Goal: Task Accomplishment & Management: Manage account settings

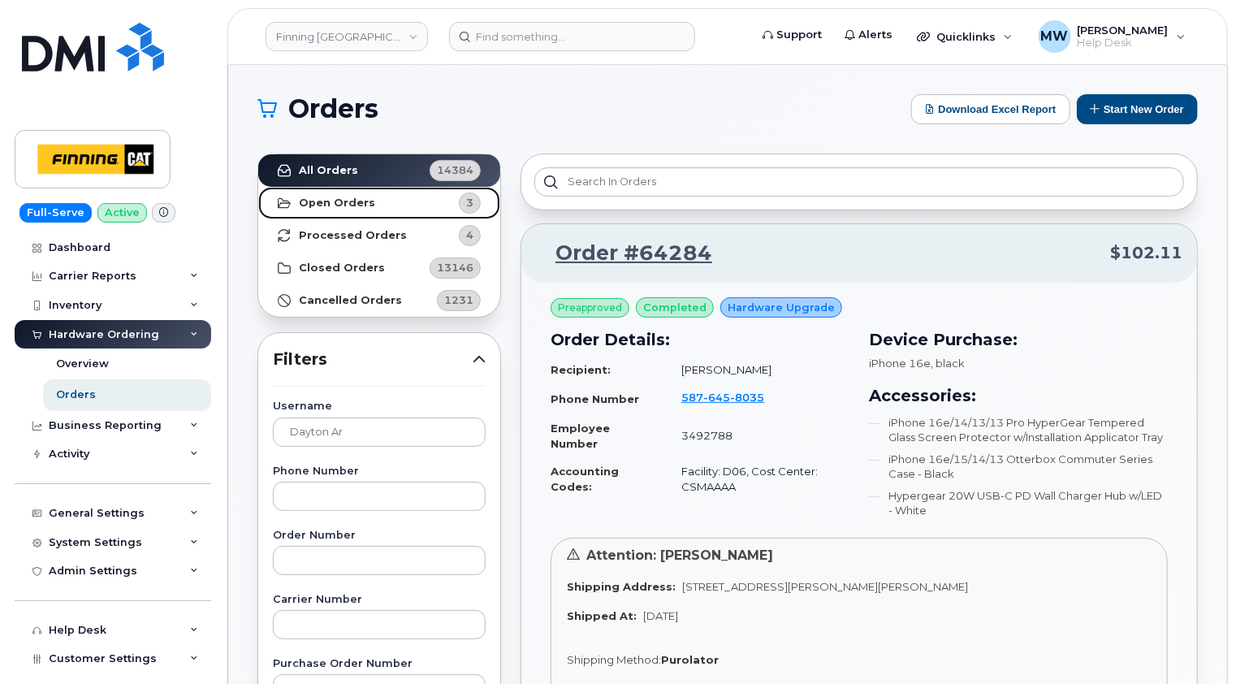
click at [334, 198] on strong "Open Orders" at bounding box center [337, 203] width 76 height 13
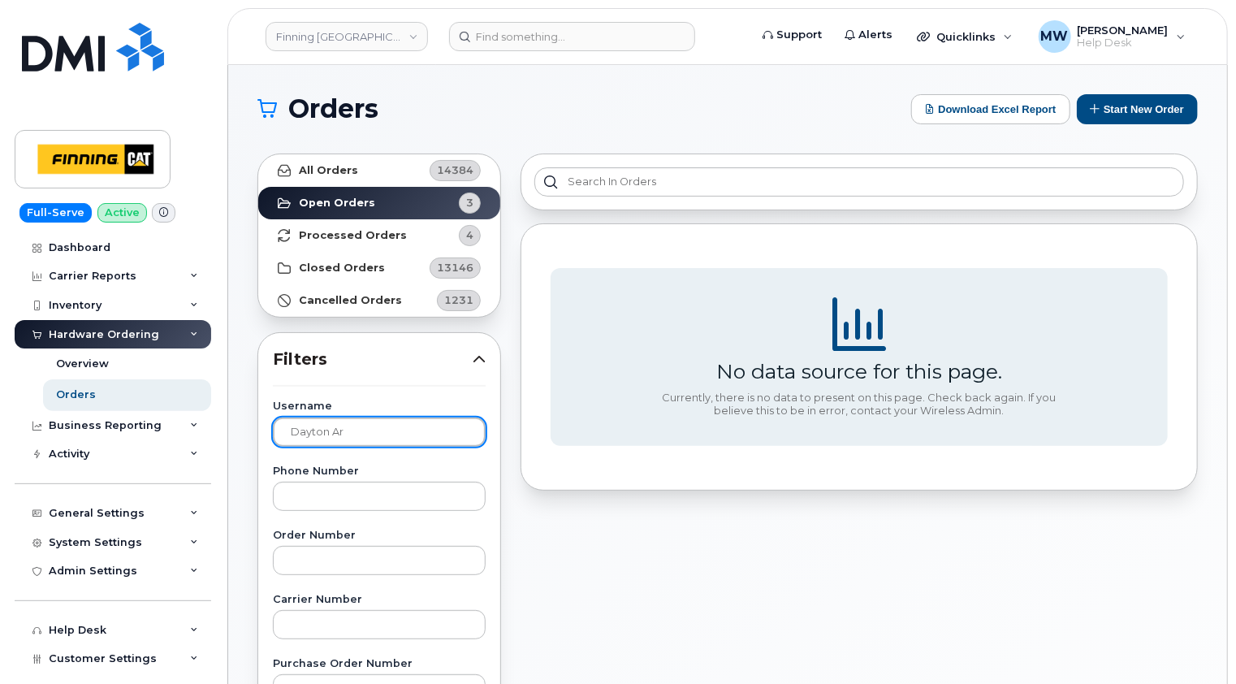
drag, startPoint x: 378, startPoint y: 428, endPoint x: 252, endPoint y: 430, distance: 126.7
click at [348, 209] on link "Open Orders 3" at bounding box center [379, 203] width 242 height 32
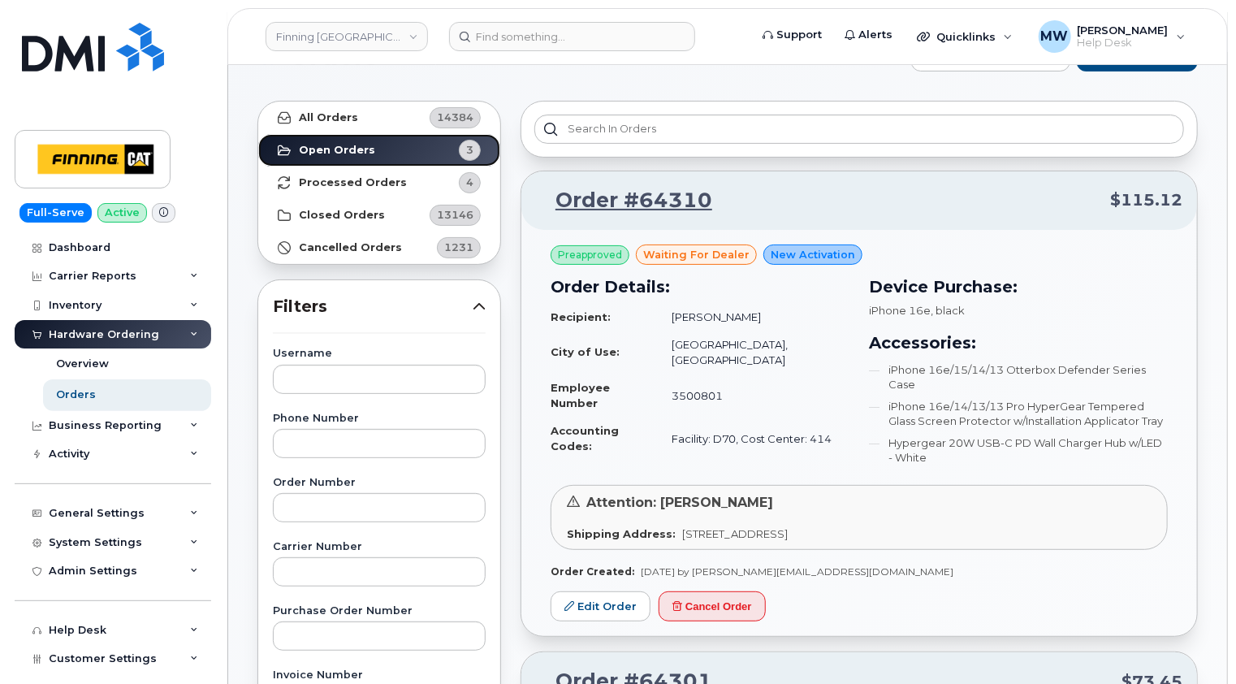
scroll to position [81, 0]
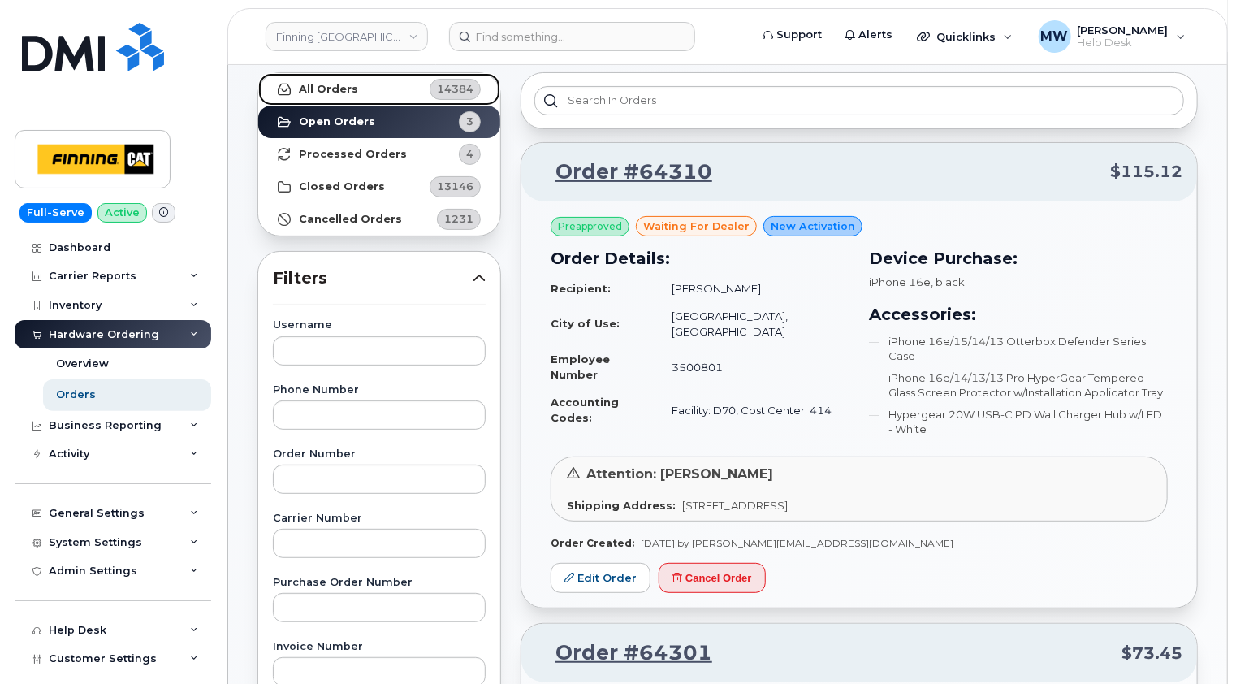
click at [352, 91] on link "All Orders 14384" at bounding box center [379, 89] width 242 height 32
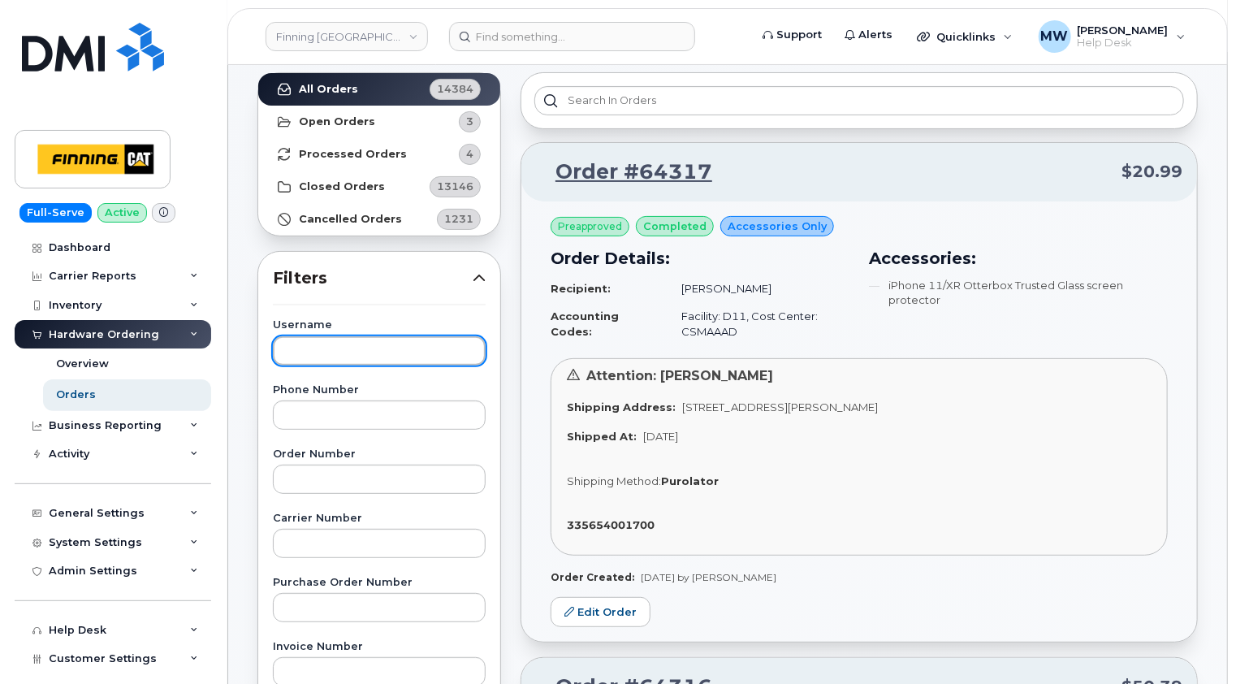
click at [356, 345] on input "text" at bounding box center [379, 350] width 213 height 29
type input "gregory zohner"
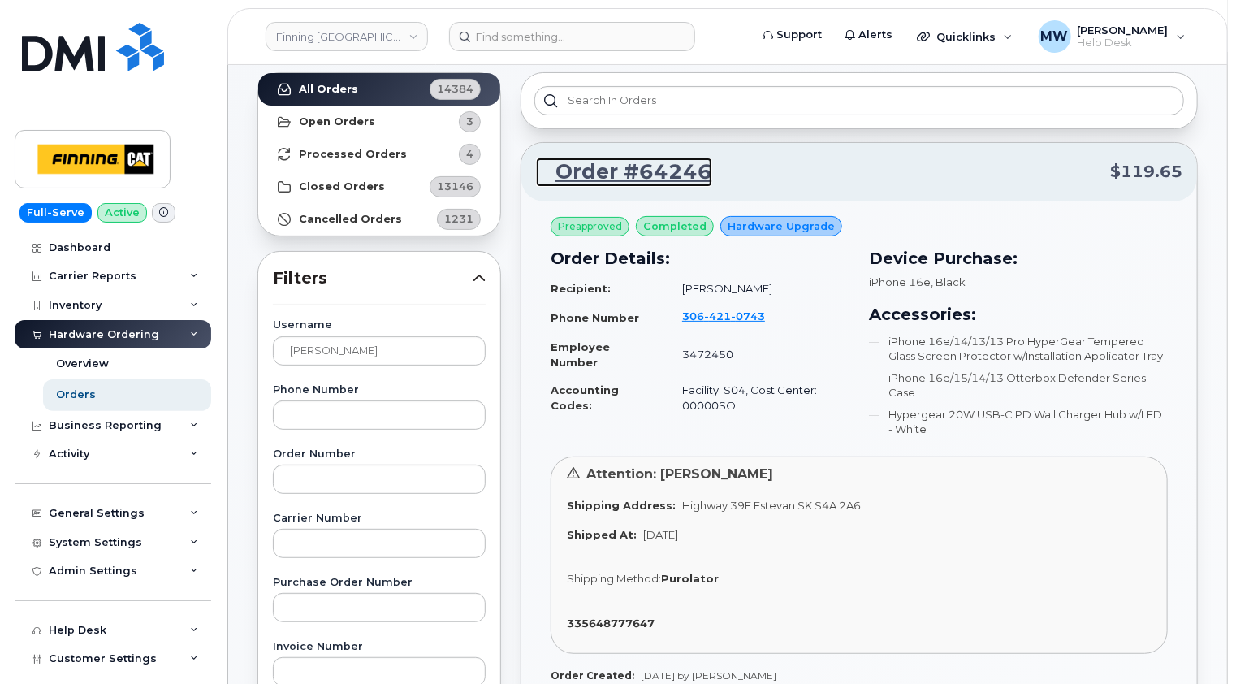
click at [650, 171] on link "Order #64246" at bounding box center [624, 172] width 176 height 29
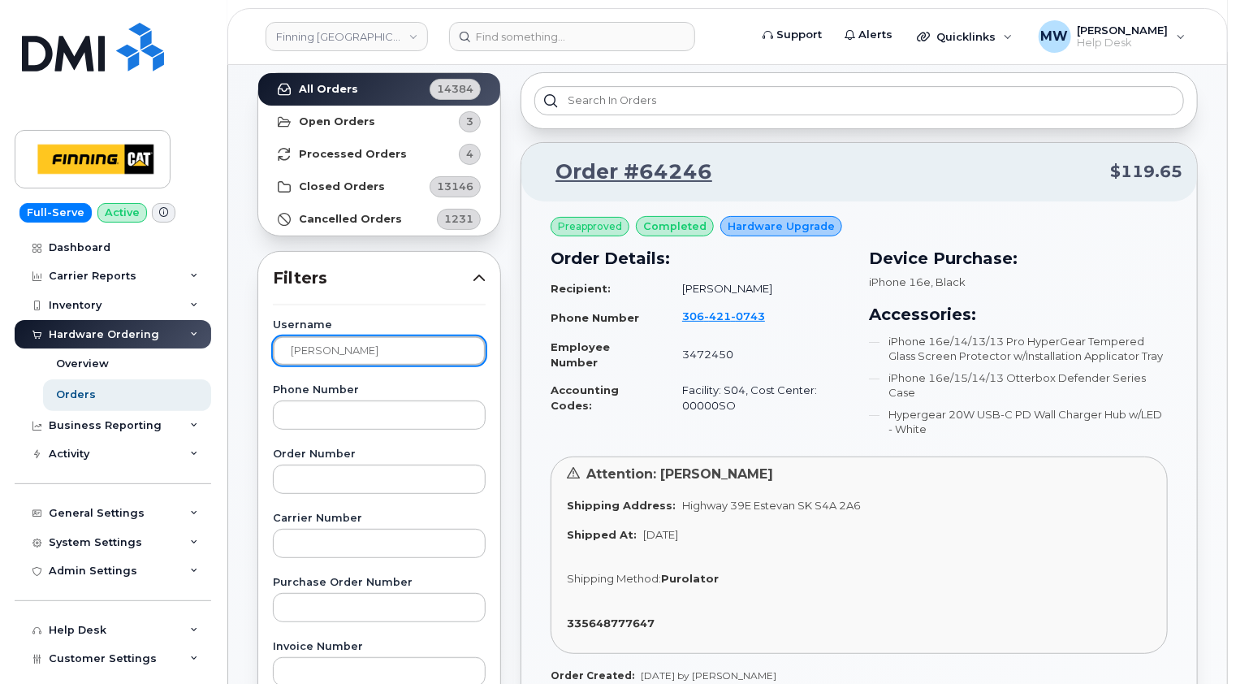
drag, startPoint x: 404, startPoint y: 346, endPoint x: 228, endPoint y: 343, distance: 175.4
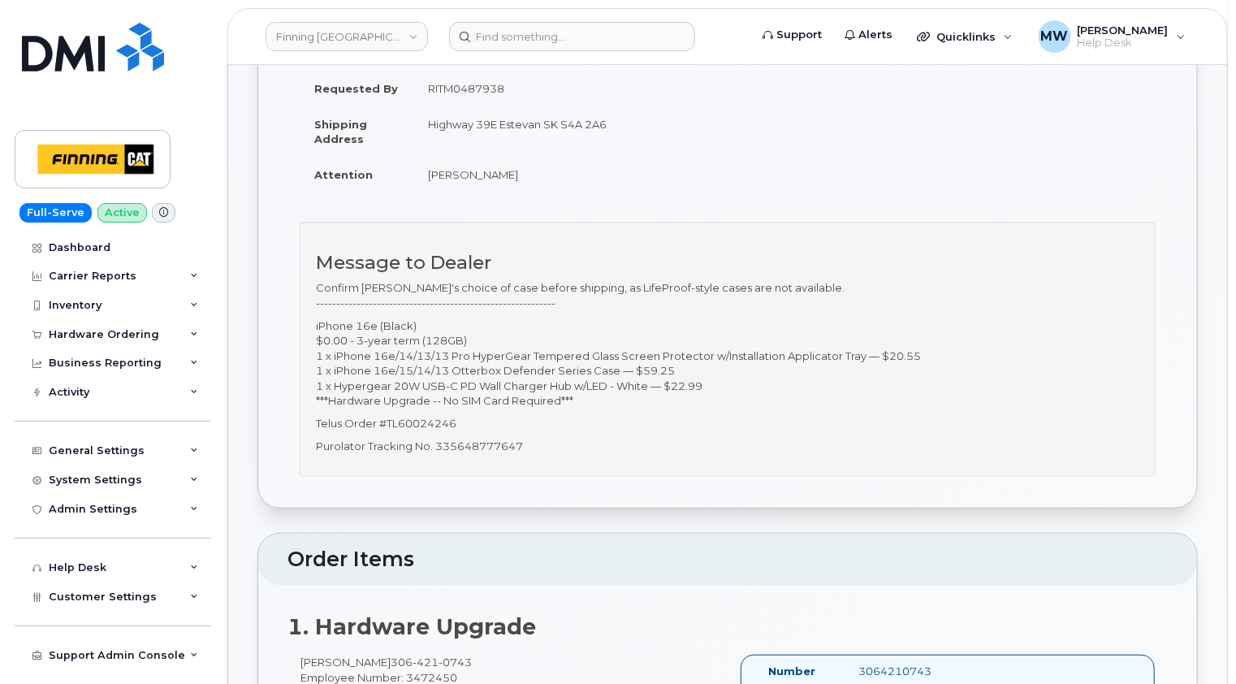
scroll to position [568, 0]
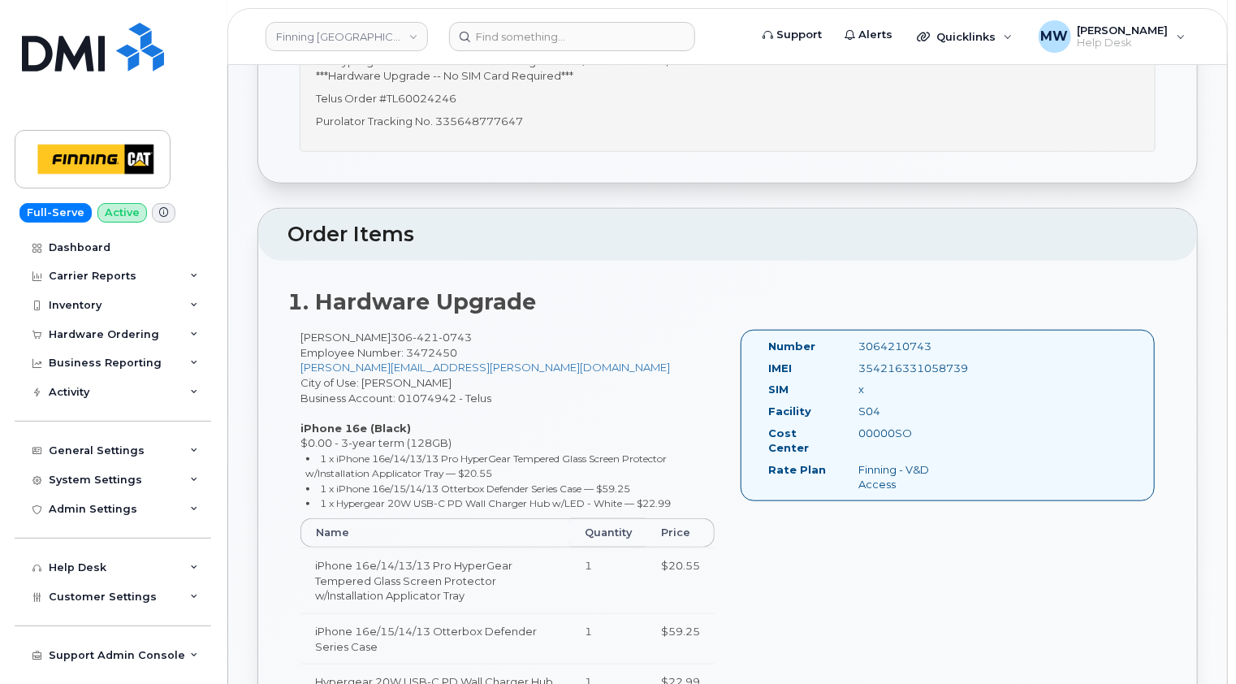
click at [881, 343] on div "3064210743" at bounding box center [909, 346] width 127 height 15
copy div "3064210743"
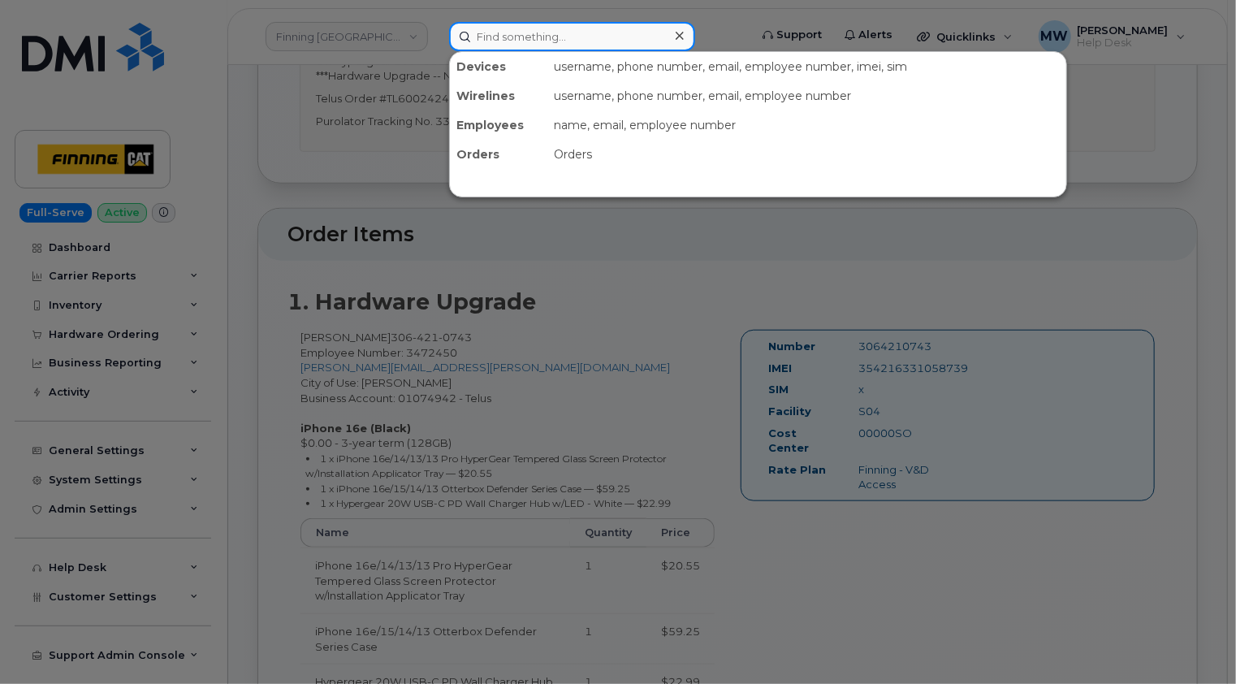
click at [583, 32] on input at bounding box center [572, 36] width 246 height 29
paste input "3064210743"
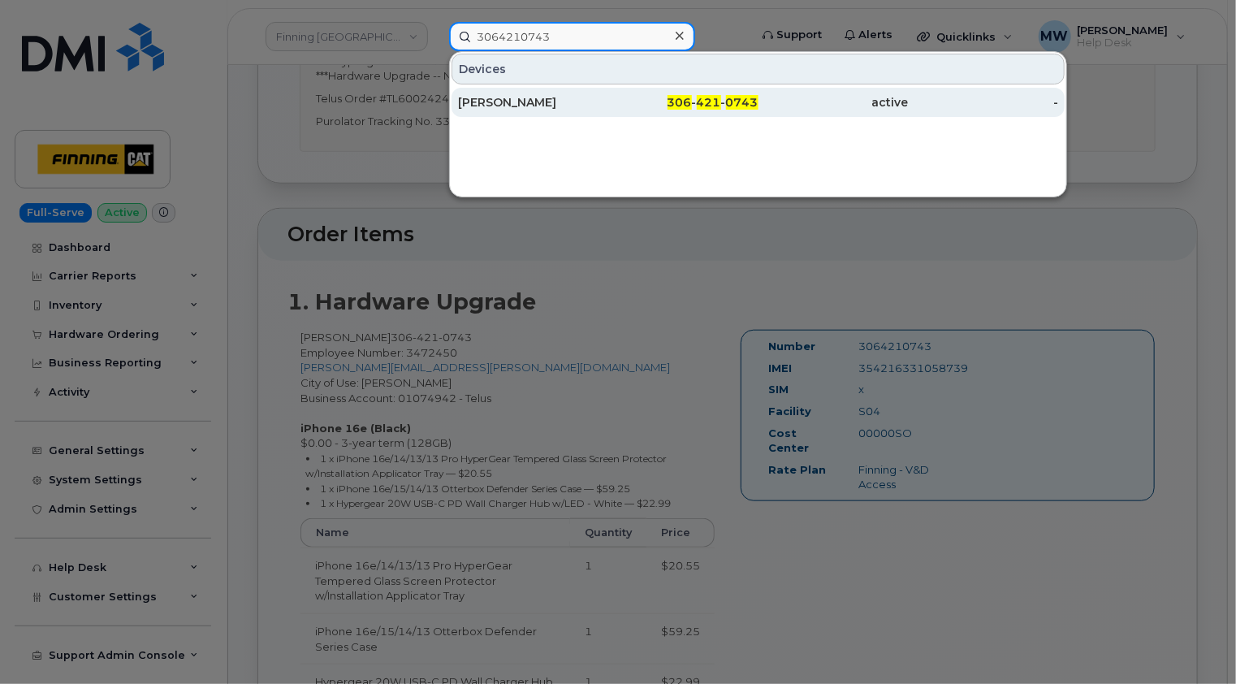
type input "3064210743"
click at [543, 102] on div "Gregory Zohner" at bounding box center [533, 102] width 150 height 16
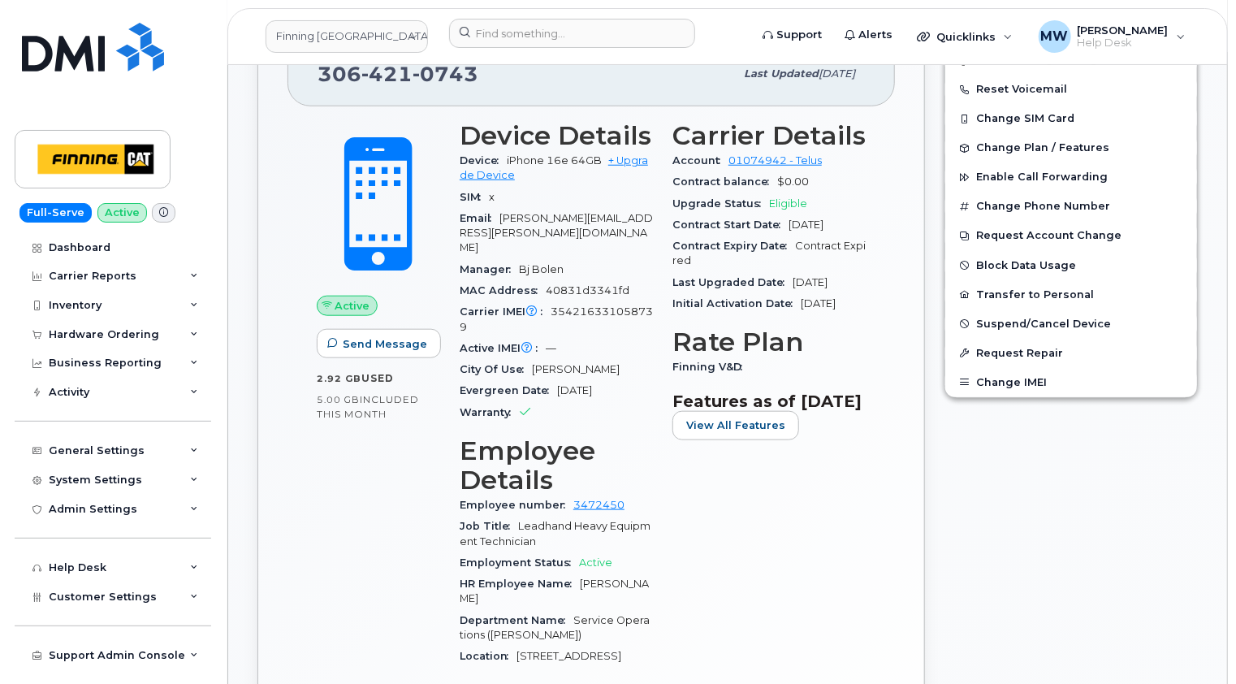
scroll to position [637, 0]
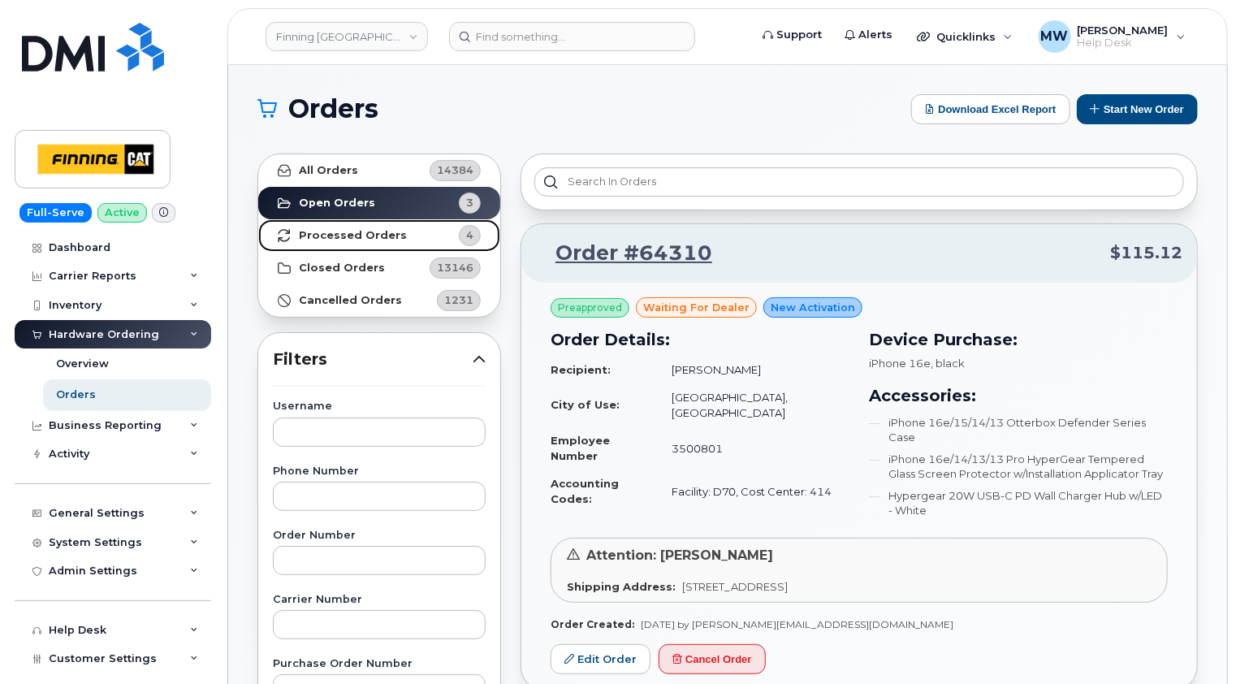
click at [357, 235] on strong "Processed Orders" at bounding box center [353, 235] width 108 height 13
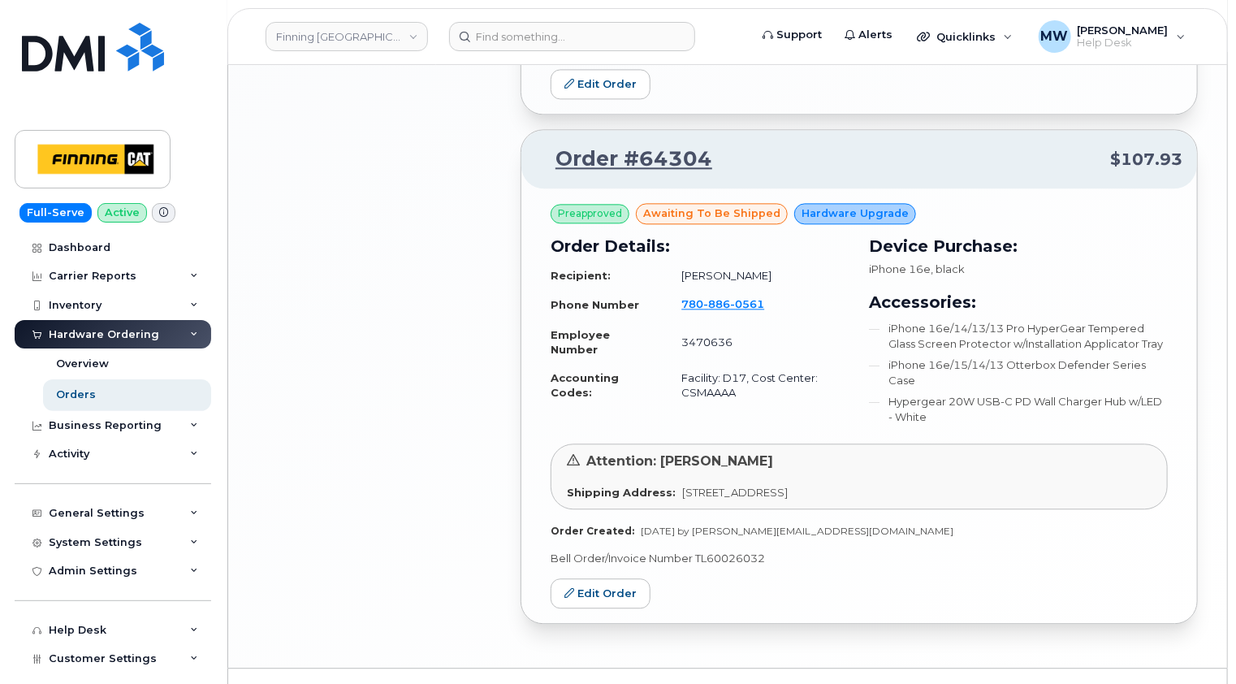
scroll to position [1786, 0]
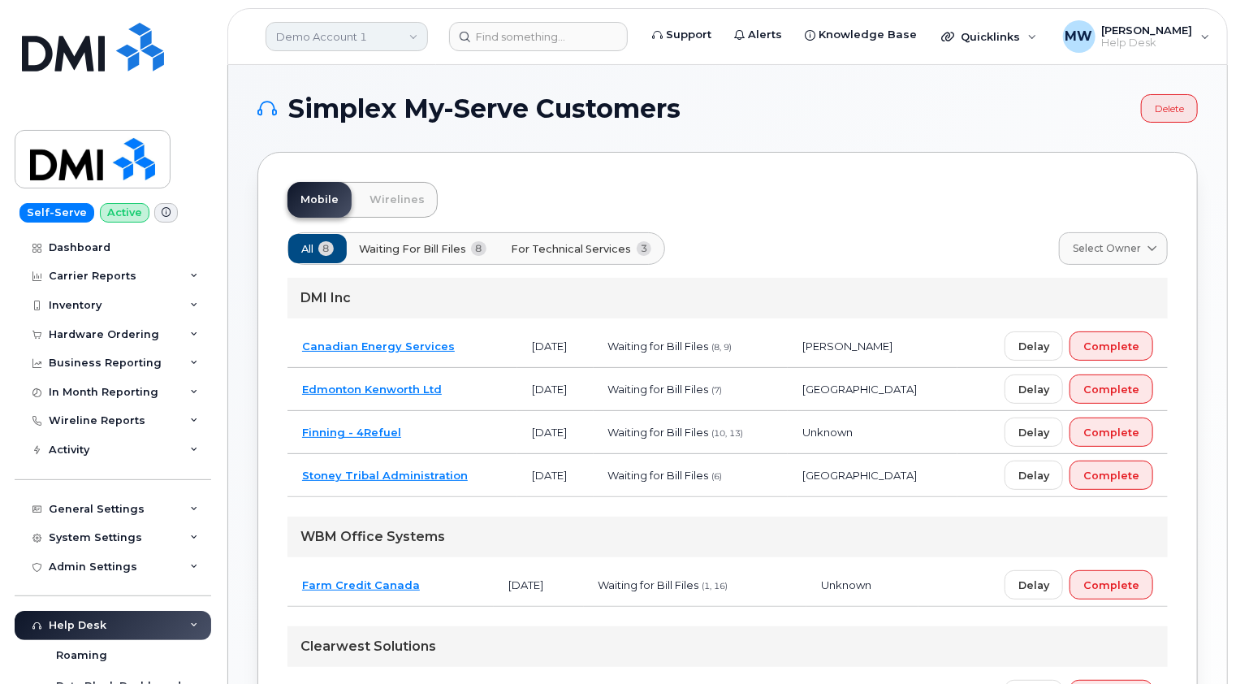
click at [382, 36] on link "Demo Account 1" at bounding box center [347, 36] width 162 height 29
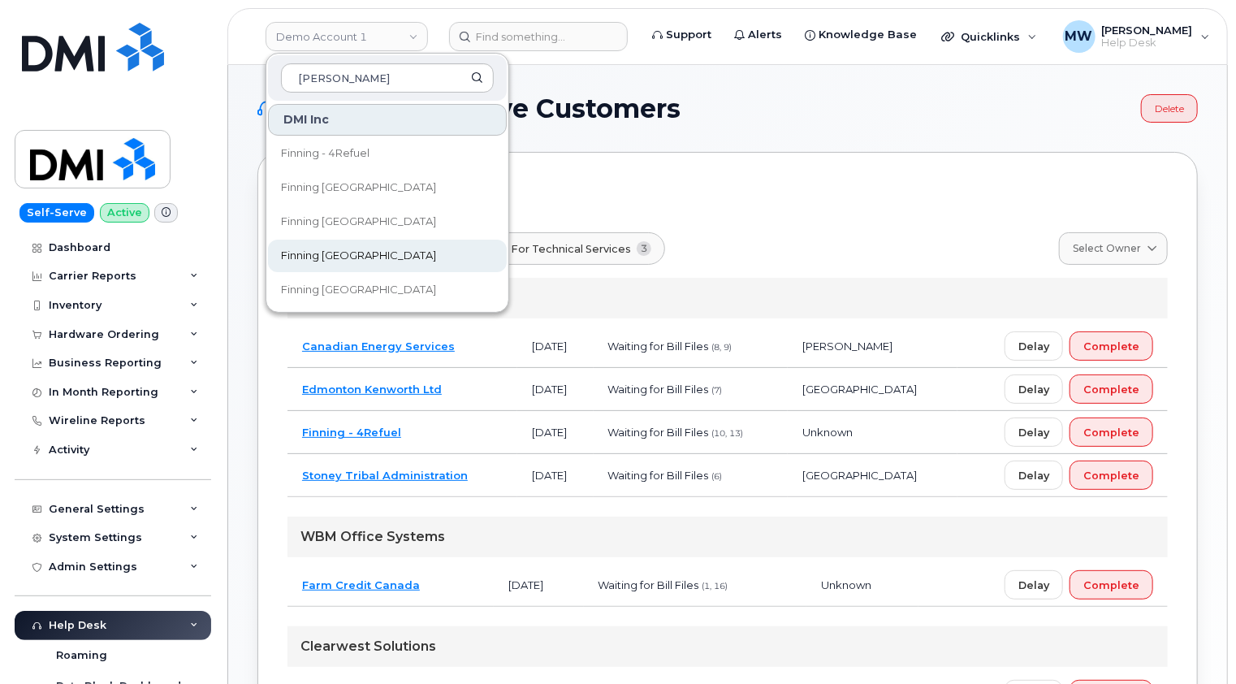
type input "[PERSON_NAME]"
click at [329, 260] on span "Finning [GEOGRAPHIC_DATA]" at bounding box center [358, 256] width 155 height 16
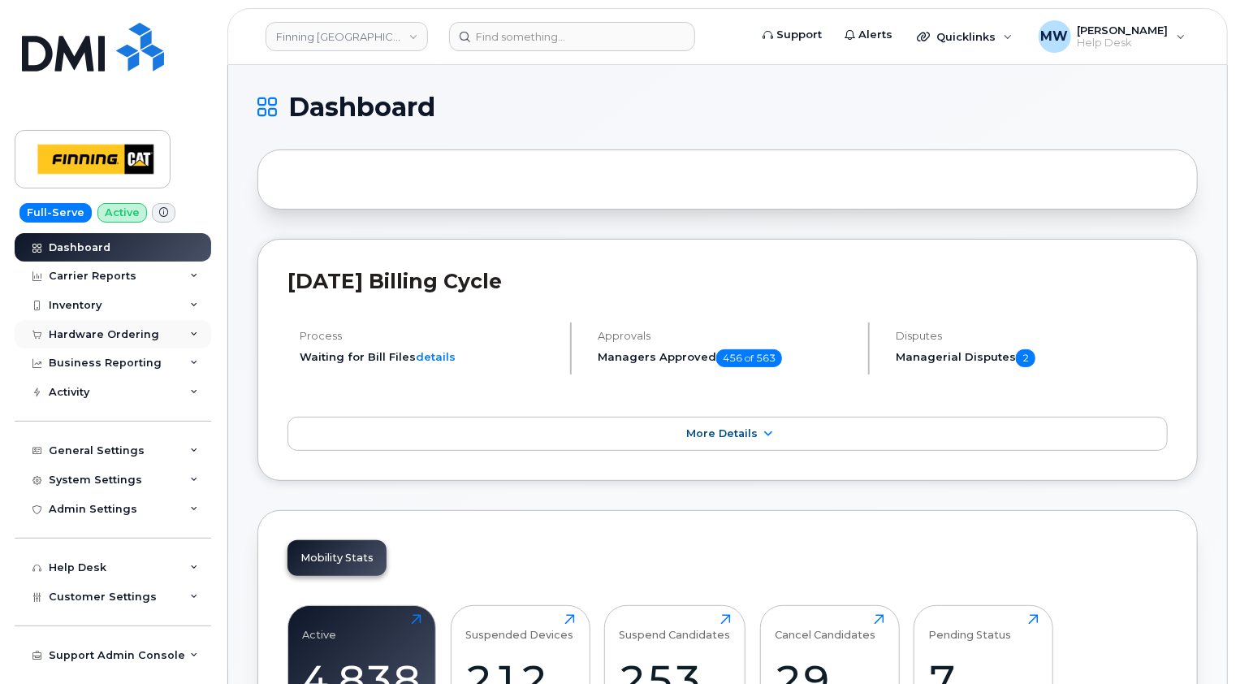
click at [130, 323] on div "Hardware Ordering" at bounding box center [113, 334] width 197 height 29
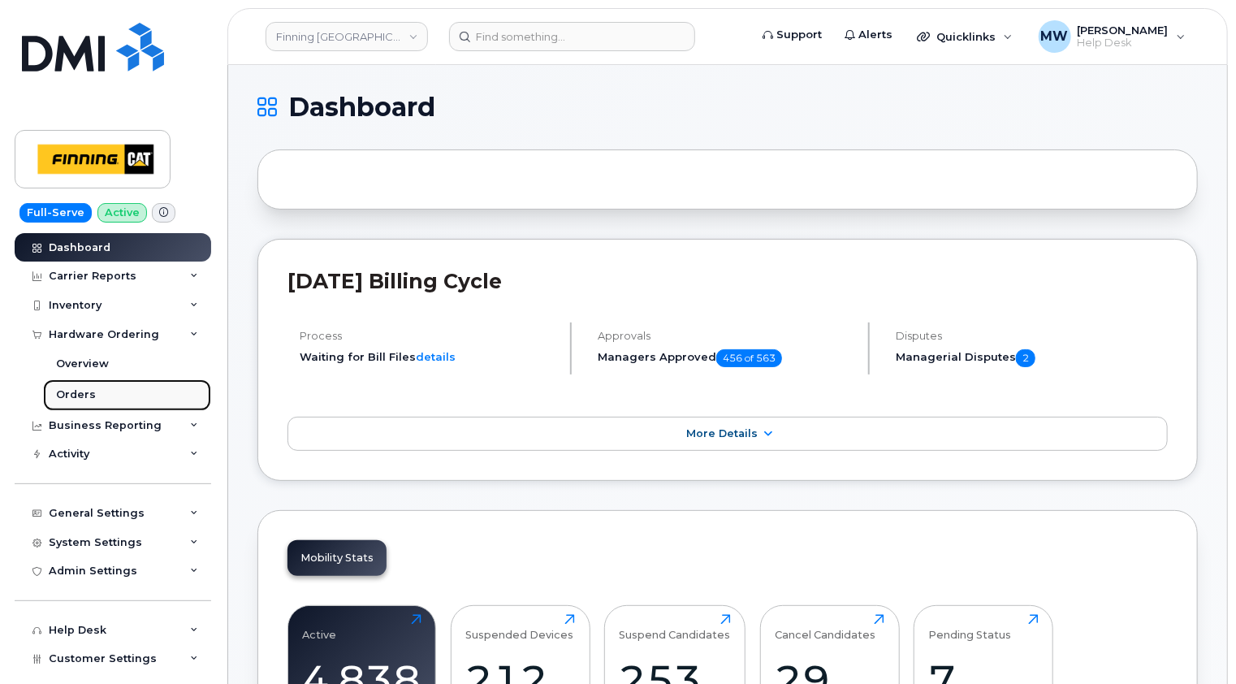
click at [79, 390] on div "Orders" at bounding box center [76, 394] width 40 height 15
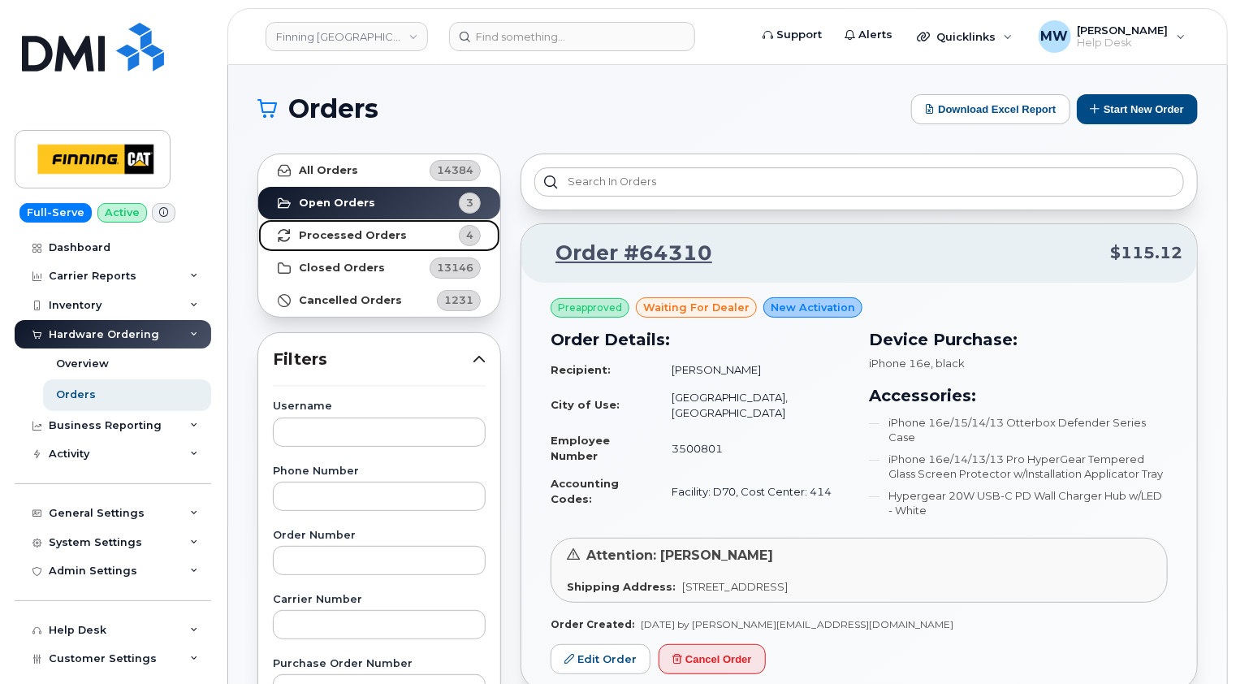
click at [351, 240] on strong "Processed Orders" at bounding box center [353, 235] width 108 height 13
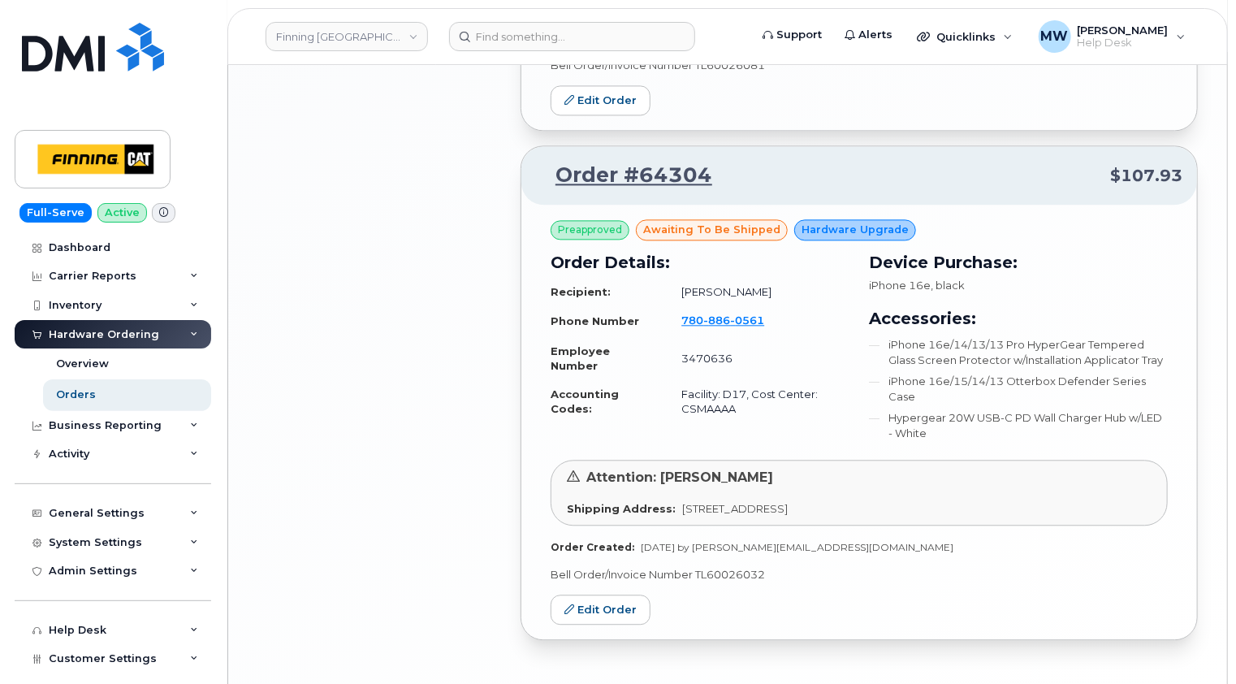
scroll to position [1791, 0]
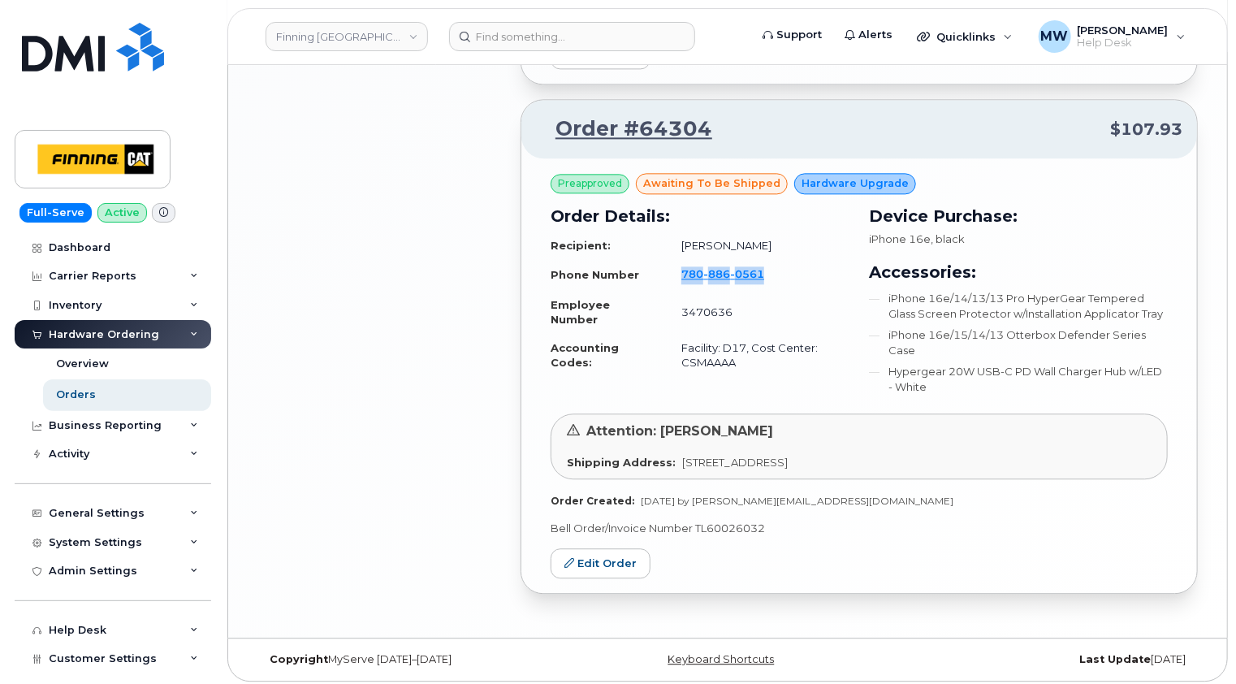
drag, startPoint x: 809, startPoint y: 274, endPoint x: 679, endPoint y: 272, distance: 129.9
click at [679, 272] on td "780 886 0561" at bounding box center [758, 275] width 183 height 31
copy span "780 886 0561"
click at [711, 267] on span "886" at bounding box center [716, 273] width 27 height 13
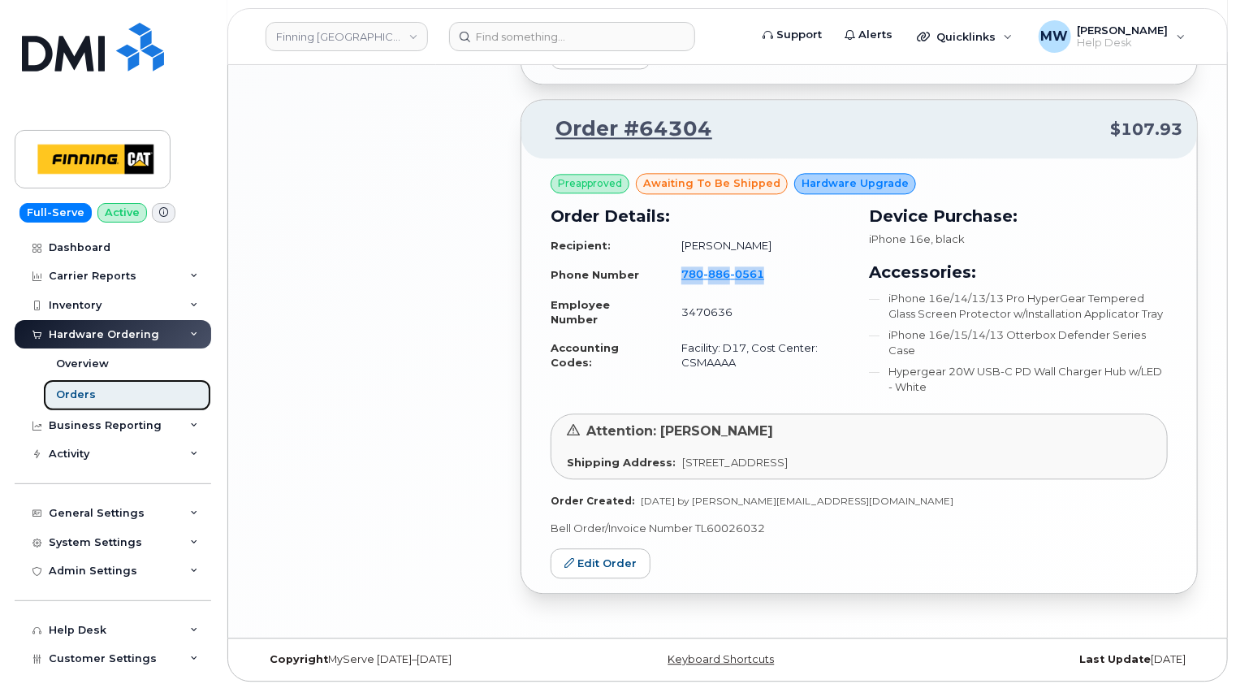
click at [93, 395] on link "Orders" at bounding box center [127, 394] width 168 height 31
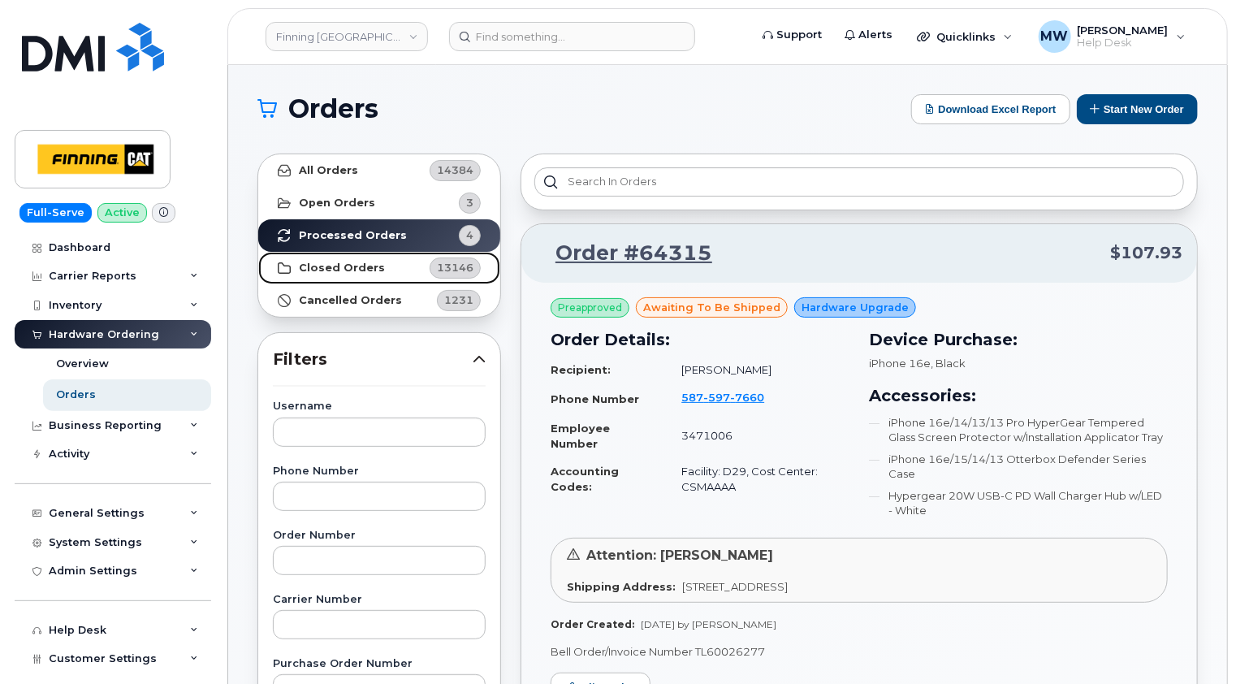
click at [339, 271] on strong "Closed Orders" at bounding box center [342, 267] width 86 height 13
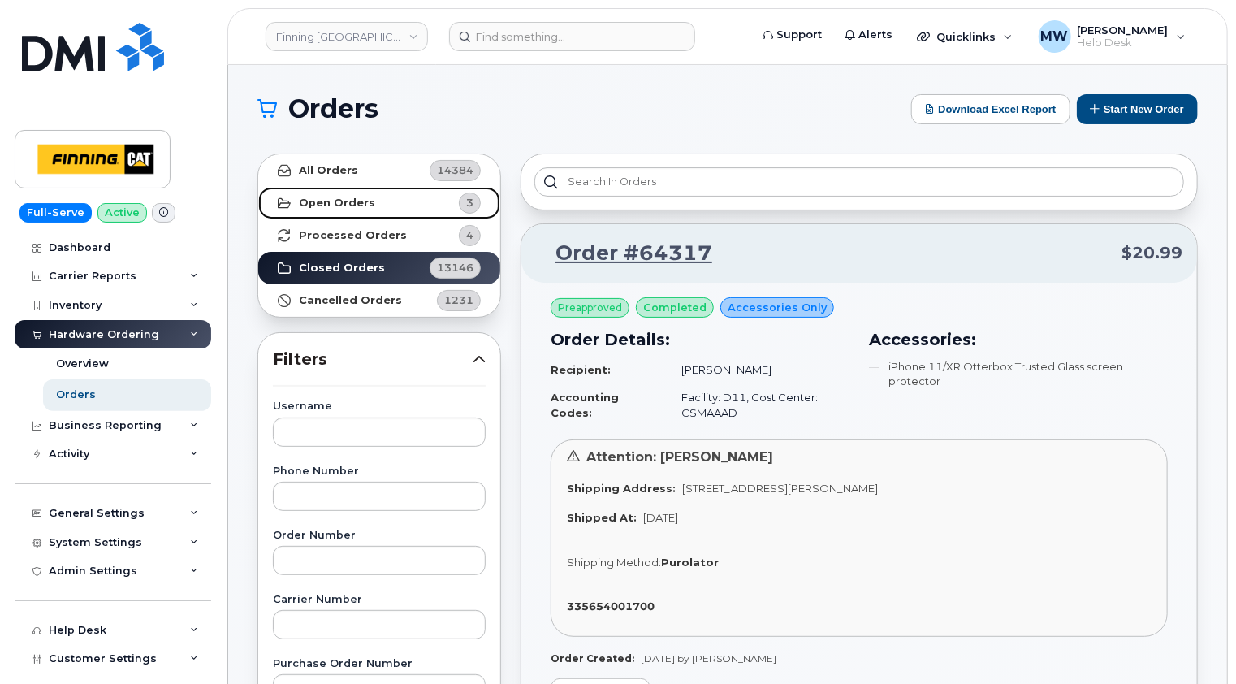
click at [339, 200] on strong "Open Orders" at bounding box center [337, 203] width 76 height 13
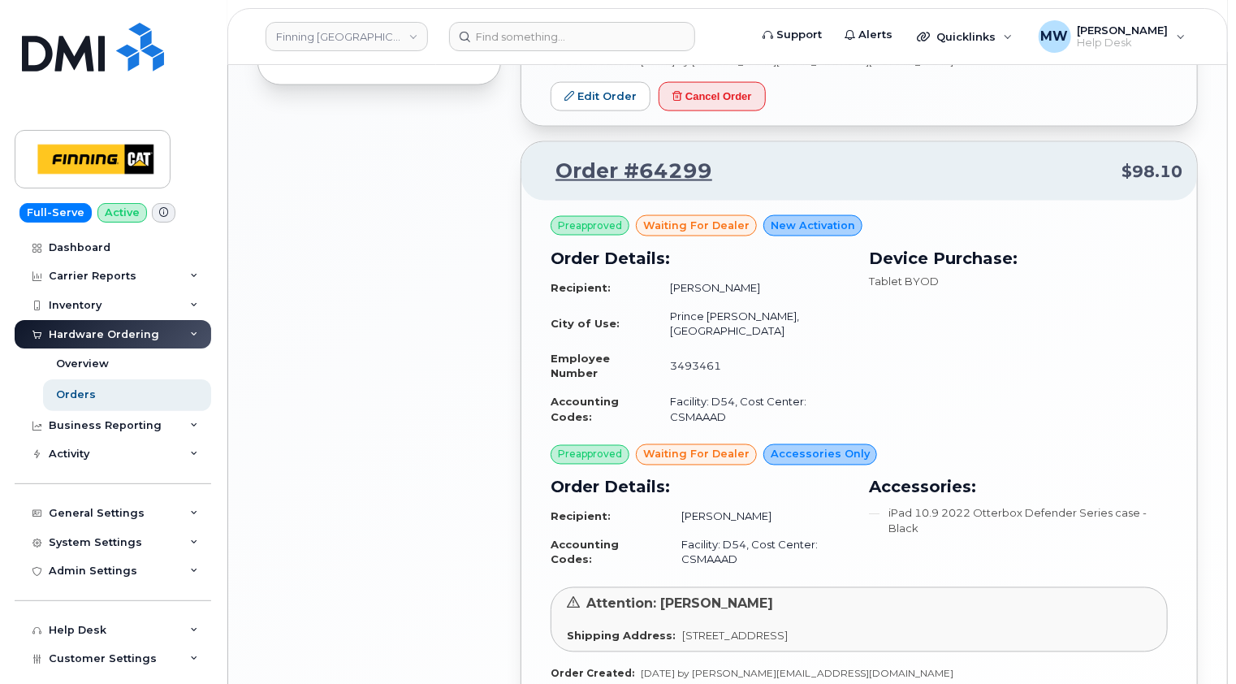
scroll to position [1218, 0]
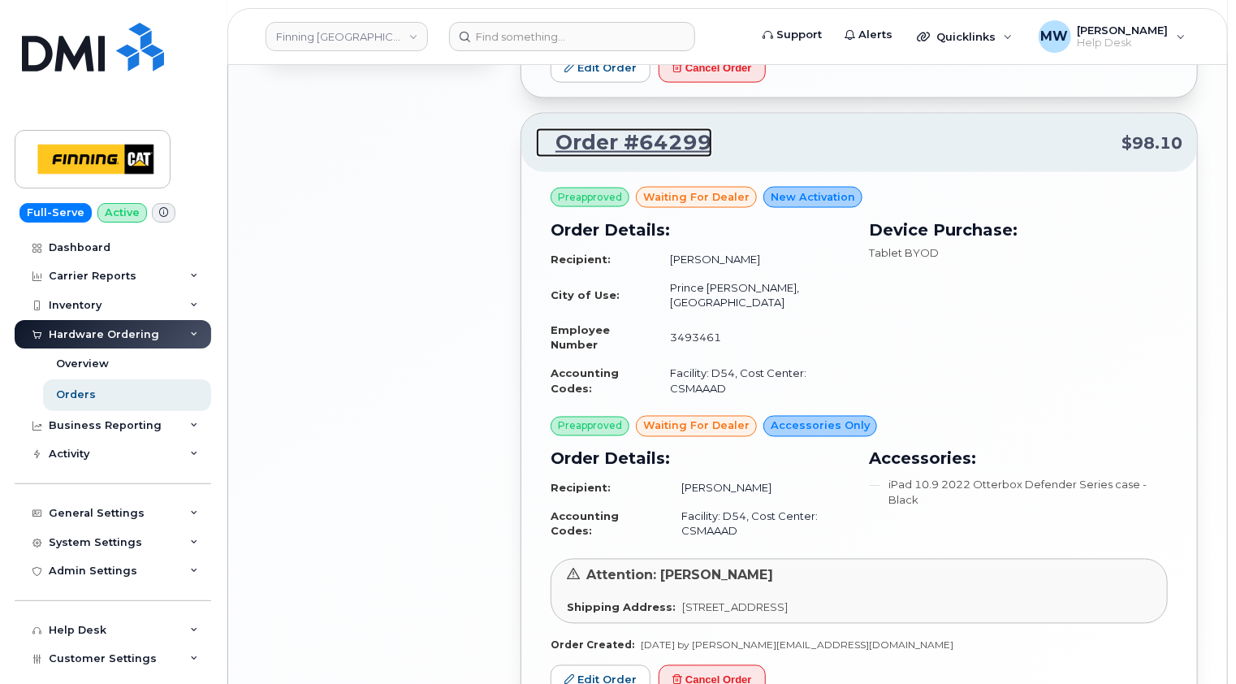
click at [669, 128] on link "Order #64299" at bounding box center [624, 142] width 176 height 29
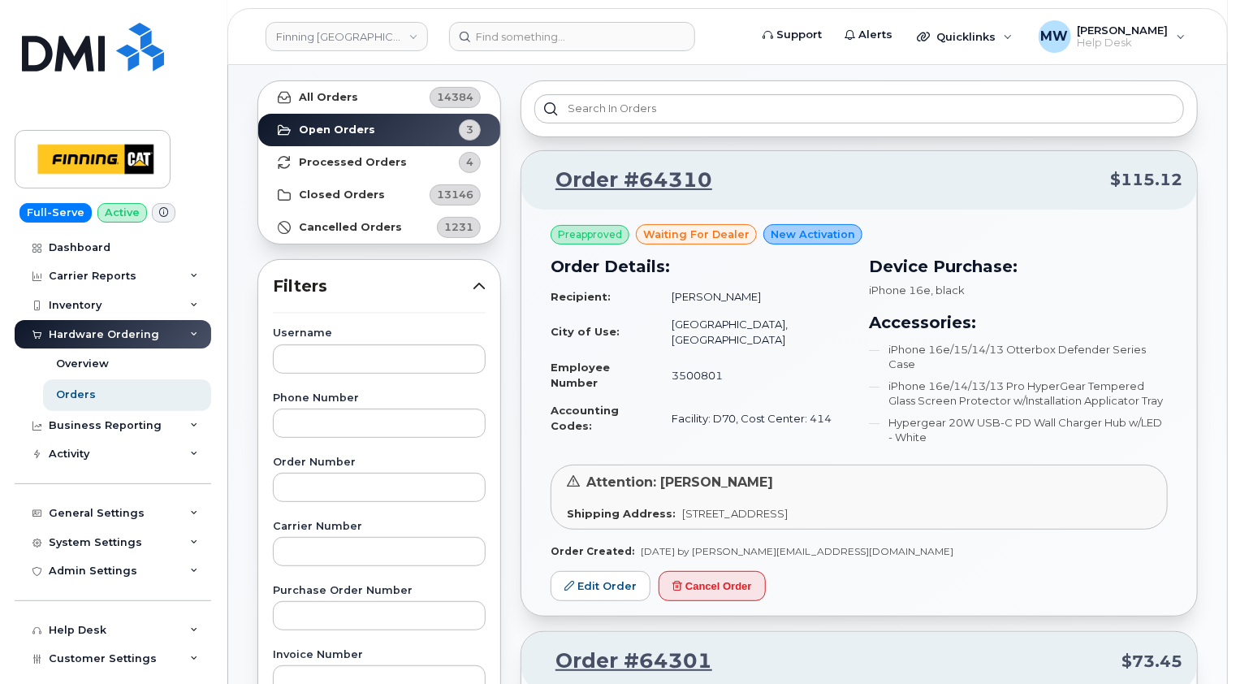
scroll to position [0, 0]
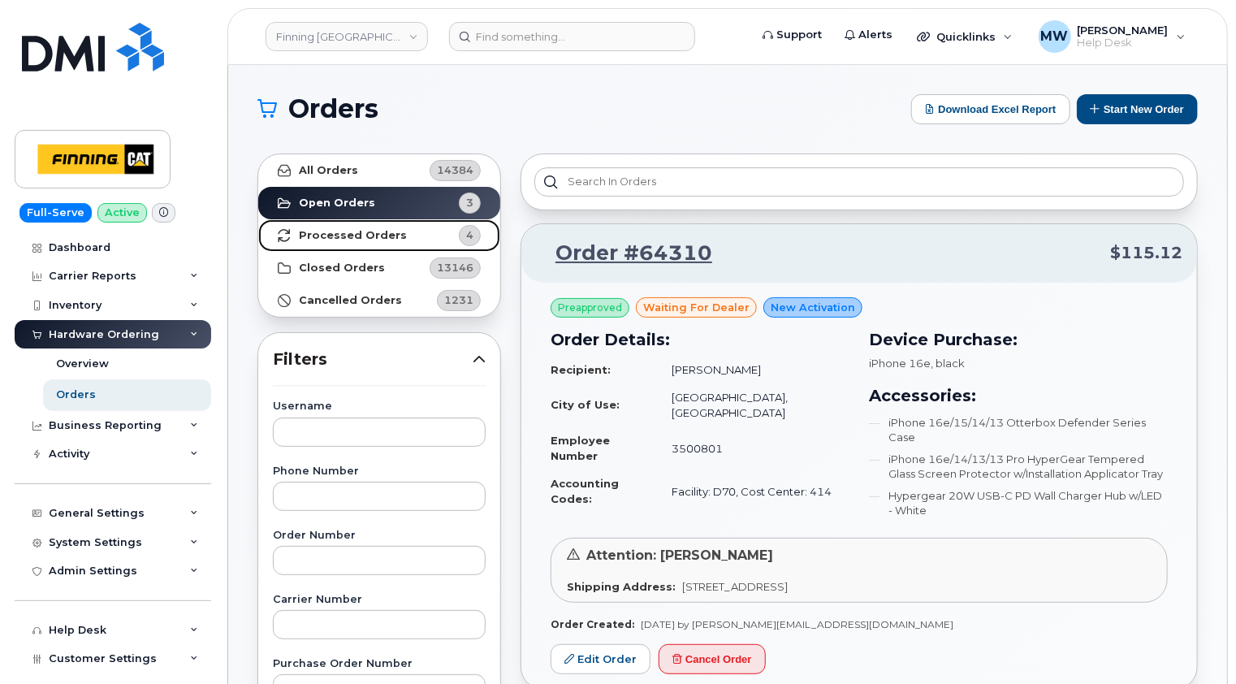
click at [366, 239] on strong "Processed Orders" at bounding box center [353, 235] width 108 height 13
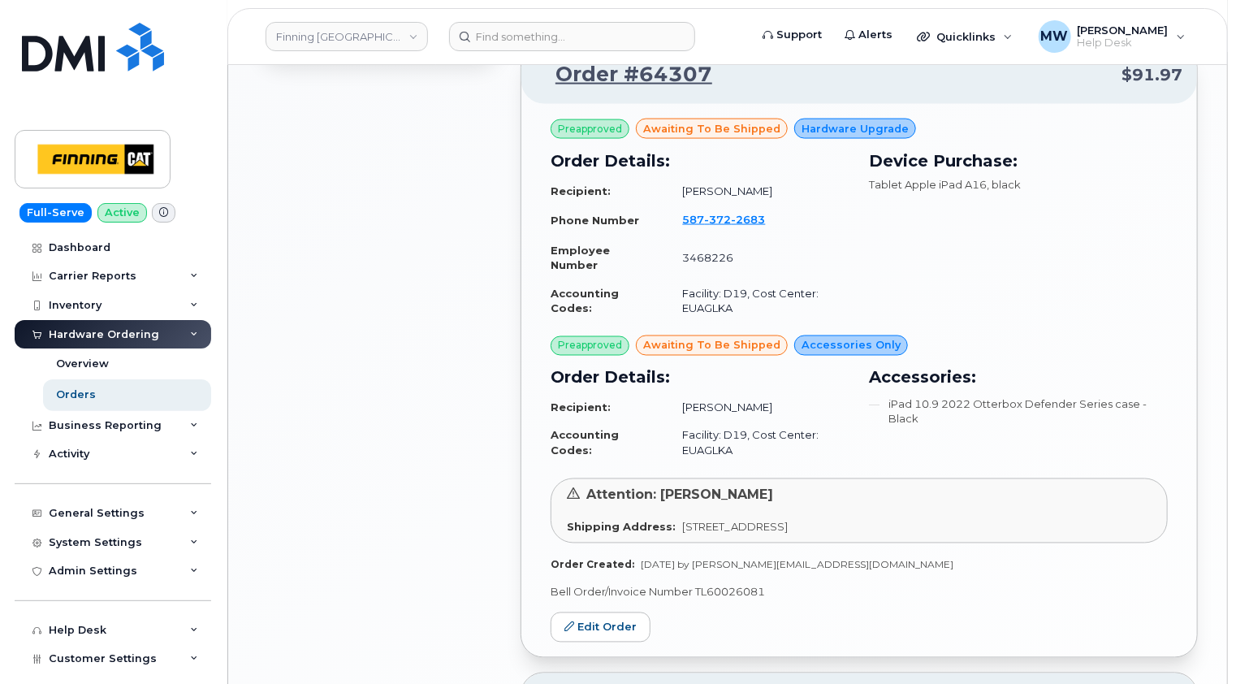
scroll to position [1137, 0]
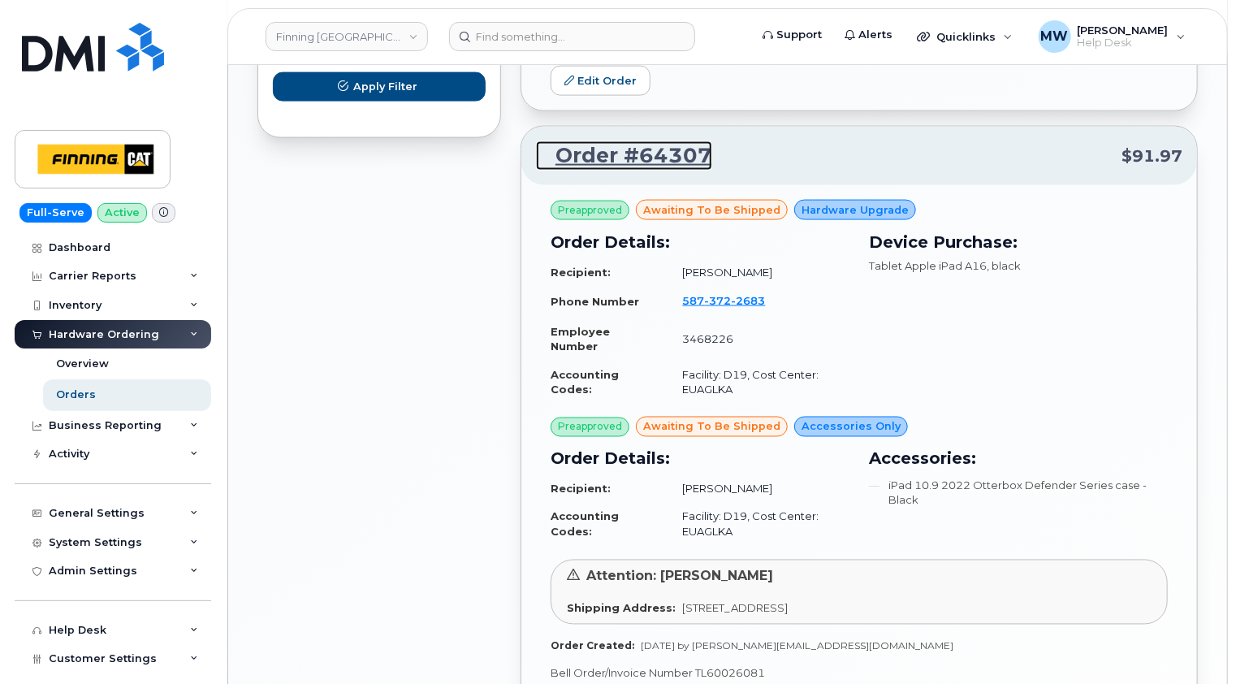
click at [666, 151] on link "Order #64307" at bounding box center [624, 155] width 176 height 29
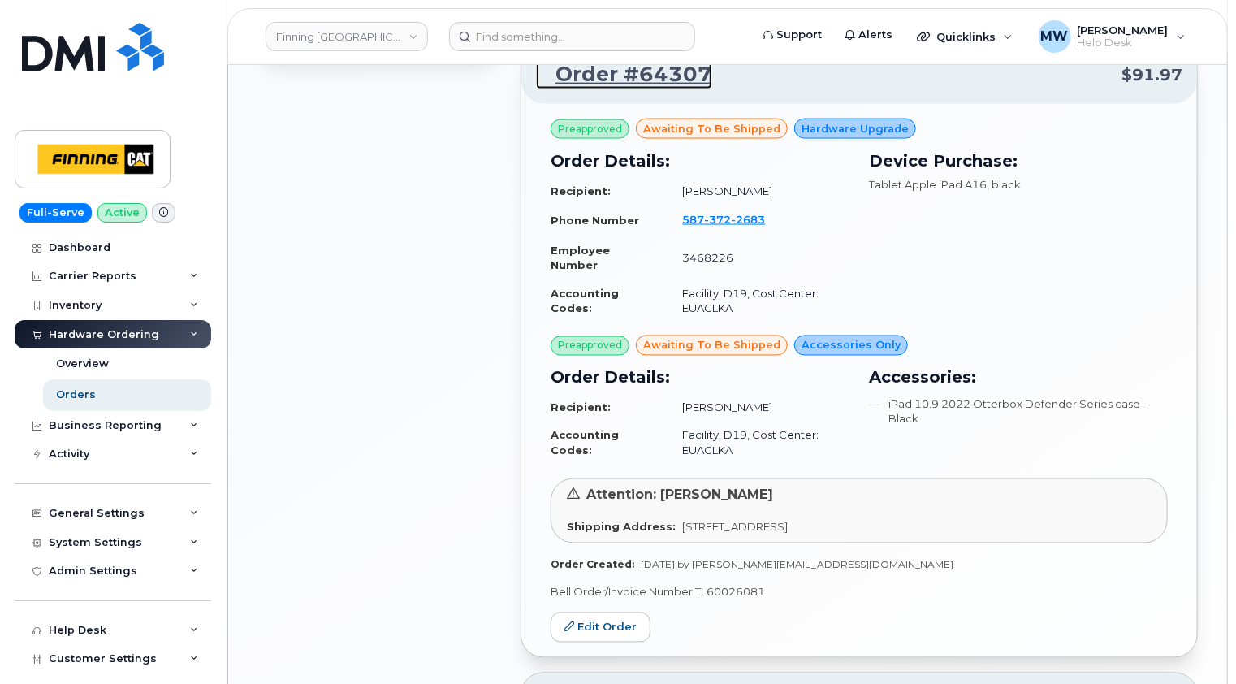
scroll to position [1299, 0]
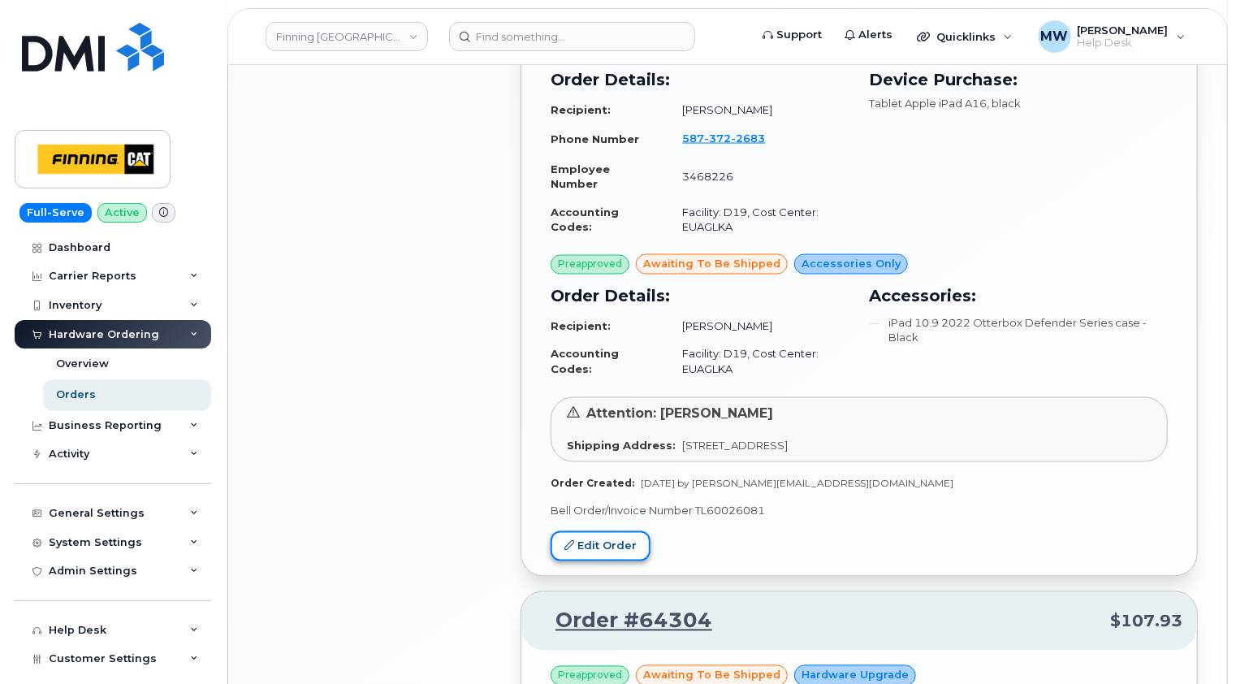
click at [593, 544] on link "Edit Order" at bounding box center [601, 546] width 100 height 30
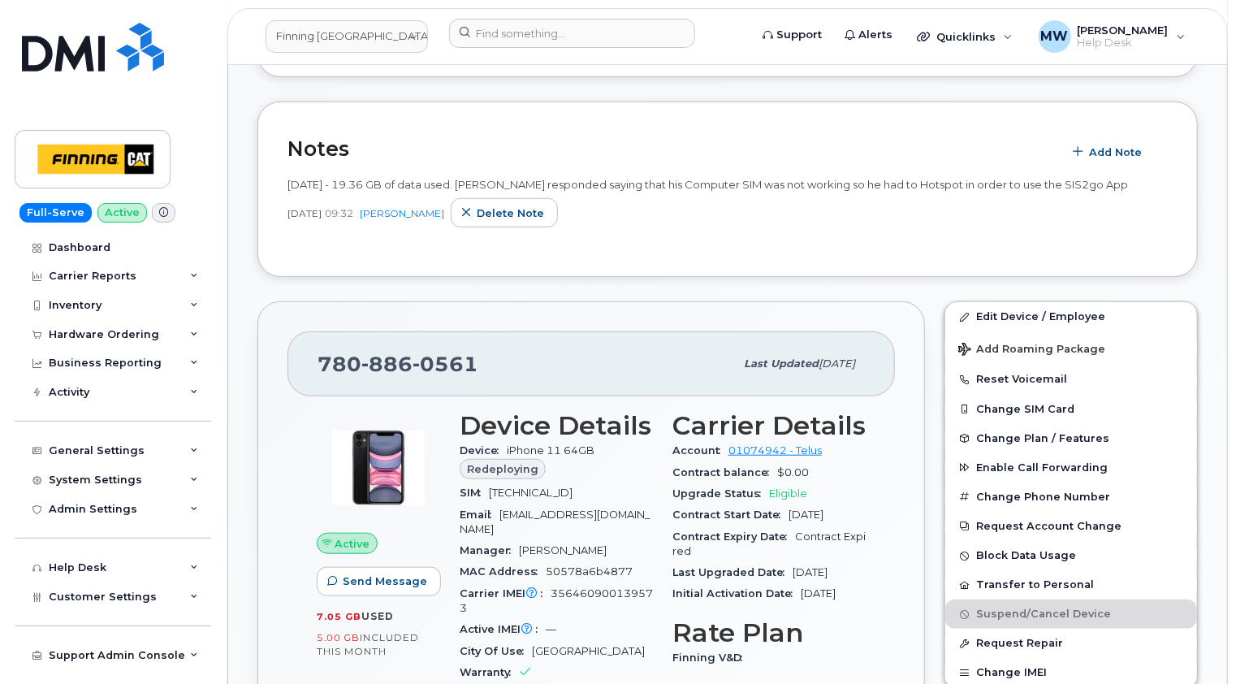
scroll to position [568, 0]
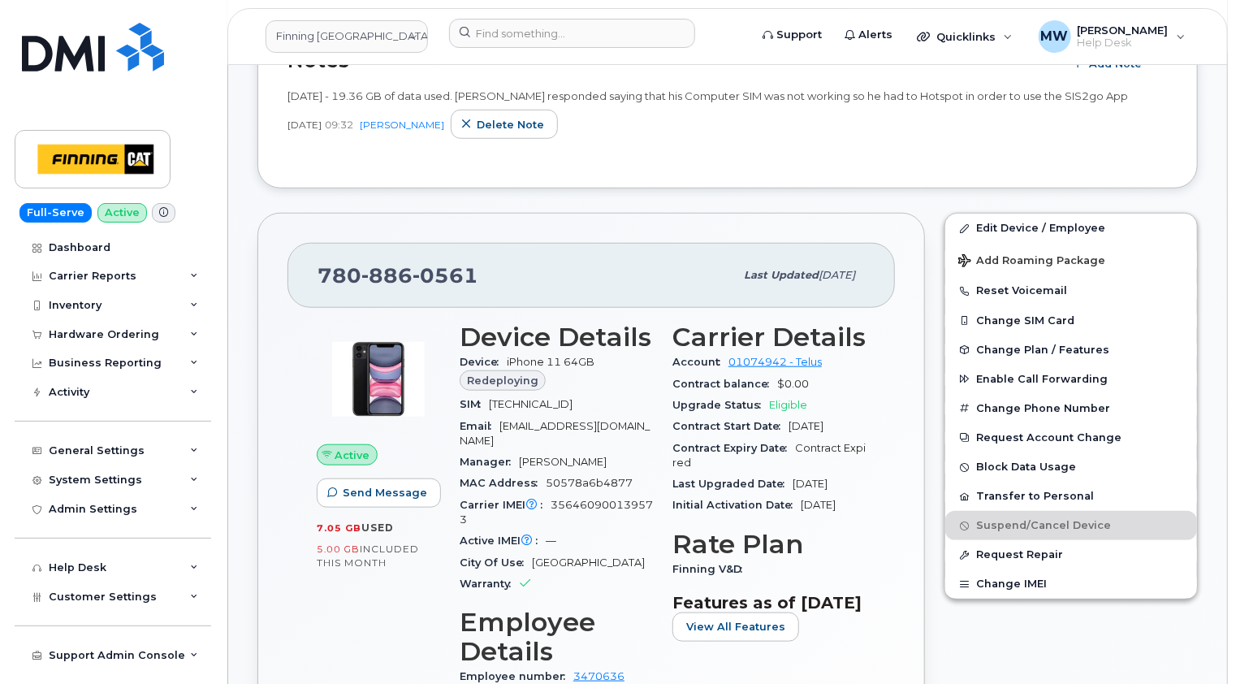
click at [572, 406] on span "[TECHNICAL_ID]" at bounding box center [531, 404] width 84 height 12
click at [572, 406] on span "8912230100056367673" at bounding box center [531, 404] width 84 height 12
copy span "8912230100056367673"
click at [464, 270] on span "0561" at bounding box center [446, 275] width 66 height 24
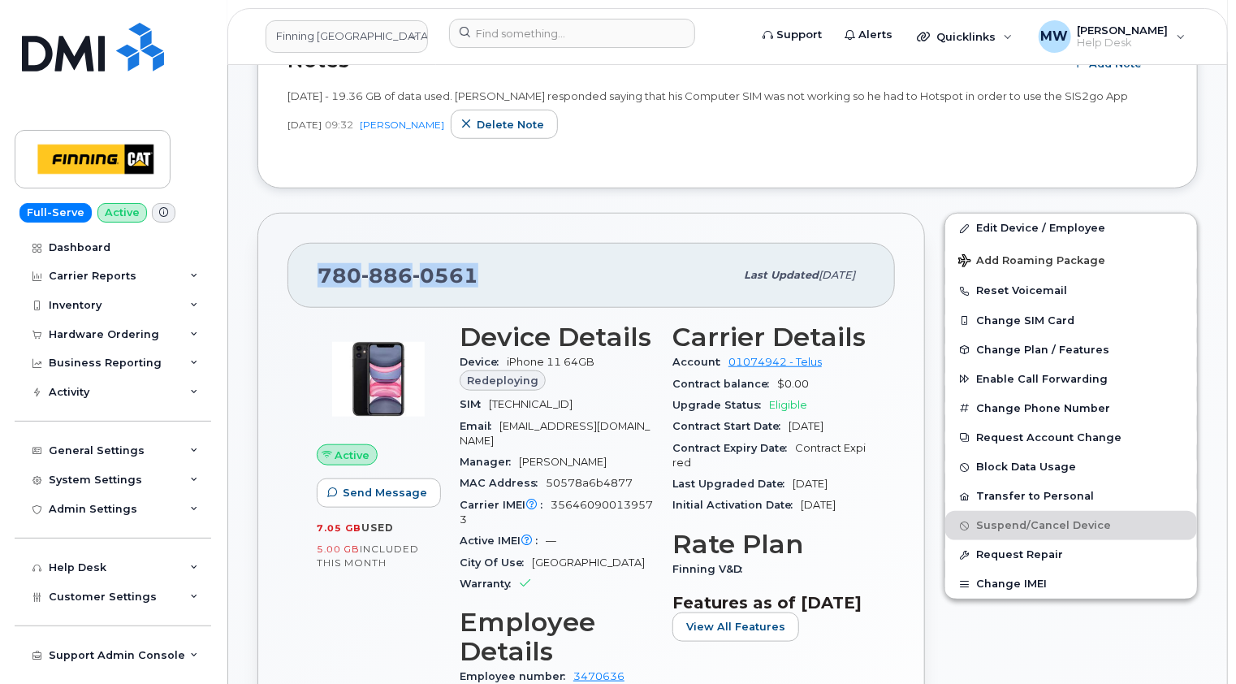
copy span "780 886 0561"
click at [120, 330] on div "Hardware Ordering" at bounding box center [104, 334] width 110 height 13
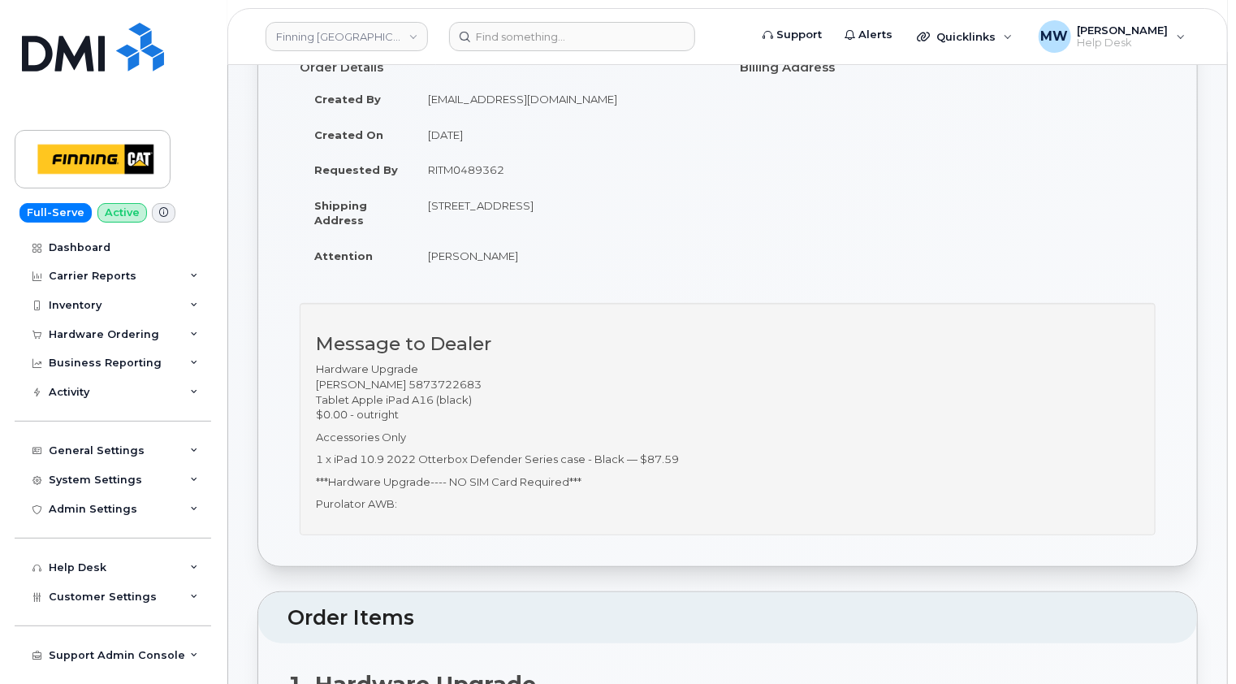
scroll to position [81, 0]
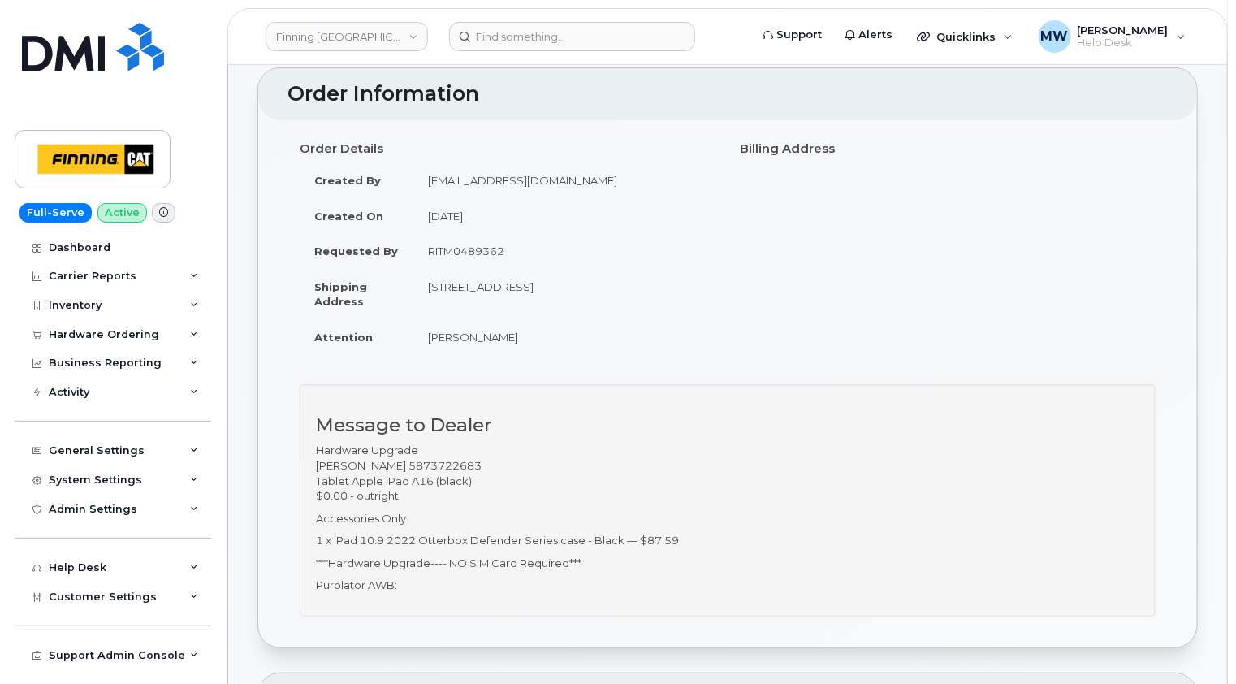
drag, startPoint x: 659, startPoint y: 285, endPoint x: 617, endPoint y: 286, distance: 42.2
click at [617, 286] on td "[STREET_ADDRESS]" at bounding box center [564, 294] width 302 height 50
copy td "T5S 1J2"
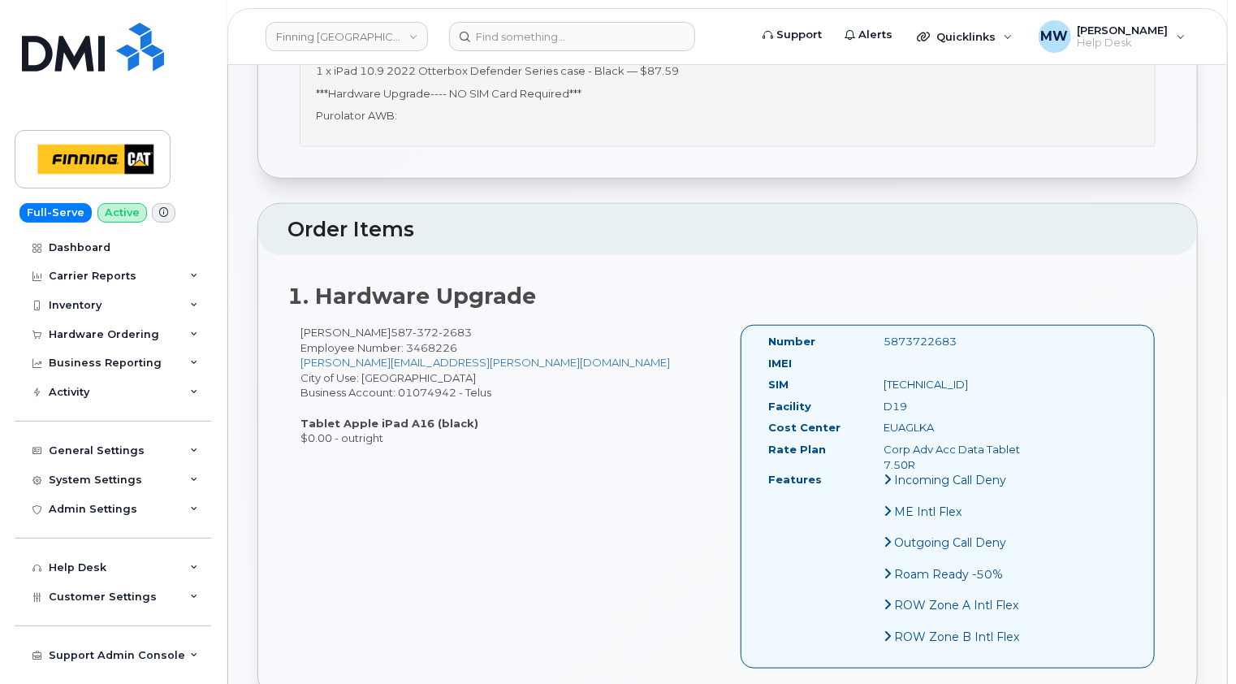
scroll to position [650, 0]
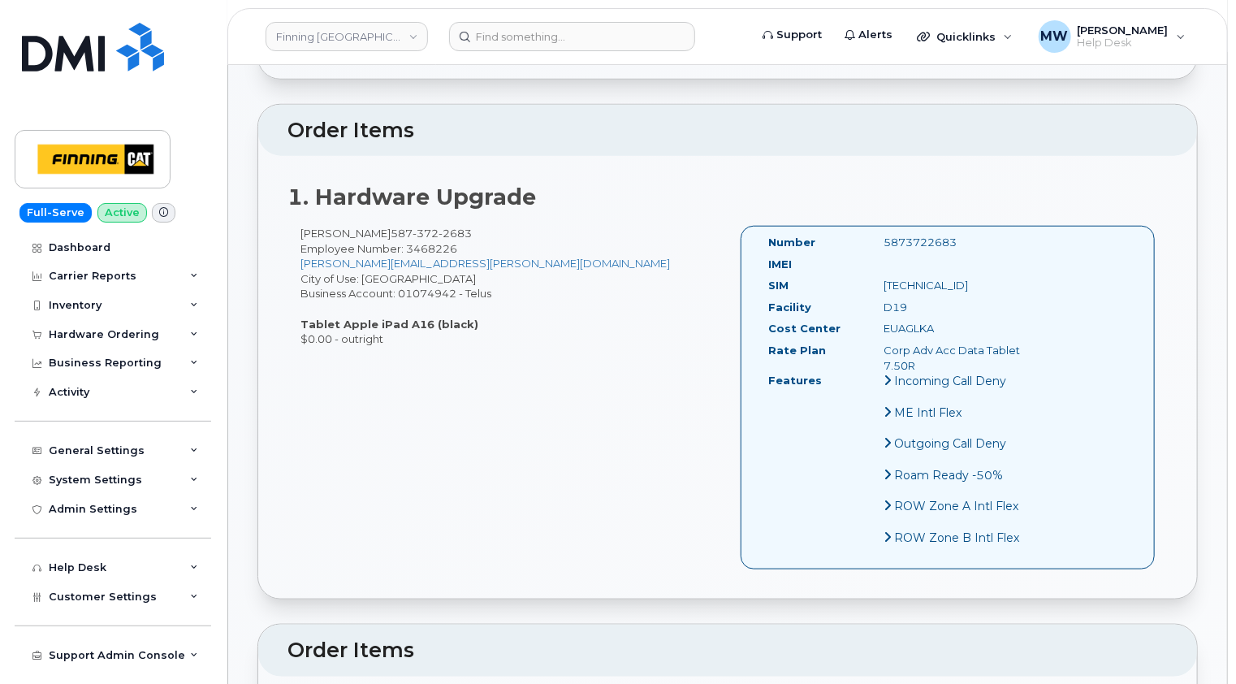
click at [911, 326] on div "EUAGLKA" at bounding box center [952, 328] width 162 height 15
copy div "EUAGLKA"
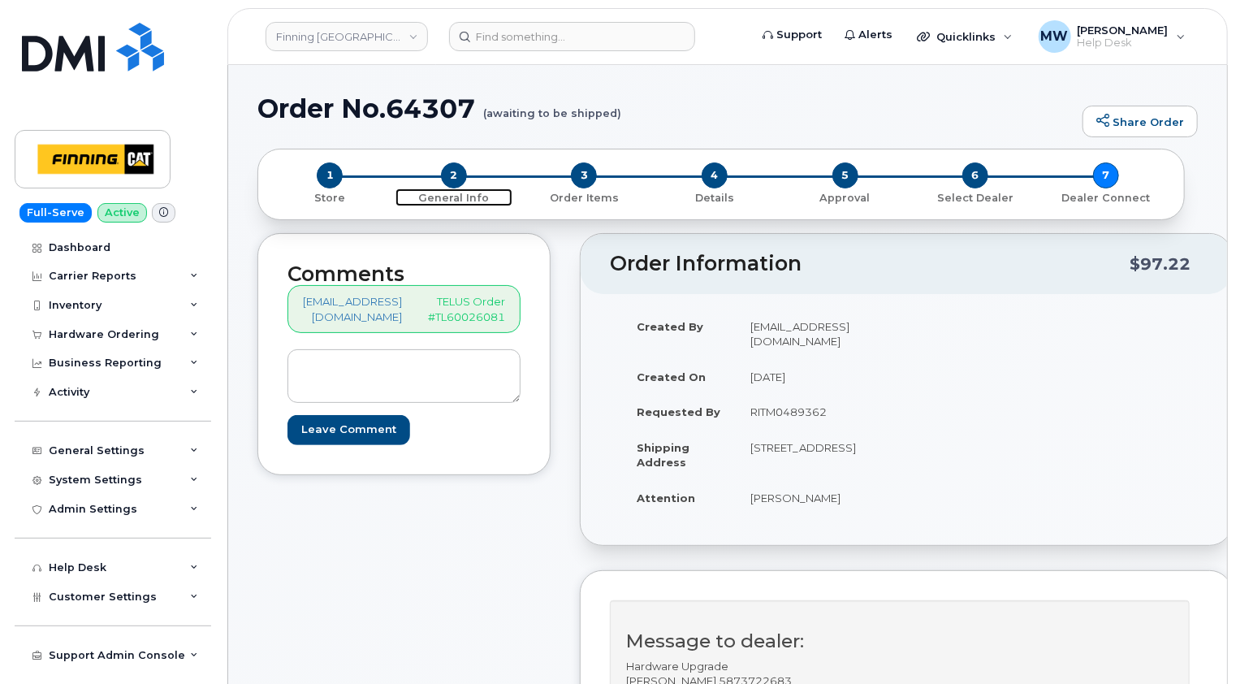
click at [453, 176] on span "2" at bounding box center [454, 175] width 26 height 26
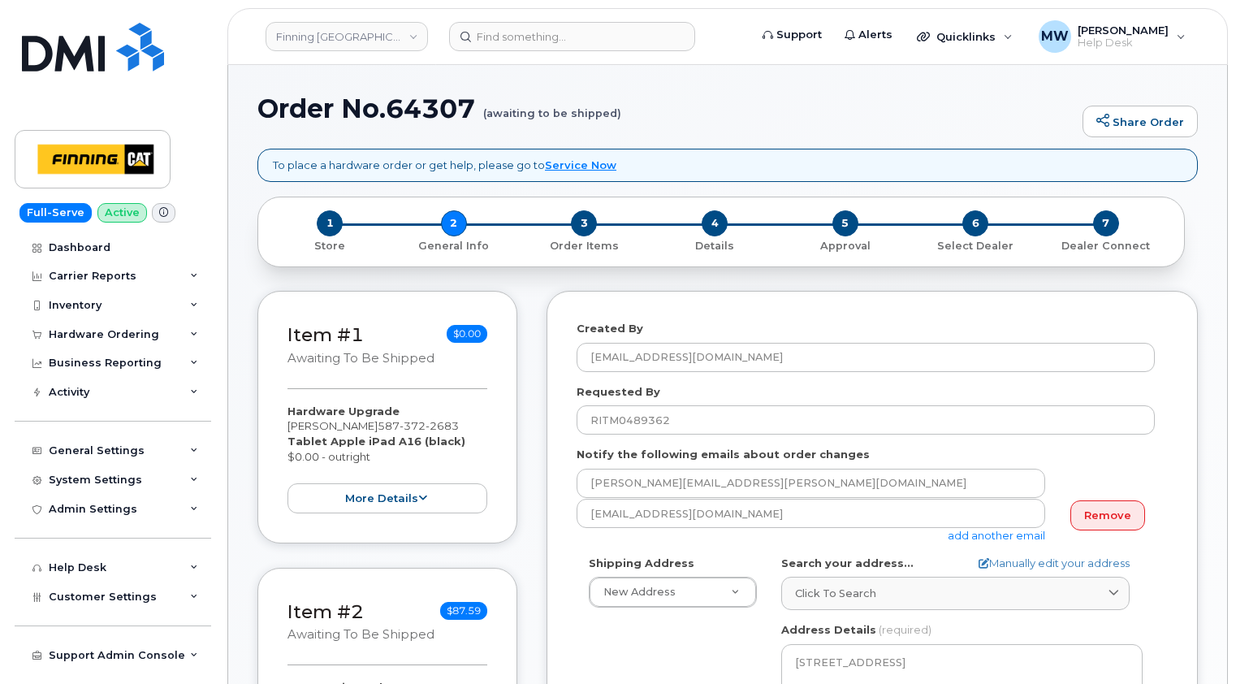
select select
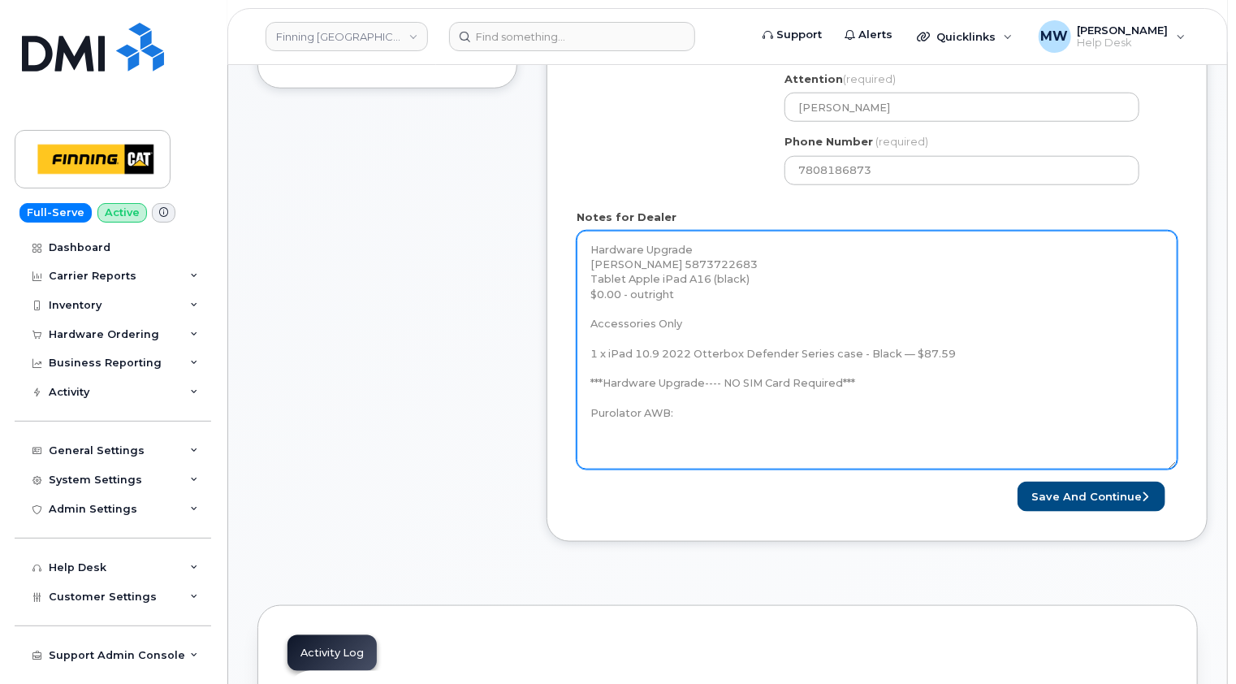
drag, startPoint x: 1165, startPoint y: 278, endPoint x: 1174, endPoint y: 469, distance: 191.0
click at [1174, 469] on textarea "Hardware Upgrade [PERSON_NAME] 5873722683 Tablet Apple iPad A16 (black) $0.00 -…" at bounding box center [877, 350] width 601 height 239
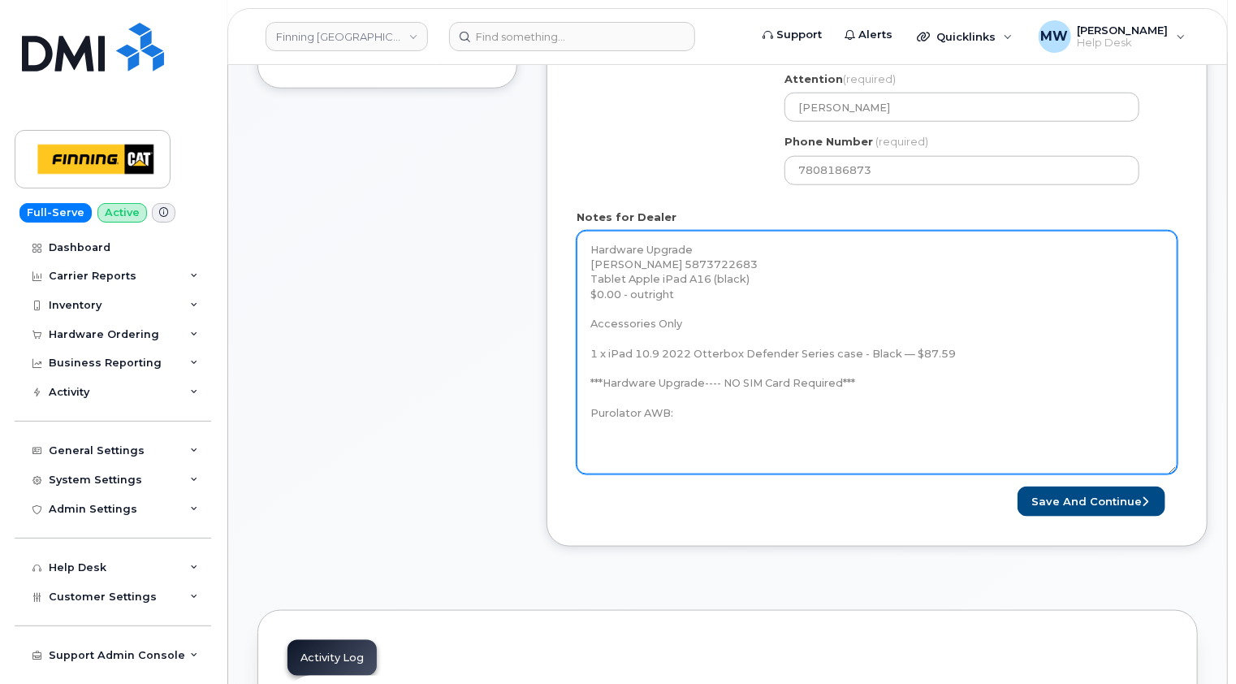
click at [725, 411] on textarea "Hardware Upgrade [PERSON_NAME] 5873722683 Tablet Apple iPad A16 (black) $0.00 -…" at bounding box center [877, 353] width 601 height 244
paste textarea "335655051167"
type textarea "Hardware Upgrade [PERSON_NAME] 5873722683 Tablet Apple iPad A16 (black) $0.00 -…"
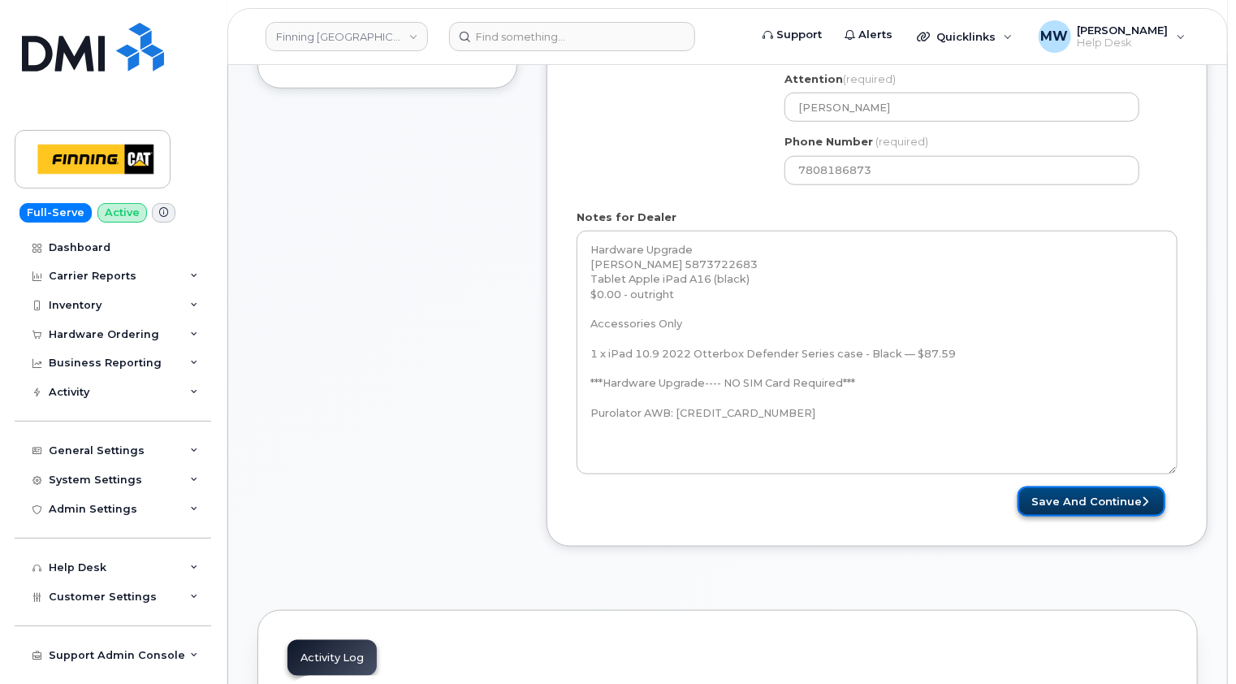
click at [1125, 493] on button "Save and Continue" at bounding box center [1091, 501] width 148 height 30
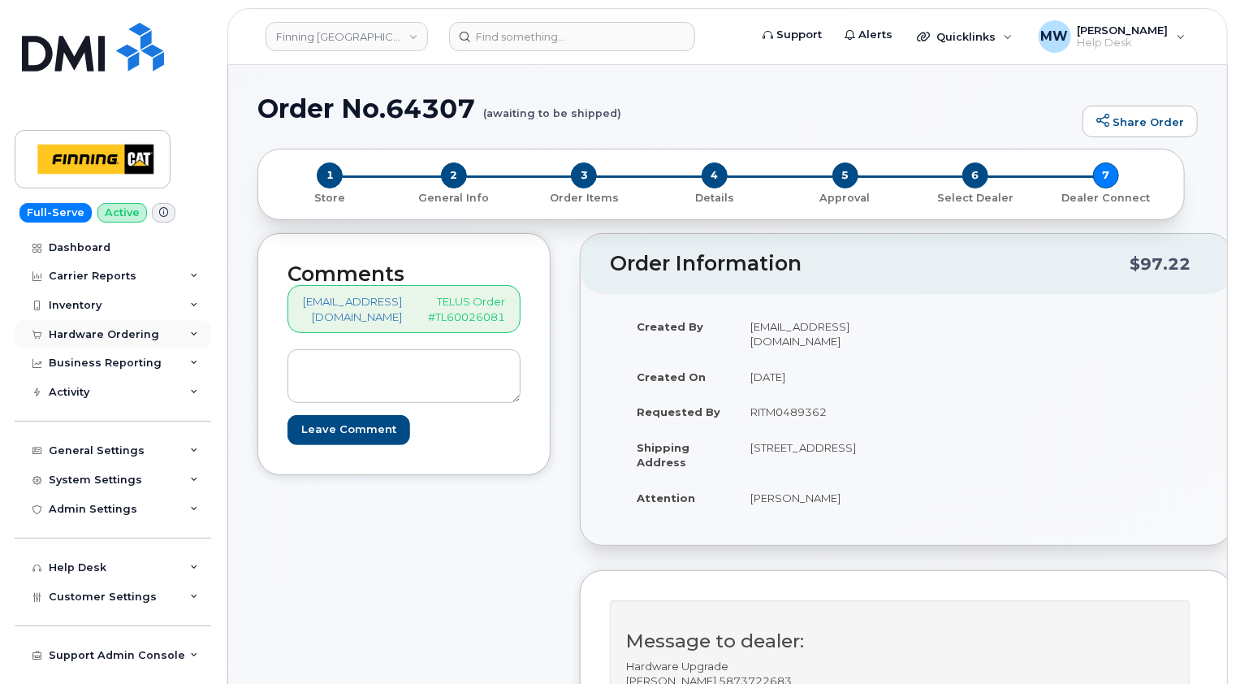
drag, startPoint x: 130, startPoint y: 333, endPoint x: 122, endPoint y: 339, distance: 10.4
click at [130, 333] on div "Hardware Ordering" at bounding box center [104, 334] width 110 height 13
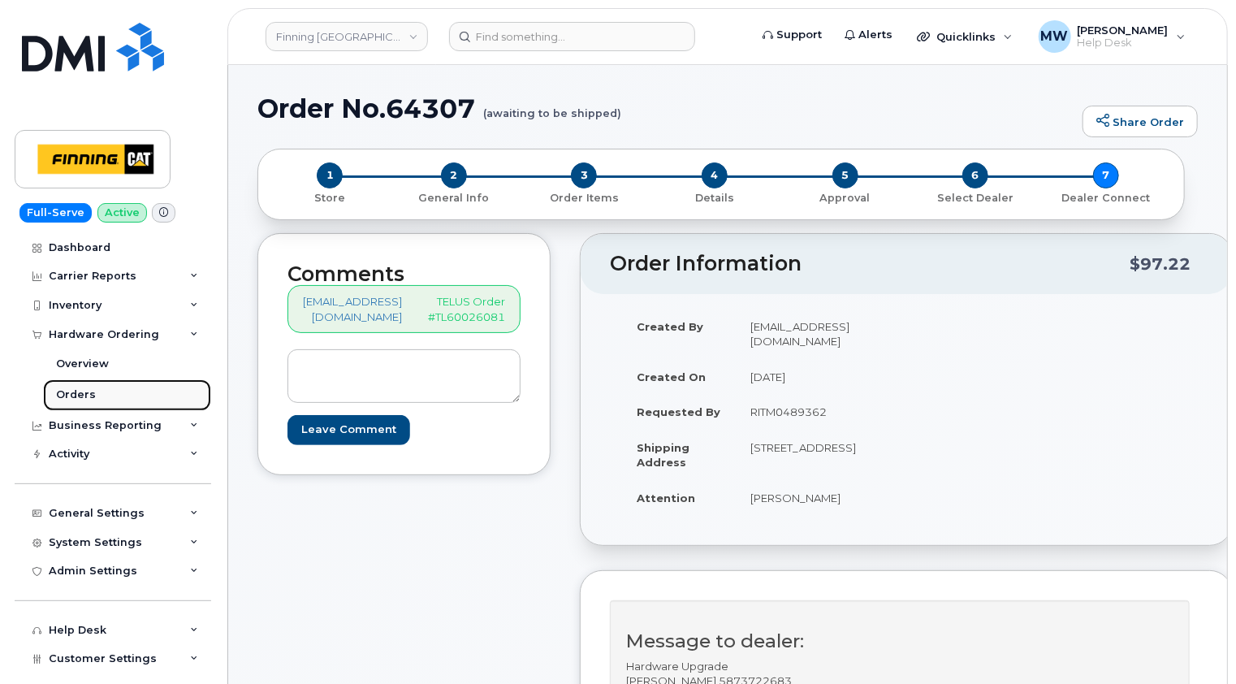
click at [76, 391] on div "Orders" at bounding box center [76, 394] width 40 height 15
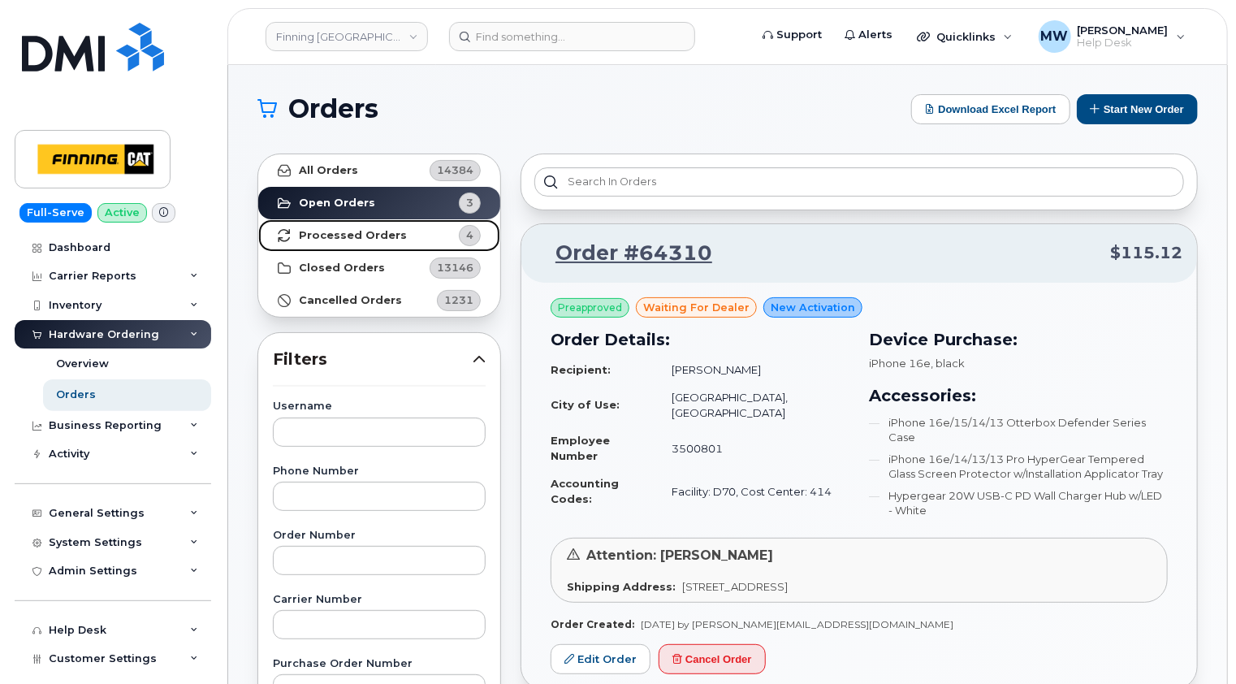
click at [361, 235] on strong "Processed Orders" at bounding box center [353, 235] width 108 height 13
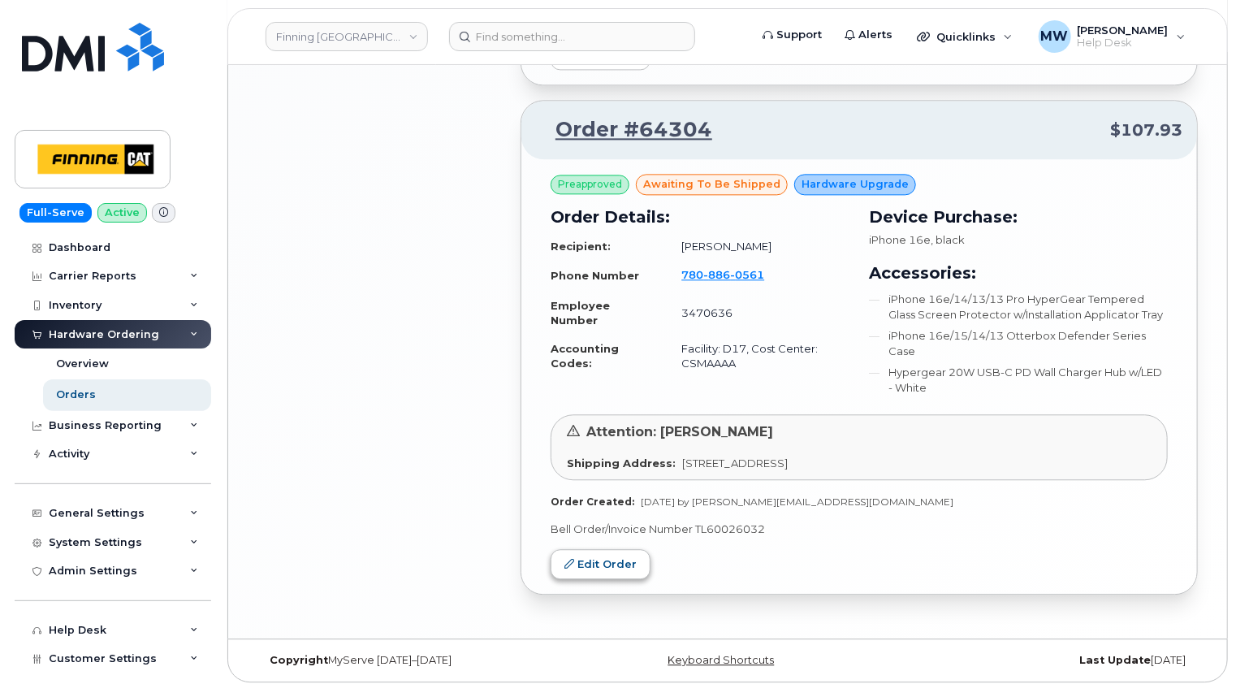
scroll to position [1791, 0]
click at [614, 559] on link "Edit Order" at bounding box center [601, 563] width 100 height 30
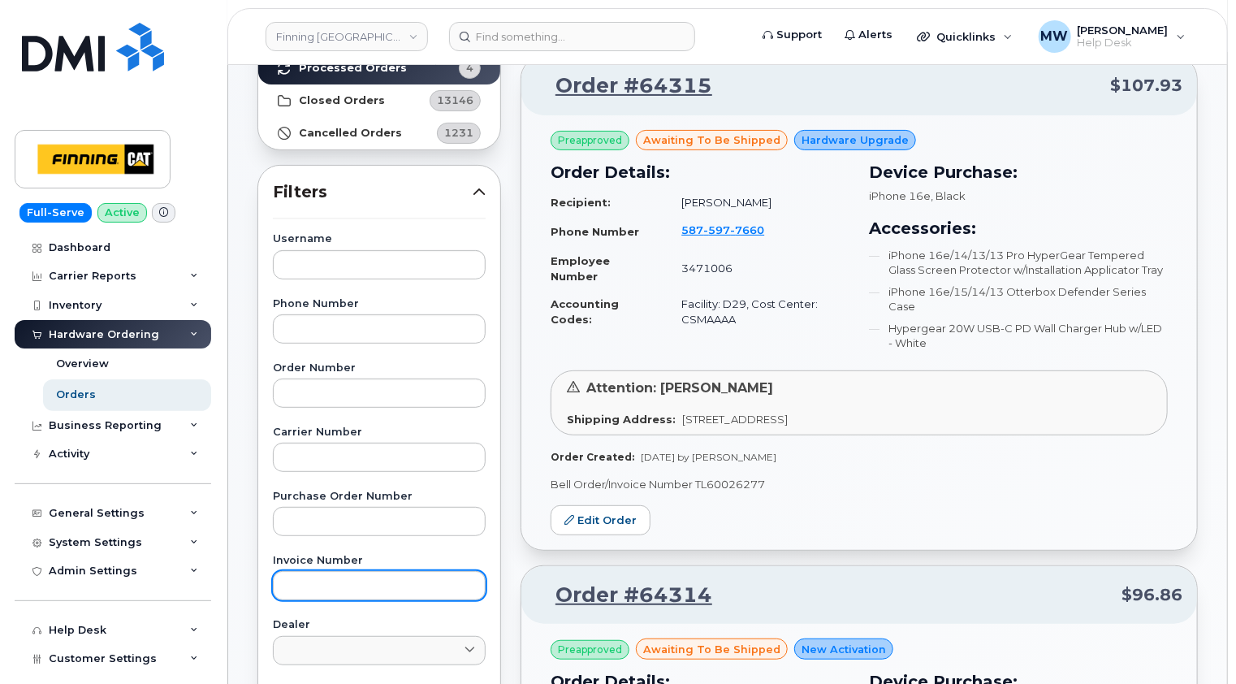
scroll to position [0, 0]
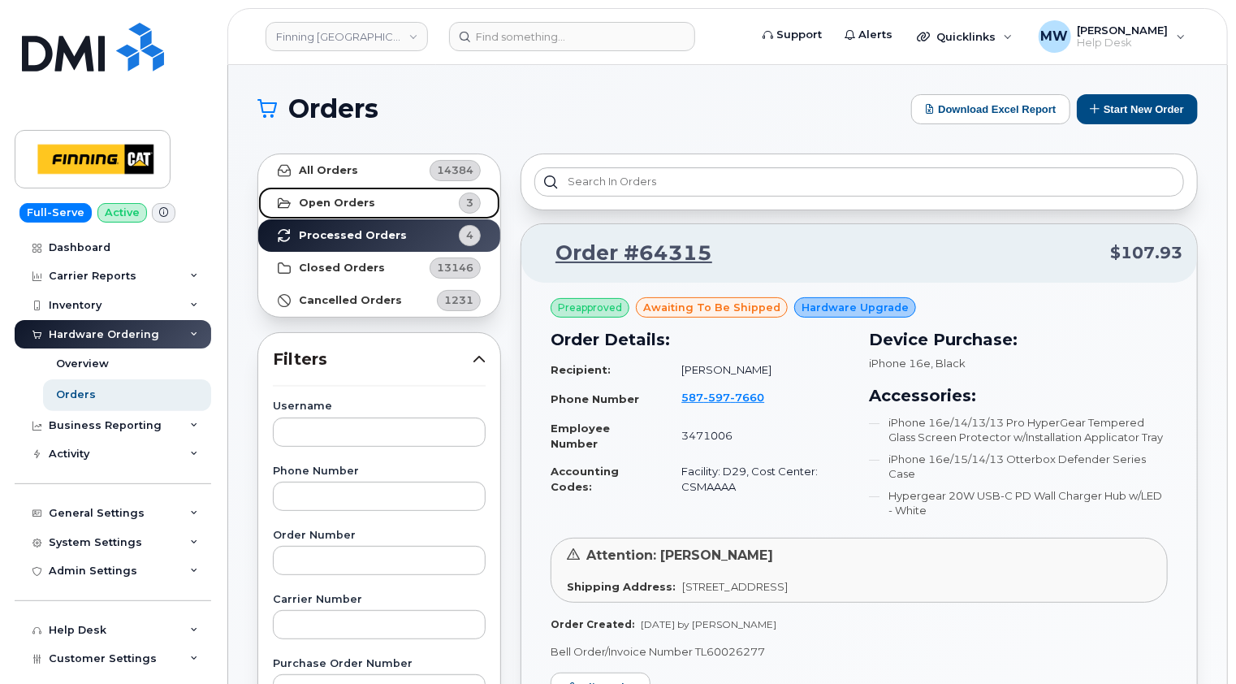
click at [360, 197] on strong "Open Orders" at bounding box center [337, 203] width 76 height 13
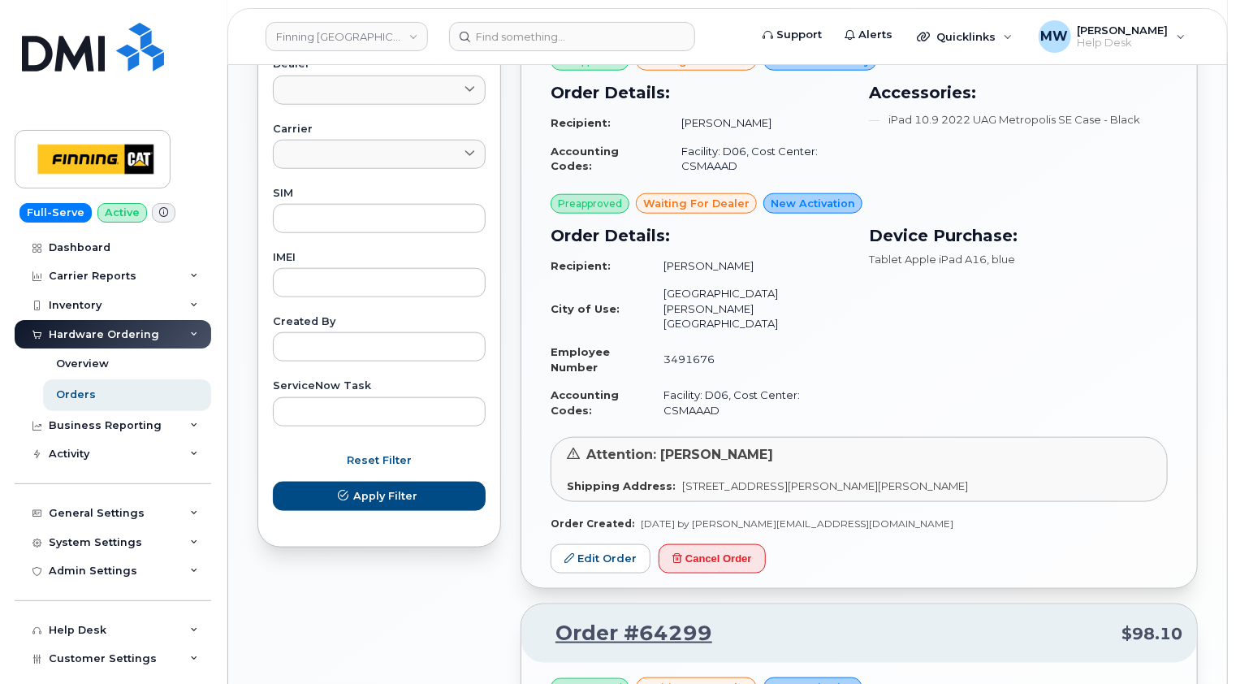
scroll to position [641, 0]
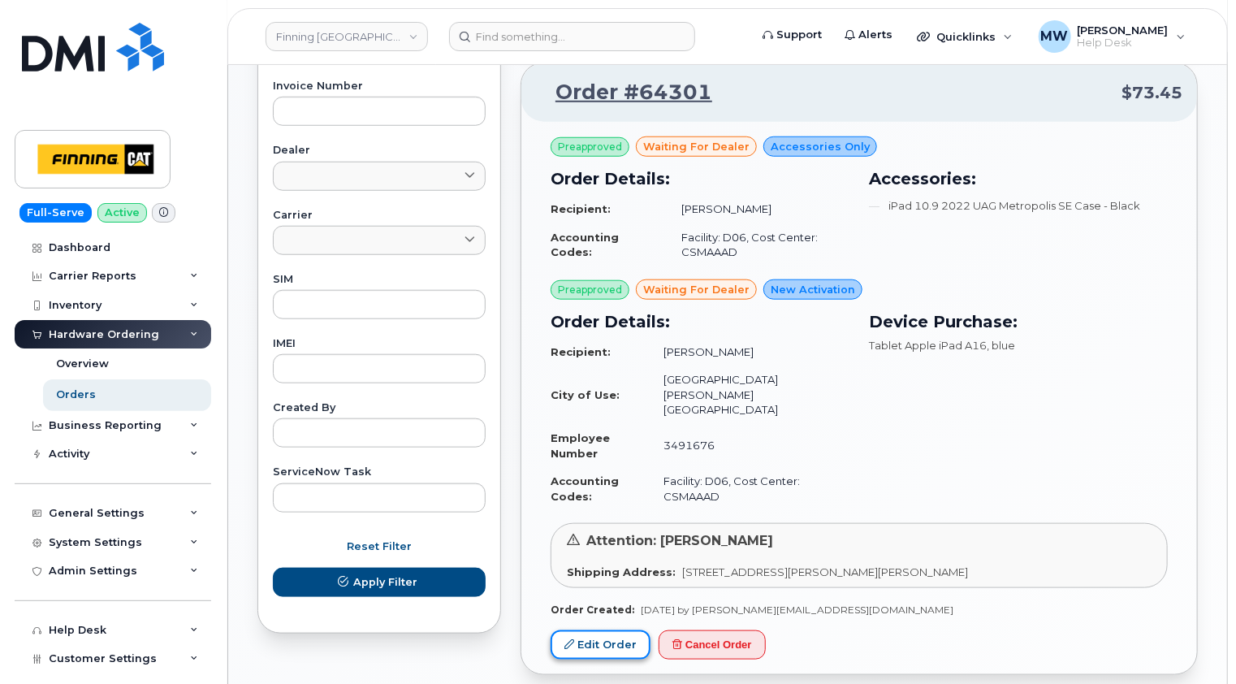
click at [600, 630] on link "Edit Order" at bounding box center [601, 645] width 100 height 30
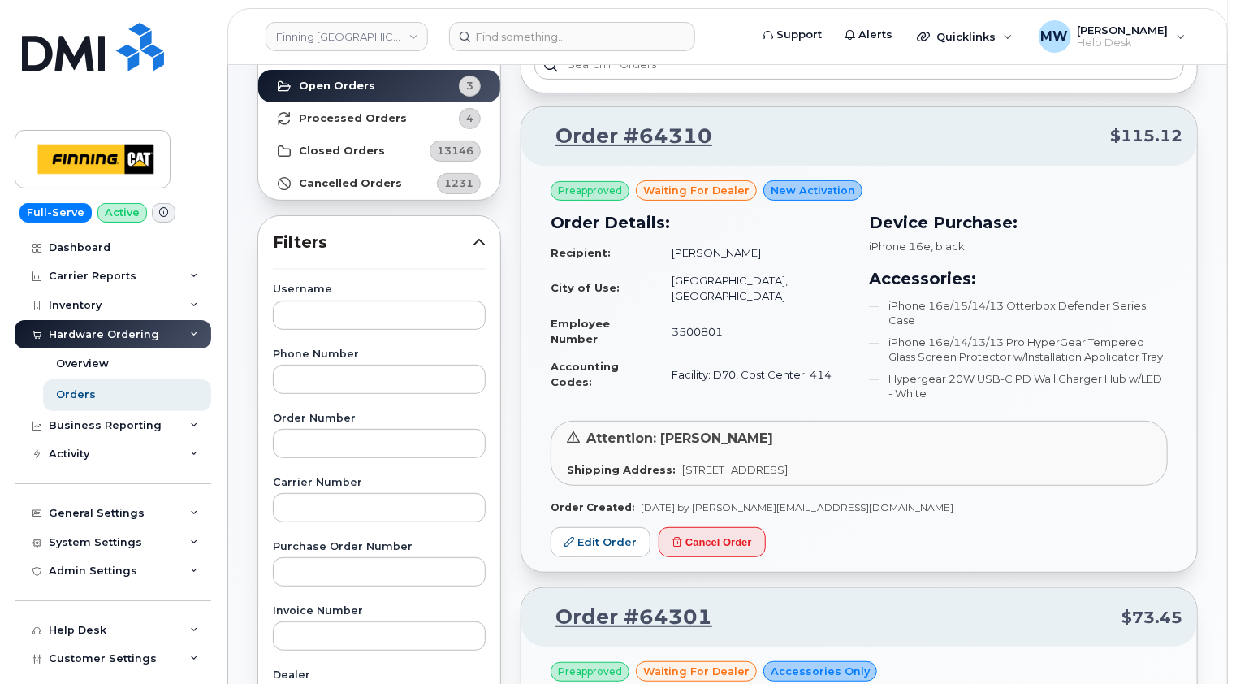
scroll to position [0, 0]
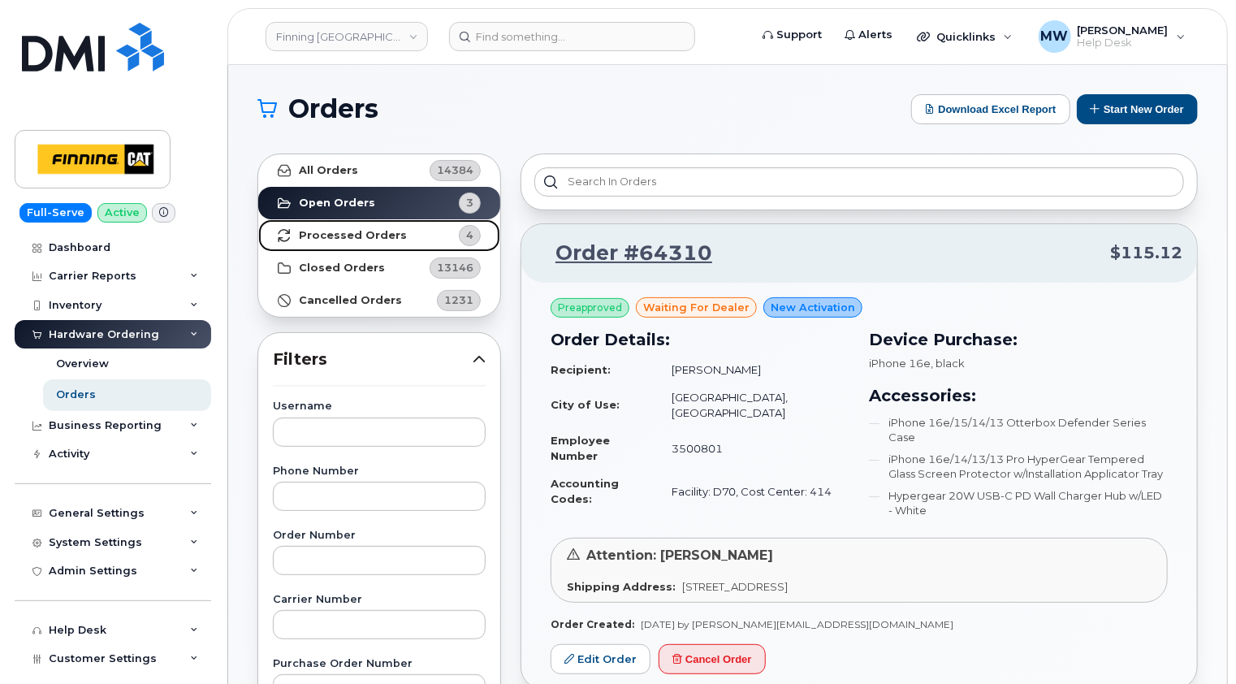
click at [328, 236] on strong "Processed Orders" at bounding box center [353, 235] width 108 height 13
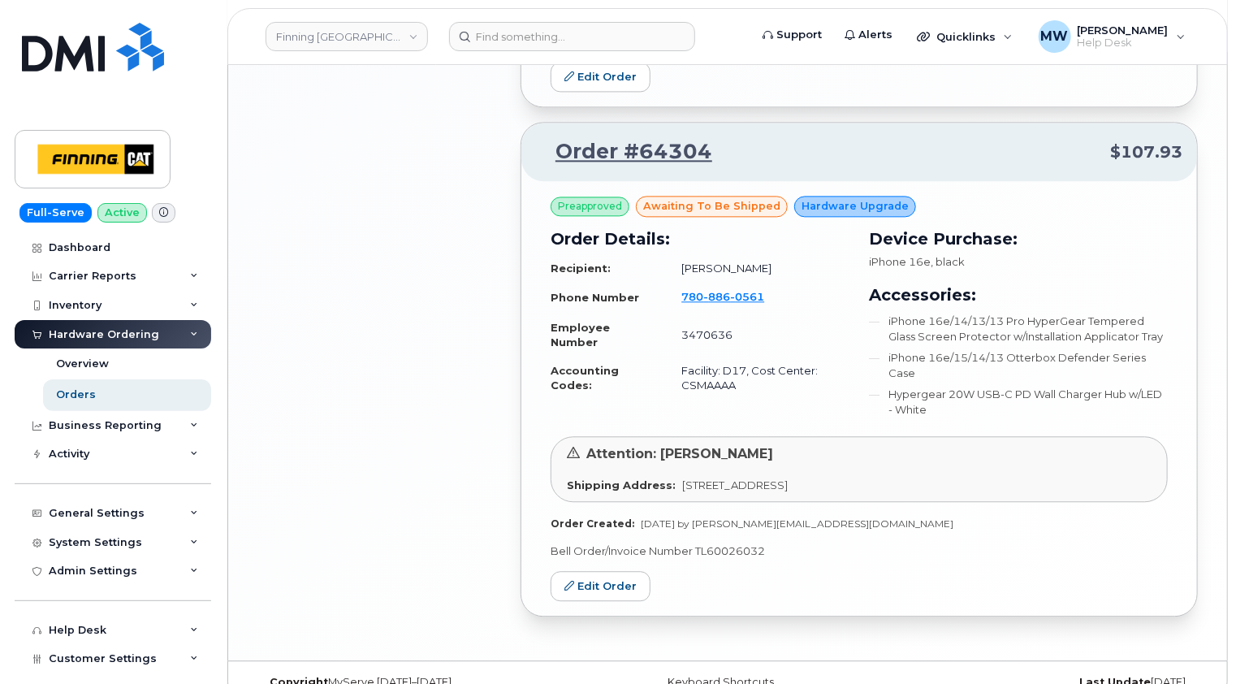
scroll to position [1786, 0]
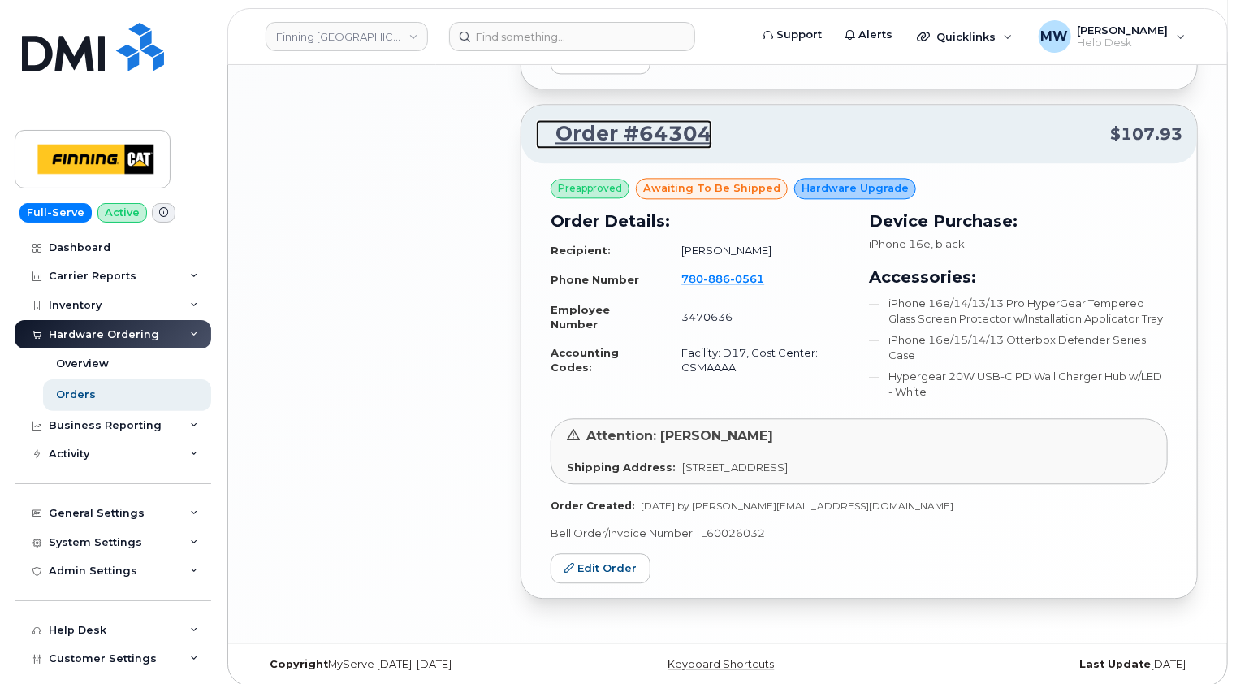
click at [633, 128] on link "Order #64304" at bounding box center [624, 133] width 176 height 29
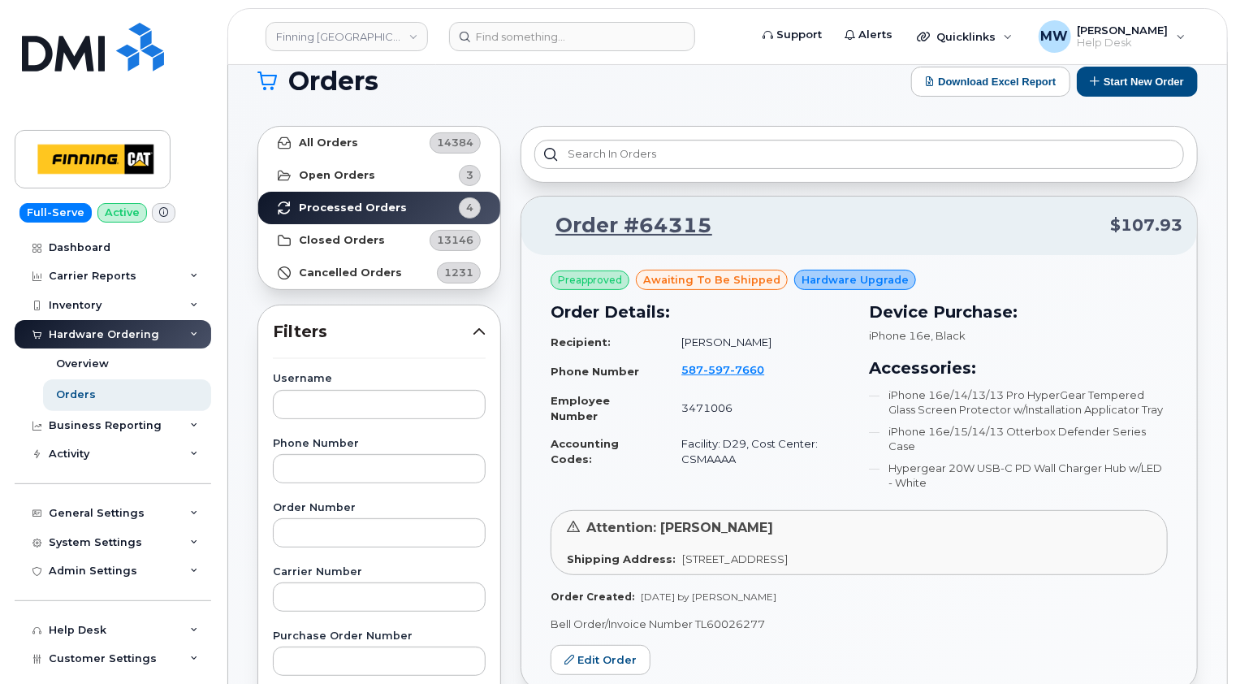
scroll to position [0, 0]
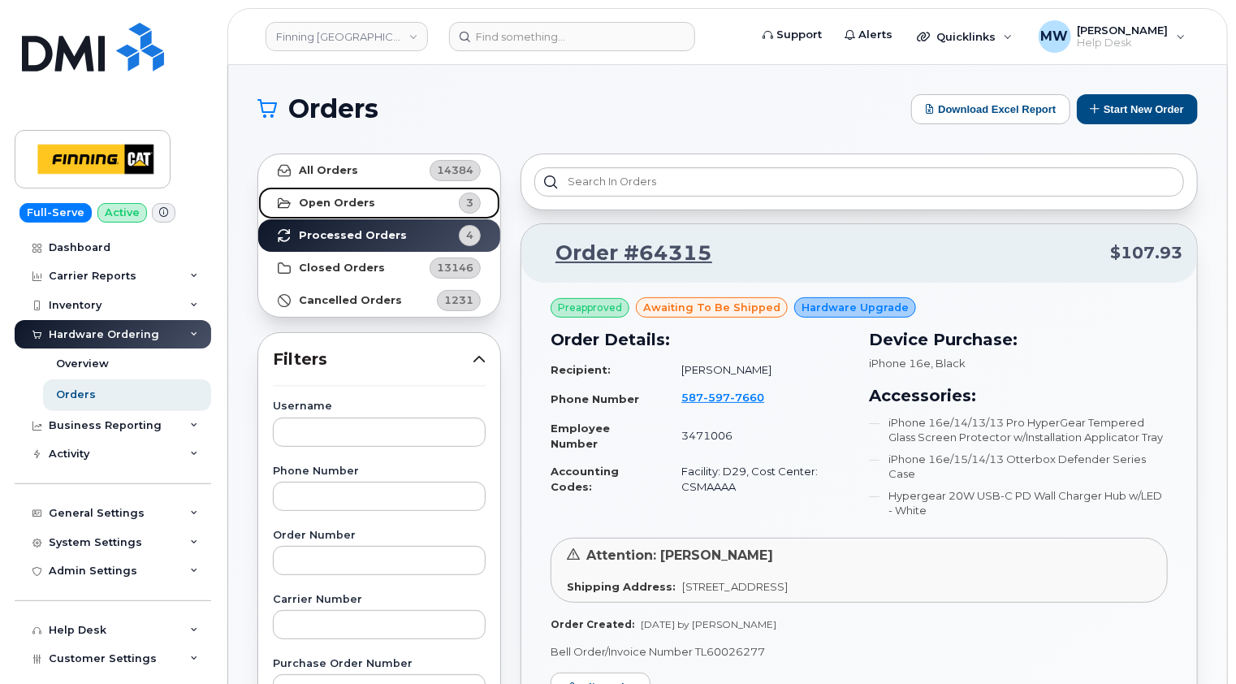
click at [359, 206] on strong "Open Orders" at bounding box center [337, 203] width 76 height 13
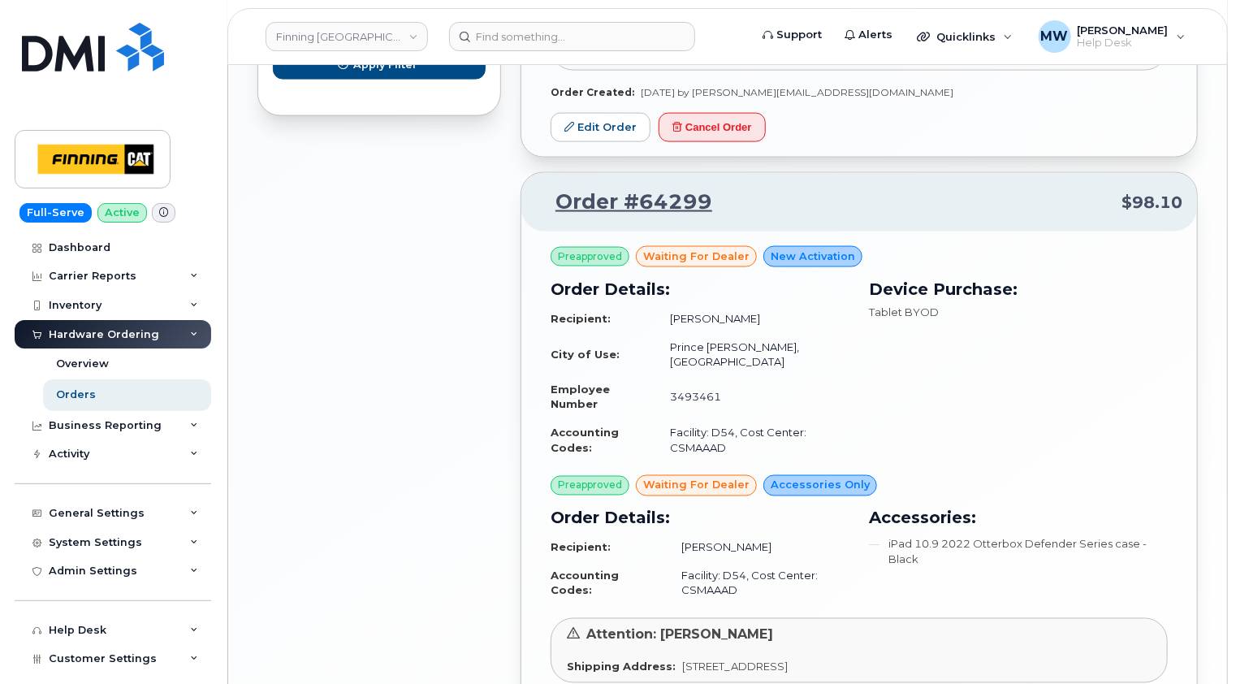
scroll to position [1210, 0]
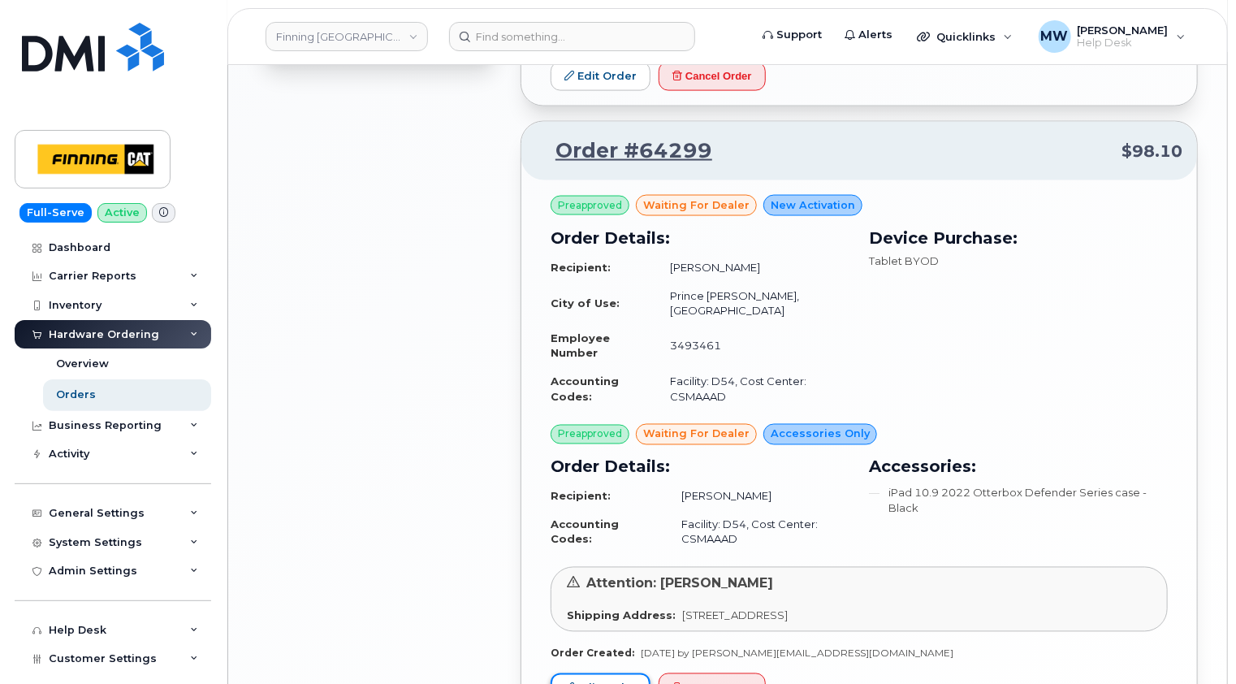
click at [614, 673] on link "Edit Order" at bounding box center [601, 688] width 100 height 30
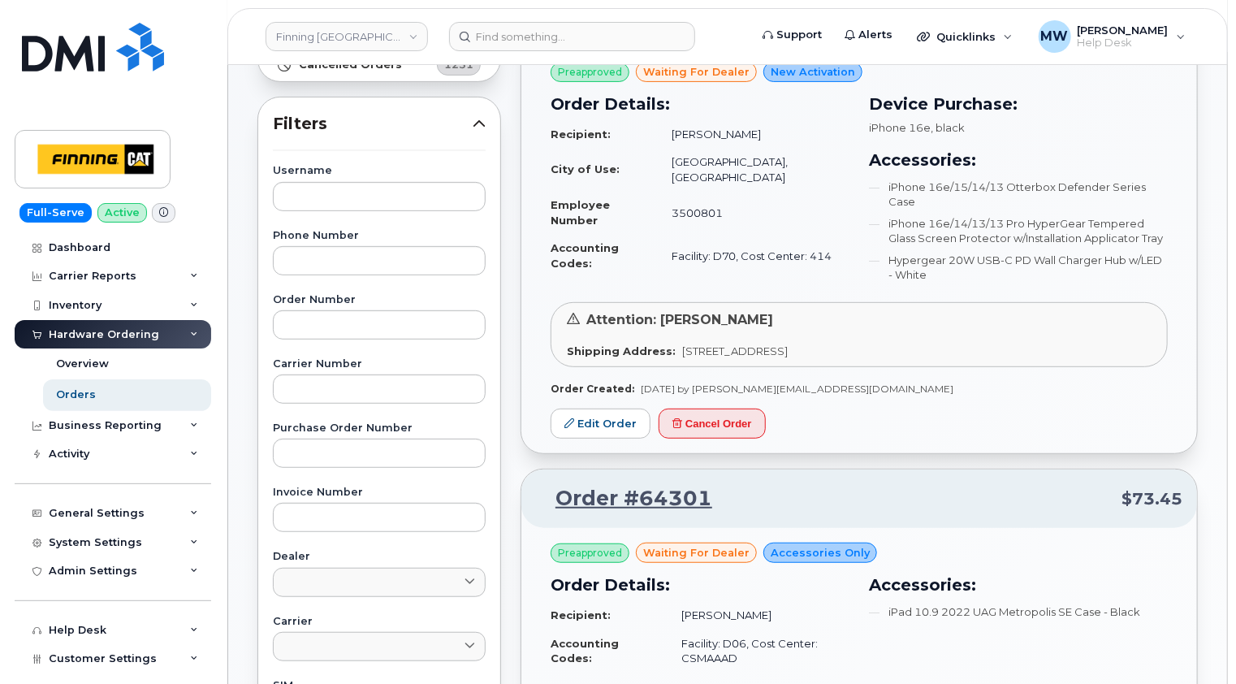
scroll to position [0, 0]
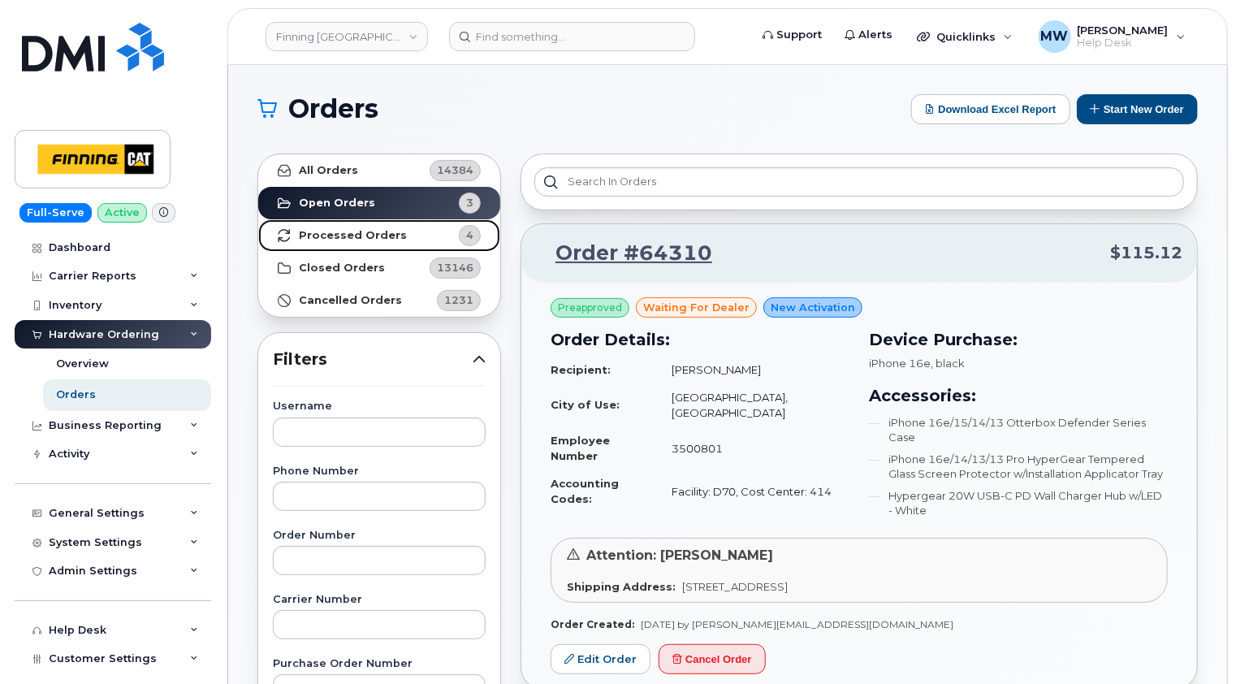
click at [390, 239] on strong "Processed Orders" at bounding box center [353, 235] width 108 height 13
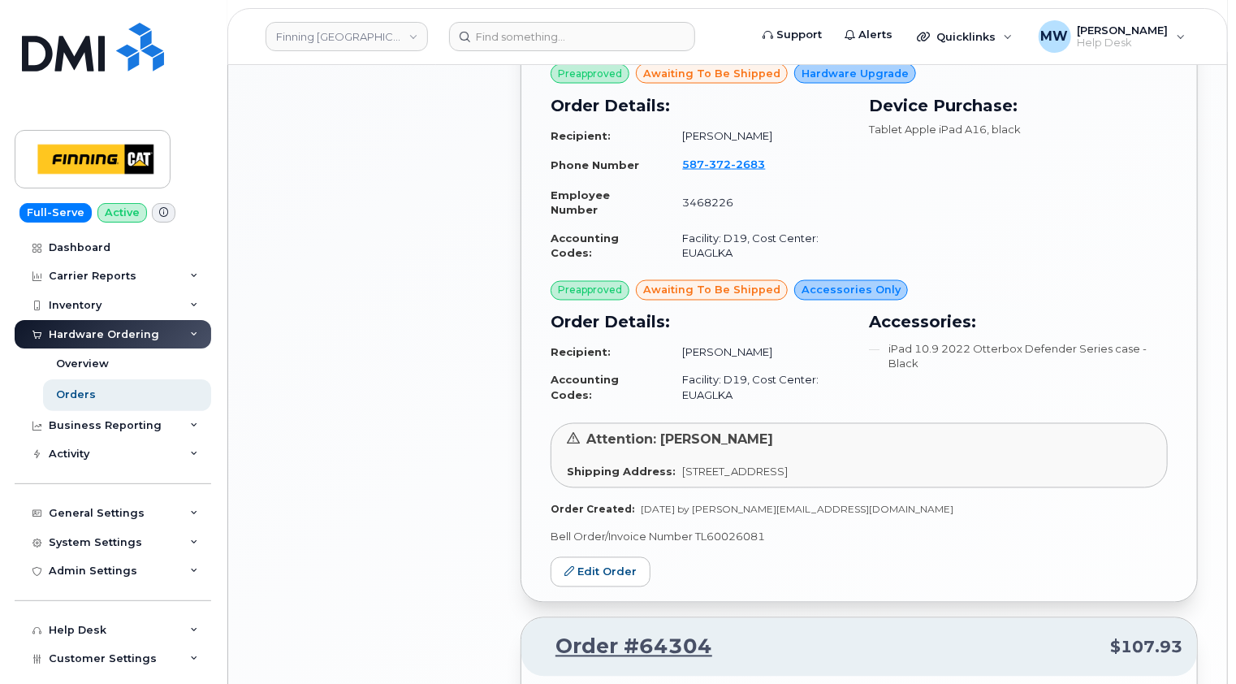
scroll to position [1299, 0]
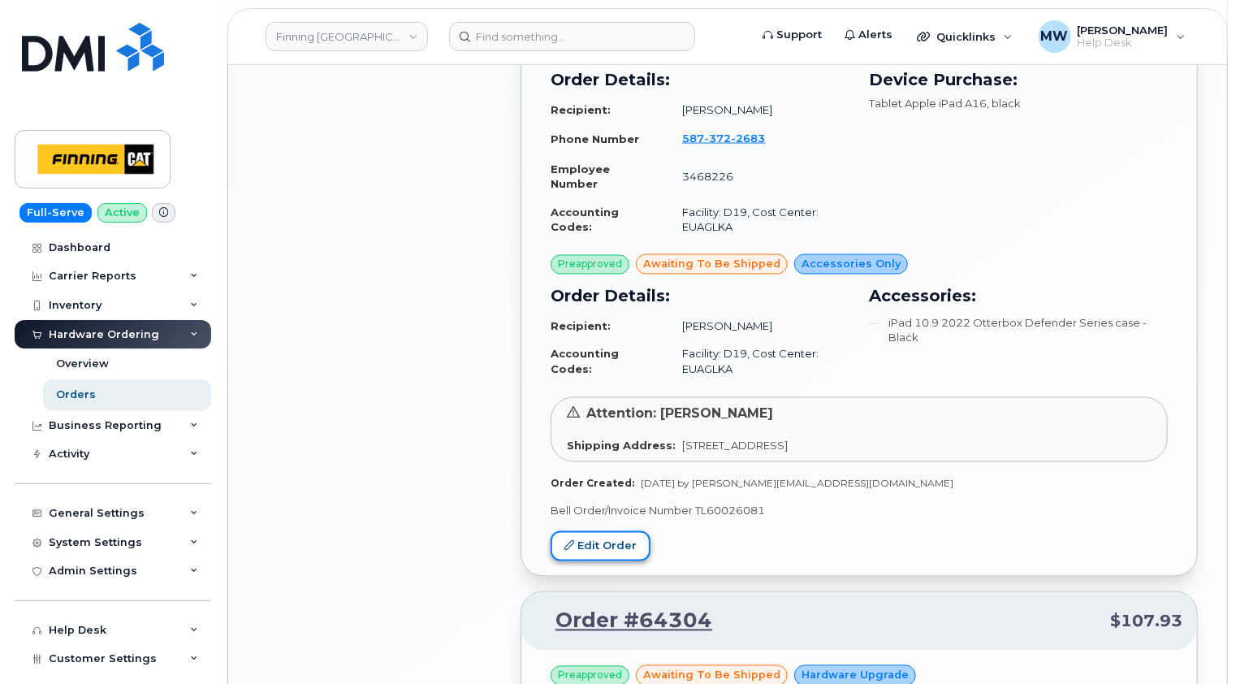
click at [612, 543] on link "Edit Order" at bounding box center [601, 546] width 100 height 30
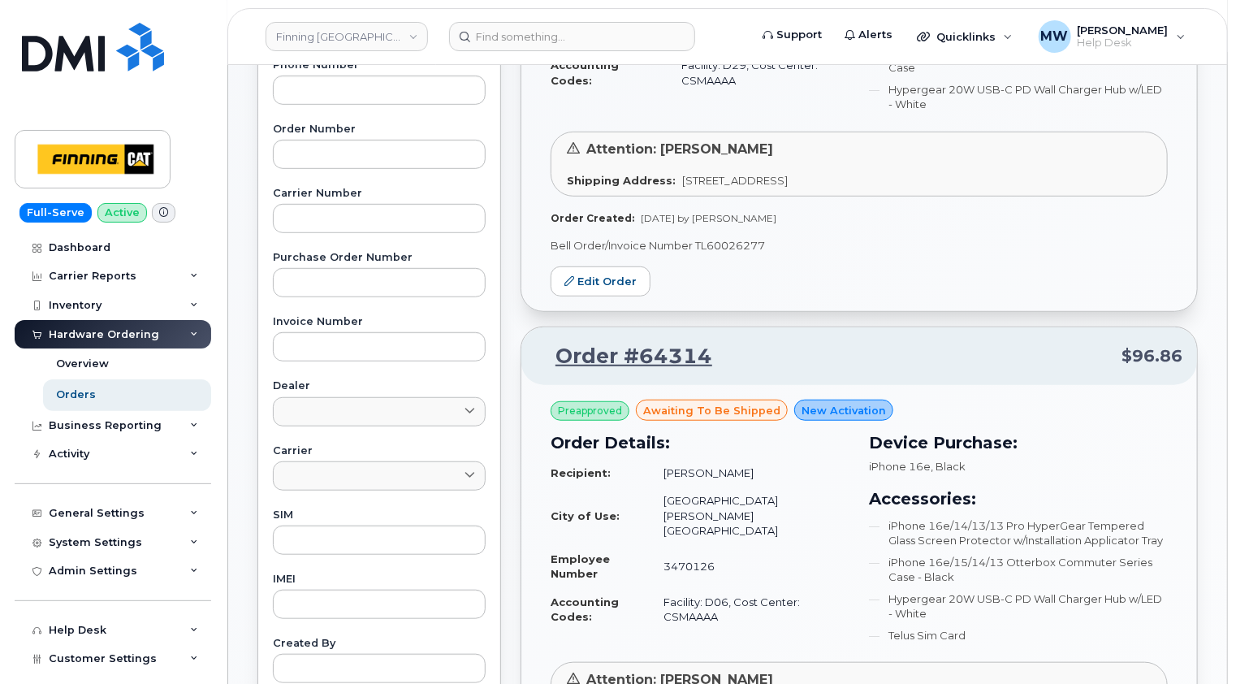
scroll to position [0, 0]
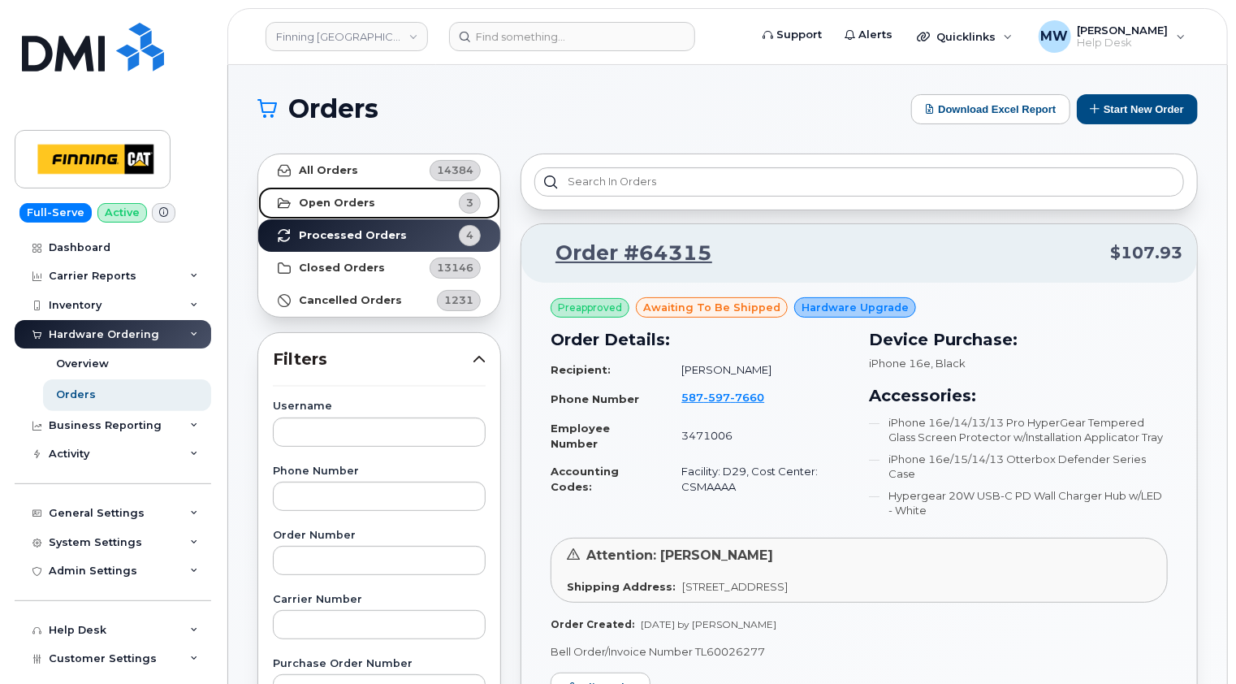
click at [342, 201] on strong "Open Orders" at bounding box center [337, 203] width 76 height 13
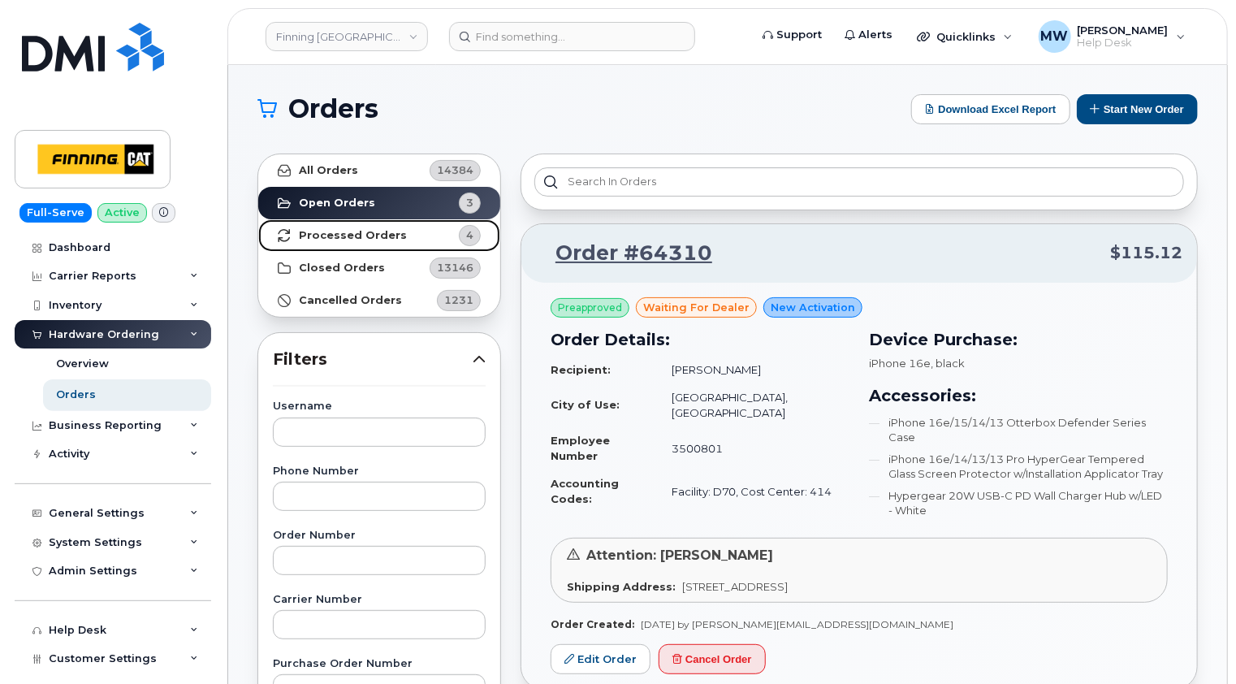
click at [382, 242] on link "Processed Orders 4" at bounding box center [379, 235] width 242 height 32
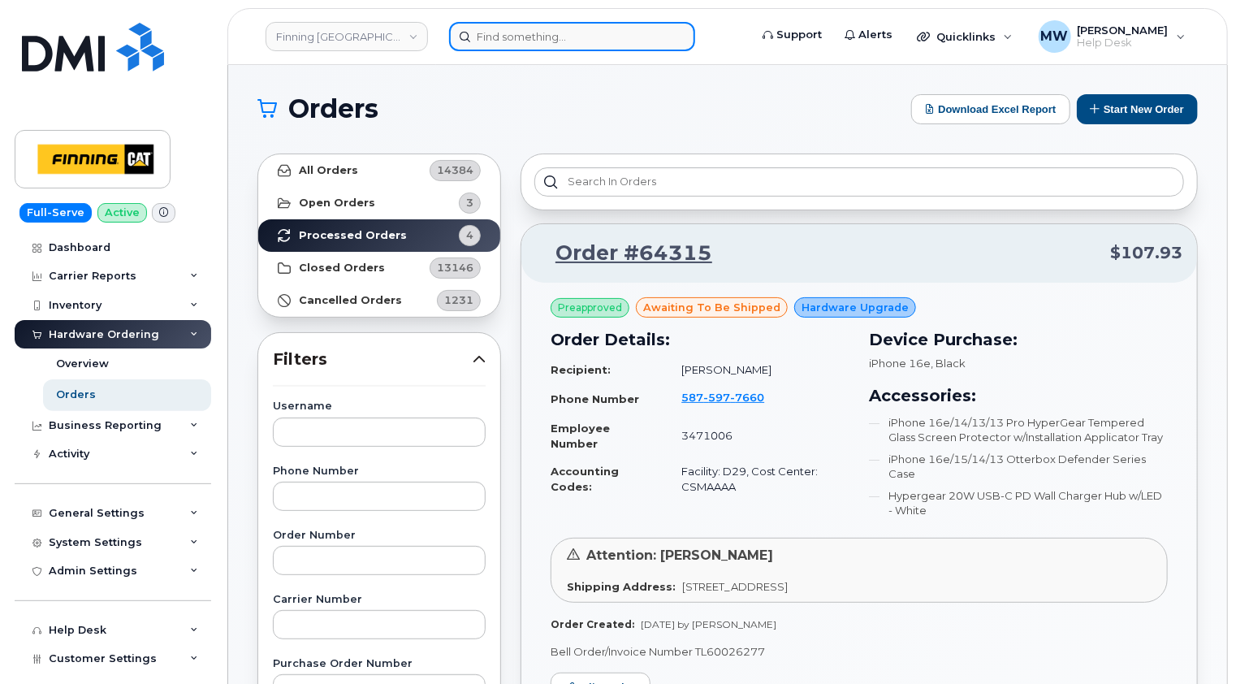
click at [568, 42] on input at bounding box center [572, 36] width 246 height 29
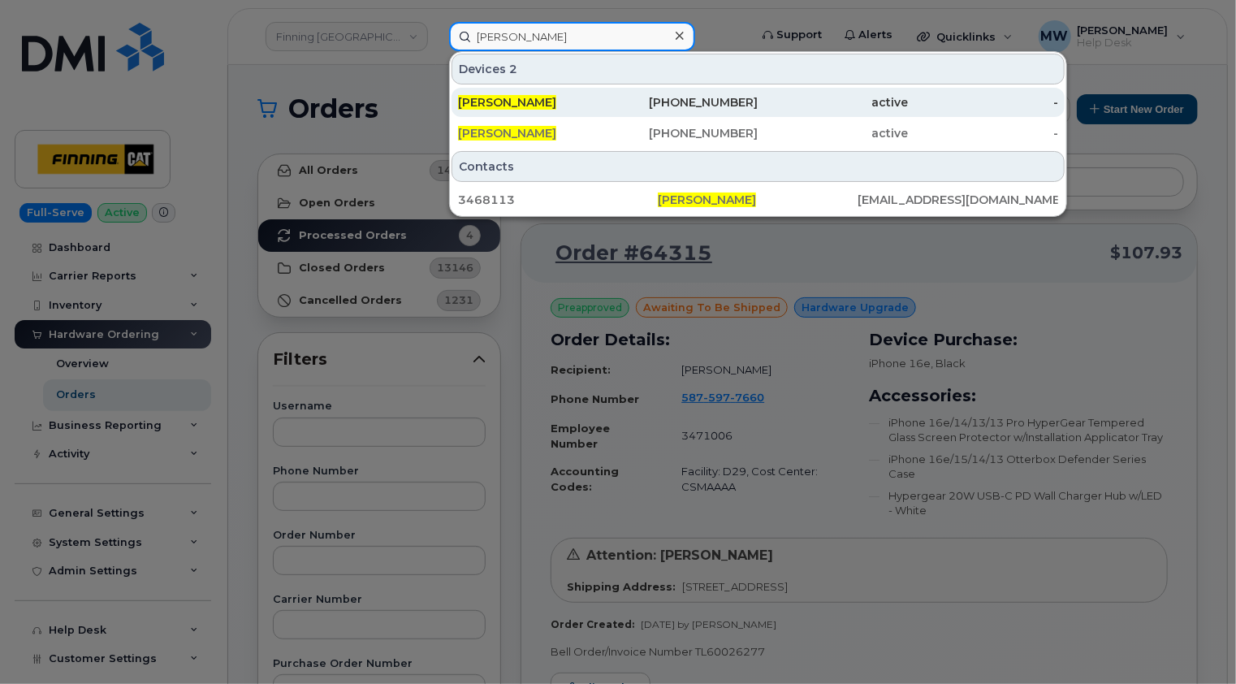
type input "doug negrin"
click at [578, 100] on div "Doug Negrin" at bounding box center [533, 102] width 150 height 16
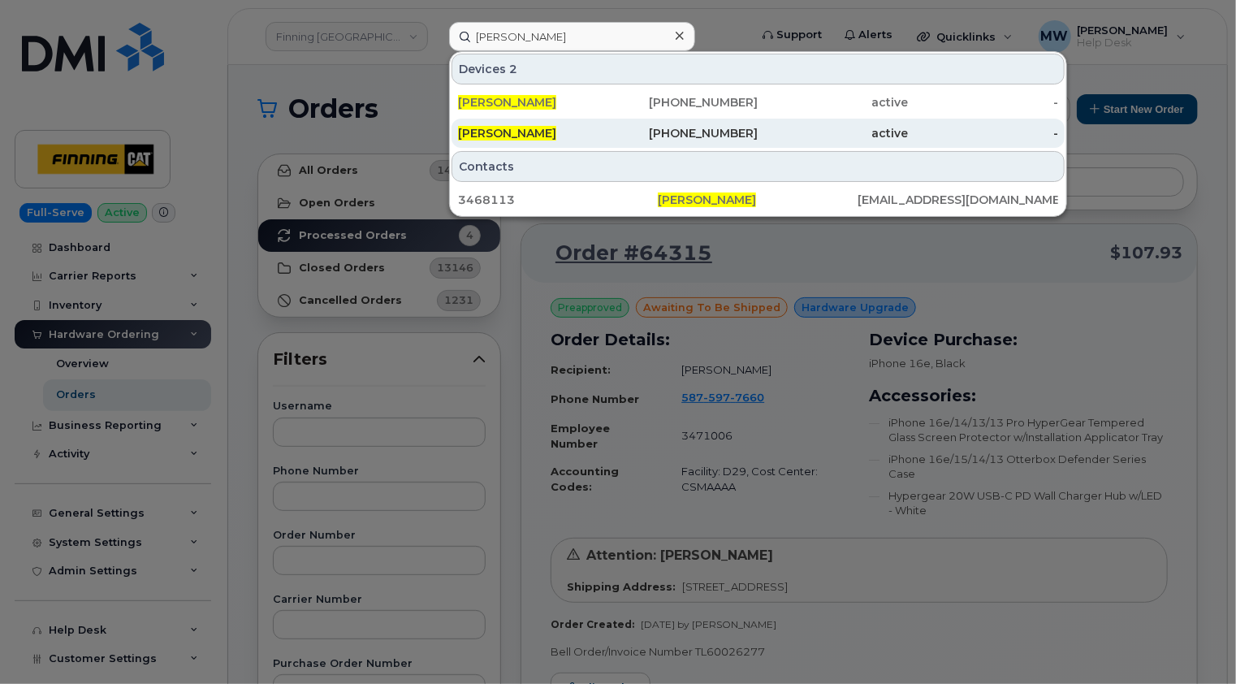
click at [581, 130] on div "Doug Negrin" at bounding box center [533, 133] width 150 height 16
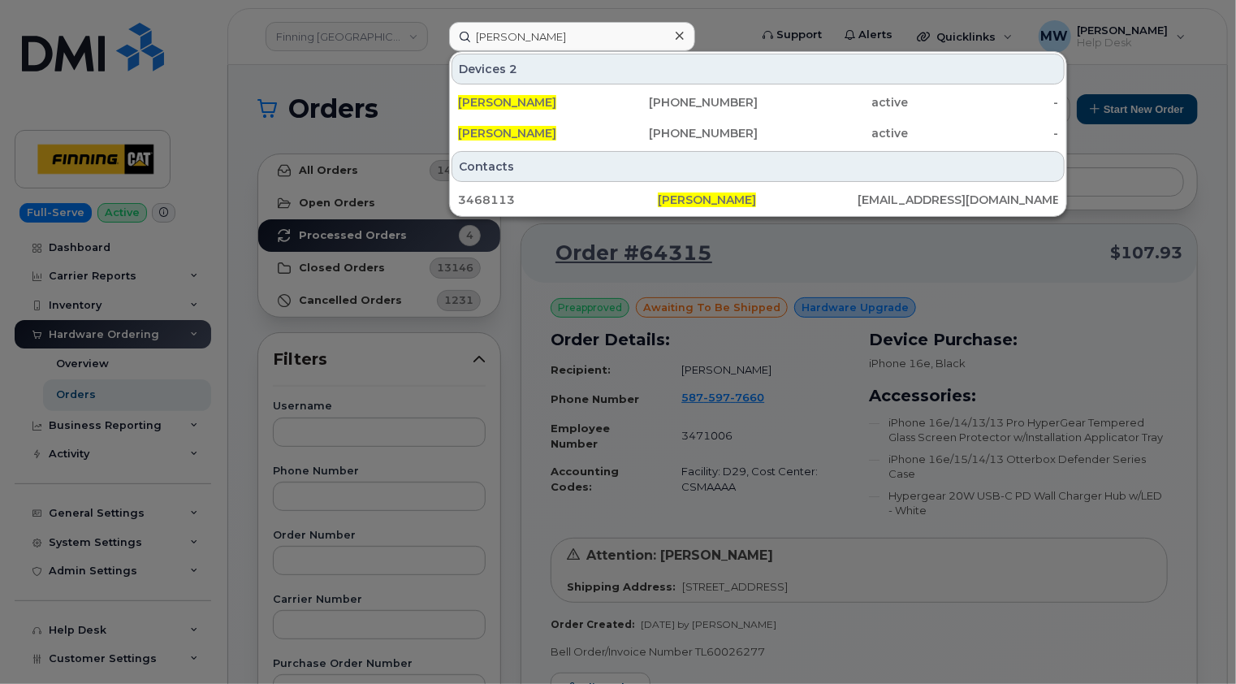
click at [681, 34] on icon at bounding box center [680, 35] width 8 height 13
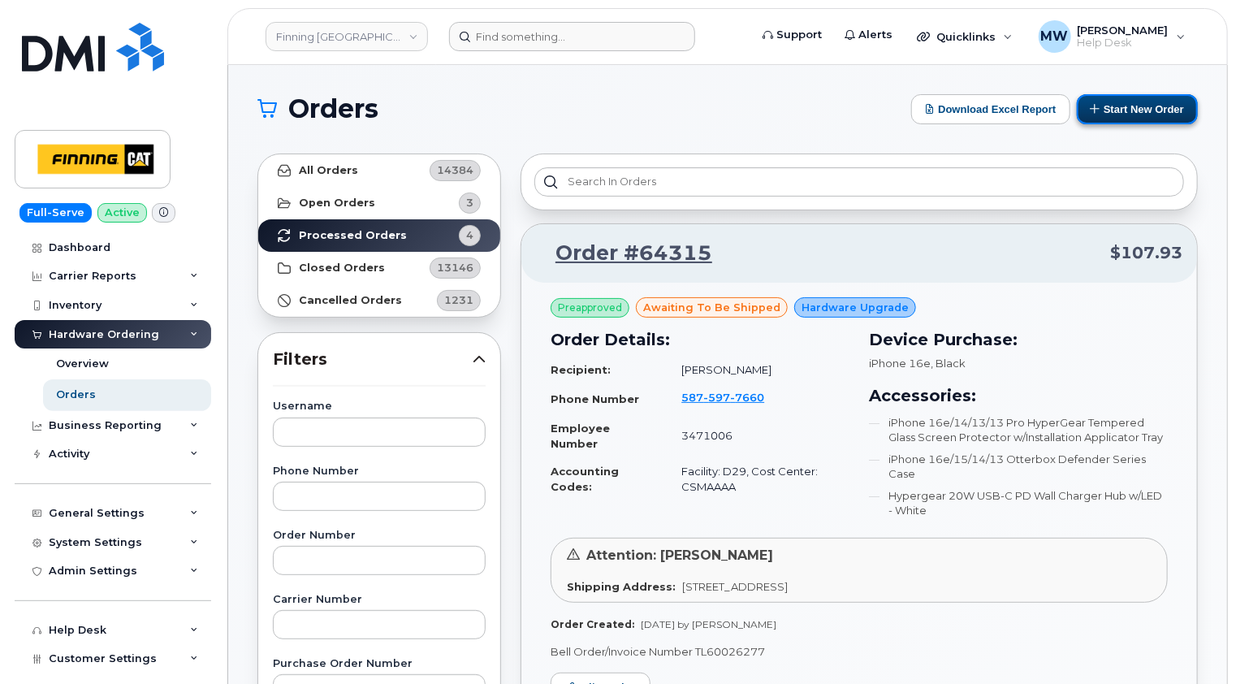
click at [1152, 108] on button "Start New Order" at bounding box center [1137, 109] width 121 height 30
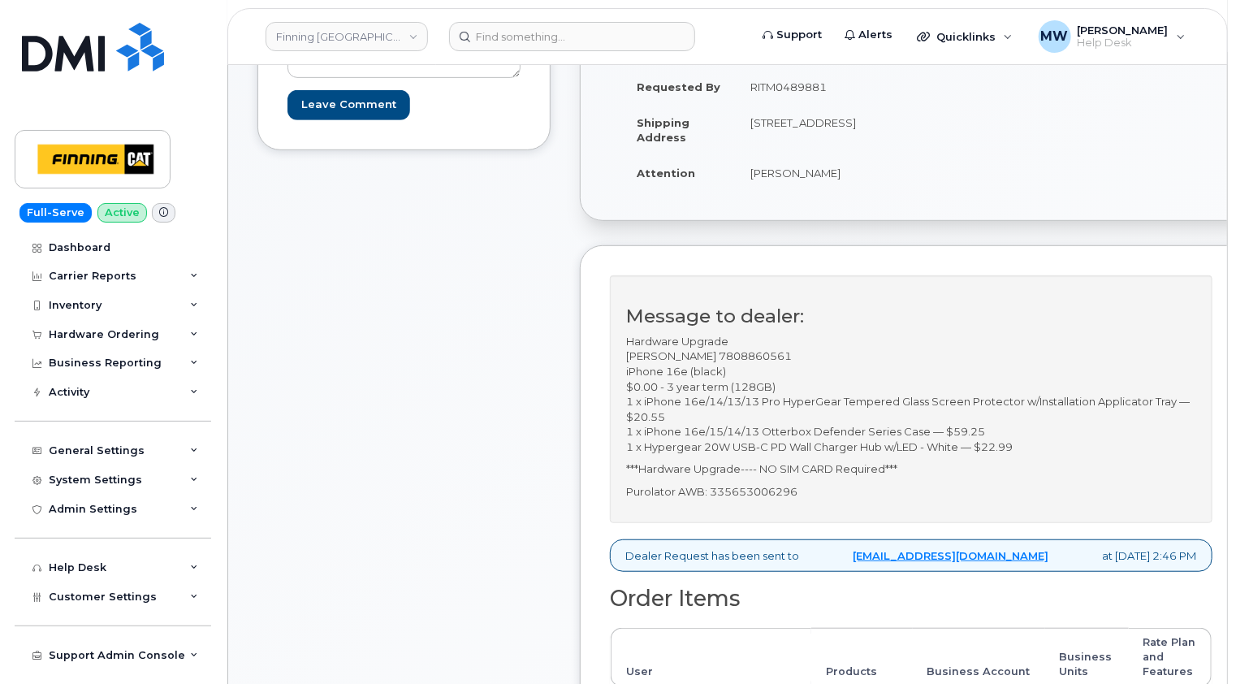
scroll to position [406, 0]
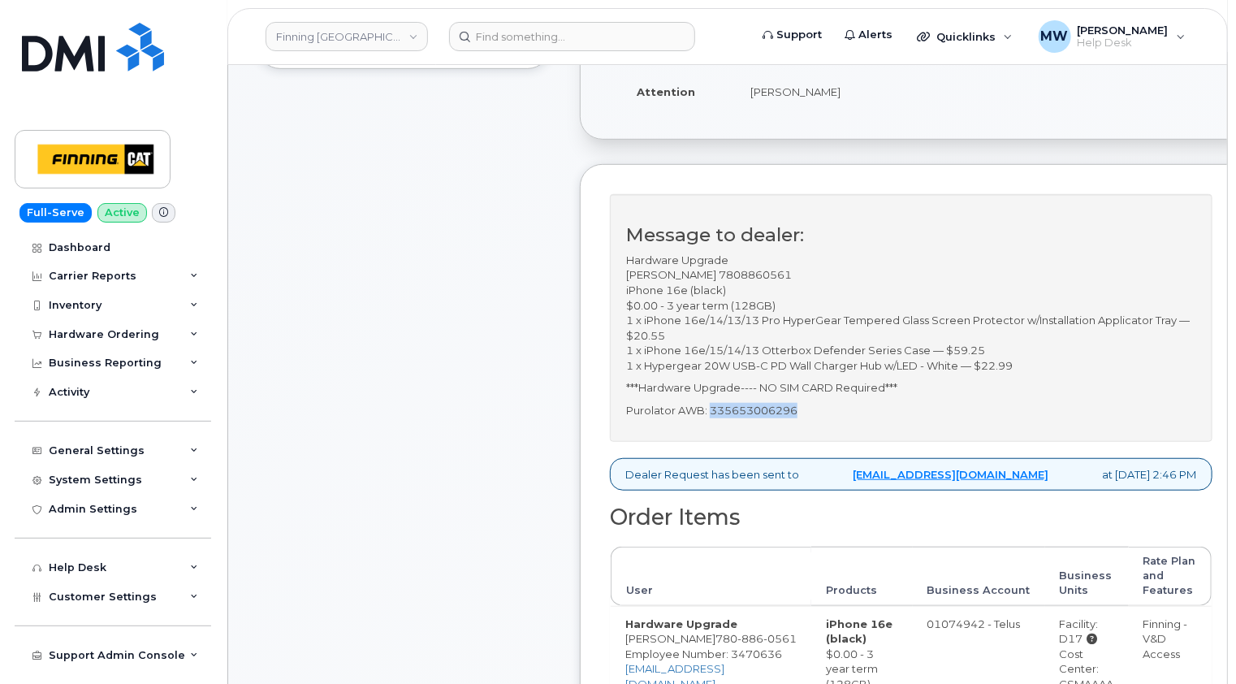
drag, startPoint x: 814, startPoint y: 405, endPoint x: 721, endPoint y: 405, distance: 93.4
click at [721, 405] on p "Purolator AWB: 335653006296" at bounding box center [911, 410] width 570 height 15
copy p "335653006296"
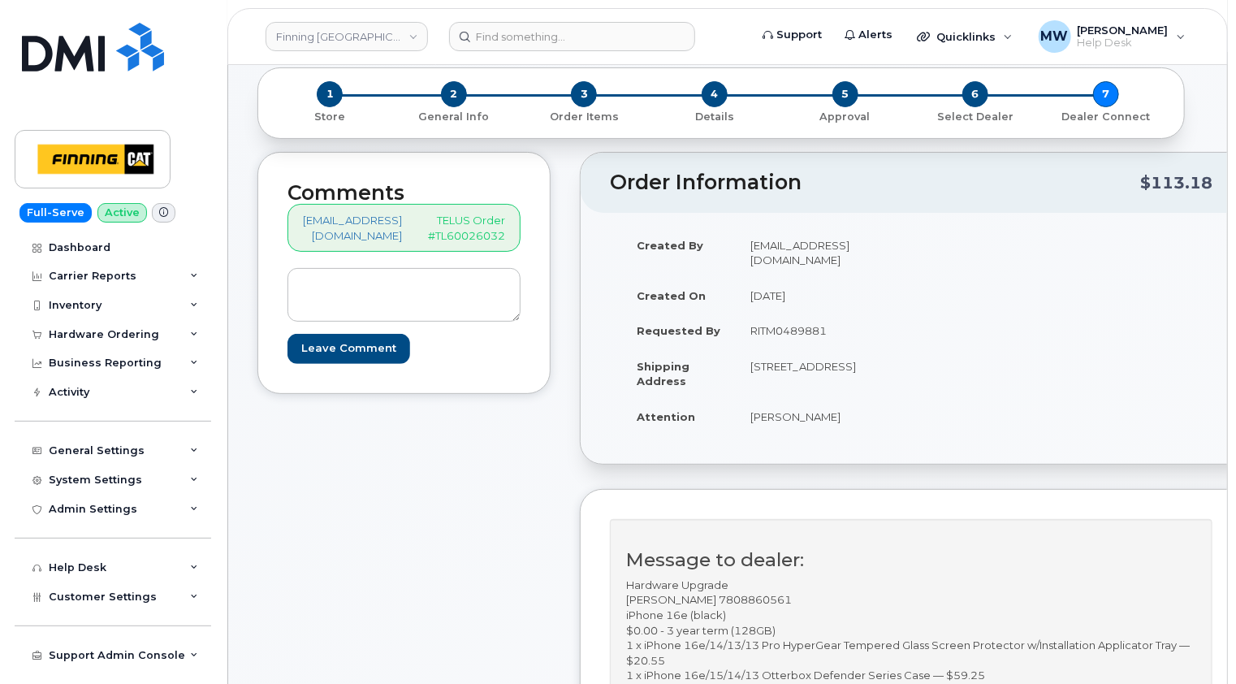
scroll to position [0, 0]
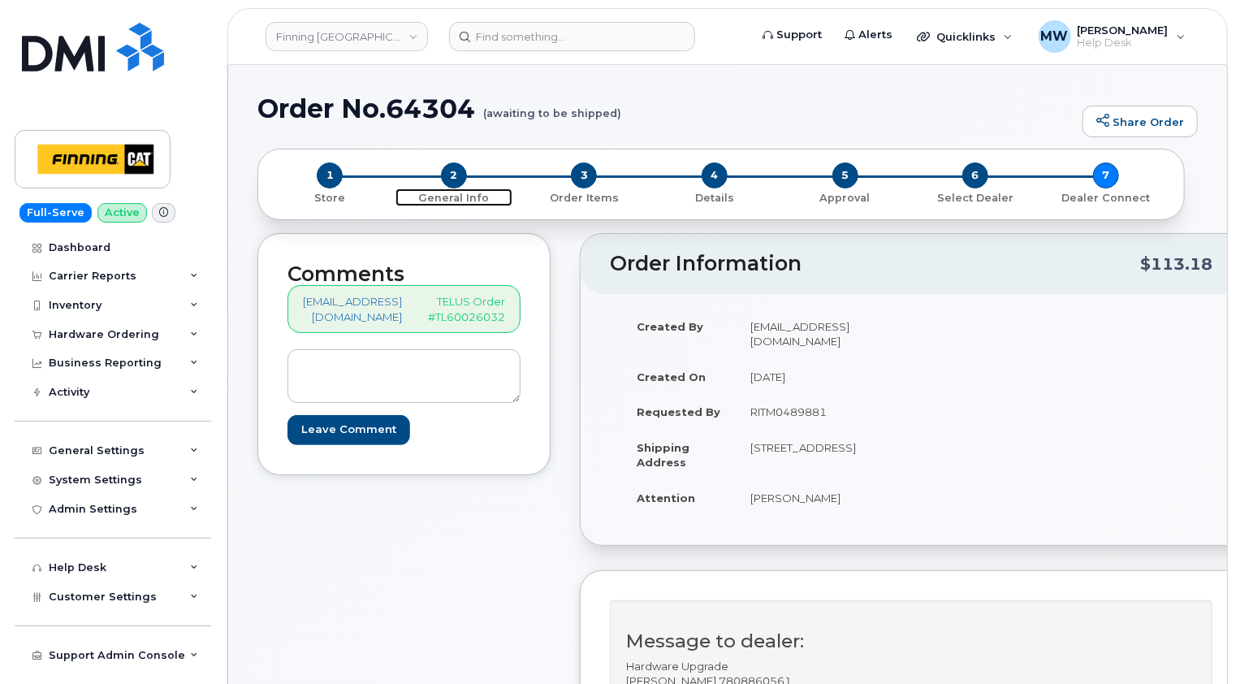
click at [458, 174] on span "2" at bounding box center [454, 175] width 26 height 26
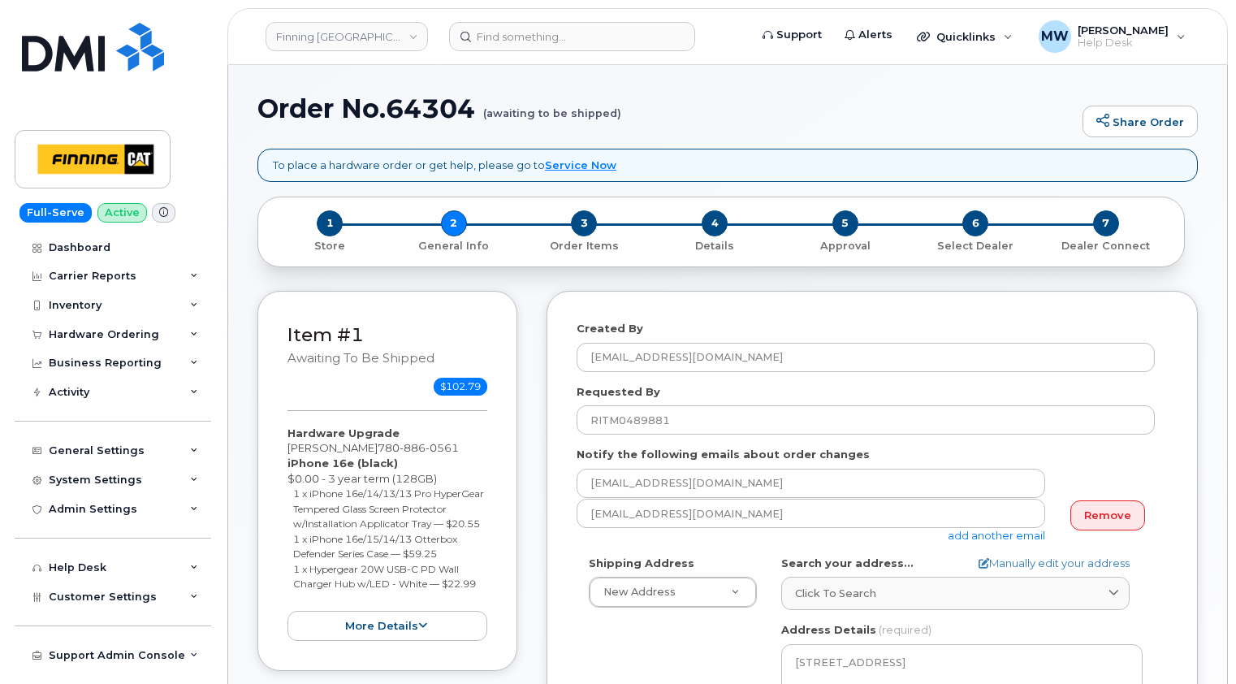
select select
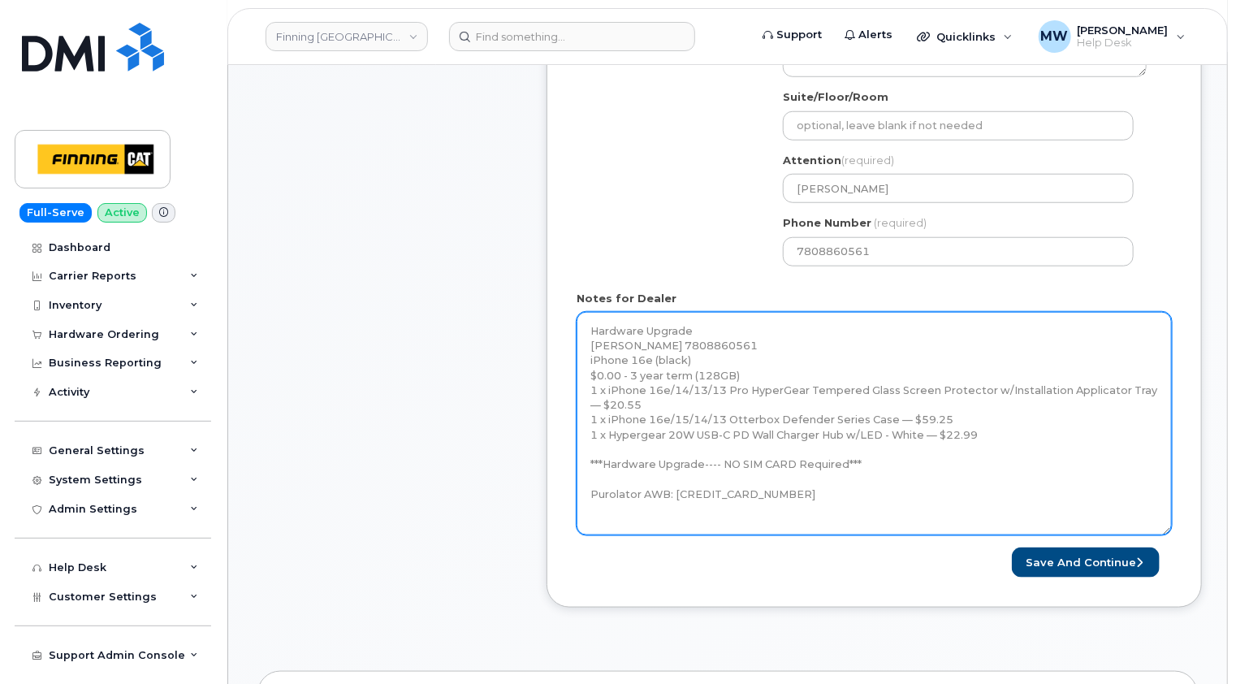
drag, startPoint x: 1165, startPoint y: 361, endPoint x: 1168, endPoint y: 532, distance: 171.4
click at [1168, 532] on textarea "Hardware Upgrade Logan Lawrence 7808860561 iPhone 16e (black) $0.00 - 3 year te…" at bounding box center [874, 423] width 595 height 223
click at [827, 489] on textarea "Hardware Upgrade Logan Lawrence 7808860561 iPhone 16e (black) $0.00 - 3 year te…" at bounding box center [874, 424] width 595 height 224
paste textarea "iPhone 16e (#2086) S/N: M6YC9G9XT2 IMEI: 353927601563411 EID: 89043052010008887…"
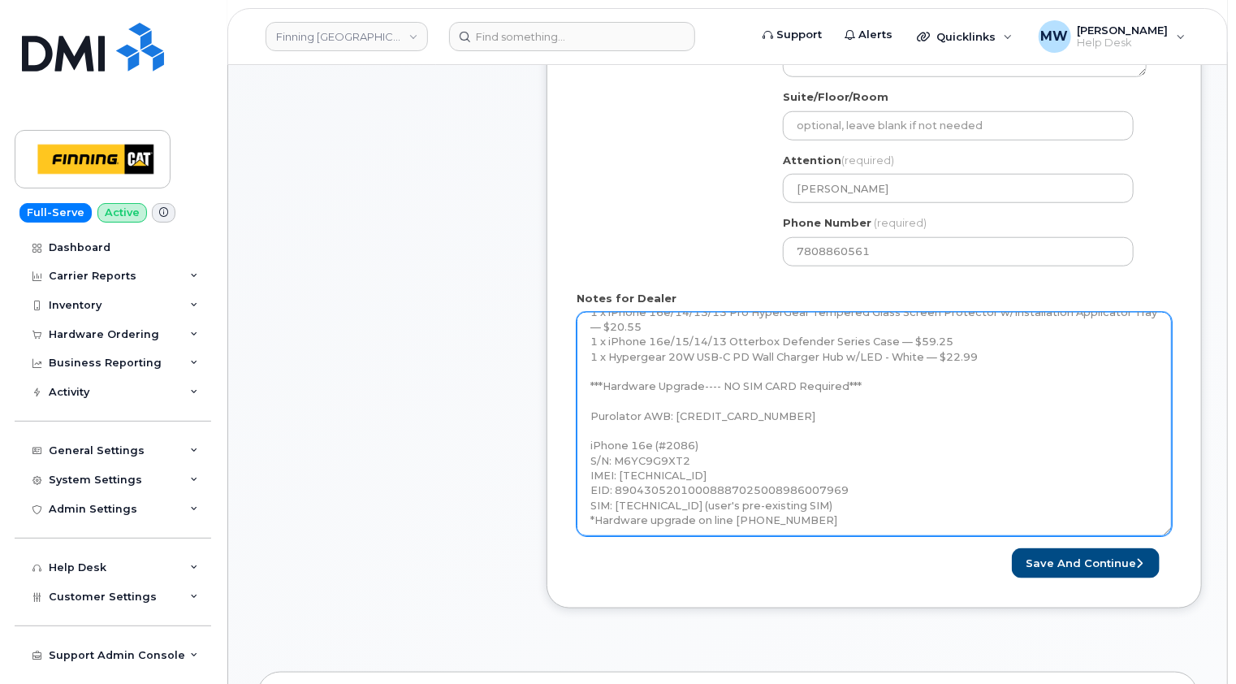
scroll to position [81, 0]
type textarea "Hardware Upgrade Logan Lawrence 7808860561 iPhone 16e (black) $0.00 - 3 year te…"
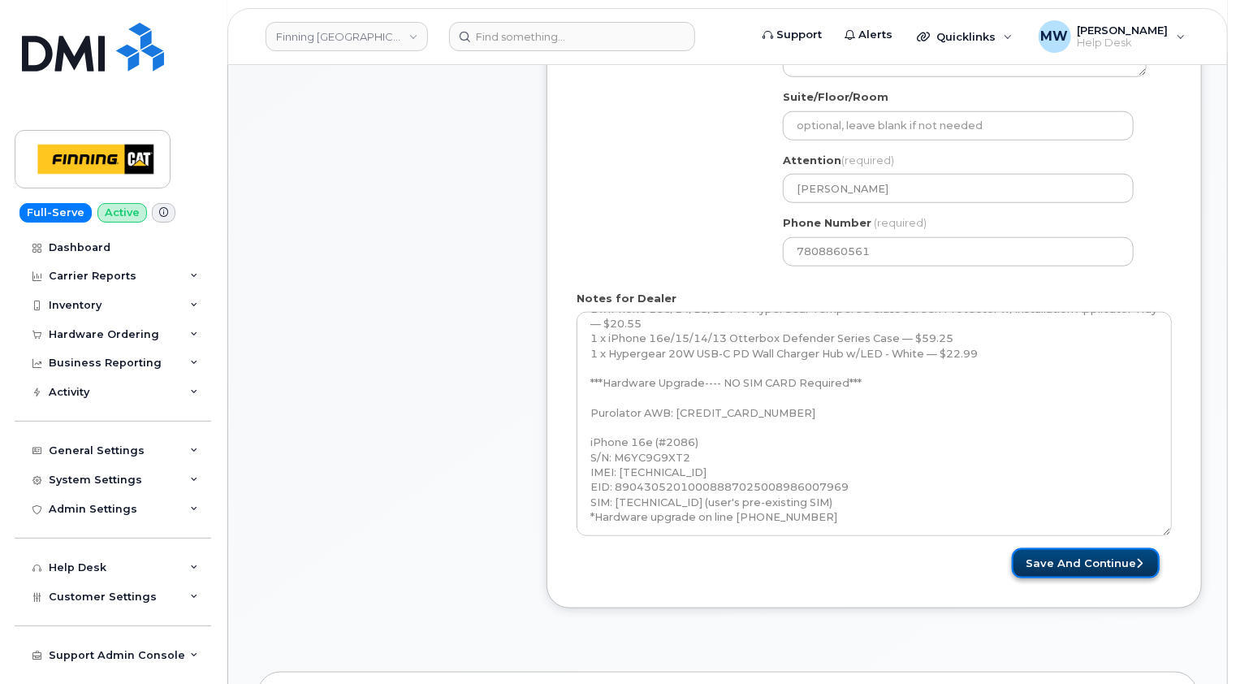
click at [1088, 556] on button "Save and Continue" at bounding box center [1086, 563] width 148 height 30
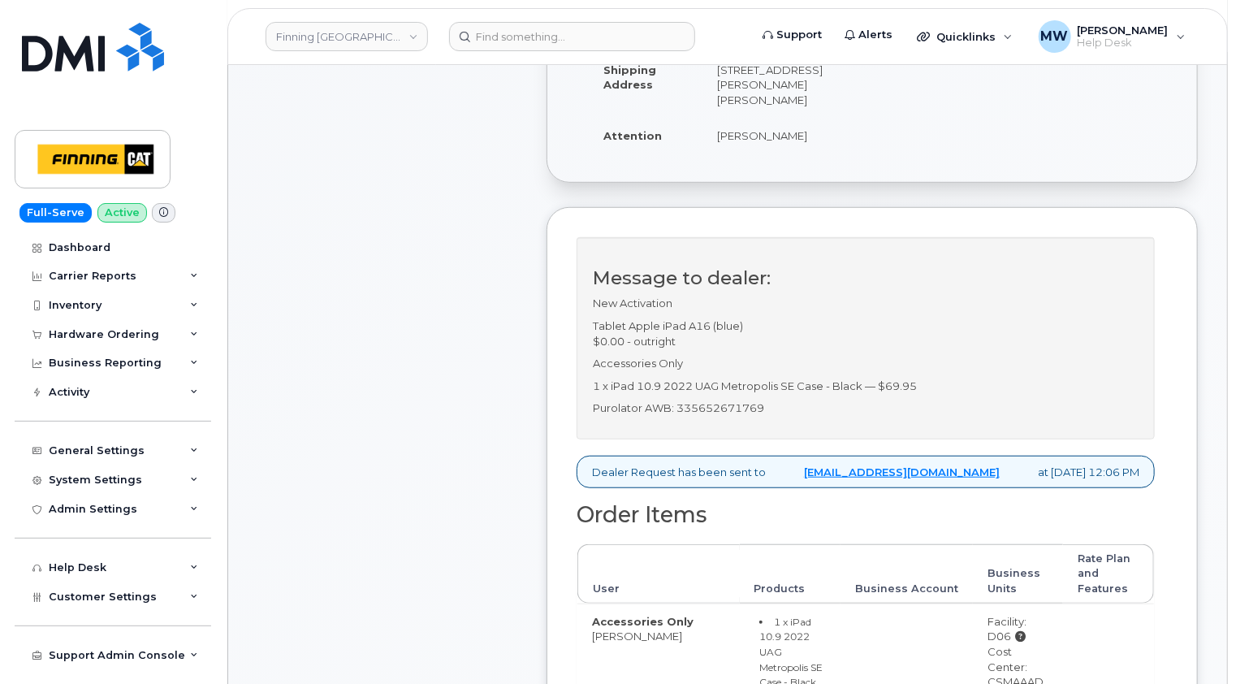
scroll to position [406, 0]
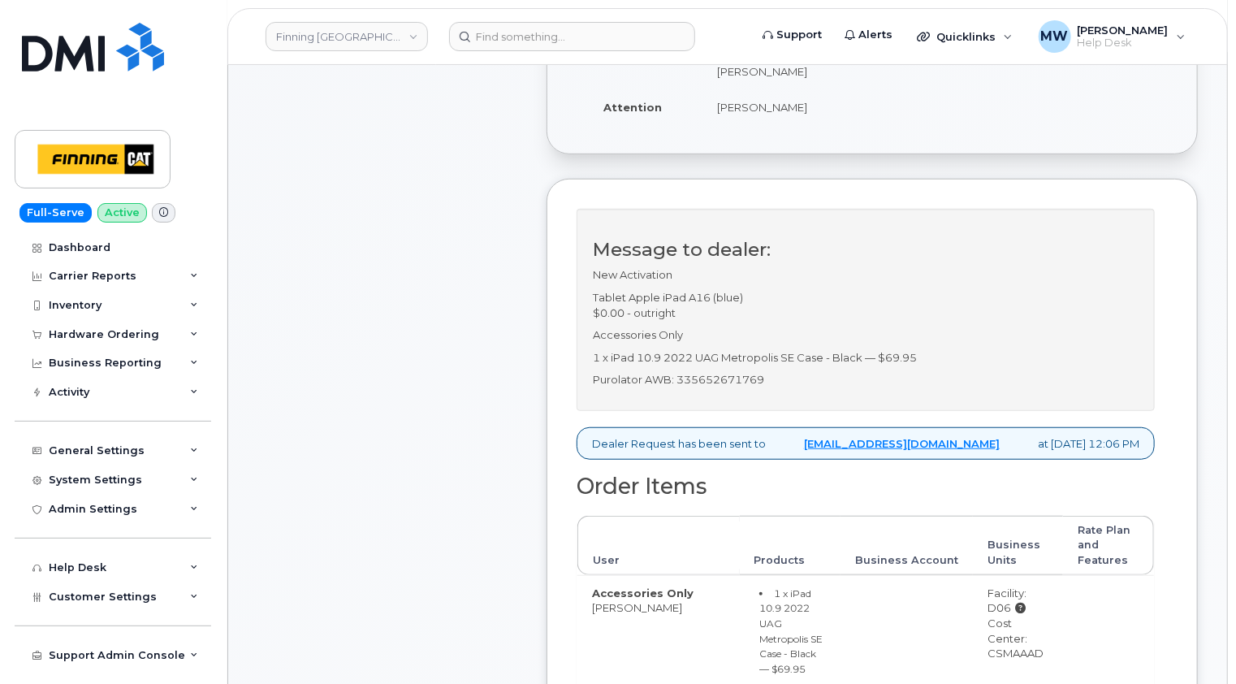
click at [745, 378] on p "Purolator AWB: 335652671769" at bounding box center [866, 379] width 546 height 15
copy p "335652671769"
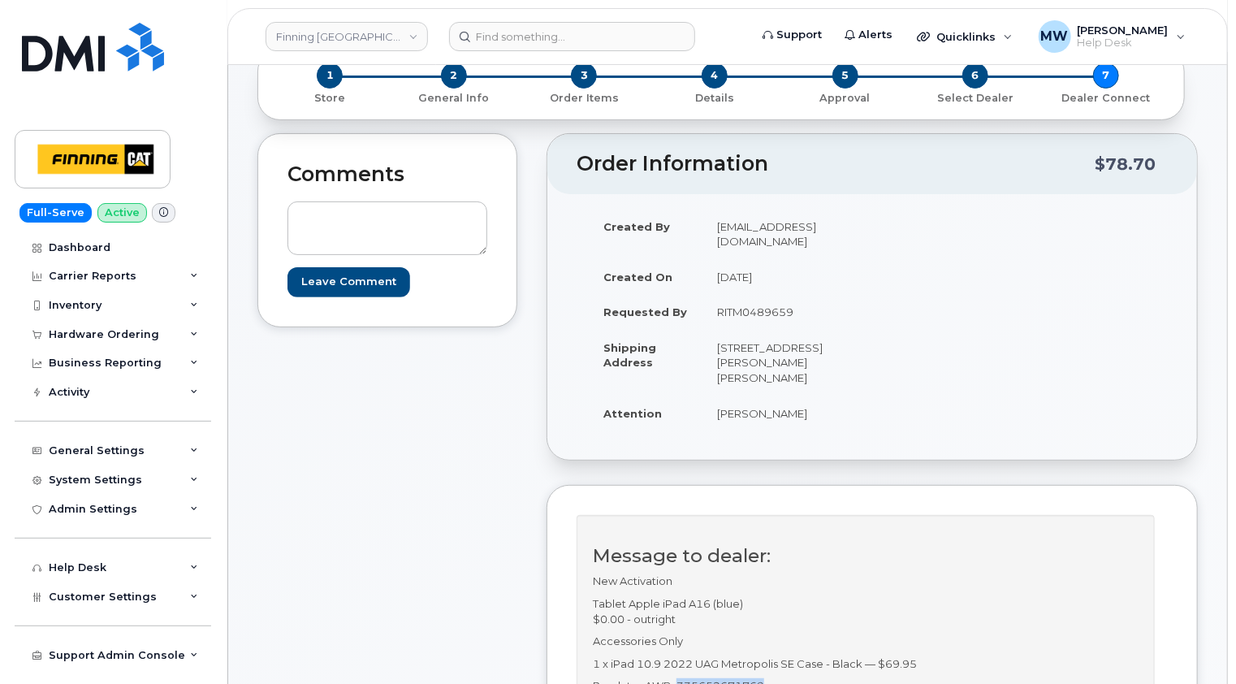
scroll to position [0, 0]
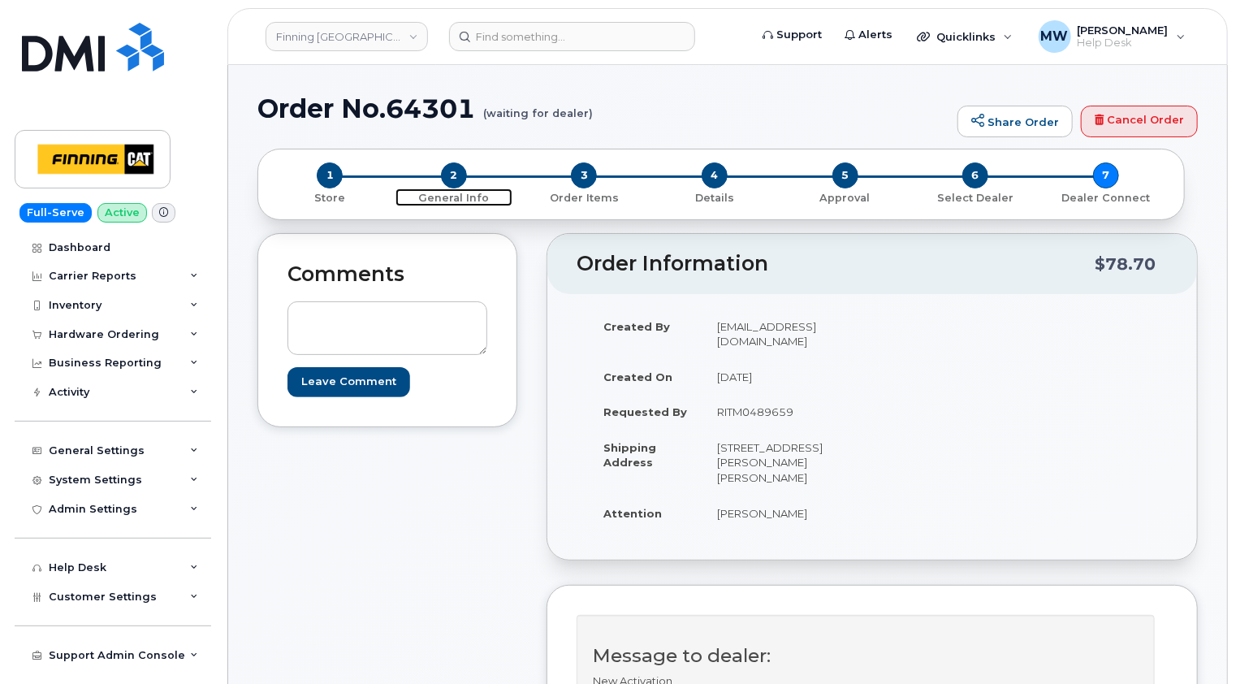
click at [448, 172] on span "2" at bounding box center [454, 175] width 26 height 26
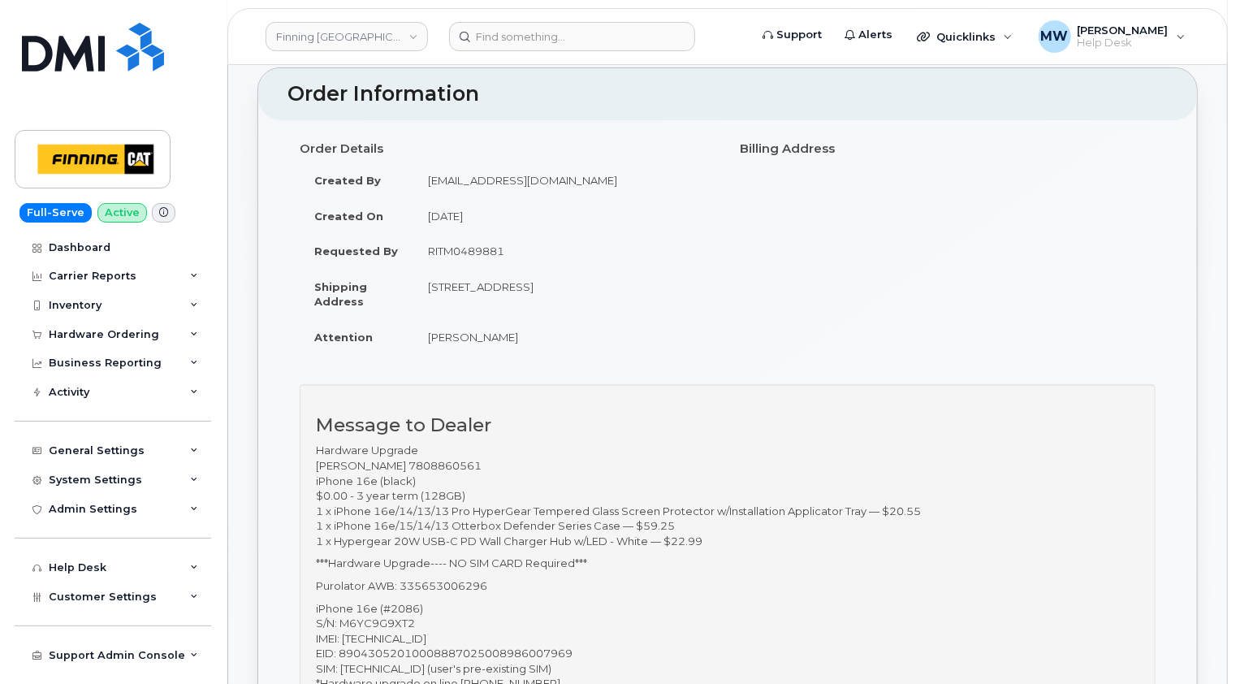
scroll to position [162, 0]
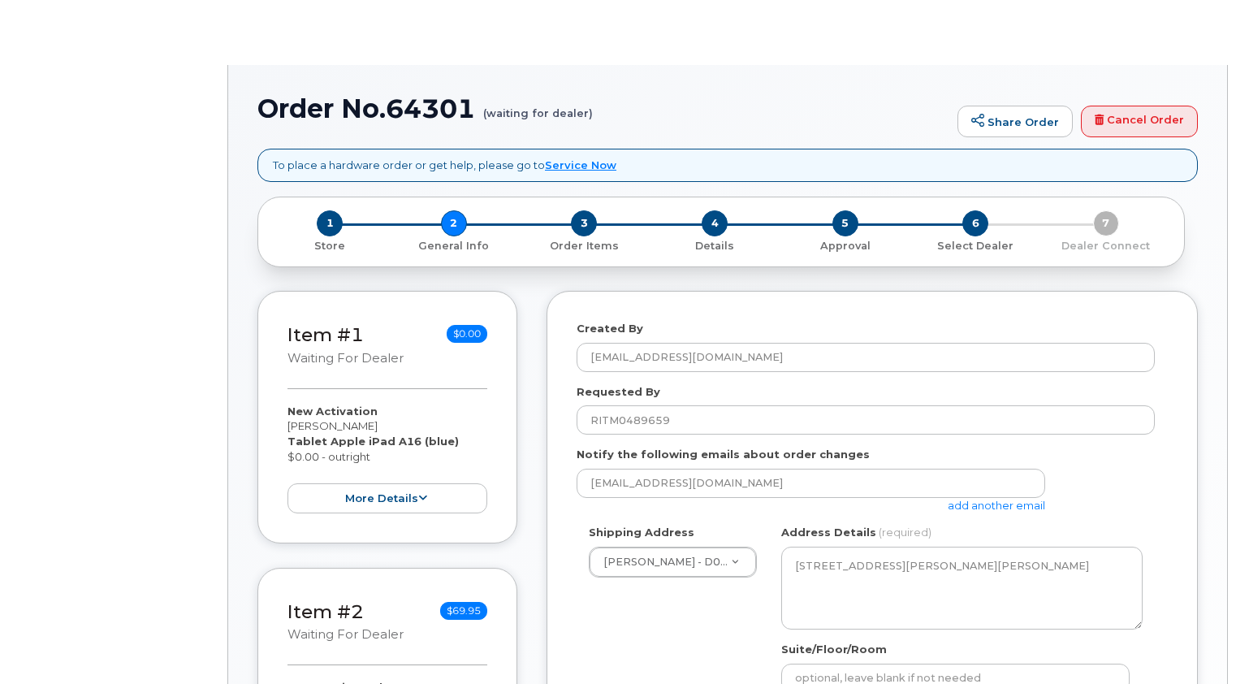
select select
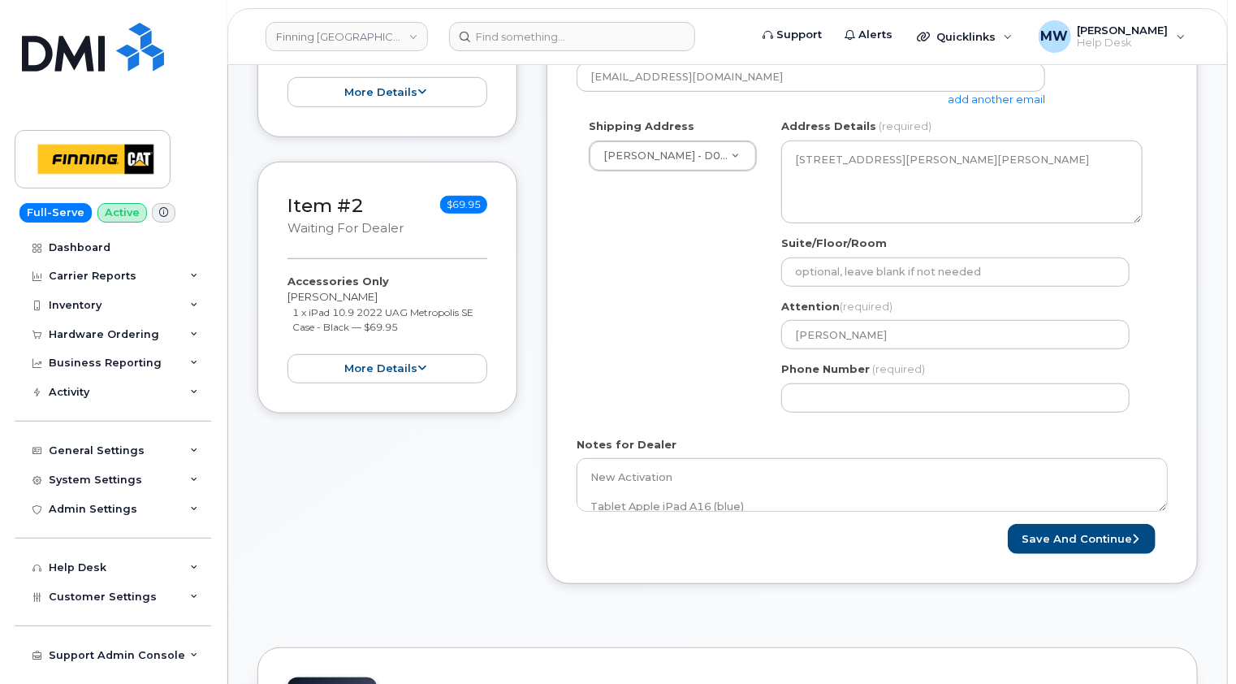
scroll to position [568, 0]
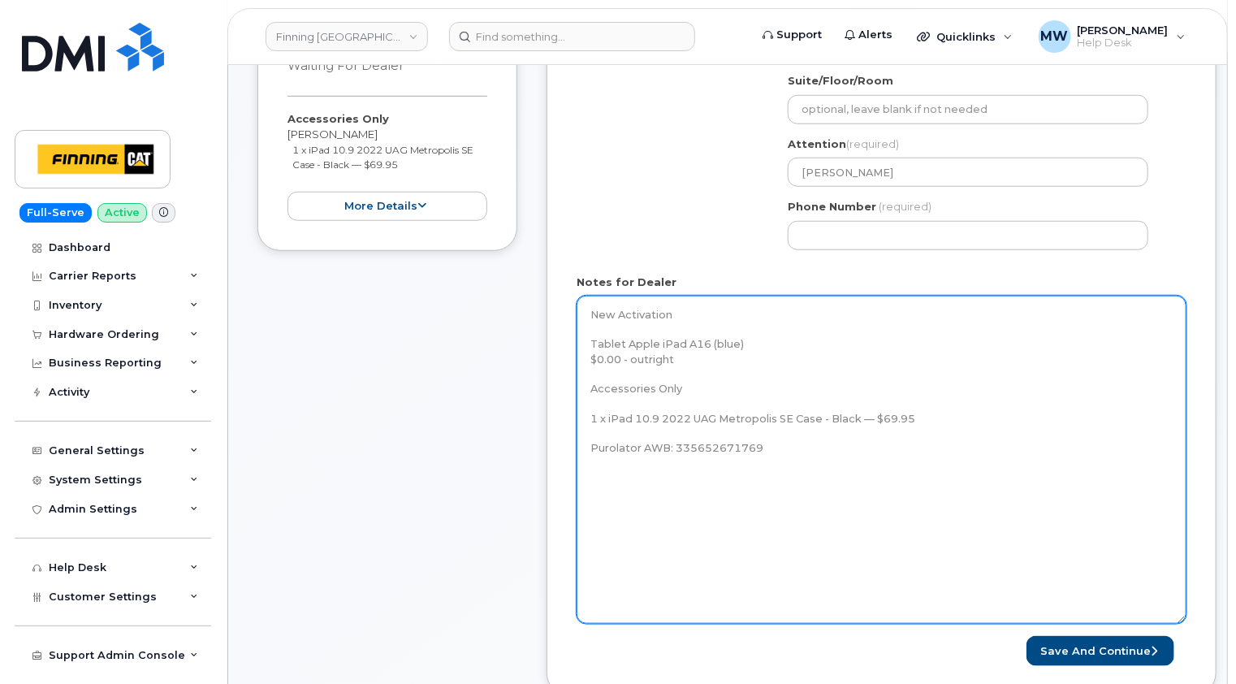
drag, startPoint x: 1164, startPoint y: 343, endPoint x: 1122, endPoint y: 607, distance: 267.9
click at [1183, 624] on textarea "New Activation Tablet Apple iPad A16 (blue) $0.00 - outright Accessories Only 1…" at bounding box center [882, 460] width 610 height 328
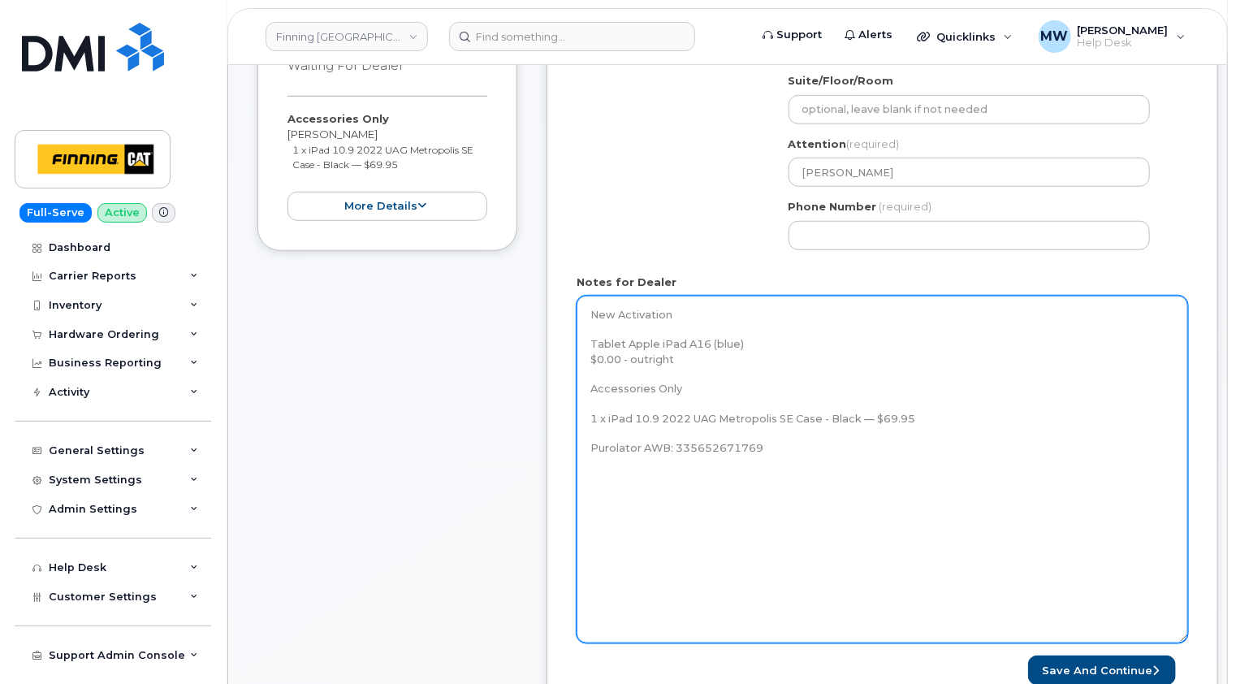
click at [685, 490] on textarea "New Activation Tablet Apple iPad A16 (blue) $0.00 - outright Accessories Only 1…" at bounding box center [882, 470] width 611 height 348
click at [780, 451] on textarea "New Activation Tablet Apple iPad A16 (blue) $0.00 - outright Accessories Only 1…" at bounding box center [882, 470] width 611 height 348
paste textarea "iPad A16-2025 (#2087) S/N: GX093GCQ1T IMEI: 358382812928703 EID: 89049032007408…"
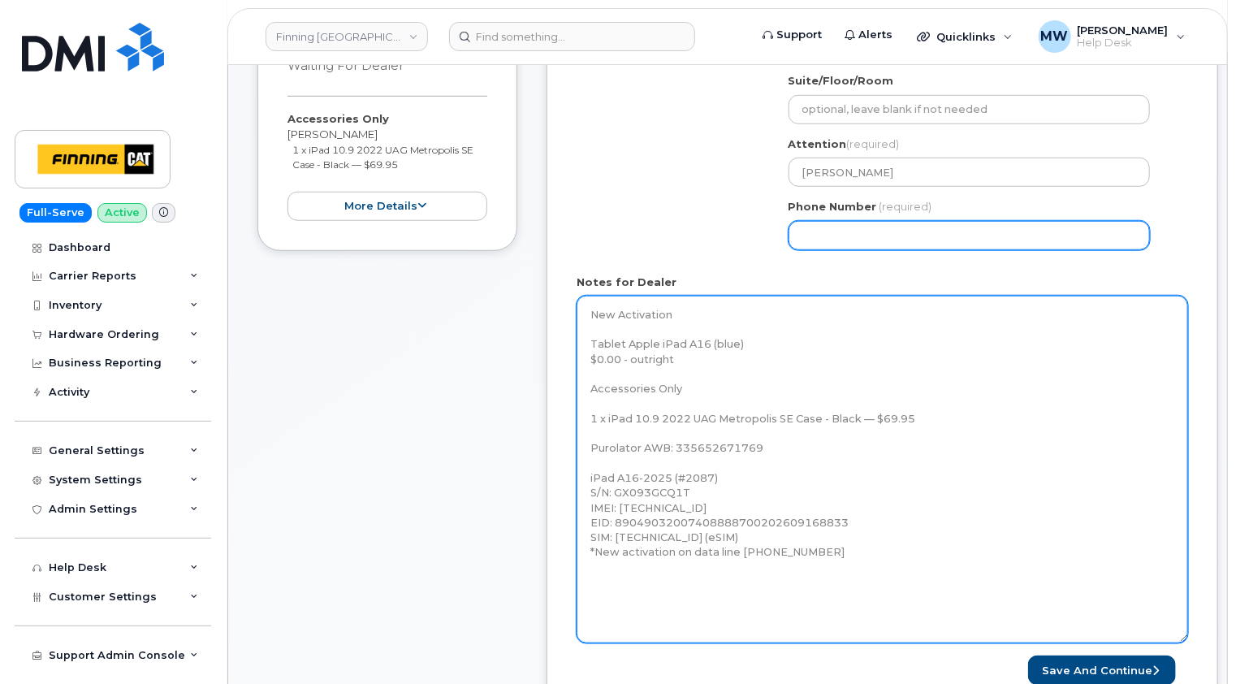
type textarea "New Activation Tablet Apple iPad A16 (blue) $0.00 - outright Accessories Only 1…"
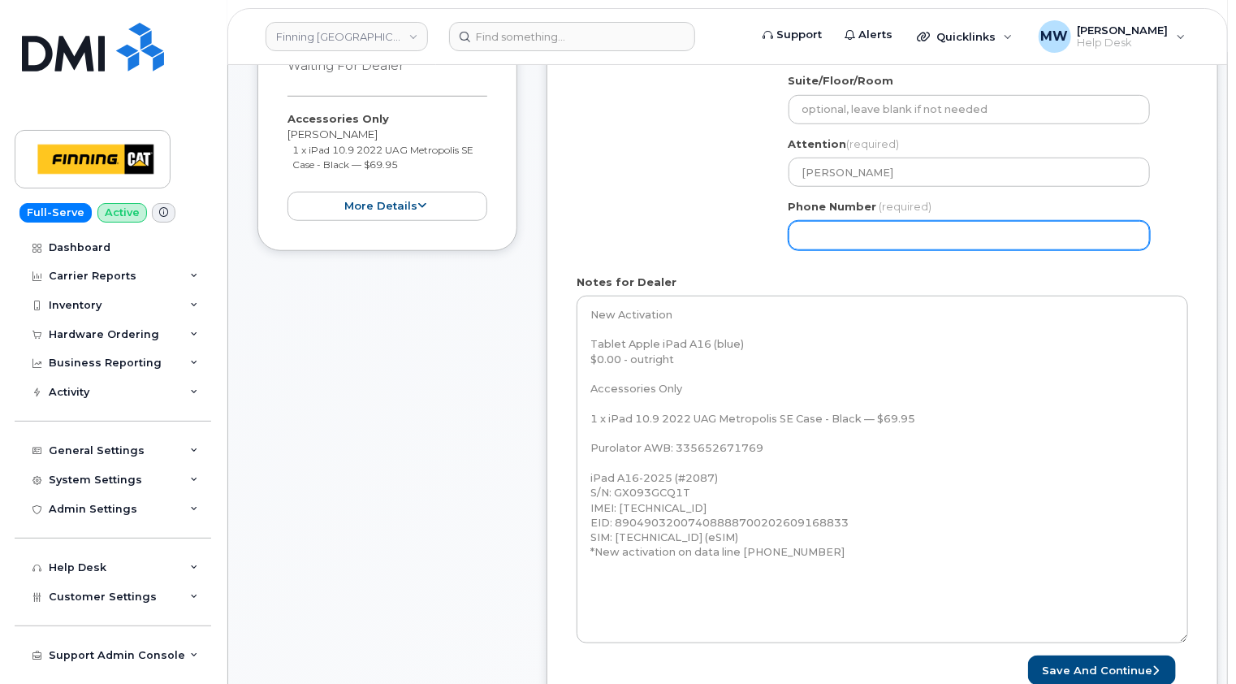
click at [831, 230] on input "Phone Number" at bounding box center [968, 235] width 361 height 29
select select
type input "999999999"
select select
type input "9999999999"
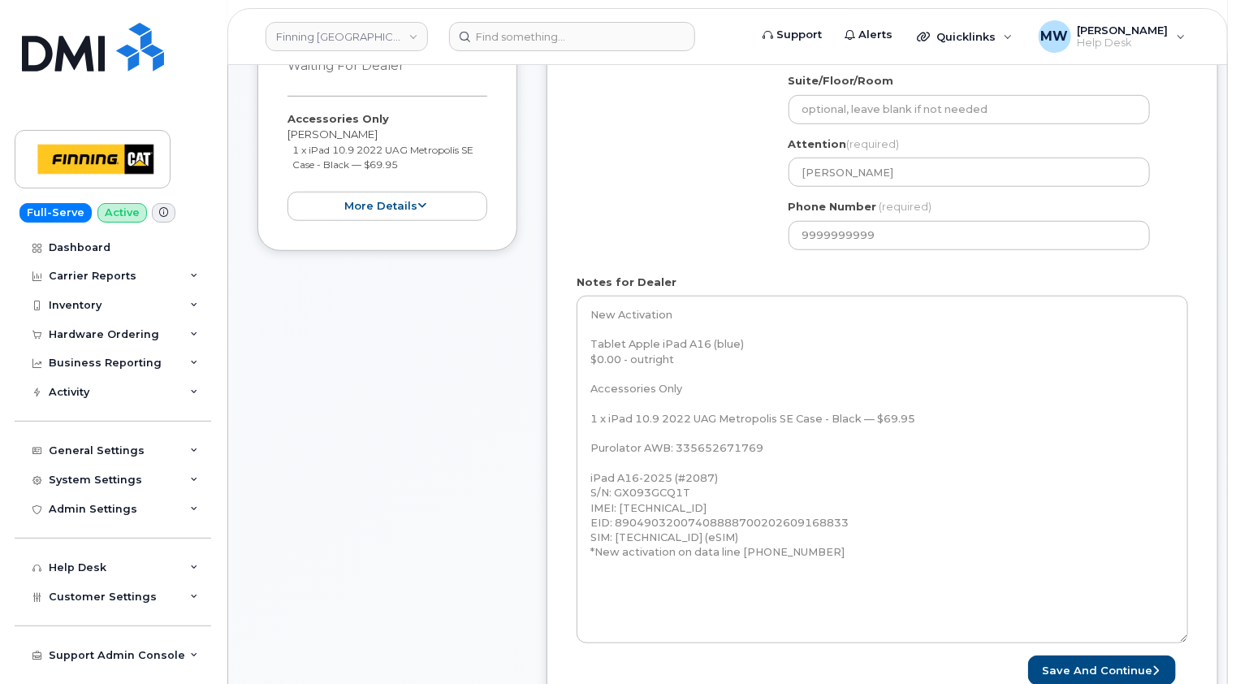
click at [928, 263] on form "Created By hakaur@dminc.com Requested By RITM0489659 Notify the following email…" at bounding box center [882, 218] width 611 height 933
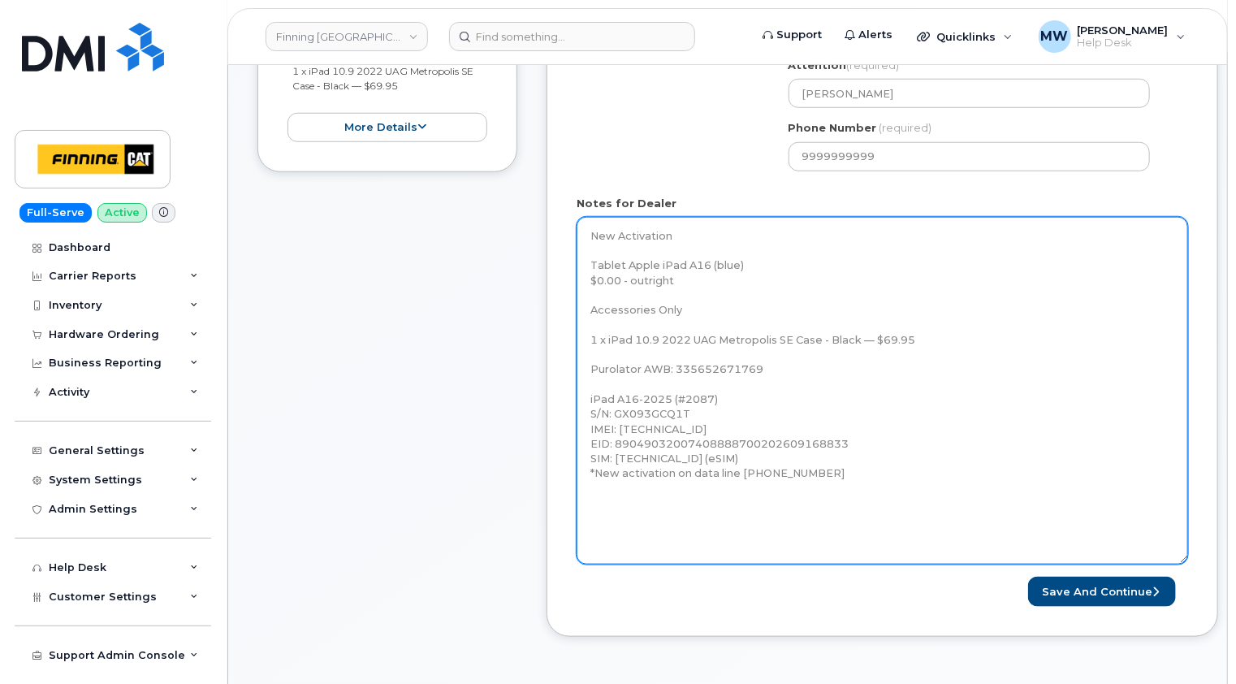
scroll to position [650, 0]
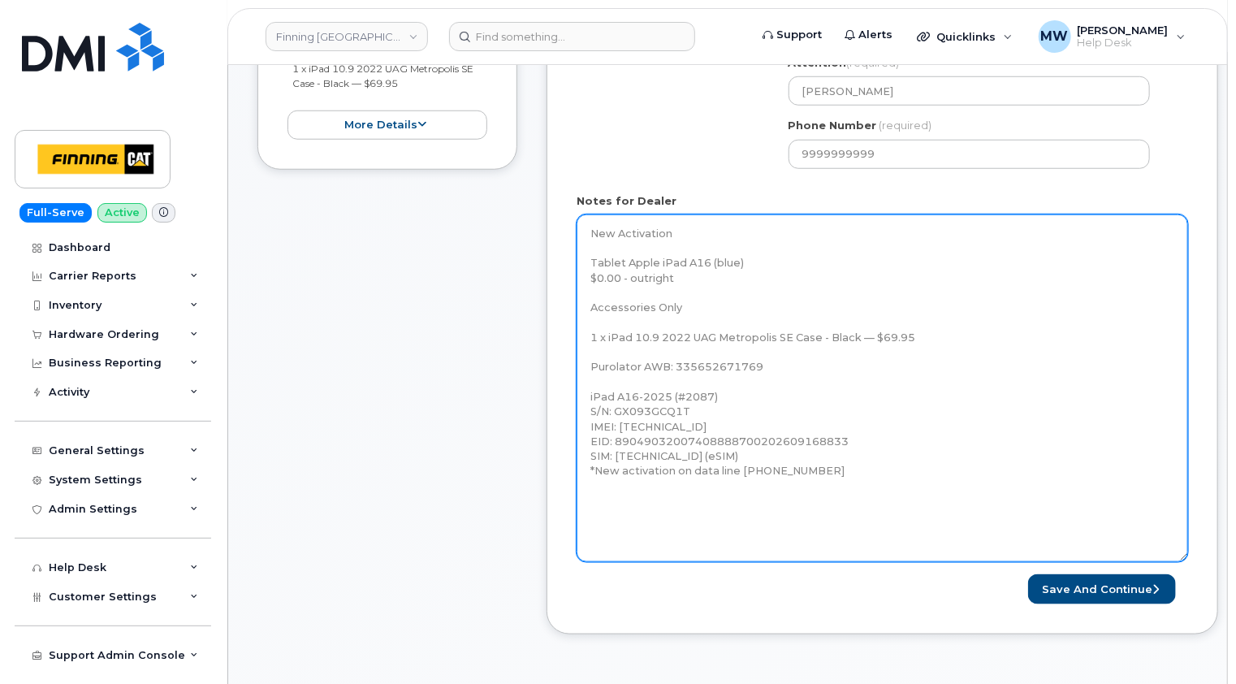
click at [792, 505] on textarea "New Activation Tablet Apple iPad A16 (blue) $0.00 - outright Accessories Only 1…" at bounding box center [882, 388] width 611 height 348
click at [787, 489] on textarea "New Activation Tablet Apple iPad A16 (blue) $0.00 - outright Accessories Only 1…" at bounding box center [882, 388] width 611 height 348
click at [835, 473] on textarea "New Activation Tablet Apple iPad A16 (blue) $0.00 - outright Accessories Only 1…" at bounding box center [882, 388] width 611 height 348
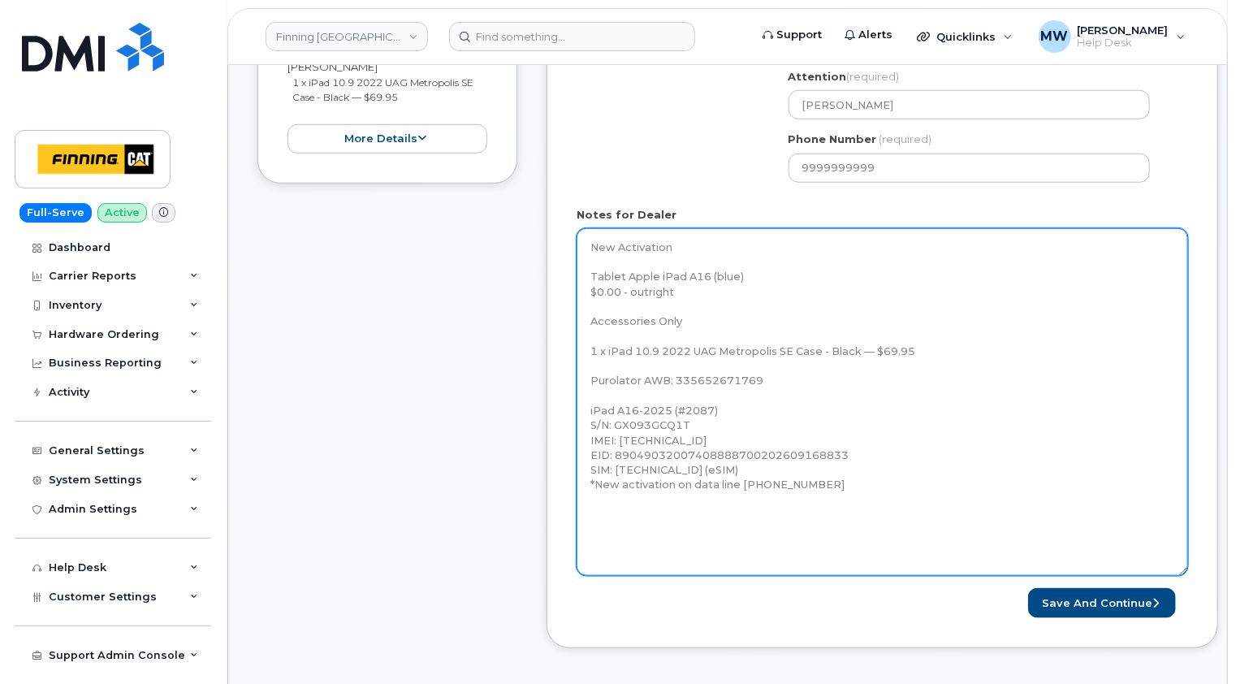
scroll to position [731, 0]
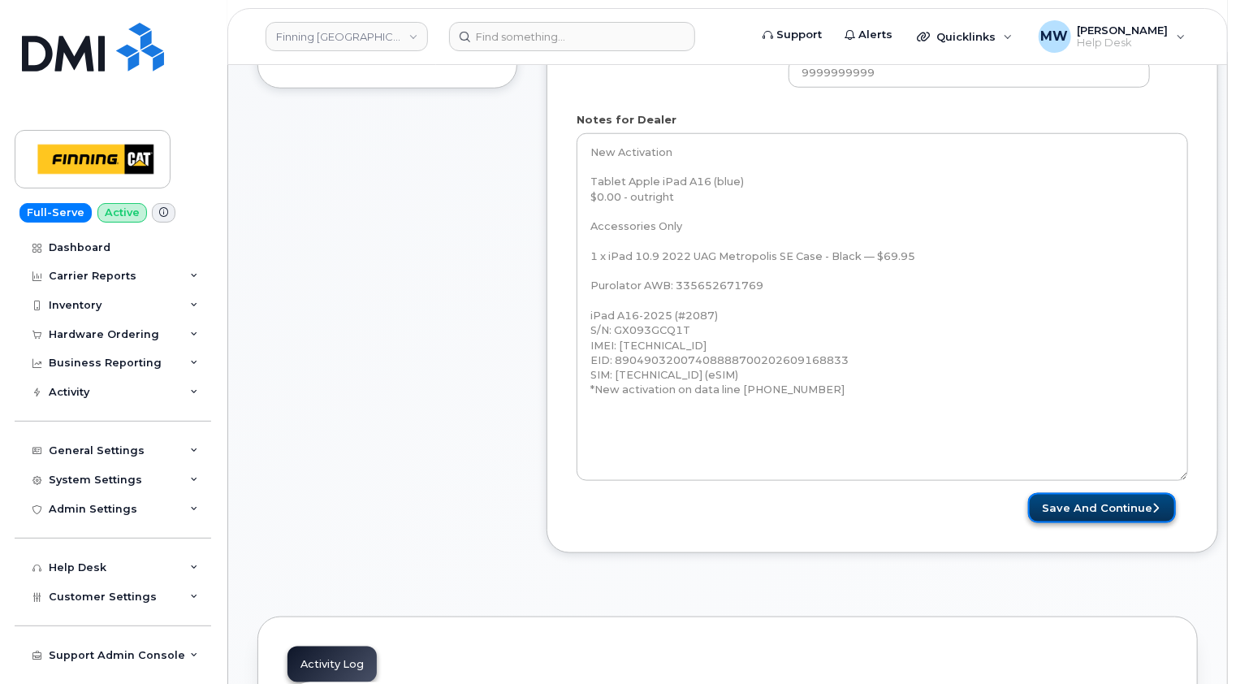
drag, startPoint x: 1117, startPoint y: 502, endPoint x: 1068, endPoint y: 516, distance: 51.6
click at [1117, 501] on button "Save and Continue" at bounding box center [1102, 508] width 148 height 30
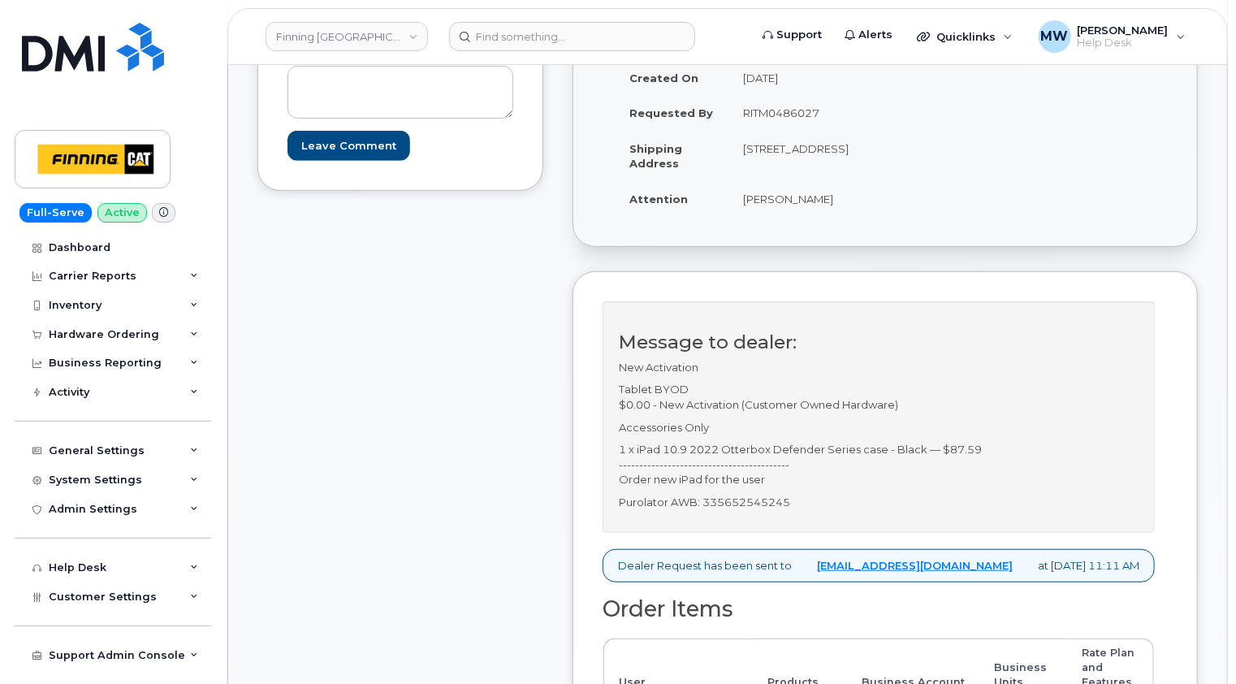
scroll to position [325, 0]
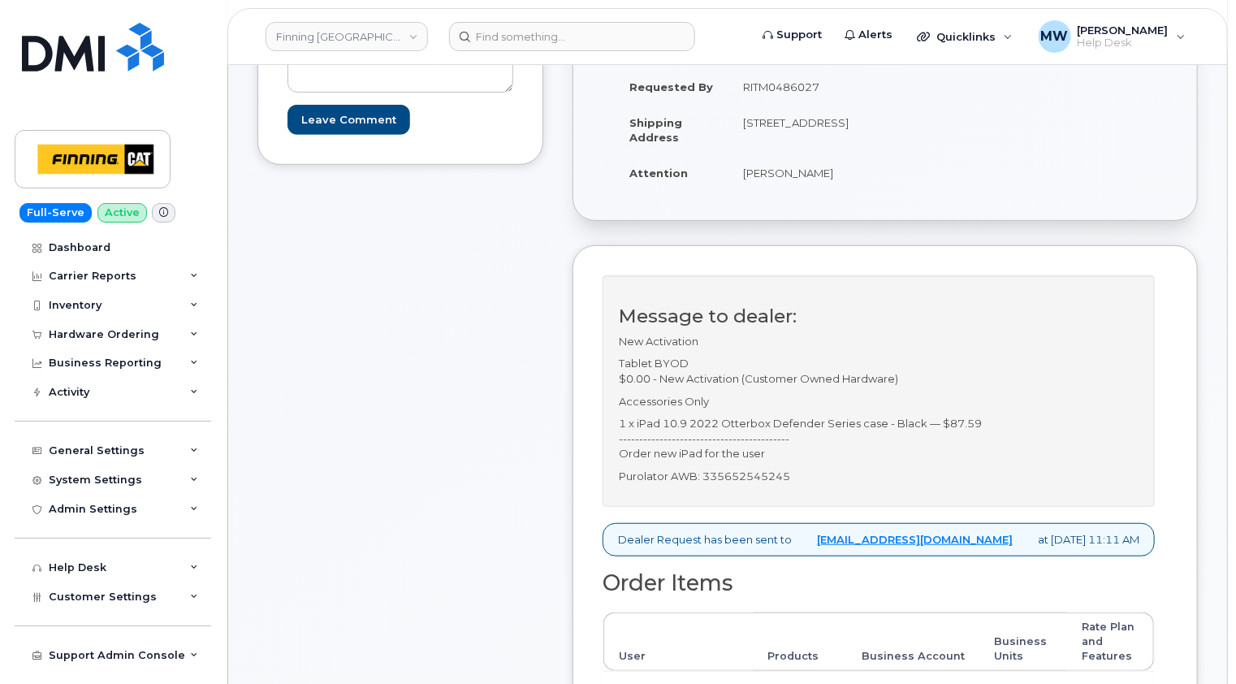
click at [764, 471] on p "Purolator AWB: 335652545245" at bounding box center [879, 476] width 520 height 15
copy p "335652545245"
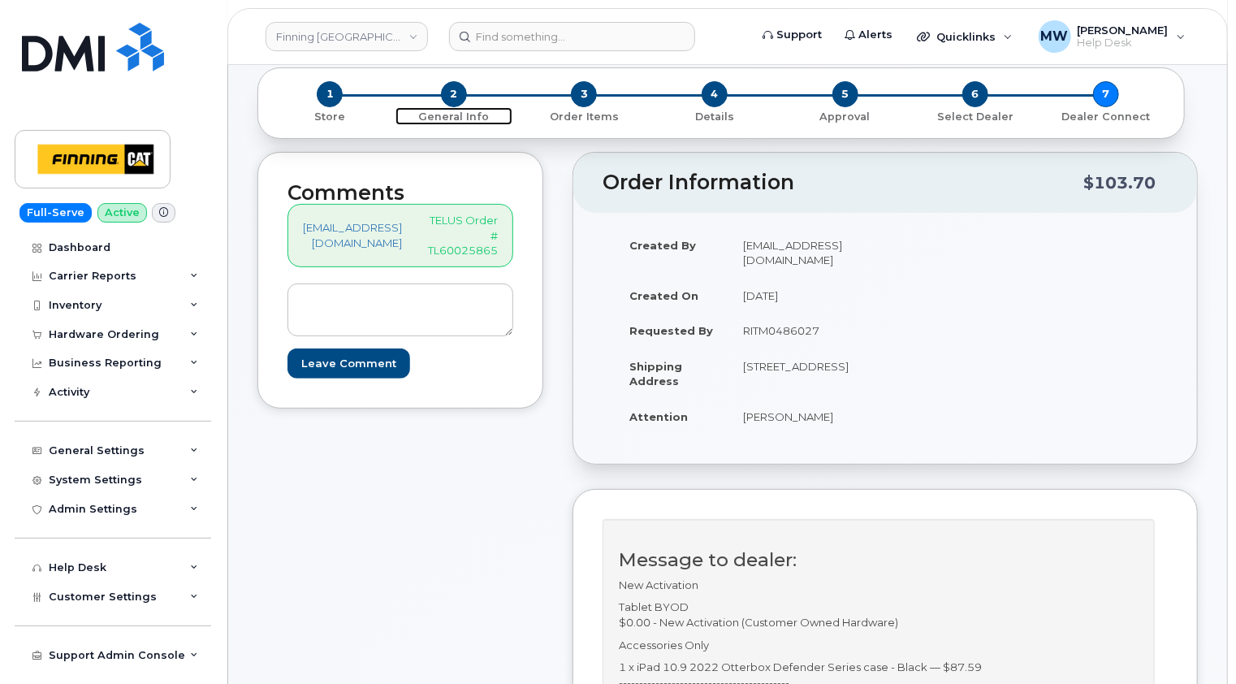
click at [452, 90] on span "2" at bounding box center [454, 94] width 26 height 26
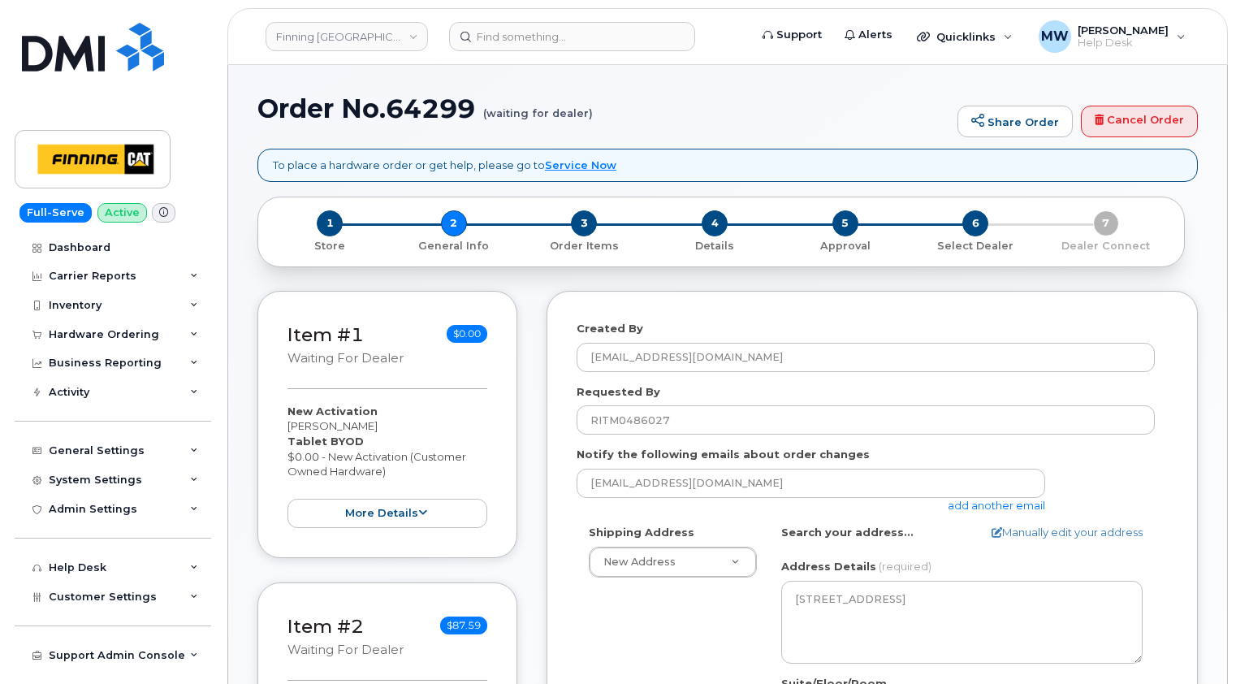
select select
click at [1078, 310] on div "Created By [PERSON_NAME][EMAIL_ADDRESS][DOMAIN_NAME] Requested By RITM0486027 N…" at bounding box center [871, 674] width 651 height 766
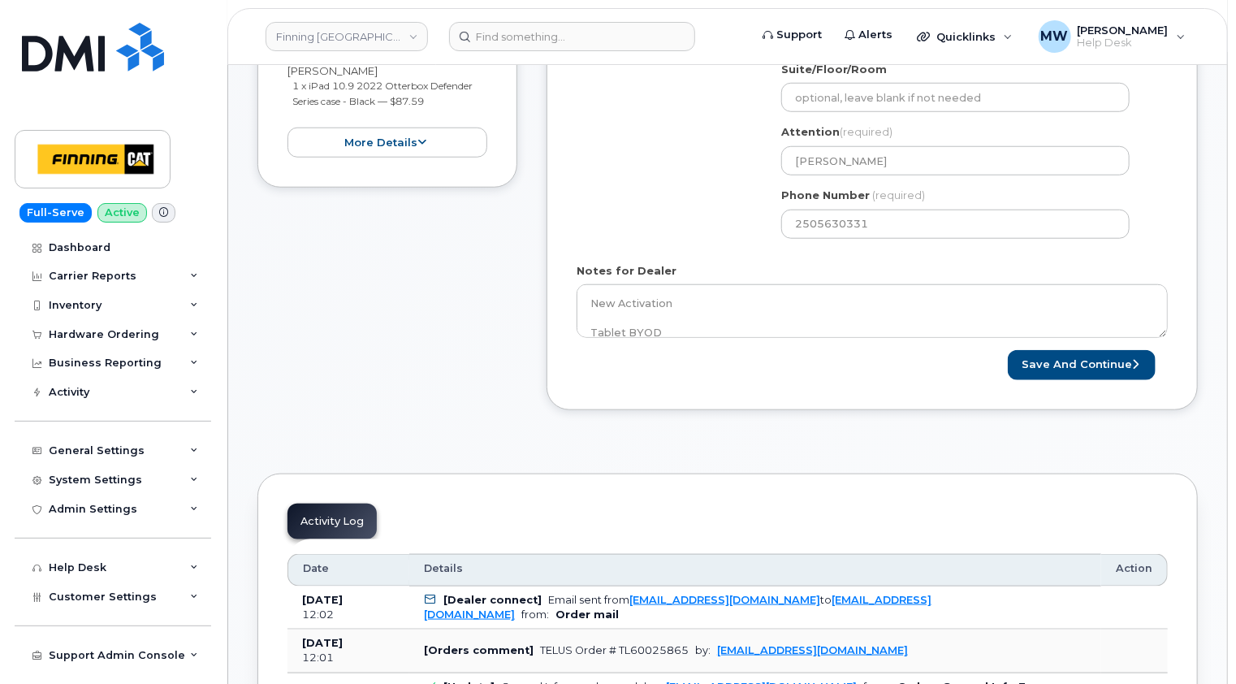
scroll to position [650, 0]
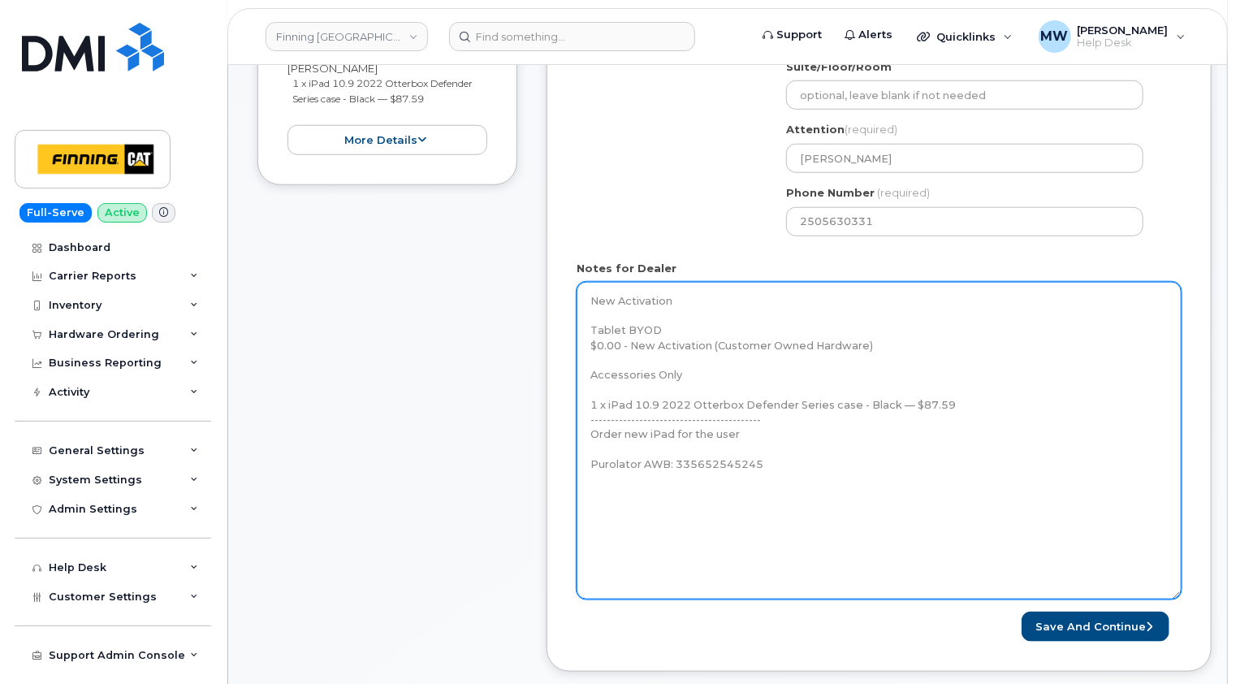
drag, startPoint x: 1167, startPoint y: 330, endPoint x: 1150, endPoint y: 578, distance: 249.1
click at [1179, 594] on textarea "New Activation Tablet BYOD $0.00 - New Activation (Customer Owned Hardware) Acc…" at bounding box center [879, 440] width 605 height 317
click at [804, 463] on textarea "New Activation Tablet BYOD $0.00 - New Activation (Customer Owned Hardware) Acc…" at bounding box center [879, 440] width 604 height 317
paste textarea "iPad A16-2025 (#2088) S/N: LHH6QJKQDT IMEI: [TECHNICAL_ID] EID: 890490320074088…"
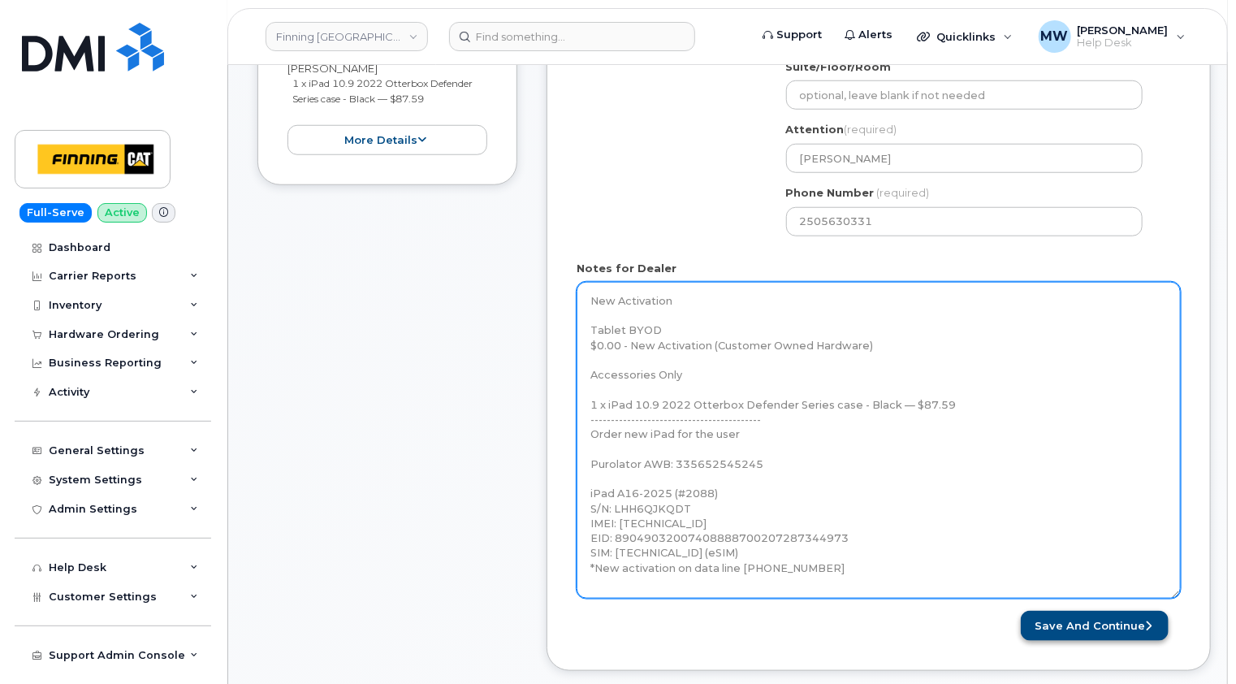
type textarea "New Activation Tablet BYOD $0.00 - New Activation (Customer Owned Hardware) Acc…"
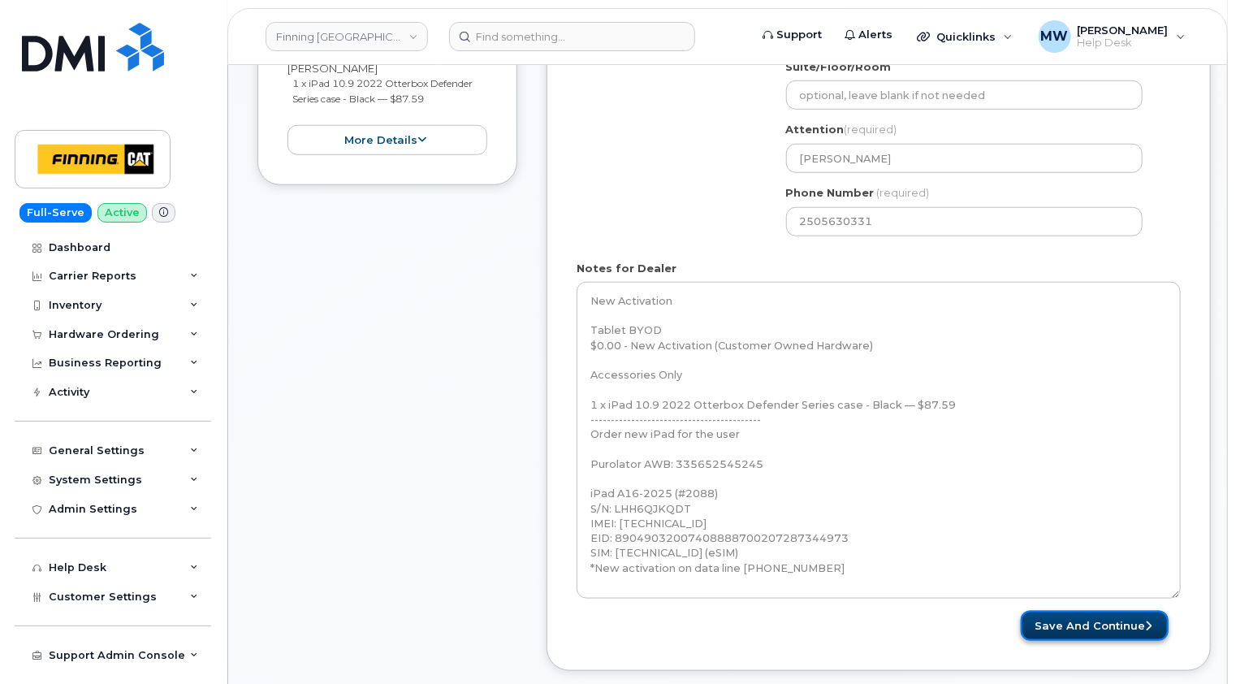
click at [1117, 621] on button "Save and Continue" at bounding box center [1095, 626] width 148 height 30
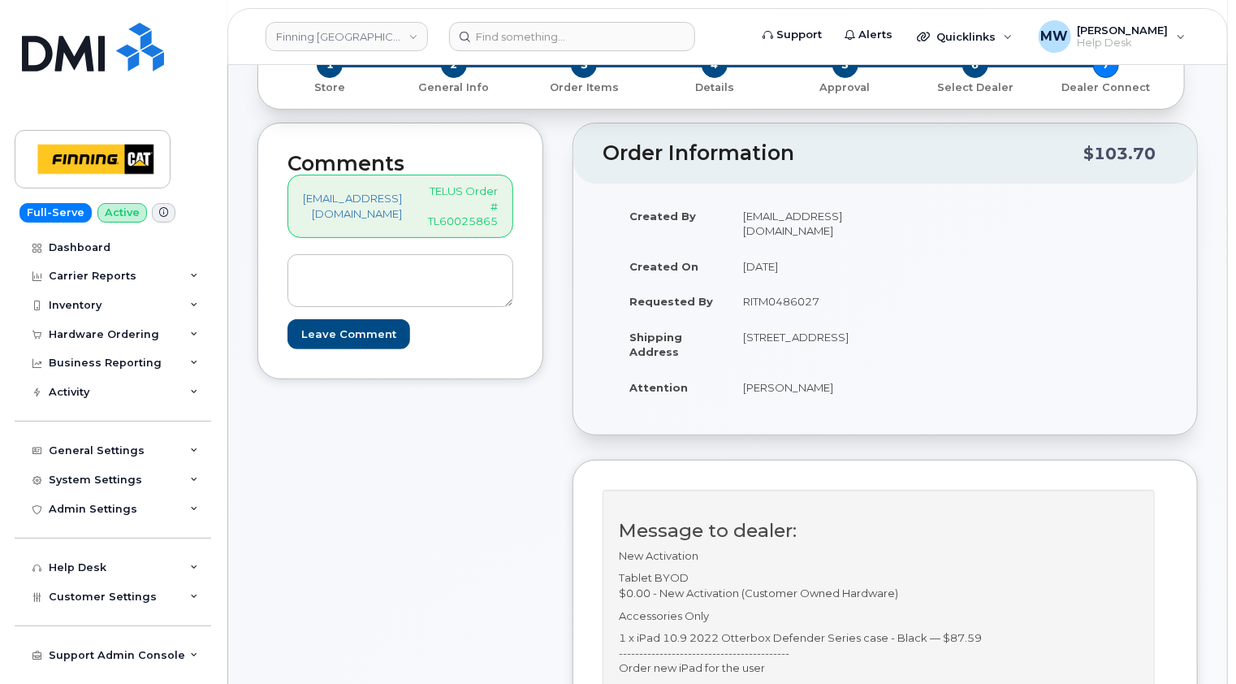
scroll to position [325, 0]
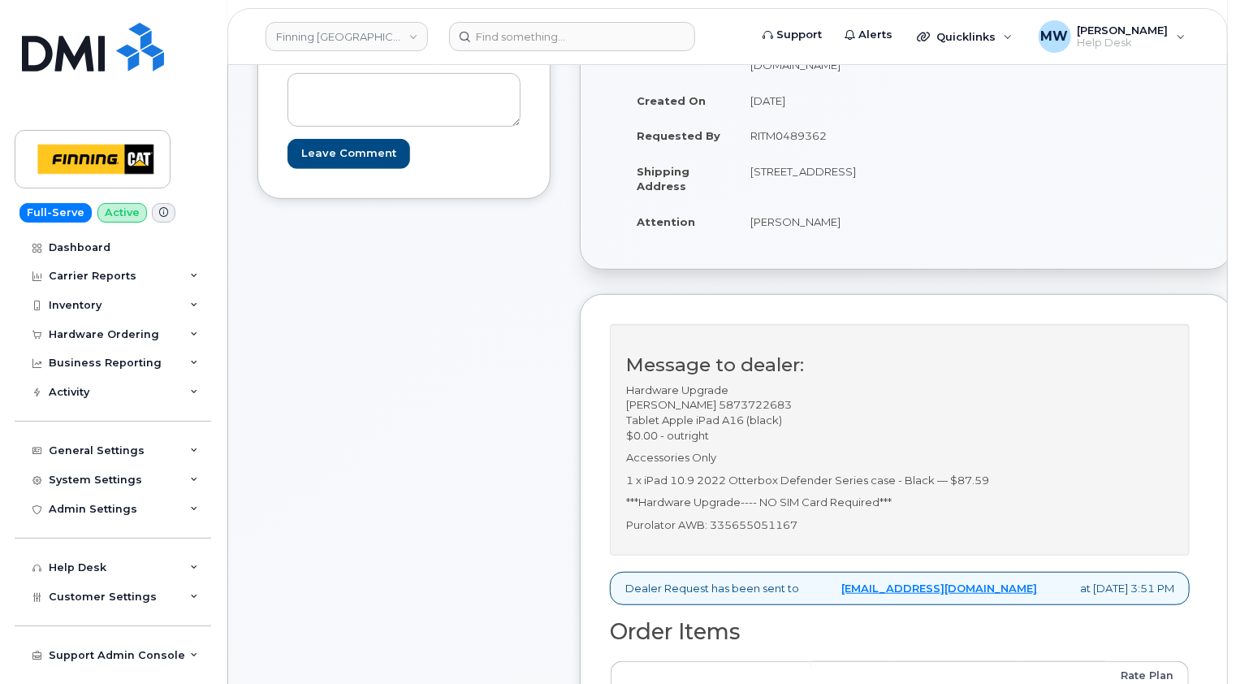
scroll to position [406, 0]
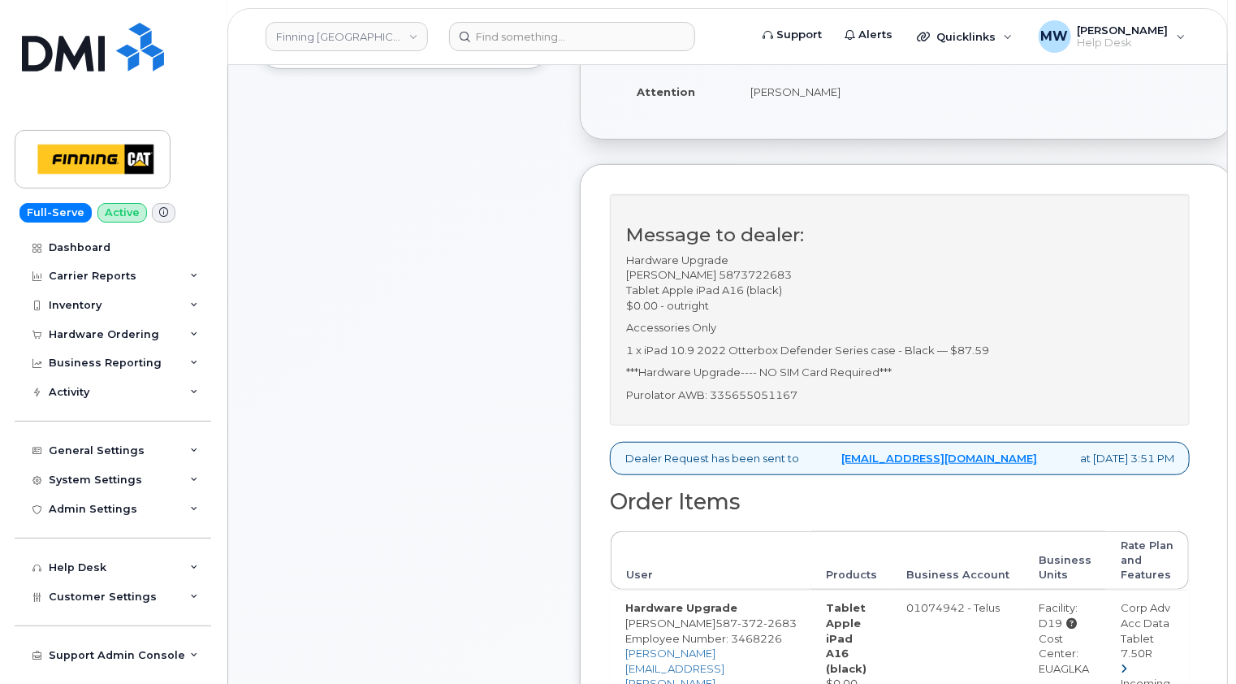
click at [775, 390] on p "Purolator AWB: 335655051167" at bounding box center [899, 394] width 547 height 15
copy p "335655051167"
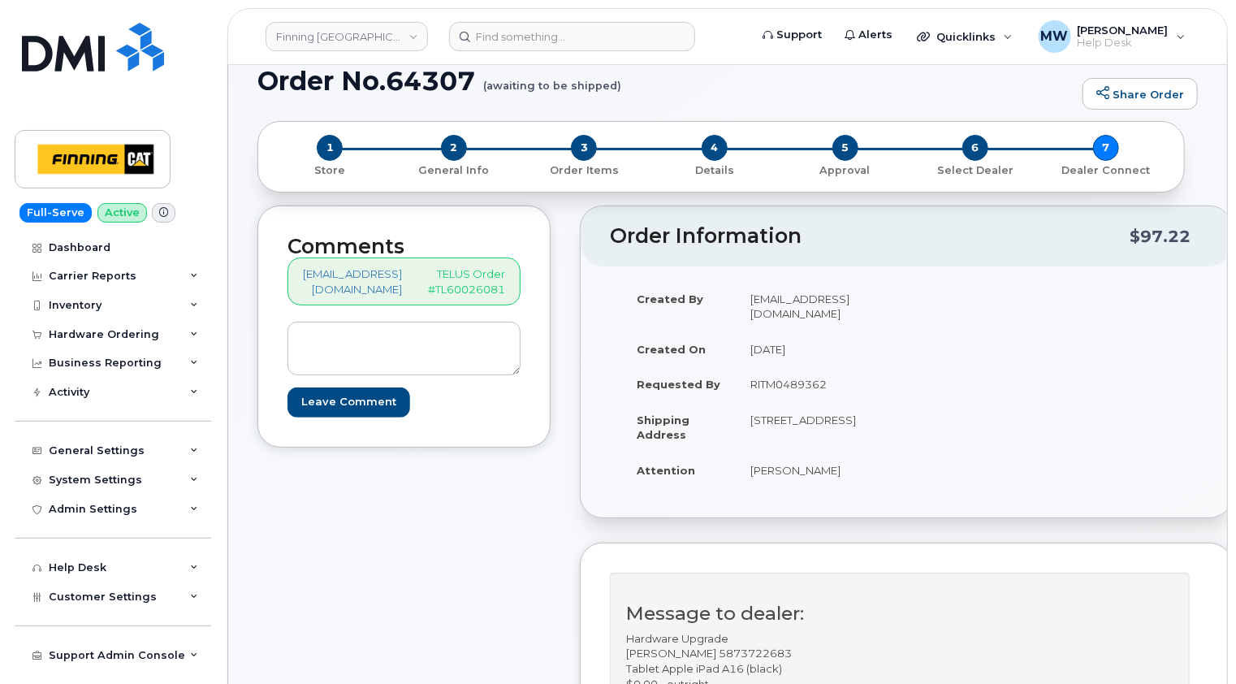
scroll to position [0, 0]
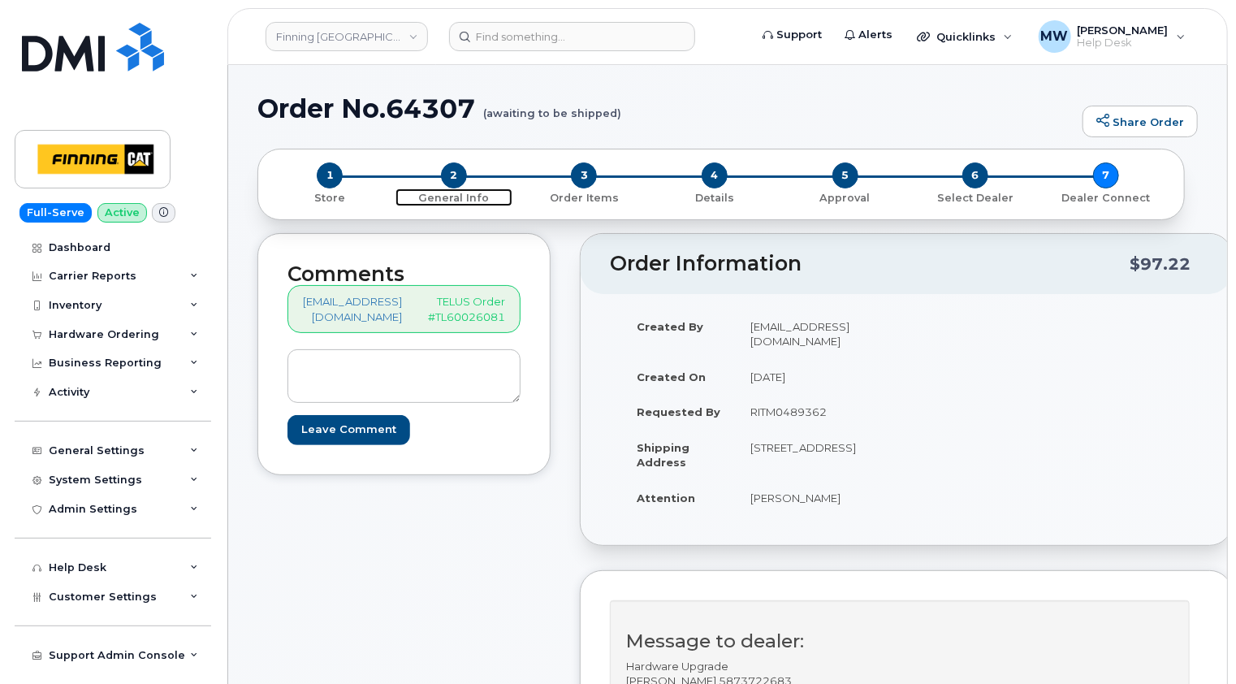
click at [453, 176] on span "2" at bounding box center [454, 175] width 26 height 26
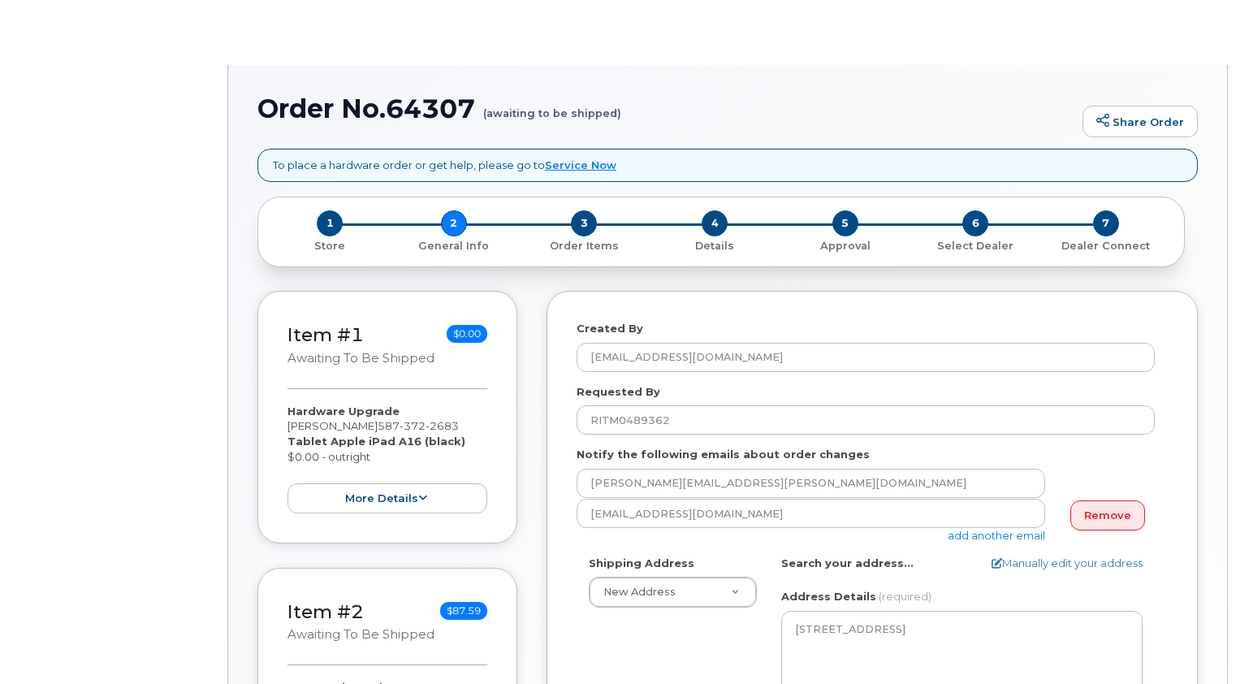
select select
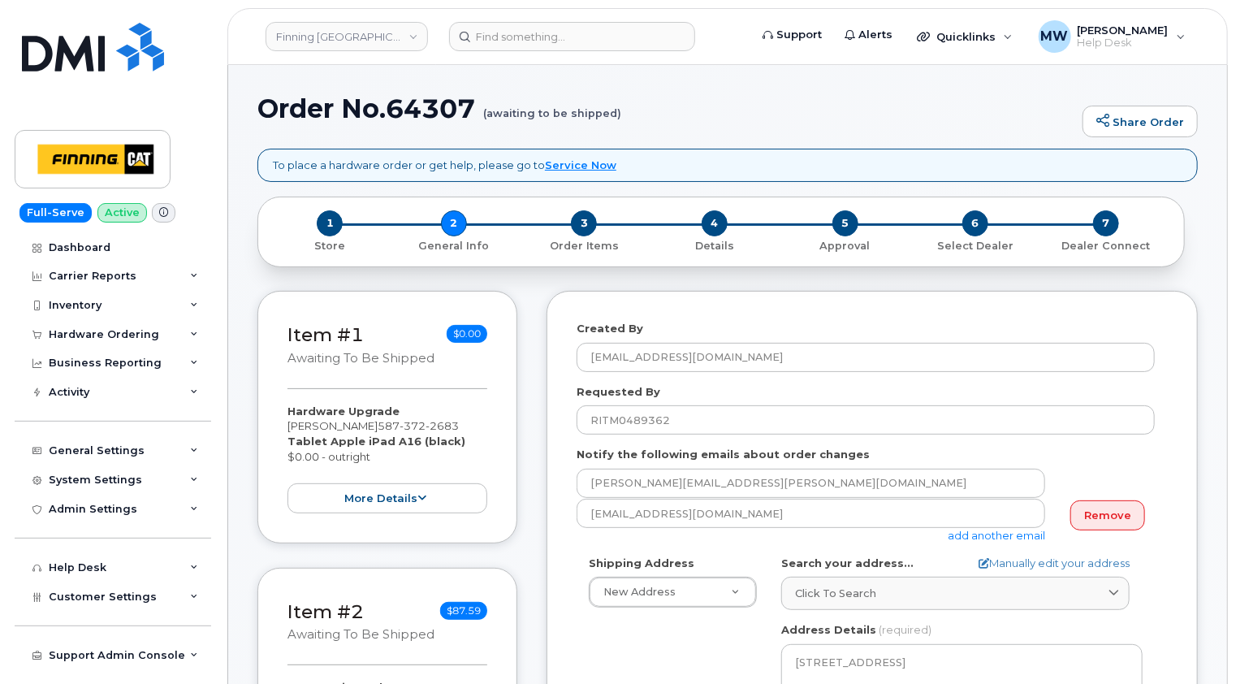
click at [1183, 387] on div "Created By [PERSON_NAME][EMAIL_ADDRESS][DOMAIN_NAME] Requested By RITM0489362 N…" at bounding box center [871, 689] width 651 height 796
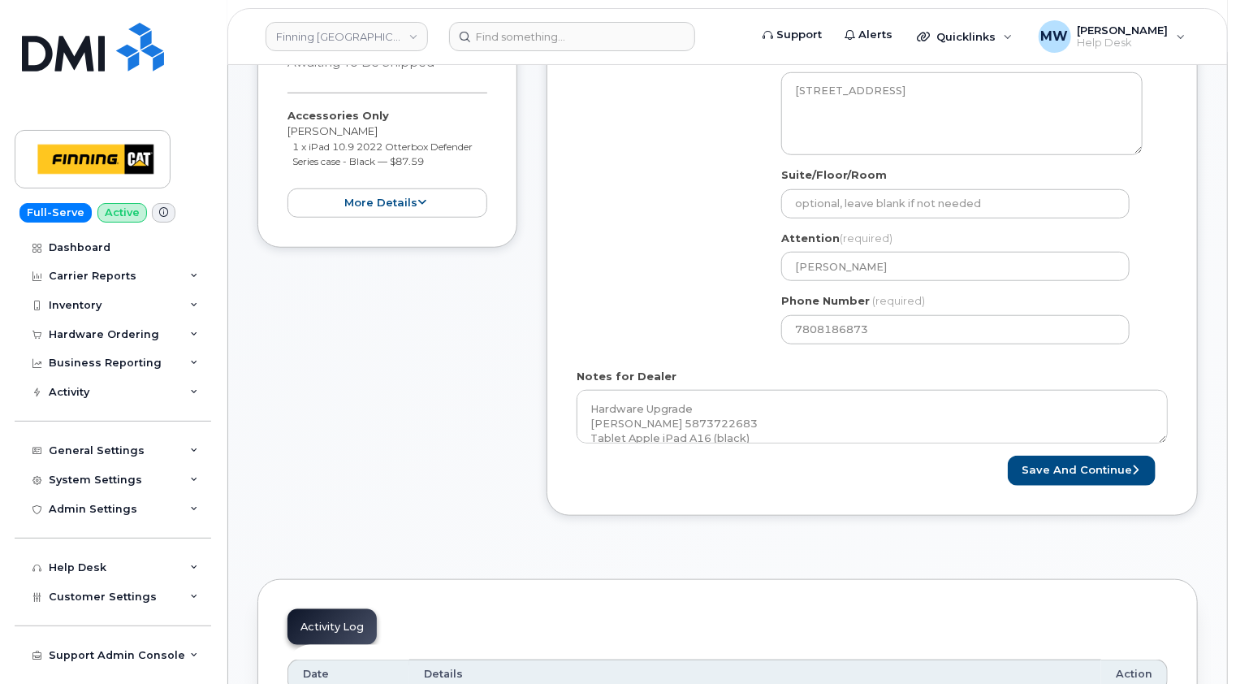
scroll to position [731, 0]
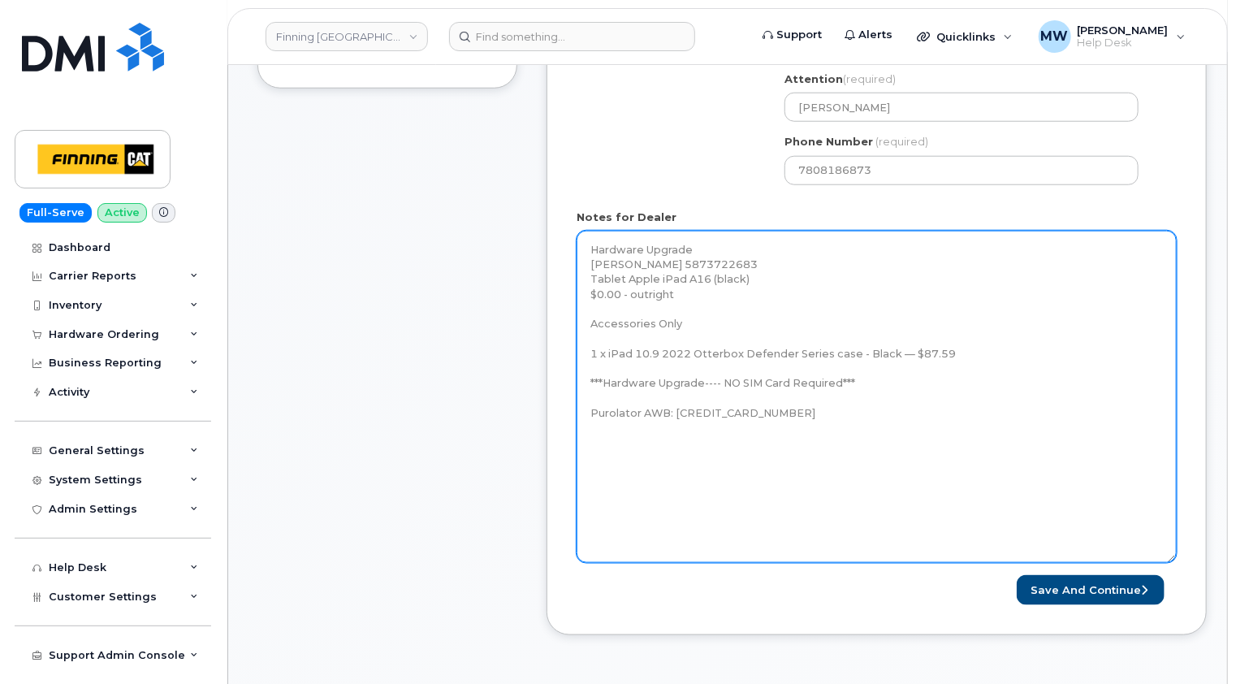
drag, startPoint x: 1164, startPoint y: 278, endPoint x: 1172, endPoint y: 557, distance: 279.4
click at [1172, 557] on textarea "Hardware Upgrade [PERSON_NAME] 5873722683 Tablet Apple iPad A16 (black) $0.00 -…" at bounding box center [877, 397] width 600 height 332
click at [758, 454] on textarea "Hardware Upgrade [PERSON_NAME] 5873722683 Tablet Apple iPad A16 (black) $0.00 -…" at bounding box center [877, 397] width 600 height 332
paste textarea "iPad A16-2025 (#2089) S/N: DVF06MG7X4 IMEI: [TECHNICAL_ID] EID: 890490320074088…"
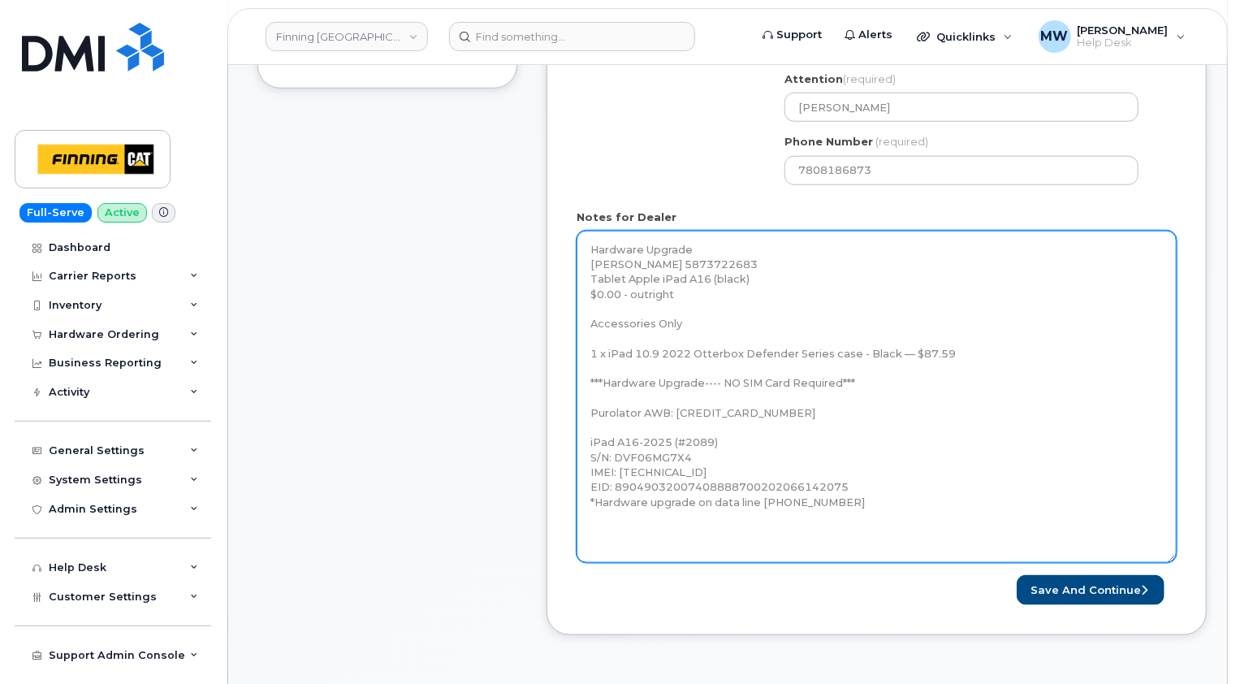
drag, startPoint x: 840, startPoint y: 381, endPoint x: 724, endPoint y: 379, distance: 116.1
click at [724, 379] on textarea "Hardware Upgrade [PERSON_NAME] 5873722683 Tablet Apple iPad A16 (black) $0.00 -…" at bounding box center [877, 397] width 600 height 332
click at [763, 520] on textarea "Hardware Upgrade [PERSON_NAME] 5873722683 Tablet Apple iPad A16 (black) $0.00 -…" at bounding box center [877, 397] width 600 height 332
click at [877, 512] on textarea "Hardware Upgrade [PERSON_NAME] 5873722683 Tablet Apple iPad A16 (black) $0.00 -…" at bounding box center [877, 397] width 600 height 332
type textarea "Hardware Upgrade Ross Phillips 5873722683 Tablet Apple iPad A16 (black) $0.00 -…"
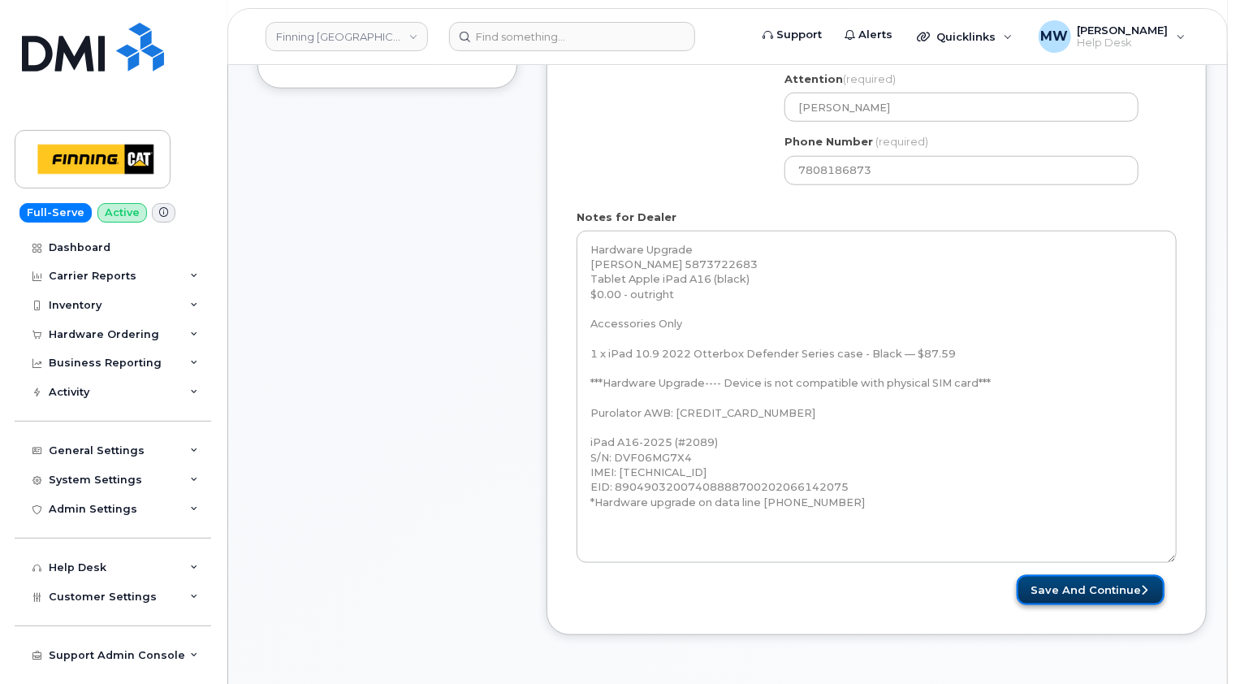
click at [1099, 586] on button "Save and Continue" at bounding box center [1091, 590] width 148 height 30
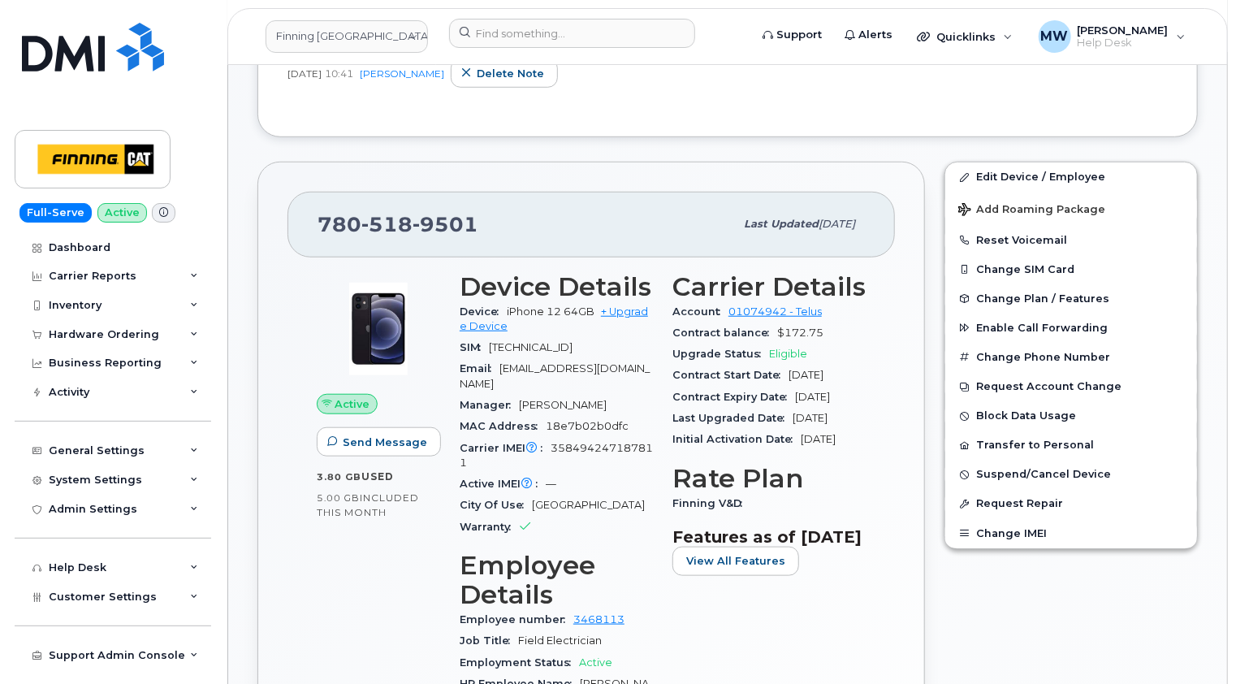
scroll to position [244, 0]
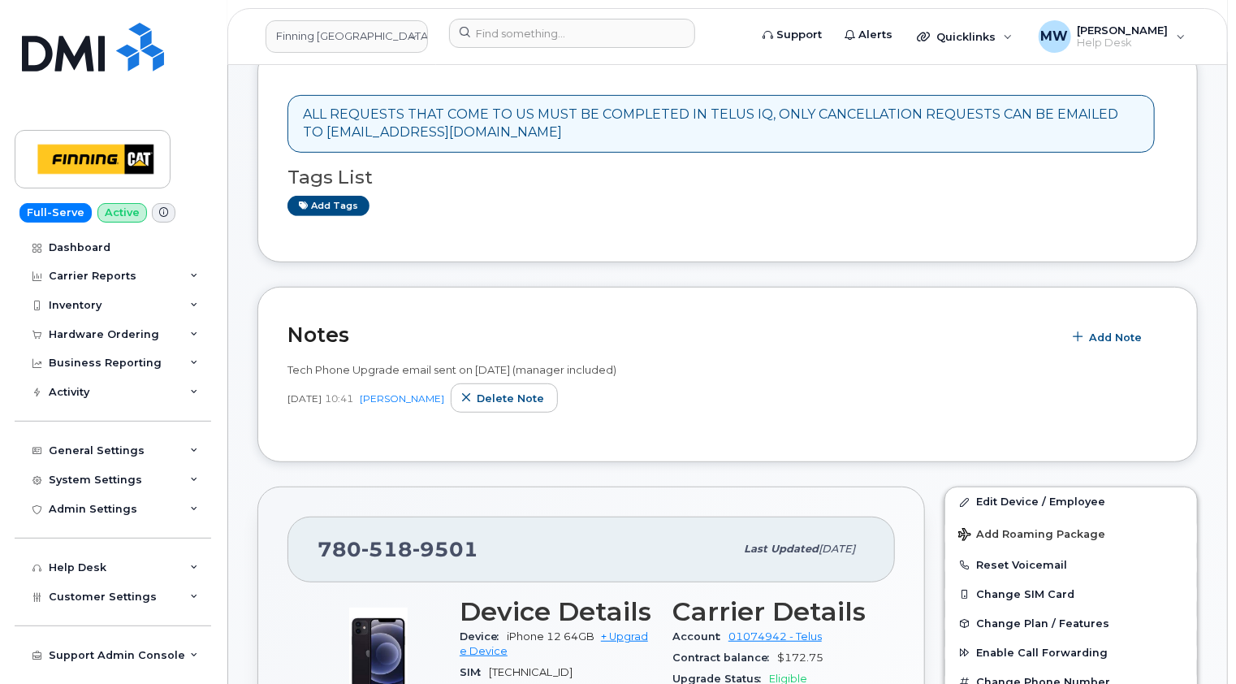
click at [422, 537] on span "9501" at bounding box center [446, 549] width 66 height 24
copy span "780 518 9501"
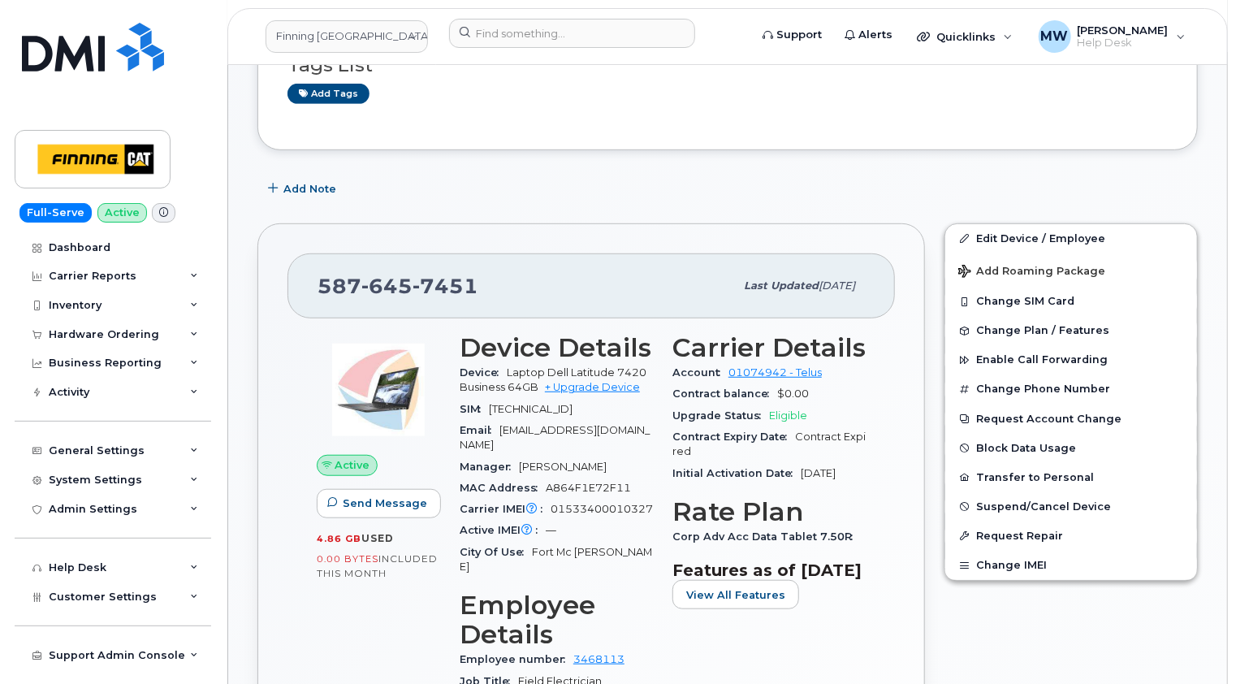
scroll to position [406, 0]
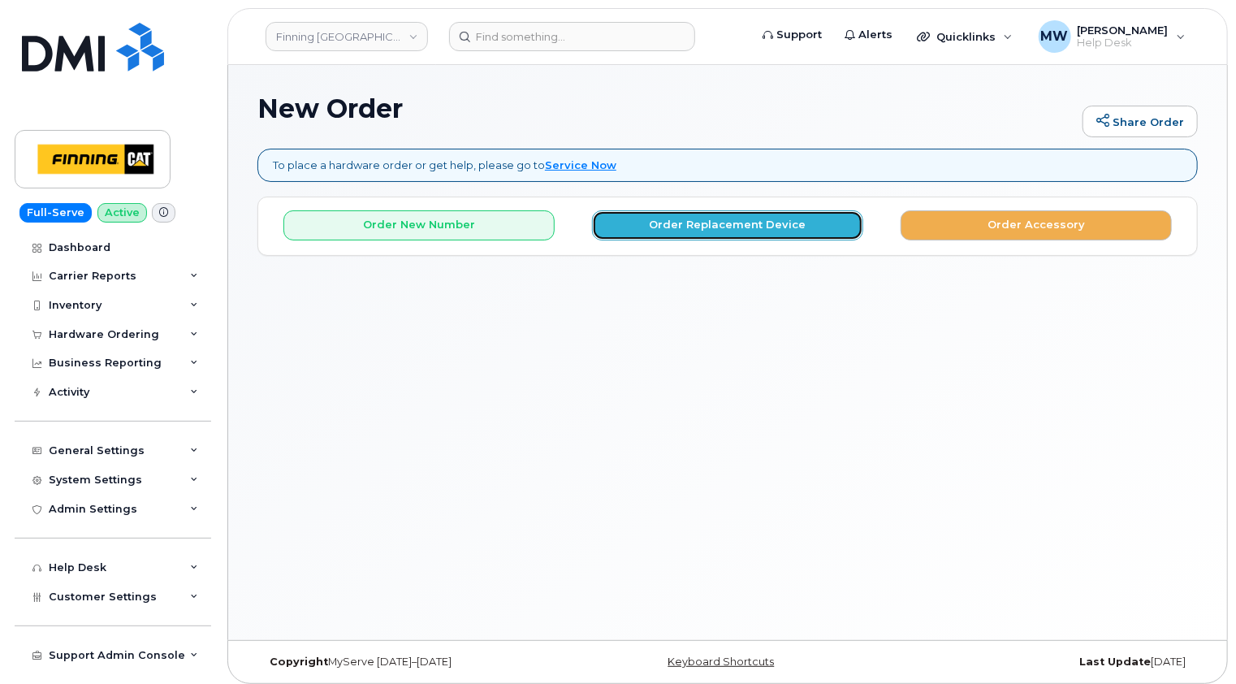
click at [744, 223] on button "Order Replacement Device" at bounding box center [727, 225] width 271 height 30
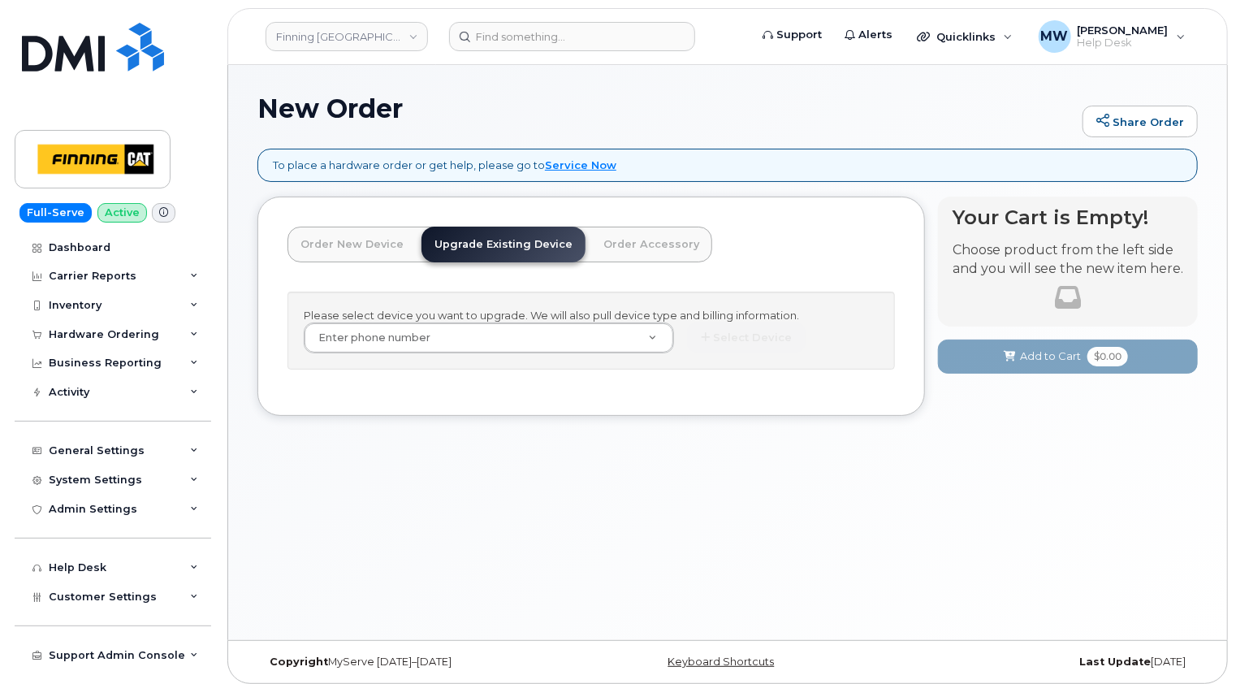
click at [771, 243] on header "Order New Device Upgrade Existing Device Order Accessory Order new device and n…" at bounding box center [590, 259] width 607 height 65
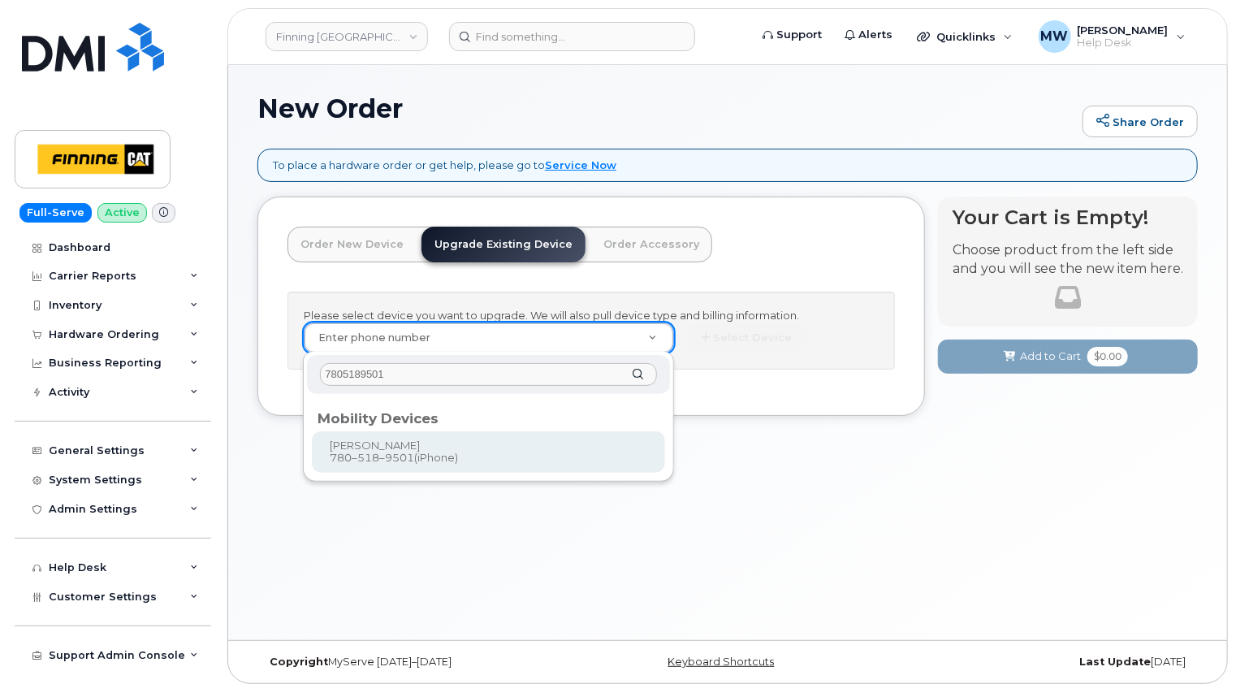
type input "7805189501"
type input "228954"
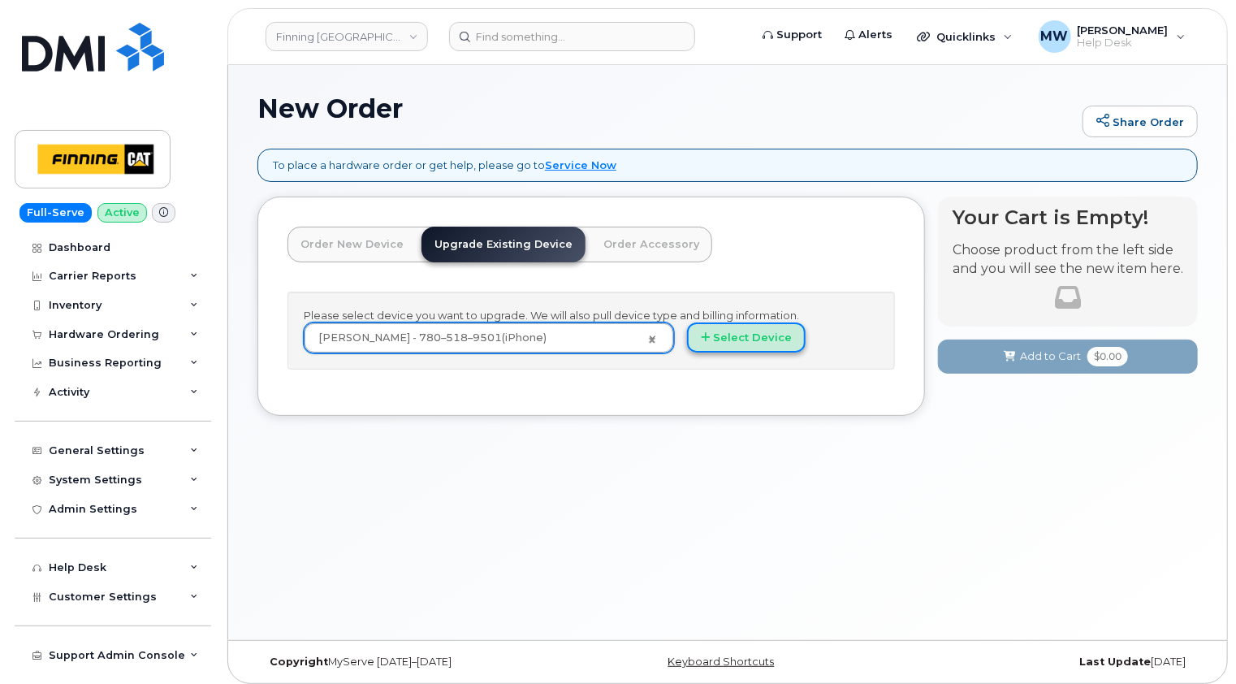
click at [763, 343] on button "Select Device" at bounding box center [746, 337] width 119 height 30
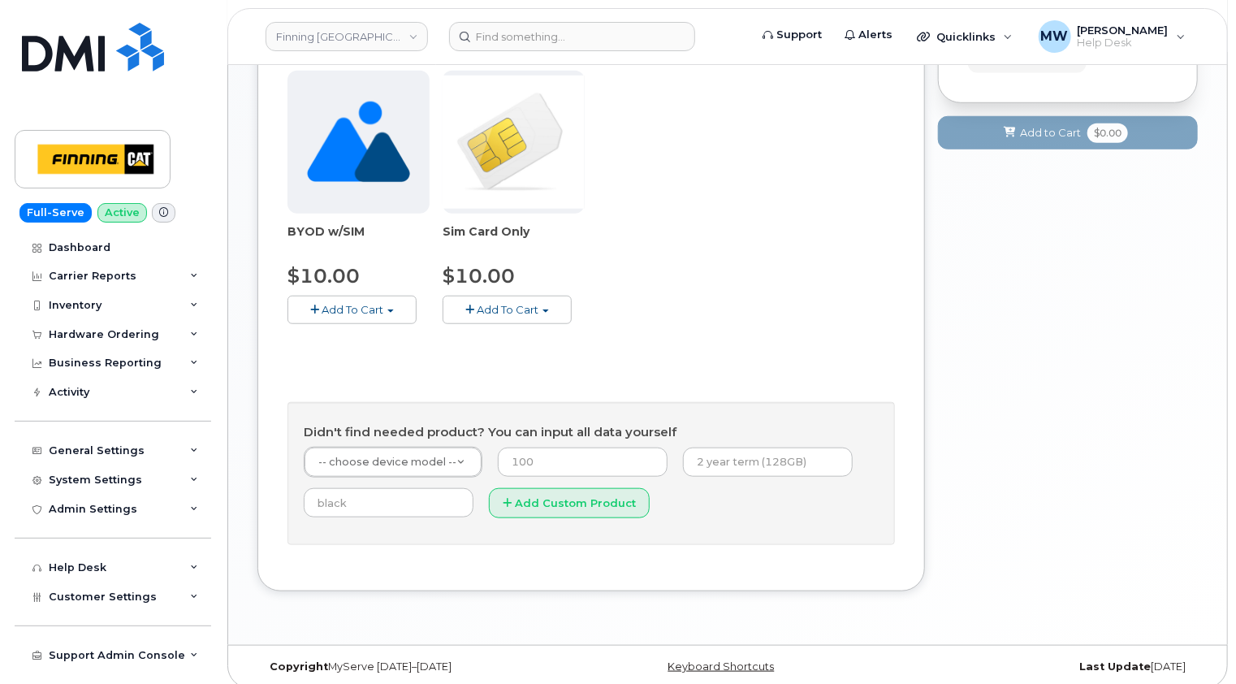
scroll to position [594, 0]
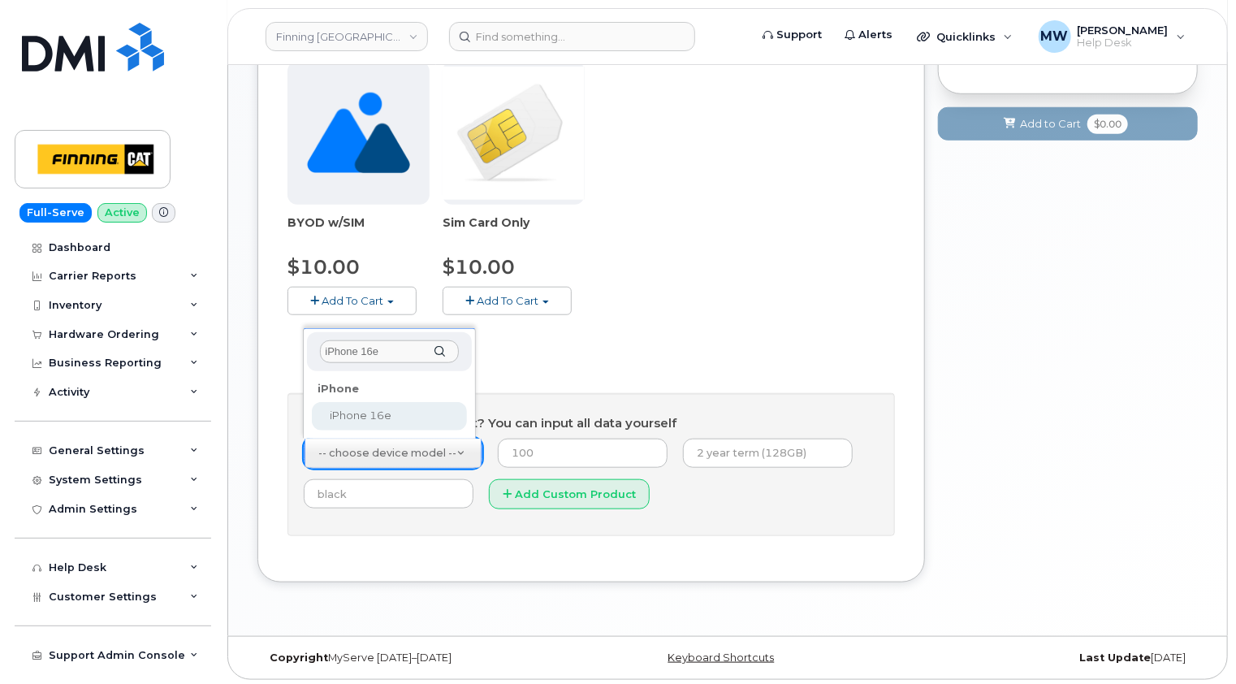
type input "iPhone 16e"
select select "2883"
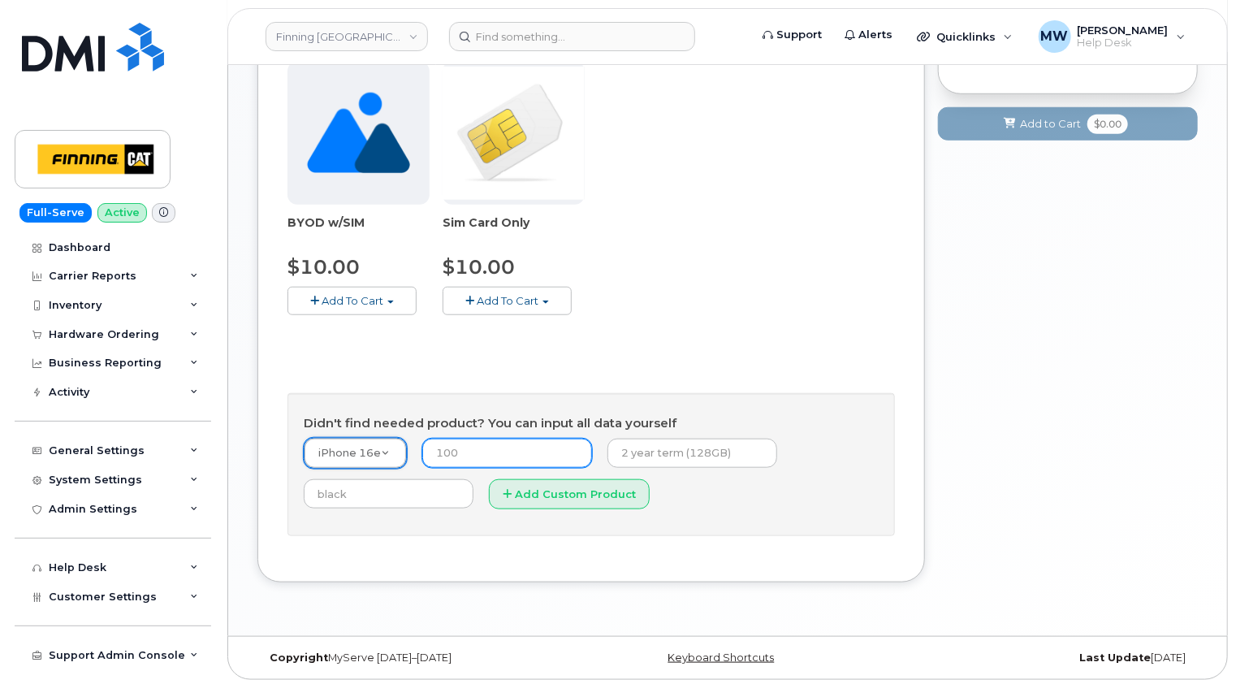
click at [476, 451] on input "number" at bounding box center [507, 452] width 170 height 29
type input "0.00"
type input "3-year term (128GB)"
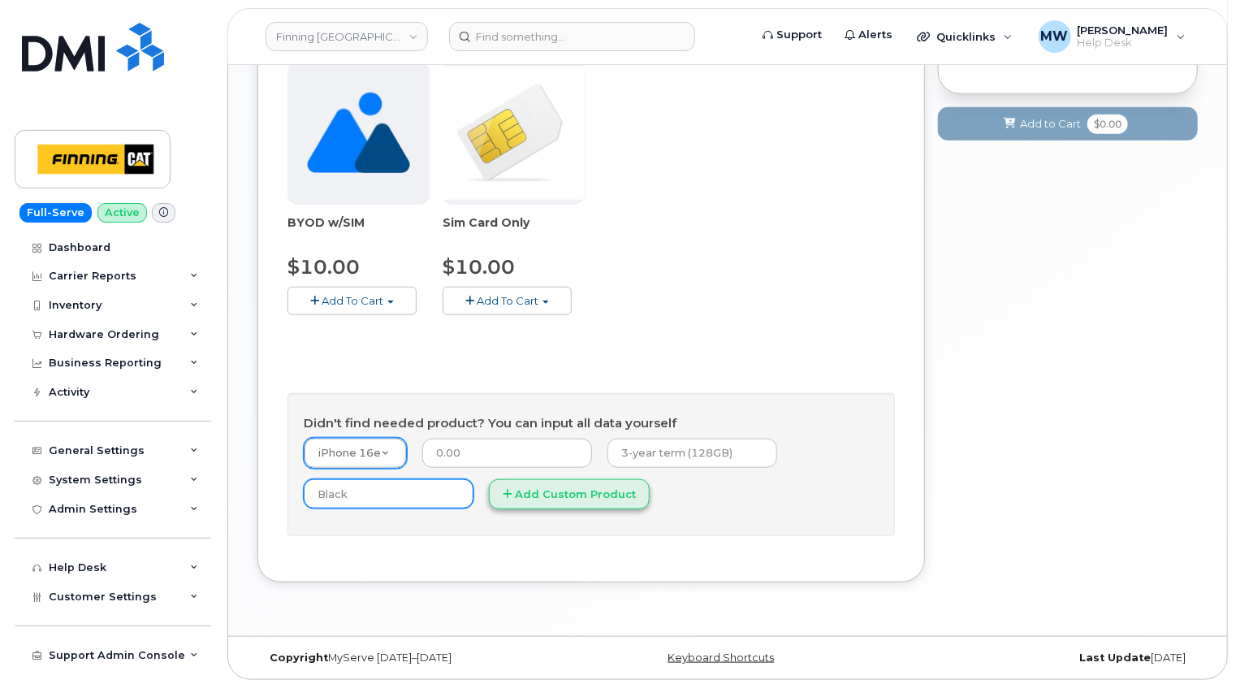
type input "Black"
click at [558, 489] on button "Add Custom Product" at bounding box center [569, 494] width 161 height 30
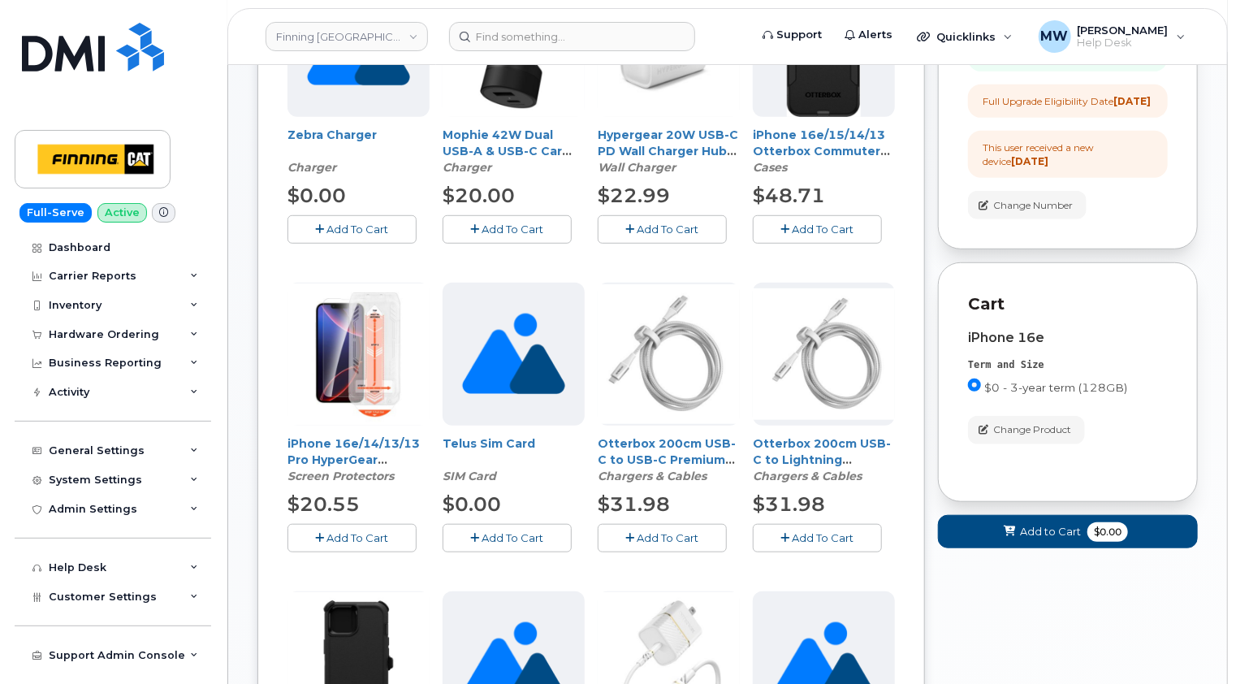
scroll to position [432, 0]
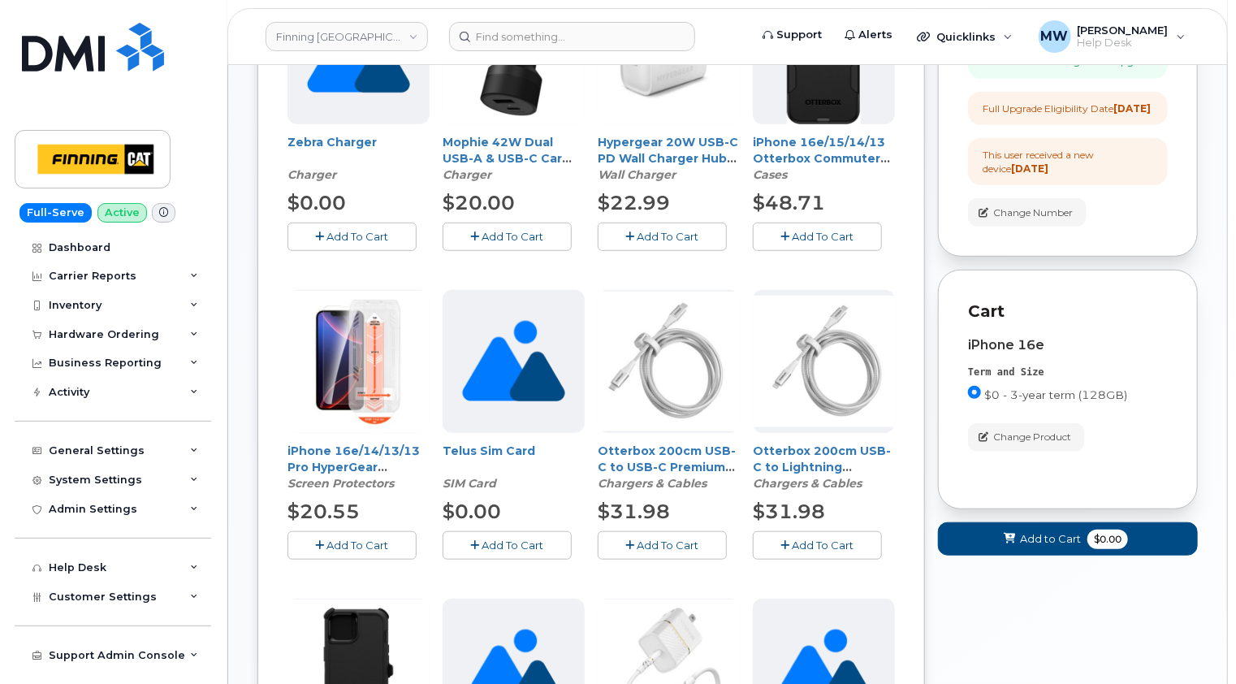
click at [358, 540] on span "Add To Cart" at bounding box center [358, 544] width 62 height 13
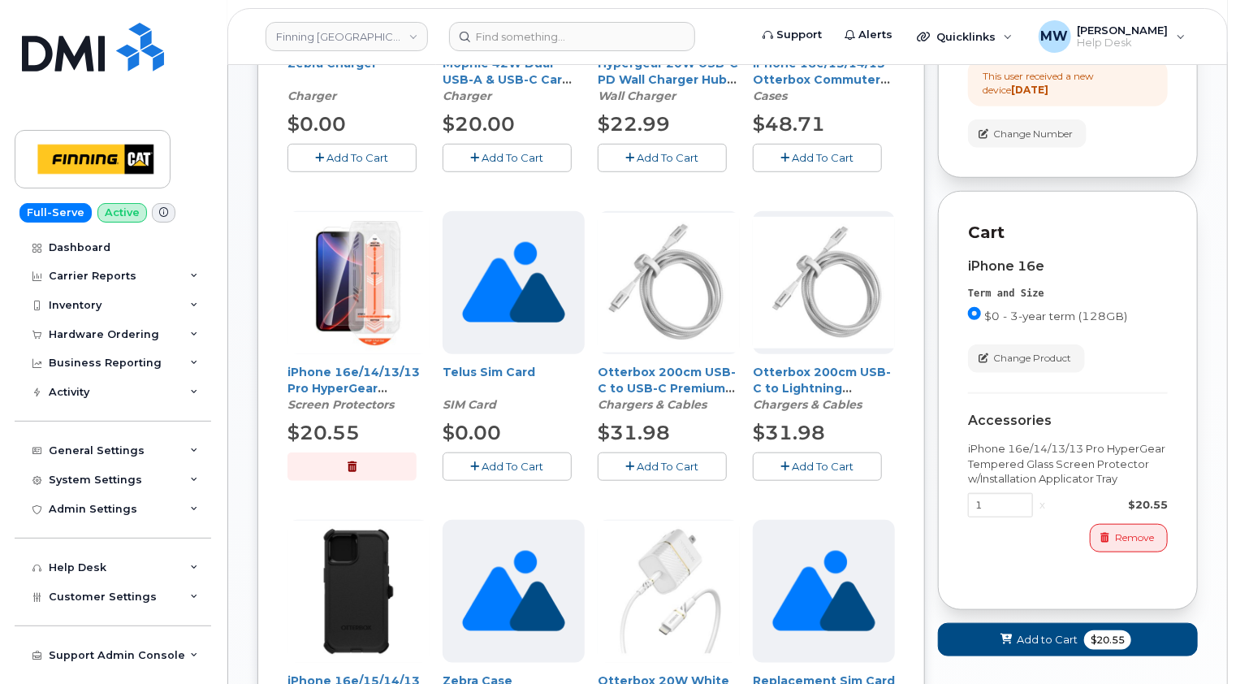
scroll to position [676, 0]
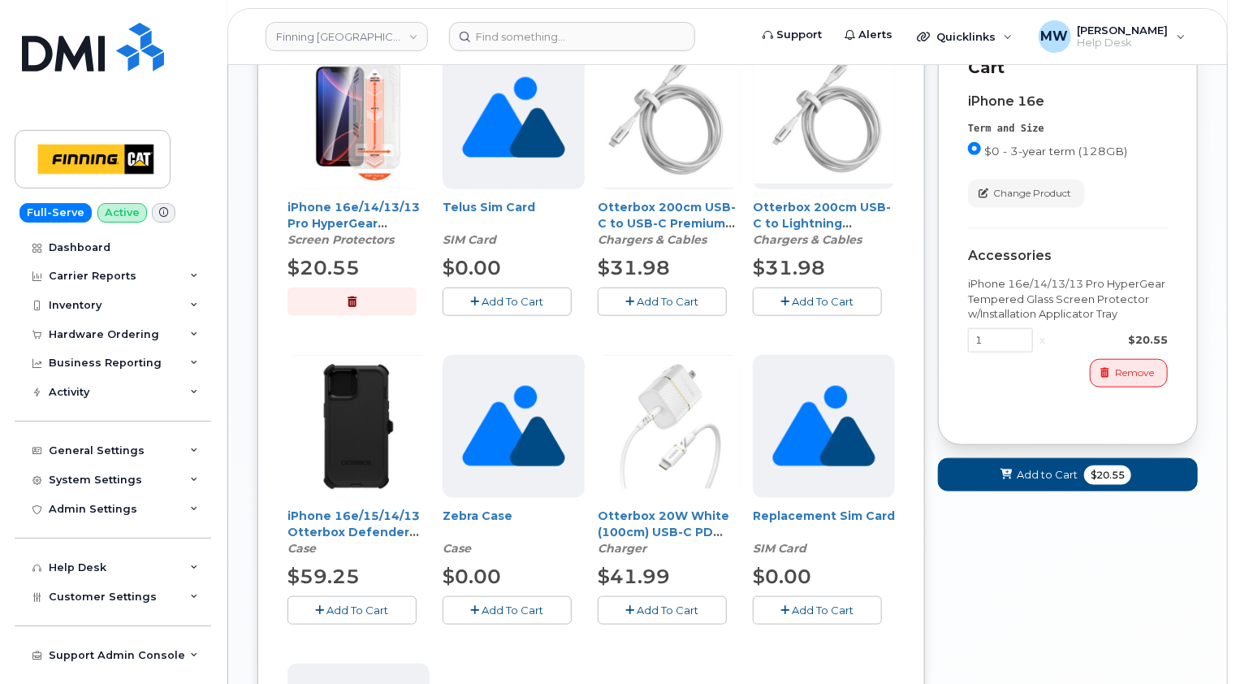
click at [356, 609] on span "Add To Cart" at bounding box center [358, 609] width 62 height 13
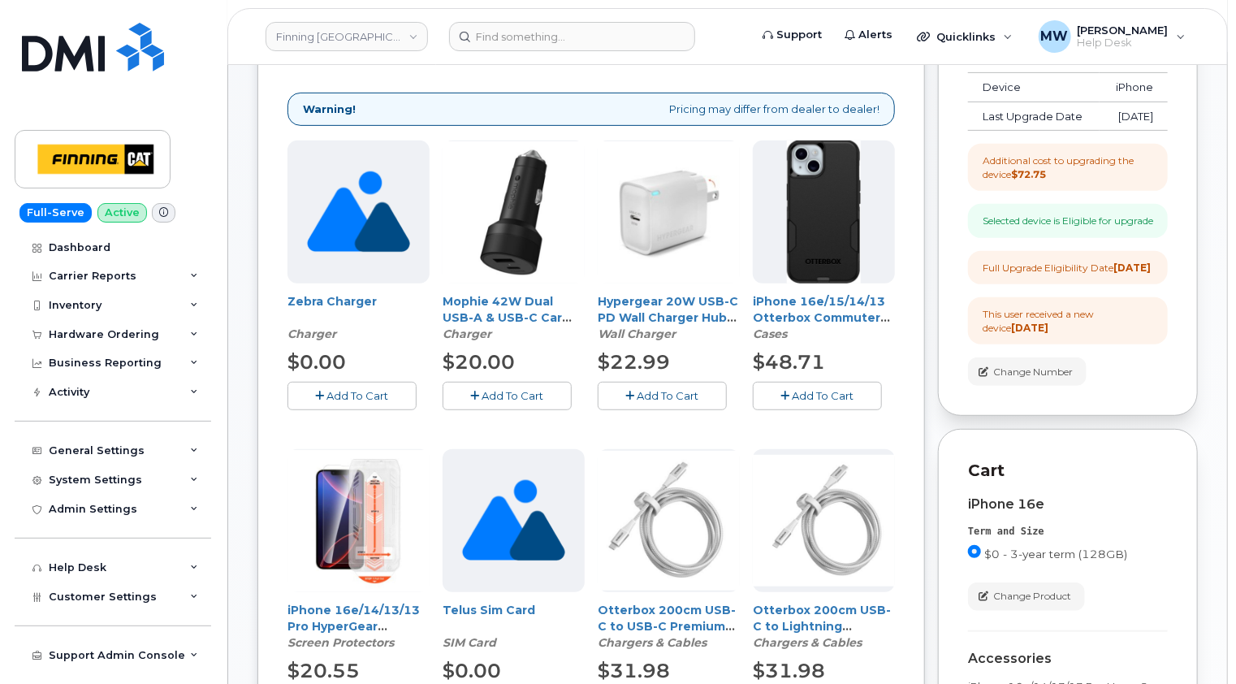
scroll to position [270, 0]
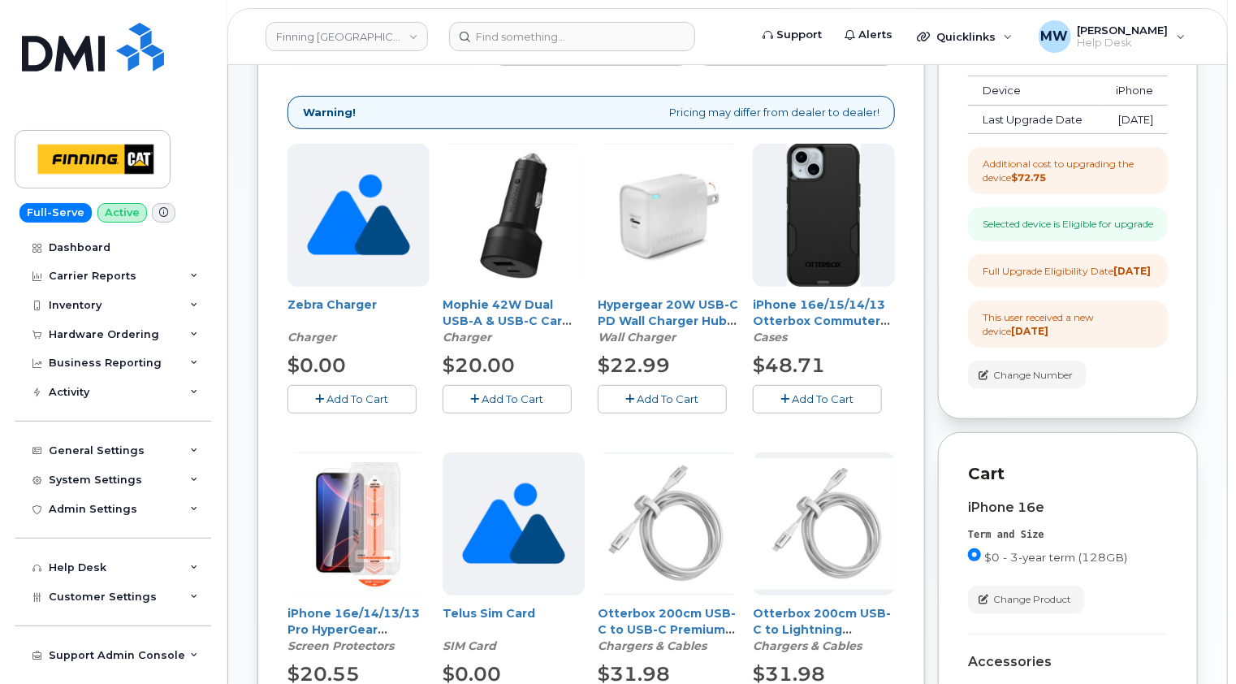
click at [669, 395] on span "Add To Cart" at bounding box center [668, 398] width 62 height 13
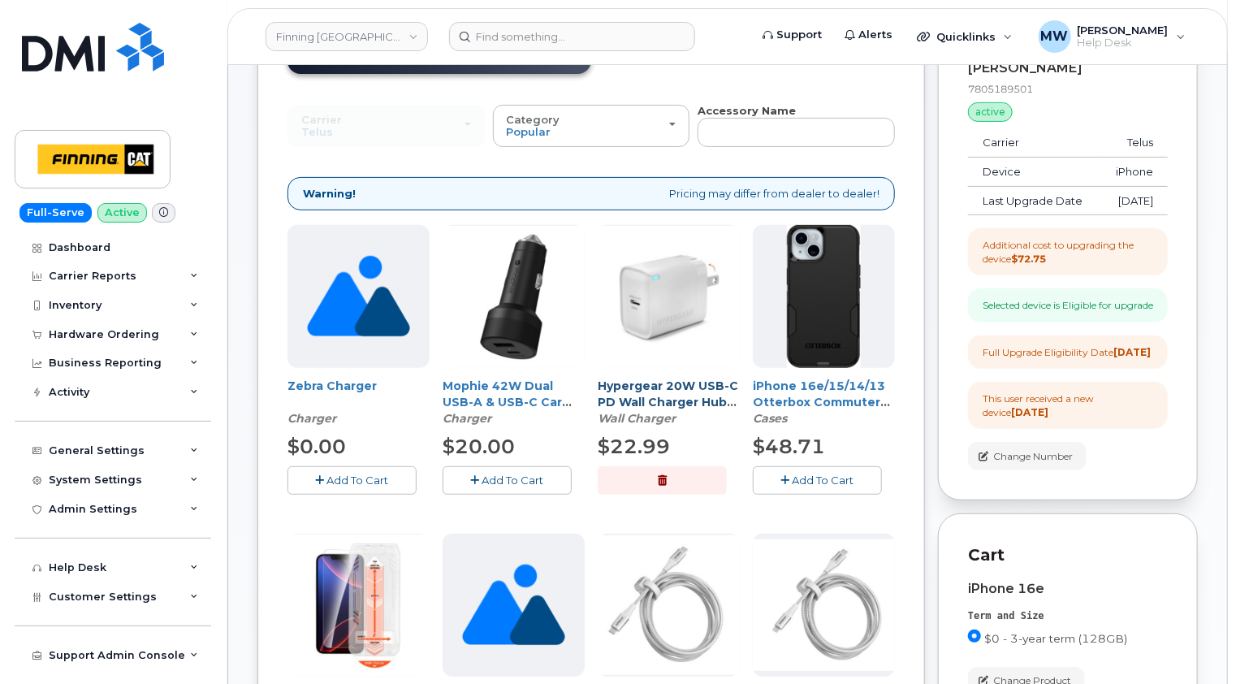
scroll to position [107, 0]
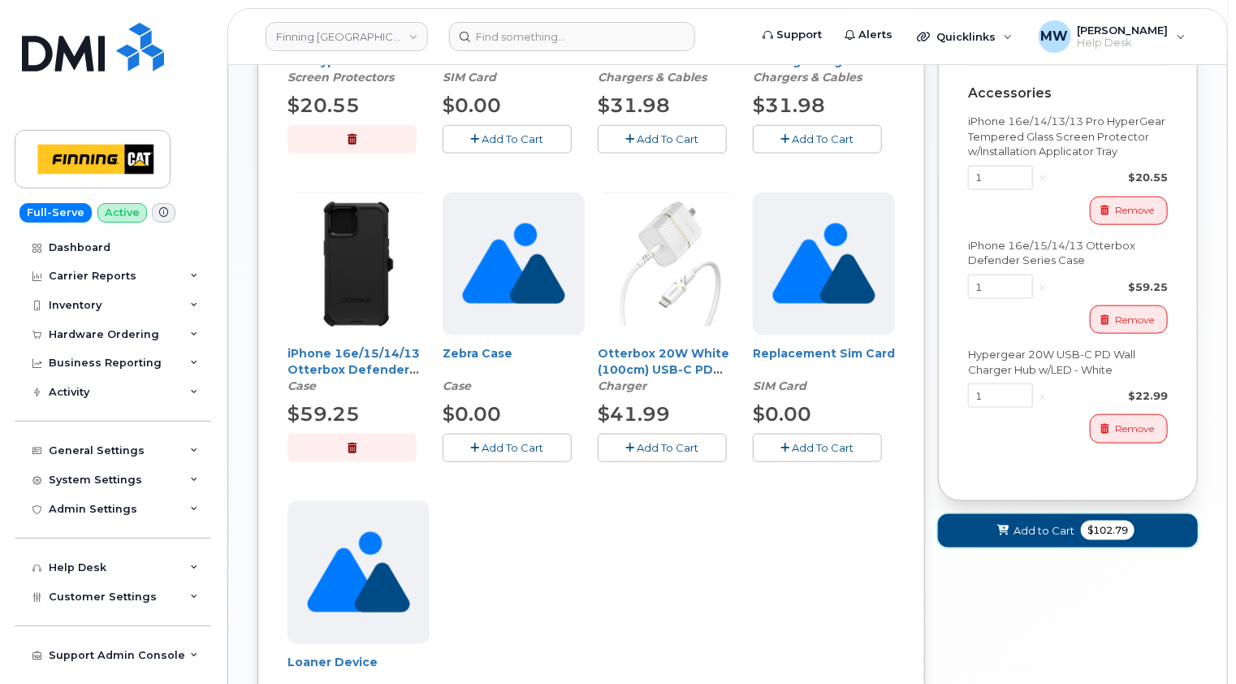
click at [1056, 538] on span "Add to Cart" at bounding box center [1043, 530] width 61 height 15
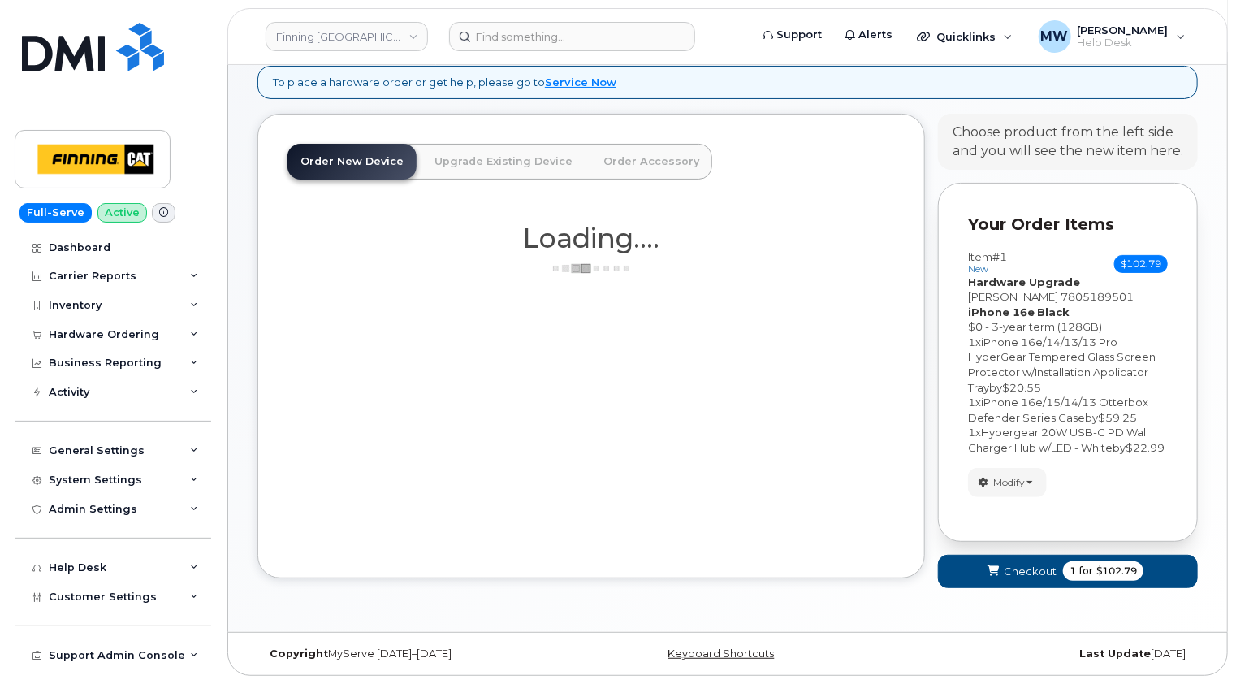
scroll to position [96, 0]
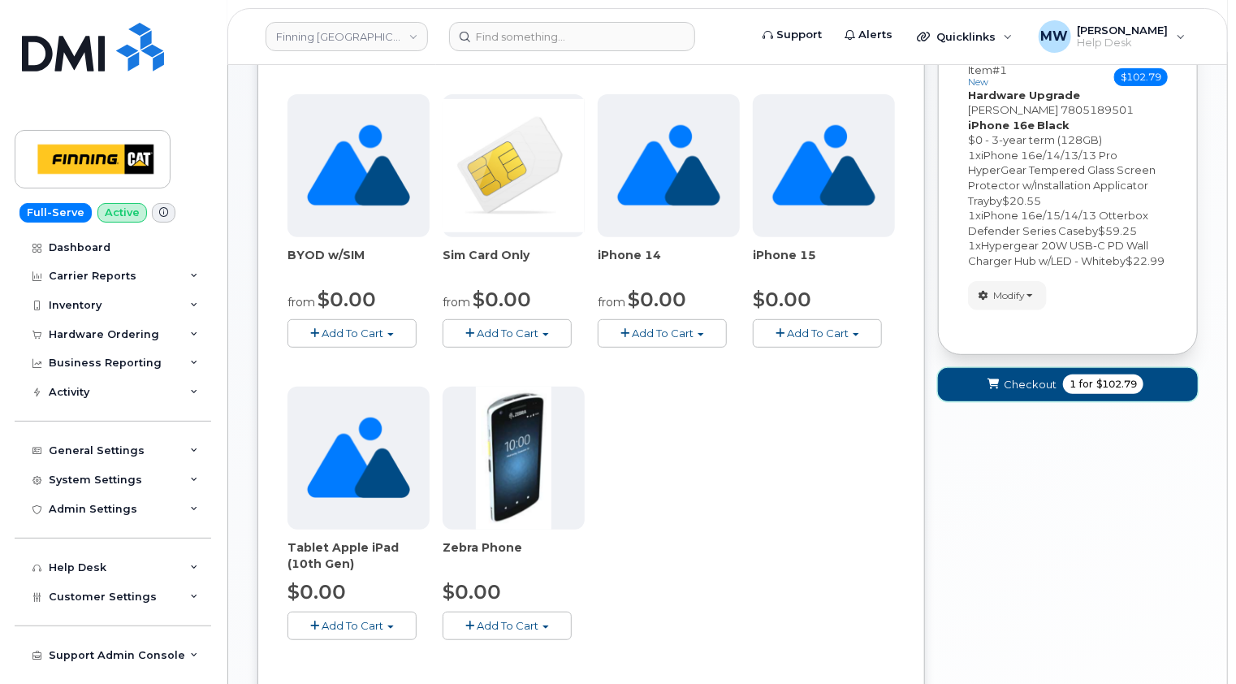
click at [1022, 401] on button "Checkout 1 for $102.79" at bounding box center [1068, 384] width 260 height 33
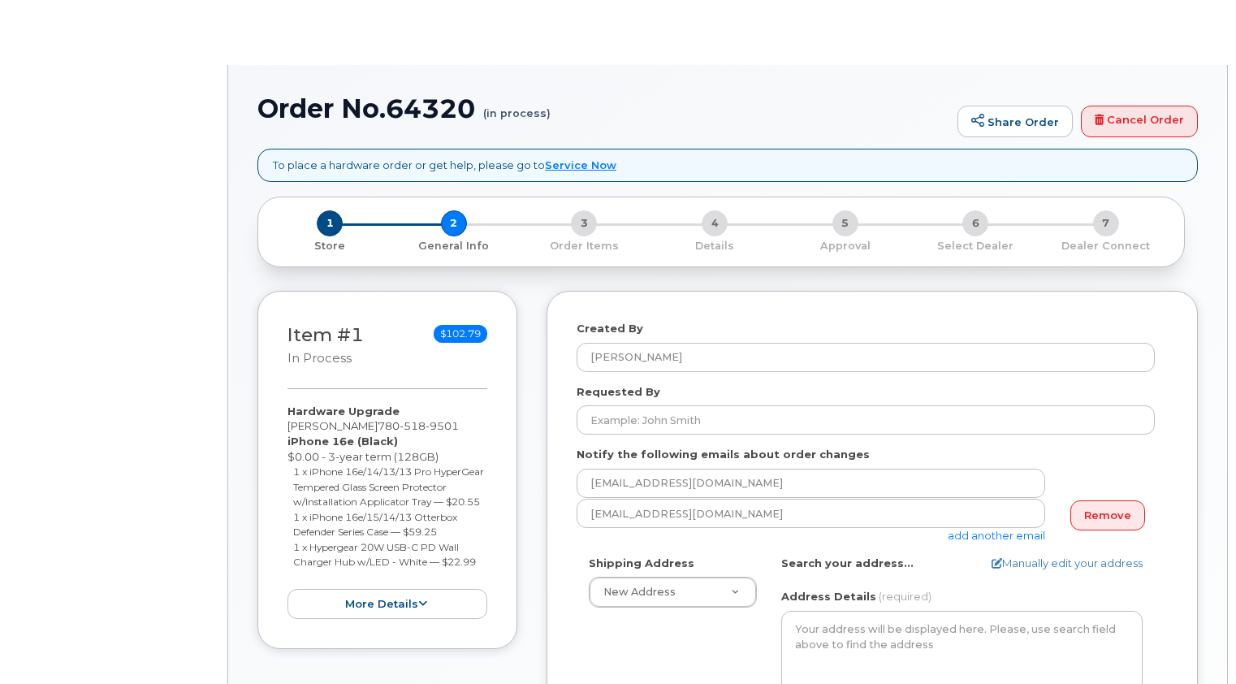
select select
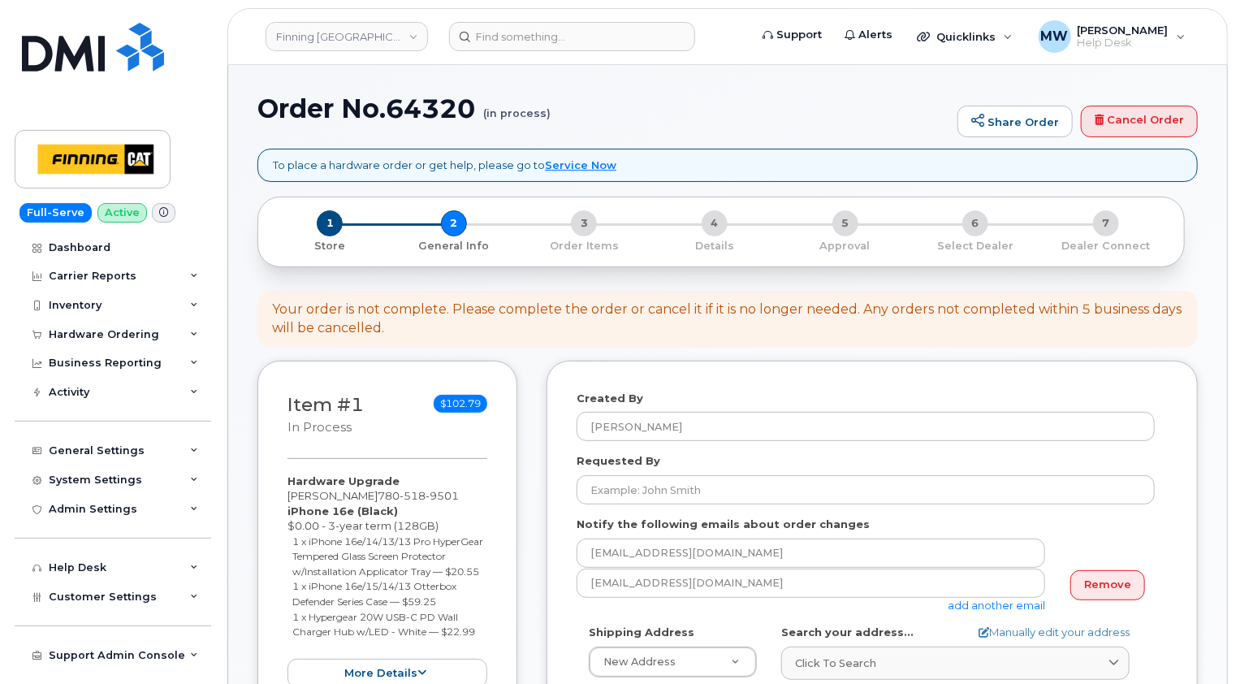
click at [845, 326] on div "Your order is not complete. Please complete the order or cancel it if it is no …" at bounding box center [727, 318] width 911 height 37
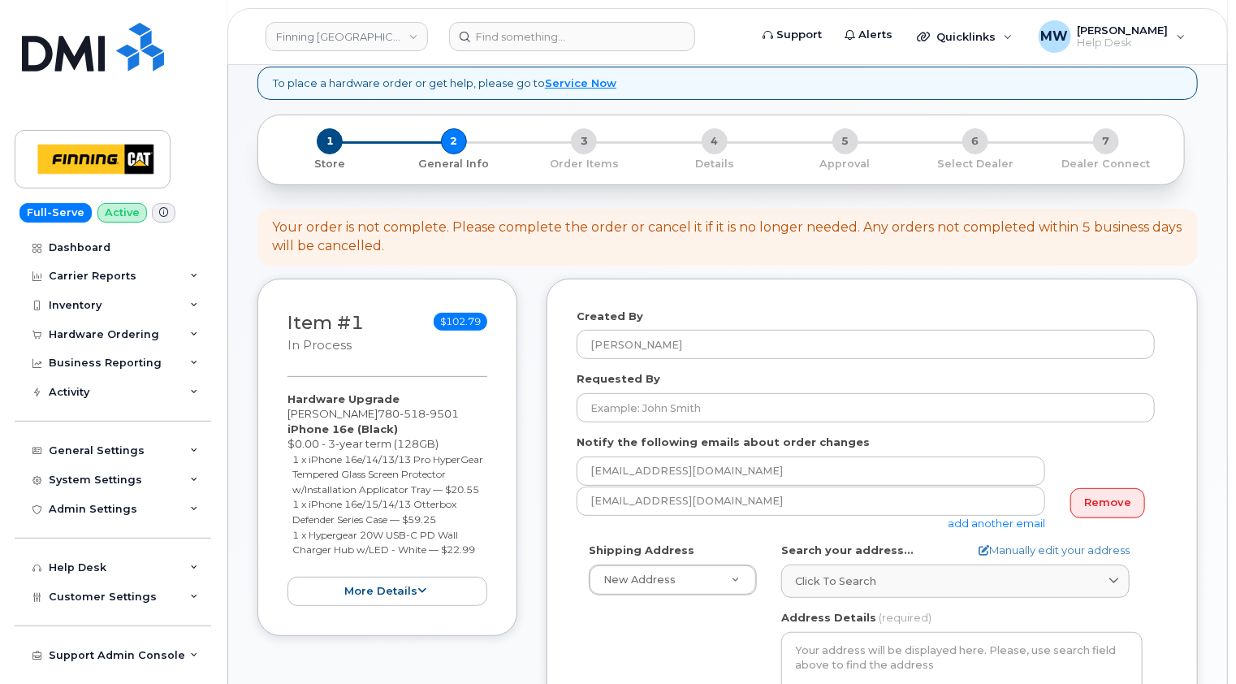
scroll to position [244, 0]
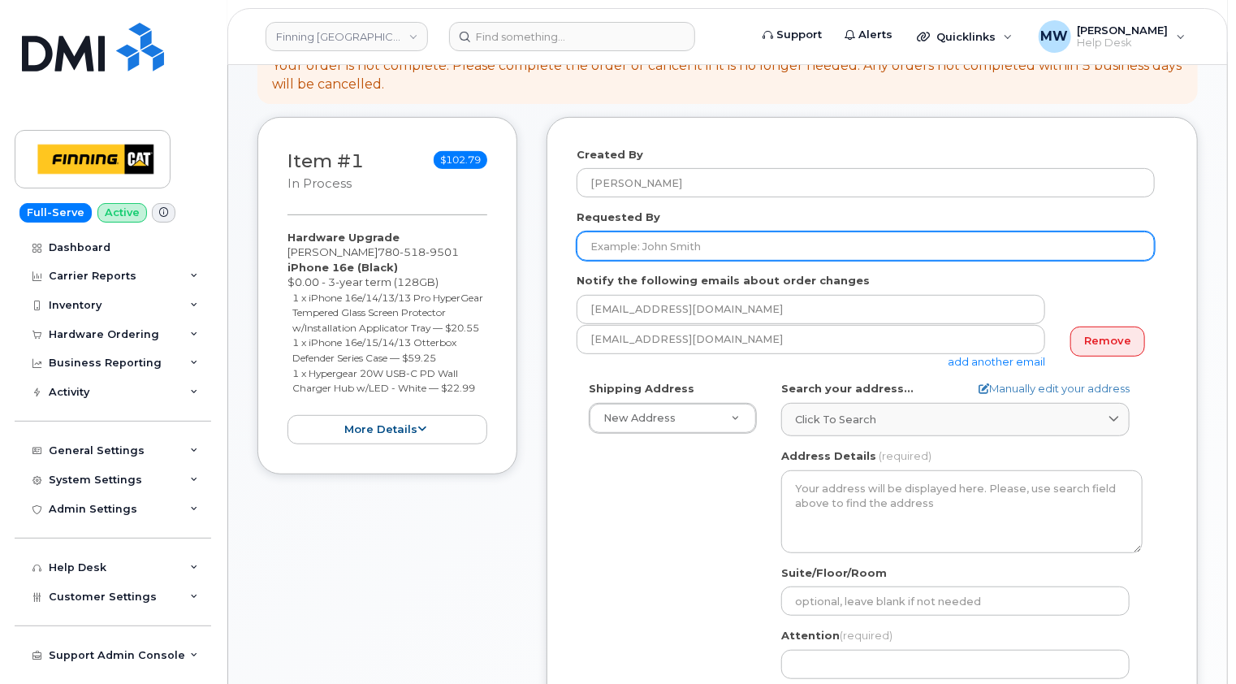
click at [679, 244] on input "Requested By" at bounding box center [866, 245] width 578 height 29
paste input "RITM0490453"
type input "RITM0490453"
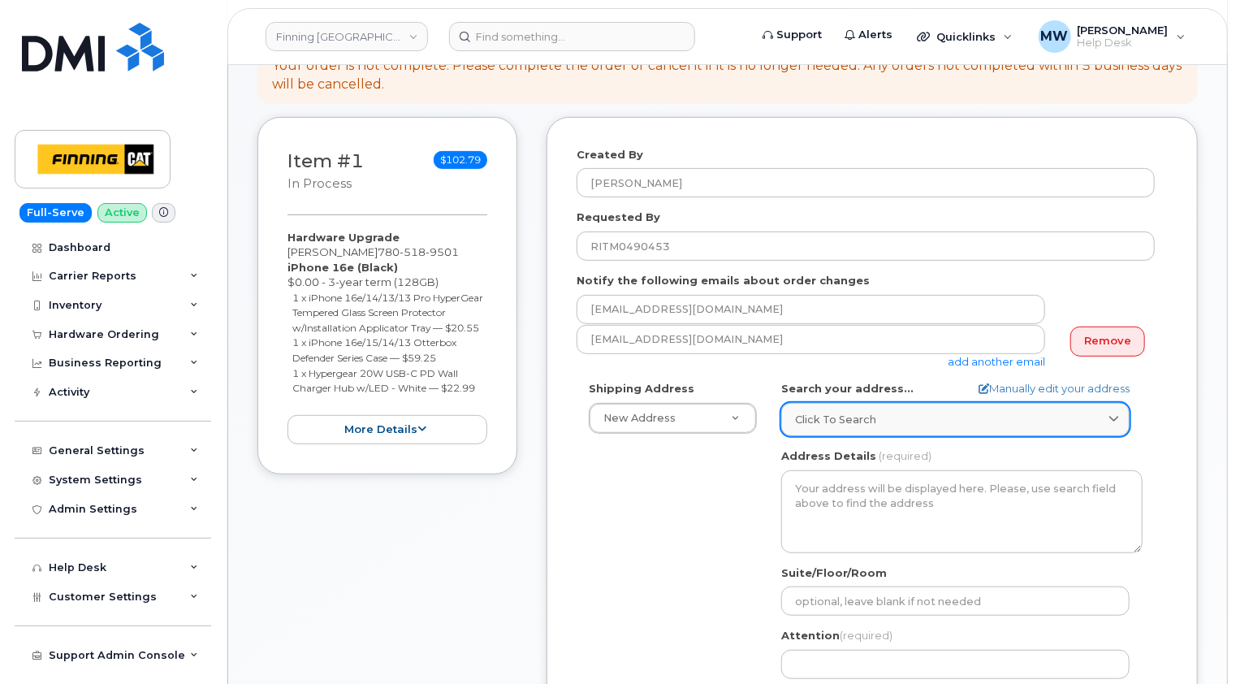
click at [844, 418] on span "Click to search" at bounding box center [835, 419] width 81 height 15
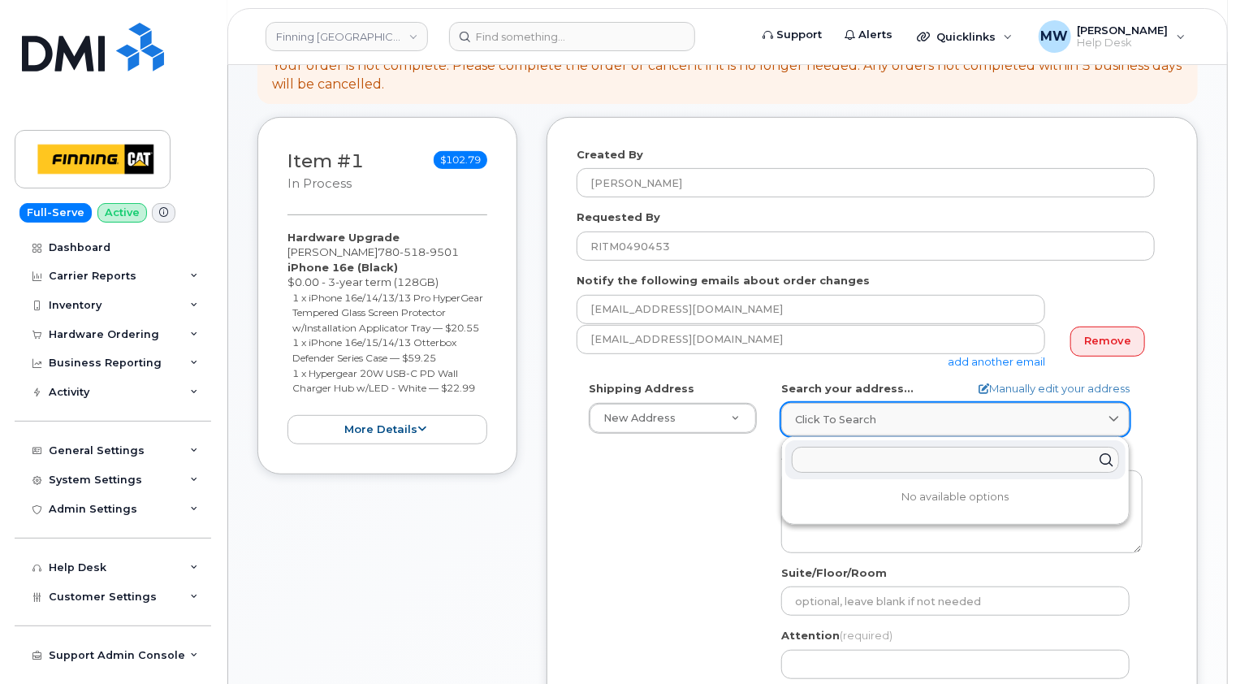
paste input "7601 99 St."
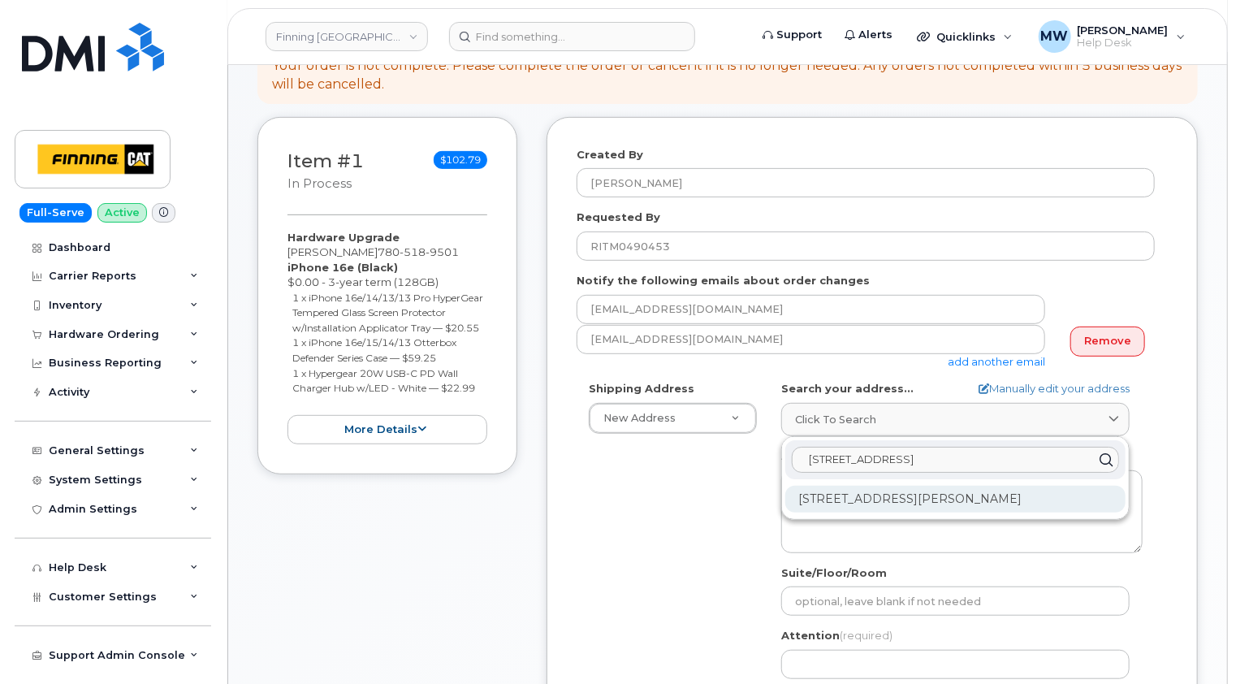
type input "7601 99 St."
click at [945, 499] on div "7601 99 St Clairmont AB T8X 5B1" at bounding box center [955, 499] width 340 height 27
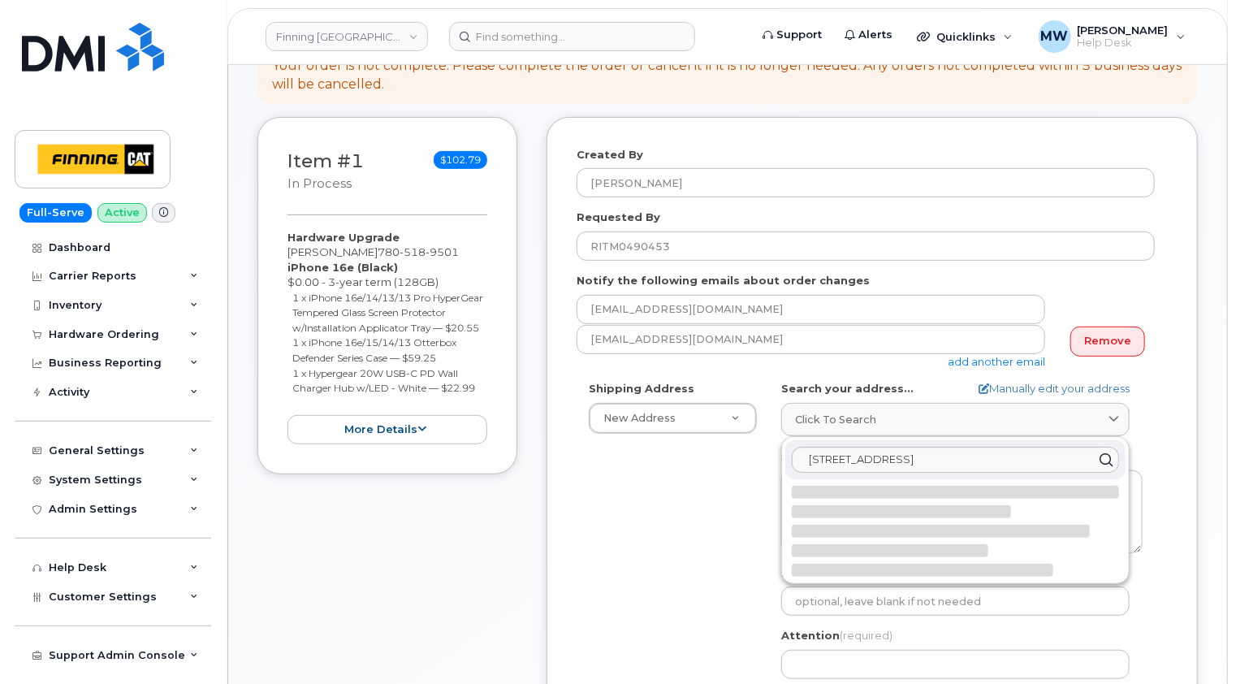
select select
type textarea "7601 99 St CLAIRMONT AB T8X 5B1 CANADA"
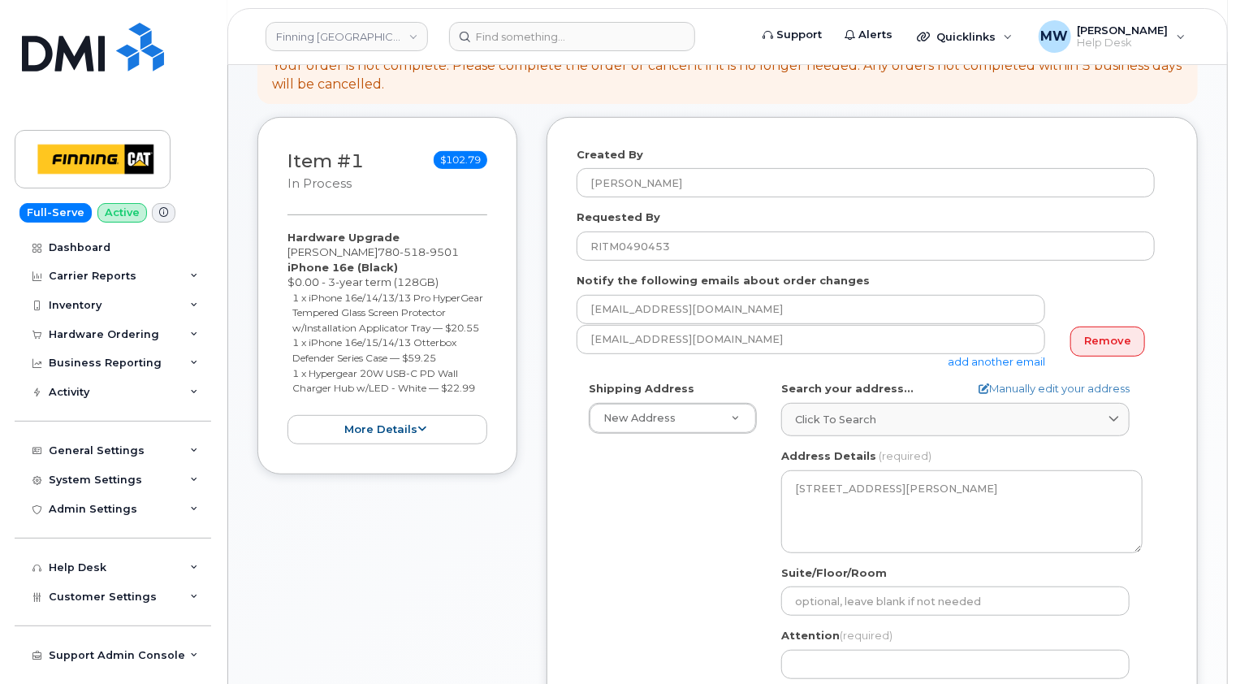
click at [1174, 425] on div "Created By Matthew Walshe Requested By RITM0490453 Notify the following emails …" at bounding box center [871, 515] width 651 height 796
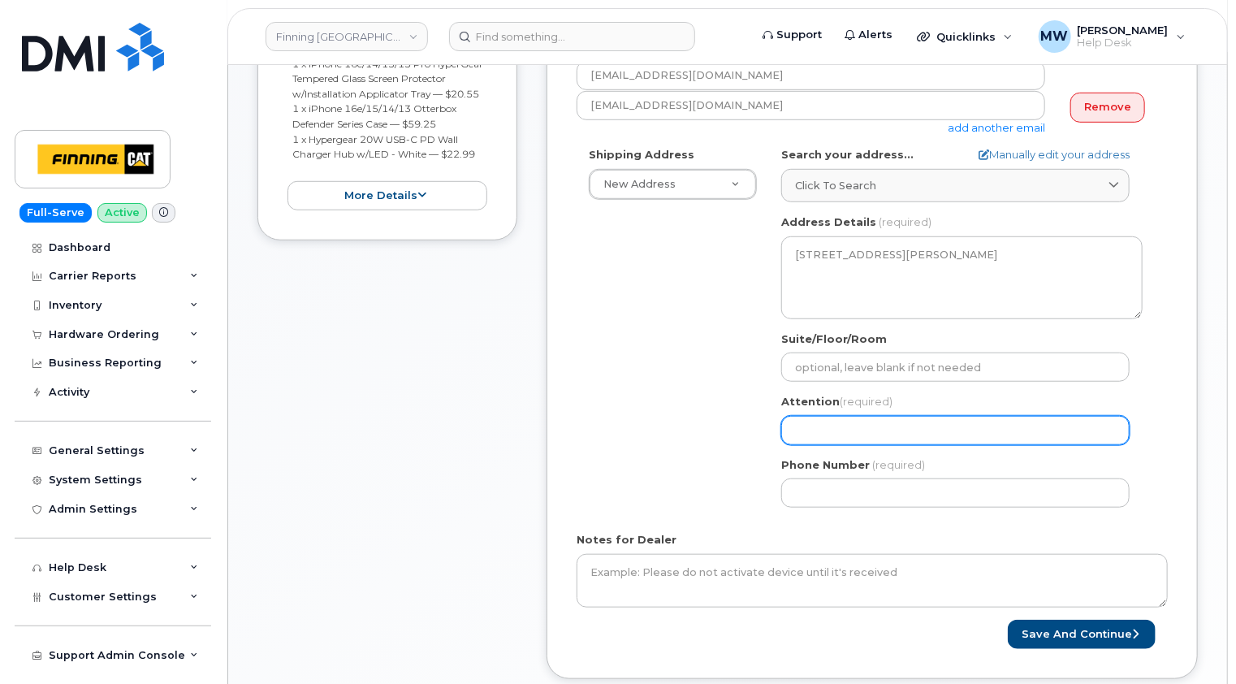
scroll to position [487, 0]
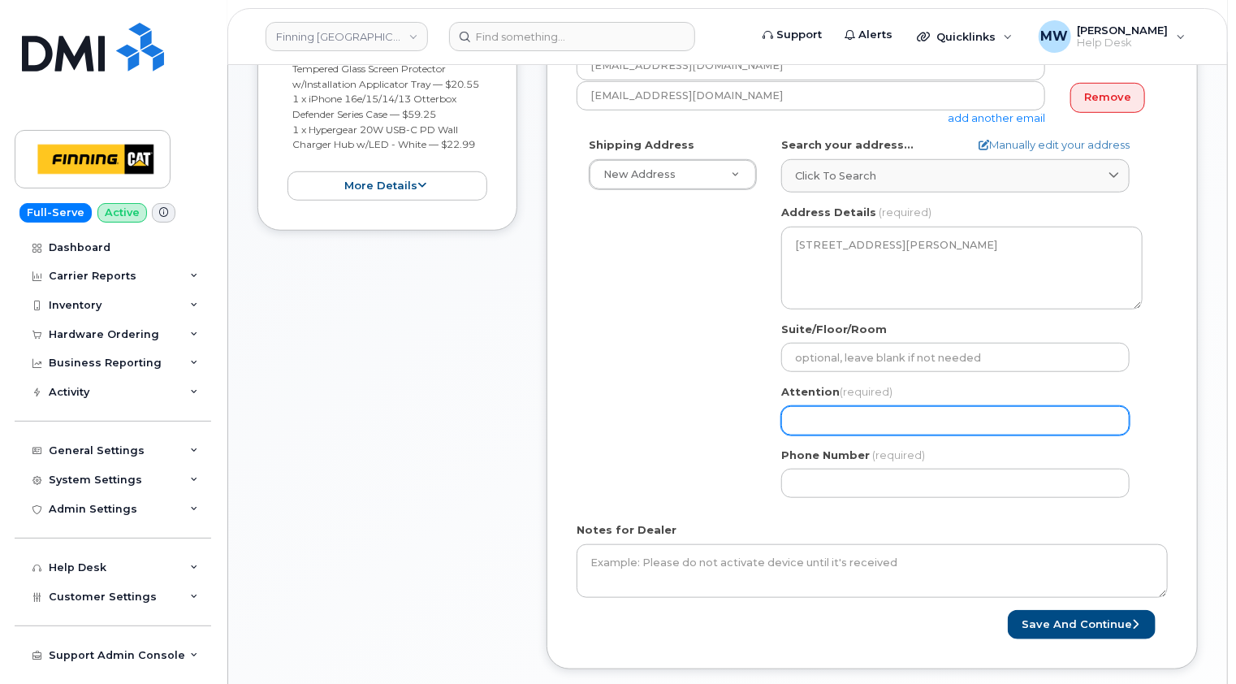
click at [823, 414] on input "Attention (required)" at bounding box center [955, 420] width 348 height 29
paste input "[PERSON_NAME]"
select select
type input "[PERSON_NAME]"
click at [659, 415] on div "Shipping Address New Address New Address 7280 Dixie Rd 13315 156 St NW 54311 Ra…" at bounding box center [866, 323] width 578 height 373
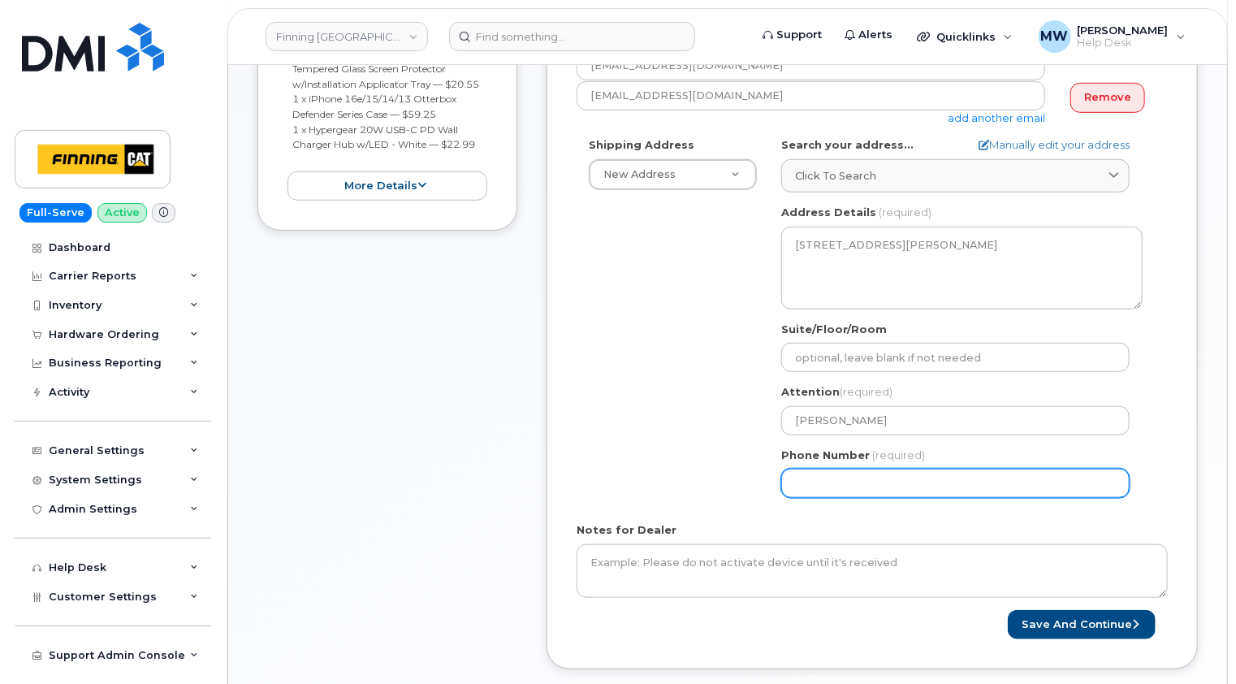
click at [813, 473] on input "Phone Number" at bounding box center [955, 483] width 348 height 29
paste input "7805189501"
select select
type input "7805189501"
click at [731, 471] on div "Shipping Address New Address New Address 7280 Dixie Rd 13315 156 St NW 54311 Ra…" at bounding box center [866, 323] width 578 height 373
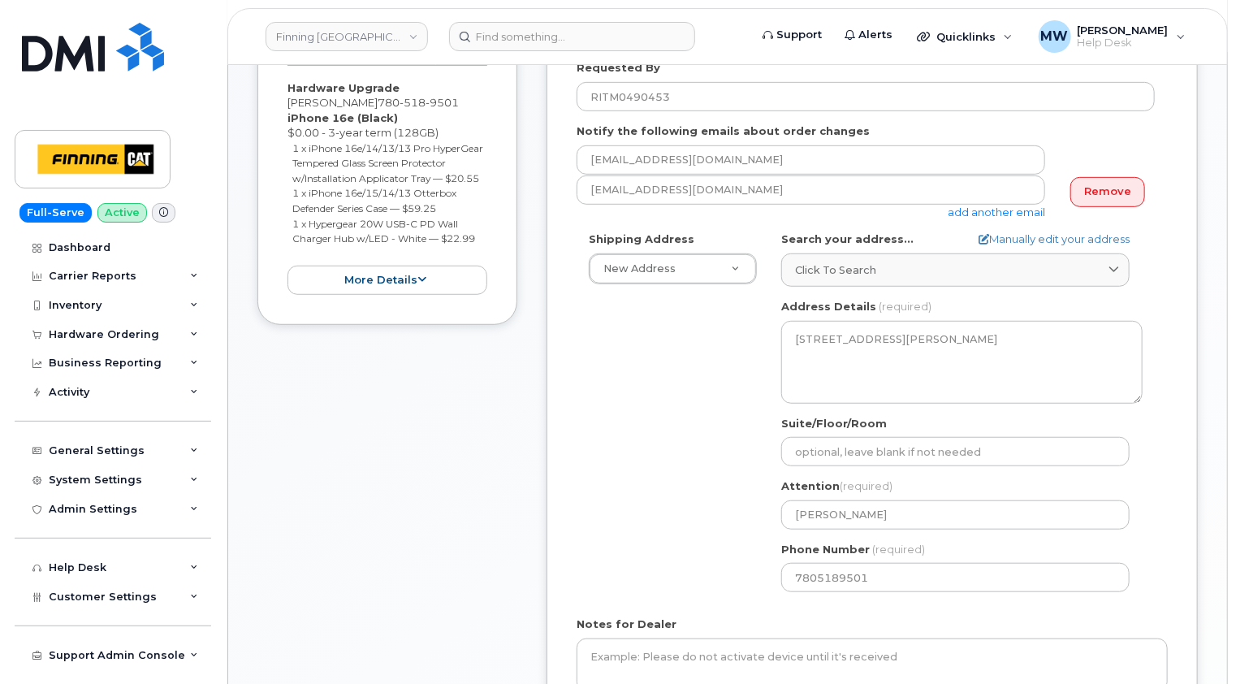
scroll to position [325, 0]
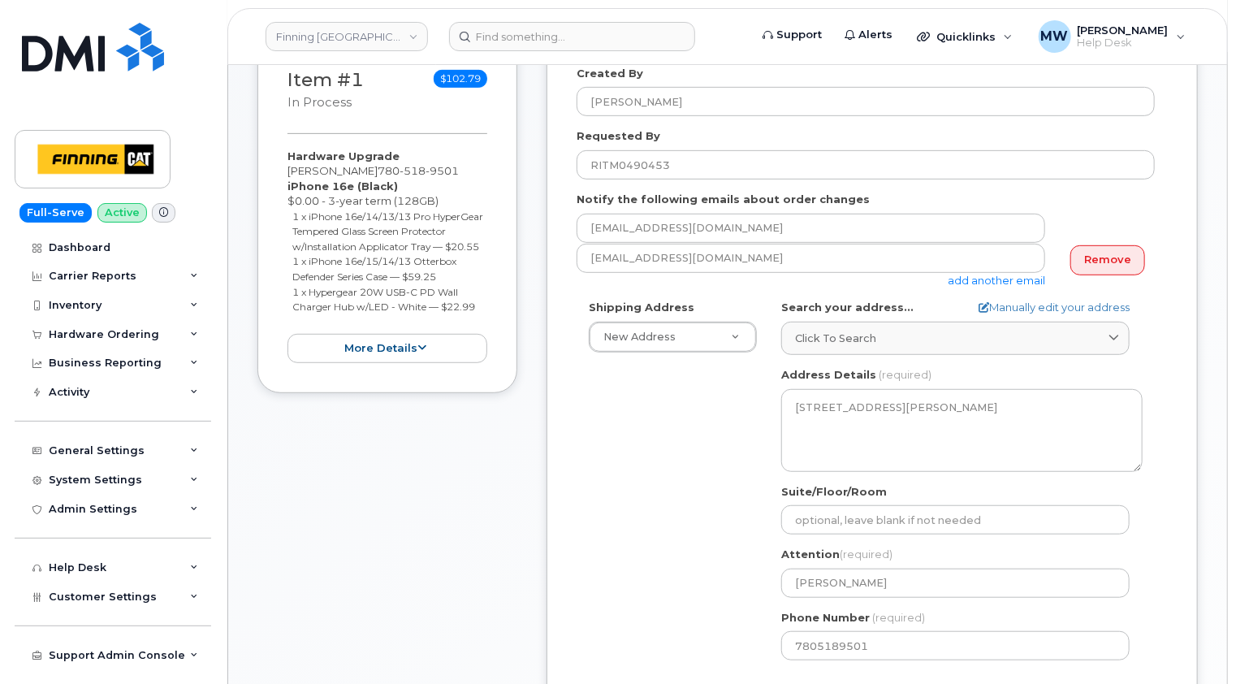
drag, startPoint x: 486, startPoint y: 322, endPoint x: 279, endPoint y: 182, distance: 250.4
click at [279, 182] on div "Item #1 in process $102.79 Hardware Upgrade Doug Negrin 780 518 9501 iPhone 16e…" at bounding box center [387, 215] width 260 height 358
copy div "iPhone 16e (Black) $0.00 - 3-year term (128GB) 1 x iPhone 16e/14/13/13 Pro Hype…"
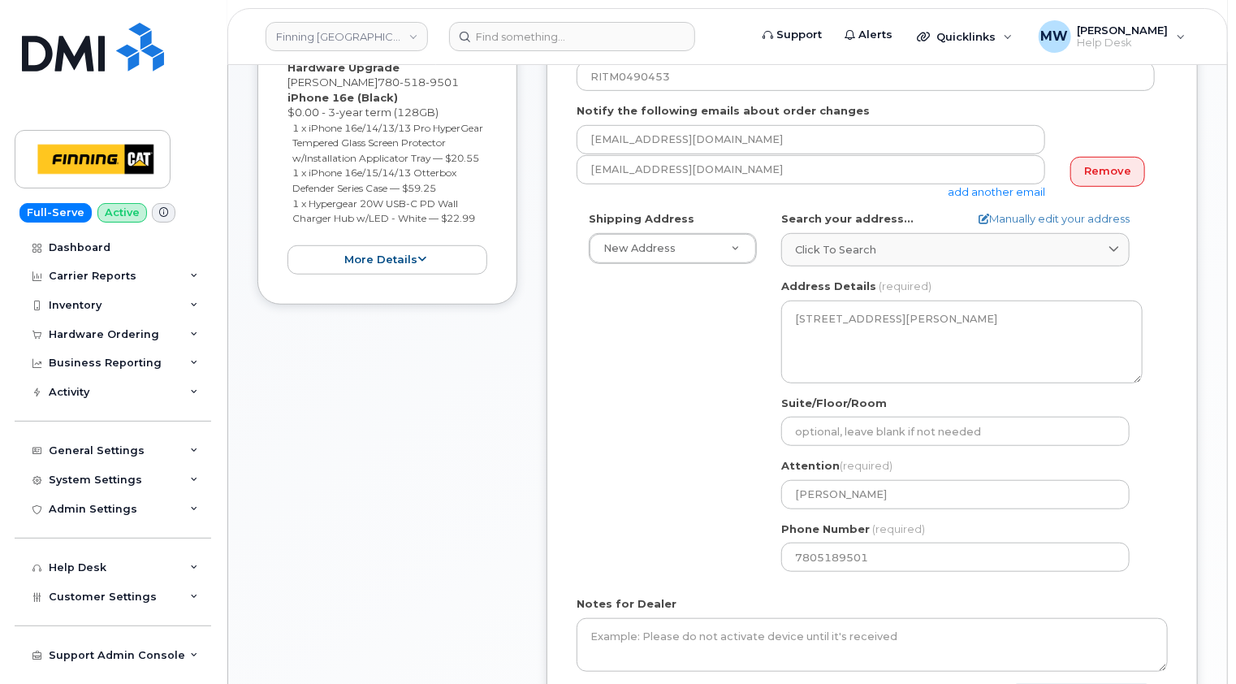
scroll to position [650, 0]
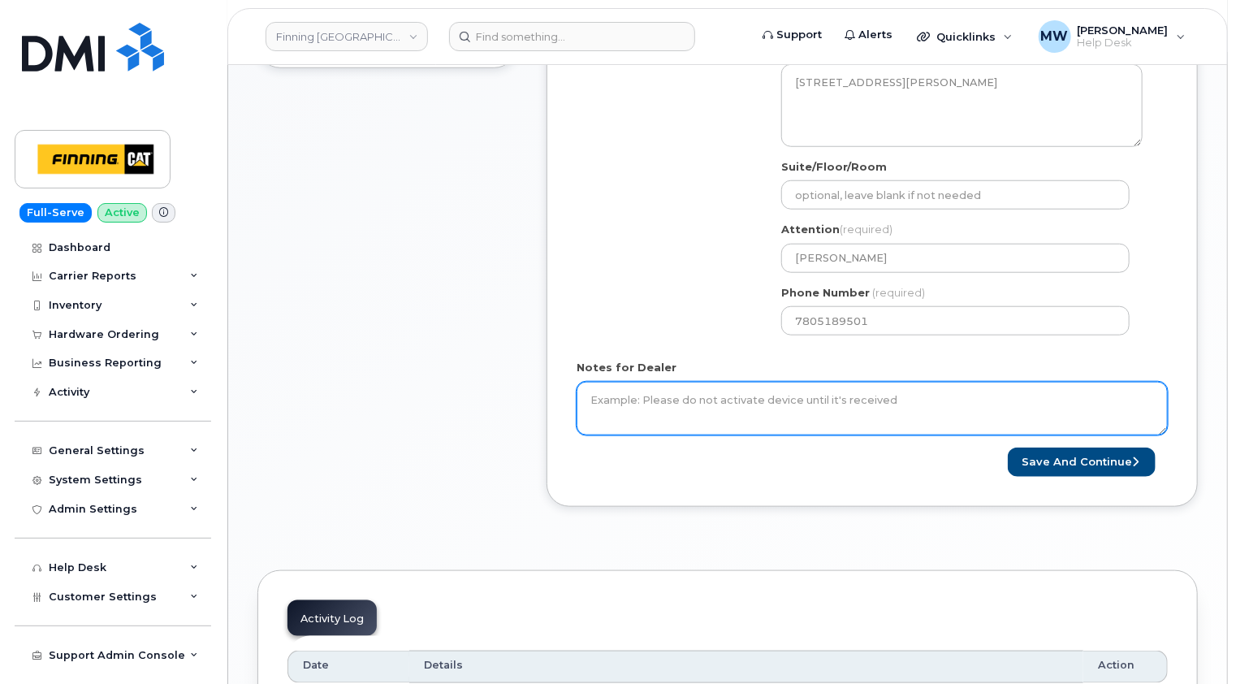
click at [681, 402] on textarea "Notes for Dealer" at bounding box center [872, 409] width 591 height 54
paste textarea "iPhone 16e (Black) $0.00 - 3-year term (128GB) 1 x iPhone 16e/14/13/13 Pro Hype…"
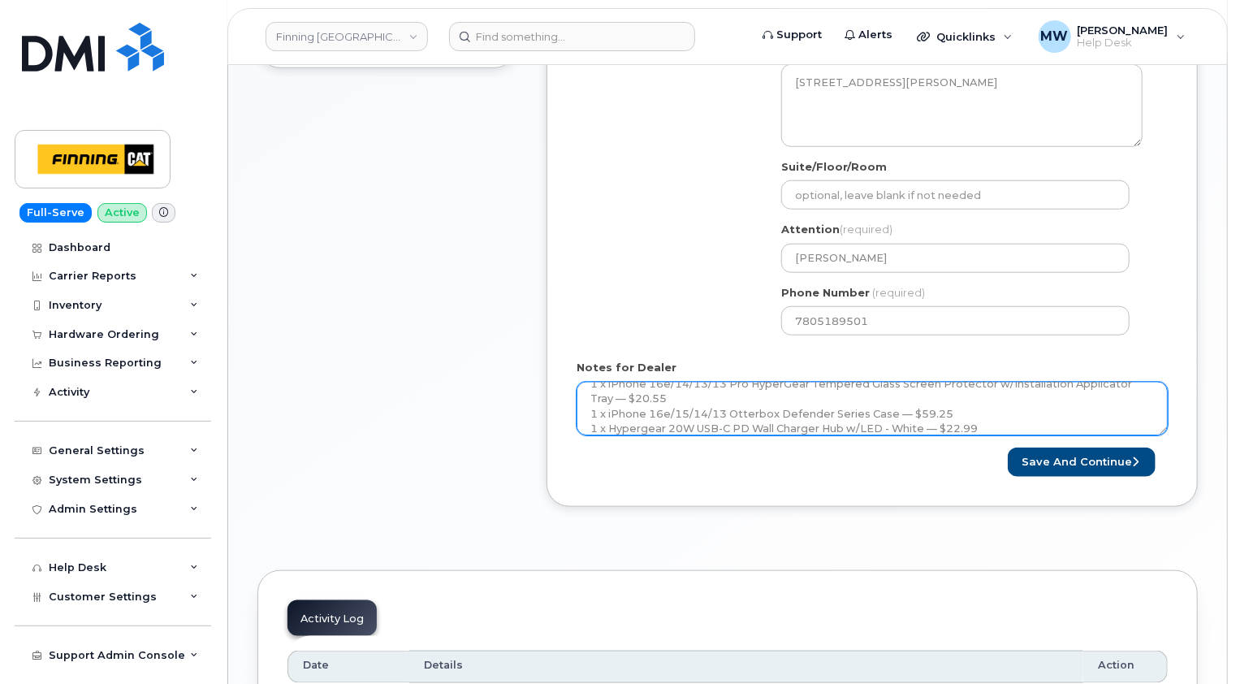
drag, startPoint x: 1166, startPoint y: 427, endPoint x: 1160, endPoint y: 486, distance: 58.8
click at [1160, 486] on div "Created By Matthew Walshe Requested By RITM0490453 Notify the following emails …" at bounding box center [871, 109] width 651 height 796
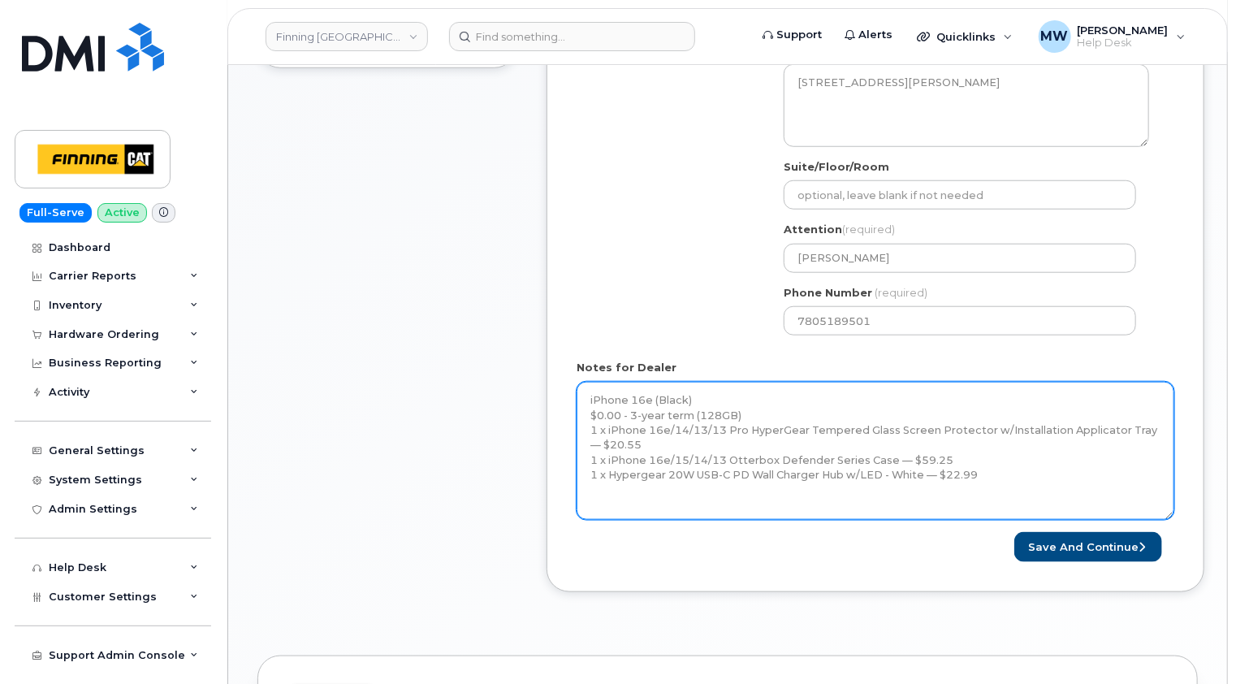
scroll to position [0, 0]
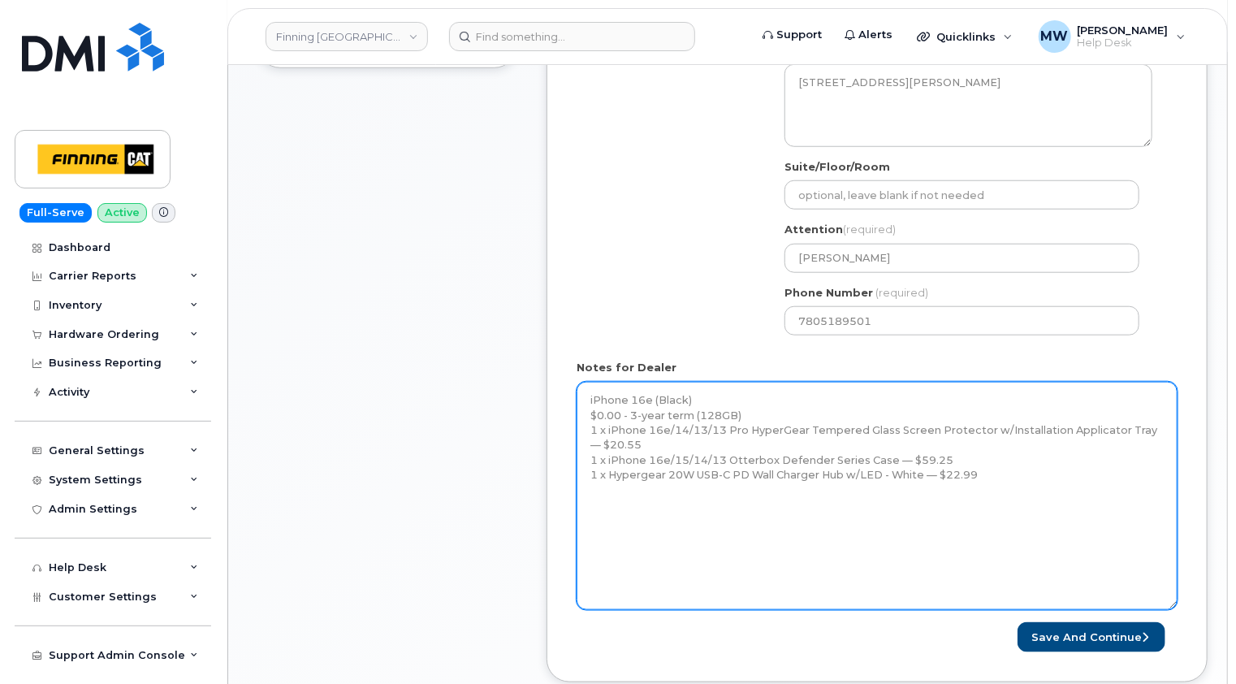
drag, startPoint x: 1164, startPoint y: 429, endPoint x: 1071, endPoint y: 559, distance: 160.2
click at [1173, 610] on textarea "iPhone 16e (Black) $0.00 - 3-year term (128GB) 1 x iPhone 16e/14/13/13 Pro Hype…" at bounding box center [877, 496] width 601 height 228
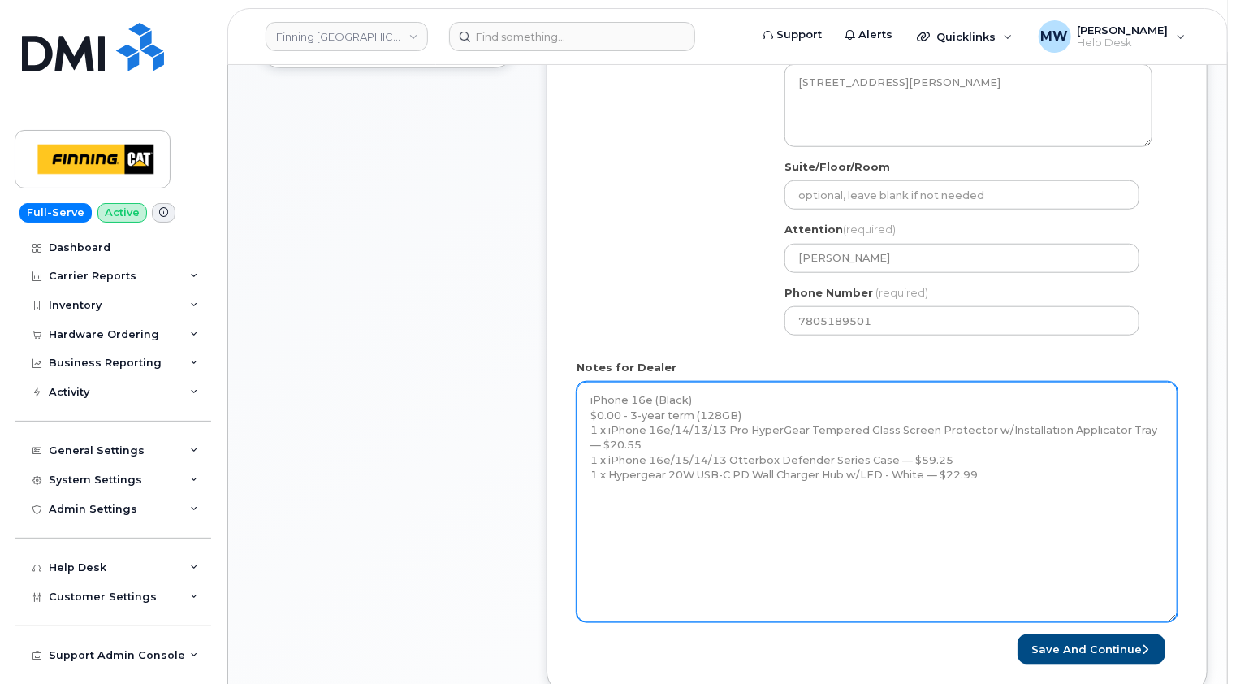
click at [586, 395] on textarea "iPhone 16e (Black) $0.00 - 3-year term (128GB) 1 x iPhone 16e/14/13/13 Pro Hype…" at bounding box center [877, 502] width 601 height 240
click at [726, 396] on textarea "iPhone 16e (Black) $0.00 - 3-year term (128GB) 1 x iPhone 16e/14/13/13 Pro Hype…" at bounding box center [877, 502] width 601 height 240
paste textarea "Kristie Reil approved the early pay-out of $72.75."
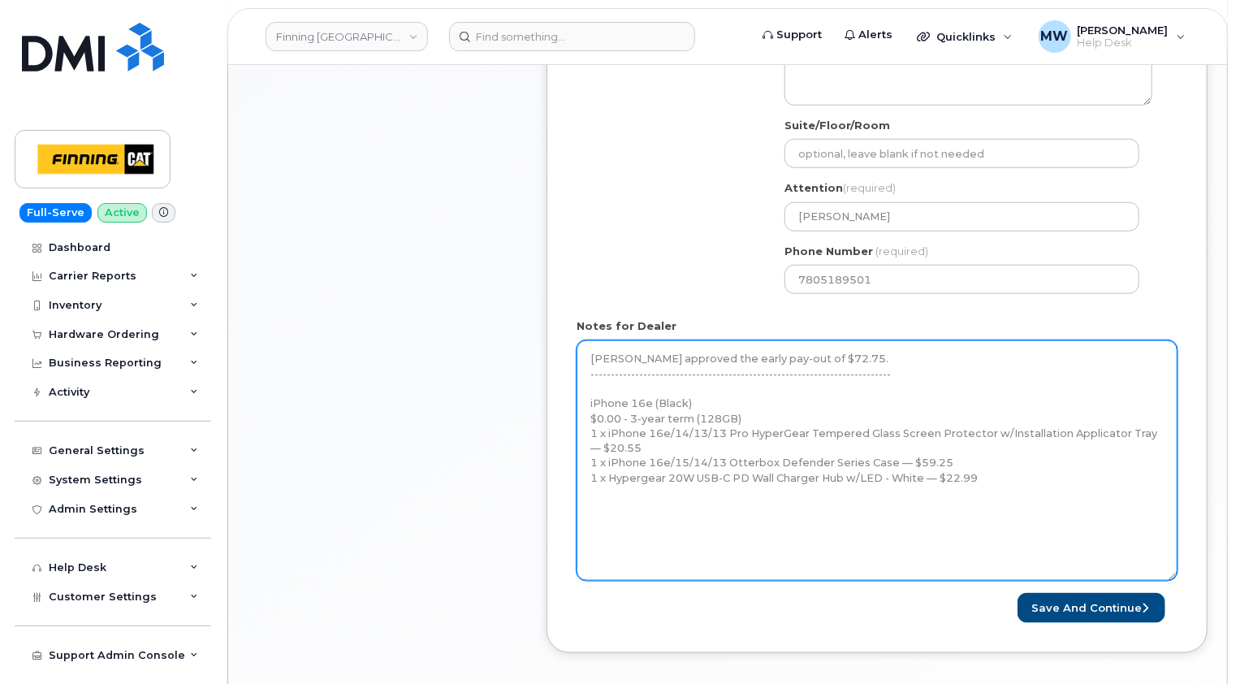
scroll to position [731, 0]
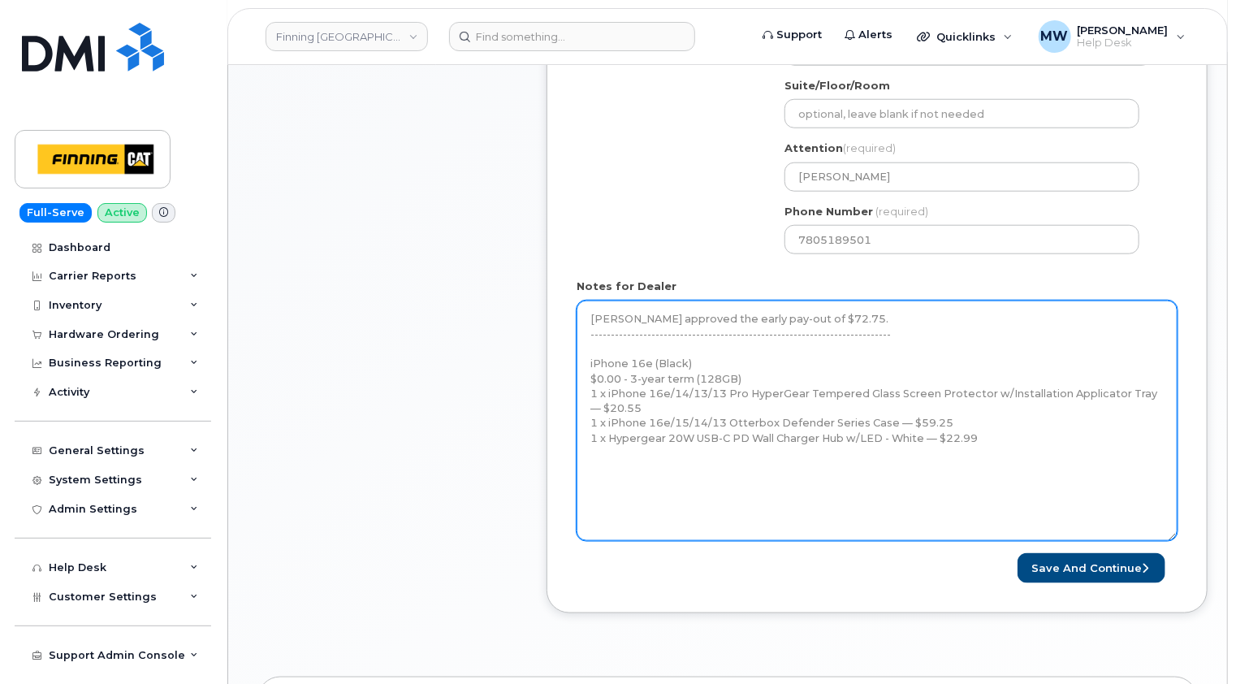
click at [991, 441] on textarea "Kristie Reil approved the early pay-out of $72.75. ----------------------------…" at bounding box center [877, 420] width 601 height 240
click at [771, 469] on textarea "Kristie Reil approved the early pay-out of $72.75. ----------------------------…" at bounding box center [877, 420] width 601 height 240
click at [653, 477] on textarea "Kristie Reil approved the early pay-out of $72.75. ----------------------------…" at bounding box center [877, 420] width 601 height 240
paste textarea "Telus Order #TL60026882"
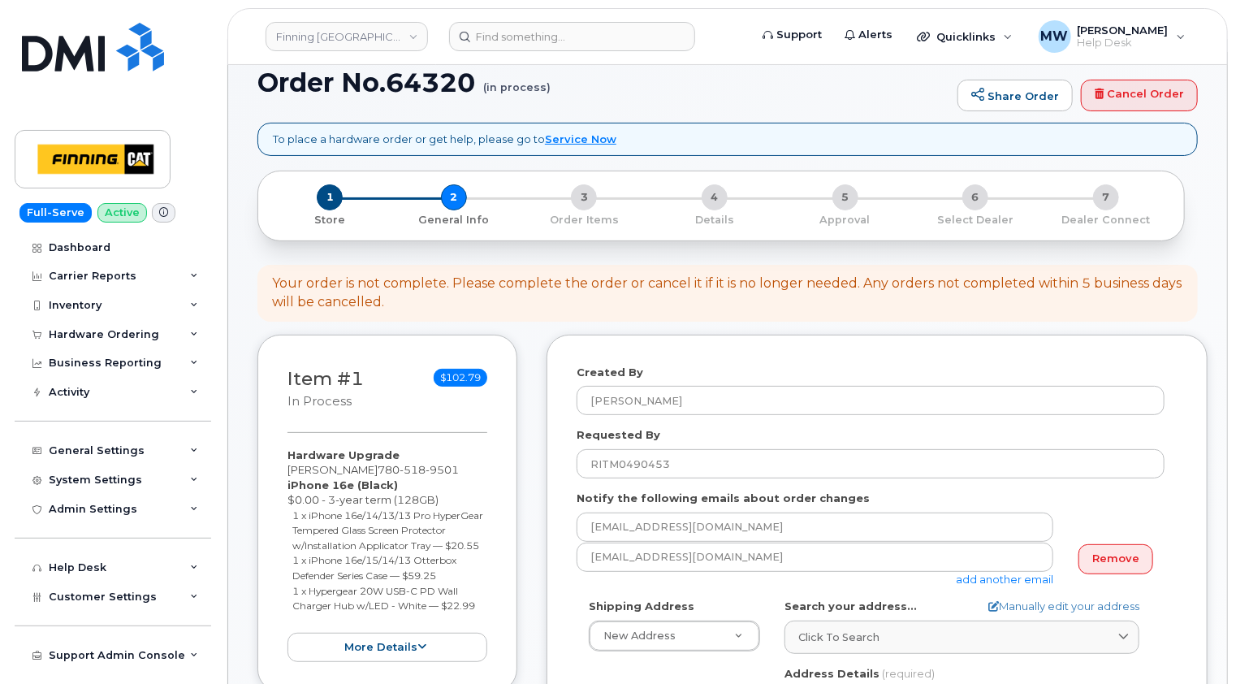
scroll to position [0, 0]
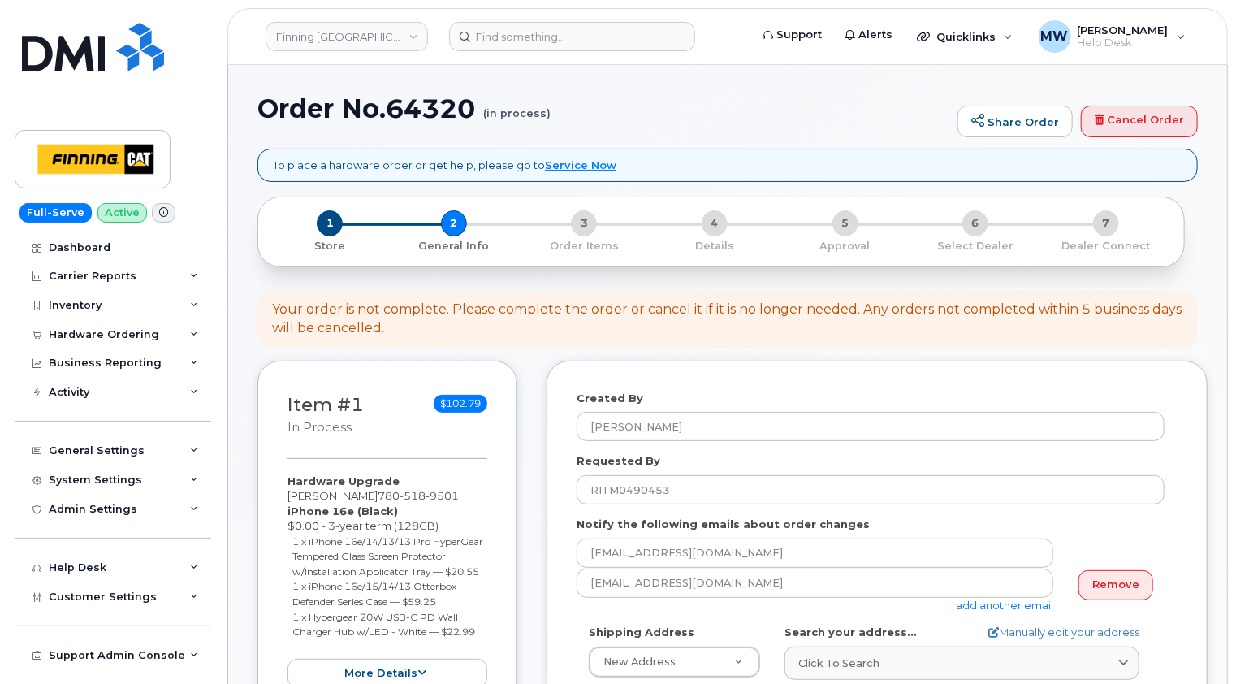
type textarea "Kristie Reil approved the early pay-out of $72.75. ----------------------------…"
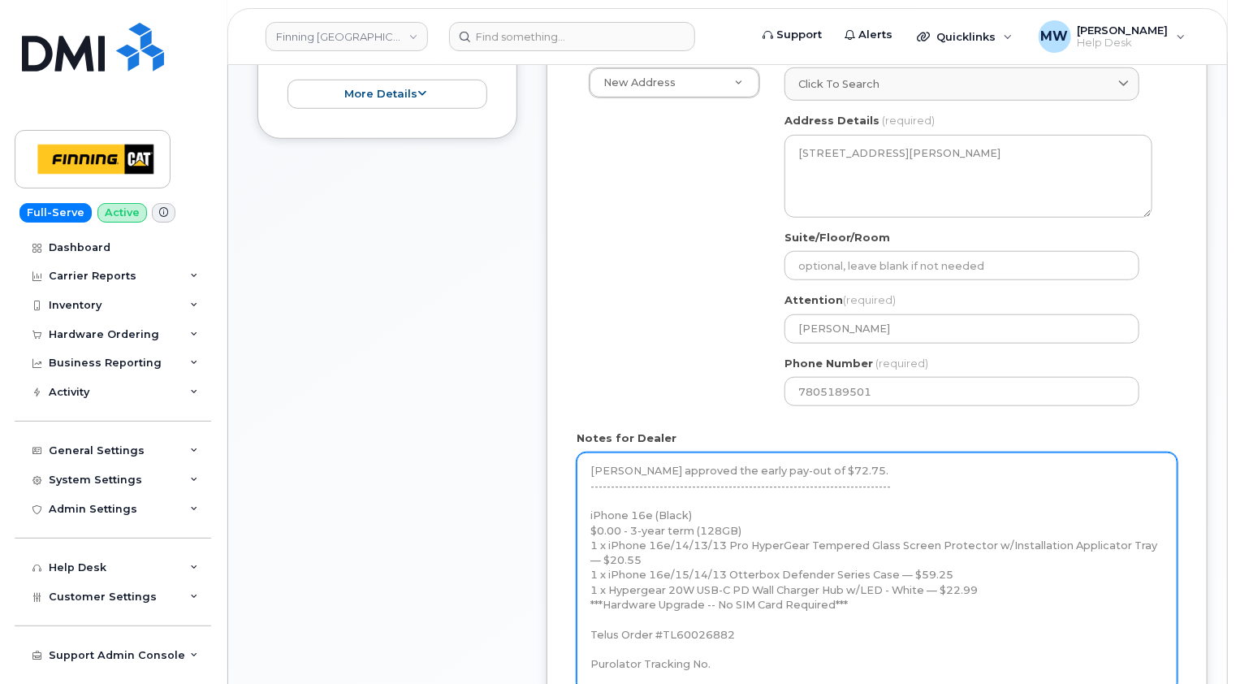
scroll to position [731, 0]
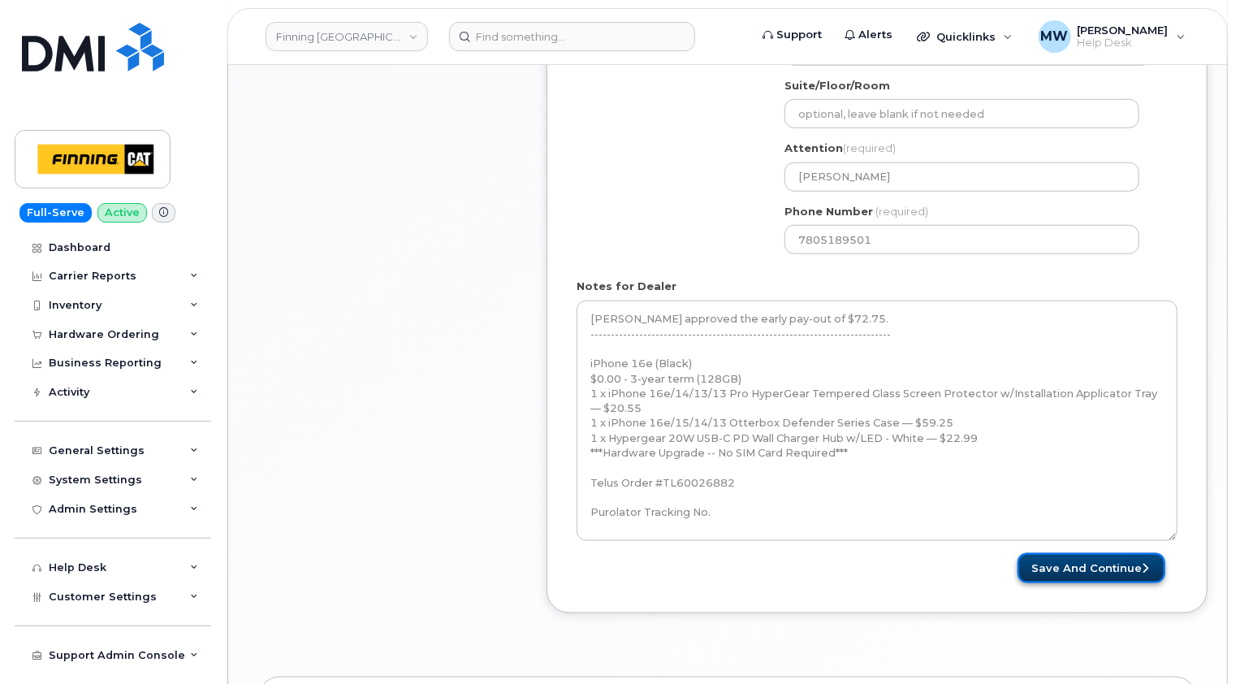
click at [1100, 566] on button "Save and Continue" at bounding box center [1091, 568] width 148 height 30
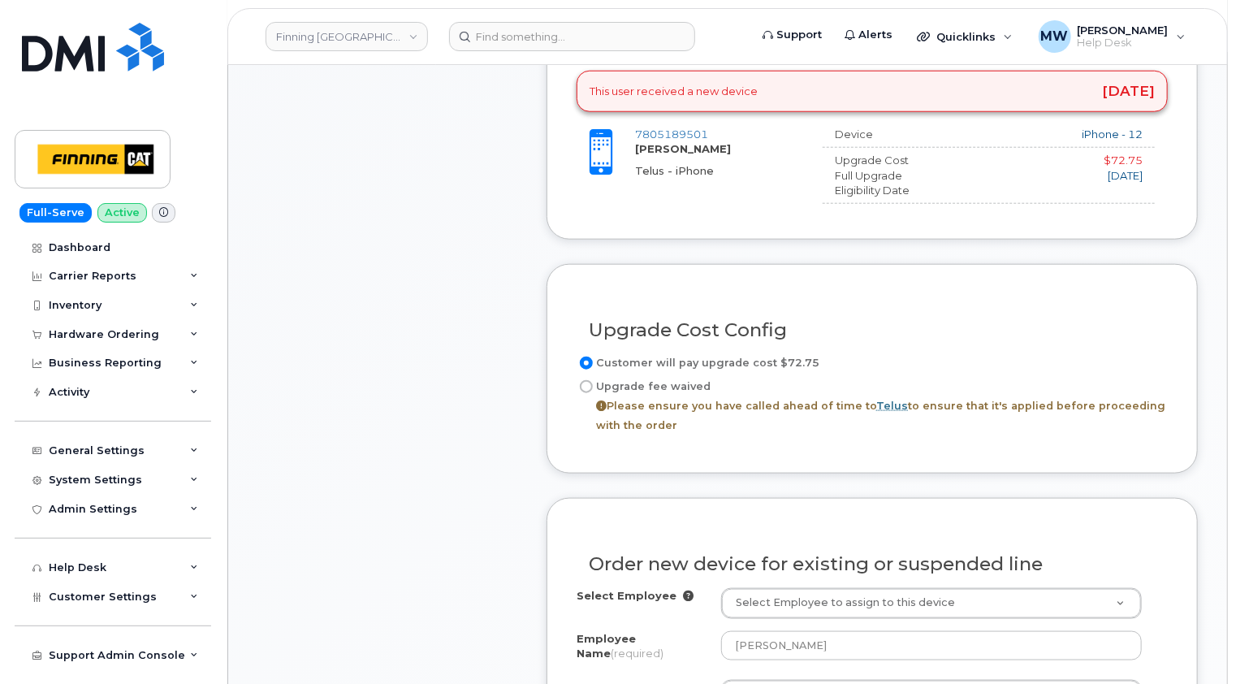
scroll to position [812, 0]
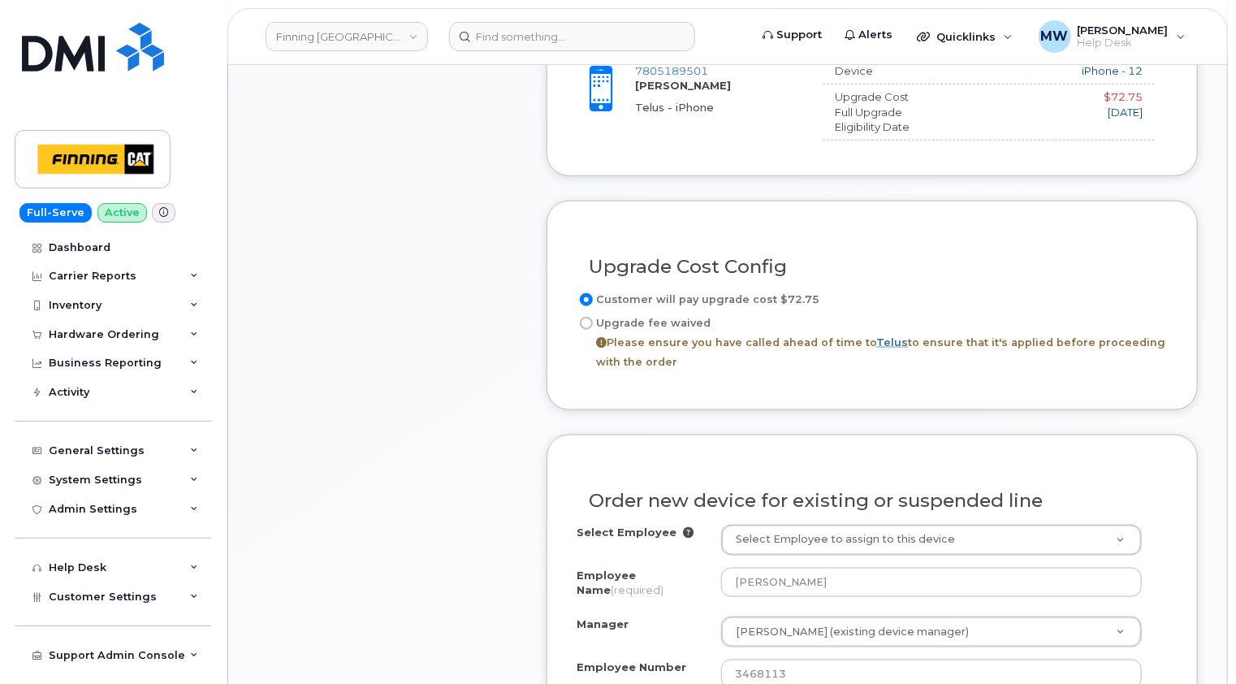
click at [588, 321] on input "Upgrade fee waived Please ensure you have called ahead of time to Telus to ensu…" at bounding box center [586, 323] width 13 height 13
radio input "true"
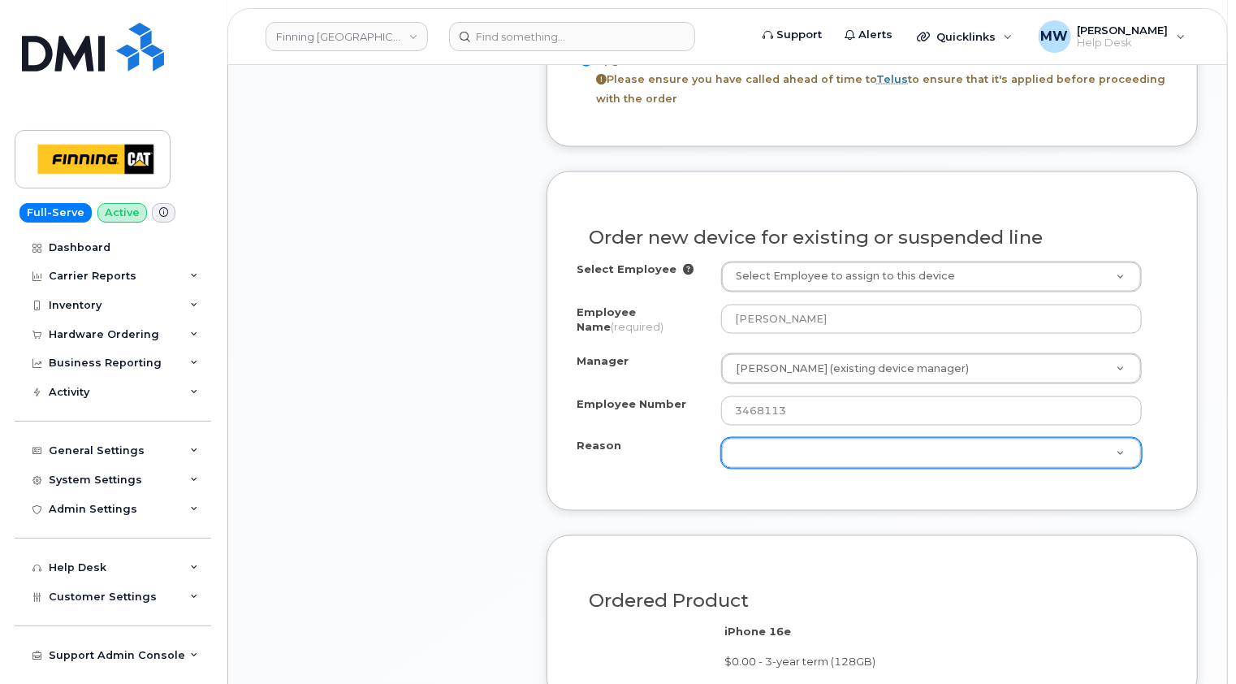
scroll to position [1137, 0]
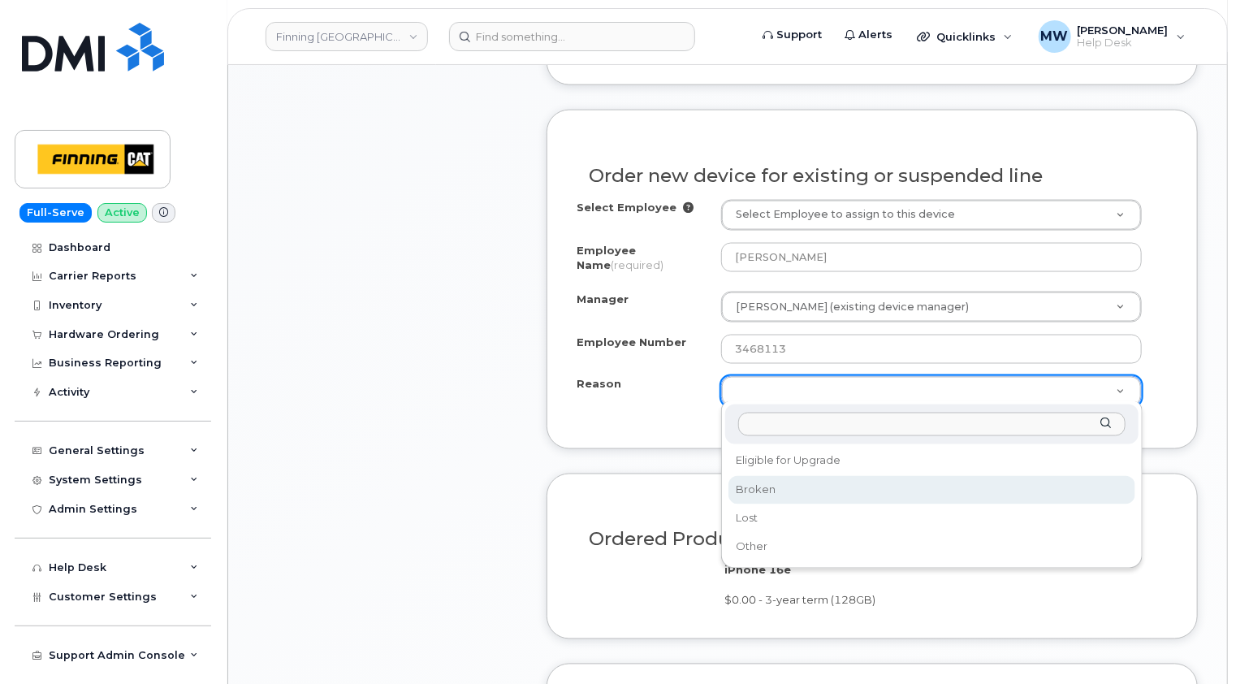
select select "broken"
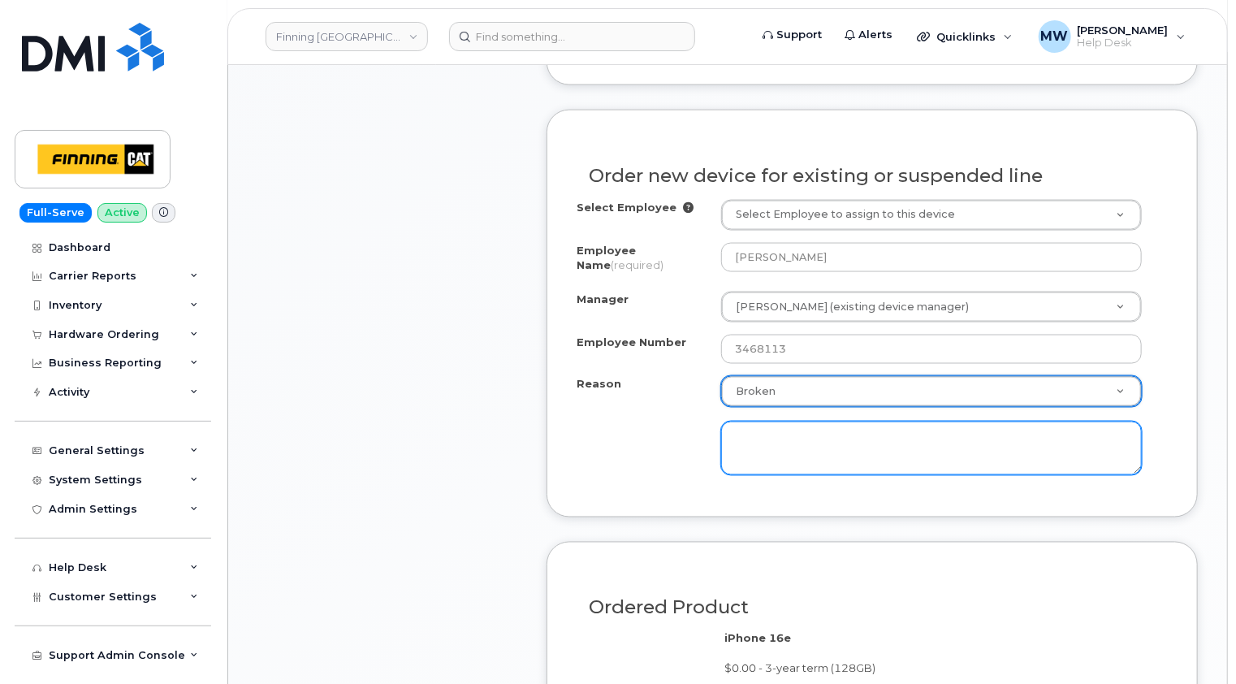
click at [754, 434] on textarea at bounding box center [931, 448] width 421 height 54
paste textarea "Current phone is out of memory, continues to freeze and crash"
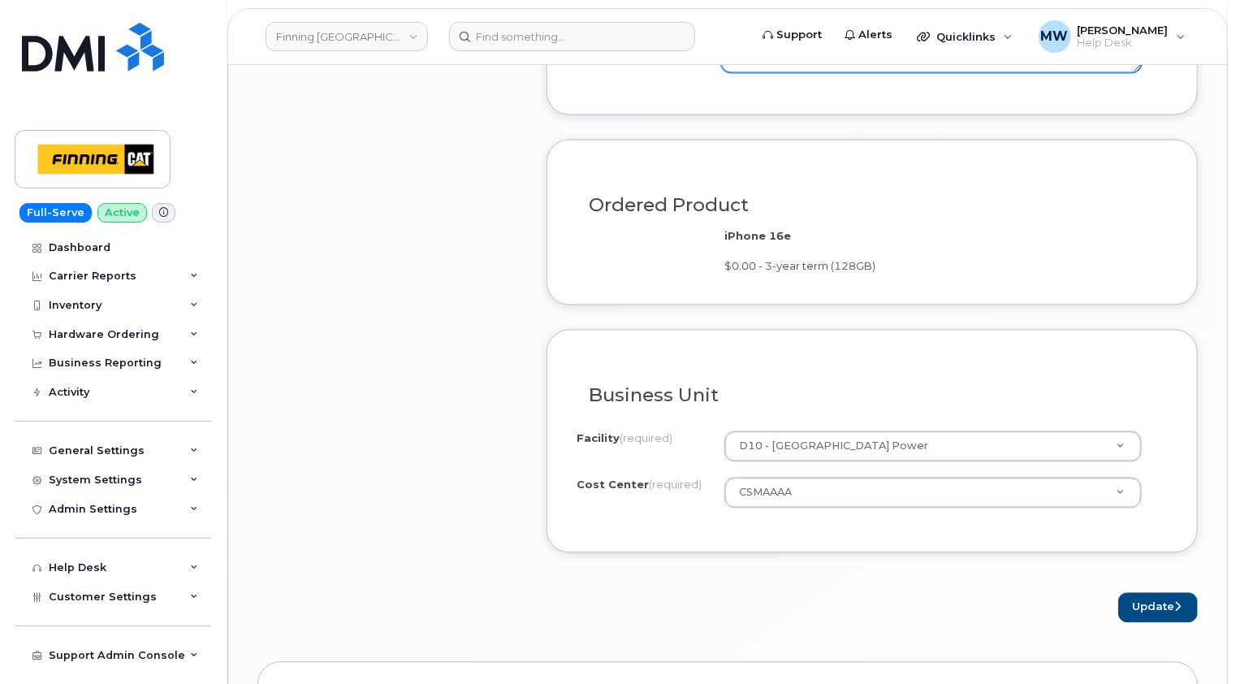
scroll to position [1624, 0]
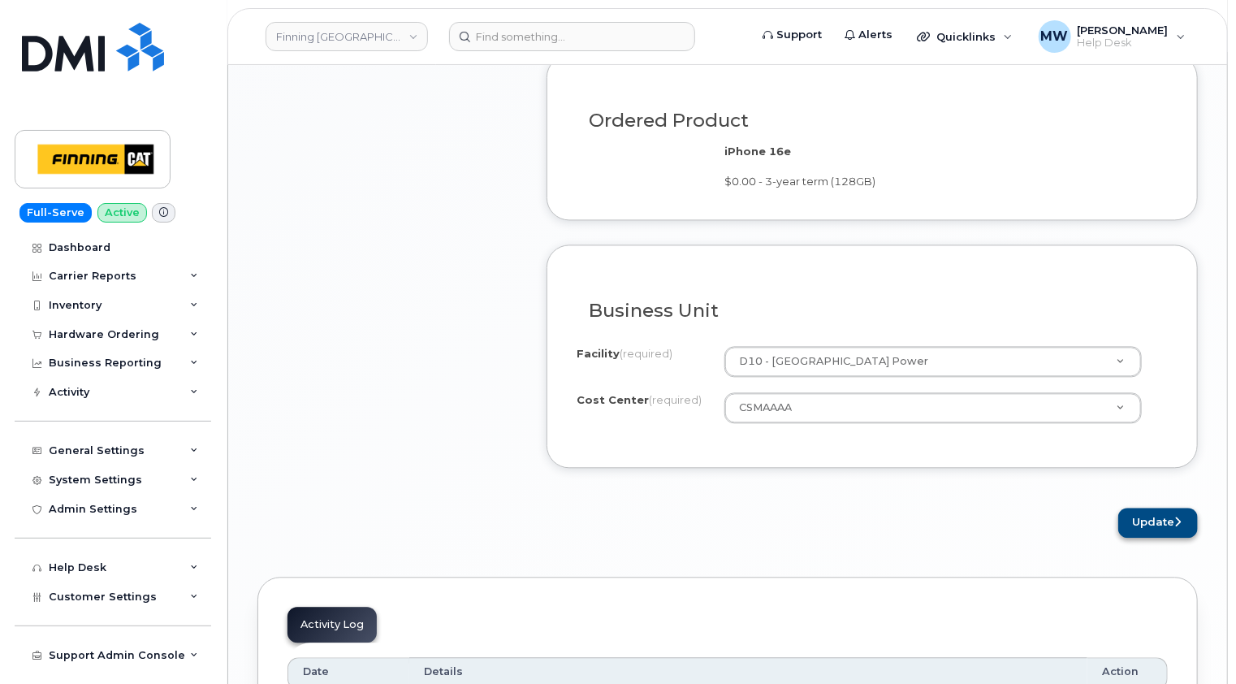
type textarea "Current phone is out of memory, continues to freeze and crash"
click at [1166, 520] on button "Update" at bounding box center [1158, 523] width 80 height 30
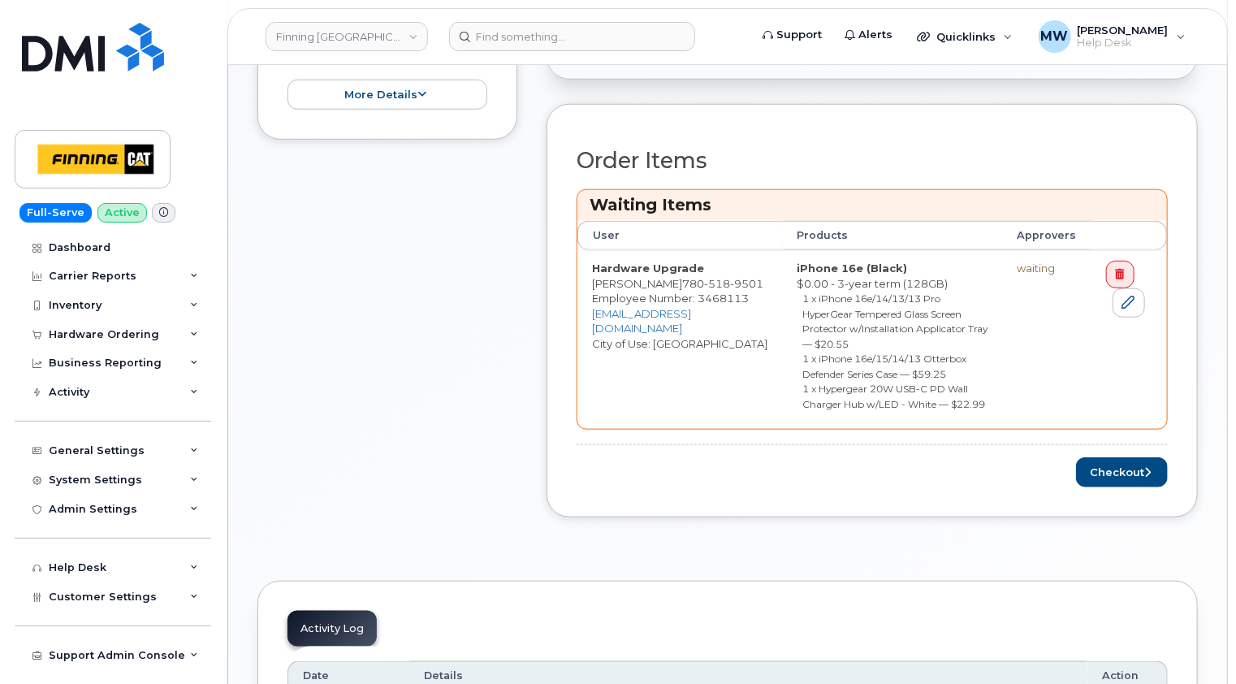
scroll to position [731, 0]
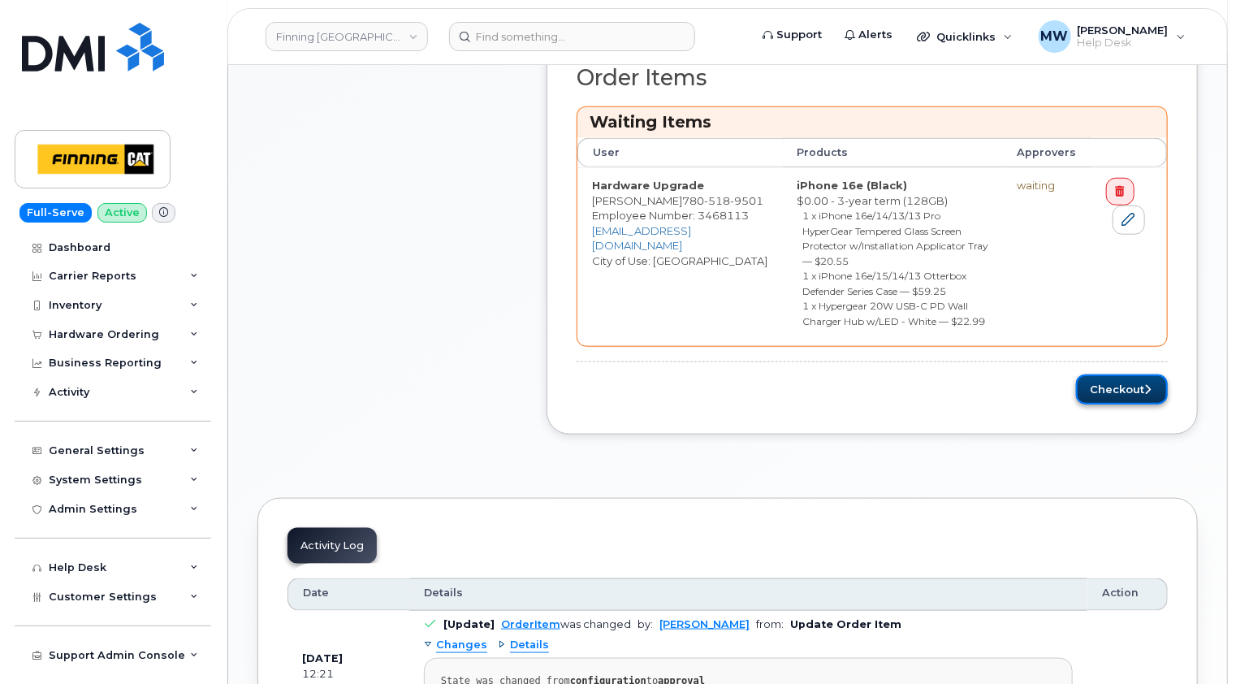
click at [1114, 374] on button "Checkout" at bounding box center [1122, 389] width 92 height 30
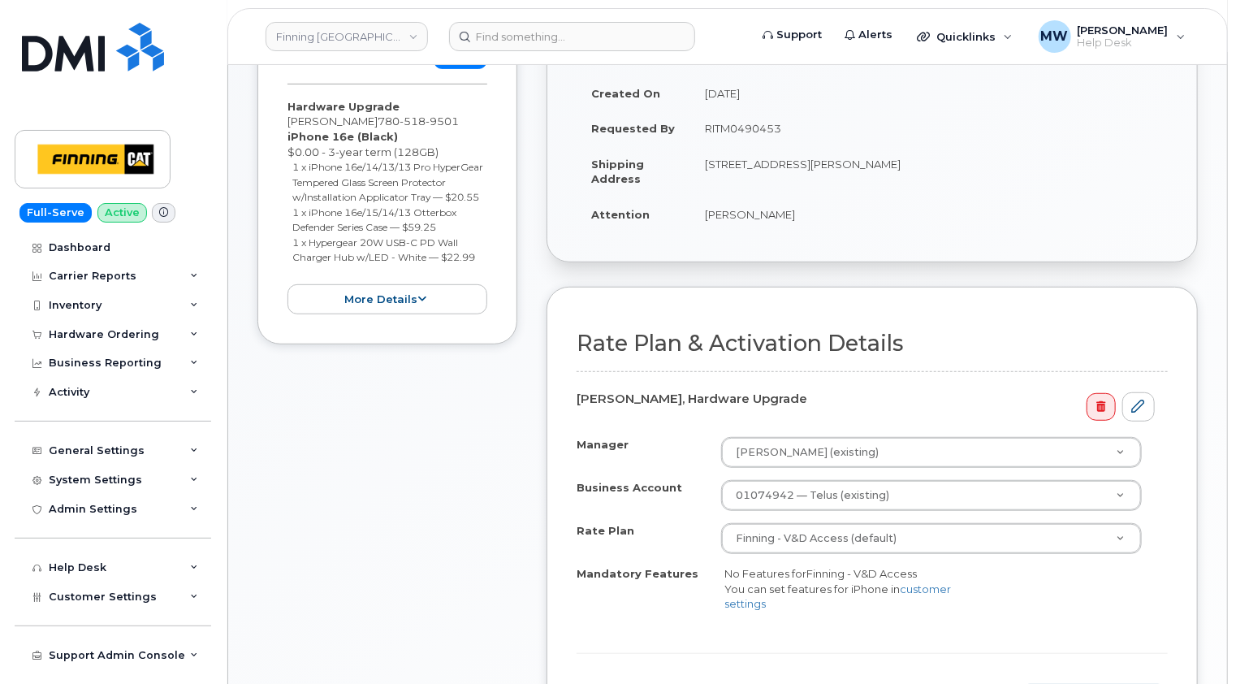
scroll to position [487, 0]
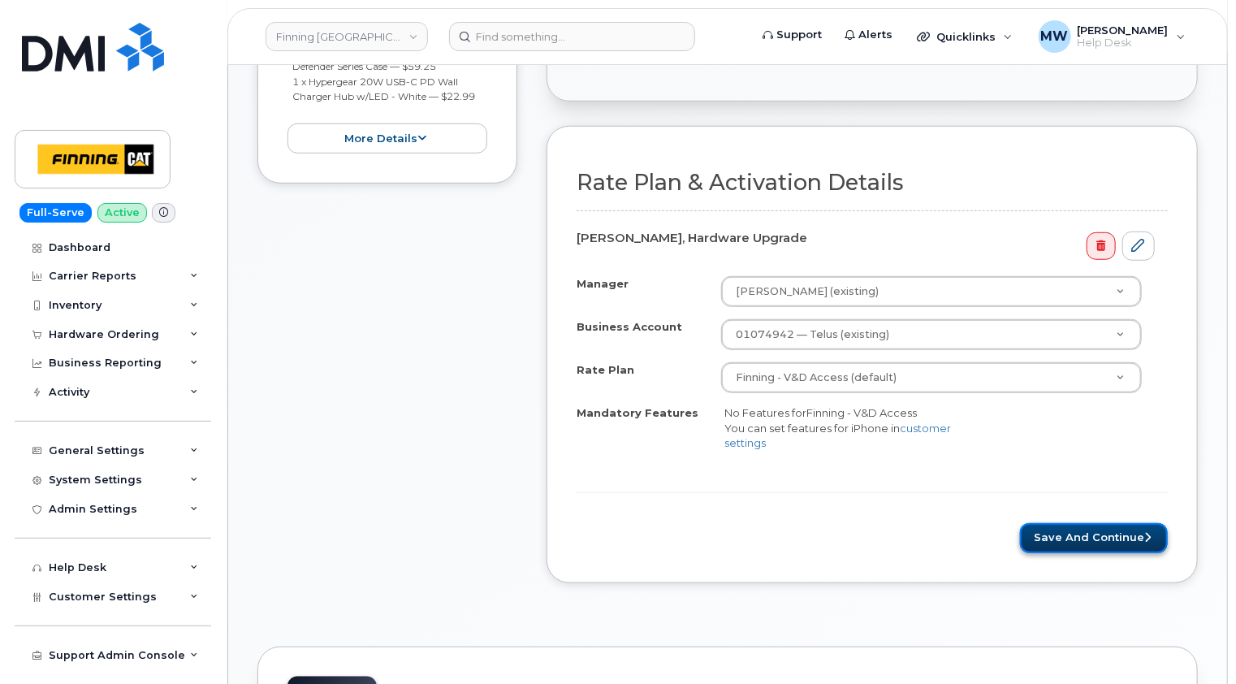
click at [1100, 533] on button "Save and Continue" at bounding box center [1094, 538] width 148 height 30
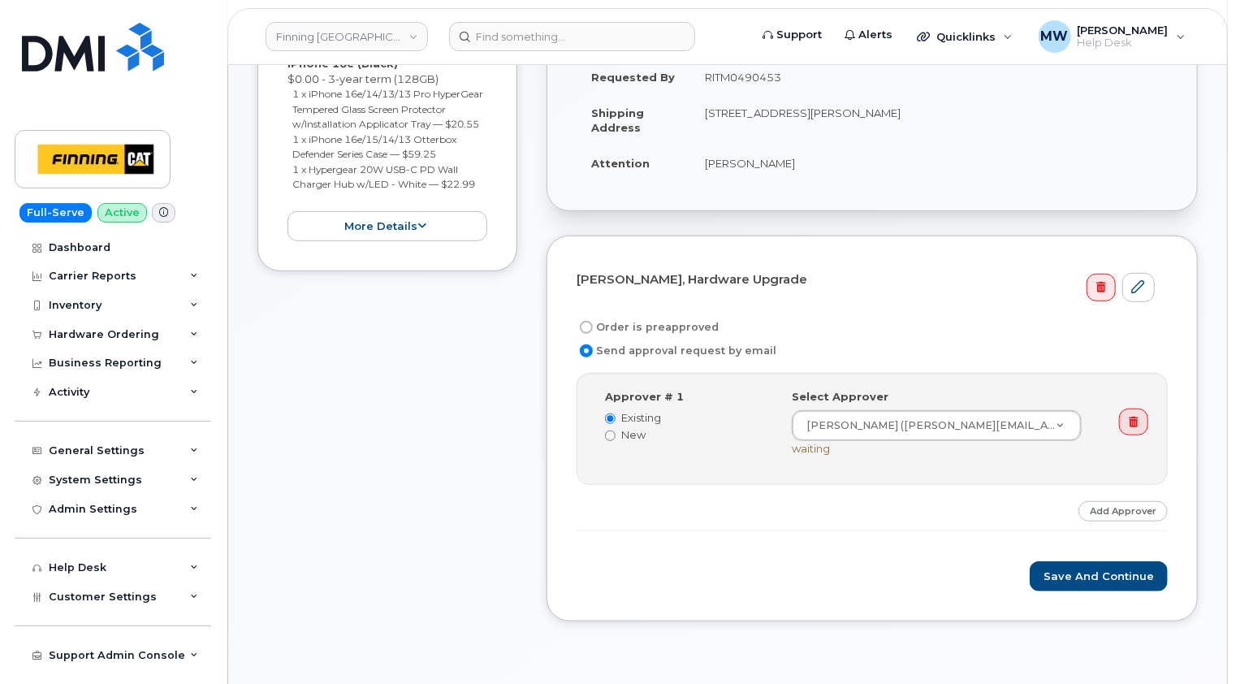
scroll to position [406, 0]
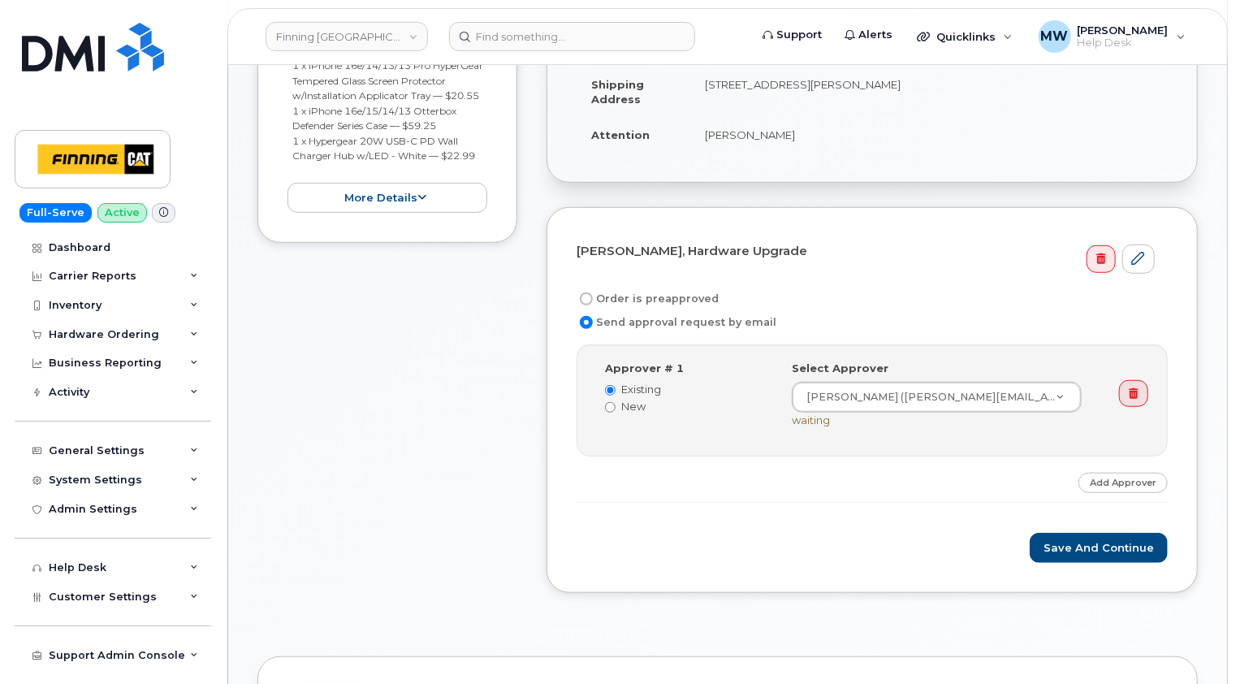
click at [651, 297] on label "Order is preapproved" at bounding box center [648, 298] width 142 height 19
click at [593, 297] on input "Order is preapproved" at bounding box center [586, 298] width 13 height 13
radio input "true"
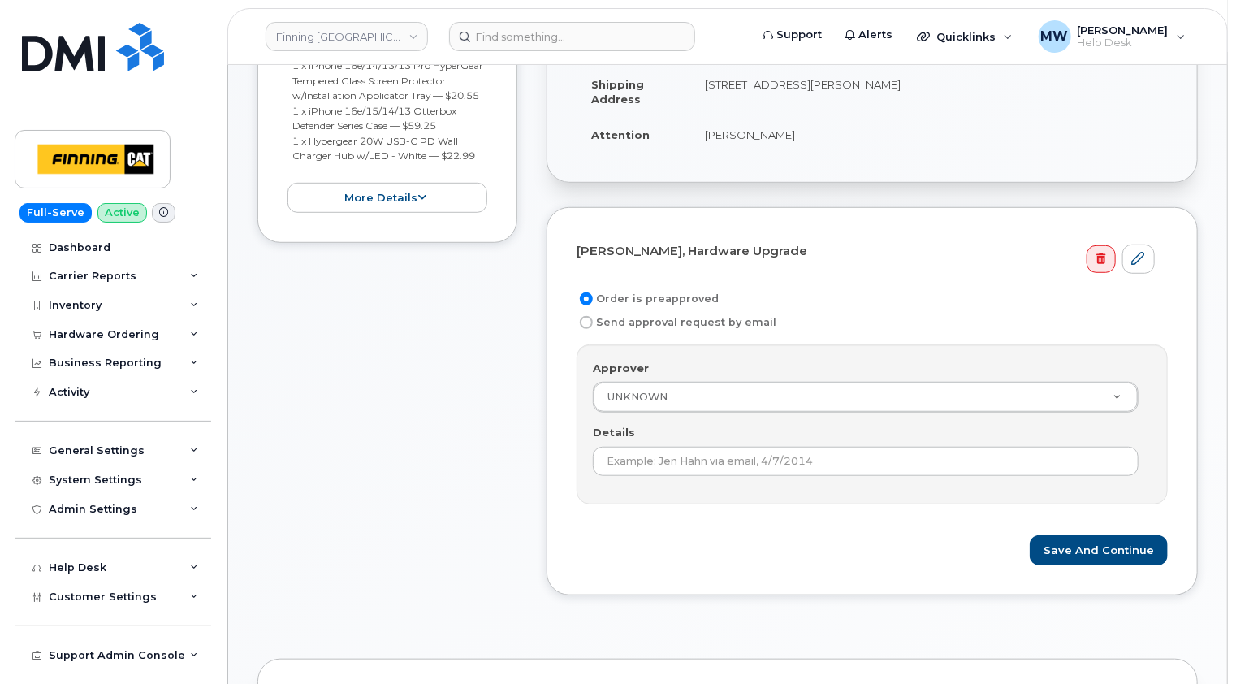
scroll to position [244, 0]
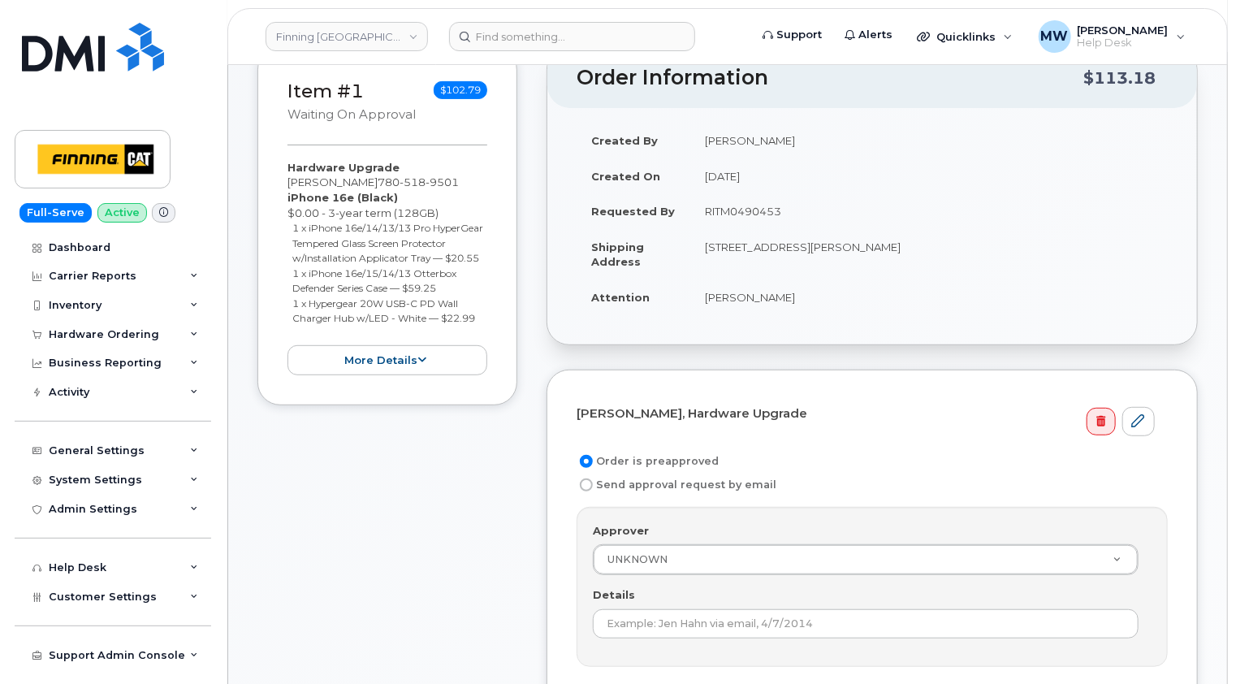
click at [753, 205] on td "RITM0490453" at bounding box center [928, 211] width 477 height 36
copy td "RITM0490453"
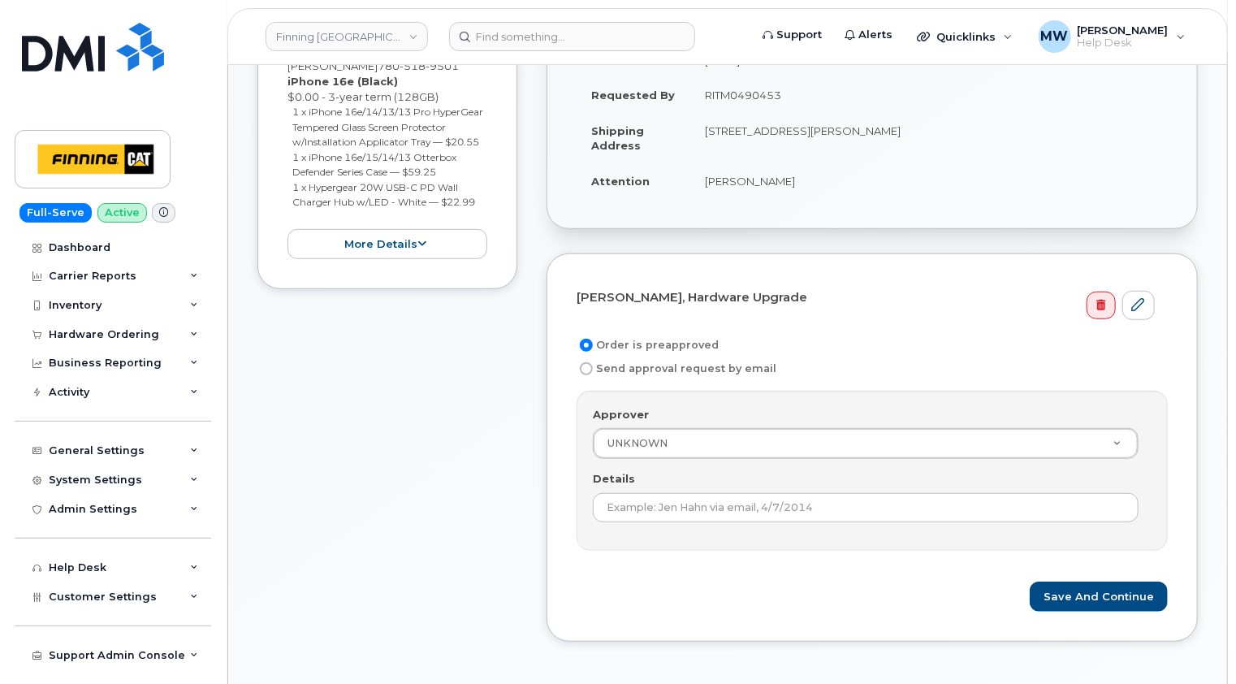
scroll to position [406, 0]
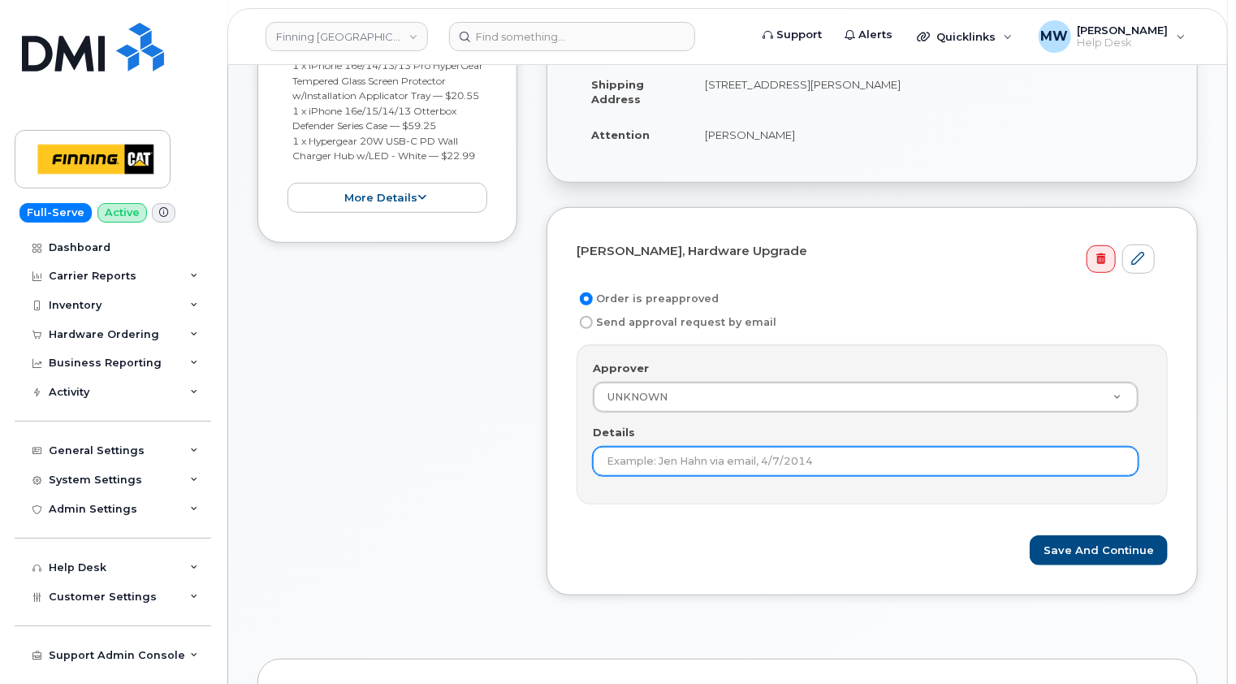
click at [744, 449] on input "Details" at bounding box center [866, 461] width 546 height 29
paste input "RITM0490453"
type input "RITM0490453"
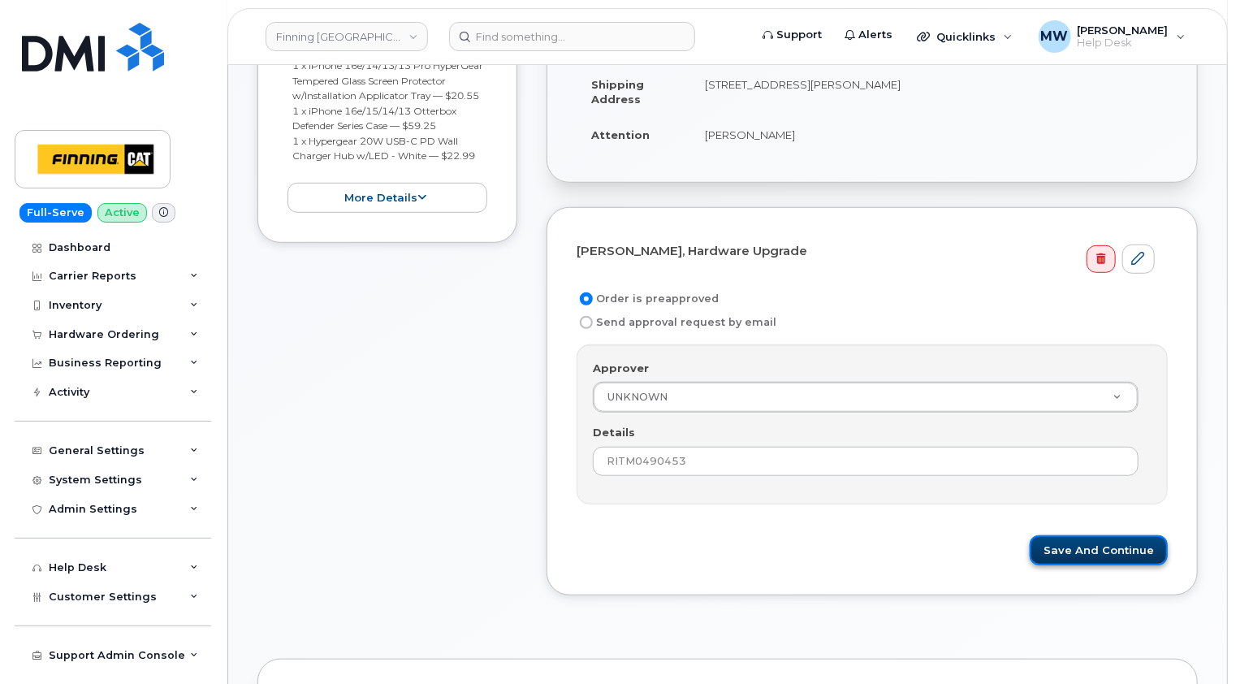
click at [1104, 545] on button "Save and Continue" at bounding box center [1099, 550] width 138 height 30
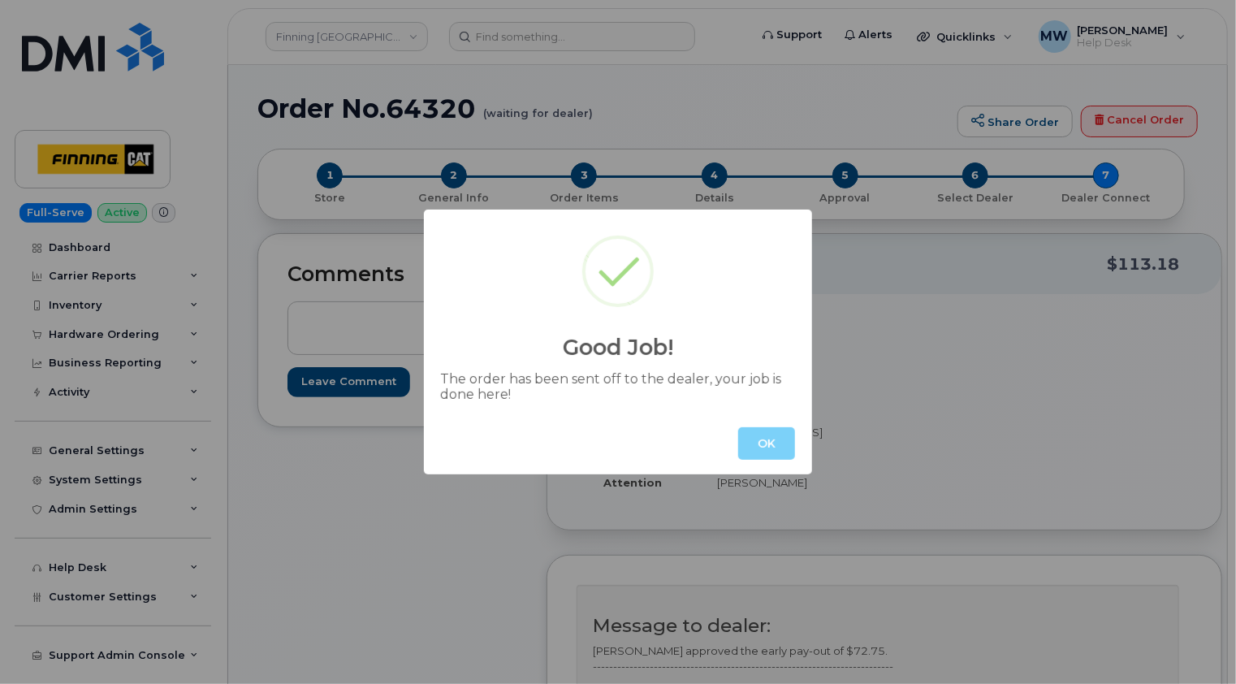
scroll to position [244, 0]
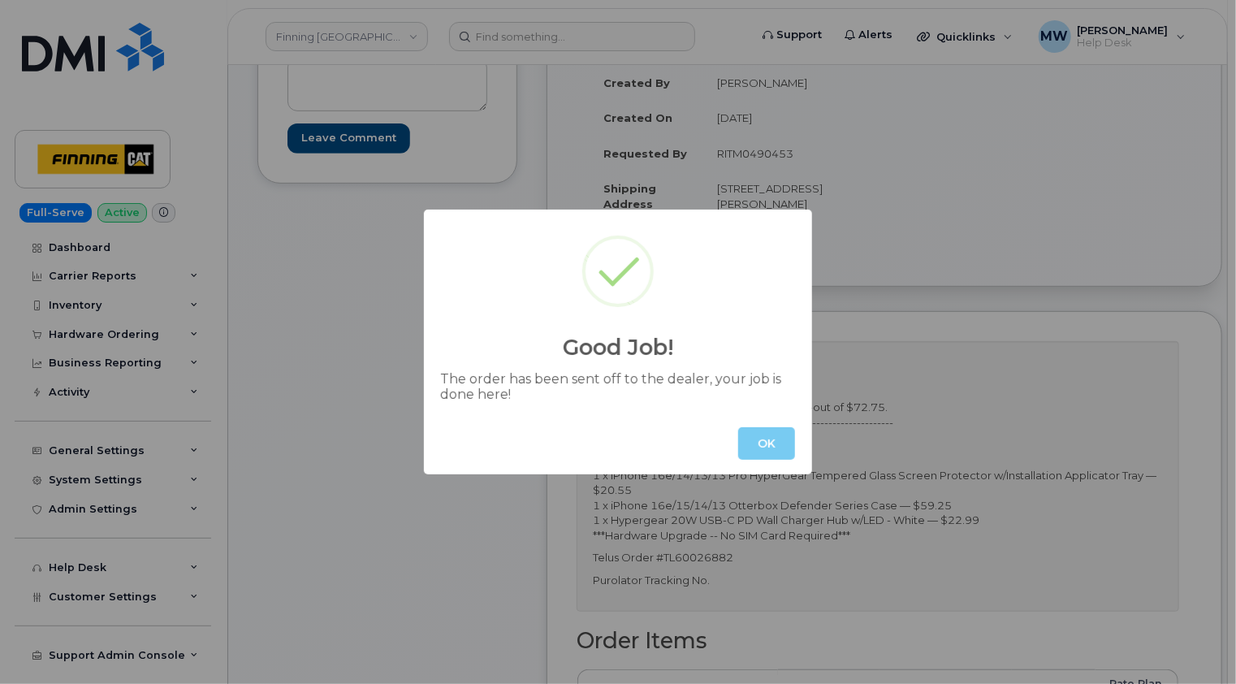
click at [778, 445] on button "OK" at bounding box center [766, 443] width 57 height 32
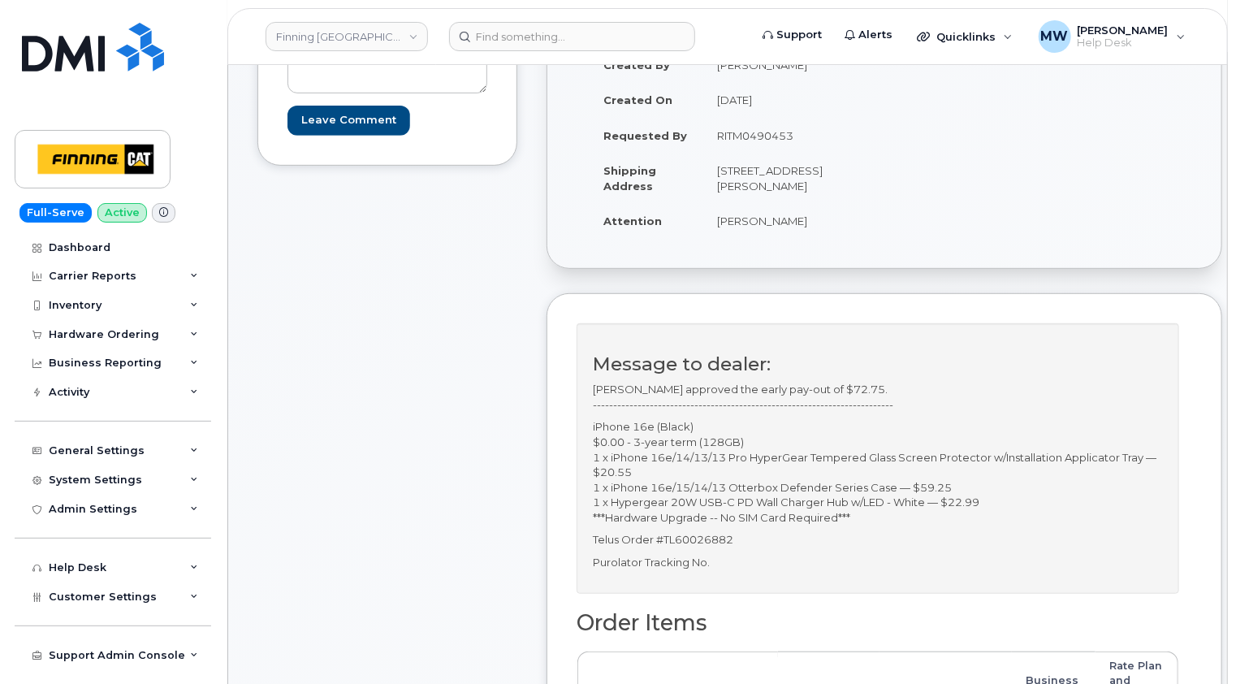
scroll to position [162, 0]
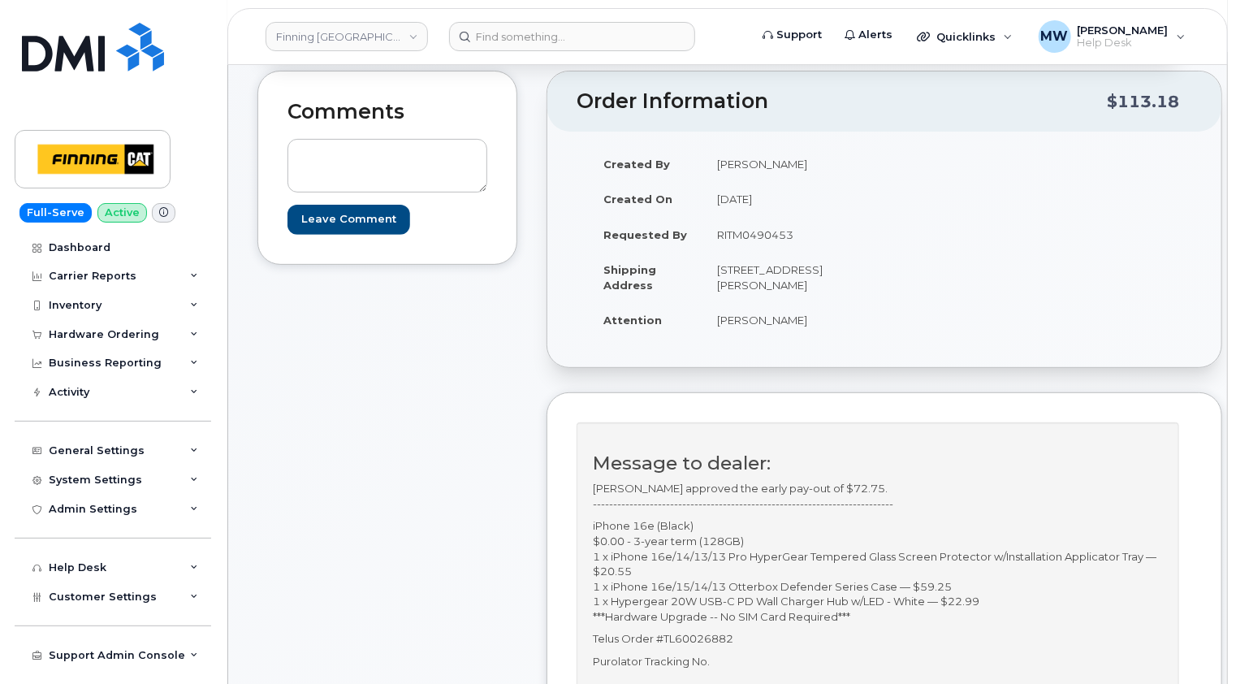
drag, startPoint x: 737, startPoint y: 297, endPoint x: 804, endPoint y: 284, distance: 67.8
click at [804, 284] on td "[STREET_ADDRESS][PERSON_NAME]" at bounding box center [787, 277] width 170 height 50
copy td "T8X 5B1"
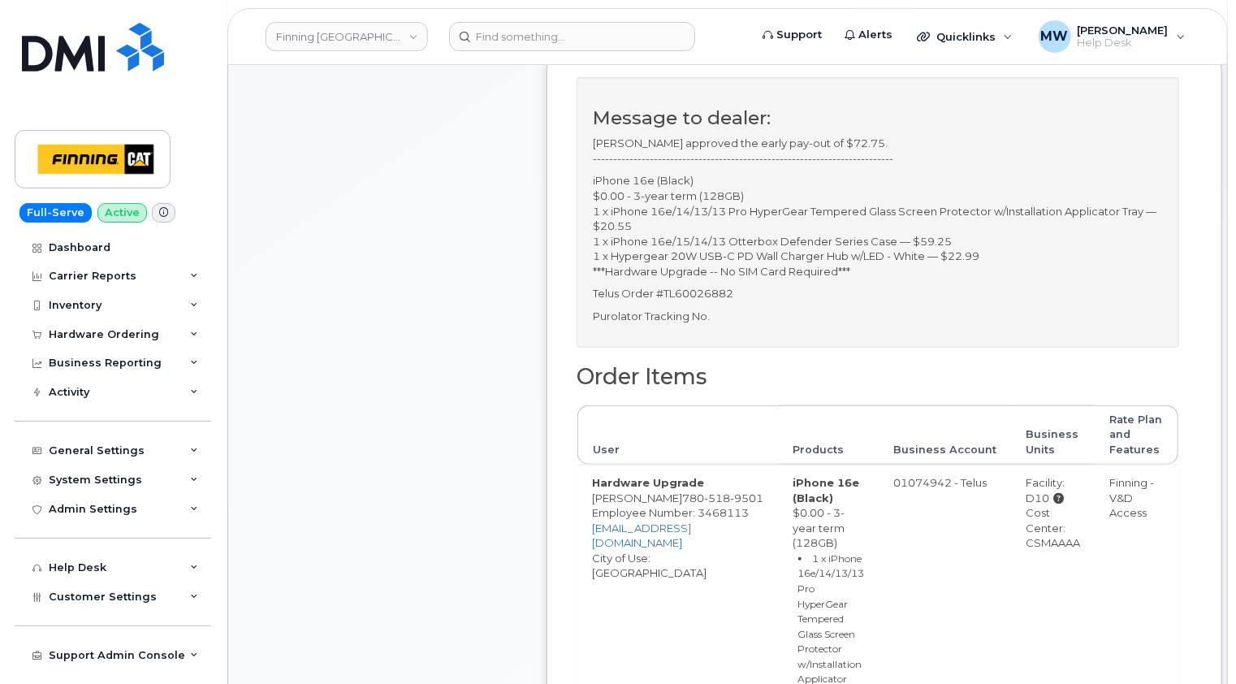
scroll to position [650, 0]
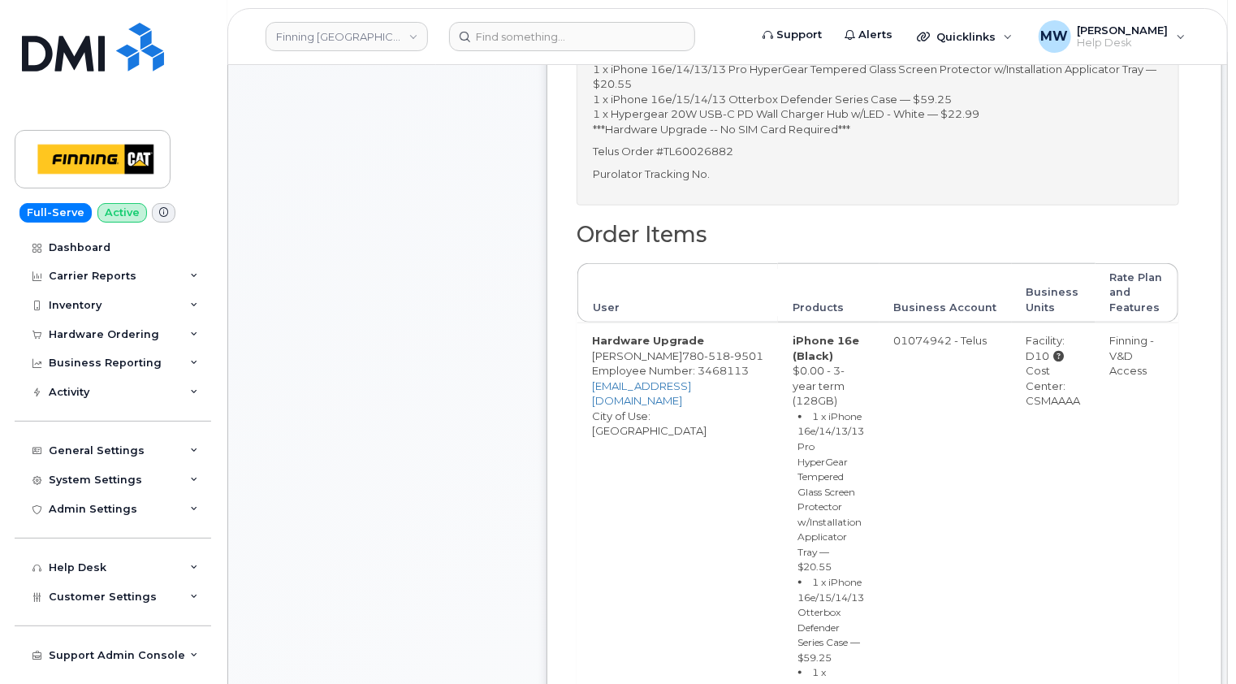
click at [1026, 408] on div "Cost Center: CSMAAAA" at bounding box center [1053, 385] width 54 height 45
copy div "CSMAAAA"
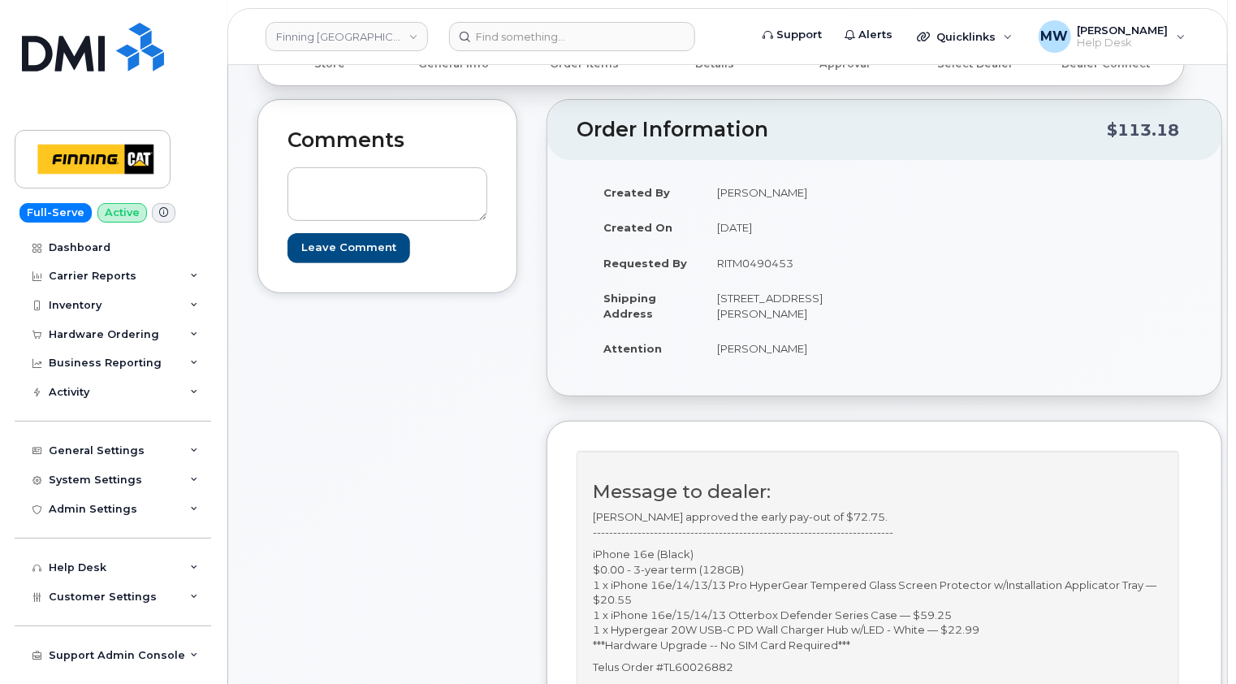
scroll to position [0, 0]
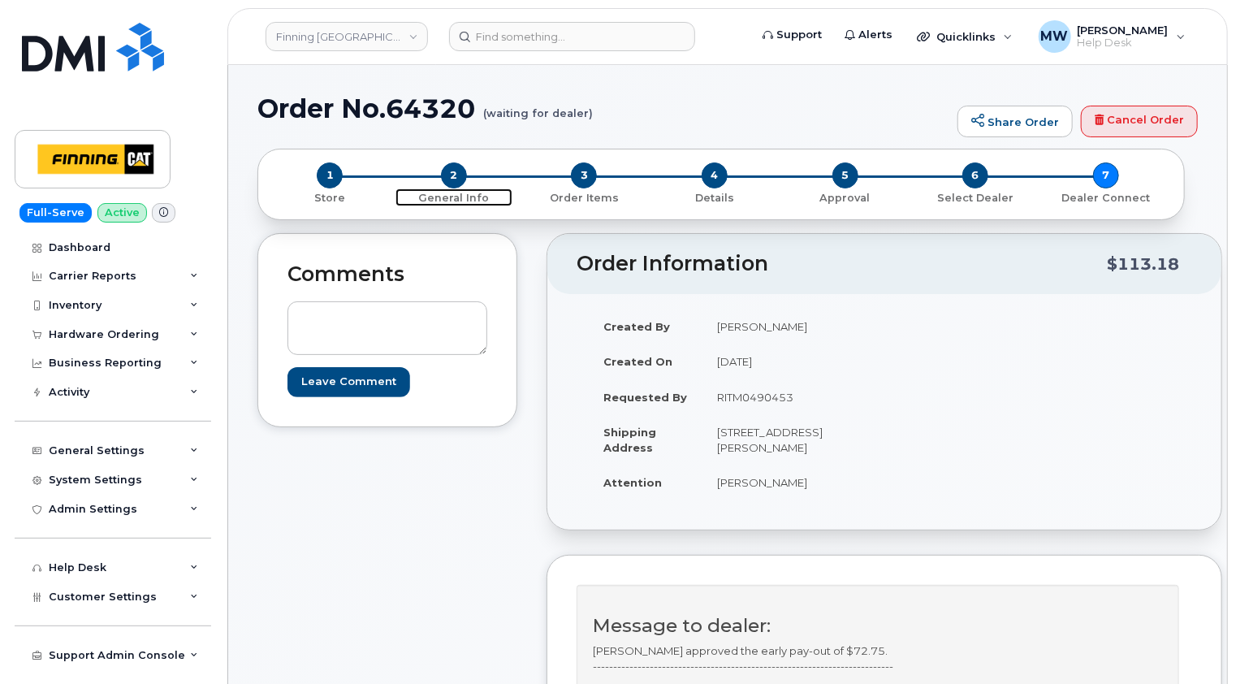
click at [451, 171] on span "2" at bounding box center [454, 175] width 26 height 26
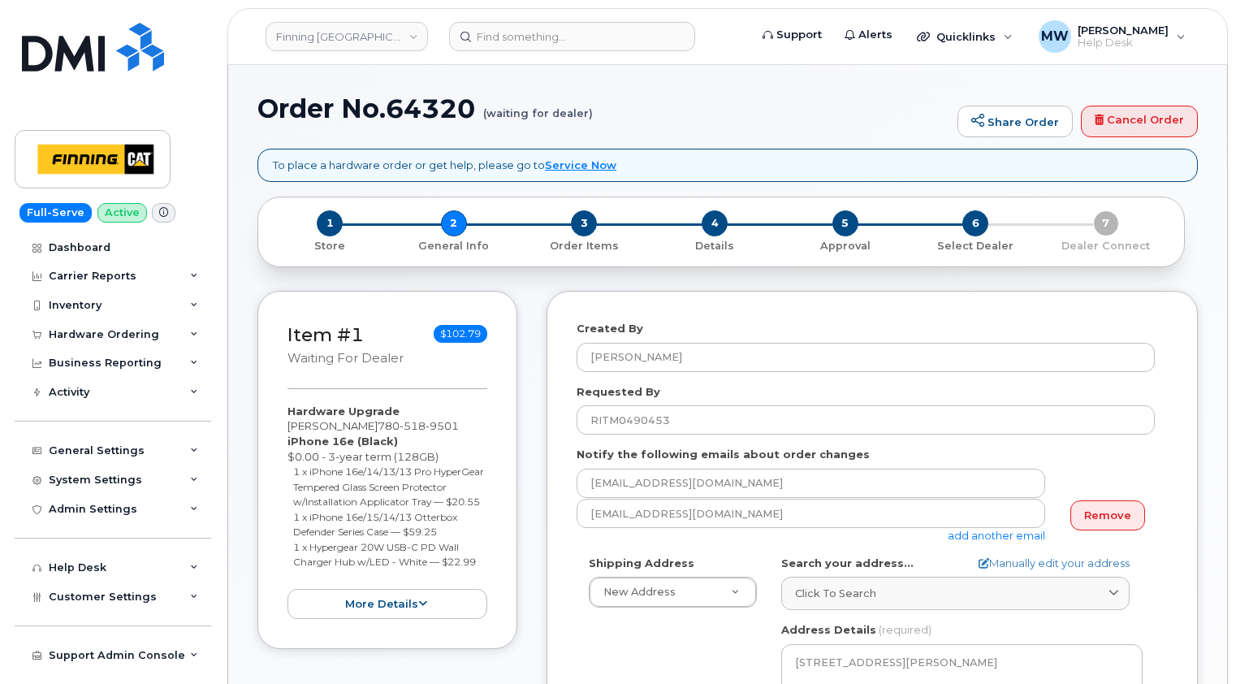
select select
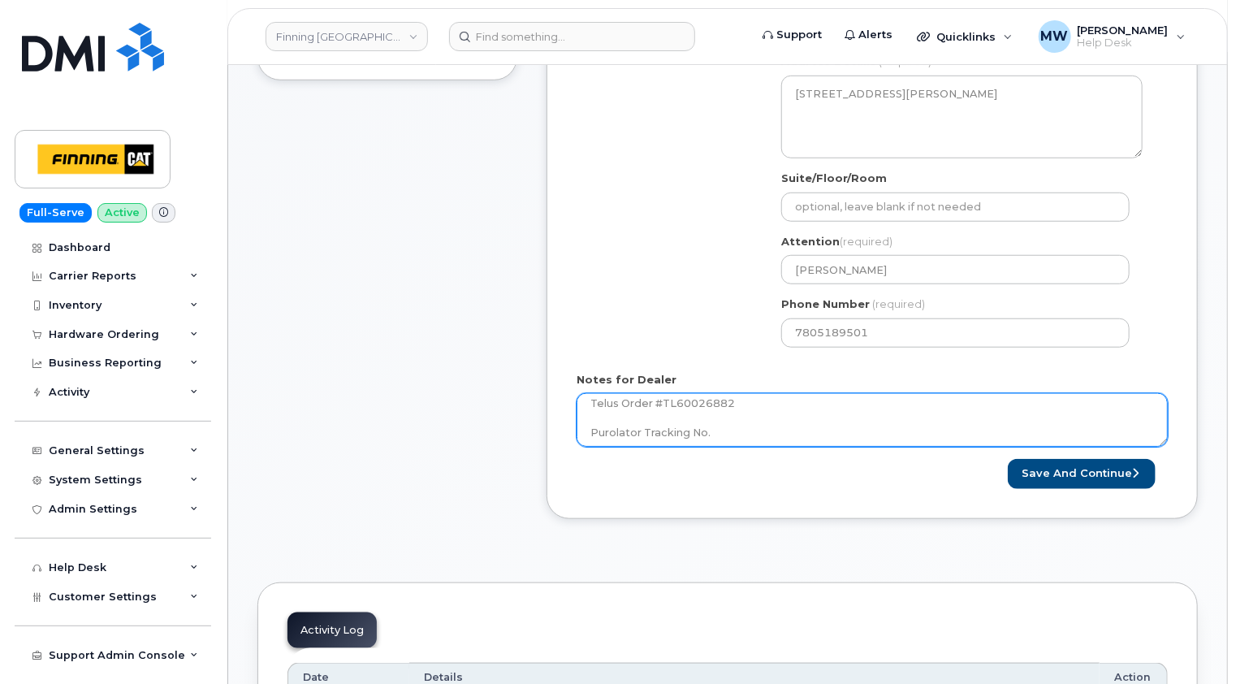
scroll to position [178, 0]
click at [741, 425] on textarea "[PERSON_NAME] approved the early pay-out of $72.75. ---------------------------…" at bounding box center [872, 420] width 591 height 54
paste textarea "335655137933"
type textarea "[PERSON_NAME] approved the early pay-out of $72.75. ---------------------------…"
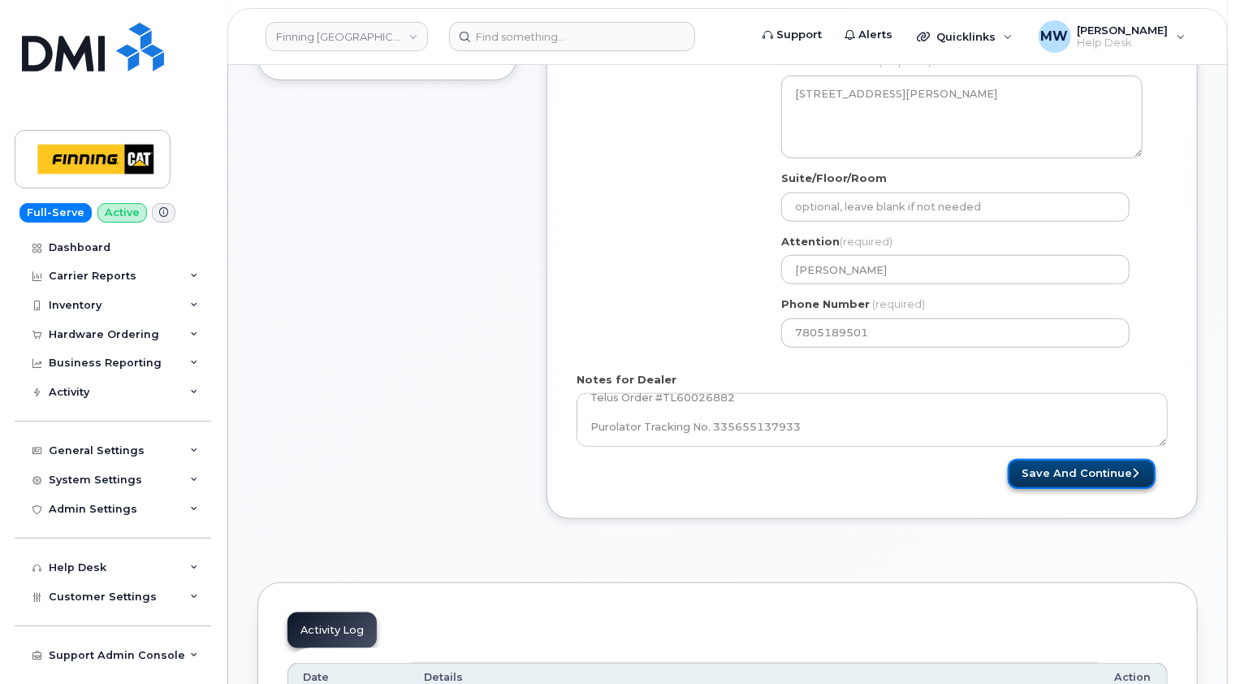
click at [1095, 470] on button "Save and Continue" at bounding box center [1082, 474] width 148 height 30
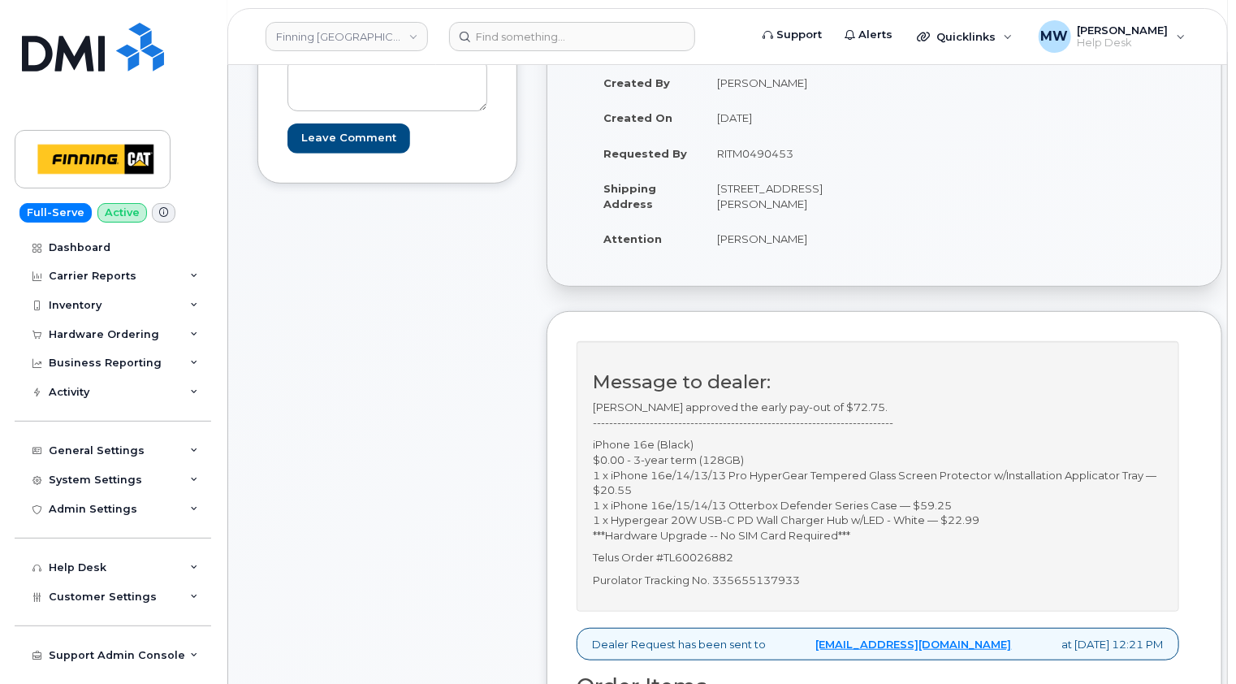
scroll to position [325, 0]
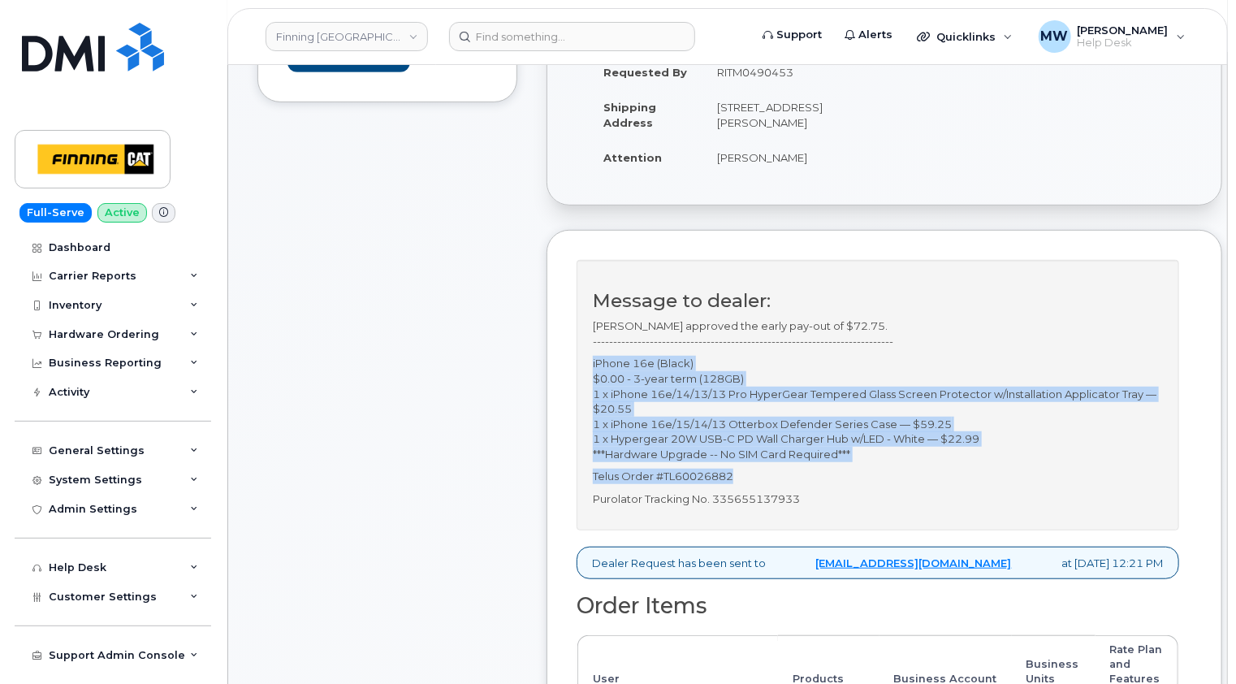
drag, startPoint x: 744, startPoint y: 489, endPoint x: 591, endPoint y: 383, distance: 185.6
click at [591, 383] on div "Message to dealer: Kristie Reil approved the early pay-out of $72.75. ---------…" at bounding box center [878, 395] width 603 height 270
copy div "iPhone 16e (Black) $0.00 - 3-year term (128GB) 1 x iPhone 16e/14/13/13 Pro Hype…"
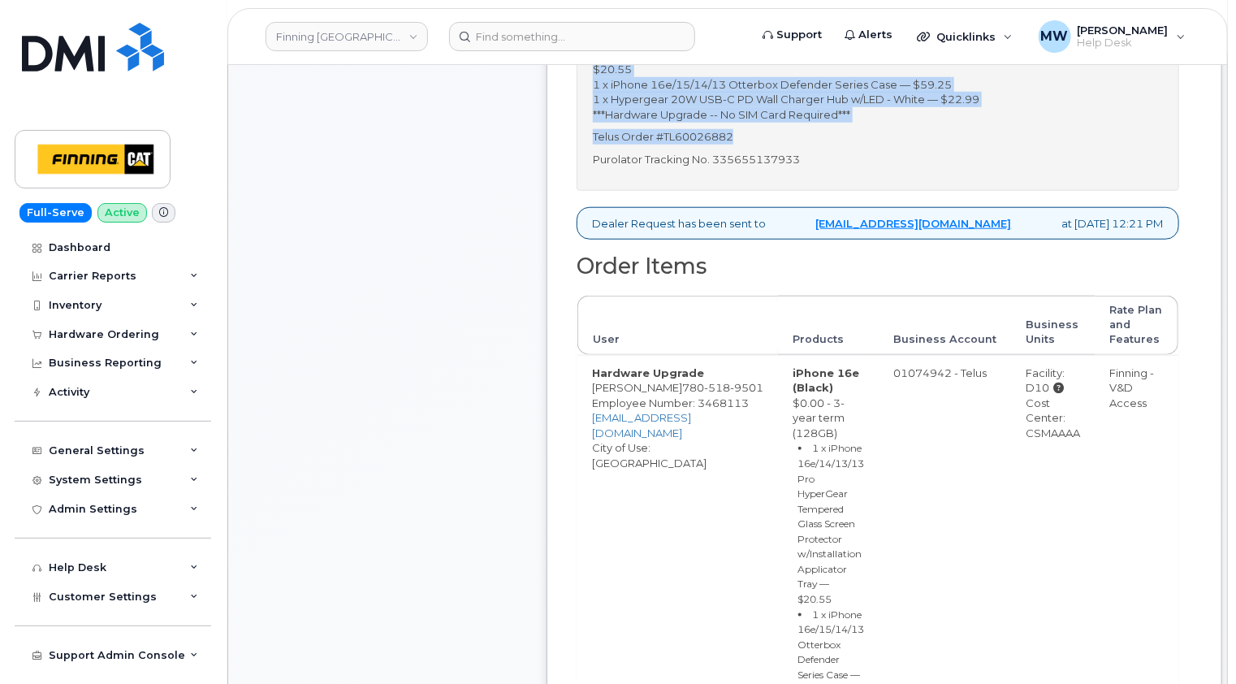
scroll to position [568, 0]
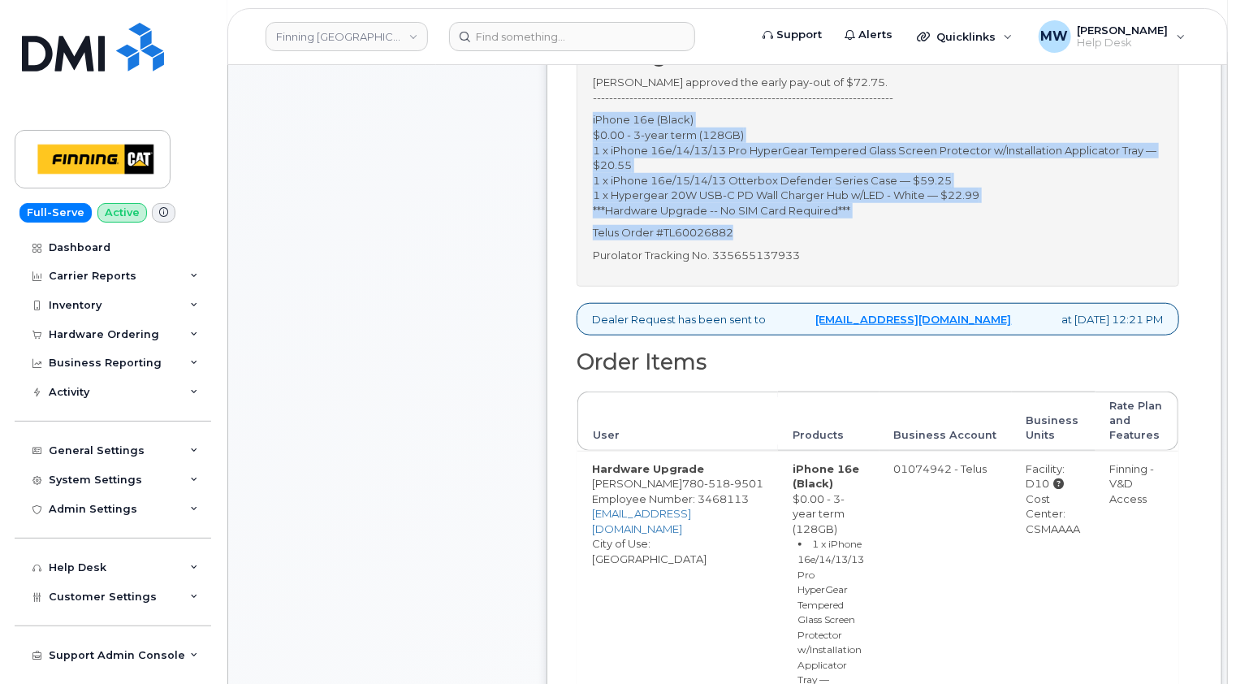
click at [731, 240] on p "Telus Order #TL60026882" at bounding box center [878, 232] width 570 height 15
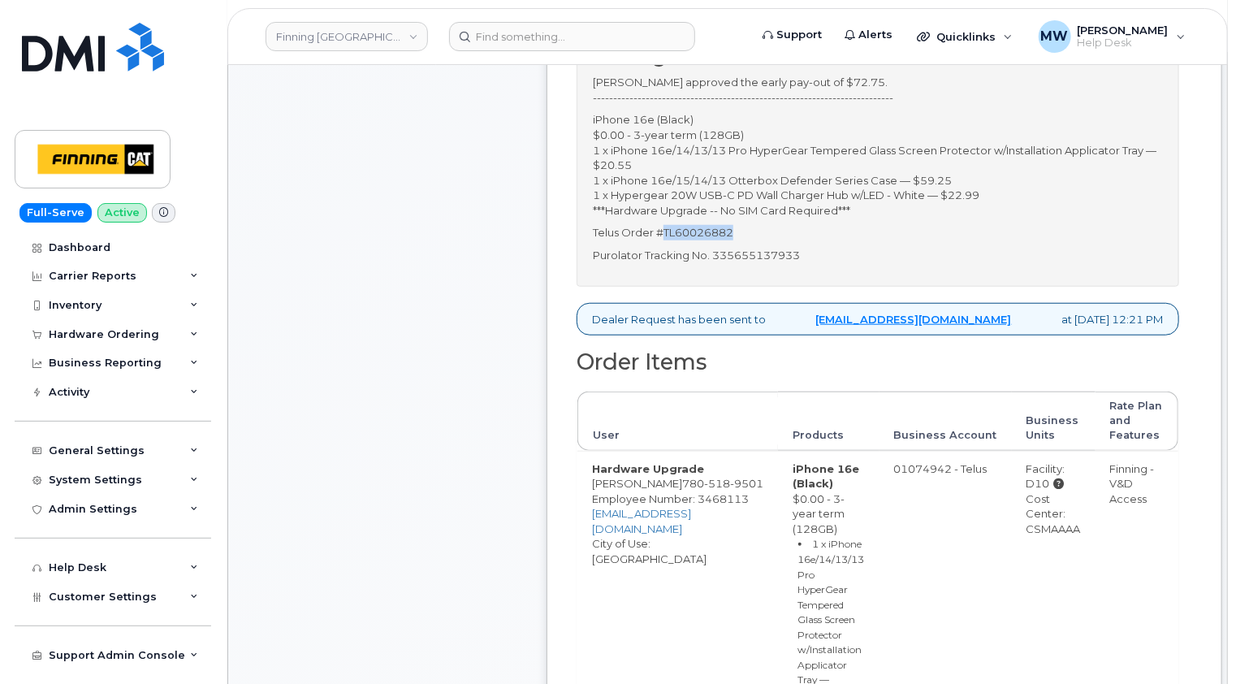
drag, startPoint x: 749, startPoint y: 246, endPoint x: 663, endPoint y: 245, distance: 86.1
click at [663, 240] on p "Telus Order #TL60026882" at bounding box center [878, 232] width 570 height 15
copy p "TL60026882"
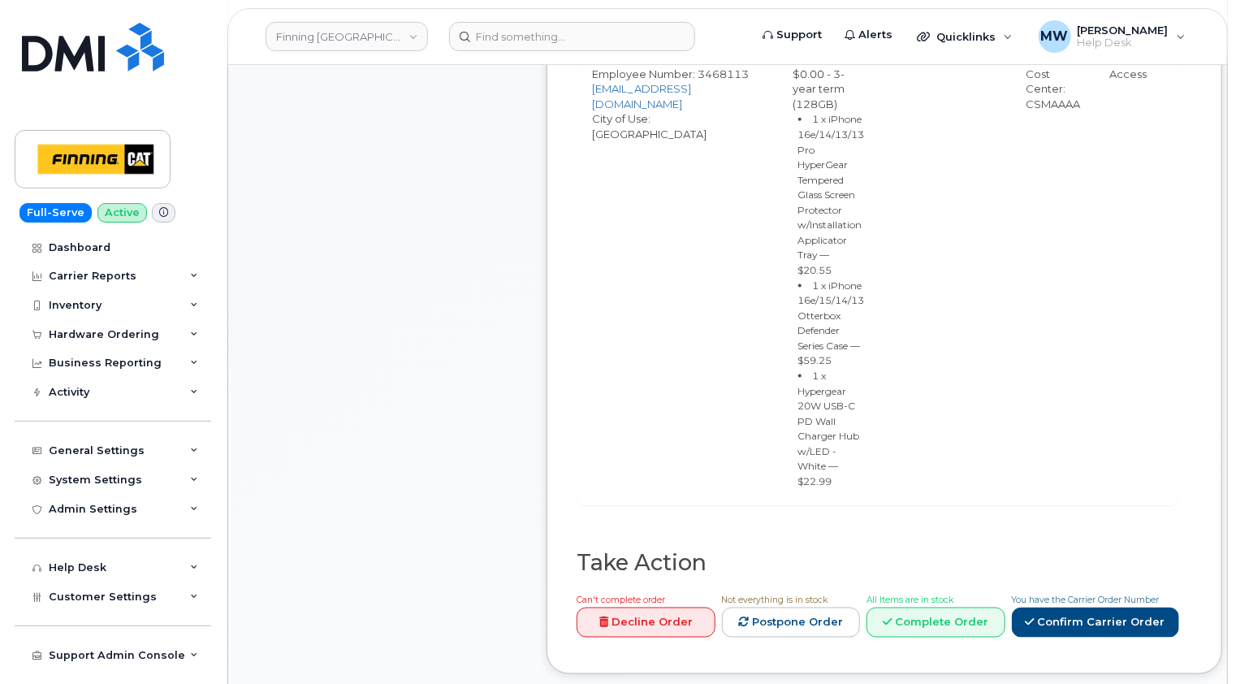
scroll to position [1056, 0]
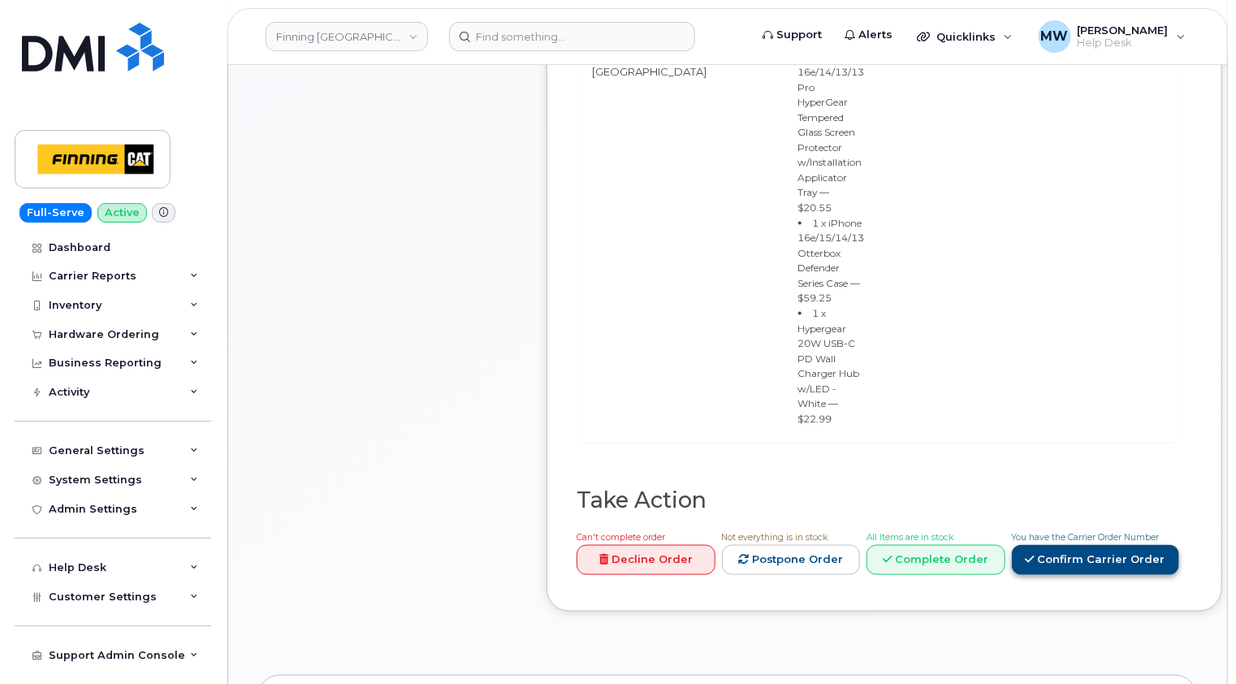
click at [1092, 545] on link "Confirm Carrier Order" at bounding box center [1095, 560] width 167 height 30
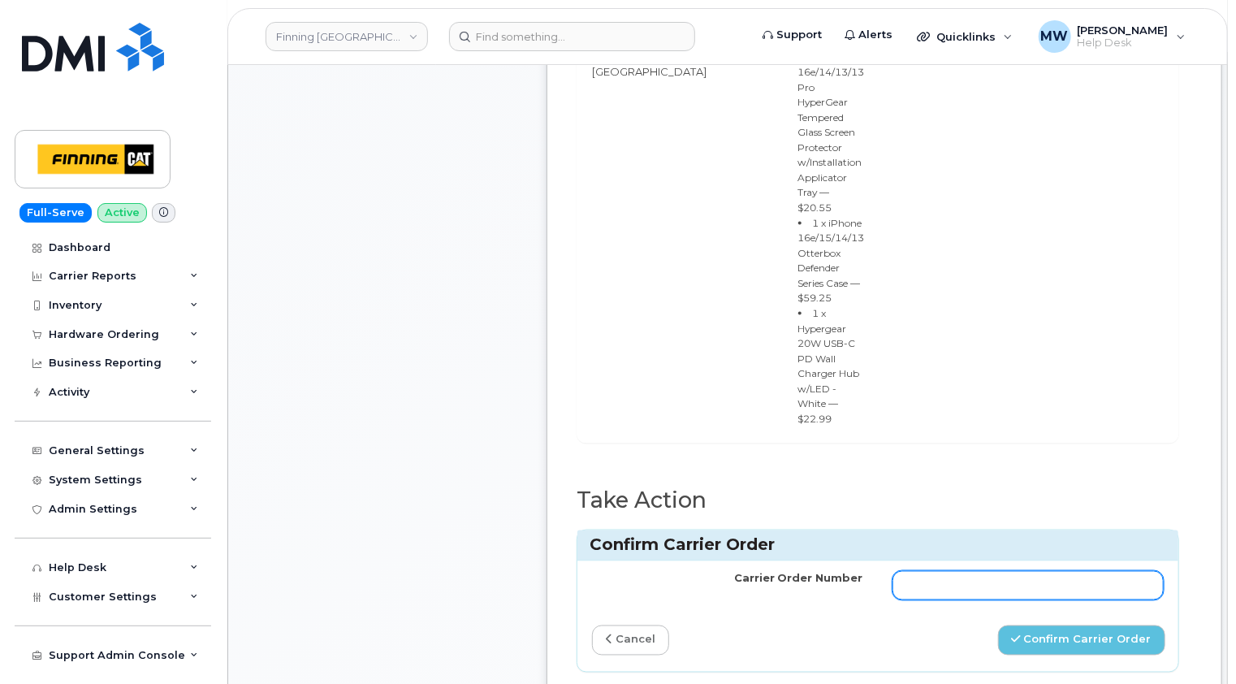
click at [1007, 571] on input "Carrier Order Number" at bounding box center [1027, 585] width 271 height 29
paste input "TL60026882"
type input "TL60026882"
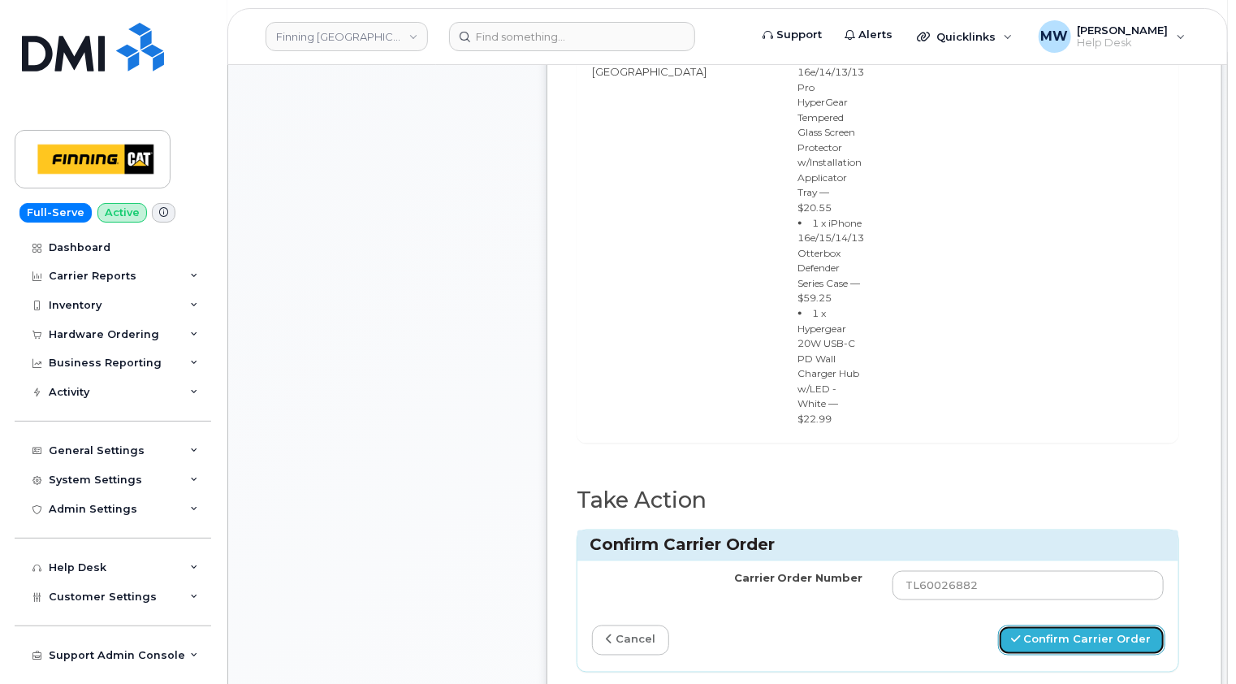
click at [1057, 625] on button "Confirm Carrier Order" at bounding box center [1081, 640] width 167 height 30
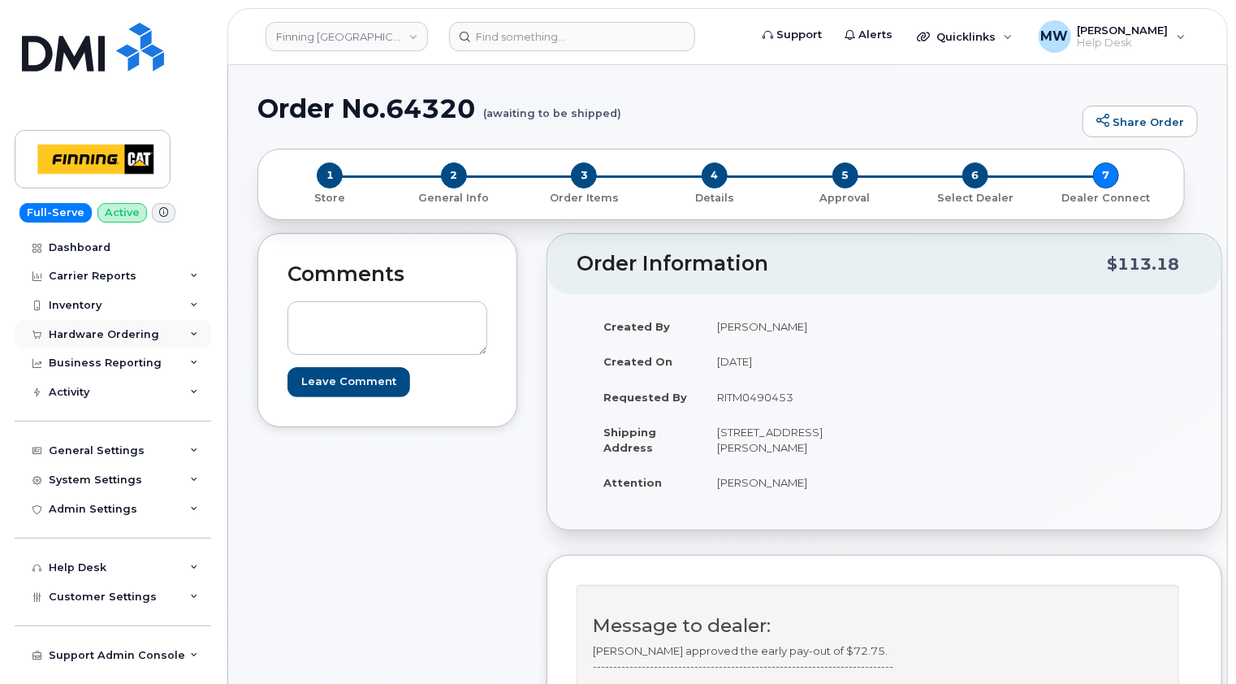
click at [133, 335] on div "Hardware Ordering" at bounding box center [104, 334] width 110 height 13
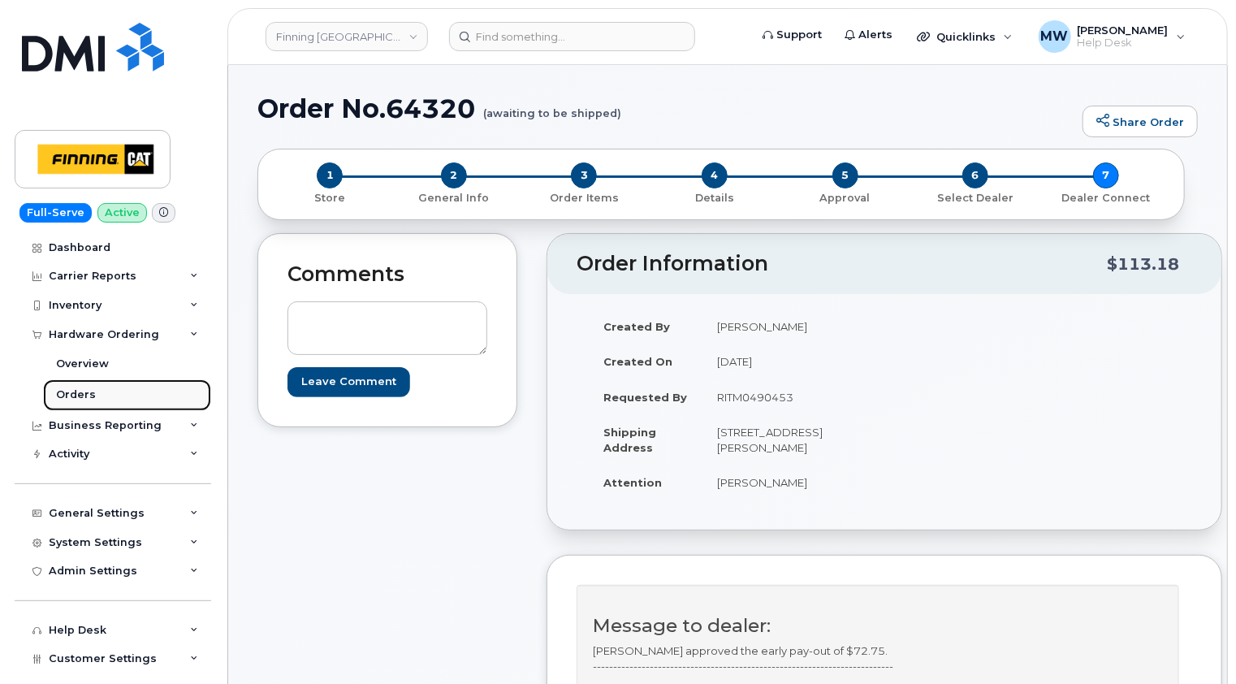
click at [90, 386] on link "Orders" at bounding box center [127, 394] width 168 height 31
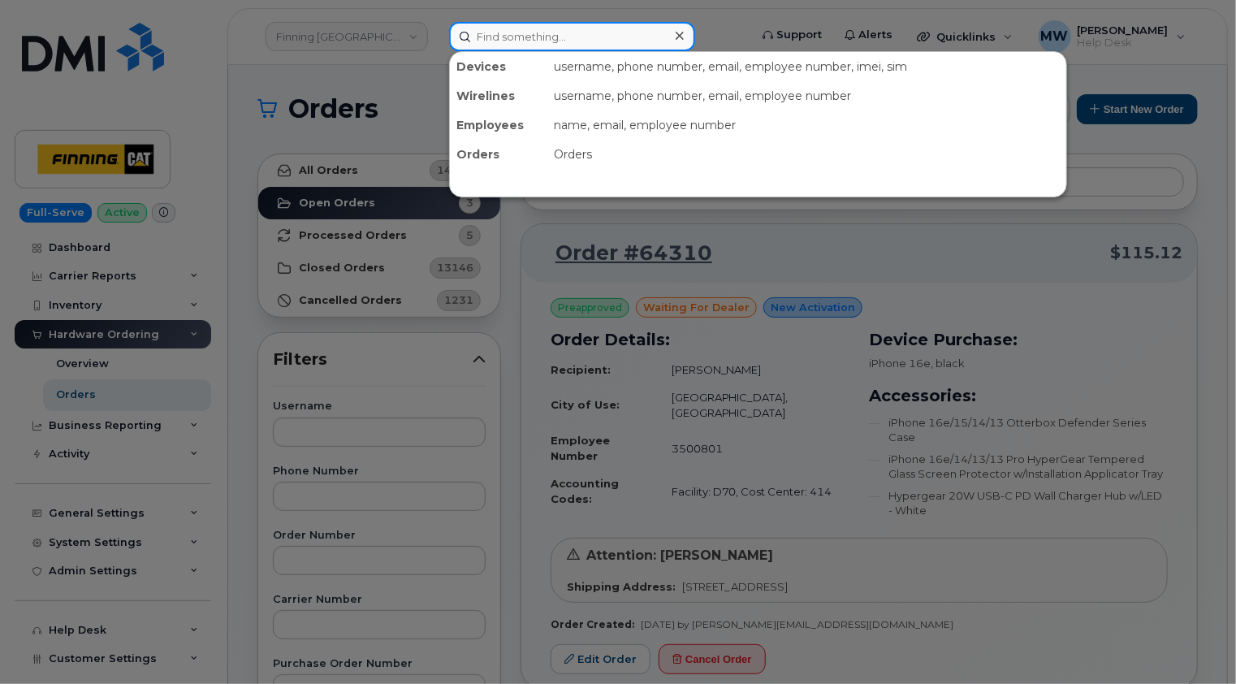
click at [576, 39] on input at bounding box center [572, 36] width 246 height 29
paste input "3500800"
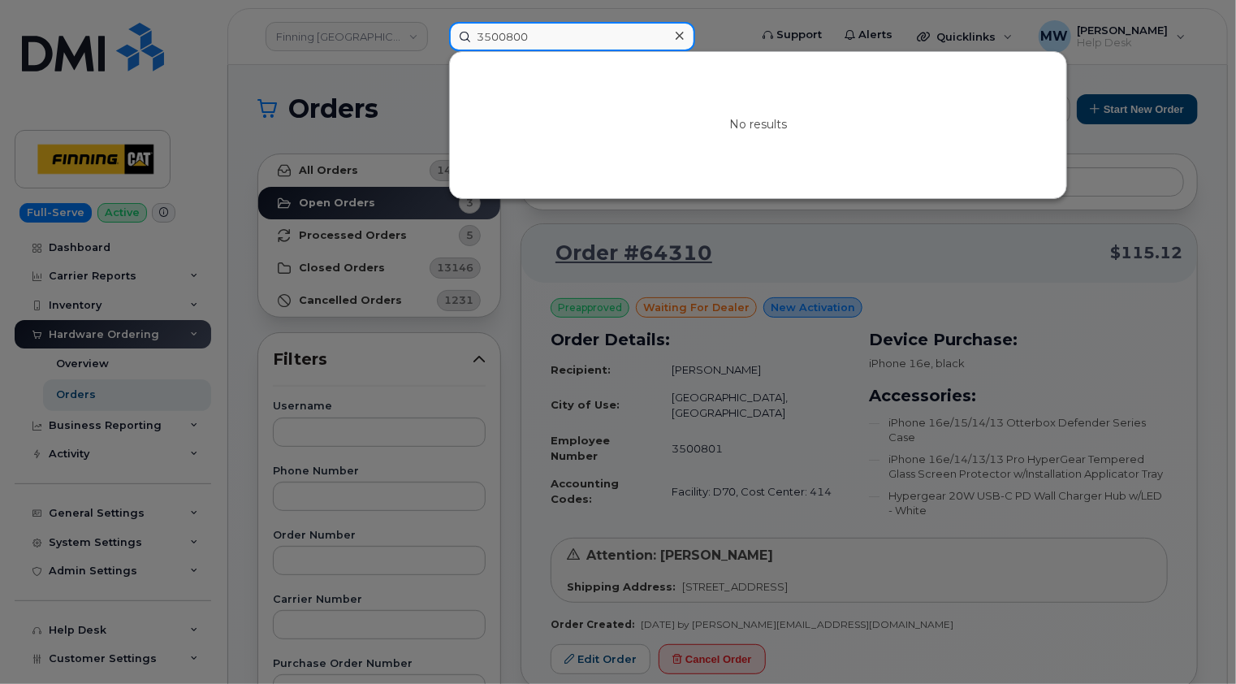
drag, startPoint x: 557, startPoint y: 38, endPoint x: 458, endPoint y: 34, distance: 99.1
click at [458, 34] on input "3500800" at bounding box center [572, 36] width 246 height 29
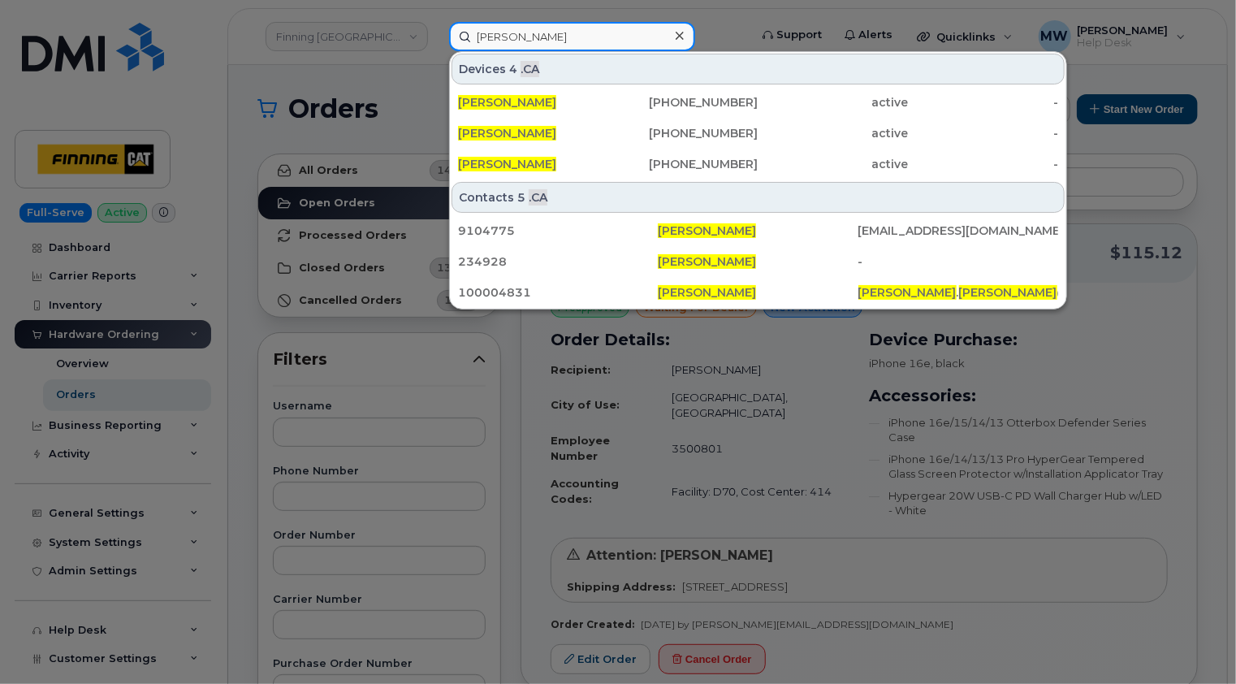
type input "[PERSON_NAME]"
click at [679, 41] on icon at bounding box center [680, 35] width 8 height 13
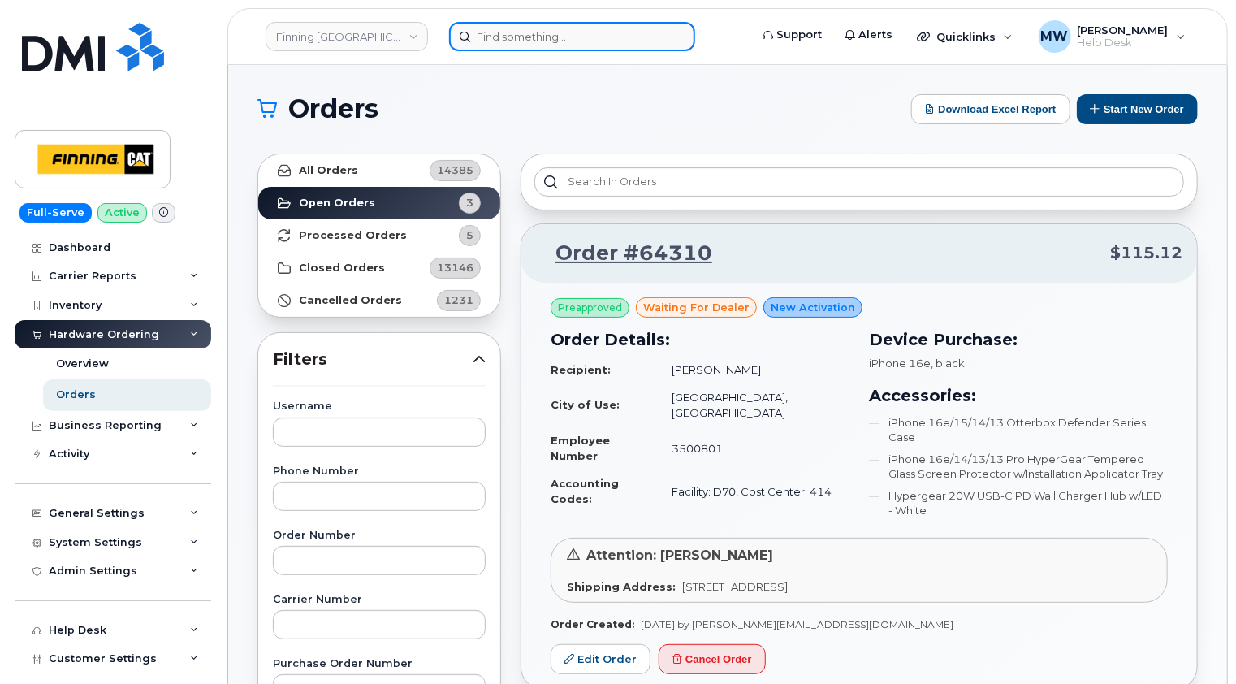
click at [565, 32] on input at bounding box center [572, 36] width 246 height 29
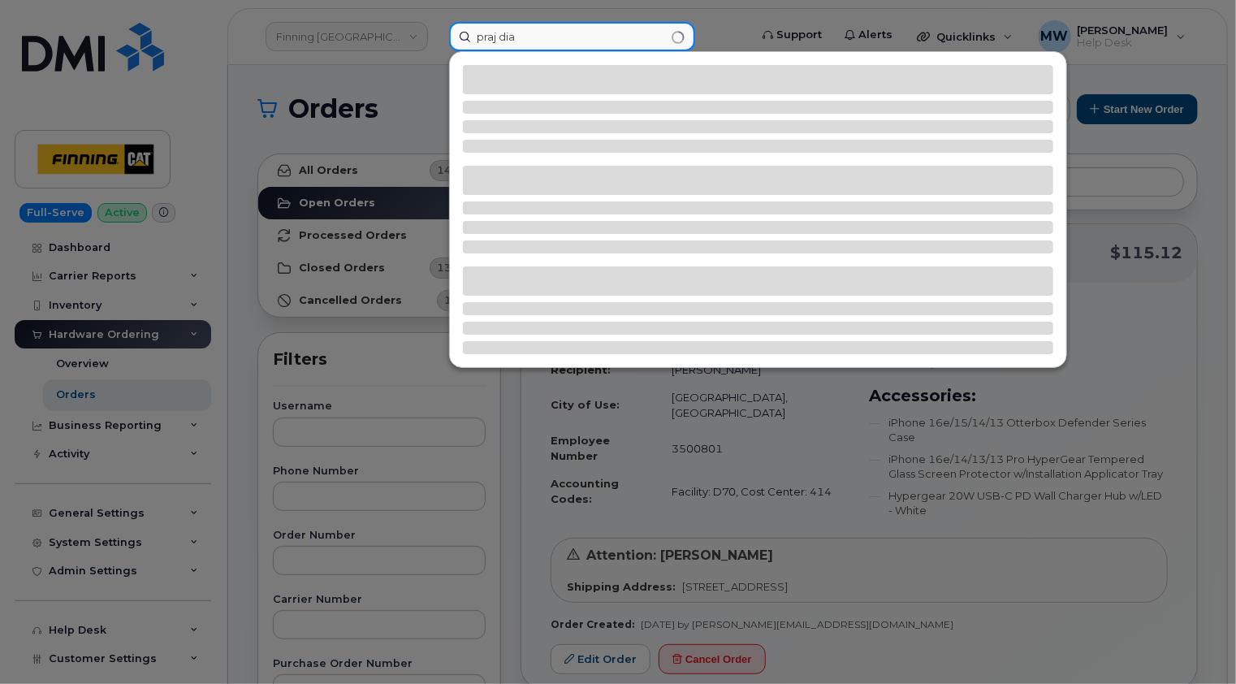
type input "[PERSON_NAME]"
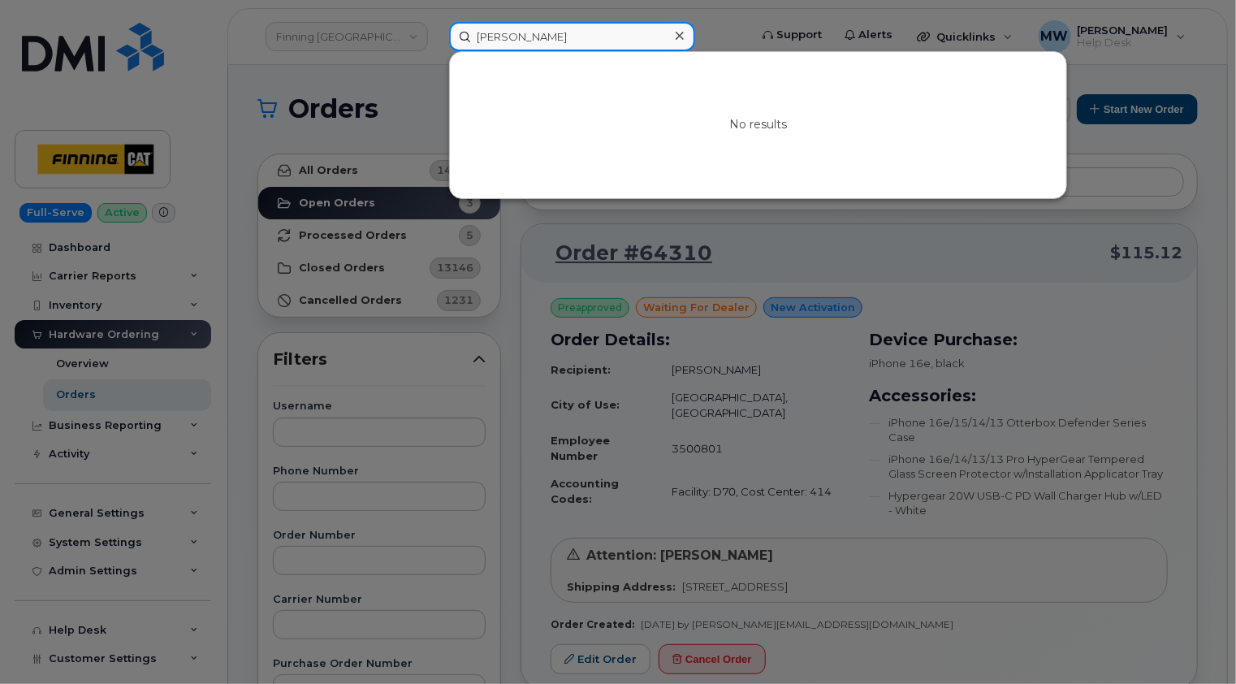
drag, startPoint x: 563, startPoint y: 40, endPoint x: 472, endPoint y: 36, distance: 91.0
click at [472, 36] on input "[PERSON_NAME]" at bounding box center [572, 36] width 246 height 29
paste input "3500777"
type input "3500777"
click at [683, 34] on div at bounding box center [679, 36] width 24 height 24
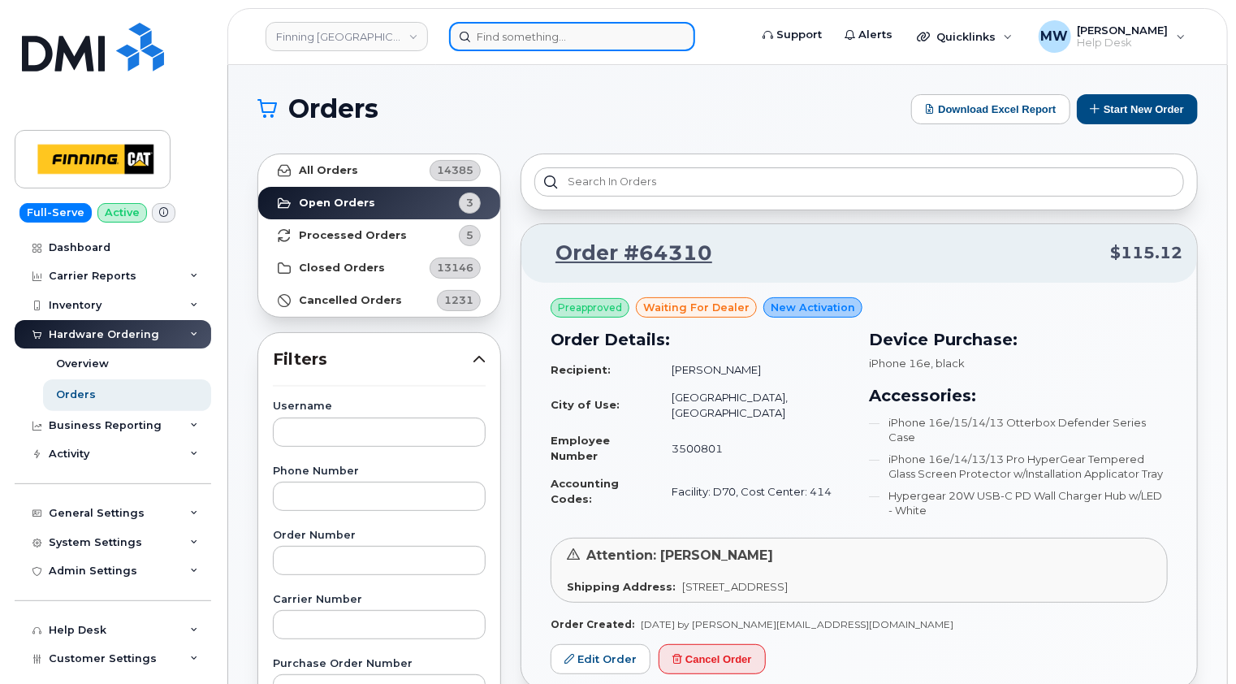
click at [543, 38] on input at bounding box center [572, 36] width 246 height 29
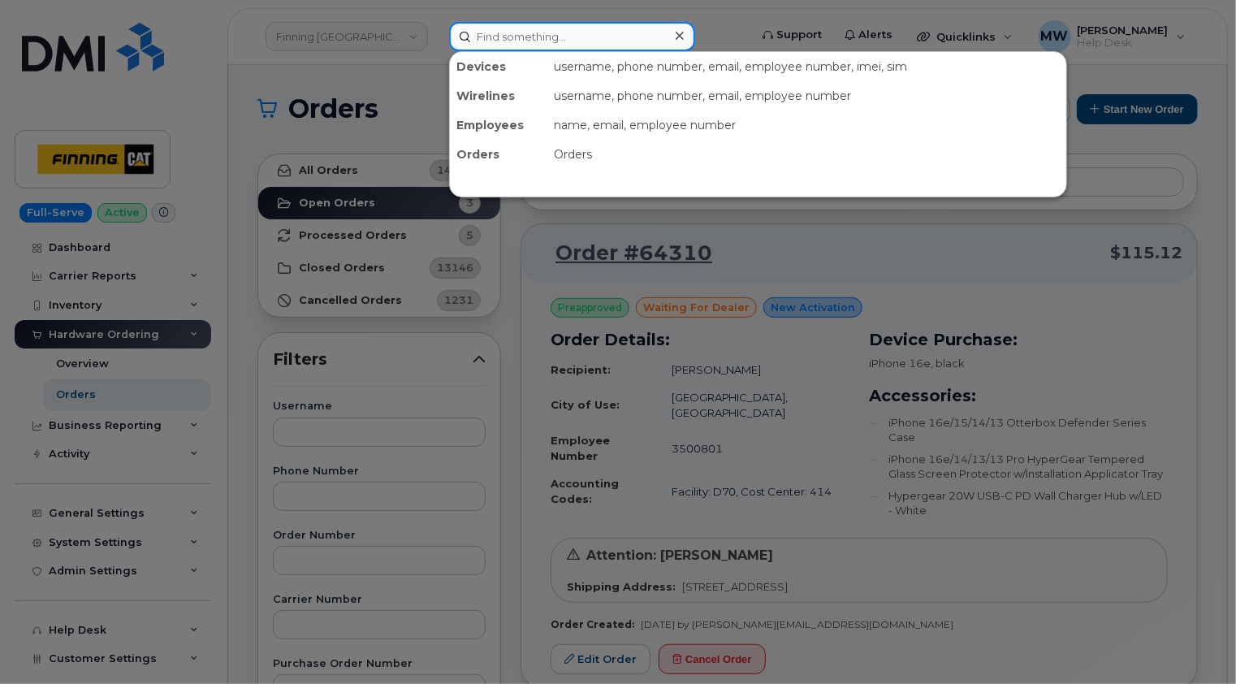
paste input "3497664"
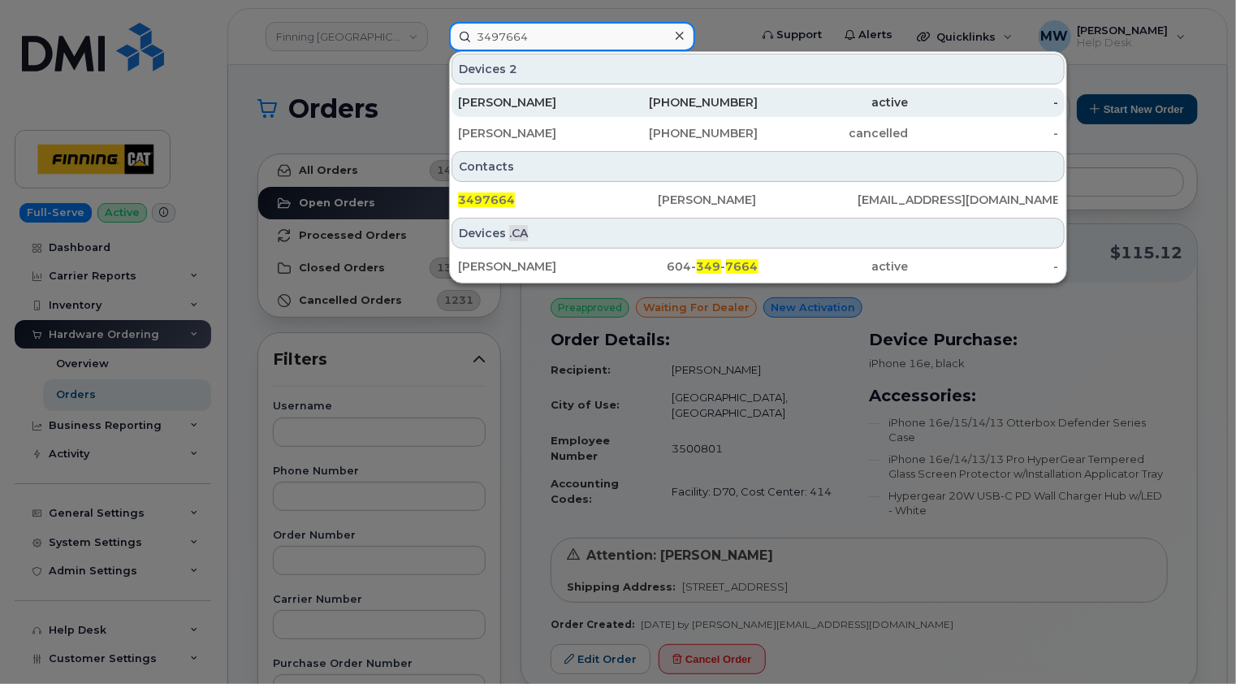
type input "3497664"
click at [556, 102] on div "[PERSON_NAME]" at bounding box center [533, 102] width 150 height 16
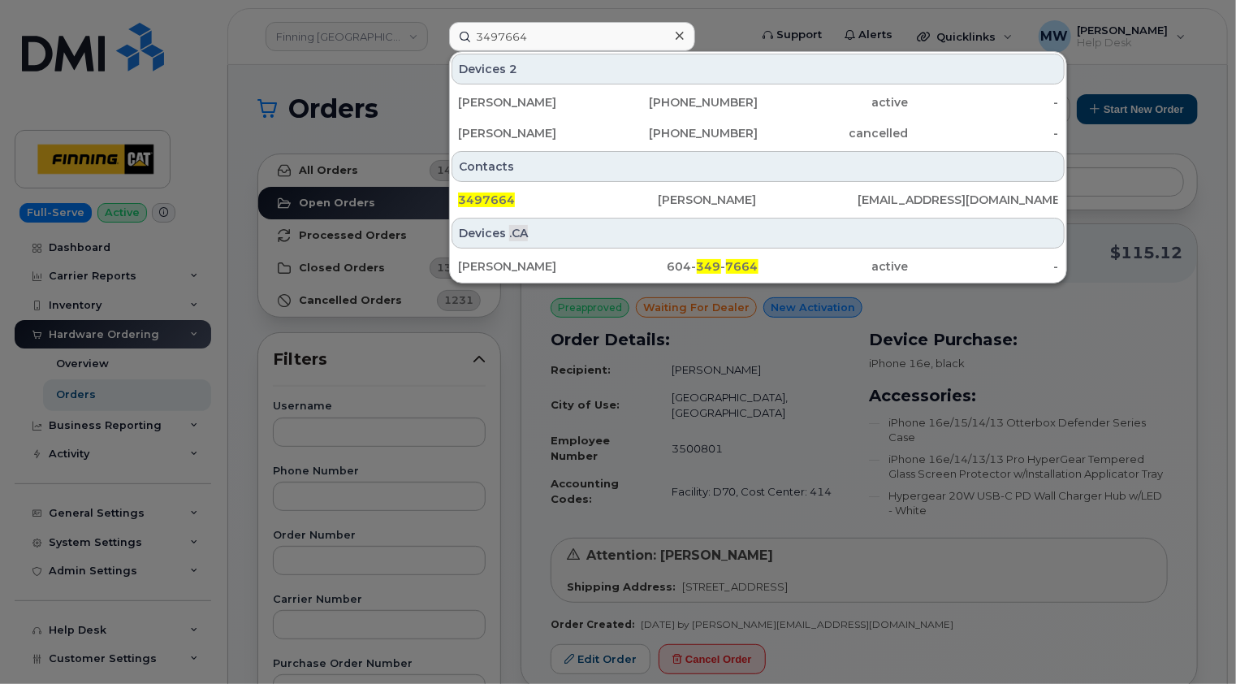
click at [679, 34] on icon at bounding box center [680, 35] width 8 height 13
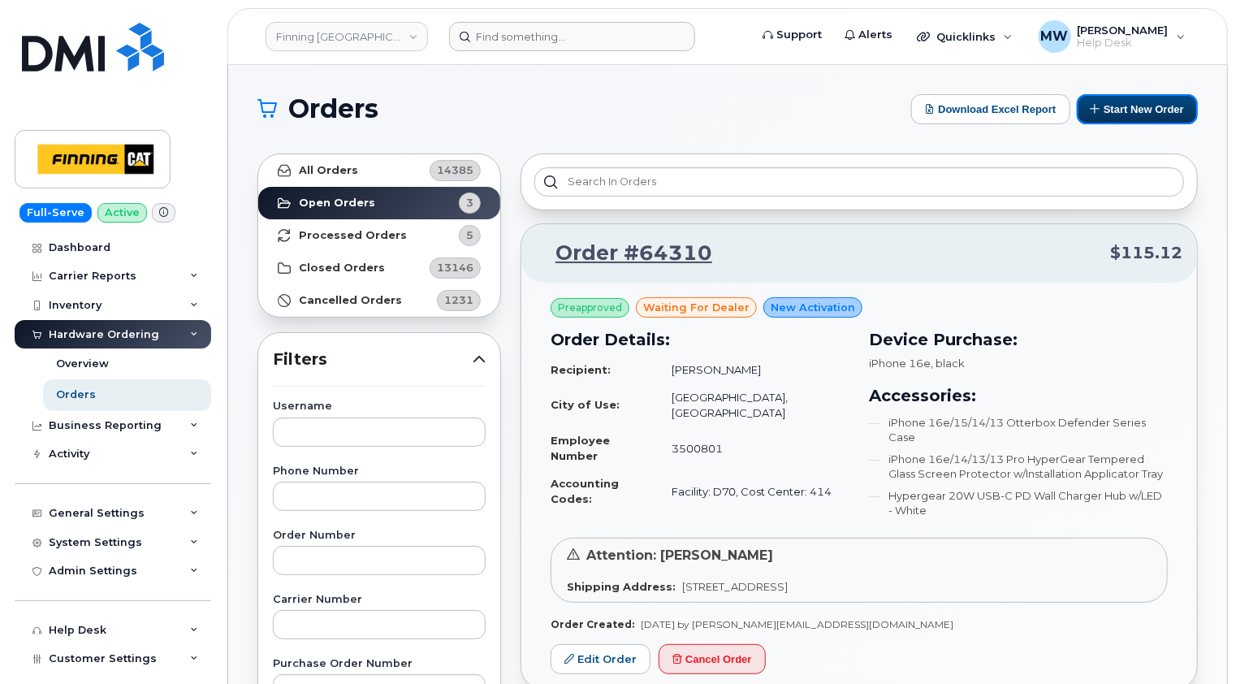
click at [1135, 103] on button "Start New Order" at bounding box center [1137, 109] width 121 height 30
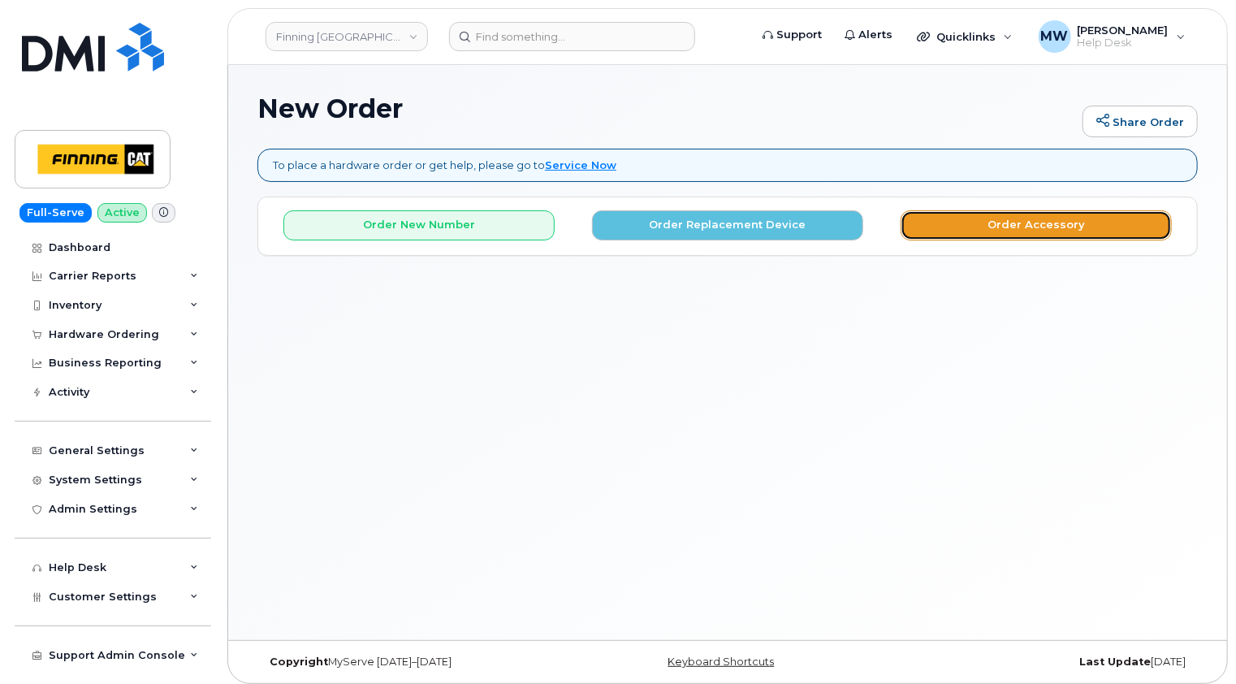
click at [1030, 224] on button "Order Accessory" at bounding box center [1036, 225] width 271 height 30
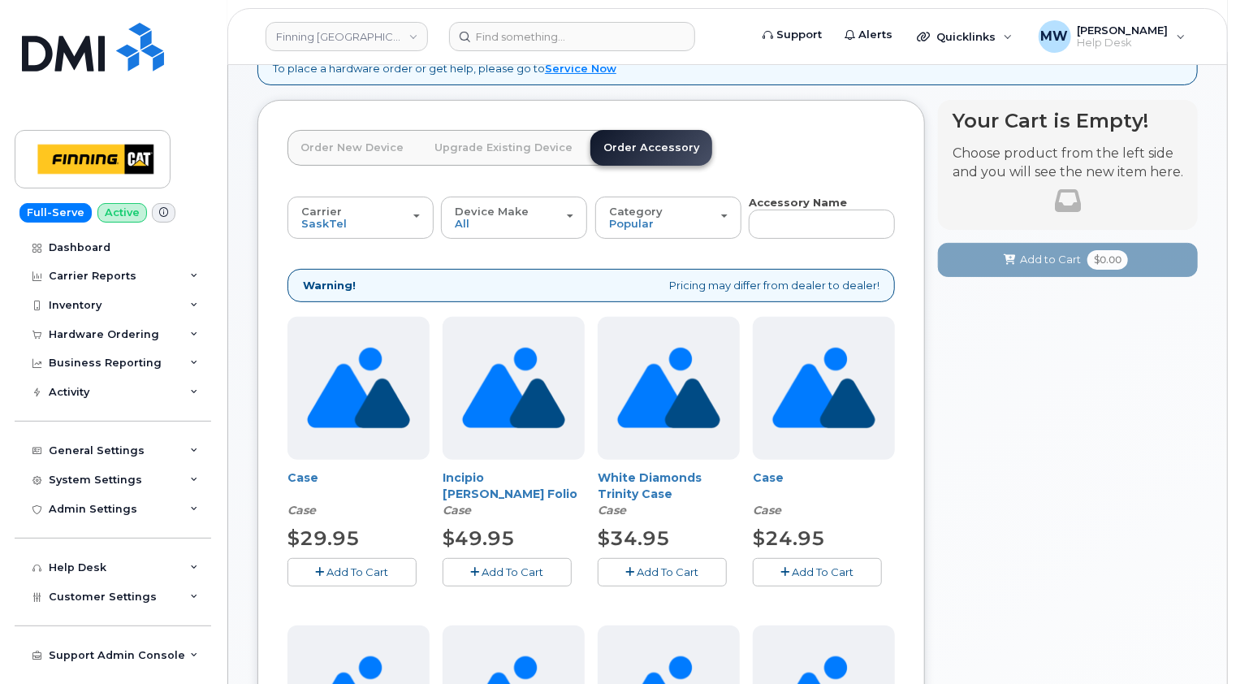
scroll to position [162, 0]
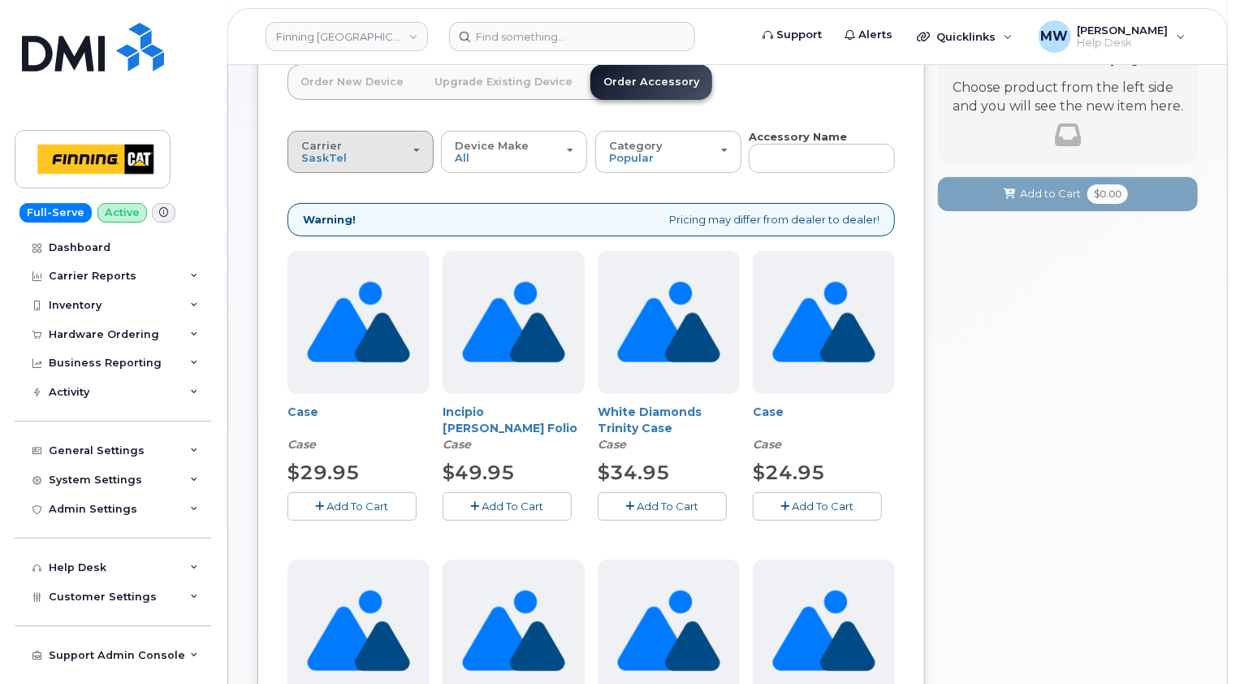
click at [411, 155] on div "Carrier [GEOGRAPHIC_DATA] Telus" at bounding box center [360, 152] width 119 height 25
click at [322, 216] on label "Telus" at bounding box center [317, 215] width 51 height 19
click at [0, 0] on input "Telus" at bounding box center [0, 0] width 0 height 0
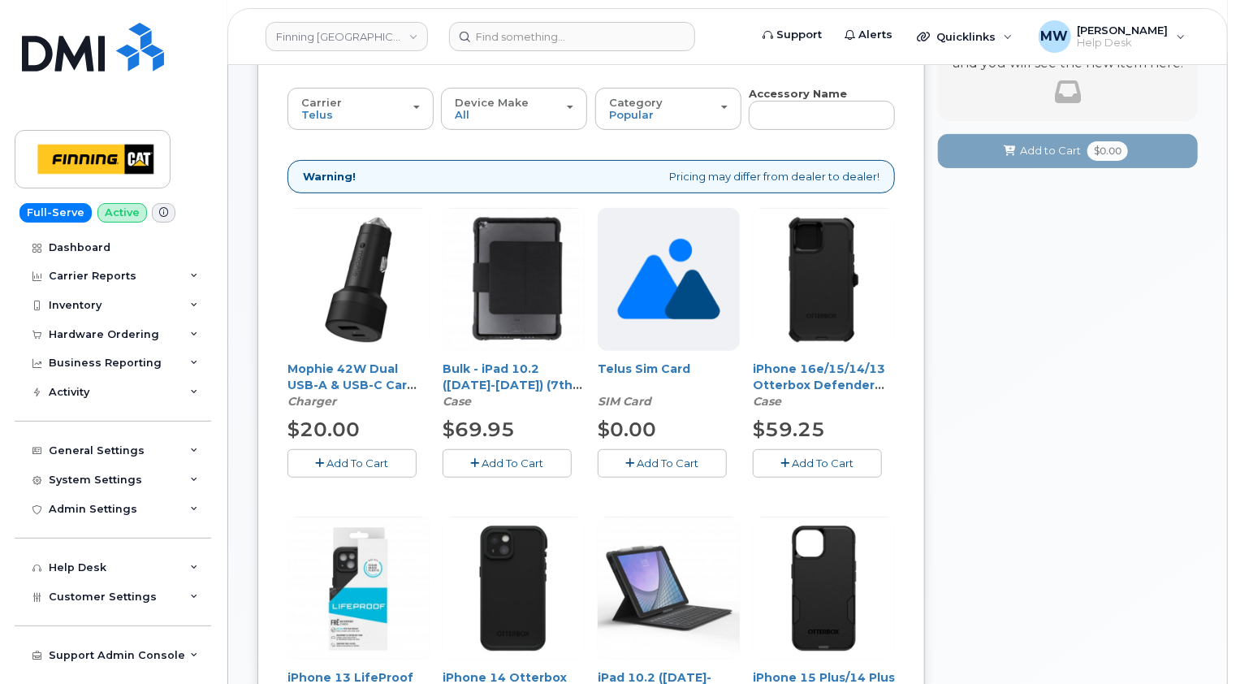
scroll to position [244, 0]
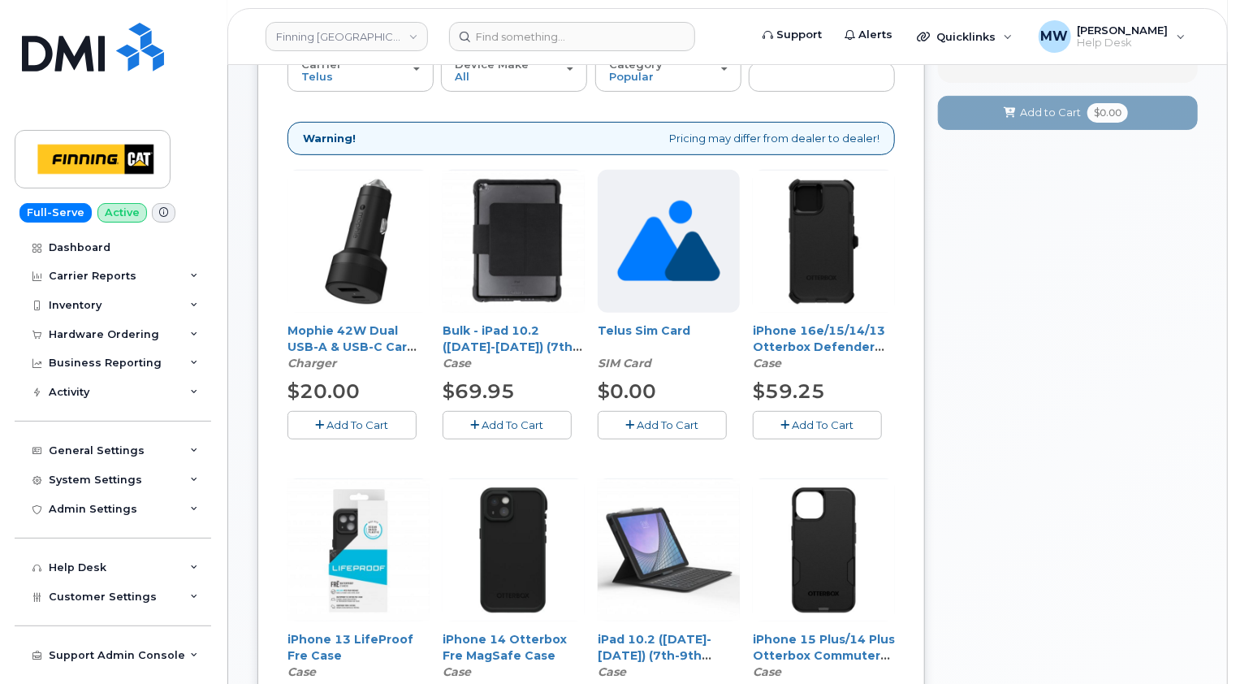
click at [674, 419] on span "Add To Cart" at bounding box center [668, 424] width 62 height 13
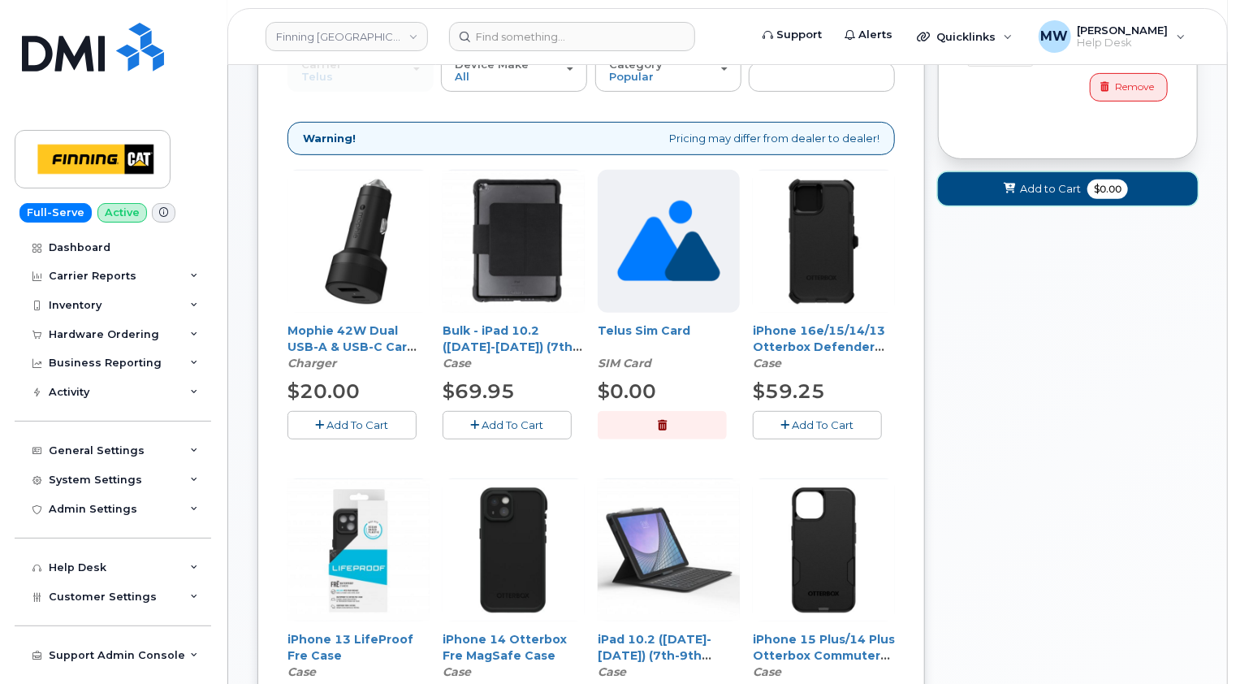
click at [1052, 186] on span "Add to Cart" at bounding box center [1050, 188] width 61 height 15
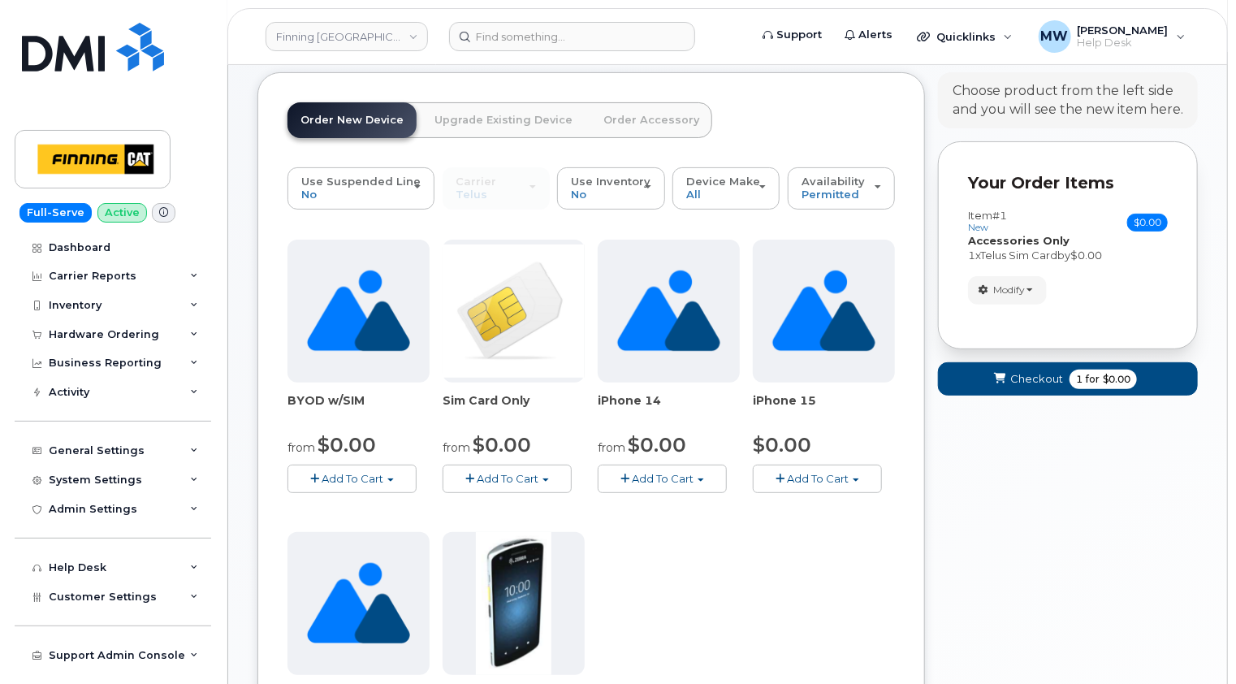
scroll to position [0, 0]
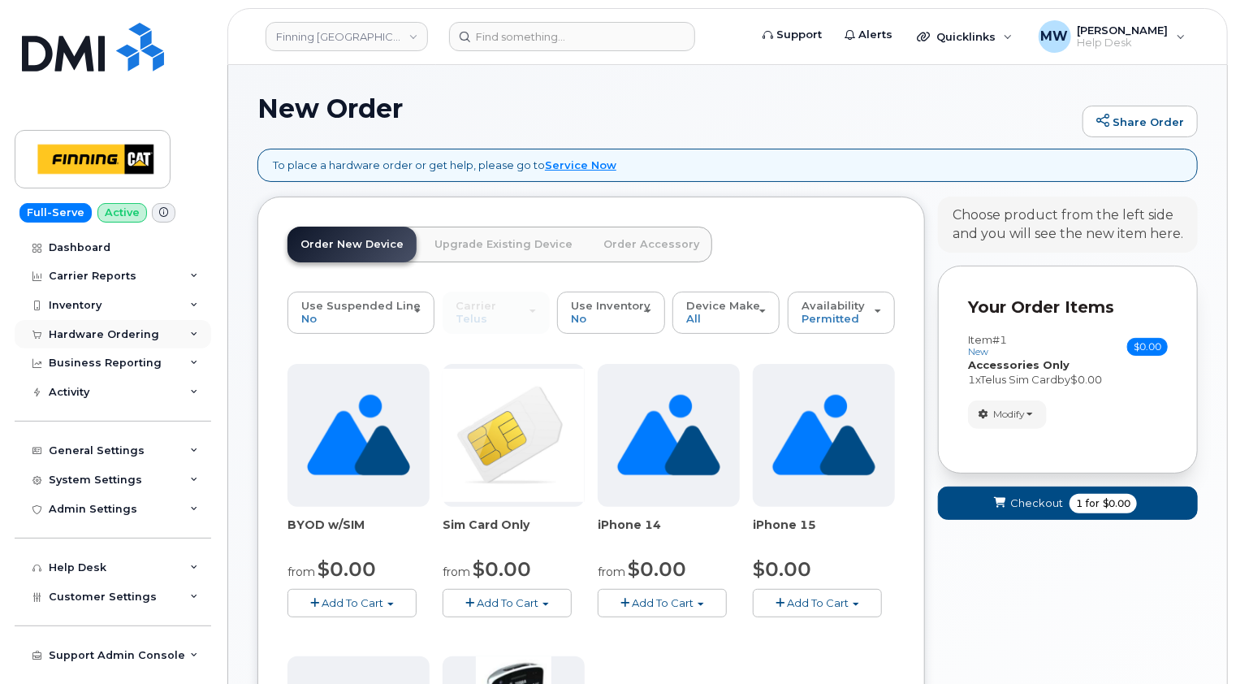
click at [123, 334] on div "Hardware Ordering" at bounding box center [104, 334] width 110 height 13
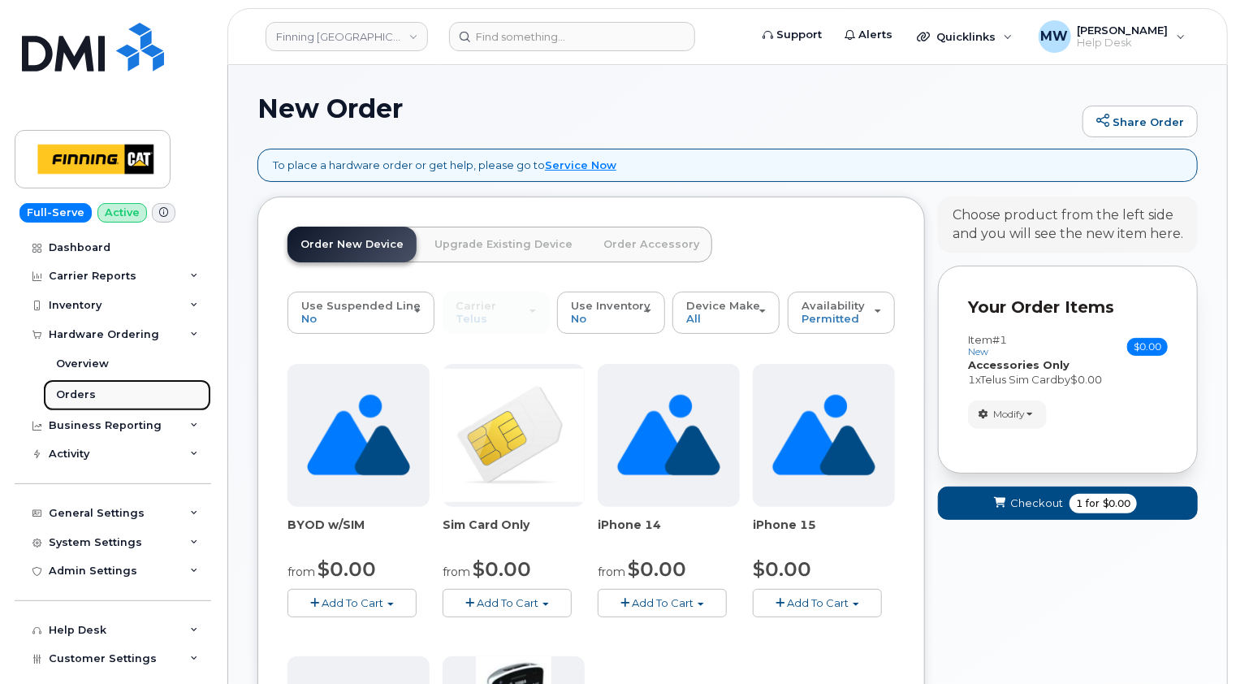
click at [67, 388] on div "Orders" at bounding box center [76, 394] width 40 height 15
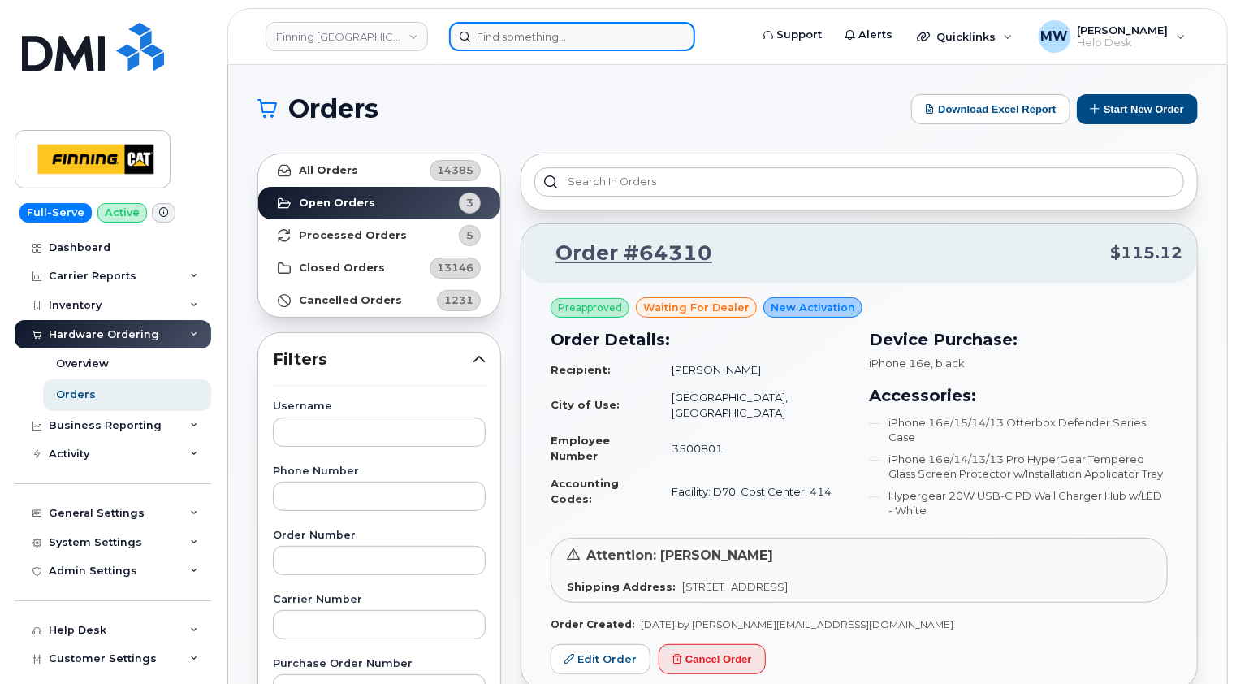
click at [575, 30] on input at bounding box center [572, 36] width 246 height 29
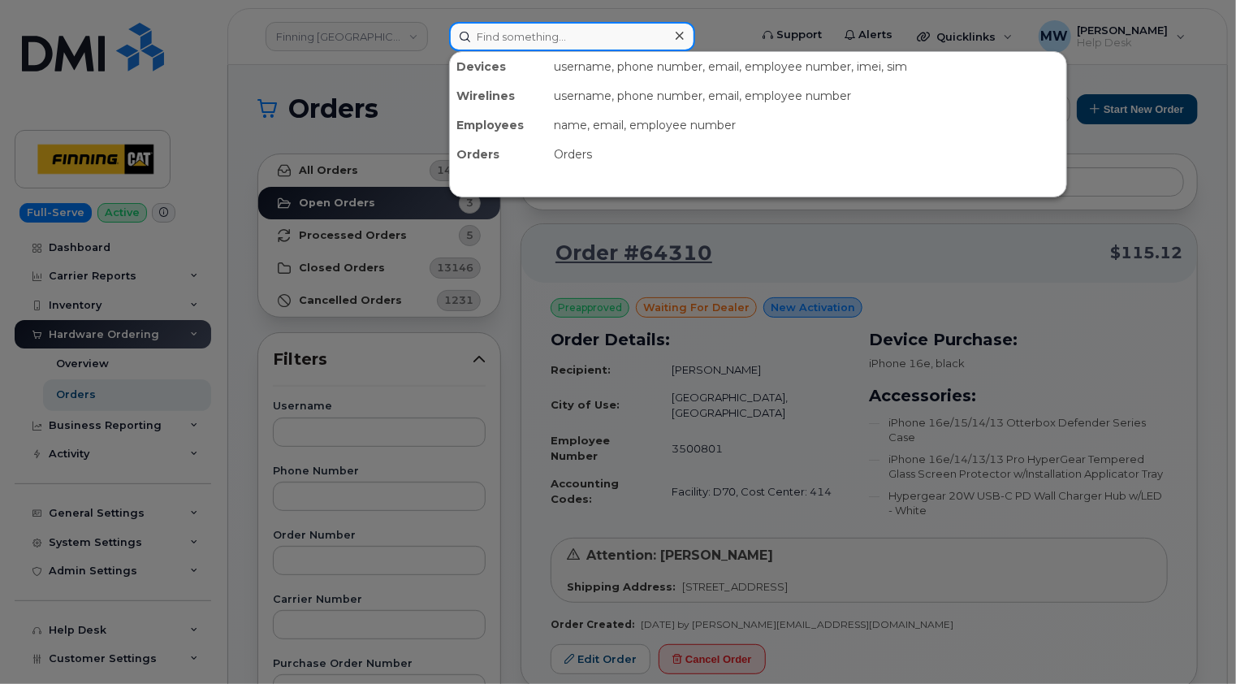
paste input "403-200-9786"
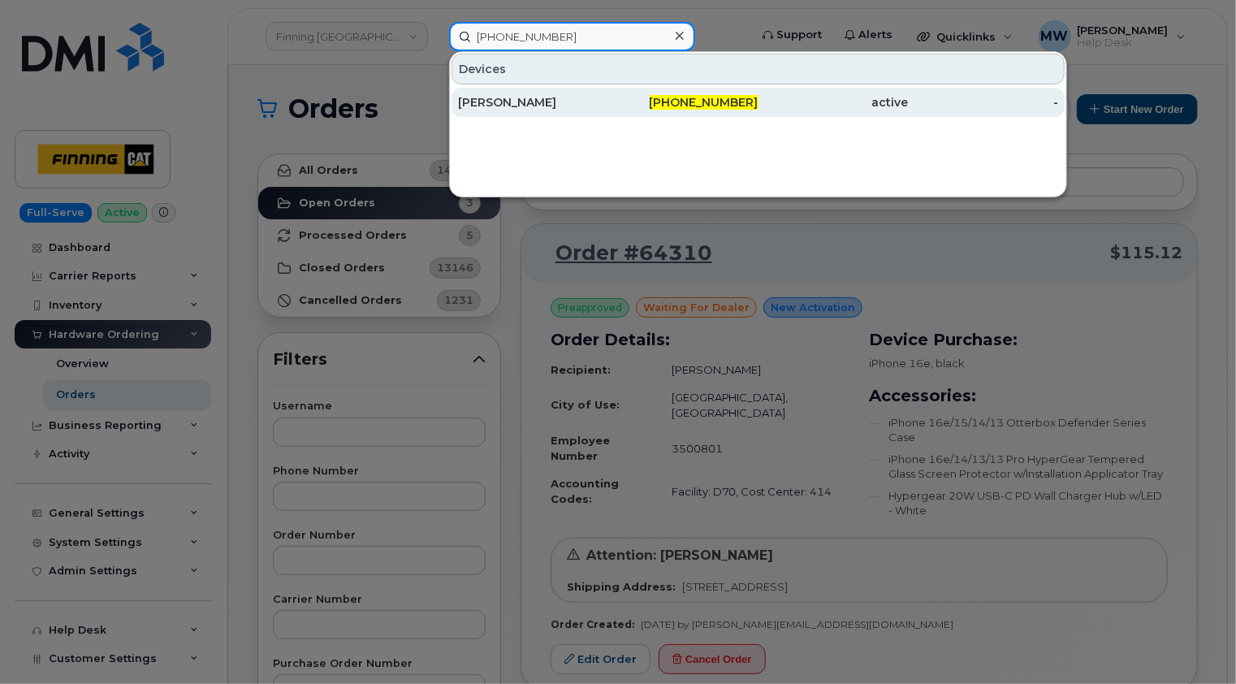
type input "403-200-9786"
click at [554, 101] on div "Amanda Roberts" at bounding box center [533, 102] width 150 height 16
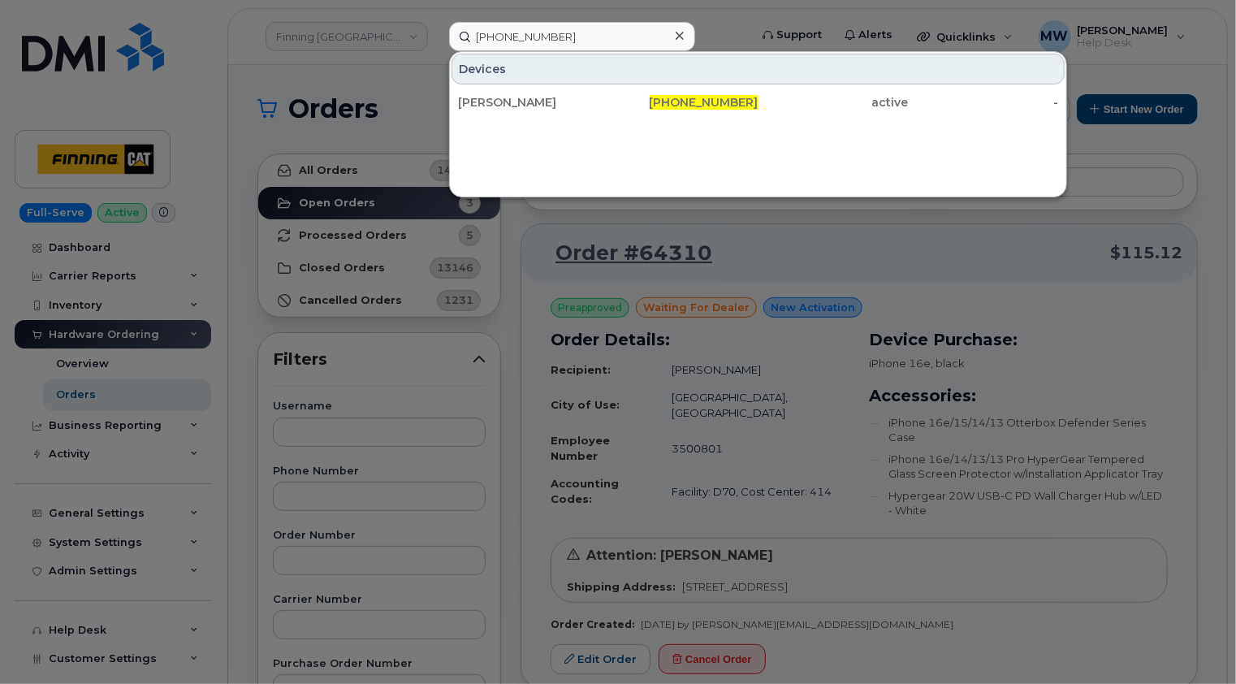
click at [681, 37] on icon at bounding box center [680, 36] width 8 height 8
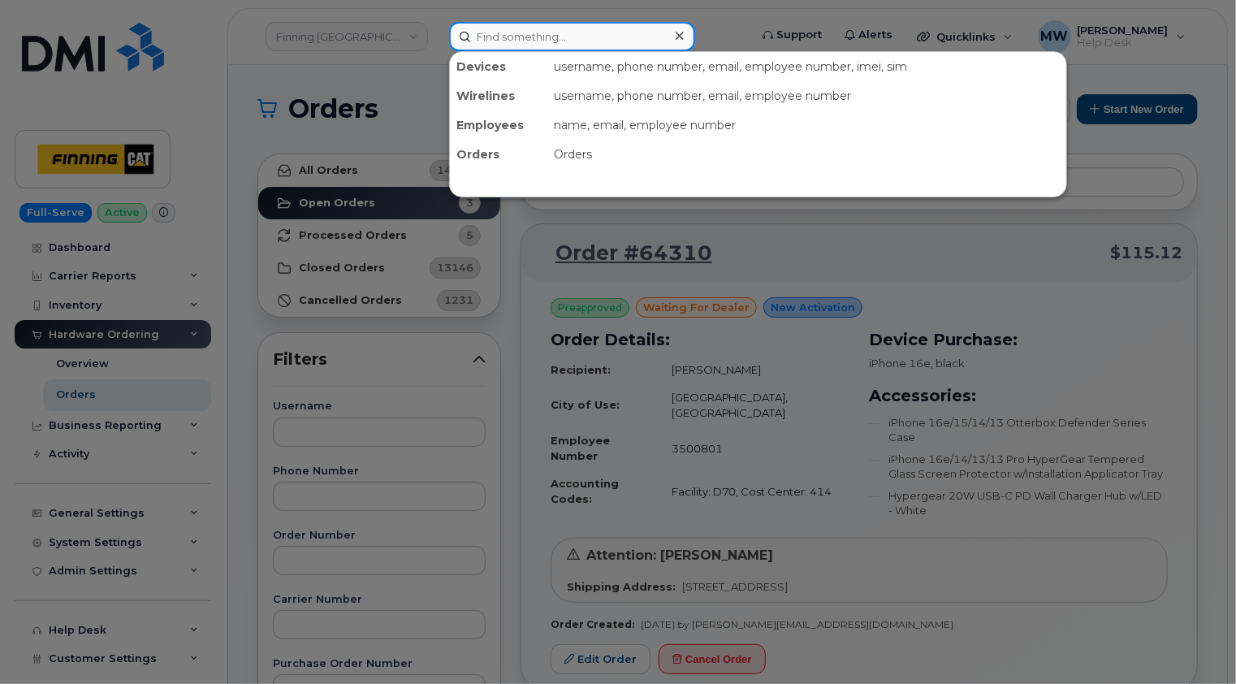
click at [570, 41] on input at bounding box center [572, 36] width 246 height 29
paste input "Nicholas.Goundry-Davey@finning.com"
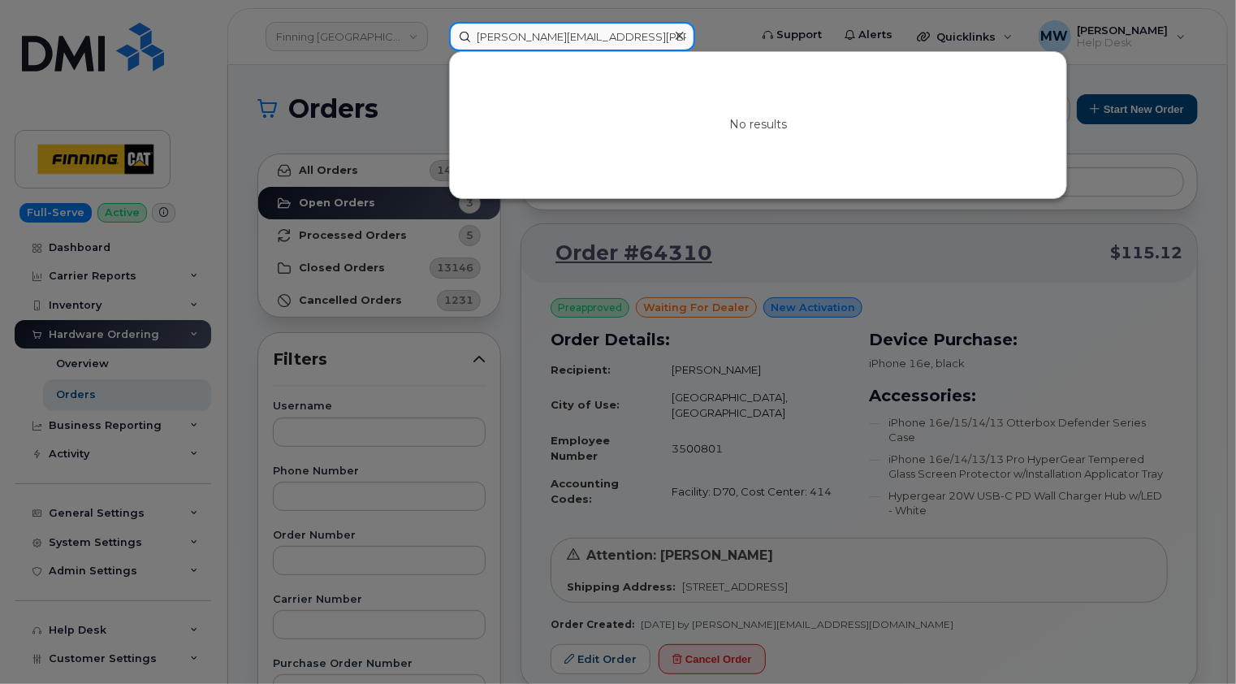
type input "Nicholas.Goundry-Davey@finning.com"
click at [682, 37] on icon at bounding box center [680, 35] width 8 height 13
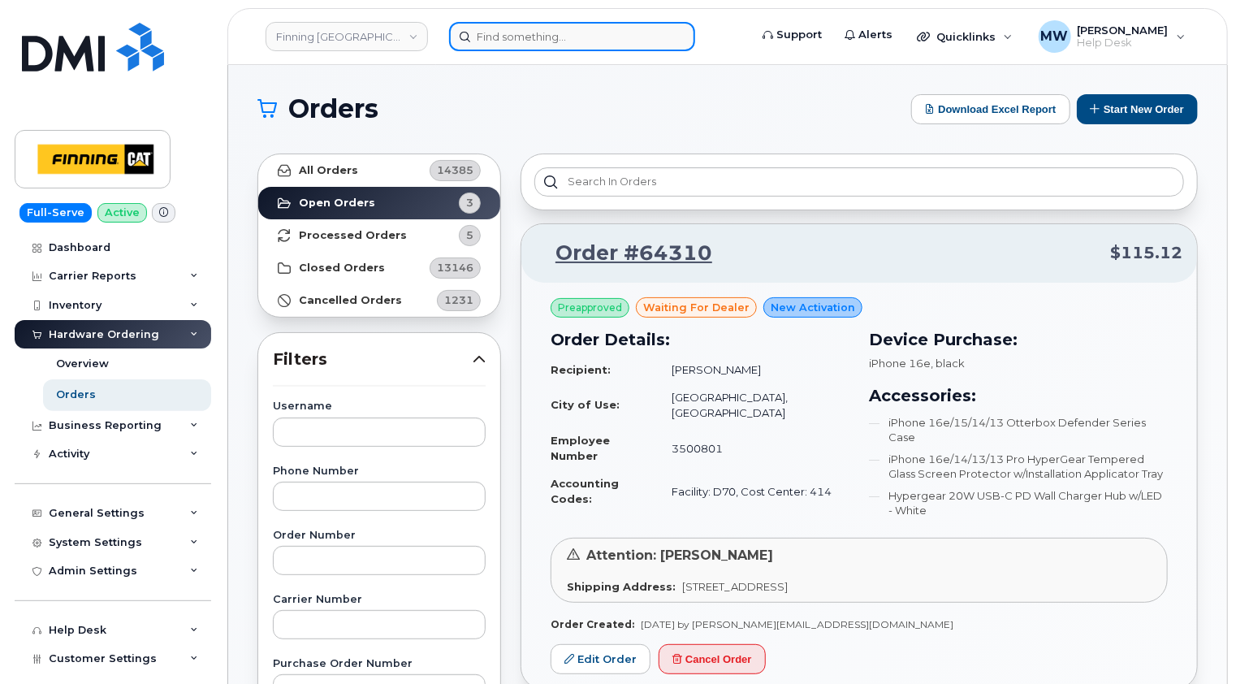
click at [564, 33] on input at bounding box center [572, 36] width 246 height 29
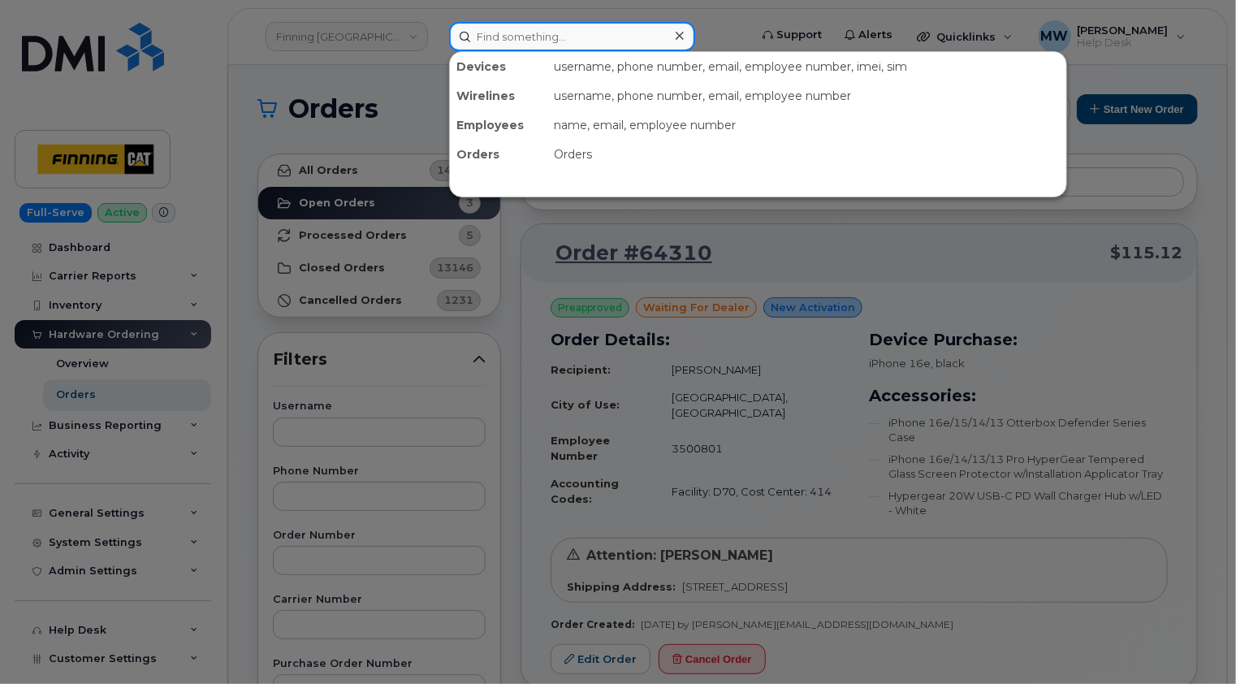
paste input "Goundry-Davey"
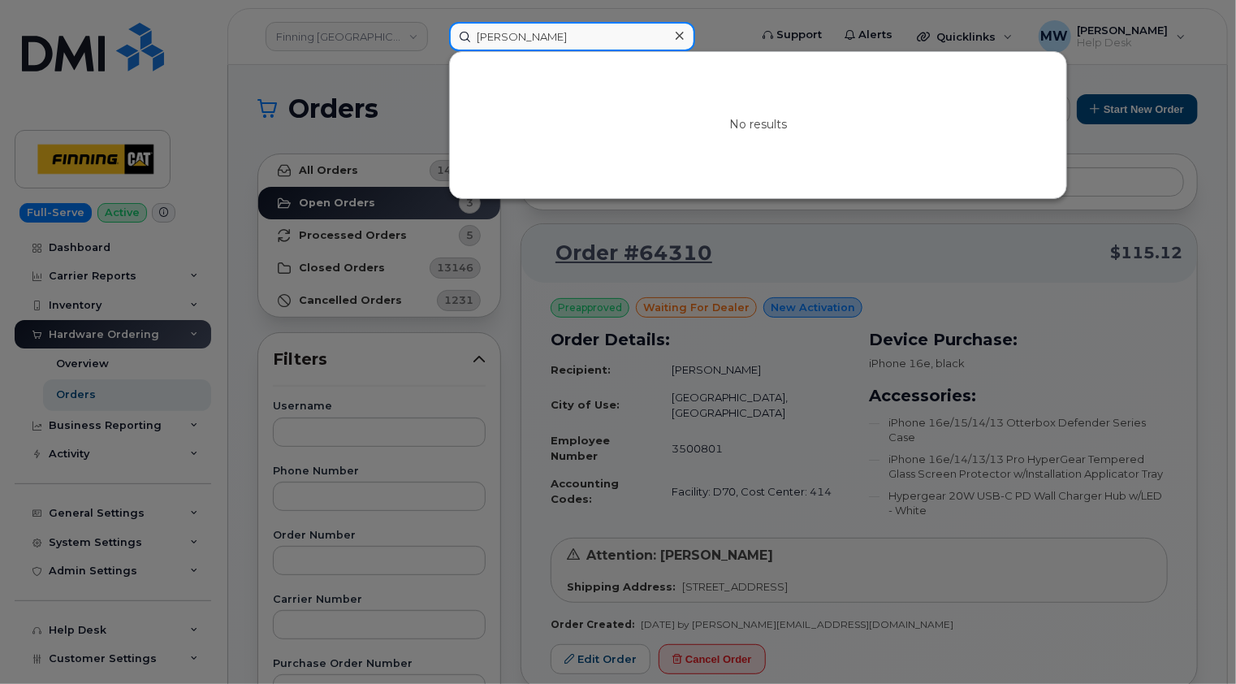
type input "Goundry-Davey"
click at [677, 34] on icon at bounding box center [680, 35] width 8 height 13
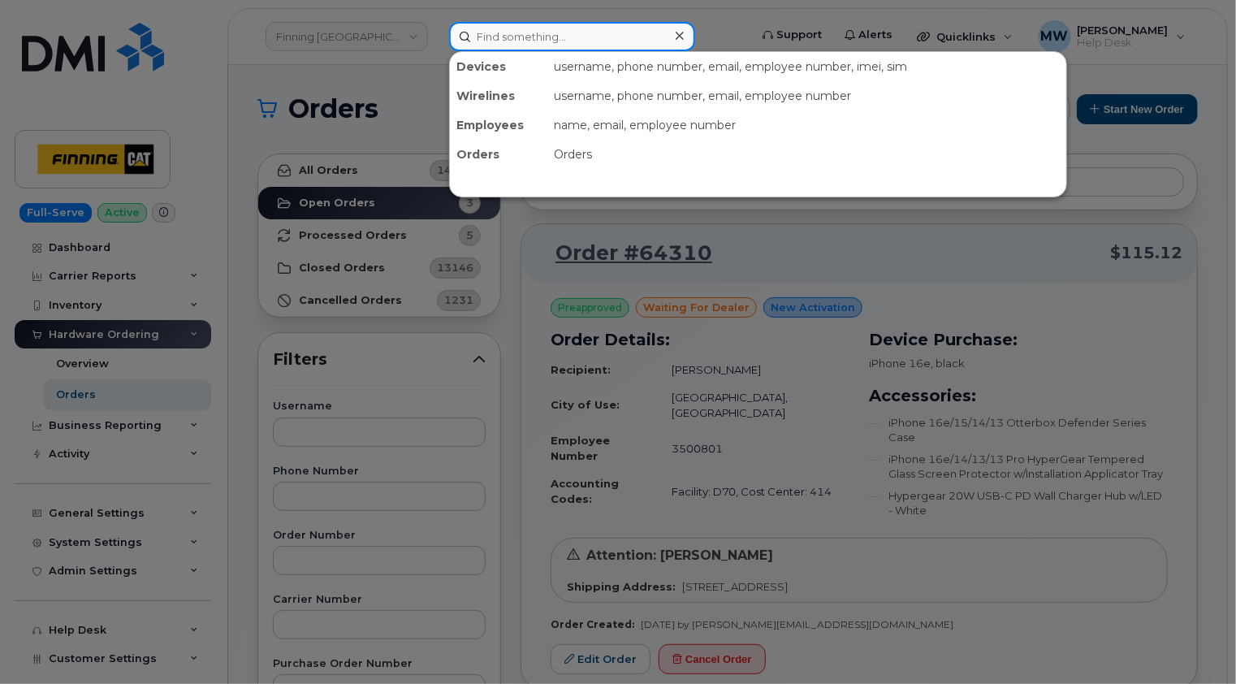
click at [573, 24] on input at bounding box center [572, 36] width 246 height 29
paste input "3499515"
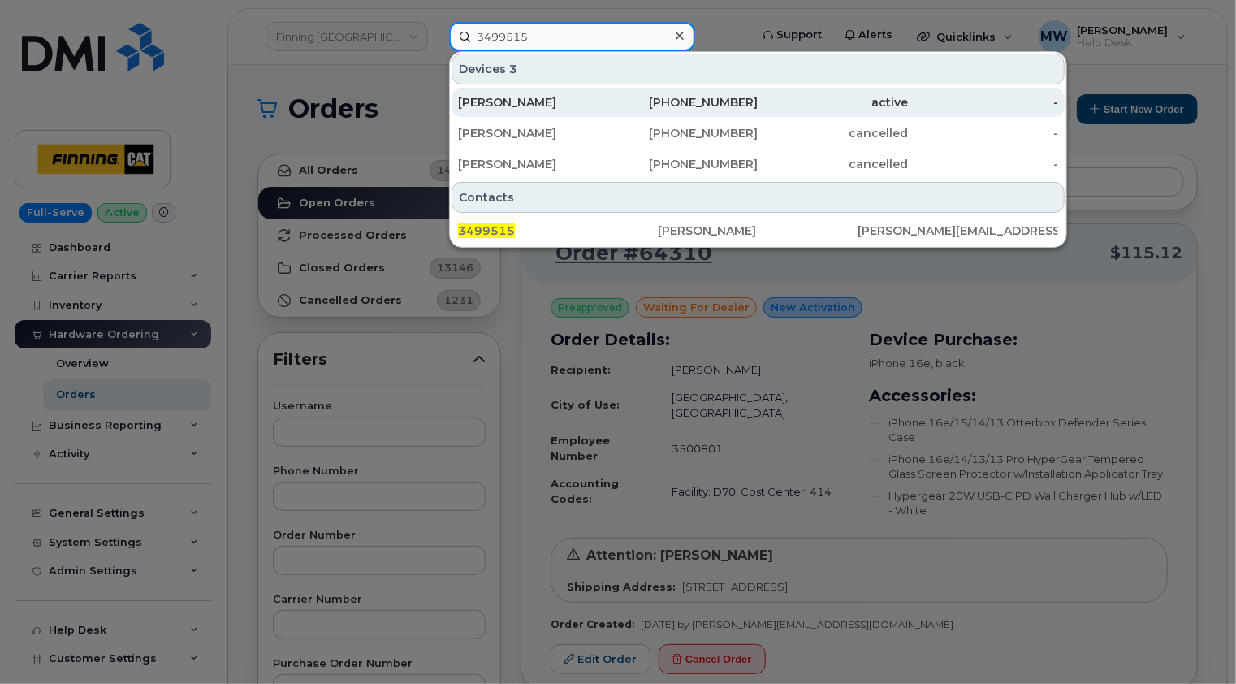
type input "3499515"
click at [585, 102] on div "Nicholas Goundry-Davey" at bounding box center [533, 102] width 150 height 16
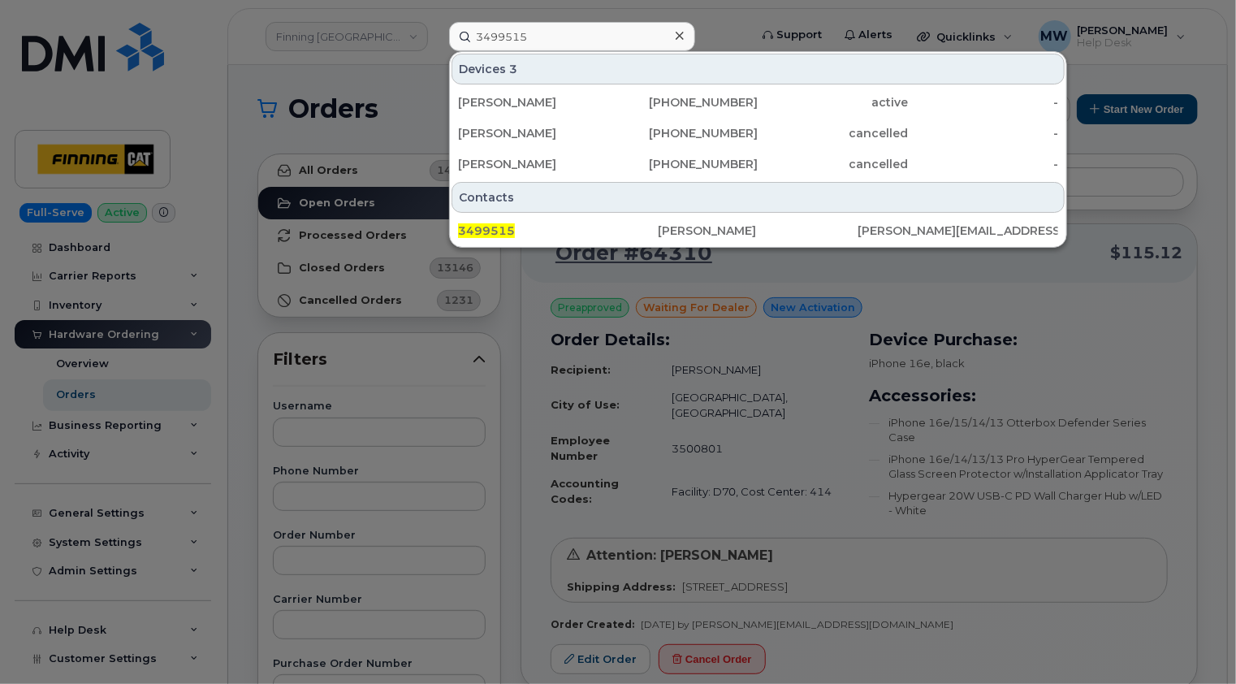
drag, startPoint x: 677, startPoint y: 37, endPoint x: 681, endPoint y: 7, distance: 30.3
click at [677, 37] on icon at bounding box center [680, 36] width 8 height 8
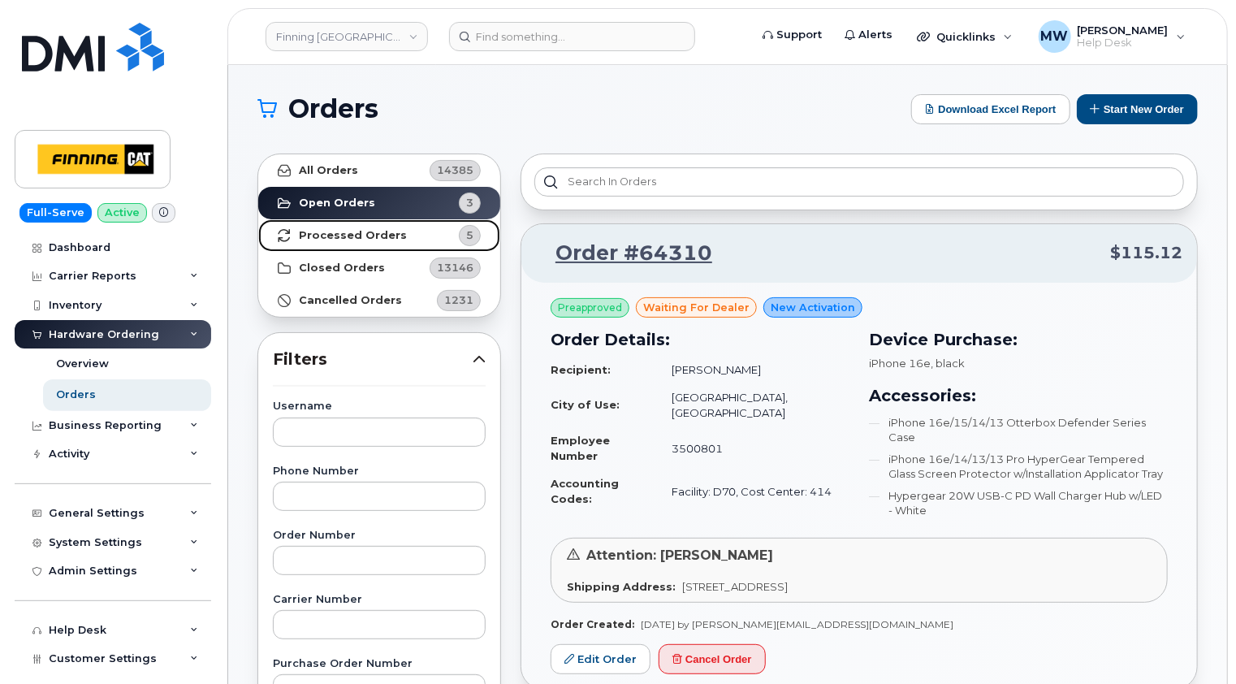
click at [365, 235] on strong "Processed Orders" at bounding box center [353, 235] width 108 height 13
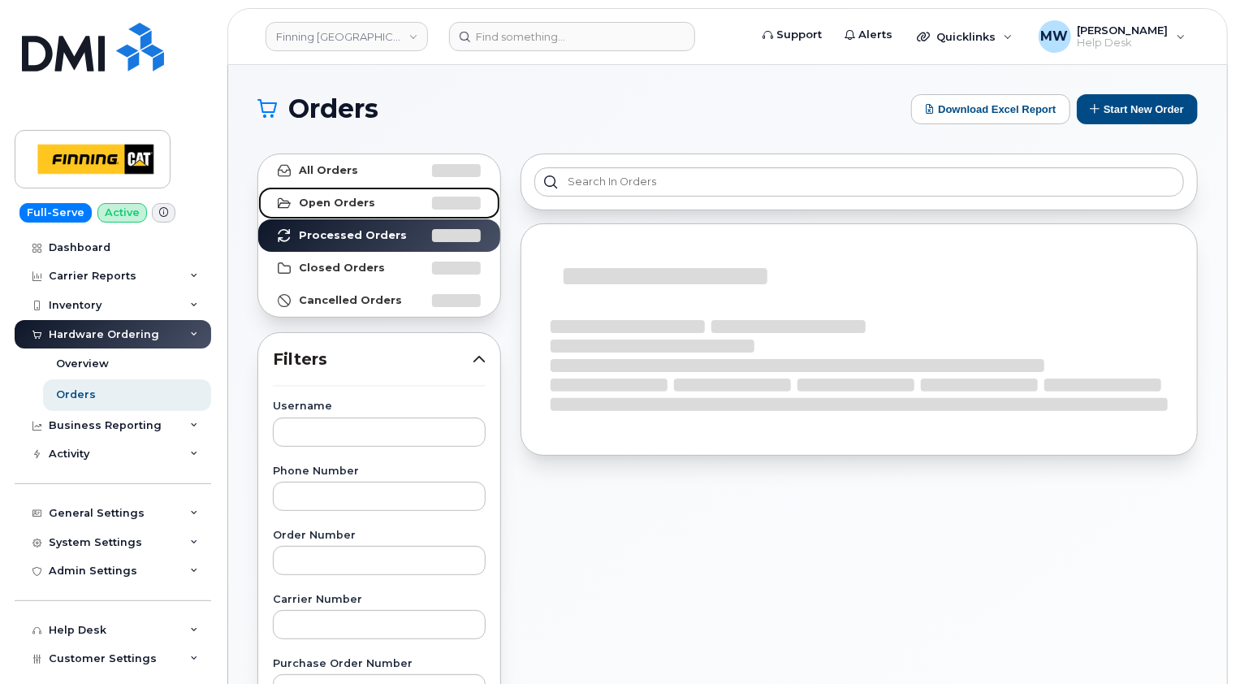
click at [353, 207] on strong "Open Orders" at bounding box center [337, 203] width 76 height 13
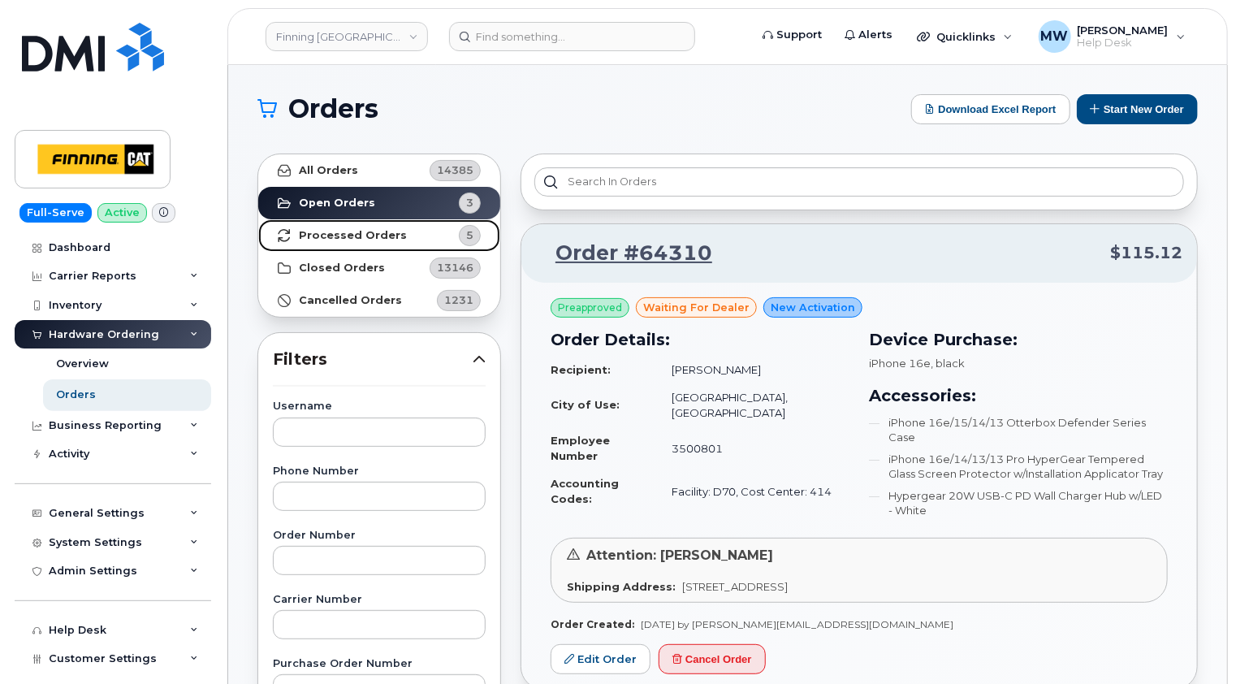
click at [348, 235] on strong "Processed Orders" at bounding box center [353, 235] width 108 height 13
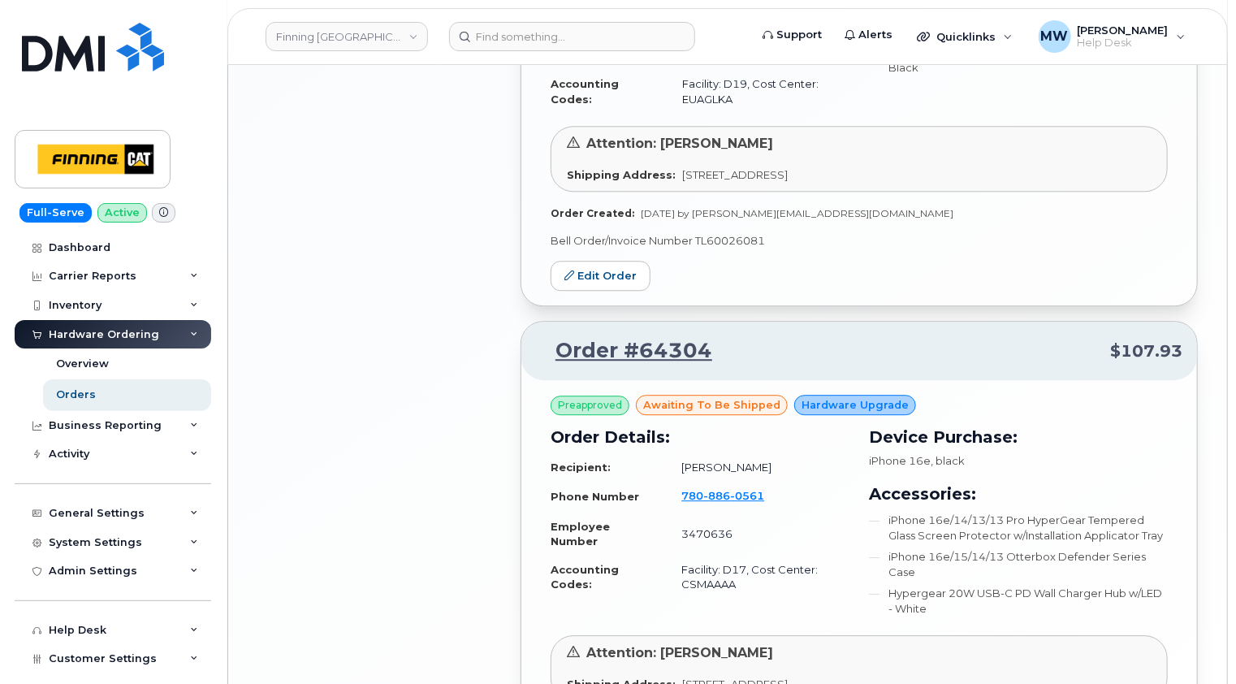
scroll to position [2300, 0]
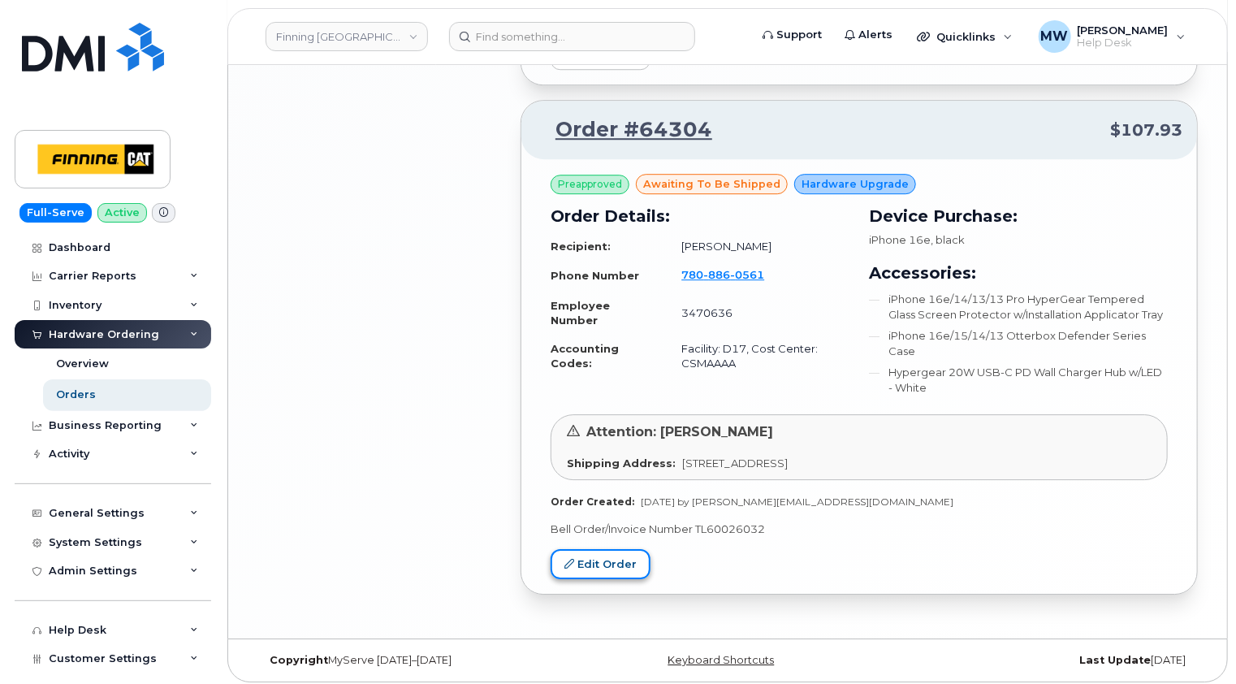
click at [607, 558] on link "Edit Order" at bounding box center [601, 564] width 100 height 30
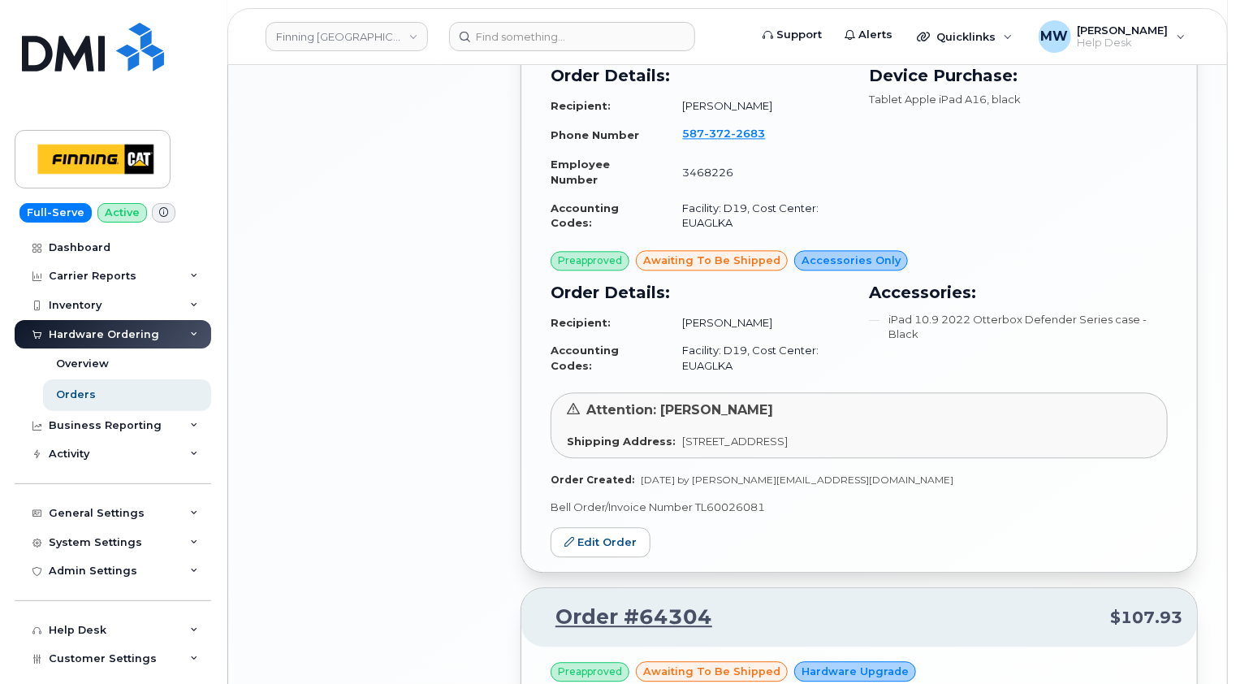
scroll to position [1731, 0]
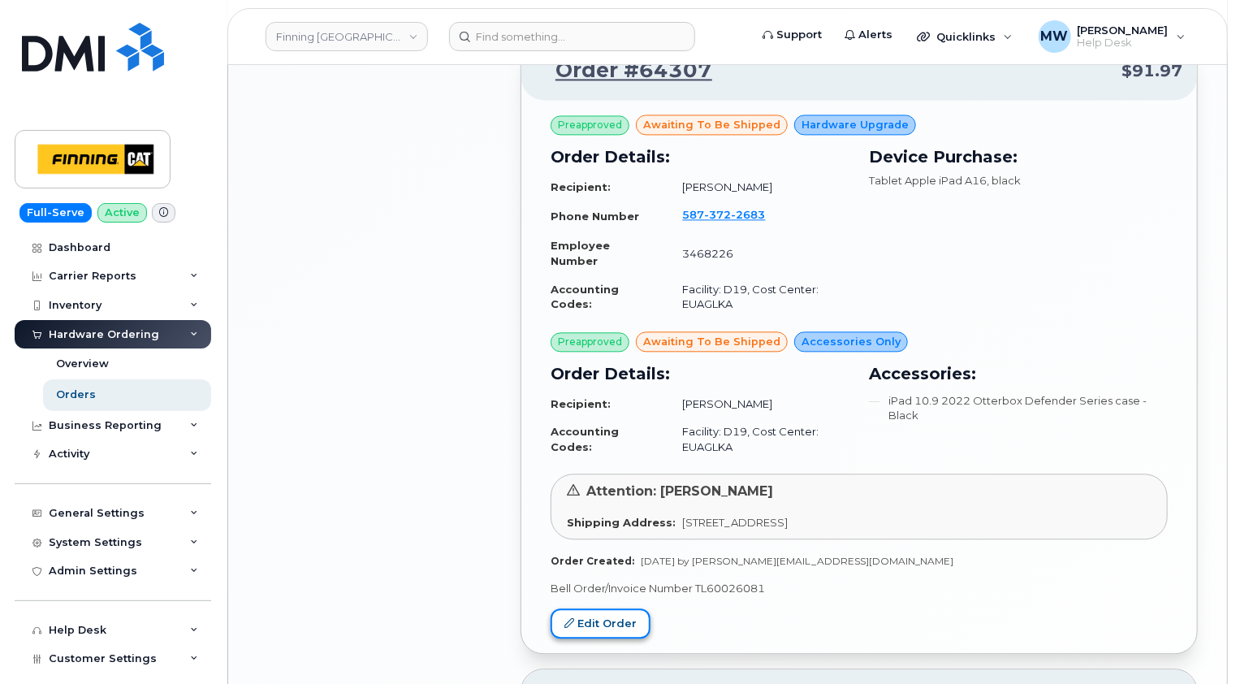
click at [604, 616] on link "Edit Order" at bounding box center [601, 623] width 100 height 30
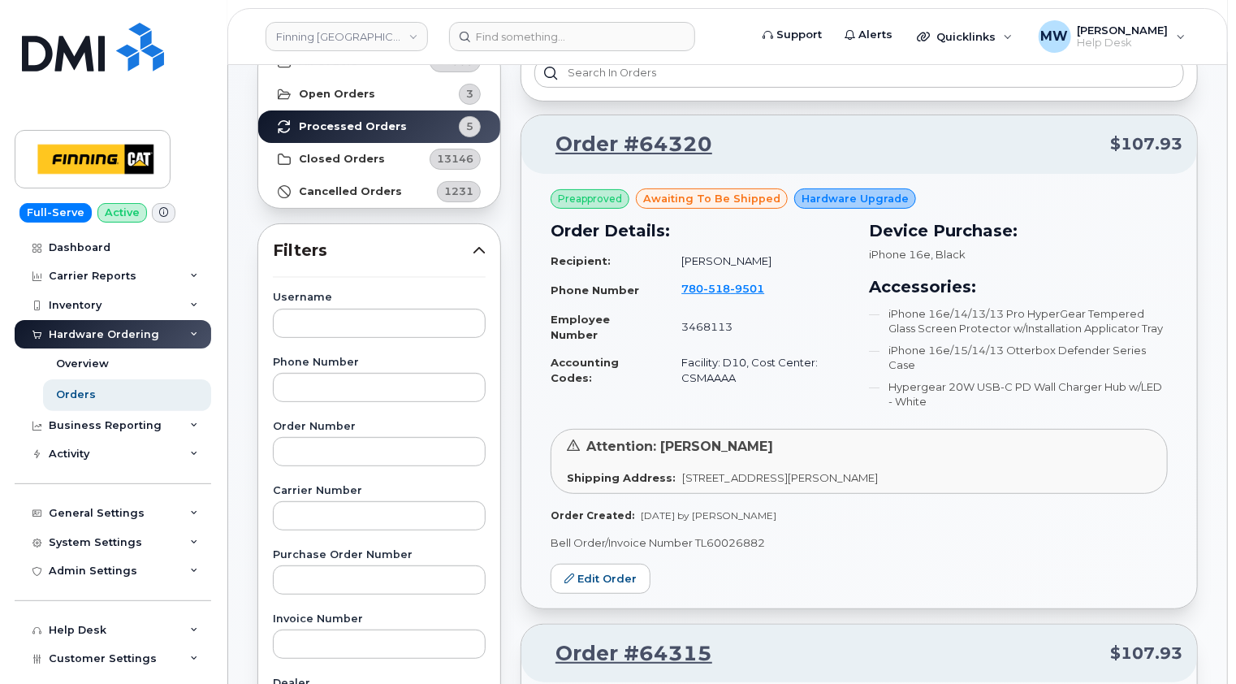
scroll to position [107, 0]
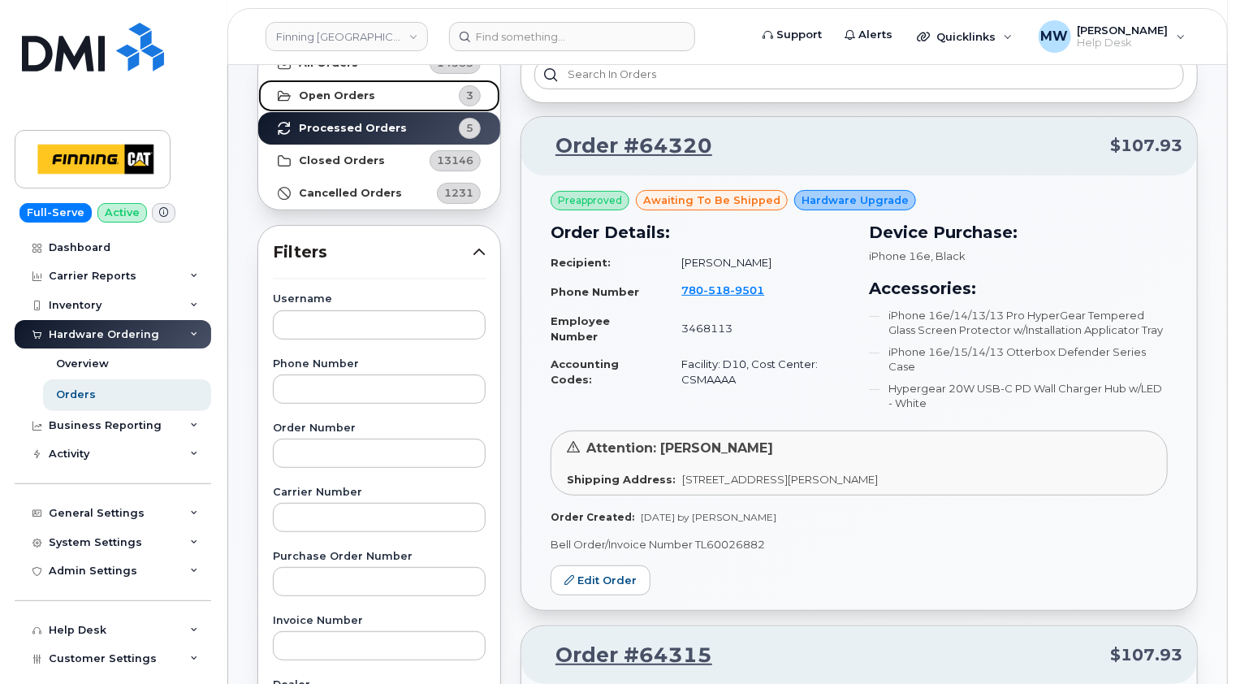
click at [352, 102] on link "Open Orders 3" at bounding box center [379, 96] width 242 height 32
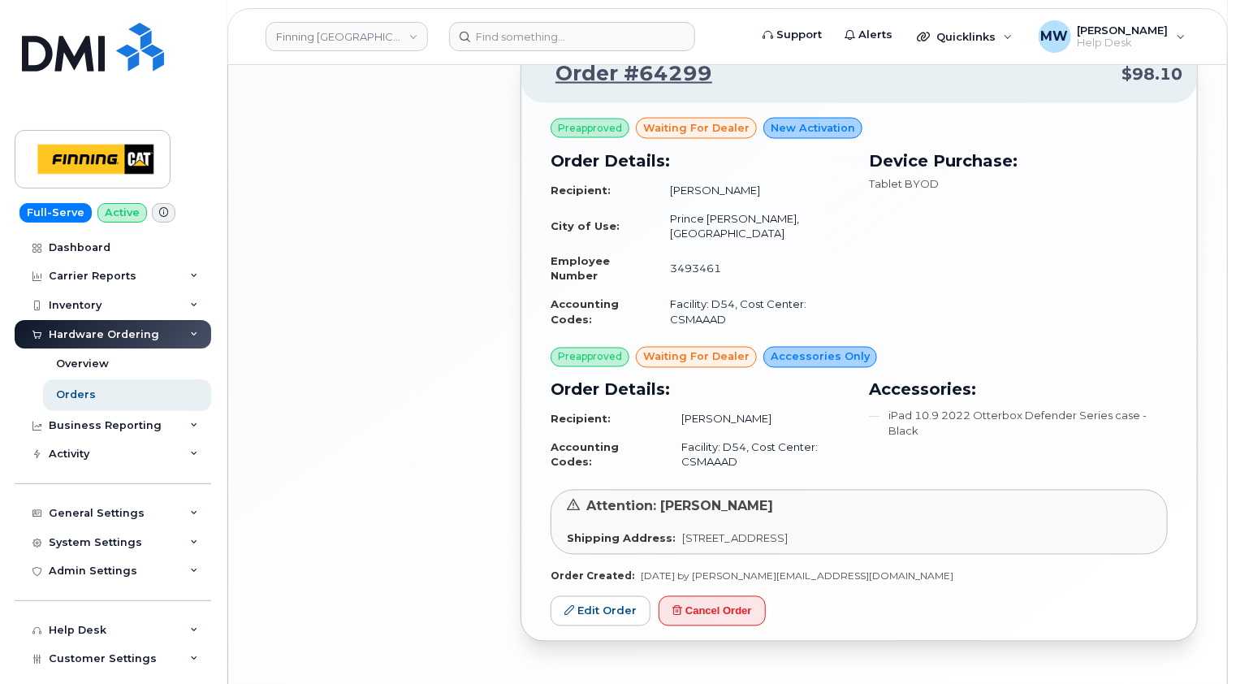
scroll to position [1291, 0]
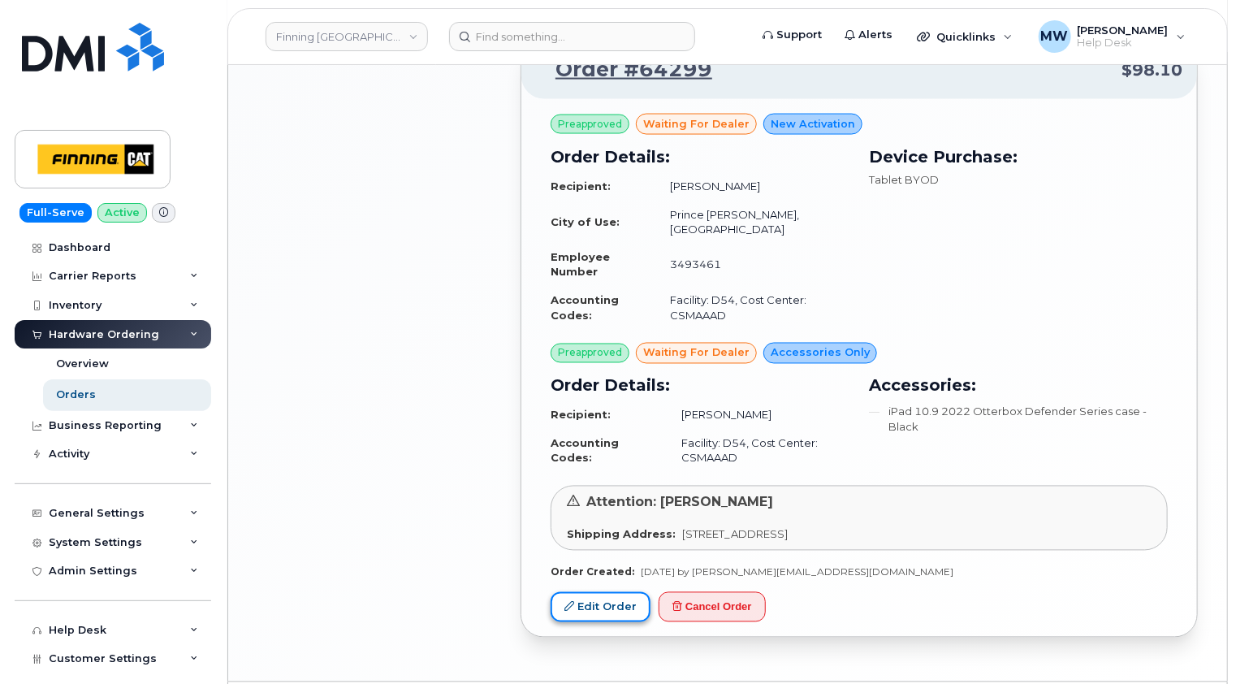
click at [614, 592] on link "Edit Order" at bounding box center [601, 607] width 100 height 30
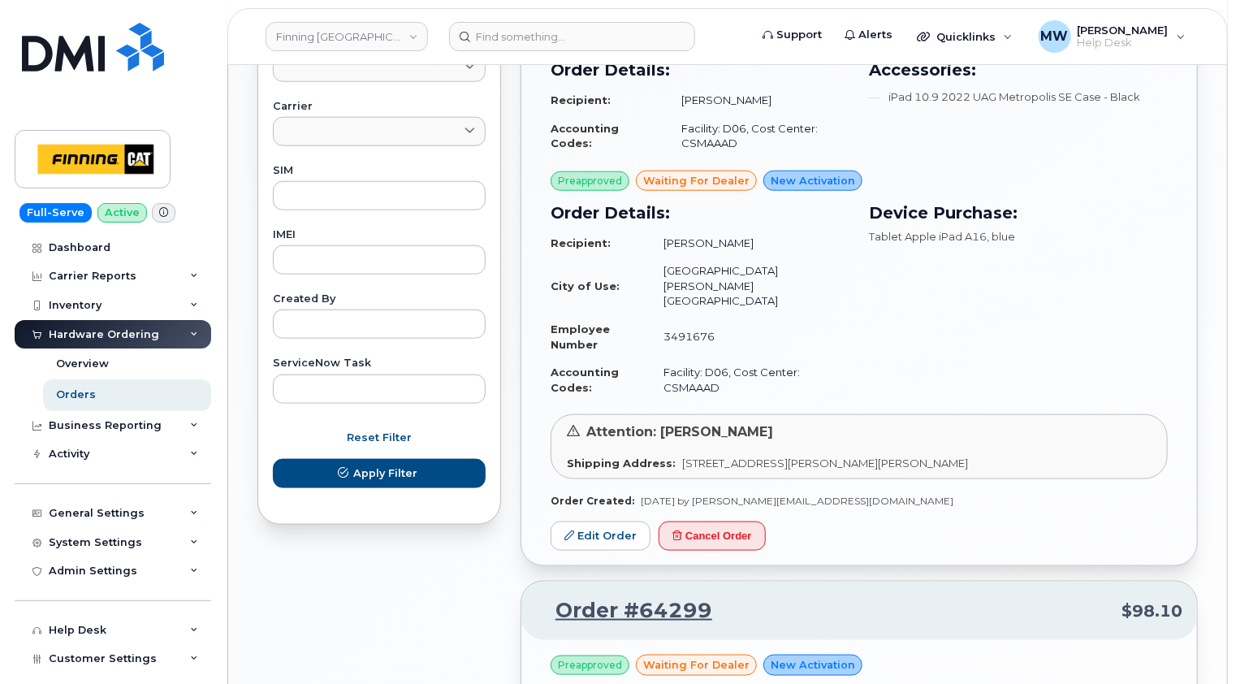
scroll to position [723, 0]
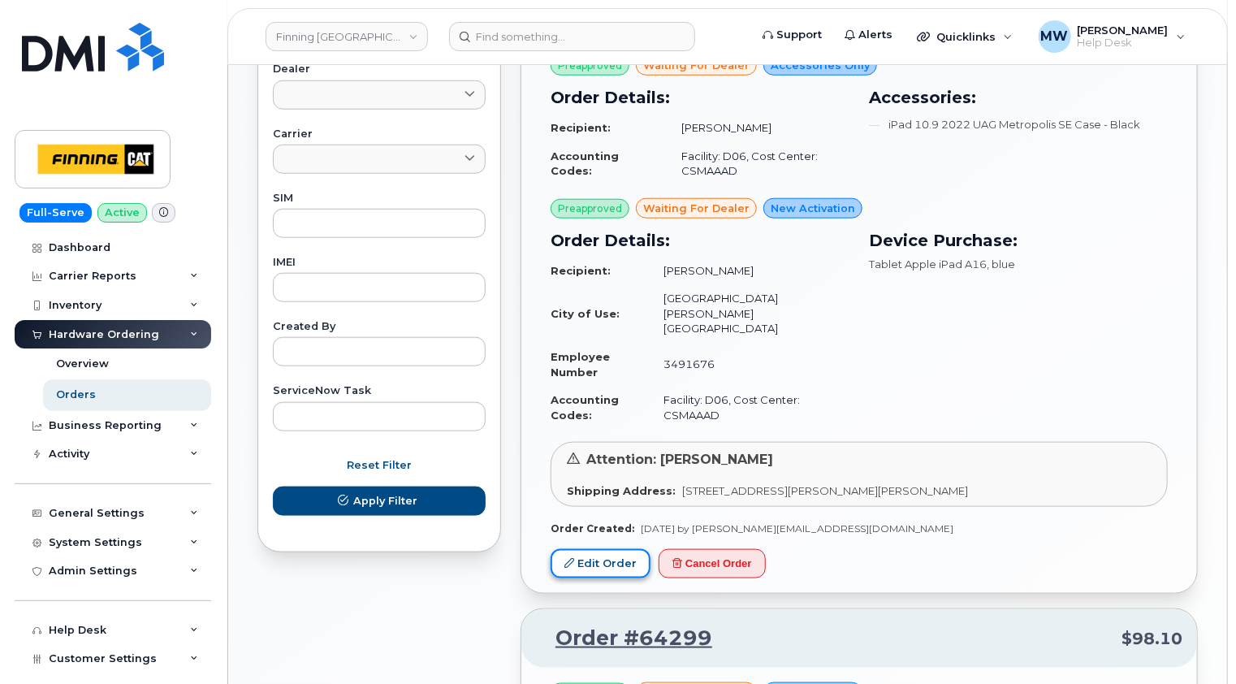
click at [606, 549] on link "Edit Order" at bounding box center [601, 564] width 100 height 30
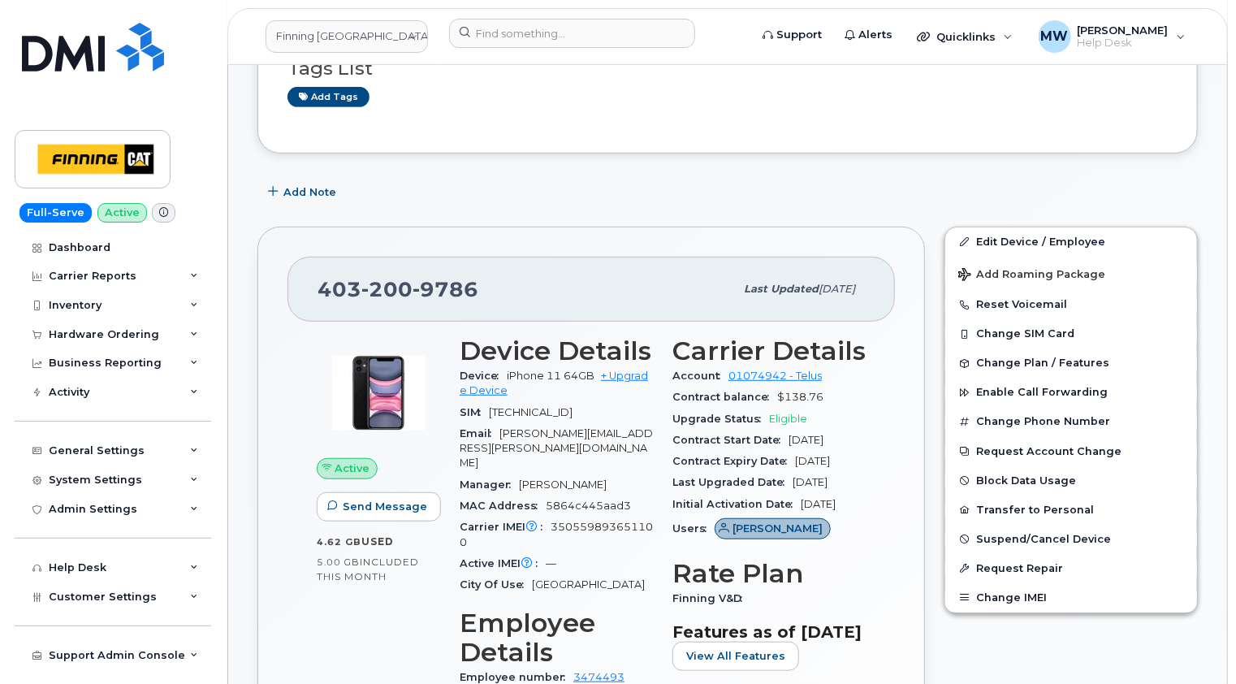
scroll to position [325, 0]
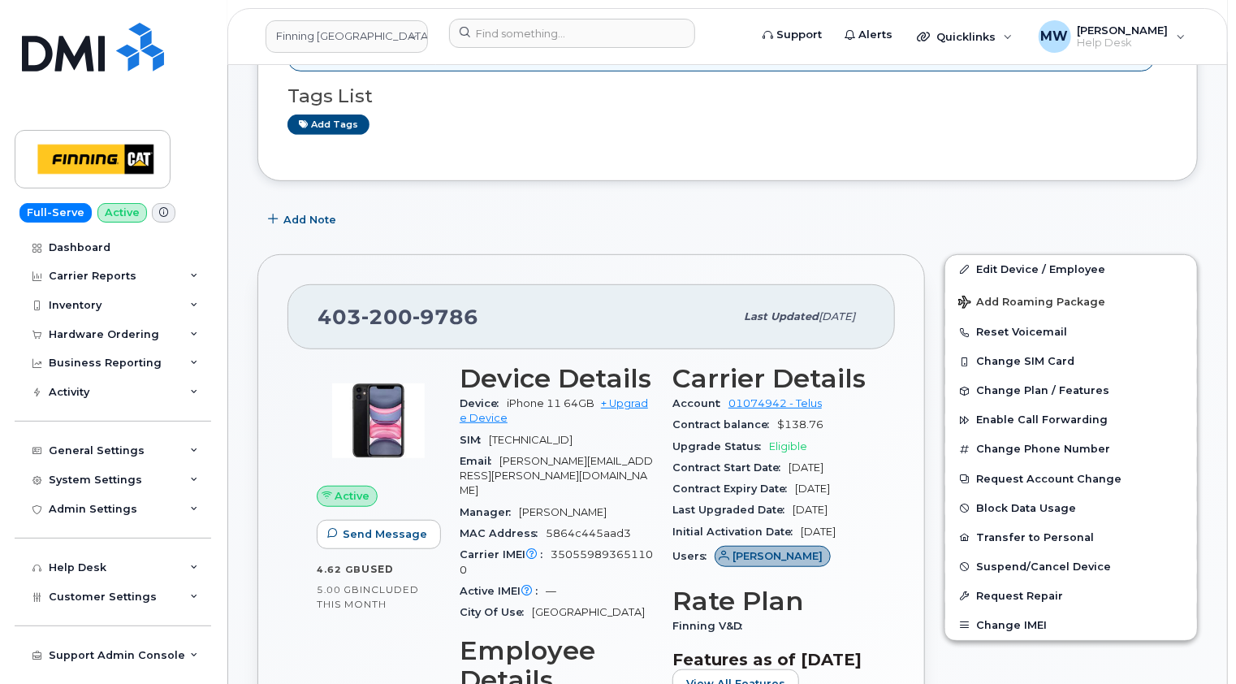
click at [414, 313] on span "9786" at bounding box center [446, 317] width 66 height 24
copy span "[PHONE_NUMBER]"
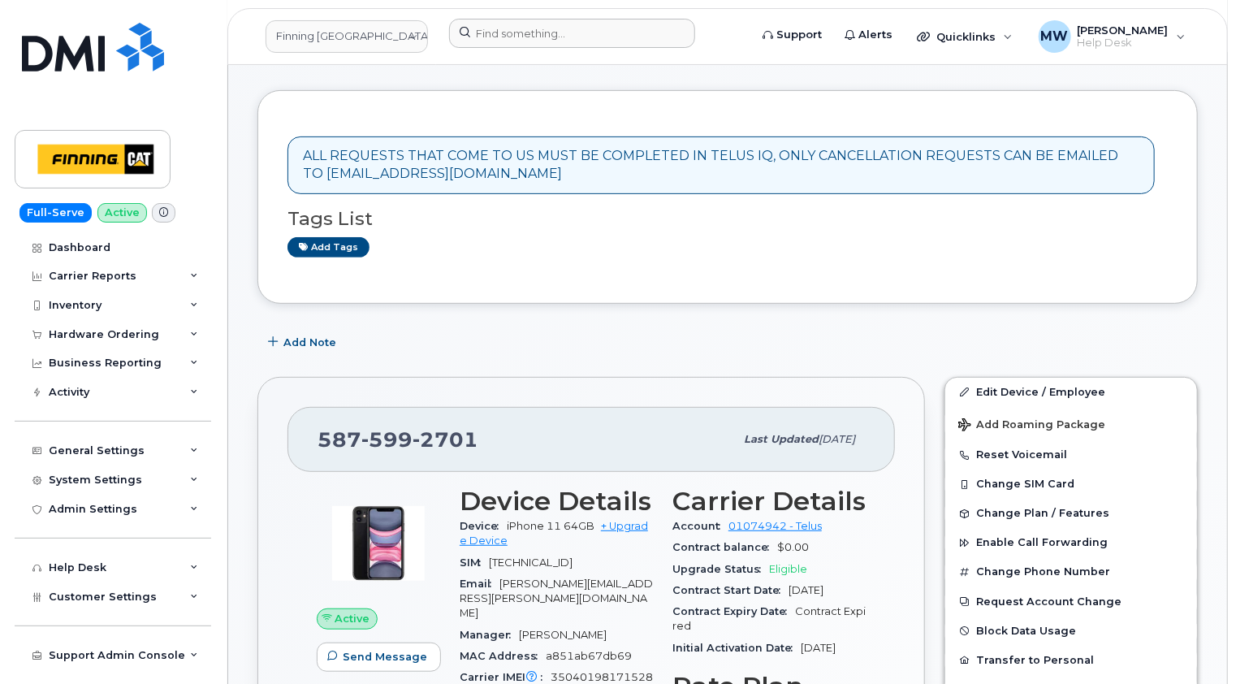
scroll to position [56, 0]
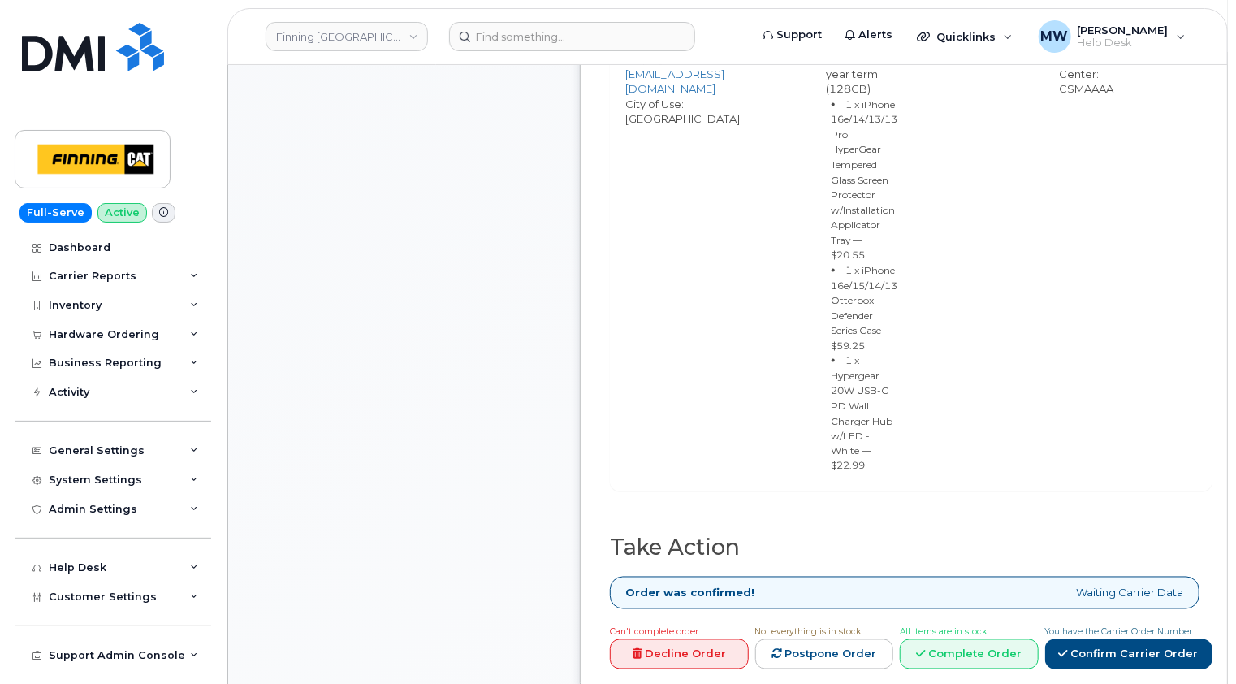
scroll to position [1137, 0]
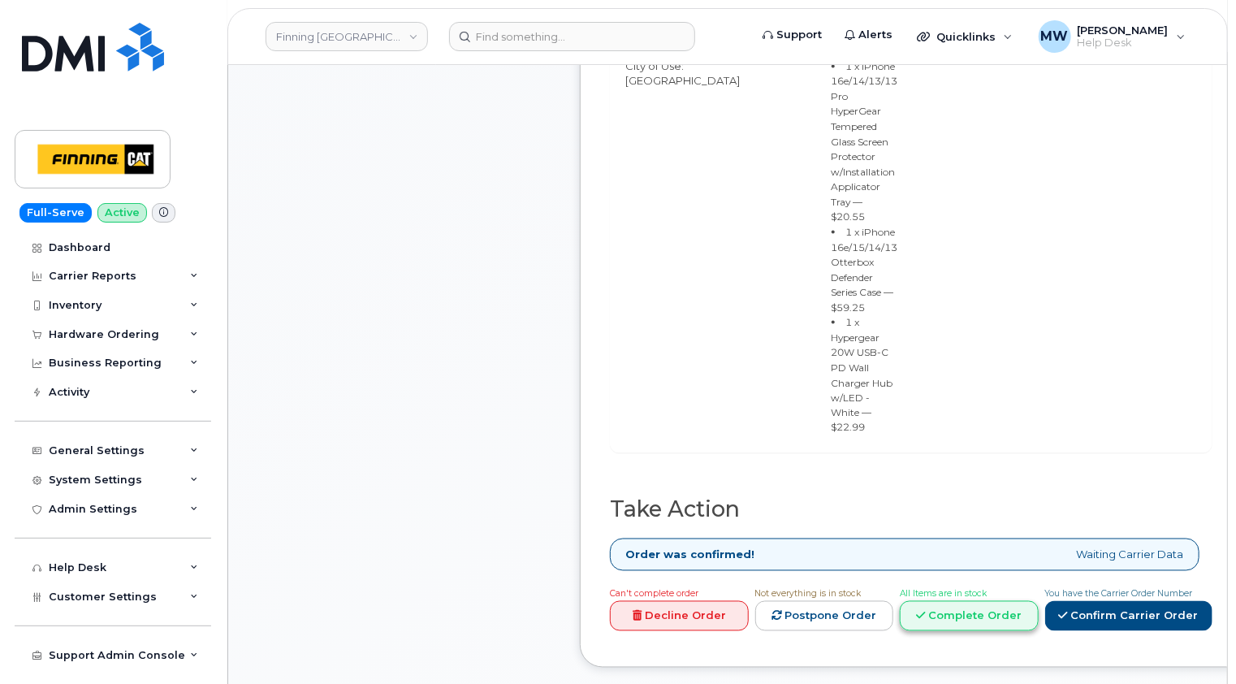
click at [1039, 601] on link "Complete Order" at bounding box center [969, 616] width 139 height 30
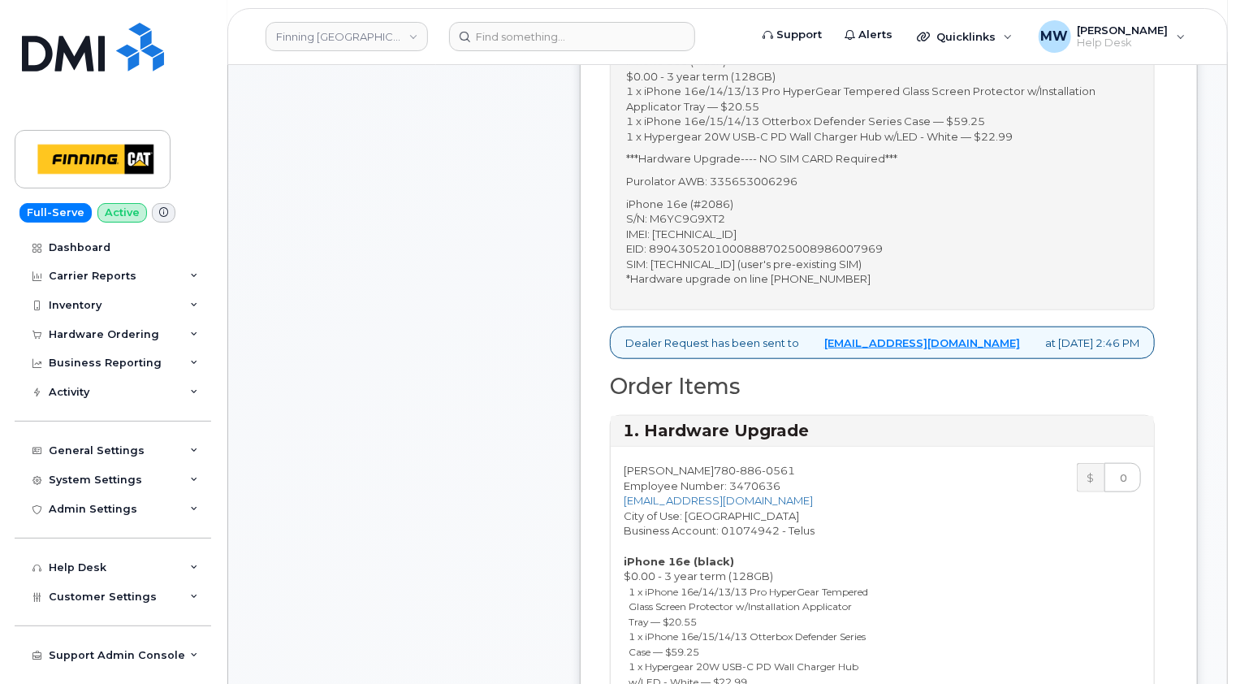
scroll to position [568, 0]
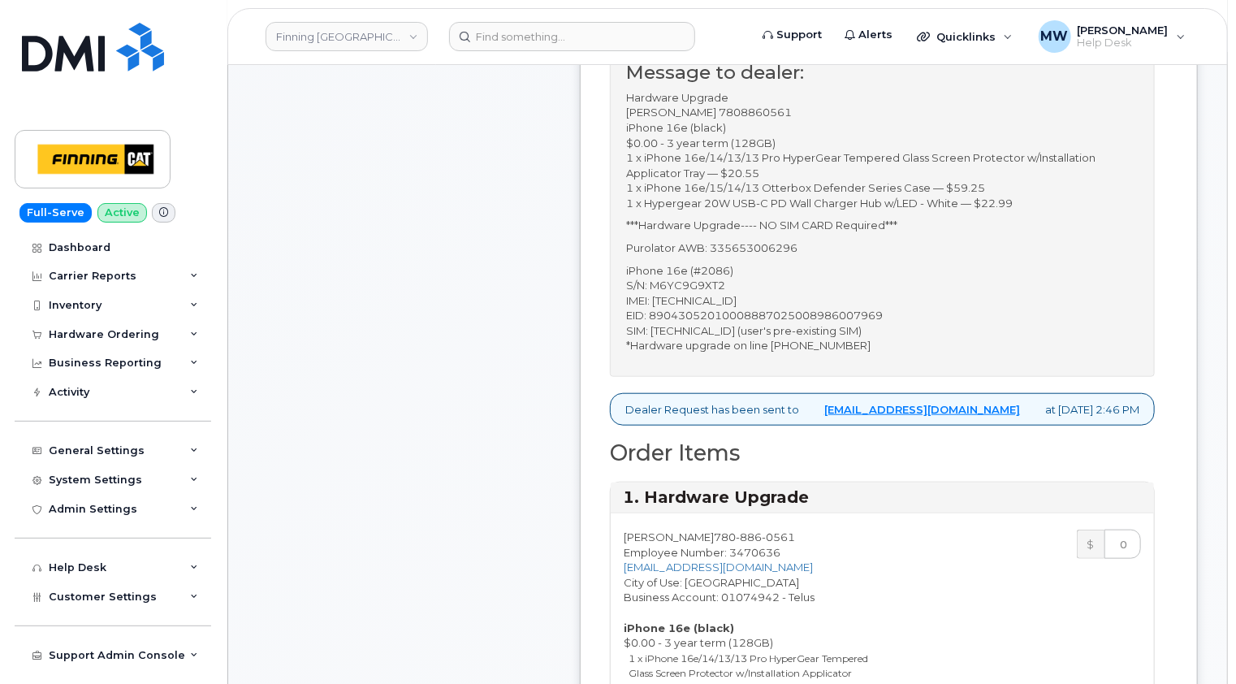
click at [722, 298] on p "iPhone 16e (#2086) S/N: M6YC9G9XT2 IMEI: [TECHNICAL_ID] EID: 890430520100088870…" at bounding box center [882, 308] width 512 height 90
copy p "353927601563411"
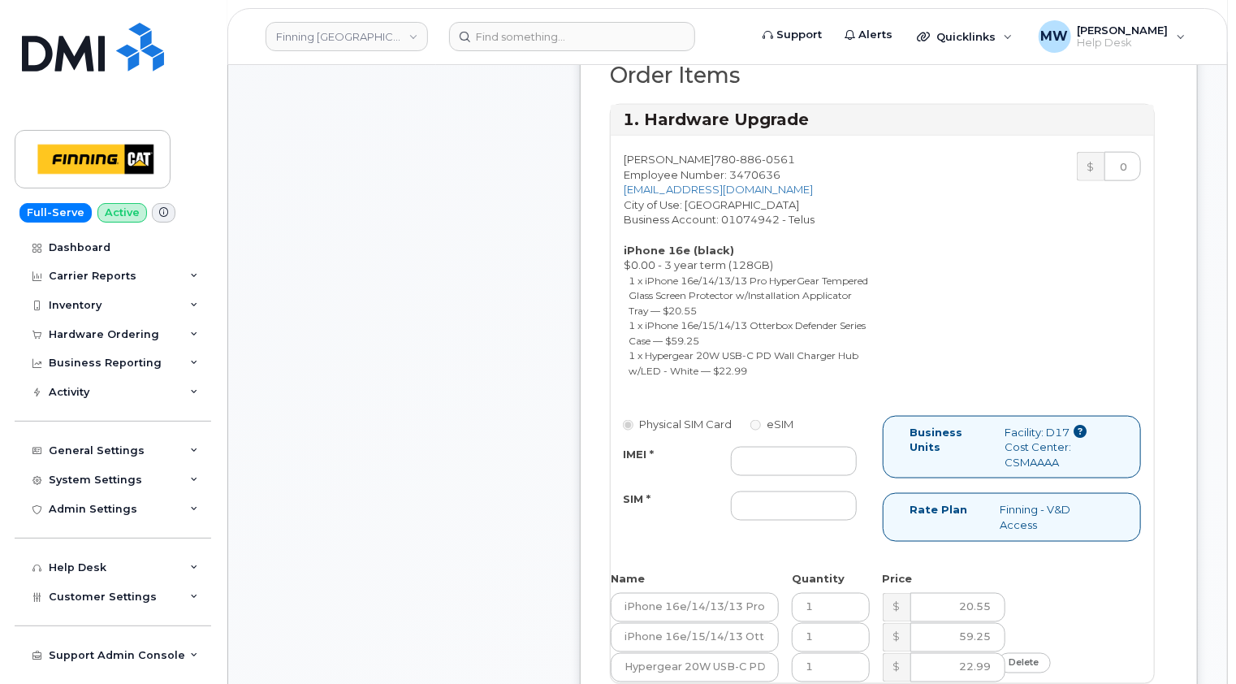
scroll to position [1056, 0]
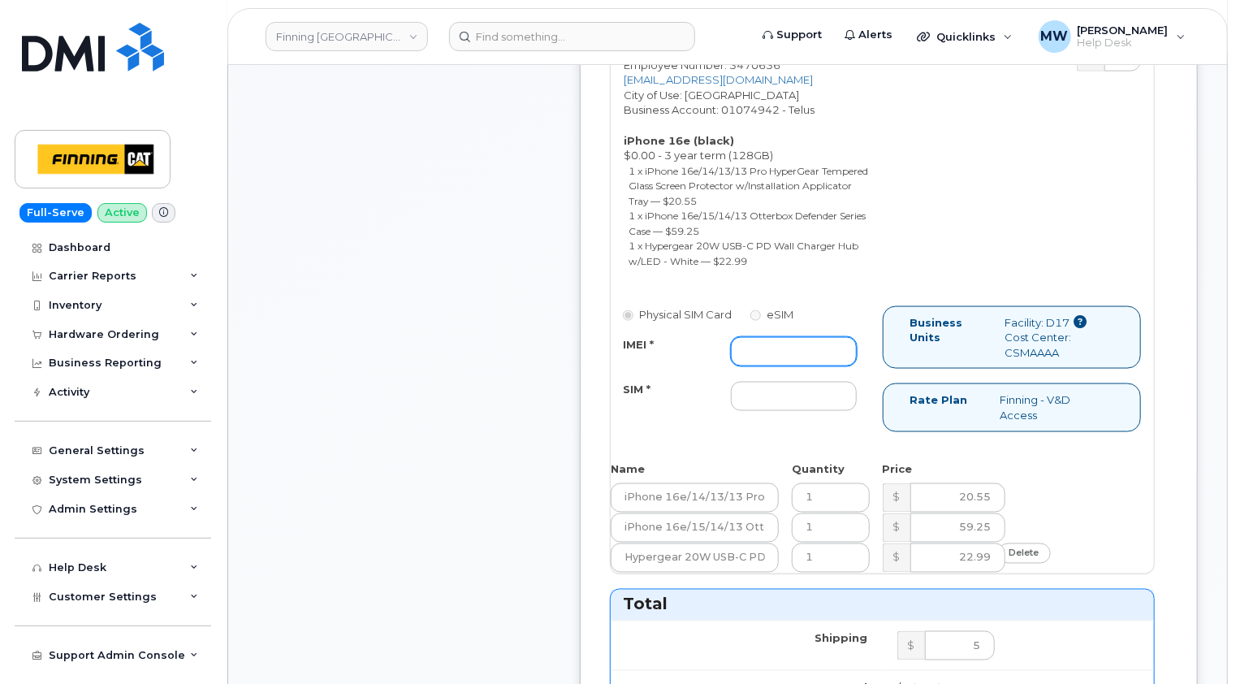
click at [778, 343] on input "IMEI *" at bounding box center [794, 351] width 127 height 29
paste input "353927601563411"
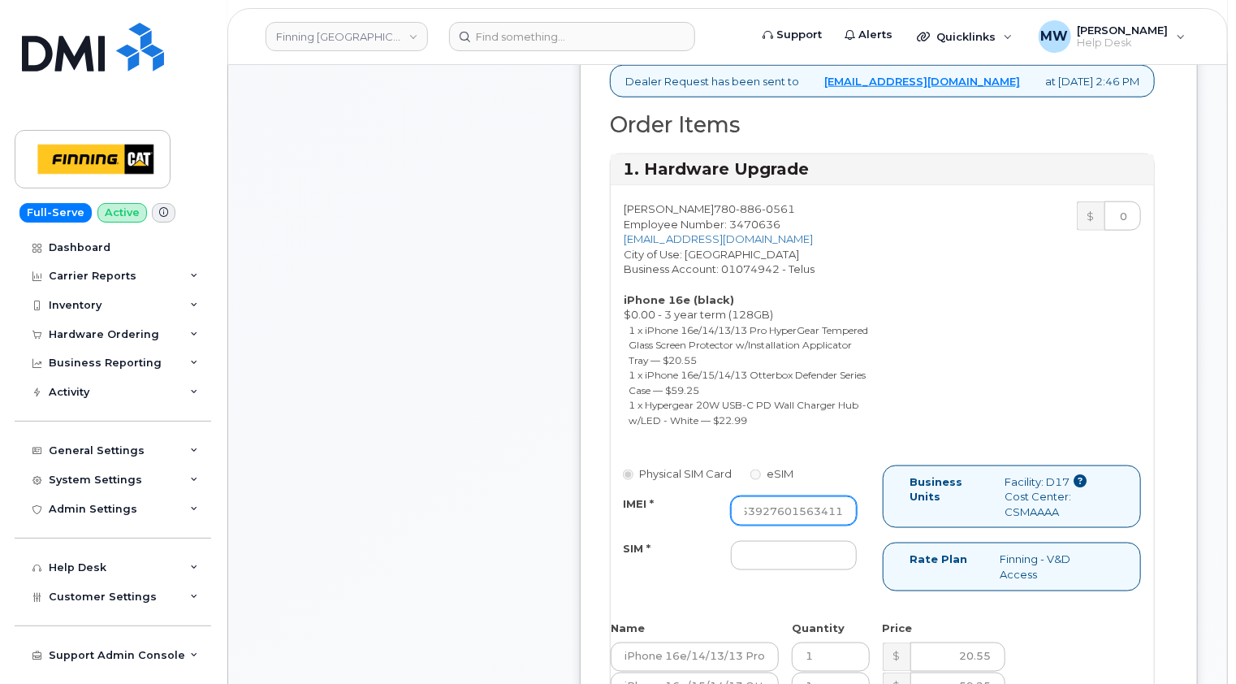
scroll to position [731, 0]
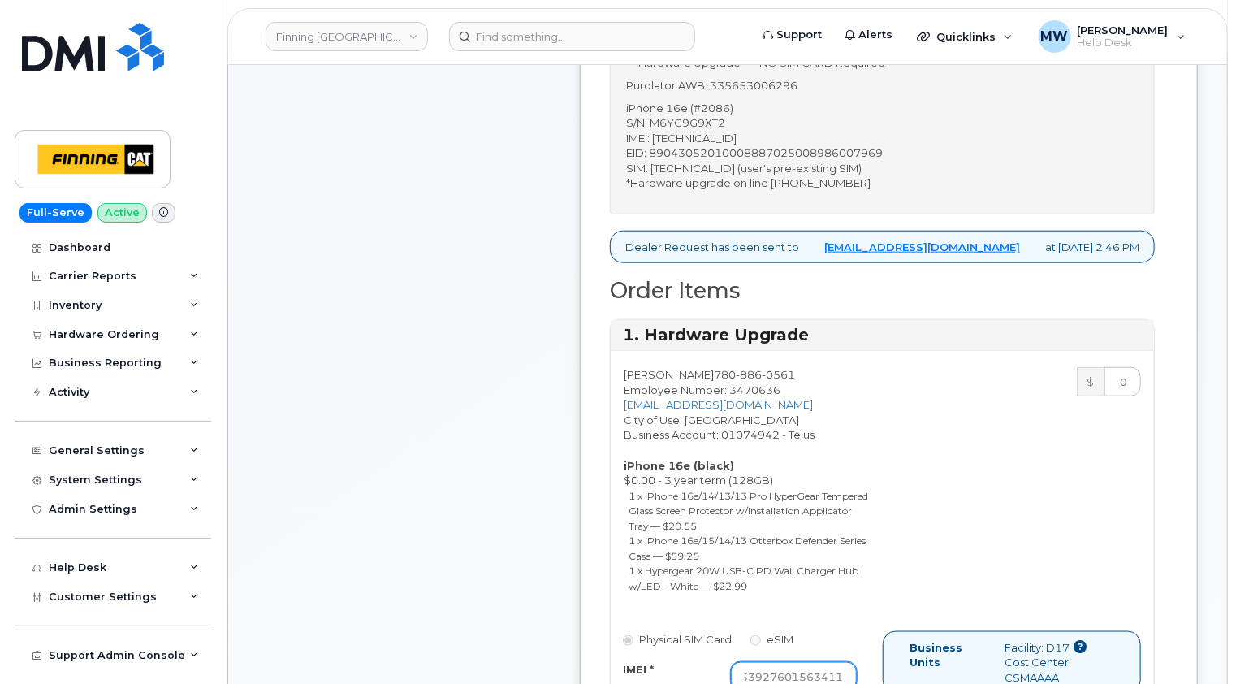
type input "353927601563411"
click at [732, 163] on p "iPhone 16e (#2086) S/N: M6YC9G9XT2 IMEI: [TECHNICAL_ID] EID: 890430520100088870…" at bounding box center [882, 146] width 512 height 90
copy p "[TECHNICAL_ID]"
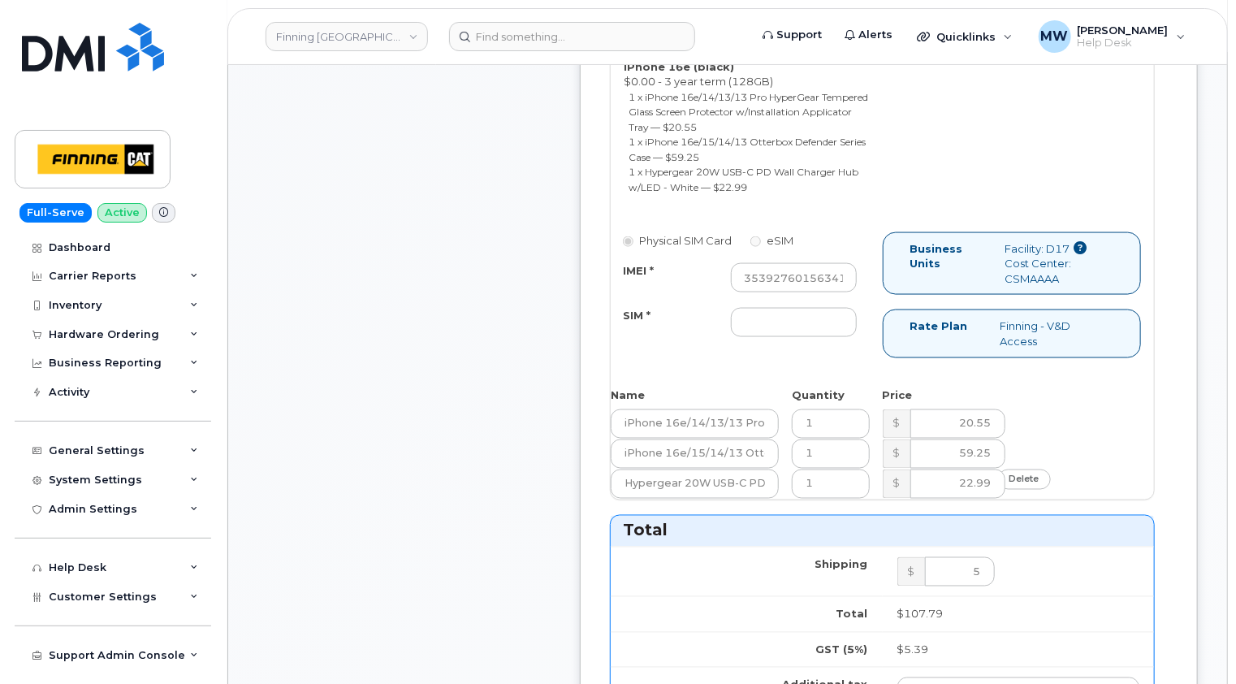
scroll to position [1137, 0]
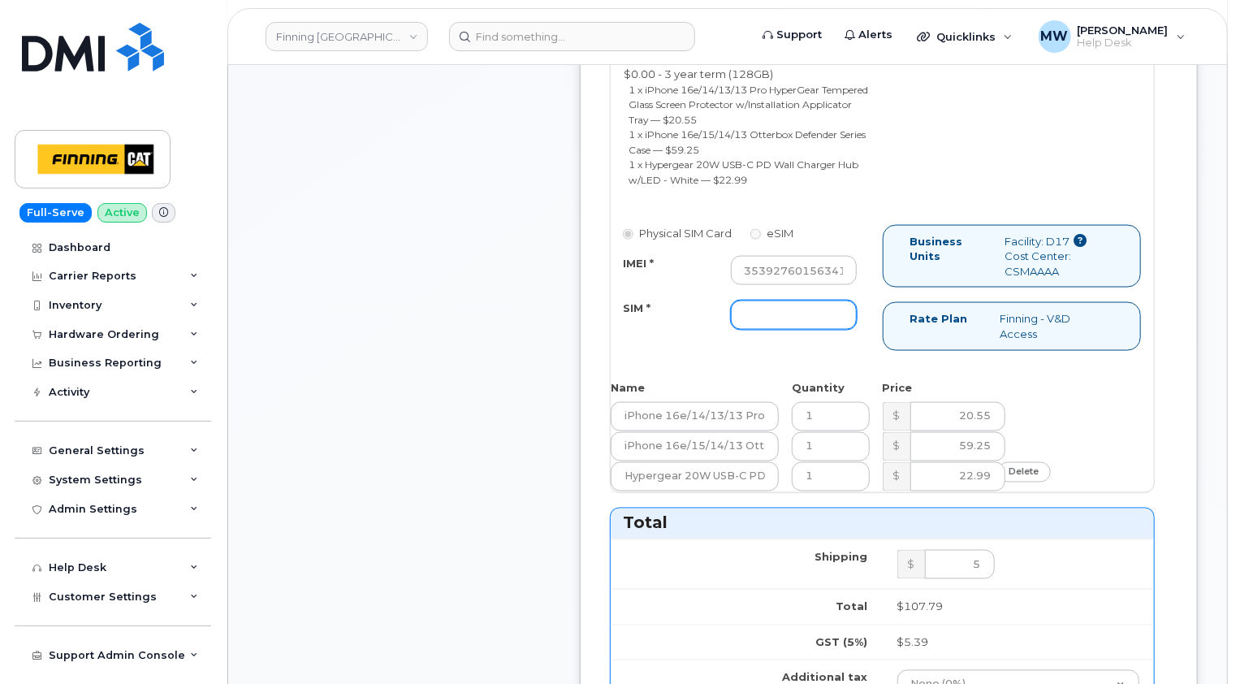
click at [774, 315] on input "SIM *" at bounding box center [794, 314] width 127 height 29
paste input "[TECHNICAL_ID]"
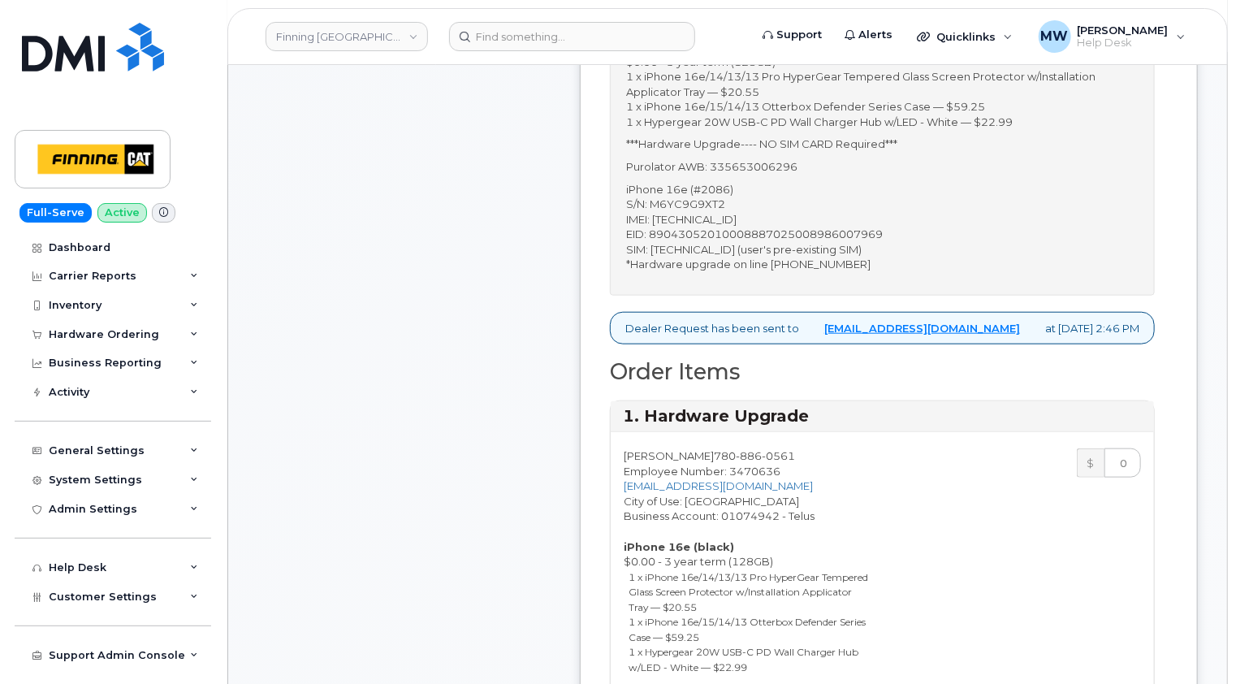
scroll to position [487, 0]
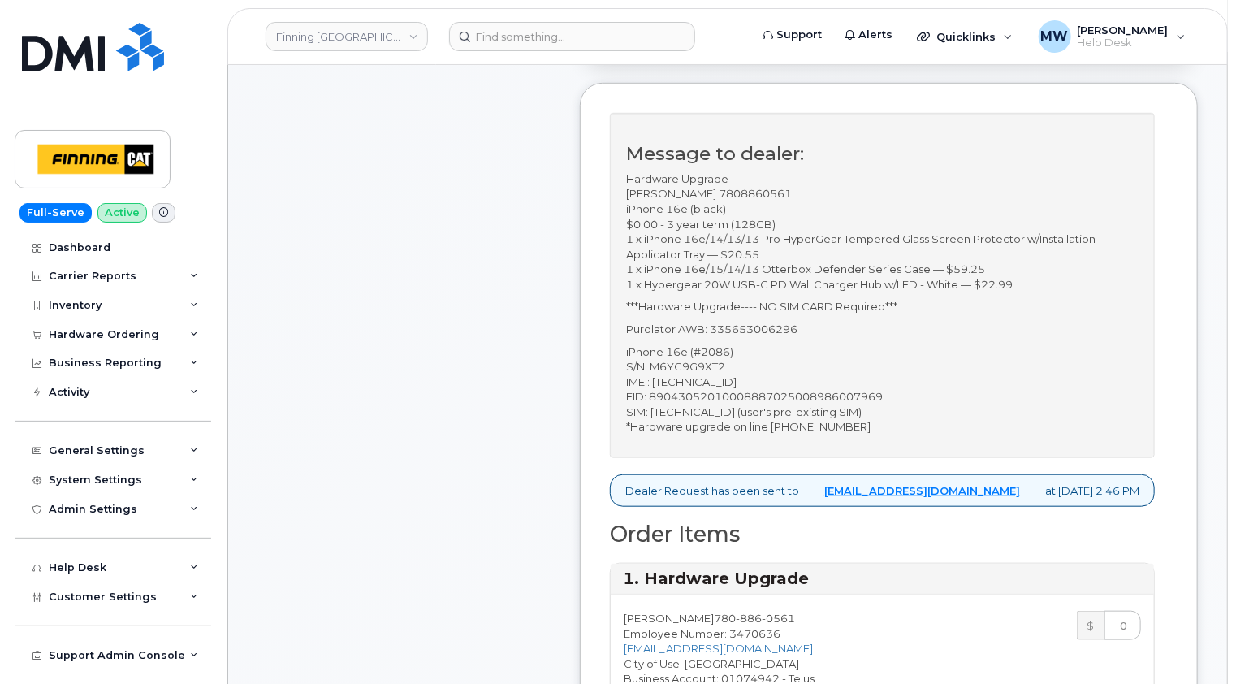
type input "[TECHNICAL_ID]"
click at [786, 322] on p "Purolator AWB: 335653006296" at bounding box center [882, 329] width 512 height 15
copy p "335653006296"
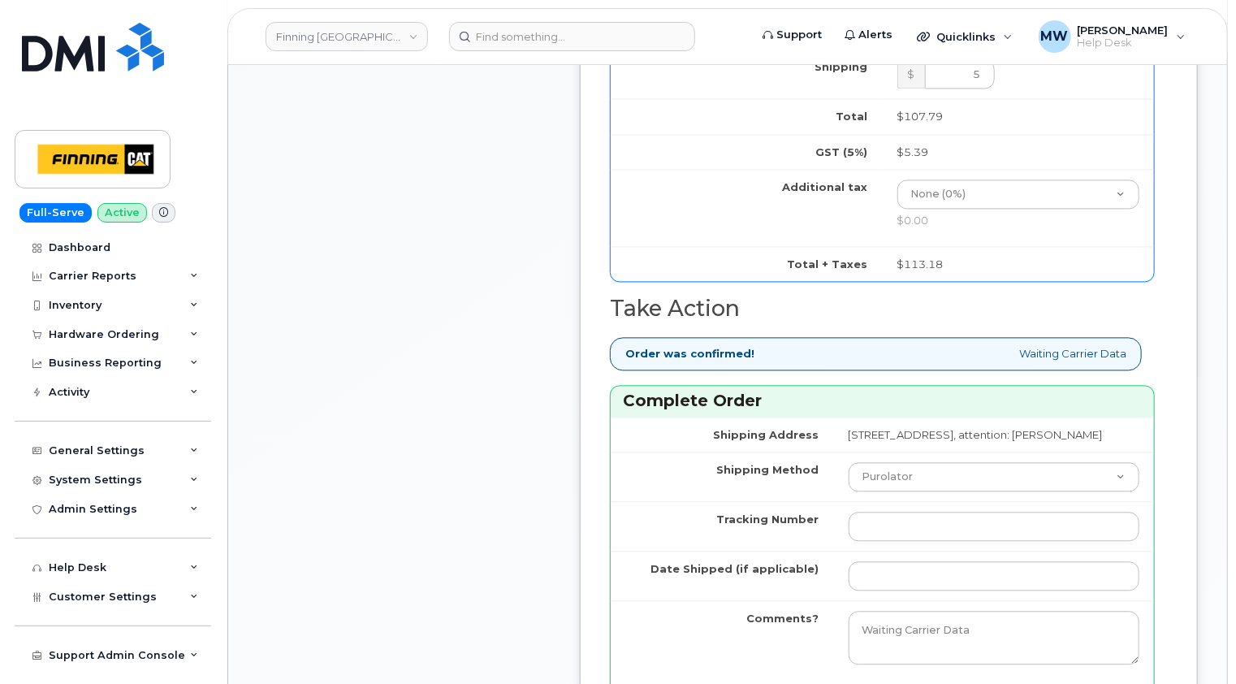
scroll to position [1705, 0]
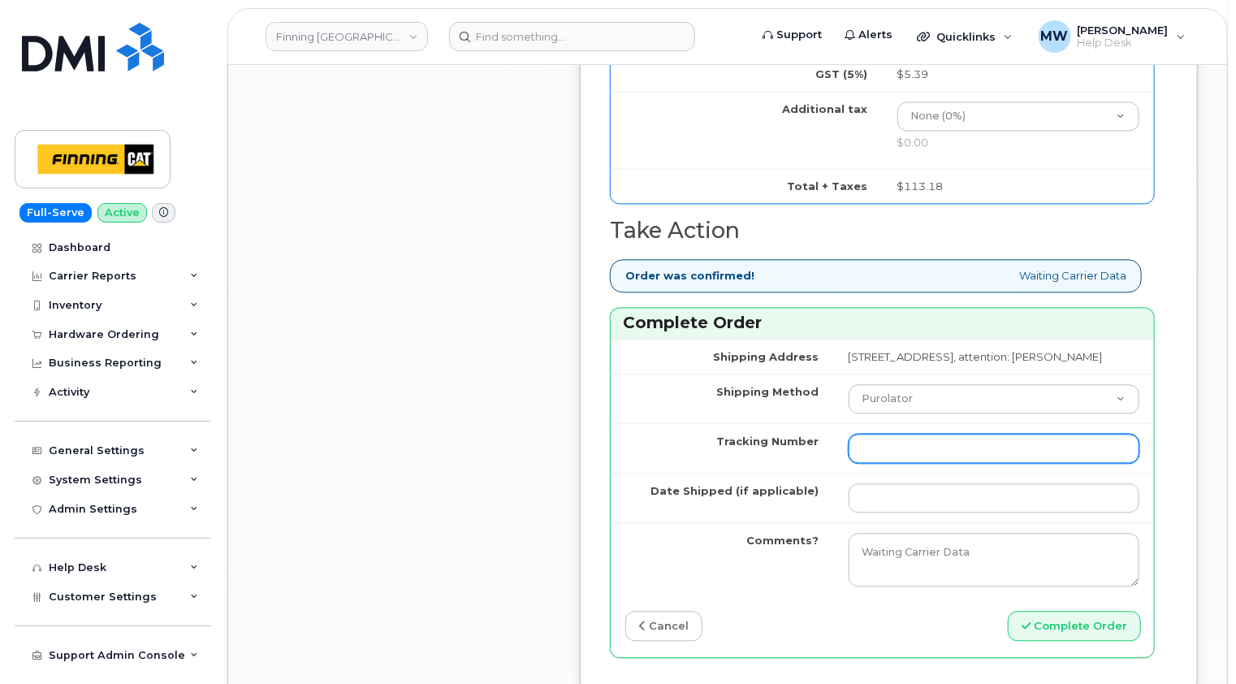
click at [849, 454] on input "Tracking Number" at bounding box center [994, 448] width 291 height 29
paste input "335653006296"
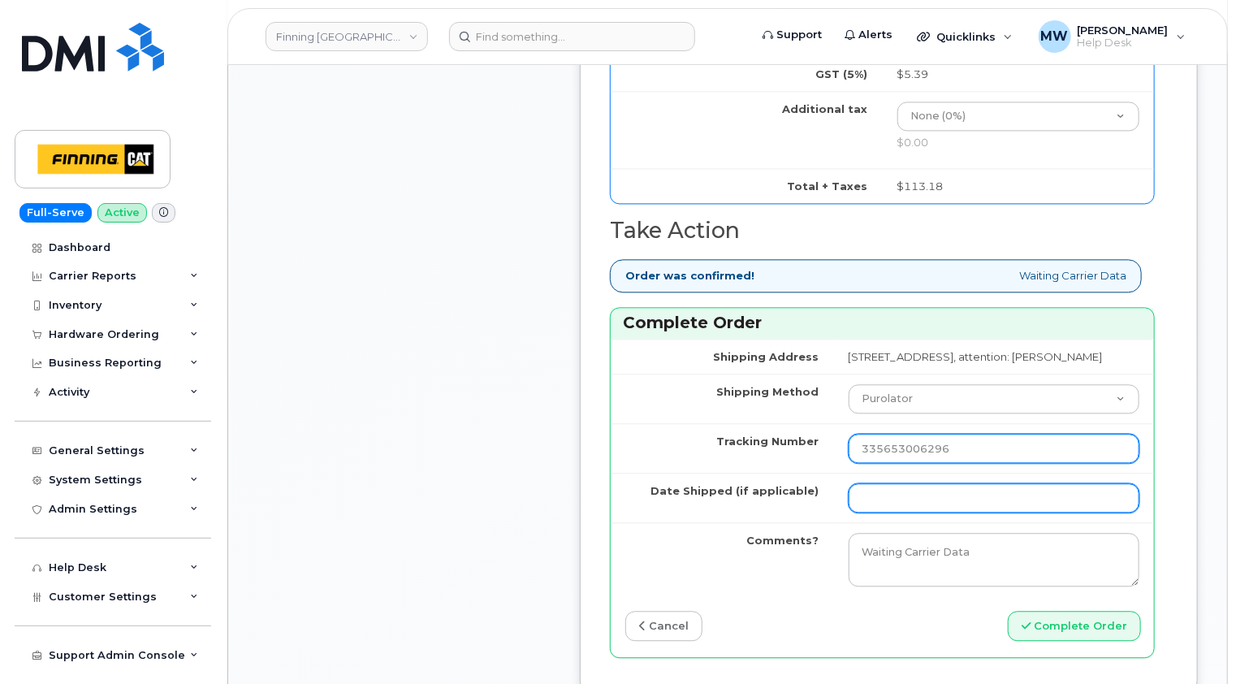
type input "335653006296"
click at [849, 501] on input "Date Shipped (if applicable)" at bounding box center [994, 497] width 291 height 29
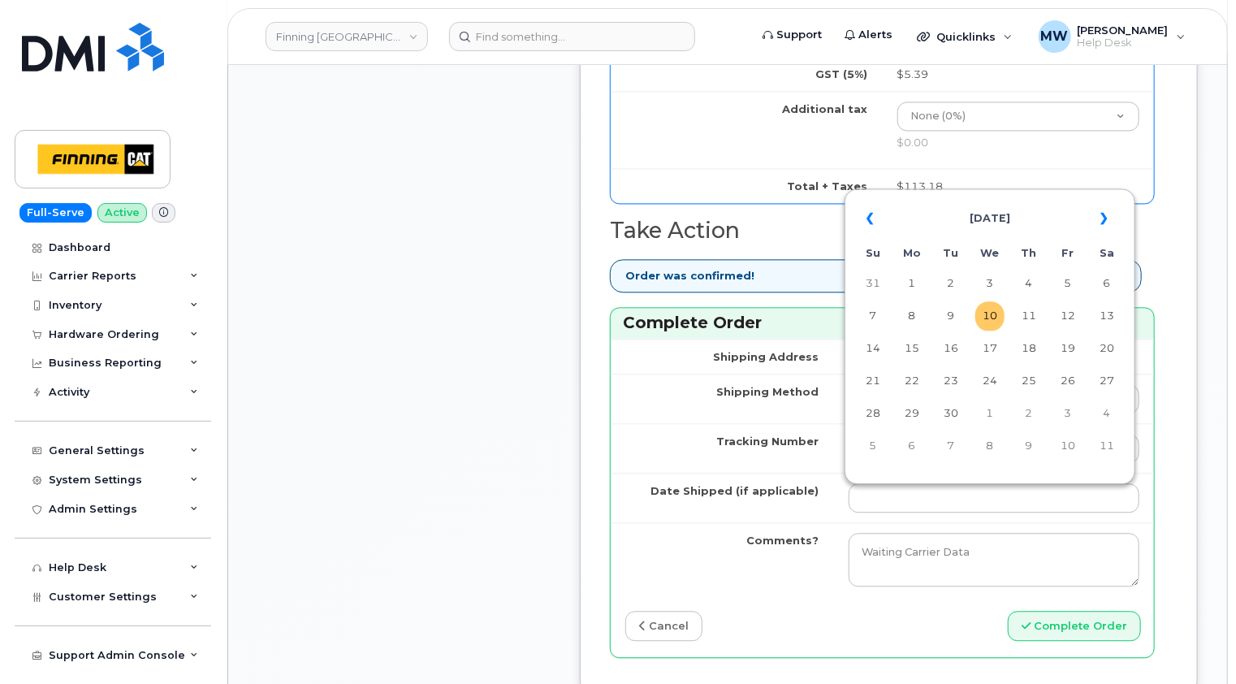
click at [988, 320] on td "10" at bounding box center [989, 315] width 29 height 29
type input "[DATE]"
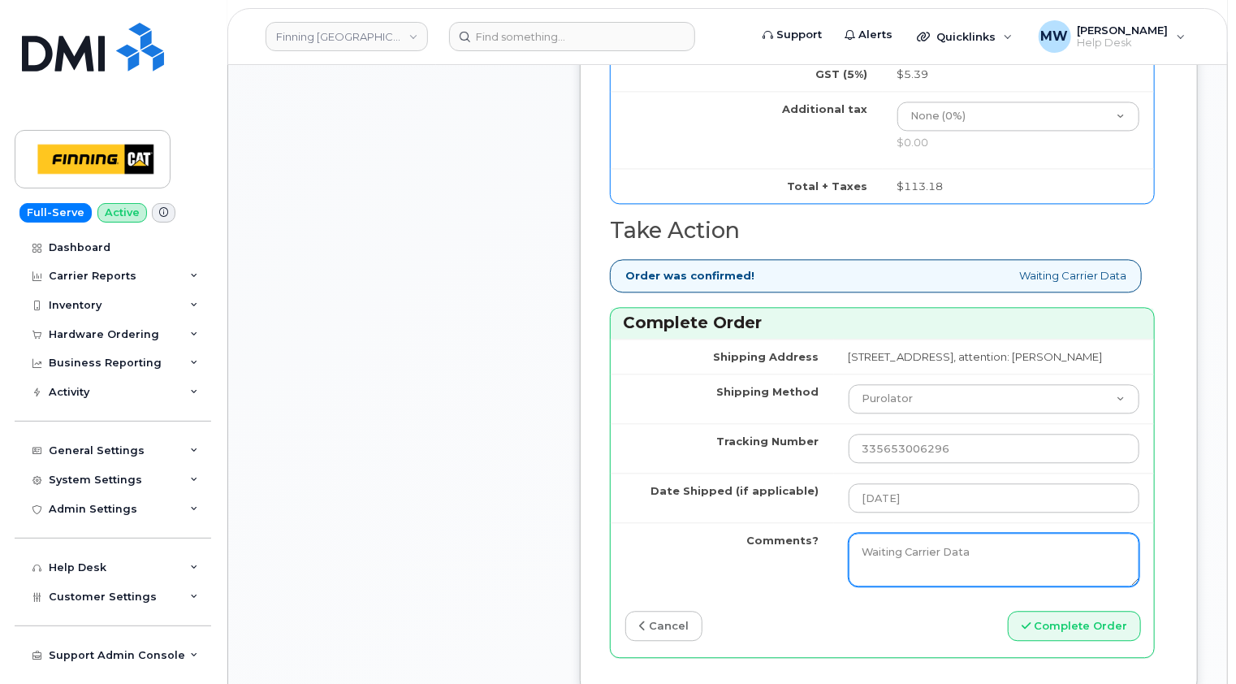
drag, startPoint x: 939, startPoint y: 568, endPoint x: 731, endPoint y: 567, distance: 208.7
click at [731, 567] on tr "Comments? Waiting Carrier Data" at bounding box center [882, 559] width 543 height 74
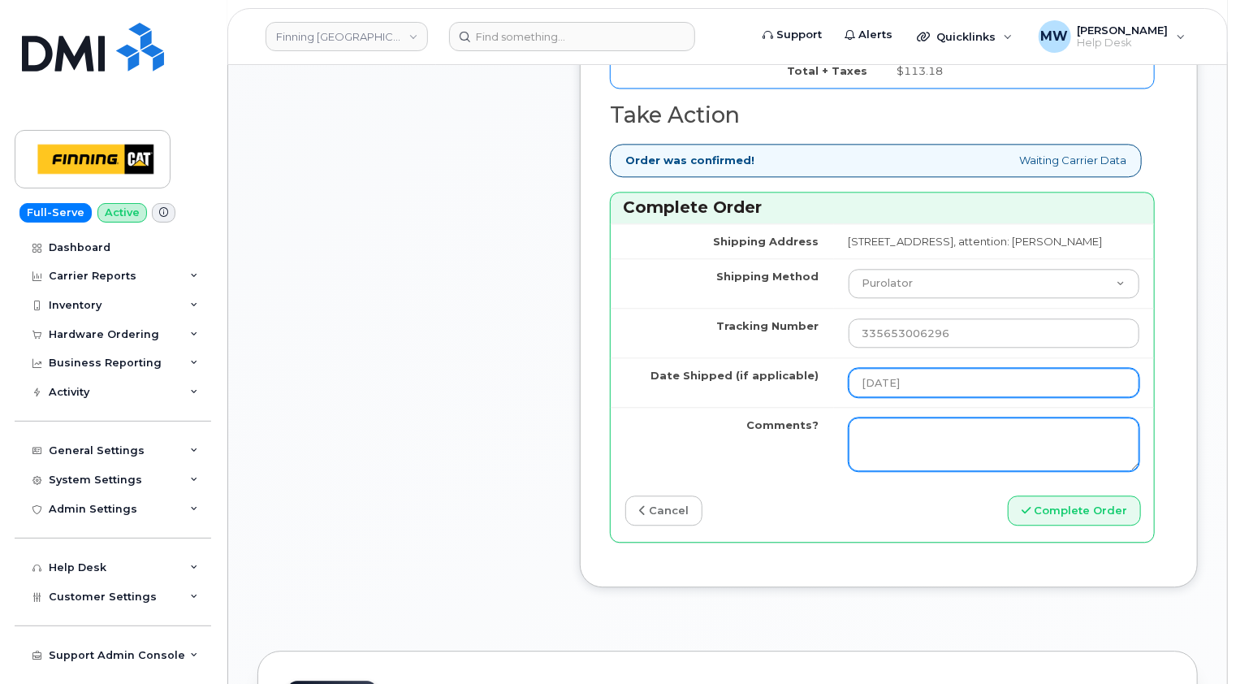
scroll to position [1949, 0]
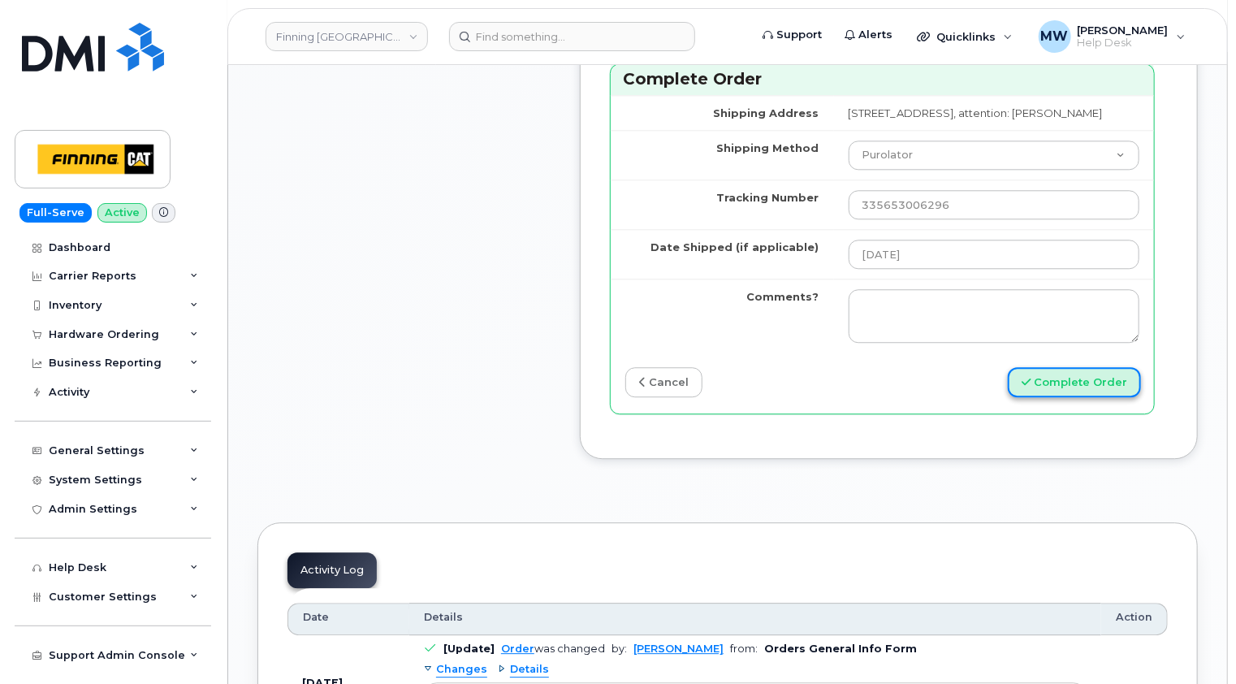
click at [1075, 395] on button "Complete Order" at bounding box center [1074, 382] width 133 height 30
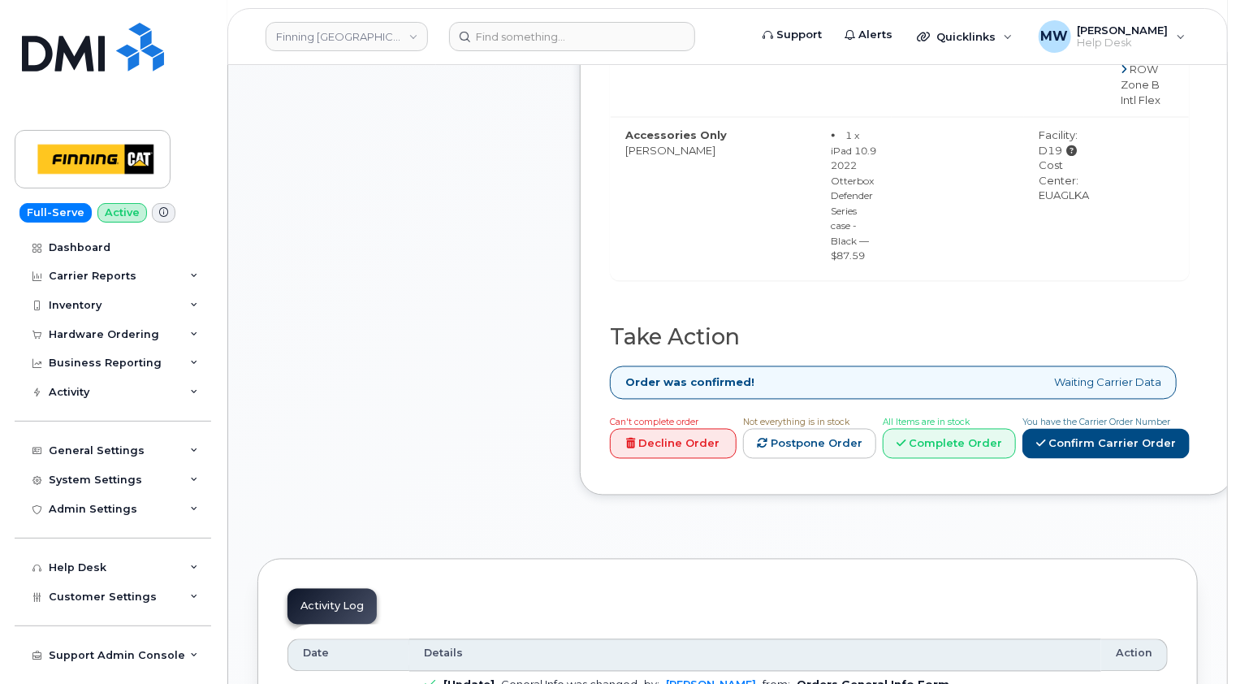
scroll to position [1462, 0]
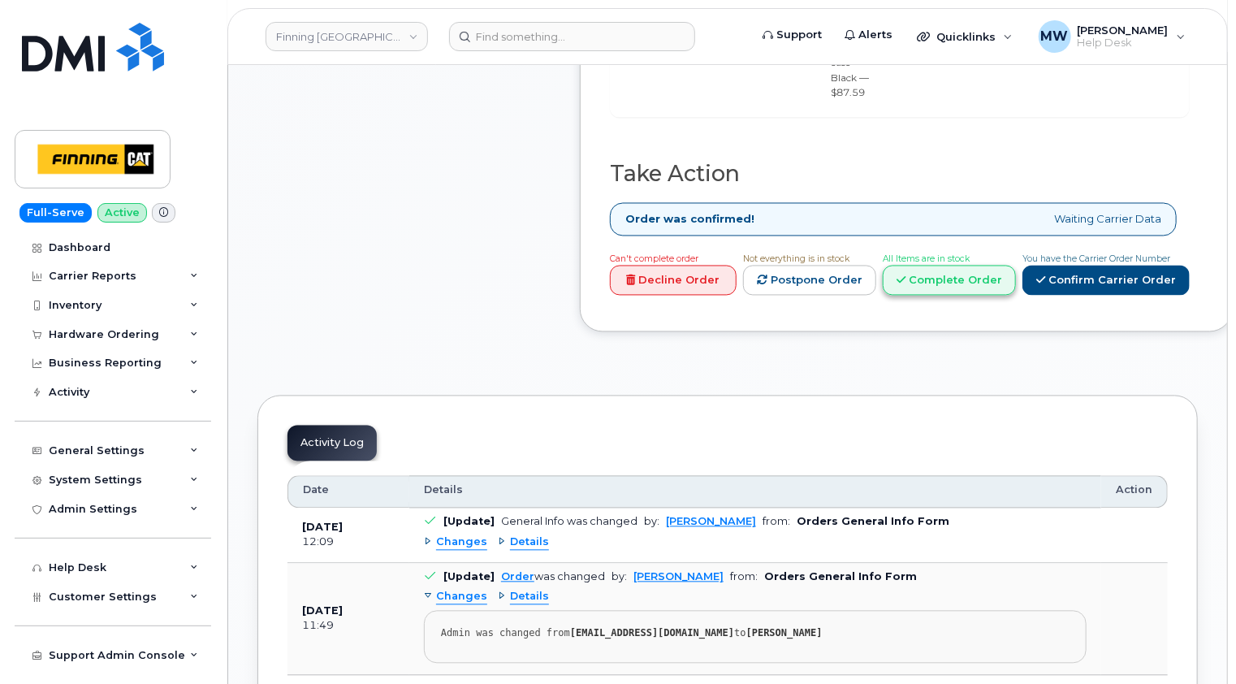
click at [1016, 278] on link "Complete Order" at bounding box center [949, 281] width 133 height 30
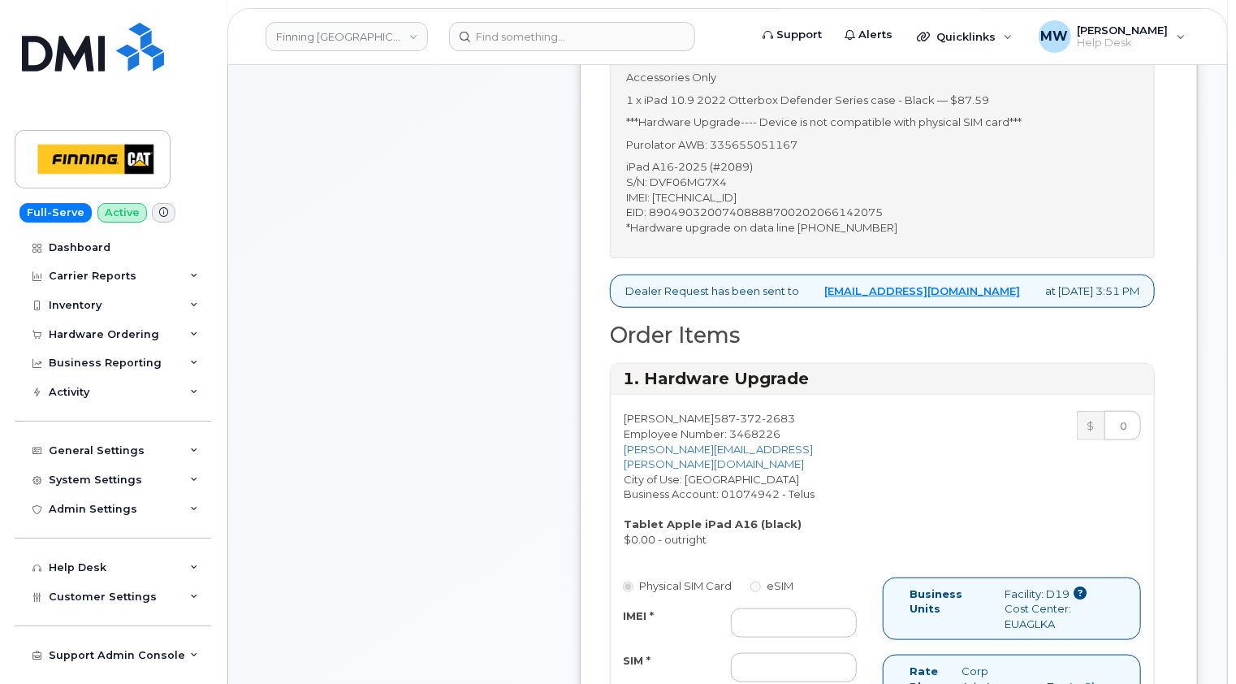
scroll to position [568, 0]
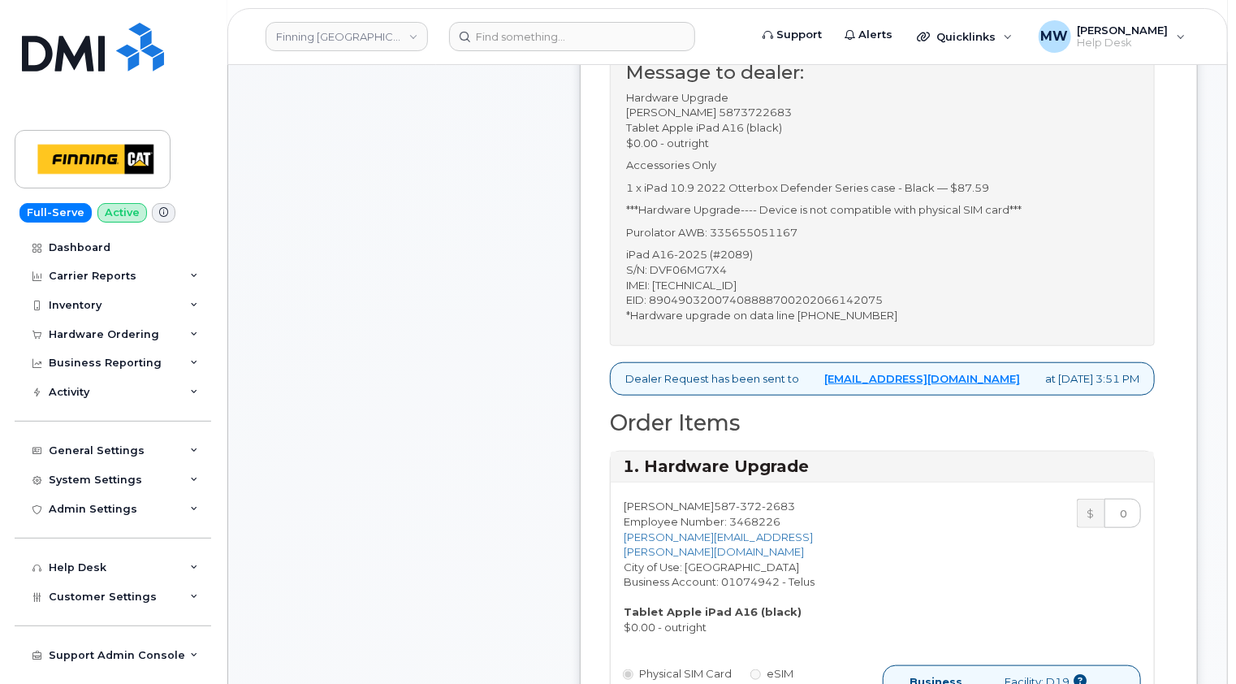
click at [707, 277] on p "iPad A16-2025 (#2089) S/N: DVF06MG7X4 IMEI: [TECHNICAL_ID] EID: 890490320074088…" at bounding box center [882, 285] width 512 height 76
copy p "358382818971517"
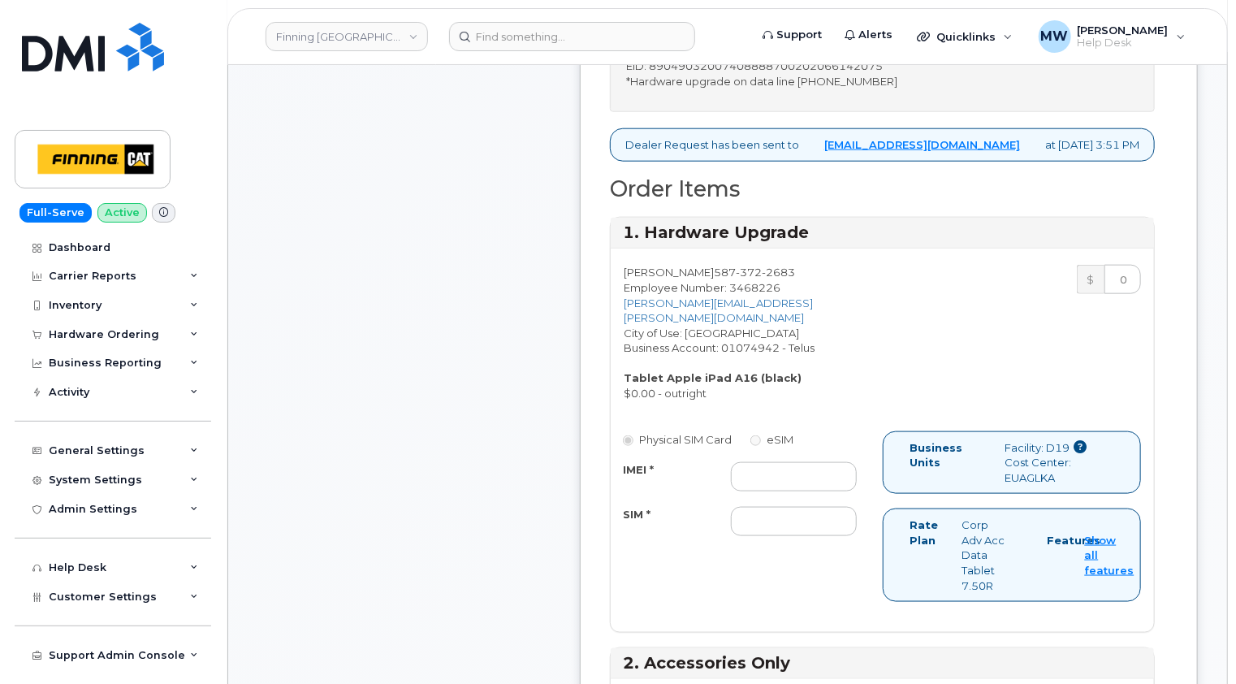
scroll to position [812, 0]
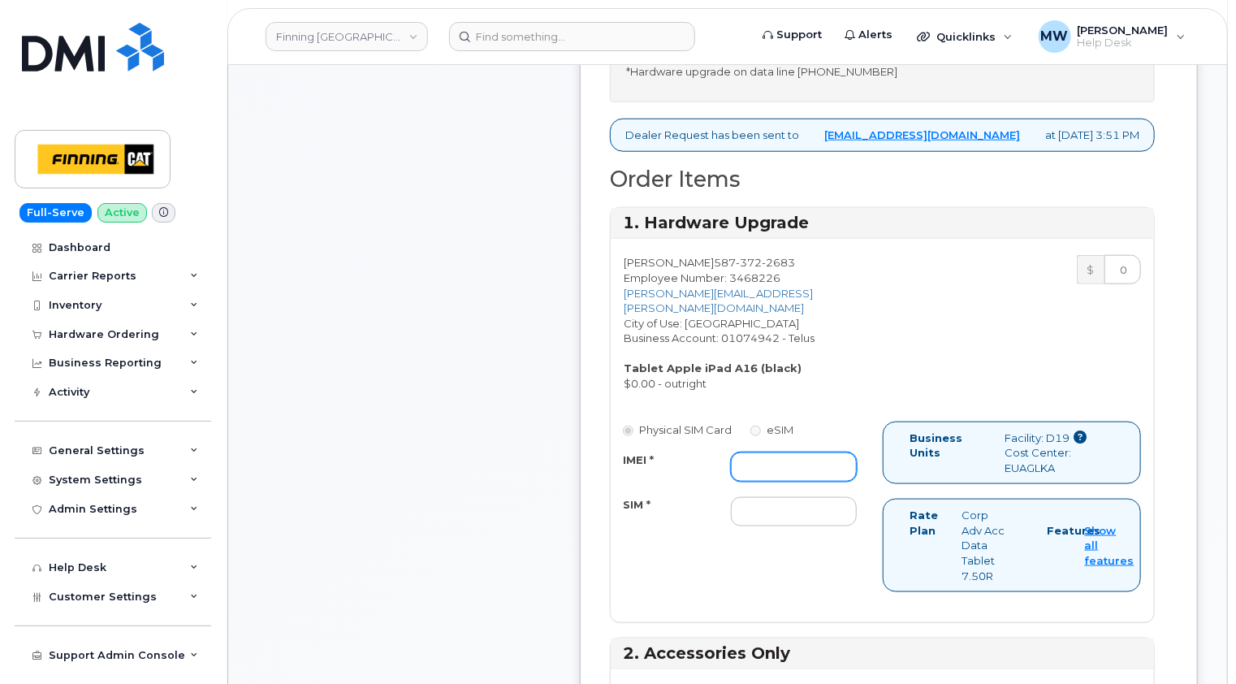
click at [789, 452] on input "IMEI *" at bounding box center [794, 466] width 127 height 29
paste input "358382818971517"
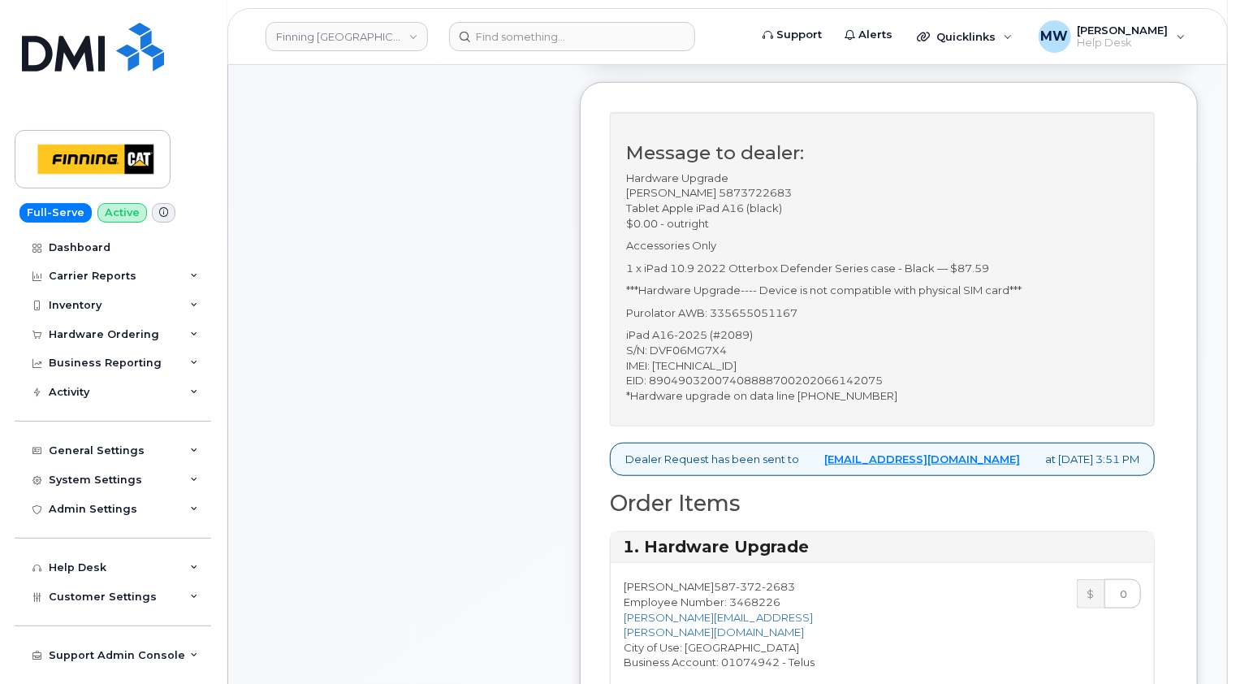
scroll to position [487, 0]
type input "358382818971517"
drag, startPoint x: 896, startPoint y: 391, endPoint x: 810, endPoint y: 393, distance: 86.1
click at [810, 393] on p "iPad A16-2025 (#2089) S/N: DVF06MG7X4 IMEI: [TECHNICAL_ID] EID: 890490320074088…" at bounding box center [882, 366] width 512 height 76
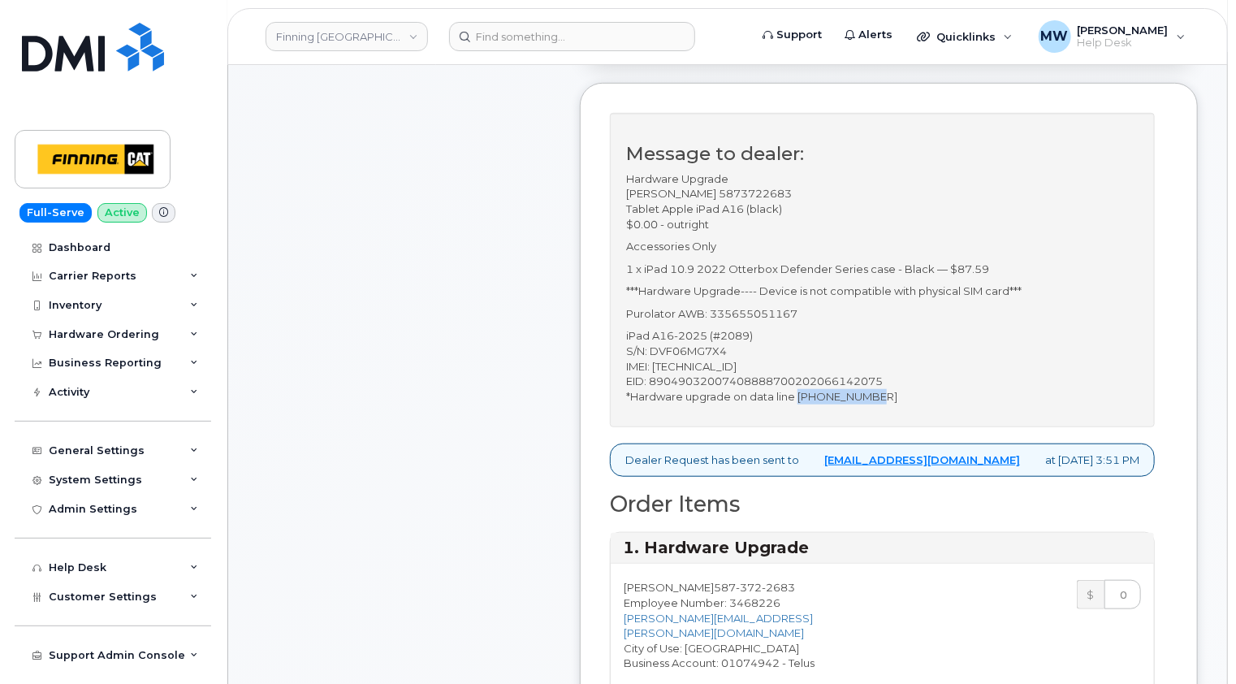
copy p "[PHONE_NUMBER]"
click at [550, 37] on input at bounding box center [572, 36] width 246 height 29
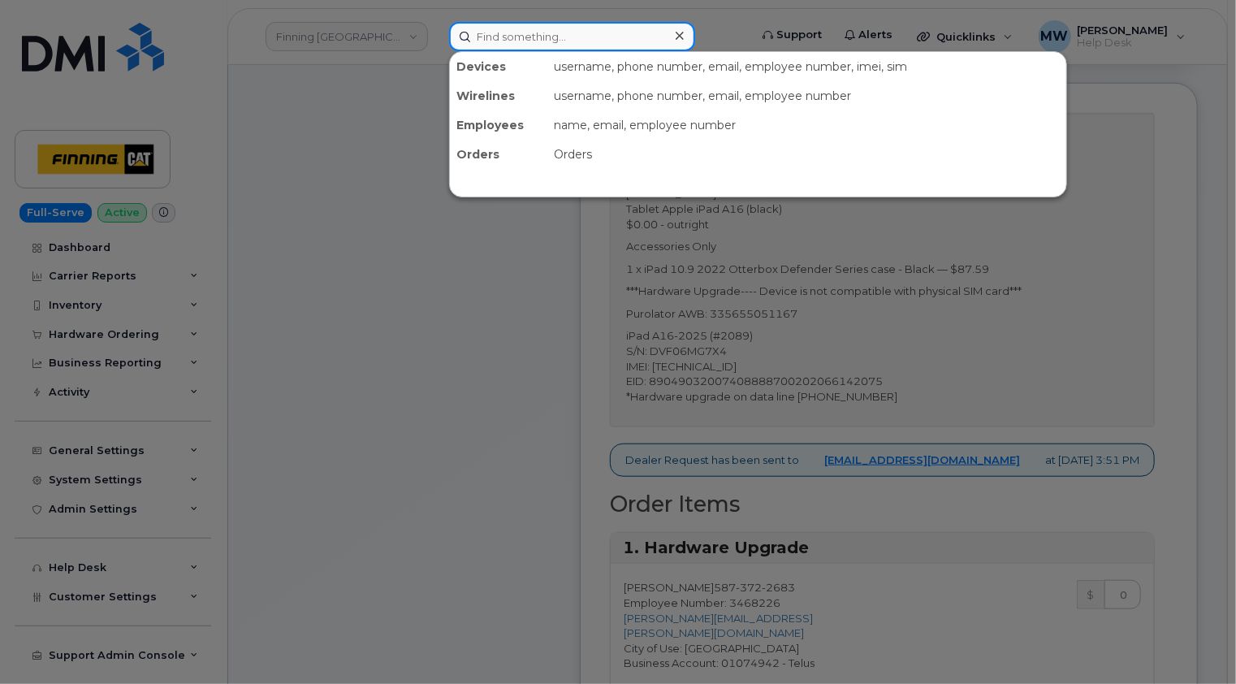
paste input "[PHONE_NUMBER]"
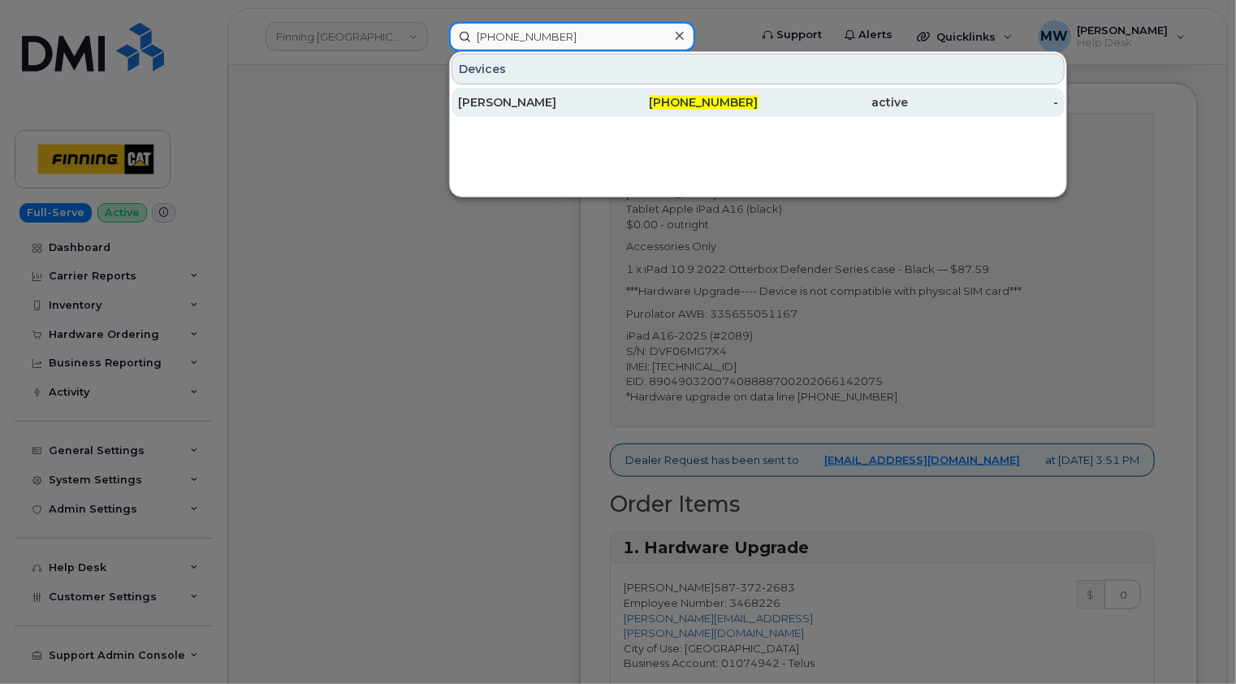
type input "[PHONE_NUMBER]"
click at [527, 97] on div "[PERSON_NAME]" at bounding box center [533, 102] width 150 height 16
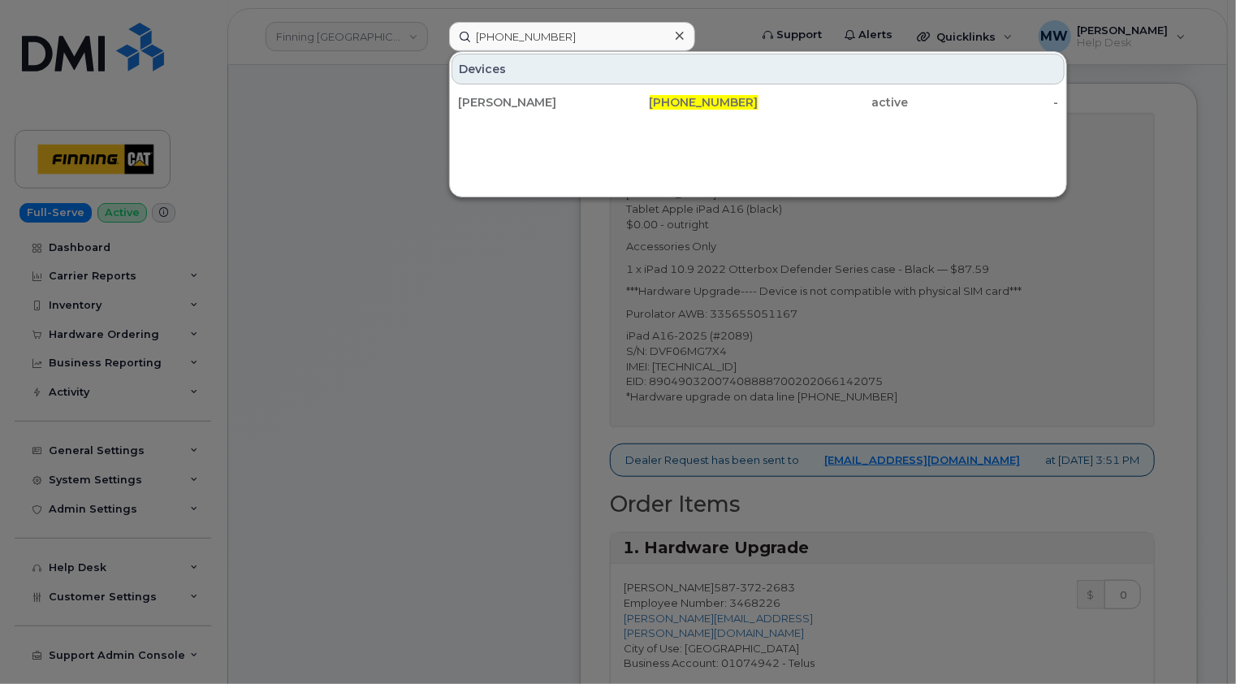
click at [672, 34] on div at bounding box center [679, 36] width 24 height 24
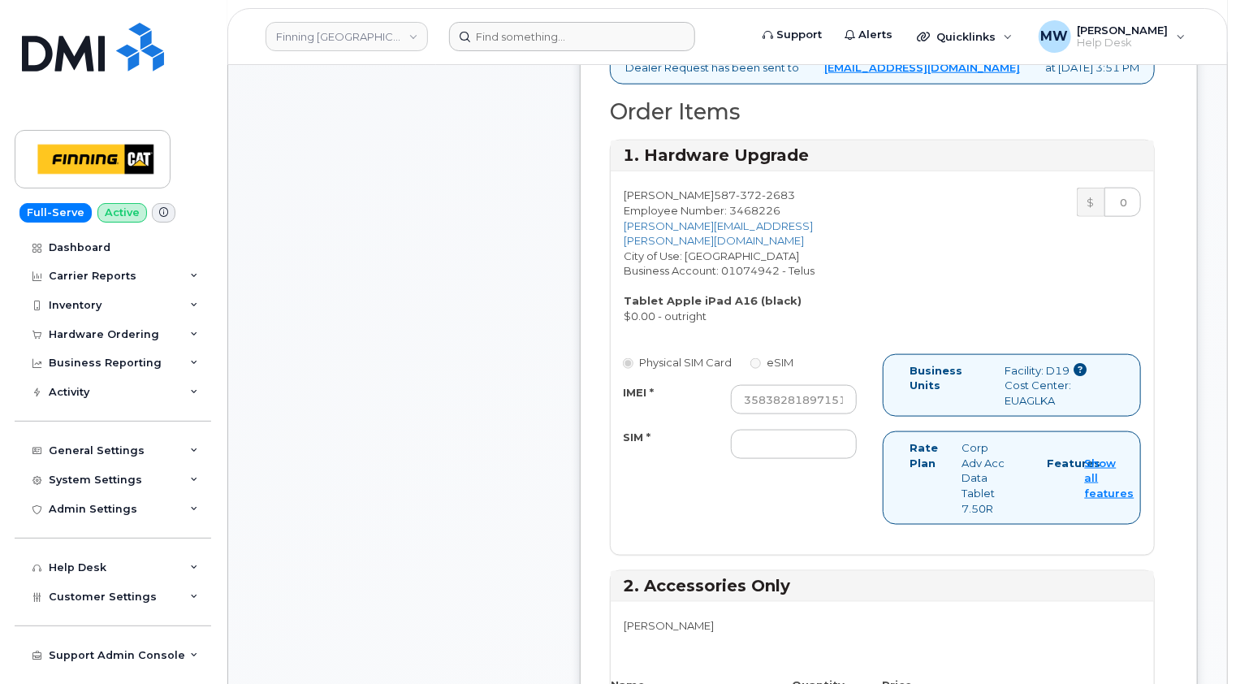
scroll to position [1056, 0]
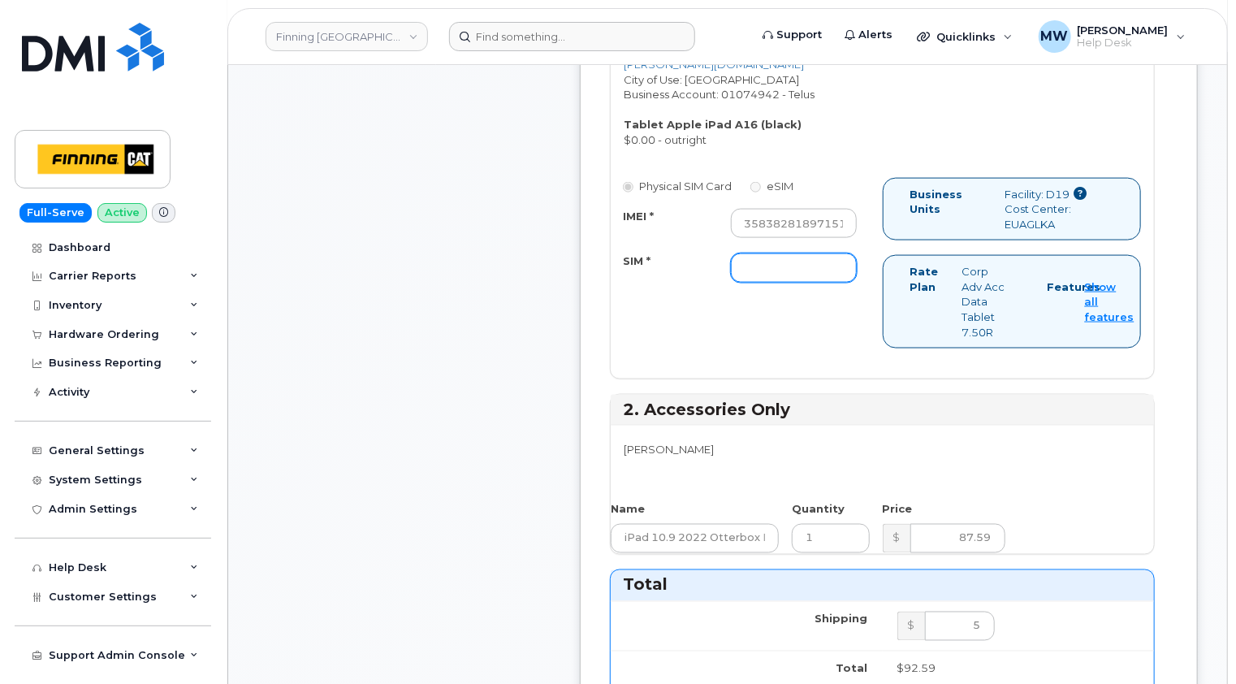
click at [745, 257] on input "SIM *" at bounding box center [794, 267] width 127 height 29
paste input "[TECHNICAL_ID]"
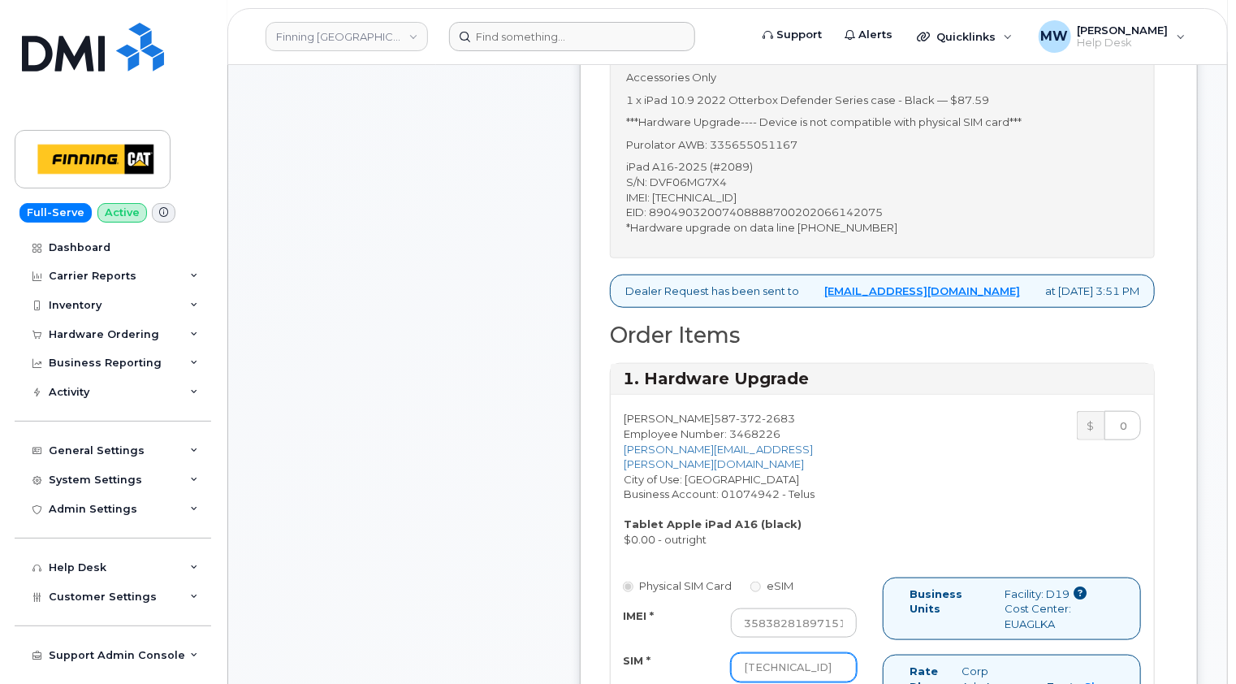
scroll to position [568, 0]
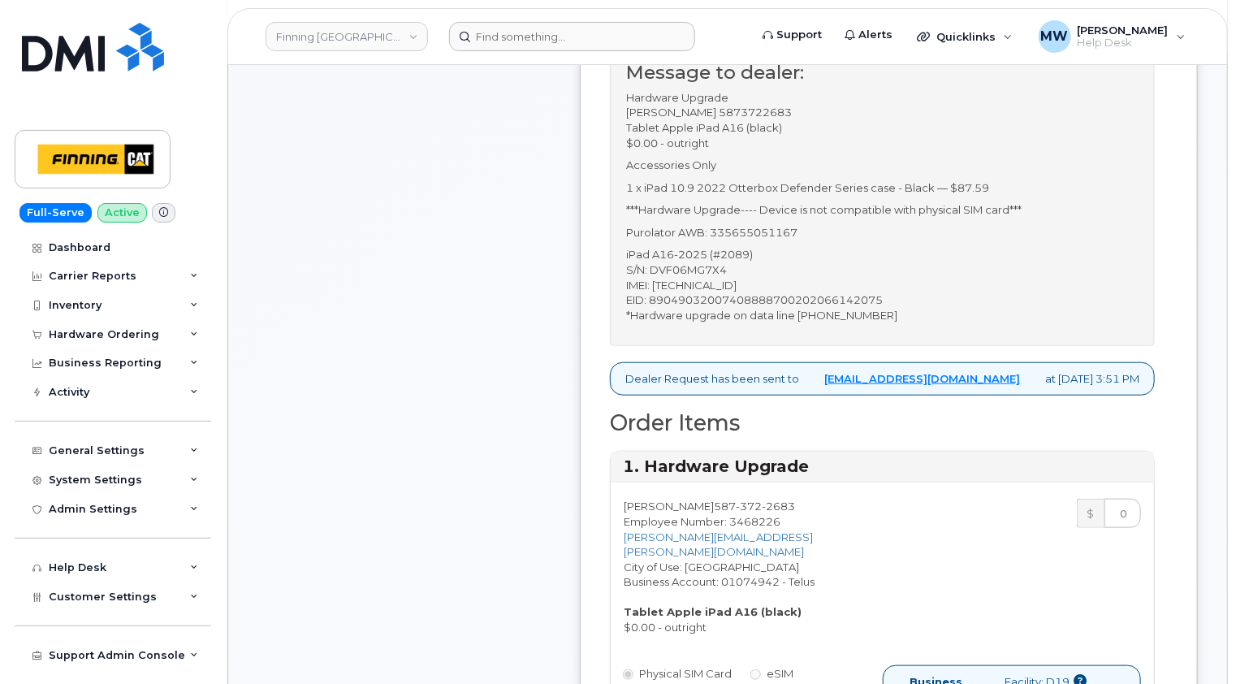
type input "[TECHNICAL_ID]"
click at [778, 229] on p "Purolator AWB: 335655051167" at bounding box center [882, 232] width 512 height 15
copy p "335655051167"
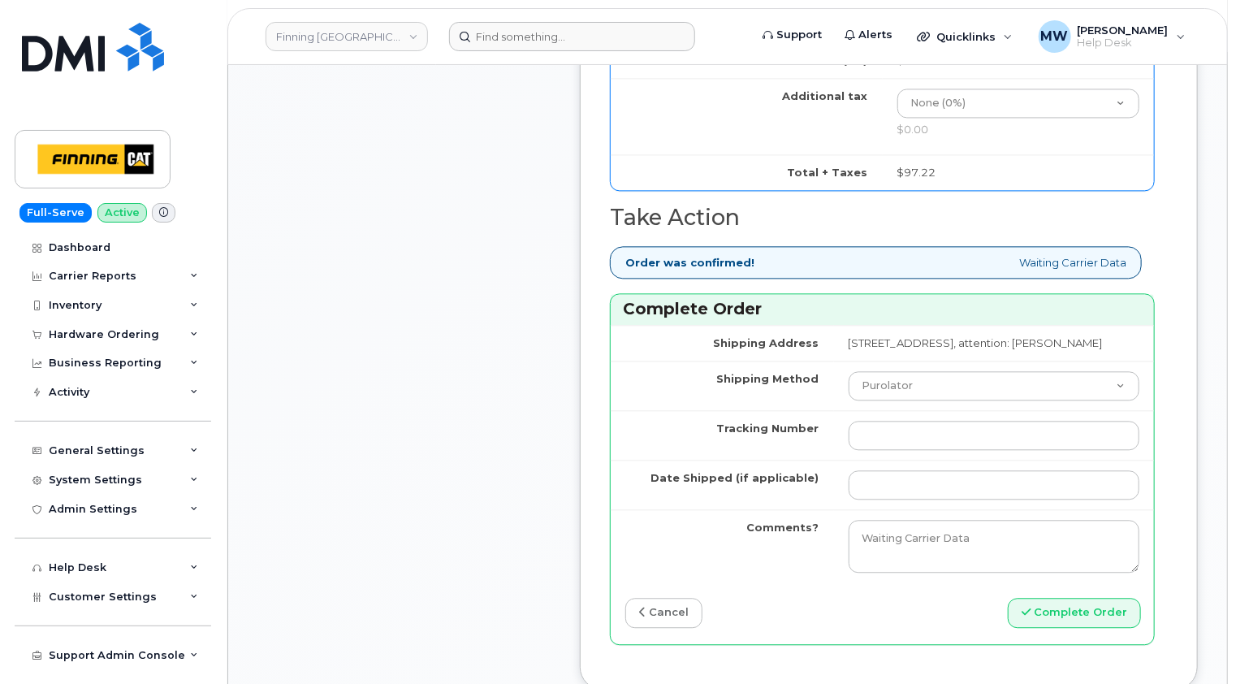
scroll to position [1786, 0]
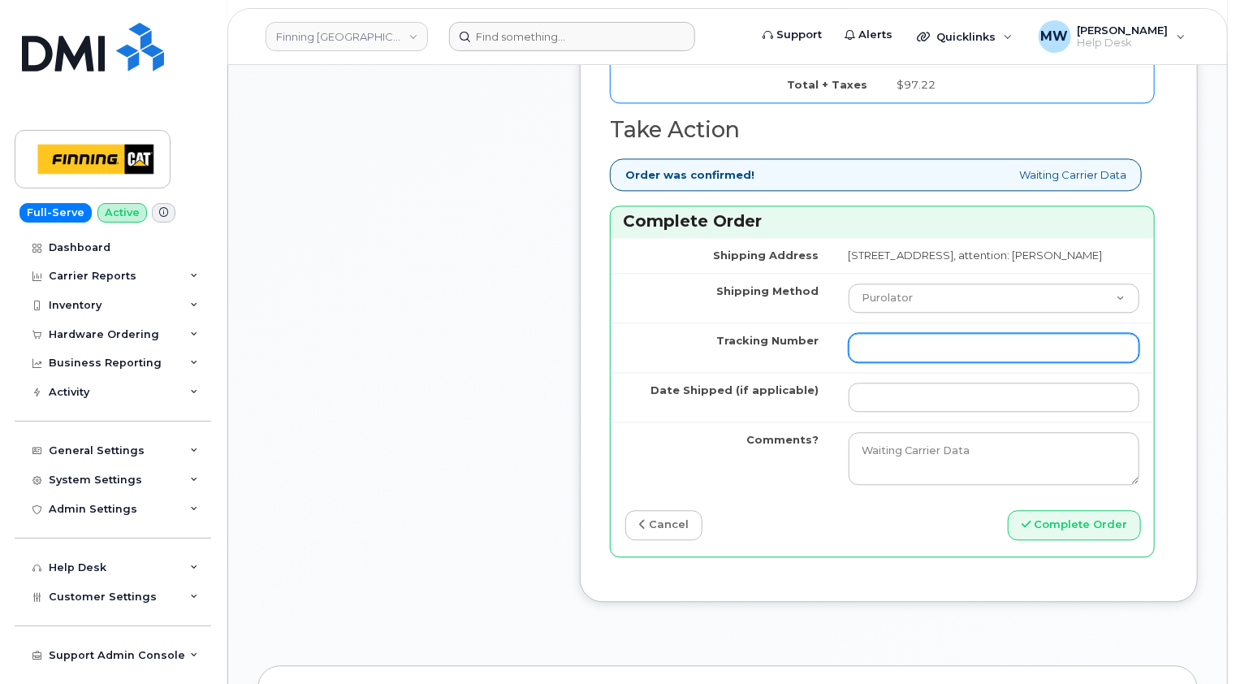
click at [849, 345] on input "Tracking Number" at bounding box center [994, 347] width 291 height 29
paste input "335655051167"
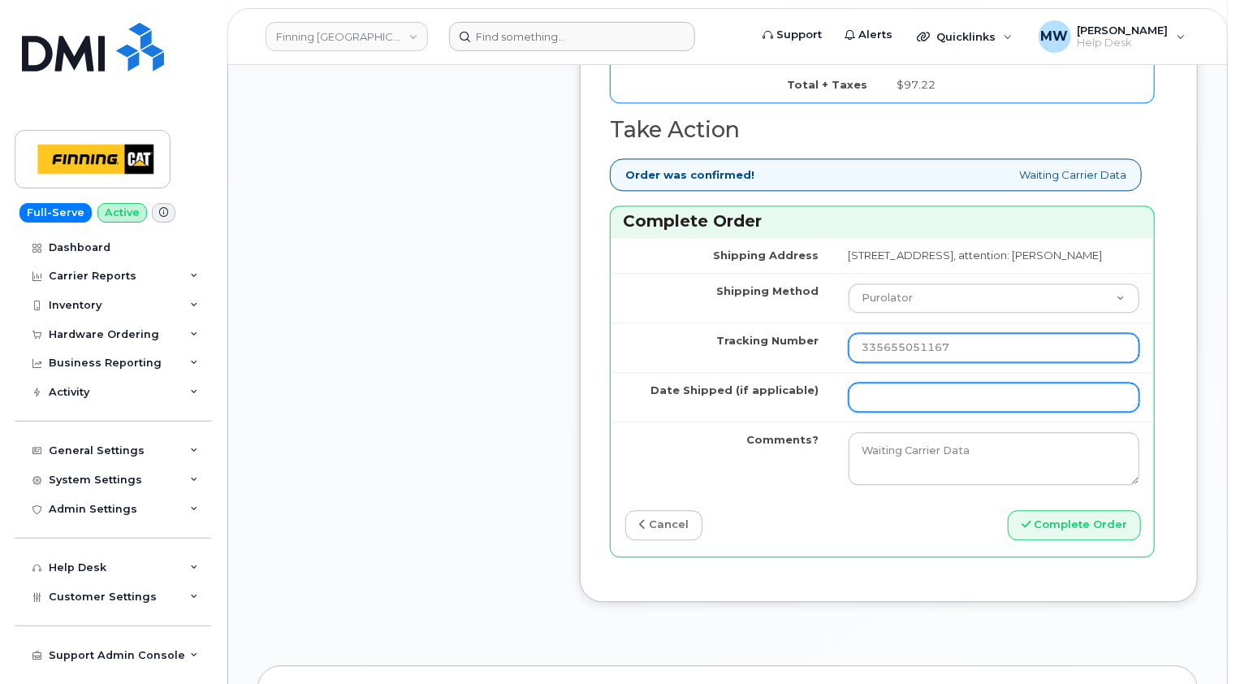
type input "335655051167"
click at [849, 387] on input "Date Shipped (if applicable)" at bounding box center [994, 396] width 291 height 29
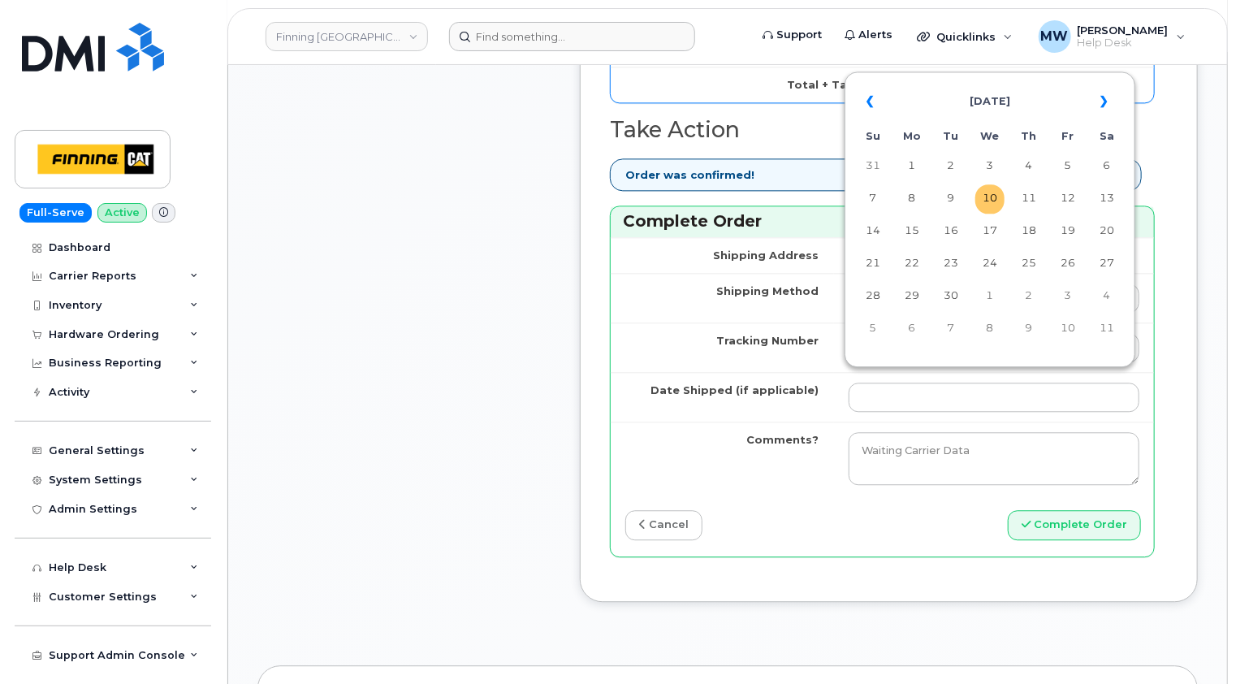
click at [996, 203] on td "10" at bounding box center [989, 198] width 29 height 29
type input "[DATE]"
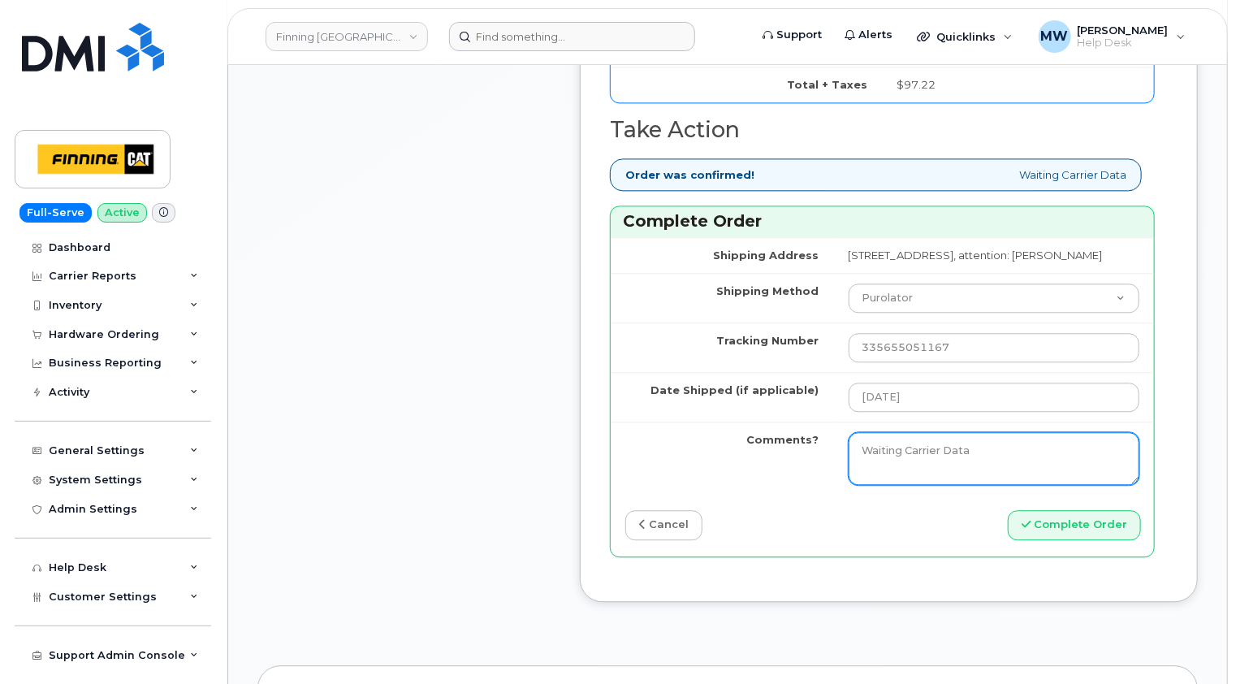
drag, startPoint x: 951, startPoint y: 445, endPoint x: 700, endPoint y: 453, distance: 251.0
click at [700, 453] on tr "Comments? Waiting Carrier Data" at bounding box center [882, 458] width 543 height 74
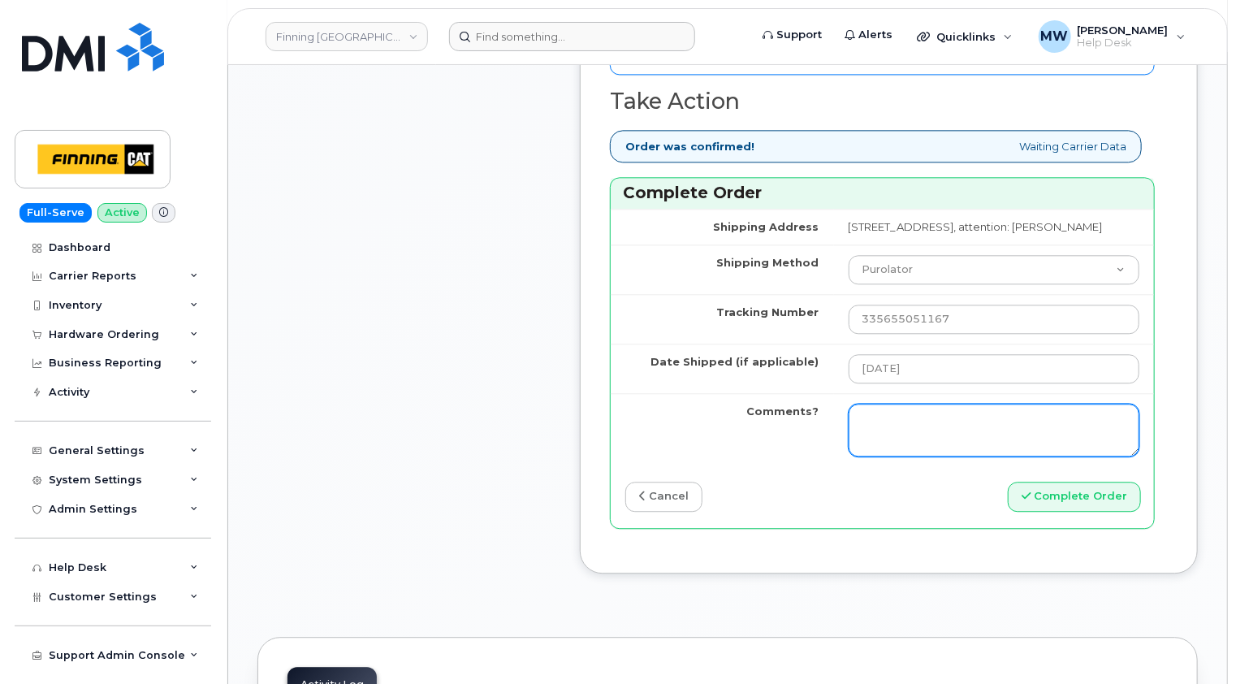
scroll to position [1949, 0]
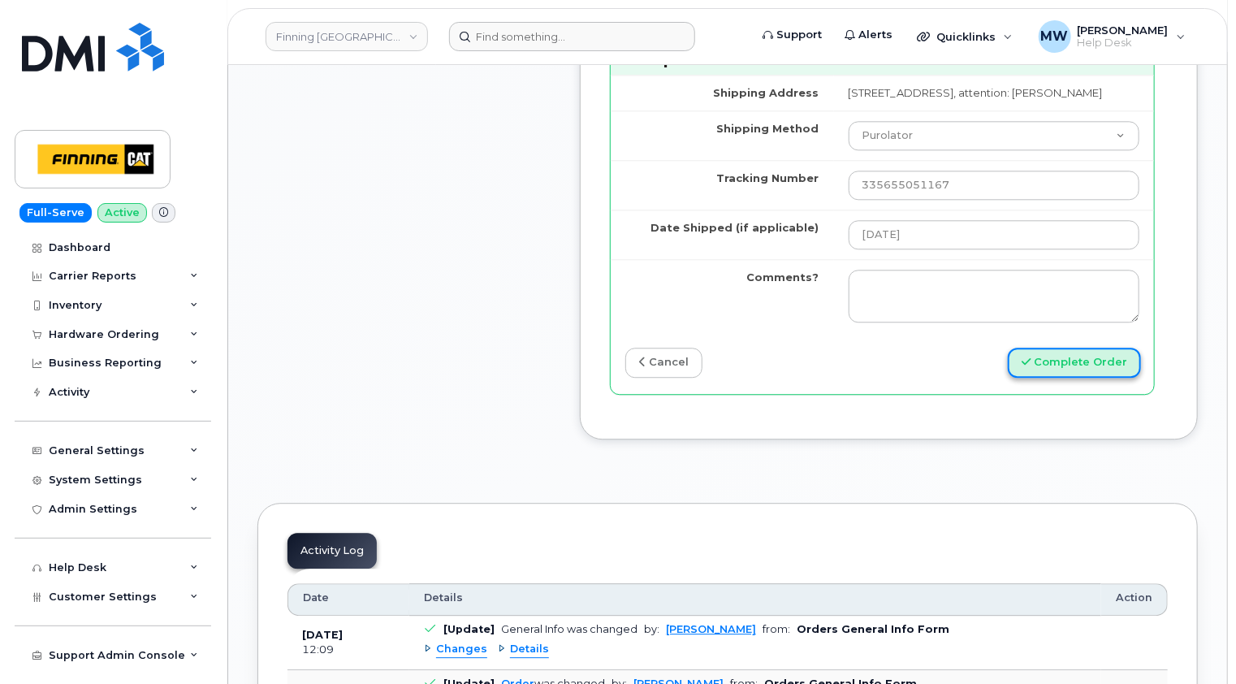
drag, startPoint x: 1091, startPoint y: 349, endPoint x: 1035, endPoint y: 368, distance: 59.1
click at [1091, 349] on button "Complete Order" at bounding box center [1074, 363] width 133 height 30
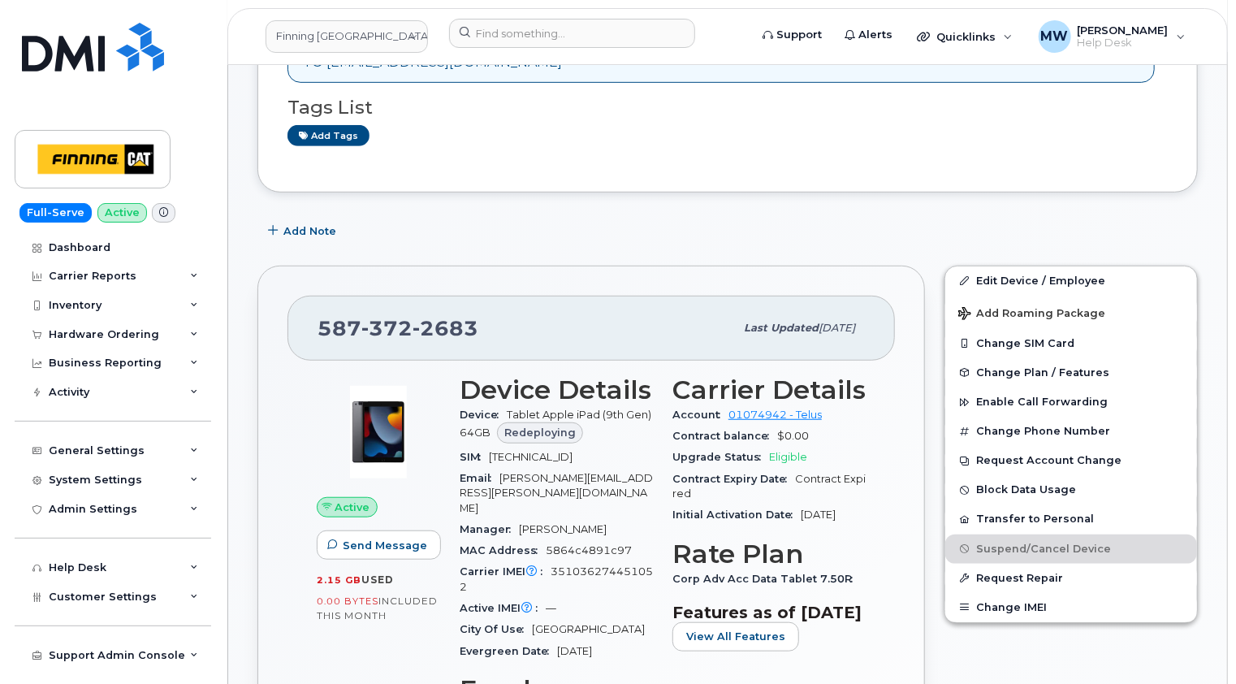
scroll to position [406, 0]
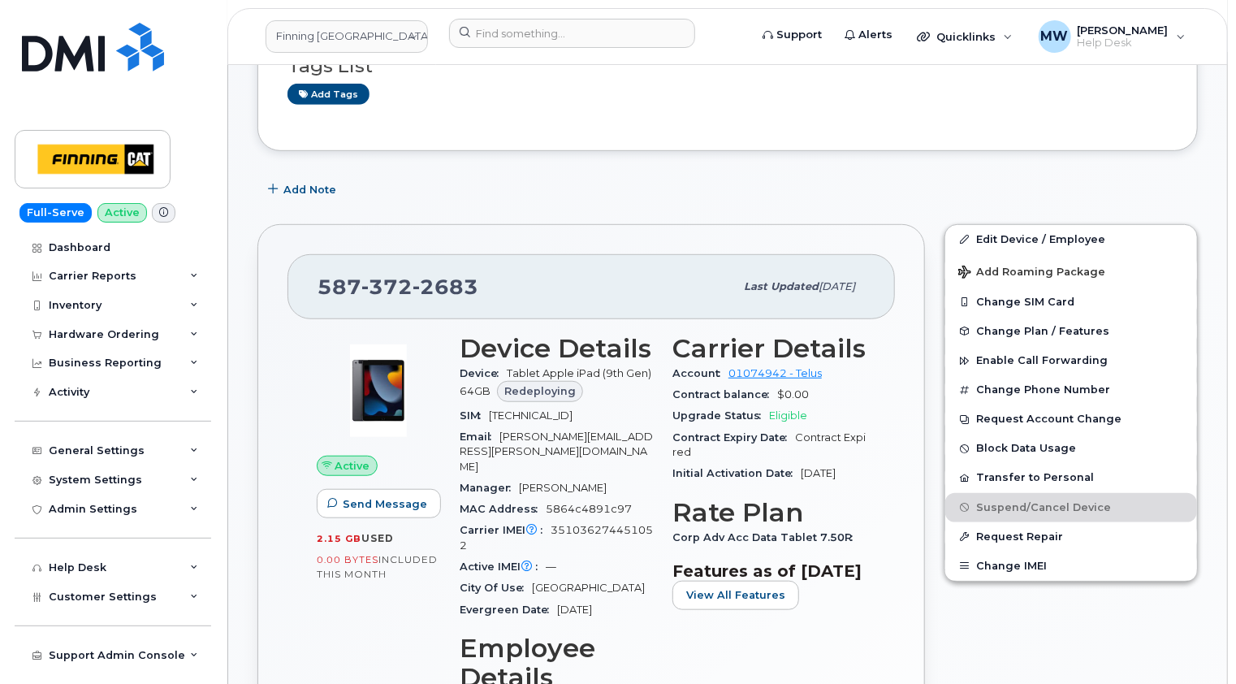
click at [572, 410] on span "[TECHNICAL_ID]" at bounding box center [531, 415] width 84 height 12
copy span "[TECHNICAL_ID]"
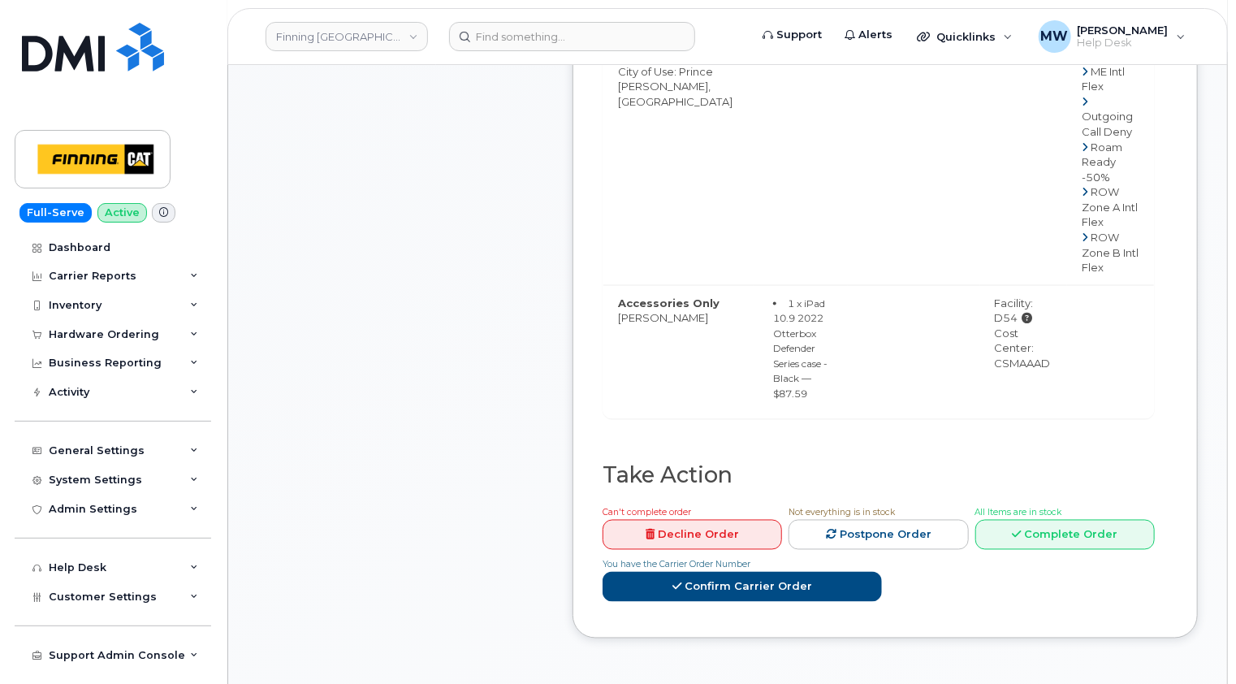
scroll to position [1299, 0]
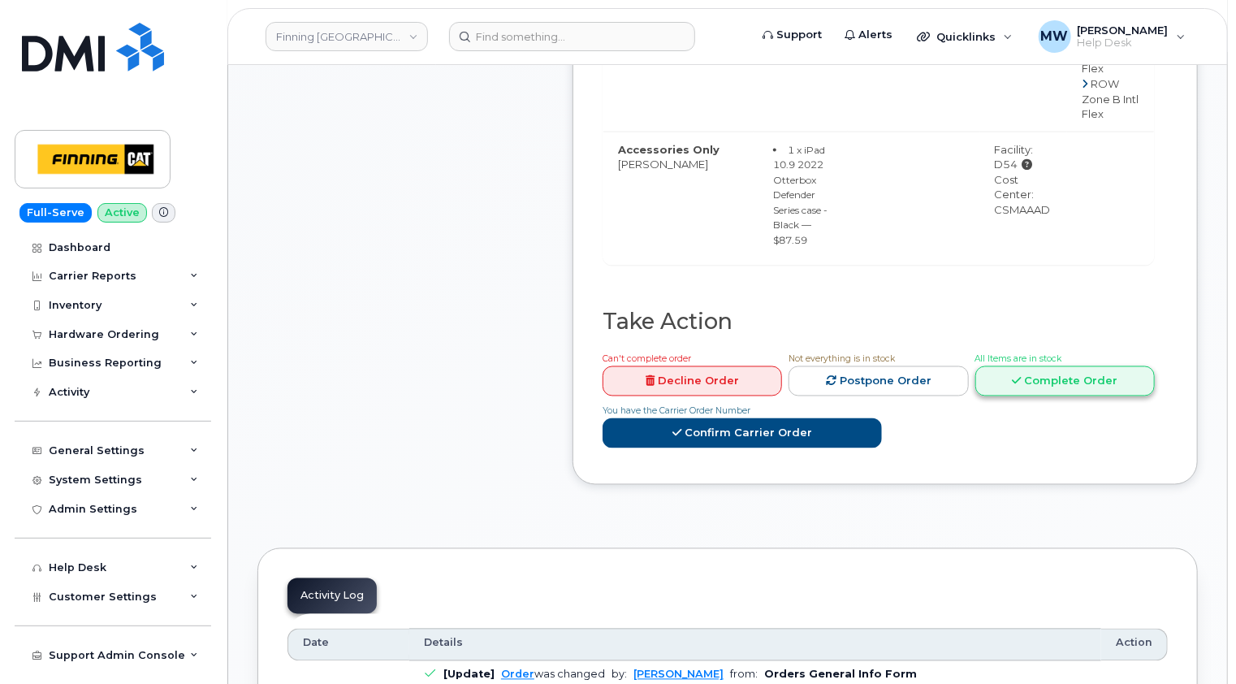
click at [1092, 396] on link "Complete Order" at bounding box center [1064, 381] width 179 height 30
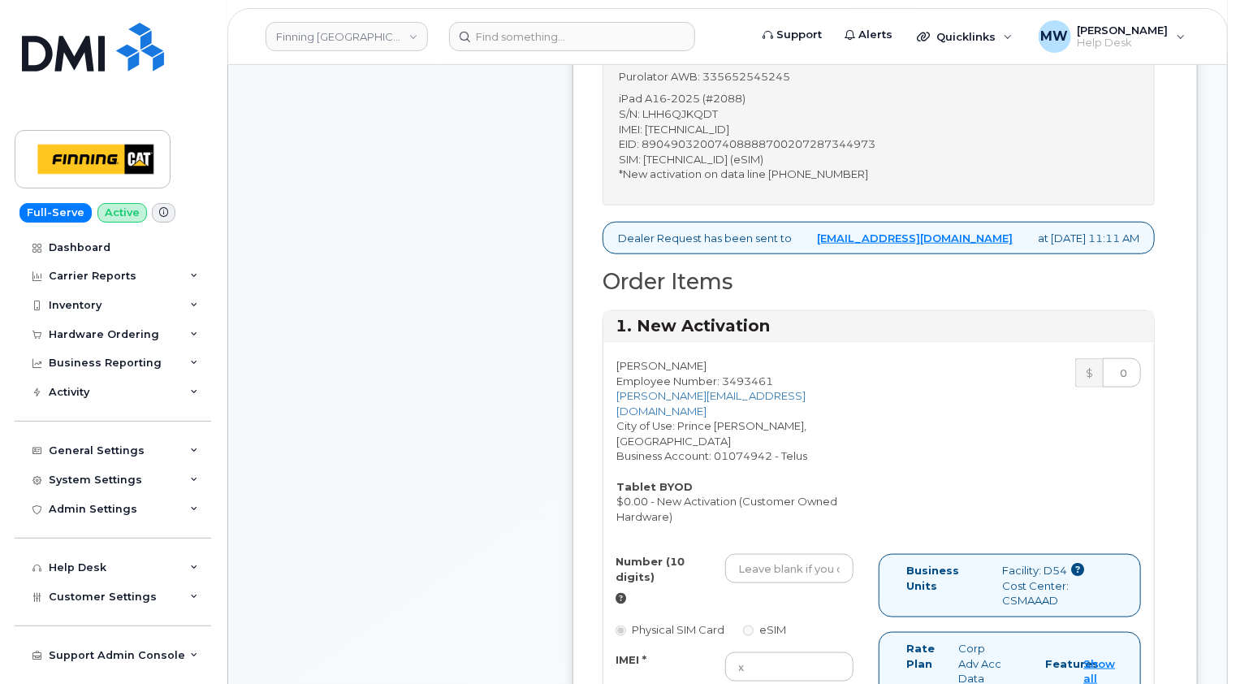
scroll to position [568, 0]
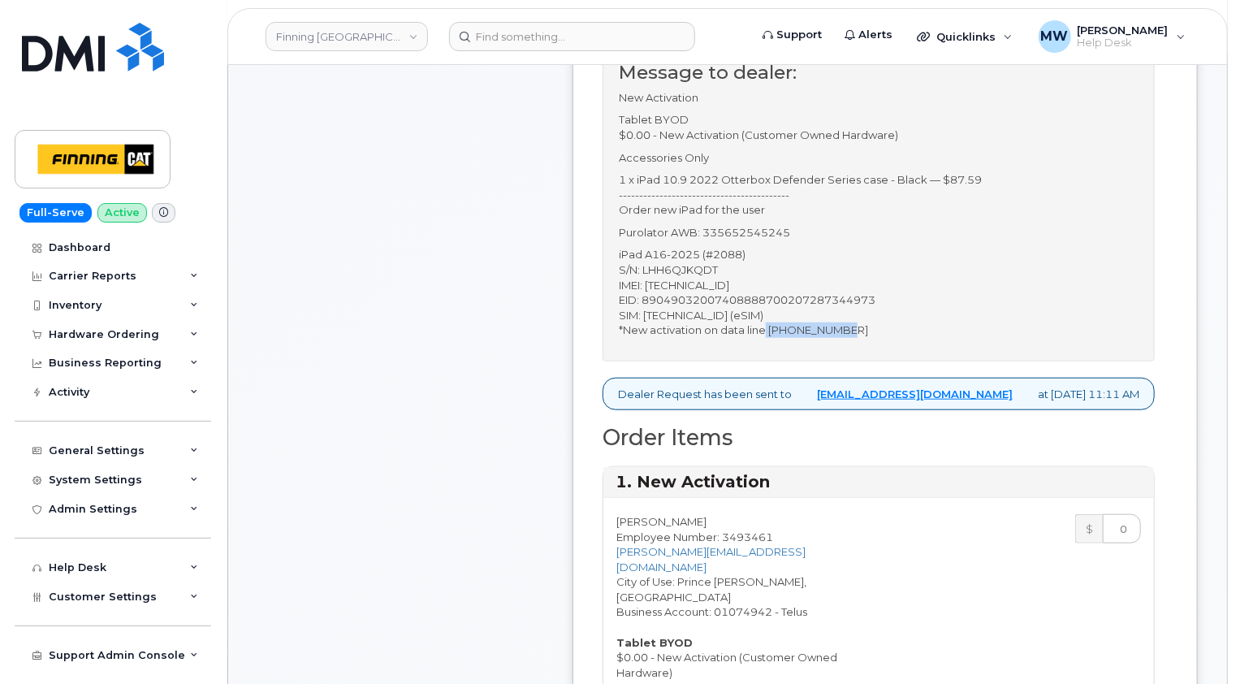
drag, startPoint x: 868, startPoint y: 323, endPoint x: 777, endPoint y: 323, distance: 90.9
click at [777, 323] on p "iPad A16-2025 (#2088) S/N: LHH6QJKQDT IMEI: [TECHNICAL_ID] EID: 890490320074088…" at bounding box center [879, 292] width 520 height 90
drag, startPoint x: 777, startPoint y: 323, endPoint x: 806, endPoint y: 326, distance: 28.6
click at [788, 326] on p "iPad A16-2025 (#2088) S/N: LHH6QJKQDT IMEI: [TECHNICAL_ID] EID: 890490320074088…" at bounding box center [879, 292] width 520 height 90
click at [877, 332] on p "iPad A16-2025 (#2088) S/N: LHH6QJKQDT IMEI: [TECHNICAL_ID] EID: 890490320074088…" at bounding box center [879, 292] width 520 height 90
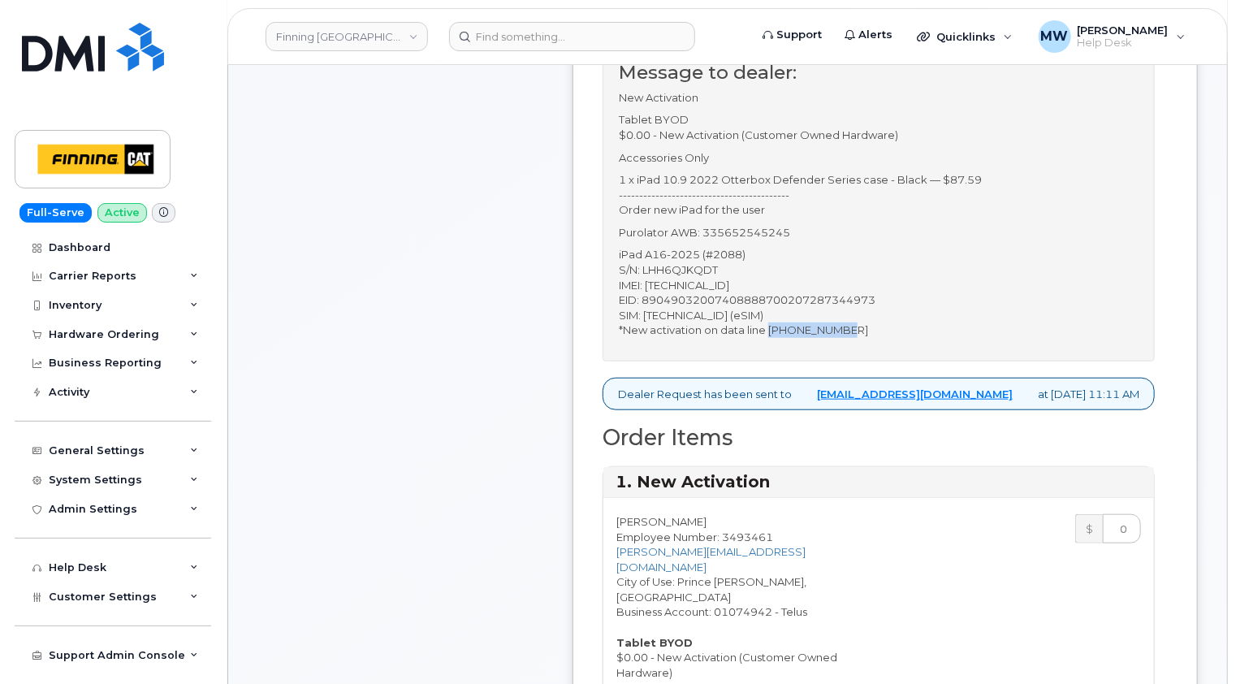
drag, startPoint x: 875, startPoint y: 330, endPoint x: 780, endPoint y: 330, distance: 94.2
click at [780, 330] on p "iPad A16-2025 (#2088) S/N: LHH6QJKQDT IMEI: [TECHNICAL_ID] EID: 890490320074088…" at bounding box center [879, 292] width 520 height 90
copy p "250-612-7156"
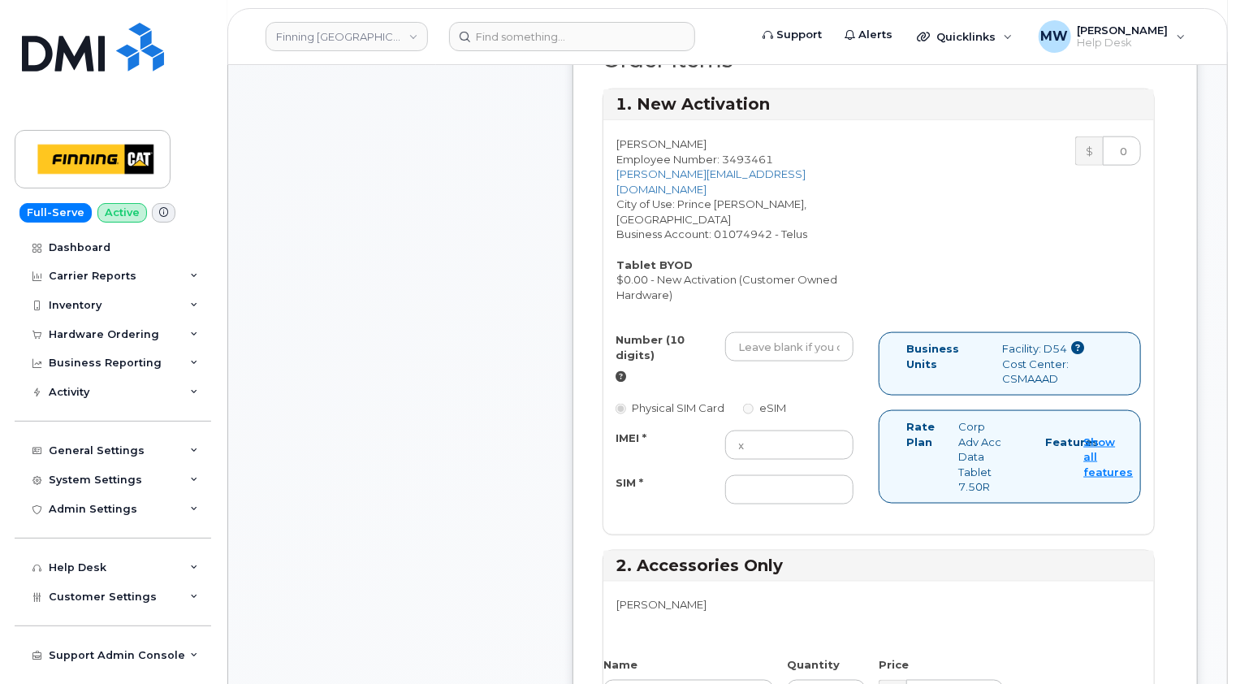
scroll to position [974, 0]
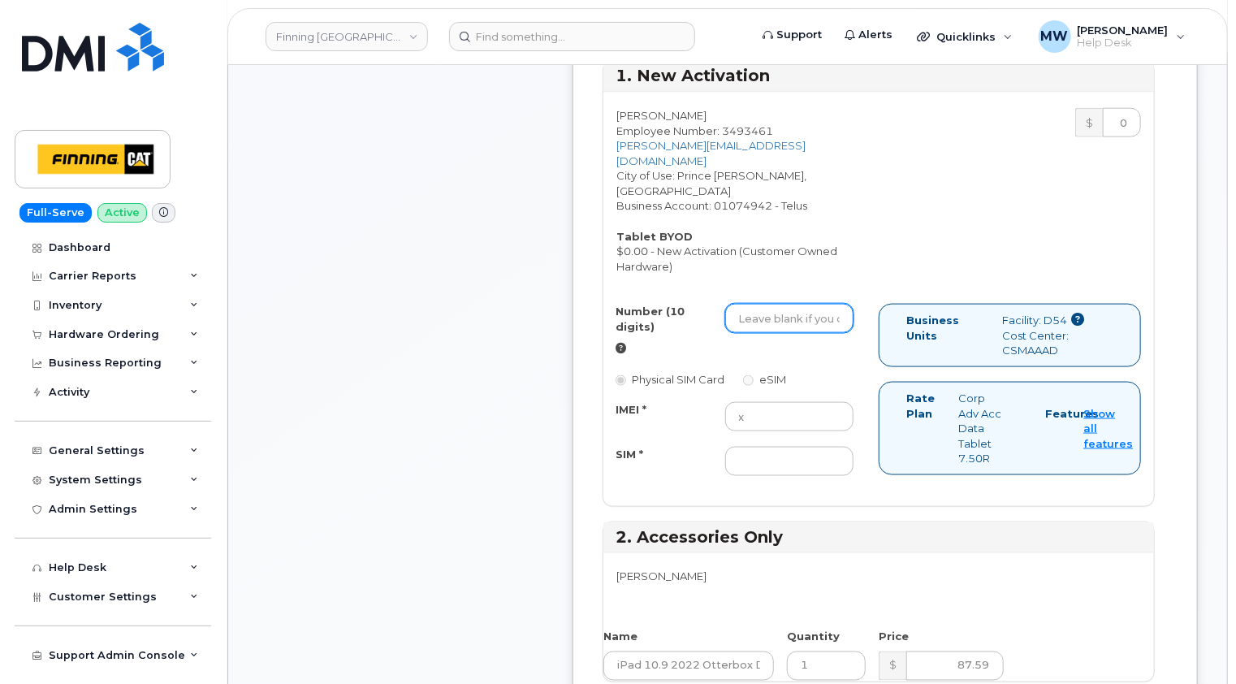
click at [757, 304] on input "Number (10 digits)" at bounding box center [789, 318] width 128 height 29
paste input "250-612-7156"
click at [770, 304] on input "250-612-7156" at bounding box center [789, 318] width 128 height 29
click at [795, 304] on input "250612-7156" at bounding box center [789, 318] width 128 height 29
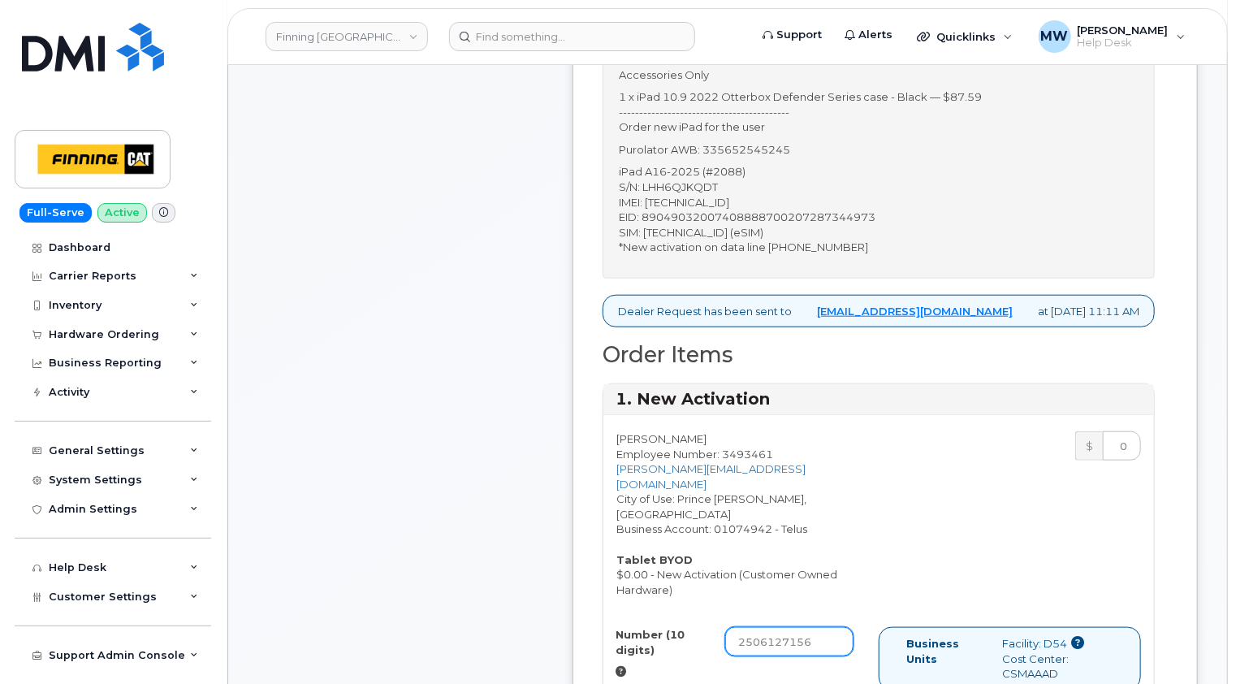
scroll to position [650, 0]
type input "2506127156"
click at [709, 201] on p "iPad A16-2025 (#2088) S/N: LHH6QJKQDT IMEI: 358382816627848 EID: 89049032007408…" at bounding box center [879, 211] width 520 height 90
copy p "358382816627848"
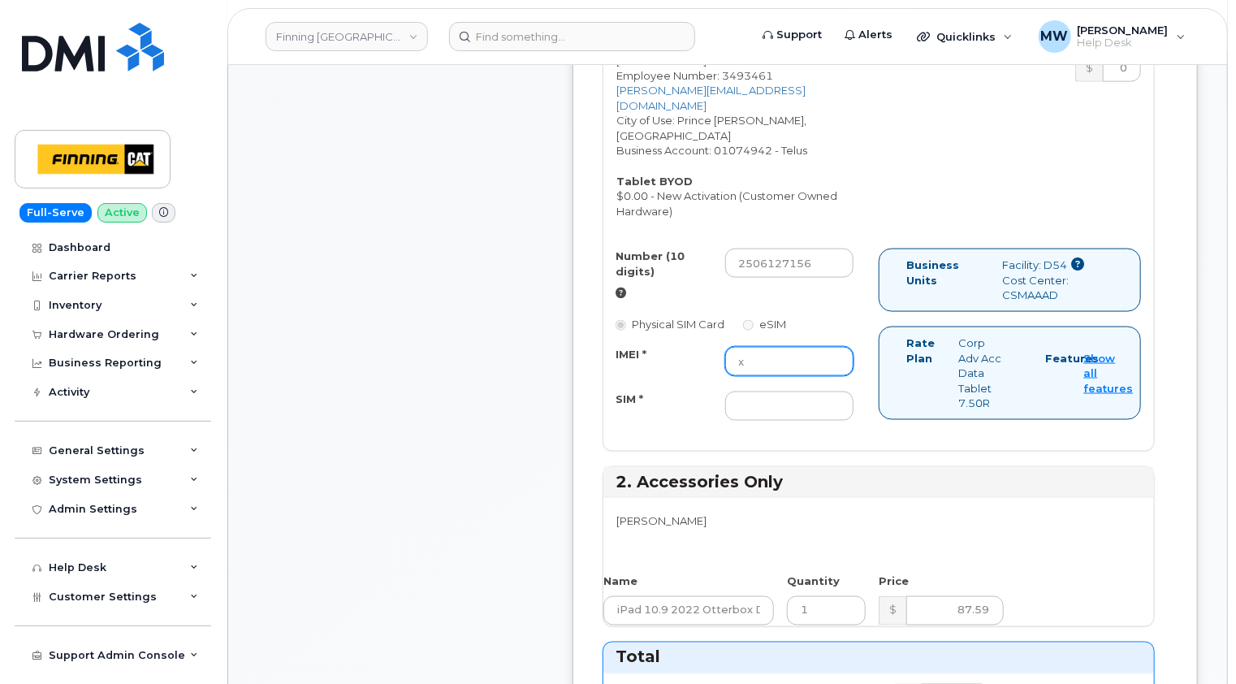
scroll to position [1056, 0]
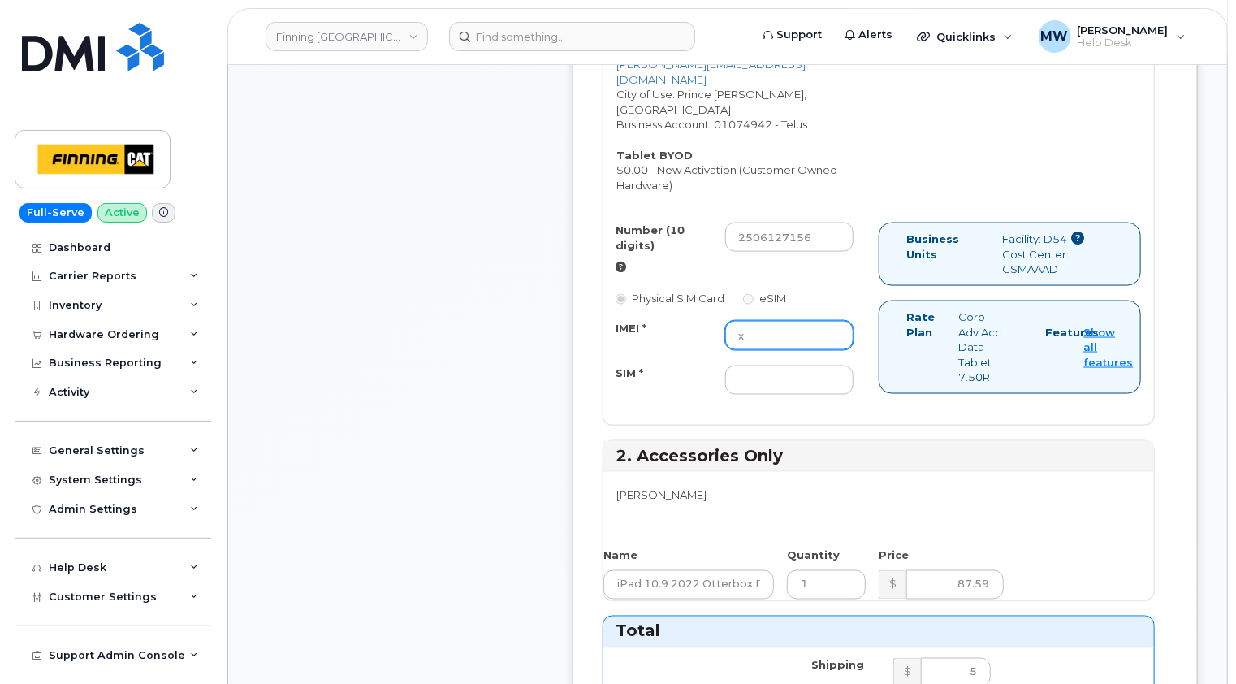
drag, startPoint x: 795, startPoint y: 310, endPoint x: 722, endPoint y: 303, distance: 73.4
click at [722, 321] on div "x" at bounding box center [789, 335] width 153 height 29
paste input "358382816627848"
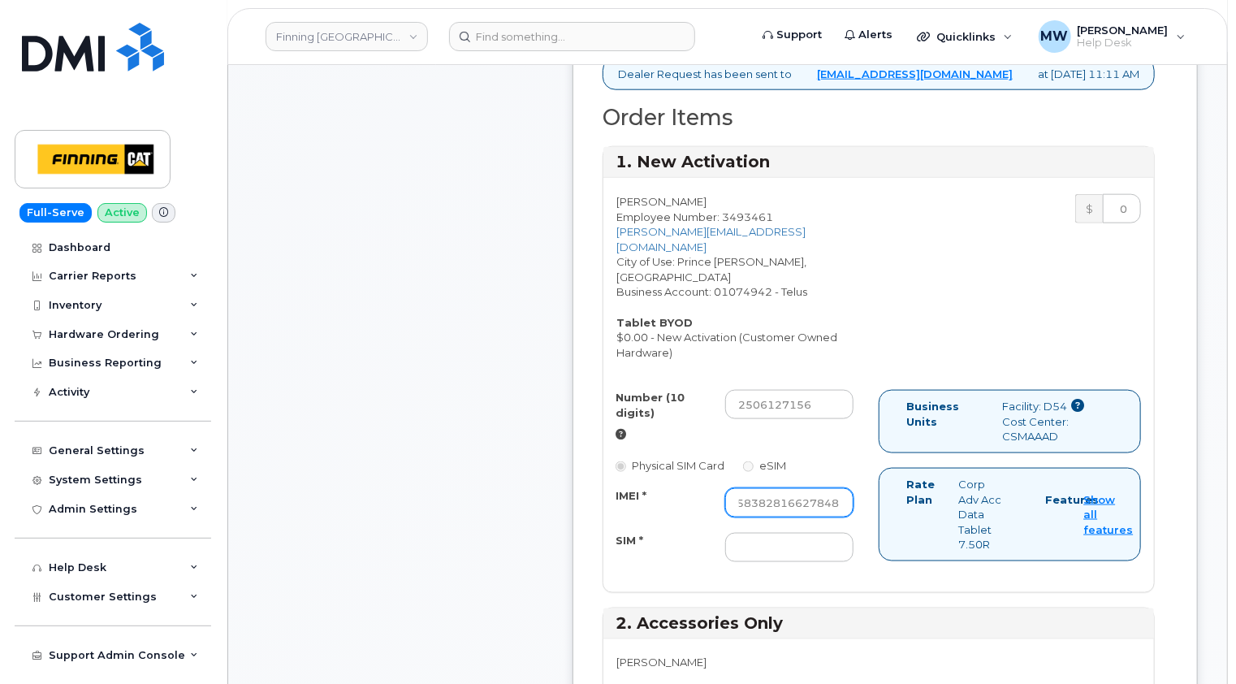
scroll to position [650, 0]
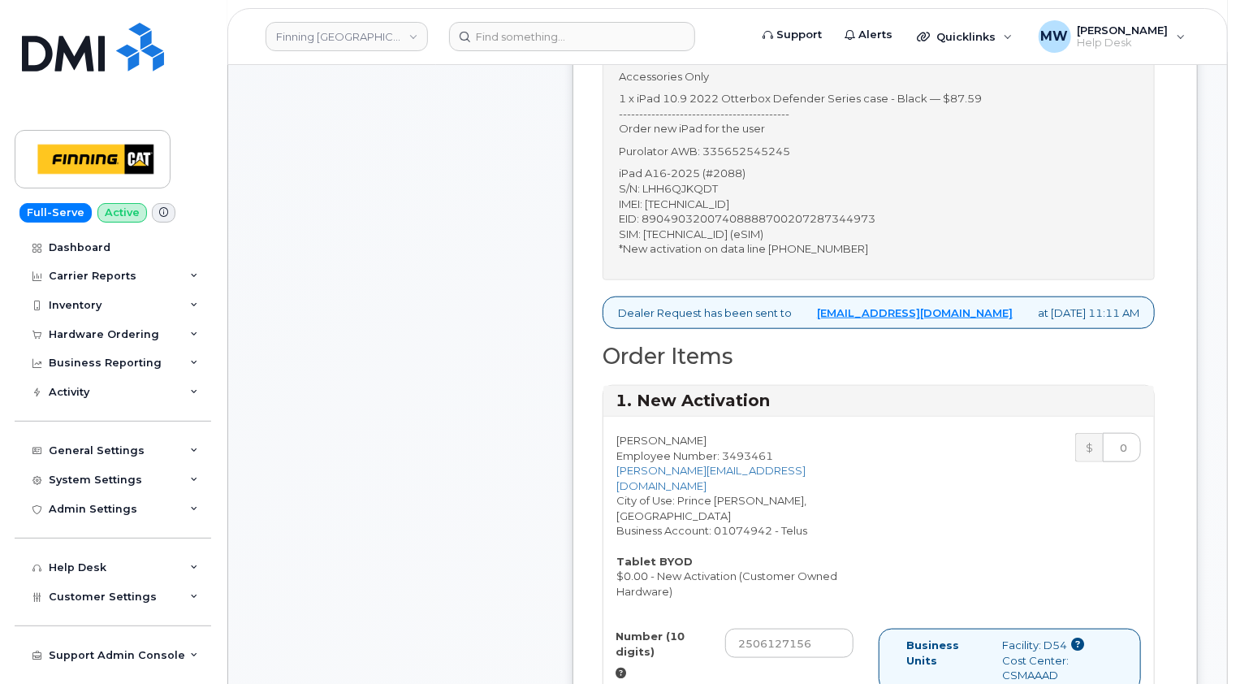
type input "358382816627848"
drag, startPoint x: 791, startPoint y: 229, endPoint x: 653, endPoint y: 230, distance: 138.0
click at [653, 230] on p "iPad A16-2025 (#2088) S/N: LHH6QJKQDT IMEI: 358382816627848 EID: 89049032007408…" at bounding box center [879, 211] width 520 height 90
copy p "8912230200230386167"
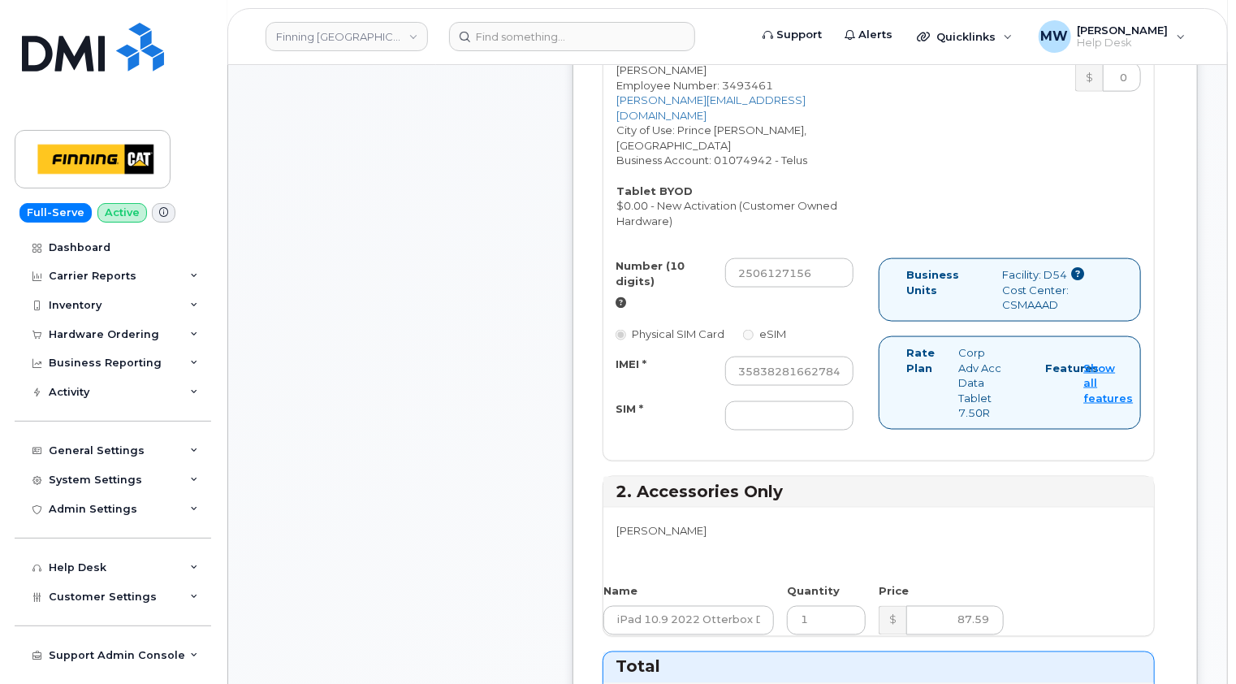
scroll to position [1056, 0]
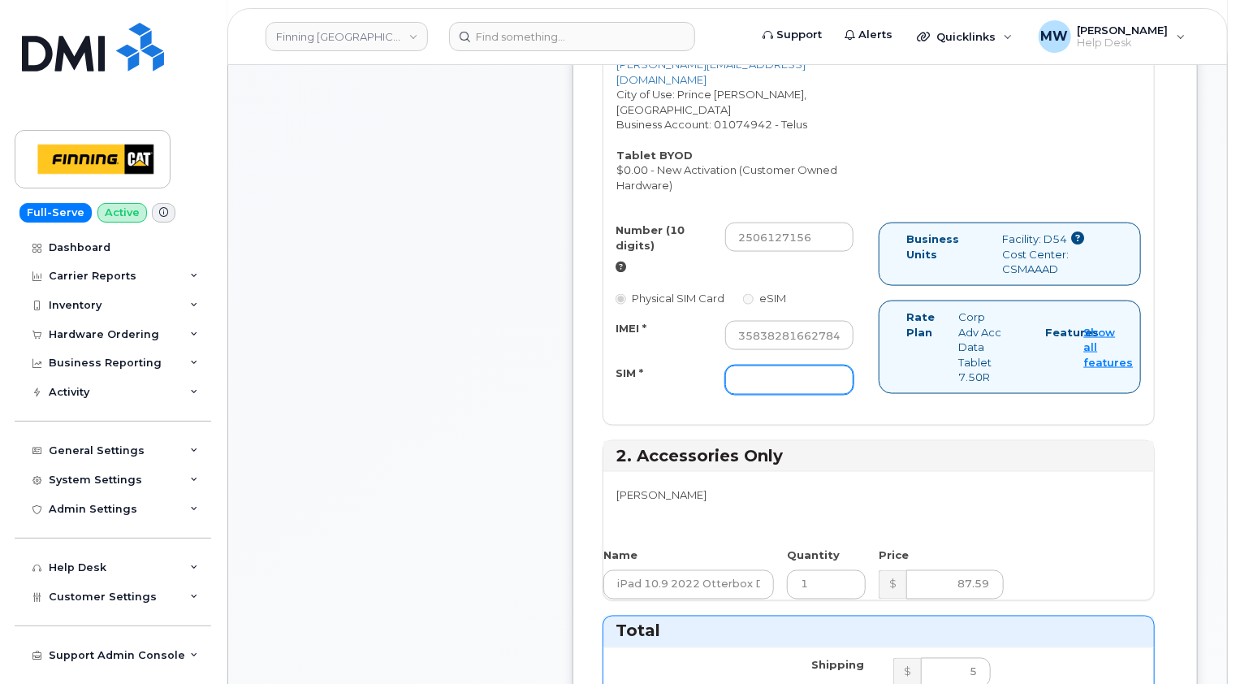
click at [754, 365] on input "SIM *" at bounding box center [789, 379] width 128 height 29
paste input "8912230200230386167"
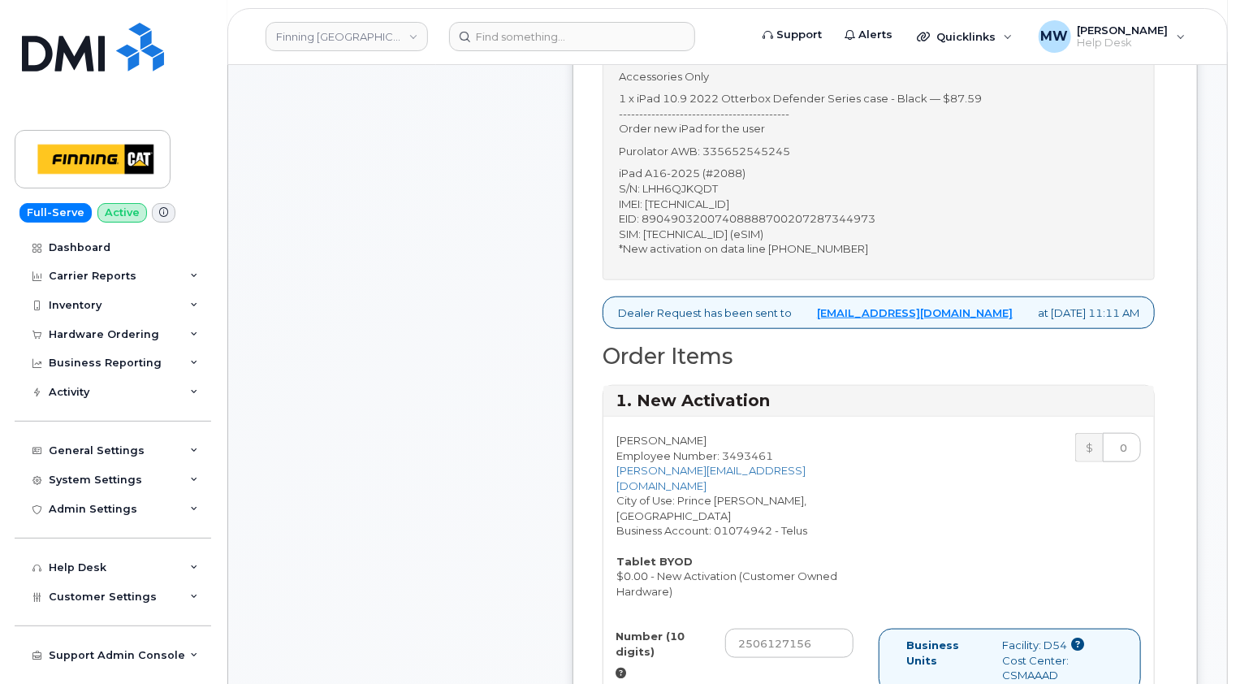
scroll to position [487, 0]
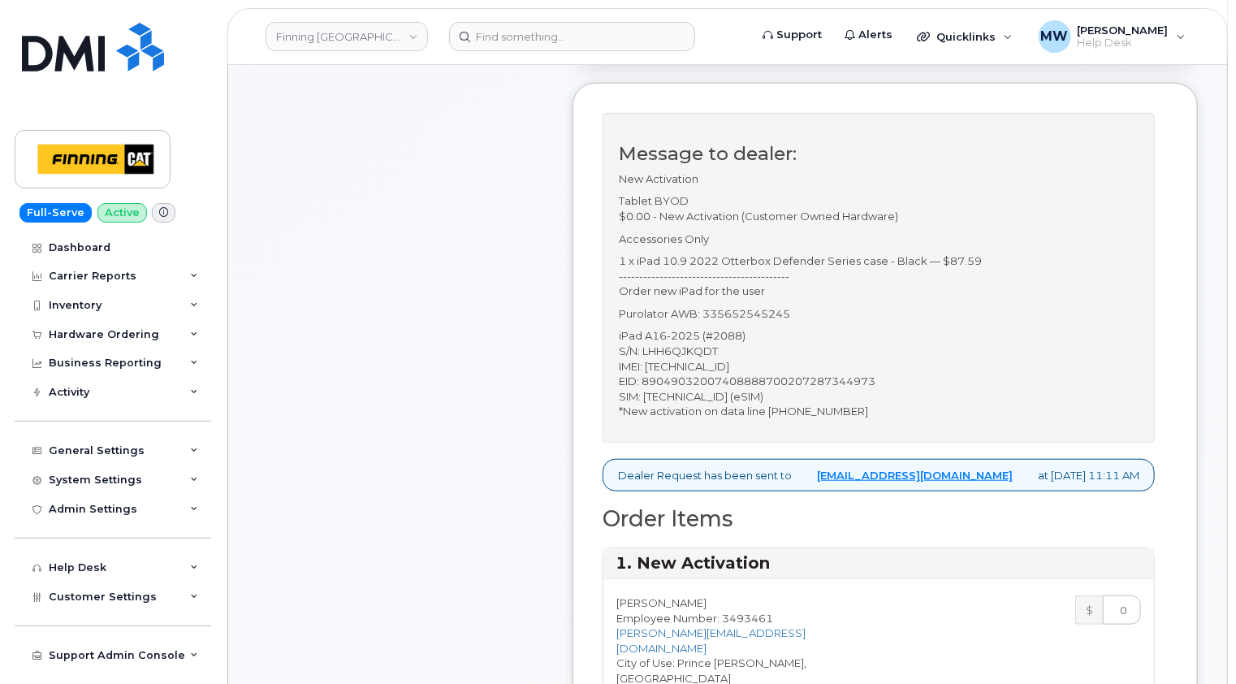
type input "8912230200230386167"
click at [792, 313] on p "Purolator AWB: 335652545245" at bounding box center [879, 313] width 520 height 15
copy p "335652545245"
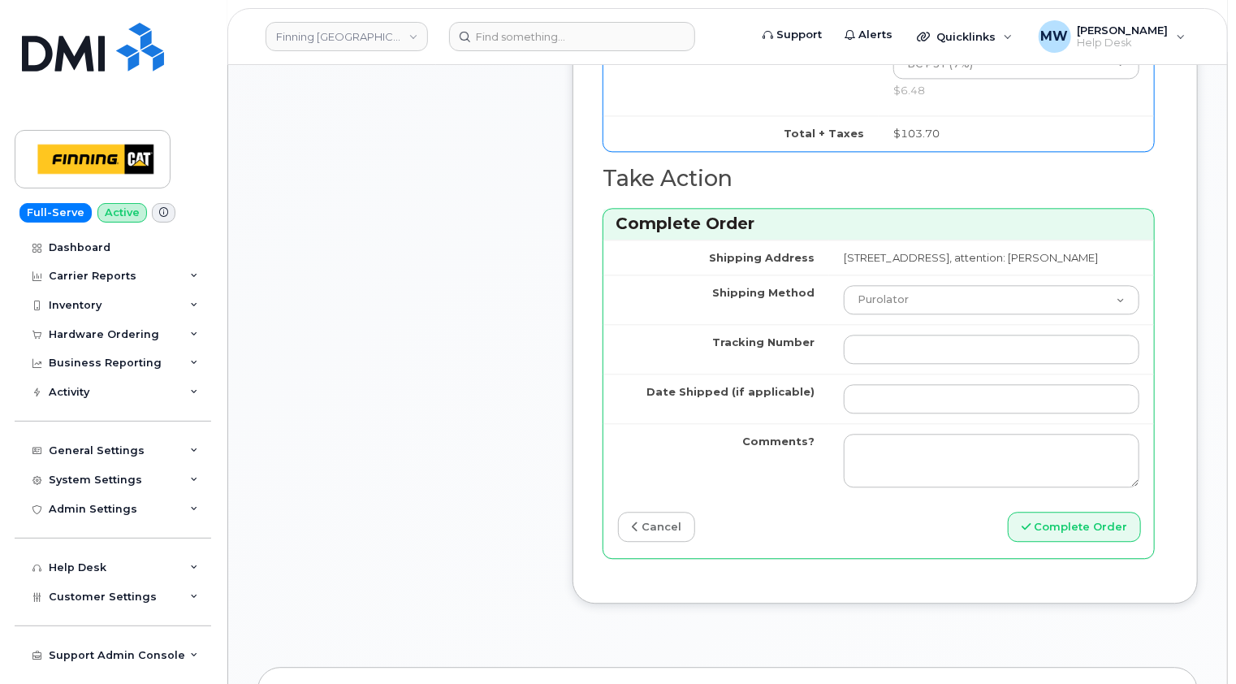
scroll to position [1786, 0]
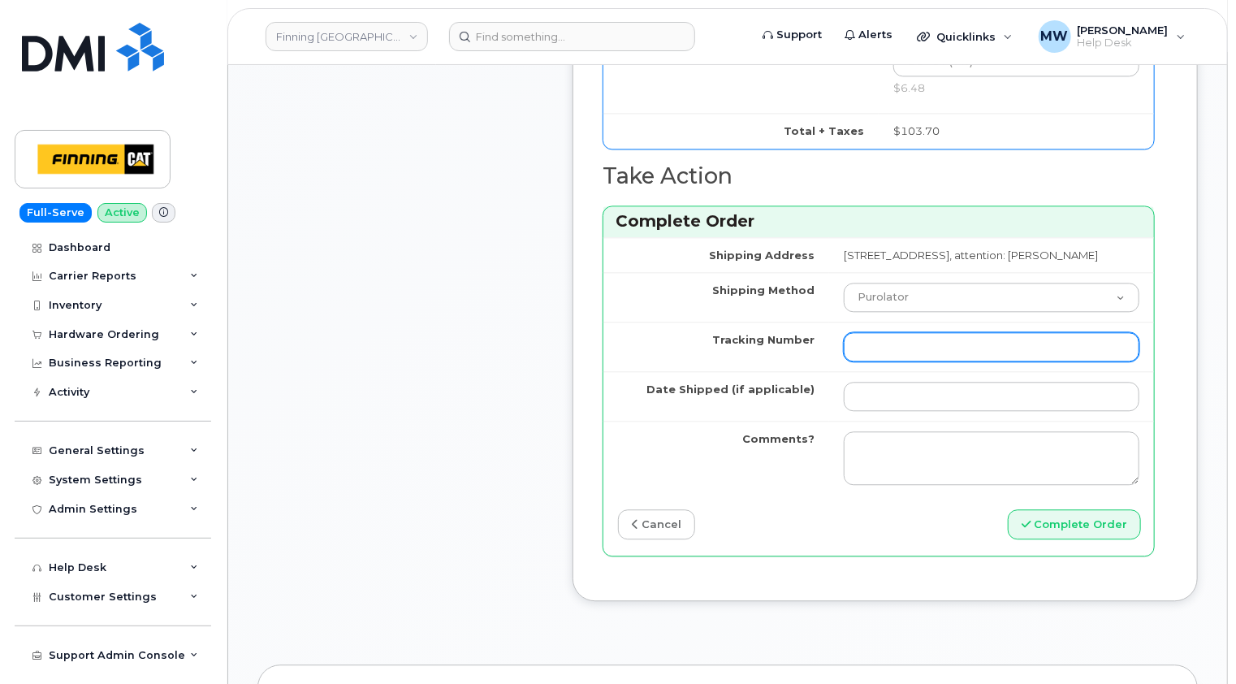
click at [844, 332] on input "Tracking Number" at bounding box center [992, 346] width 296 height 29
paste input "335652545245"
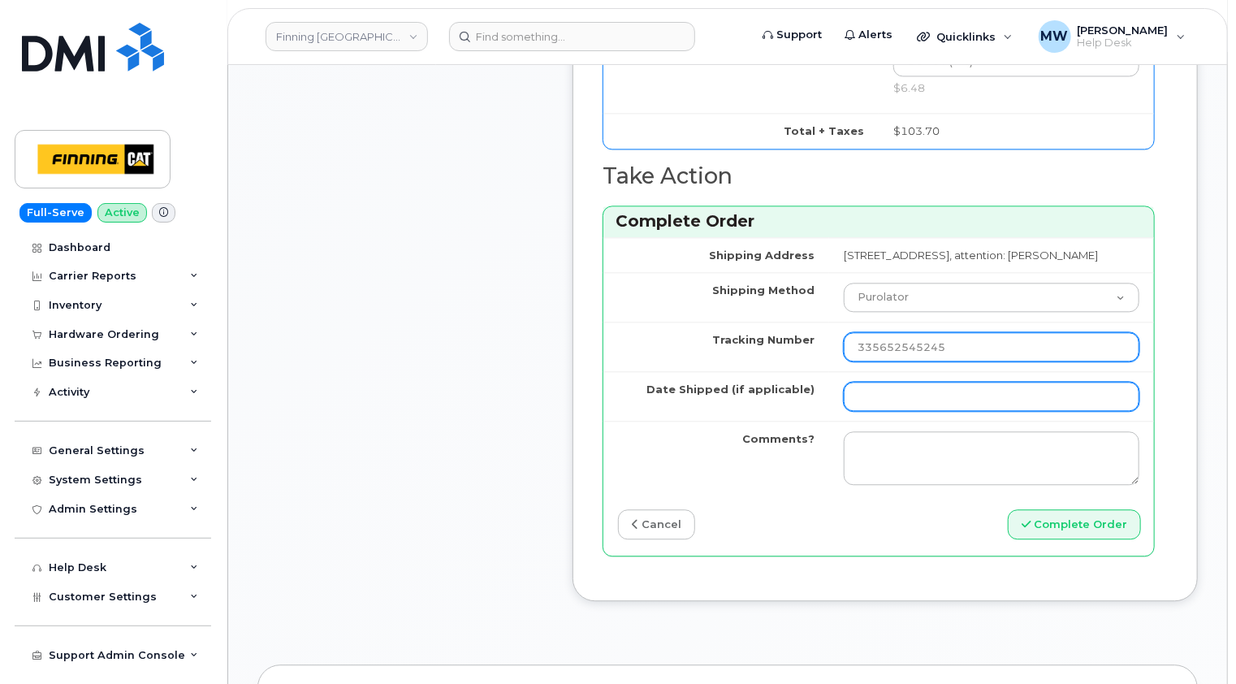
type input "335652545245"
click at [844, 382] on input "Date Shipped (if applicable)" at bounding box center [992, 396] width 296 height 29
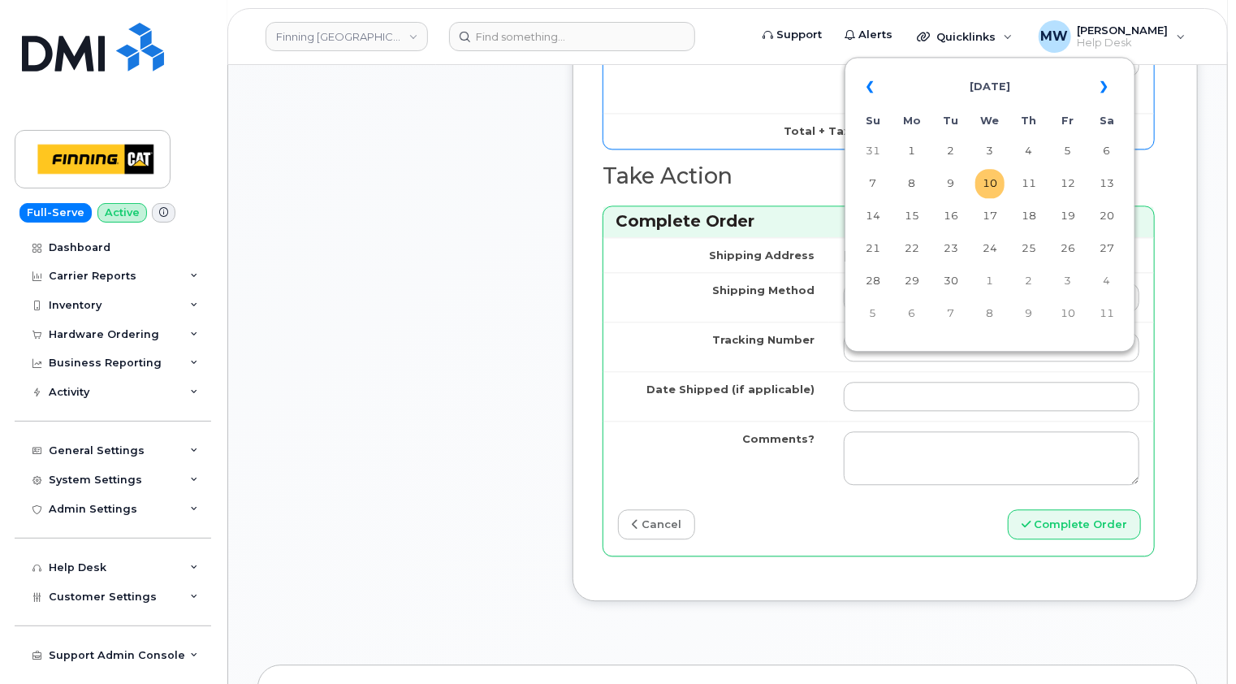
click at [991, 182] on td "10" at bounding box center [989, 183] width 29 height 29
type input "[DATE]"
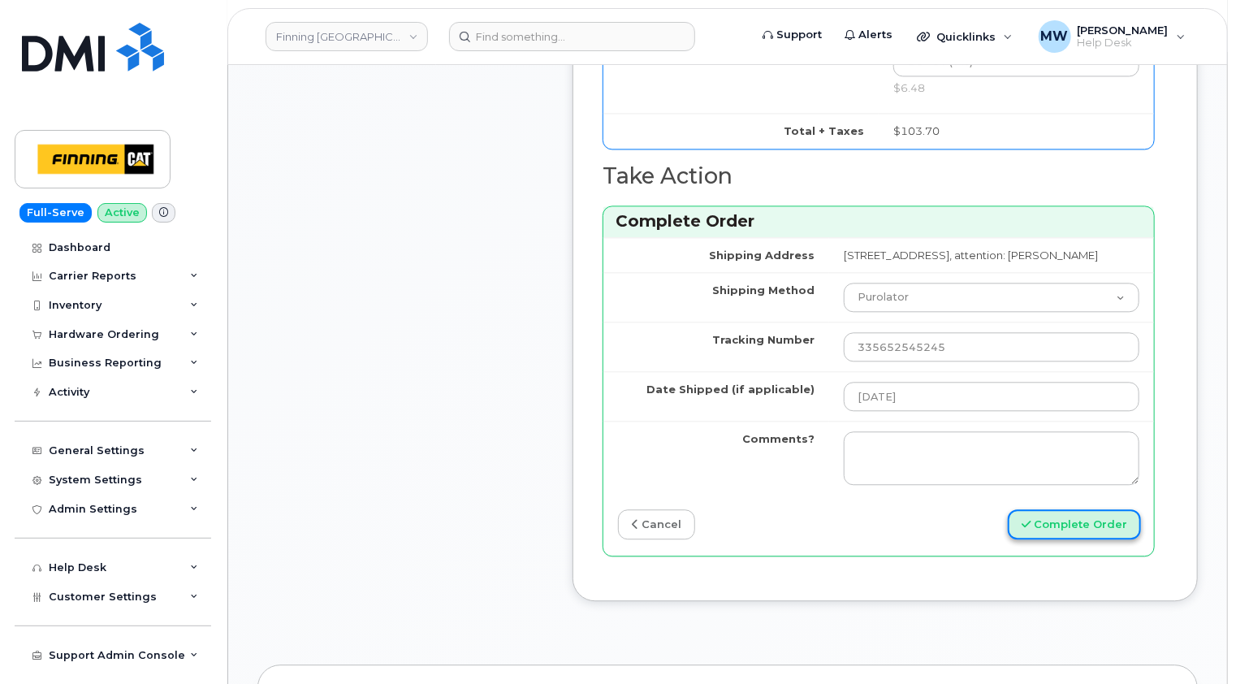
click at [1097, 509] on button "Complete Order" at bounding box center [1074, 524] width 133 height 30
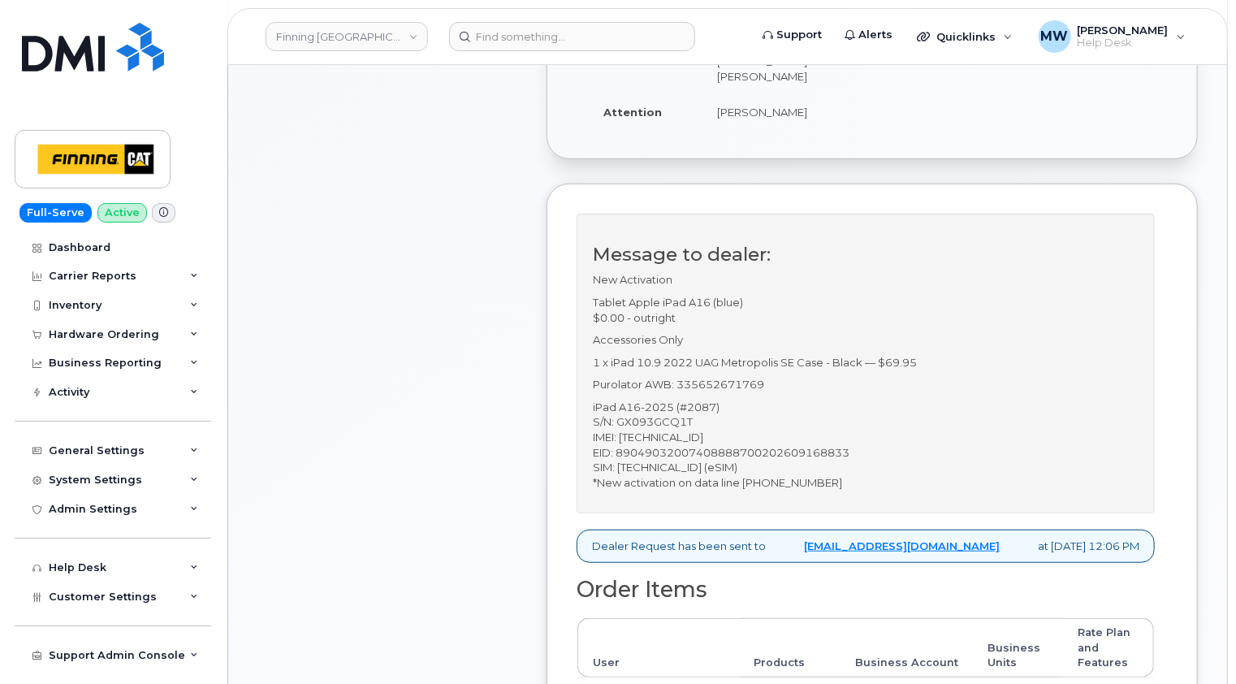
scroll to position [487, 0]
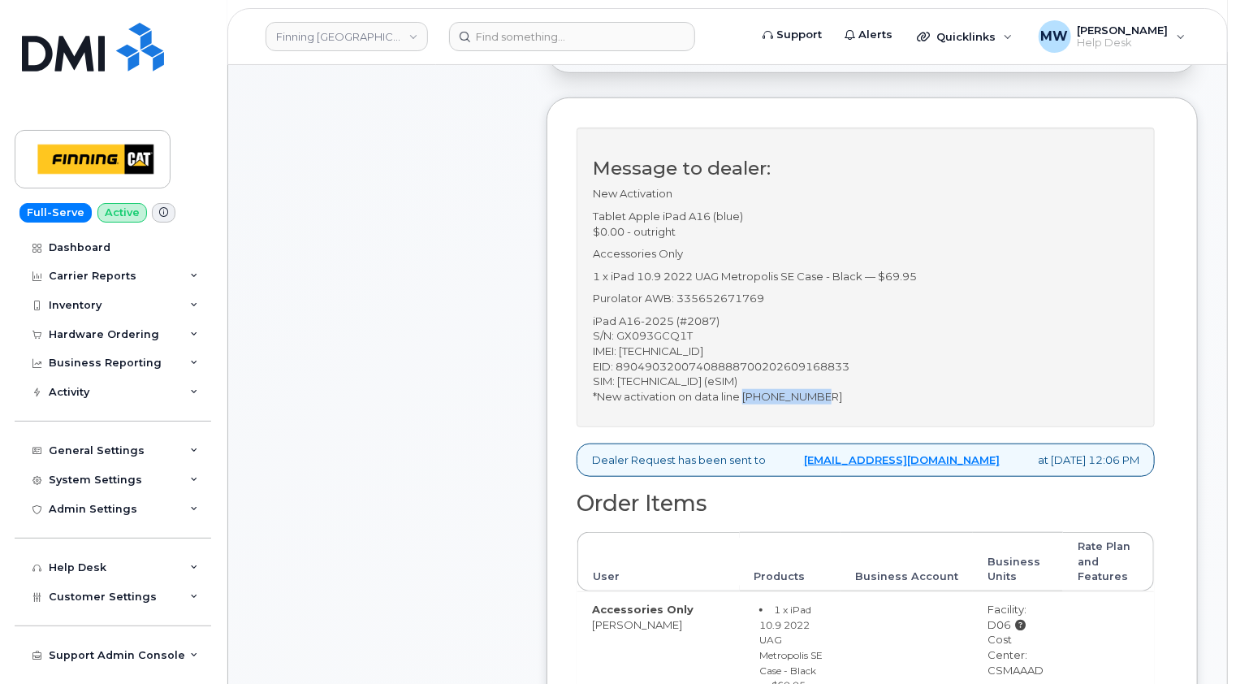
drag, startPoint x: 829, startPoint y: 398, endPoint x: 742, endPoint y: 398, distance: 86.9
click at [742, 398] on p "iPad A16-2025 (#2087) S/N: GX093GCQ1T IMEI: [TECHNICAL_ID] EID: 890490320074088…" at bounding box center [866, 358] width 546 height 90
copy p "[PHONE_NUMBER]"
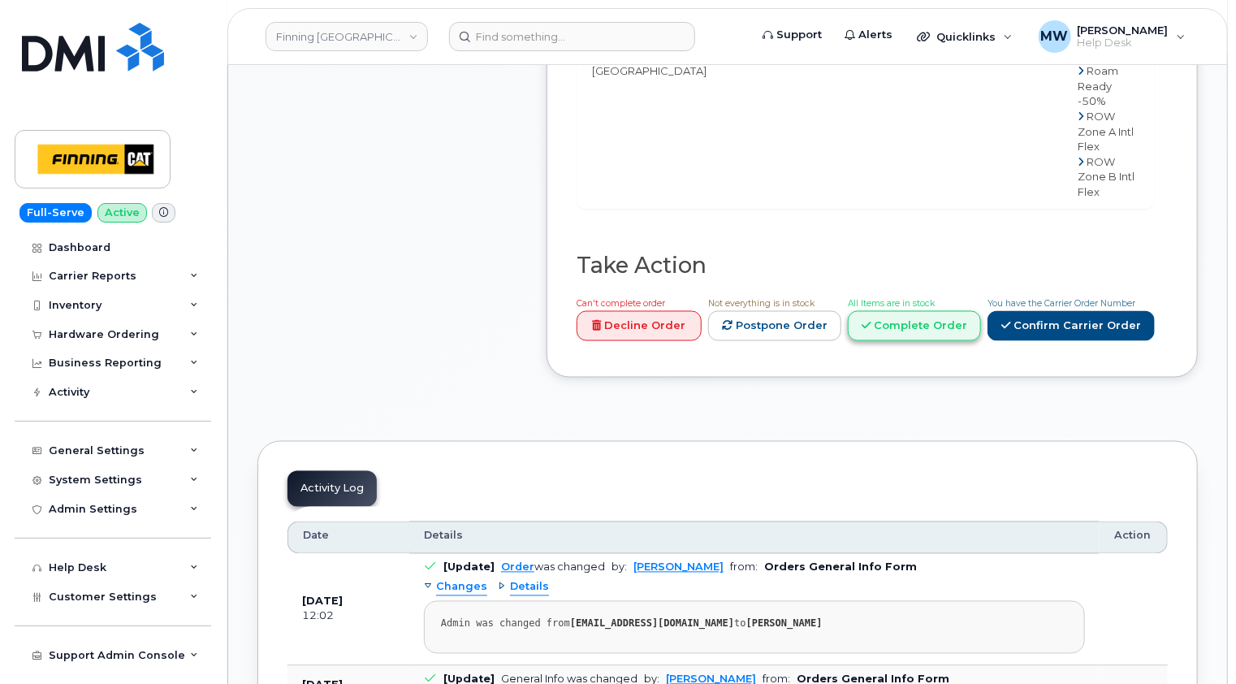
scroll to position [1299, 0]
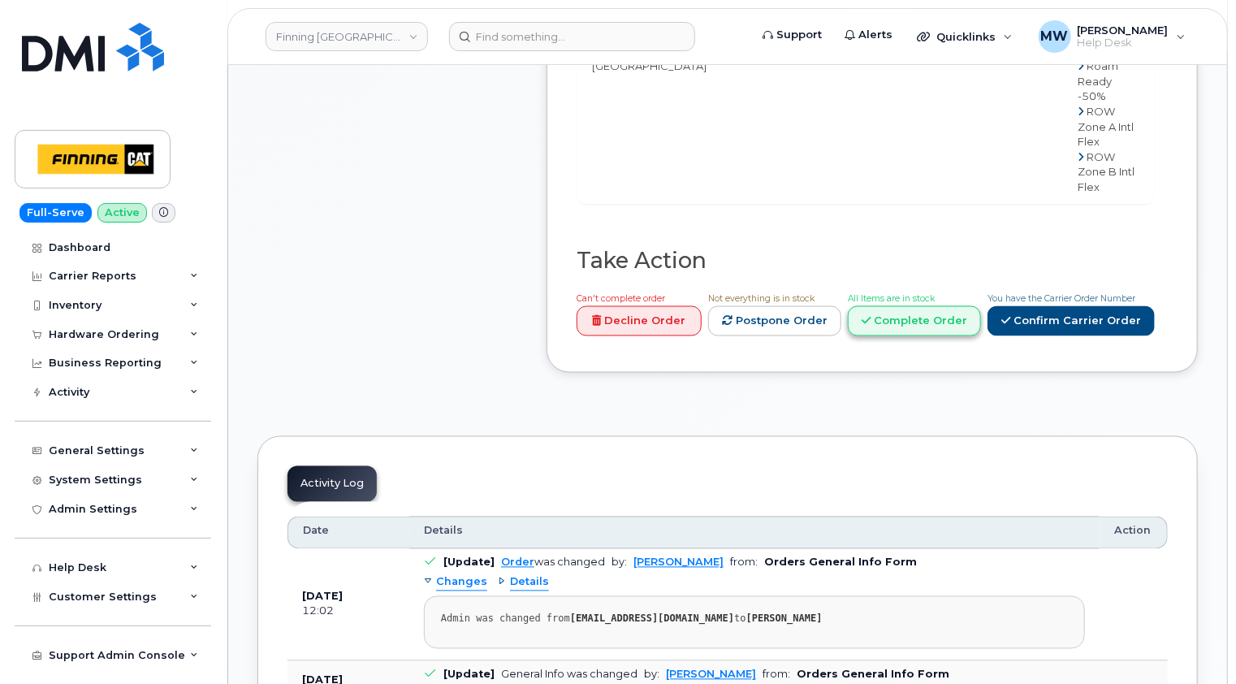
click at [942, 336] on link "Complete Order" at bounding box center [914, 321] width 133 height 30
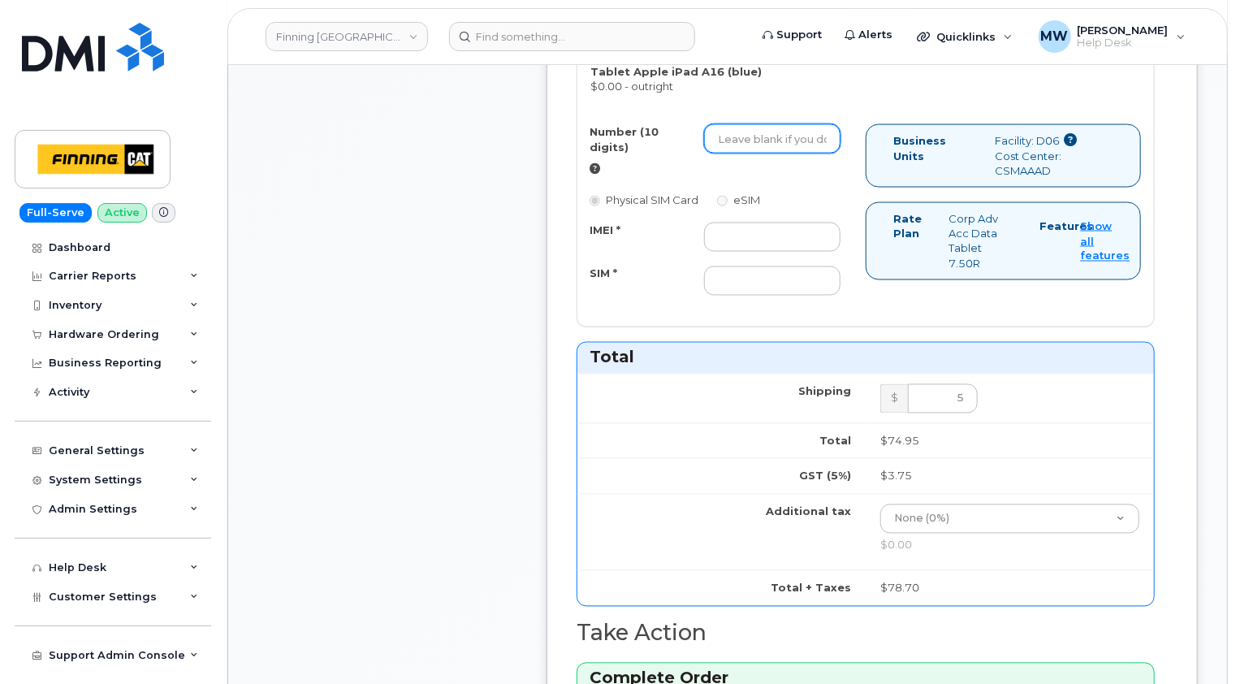
click at [760, 124] on input "Number (10 digits)" at bounding box center [772, 138] width 136 height 29
paste input "[PHONE_NUMBER]"
click at [745, 124] on input "[PHONE_NUMBER]" at bounding box center [772, 138] width 136 height 29
click at [763, 124] on input "587645-2378" at bounding box center [772, 138] width 136 height 29
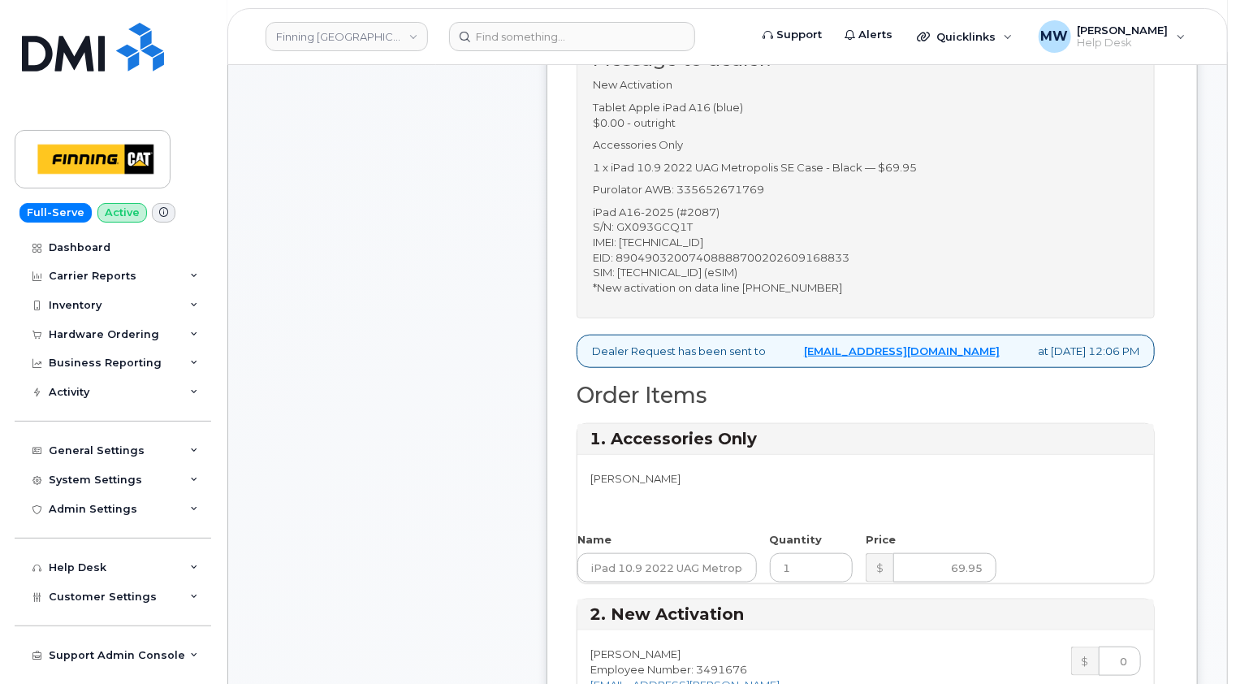
scroll to position [568, 0]
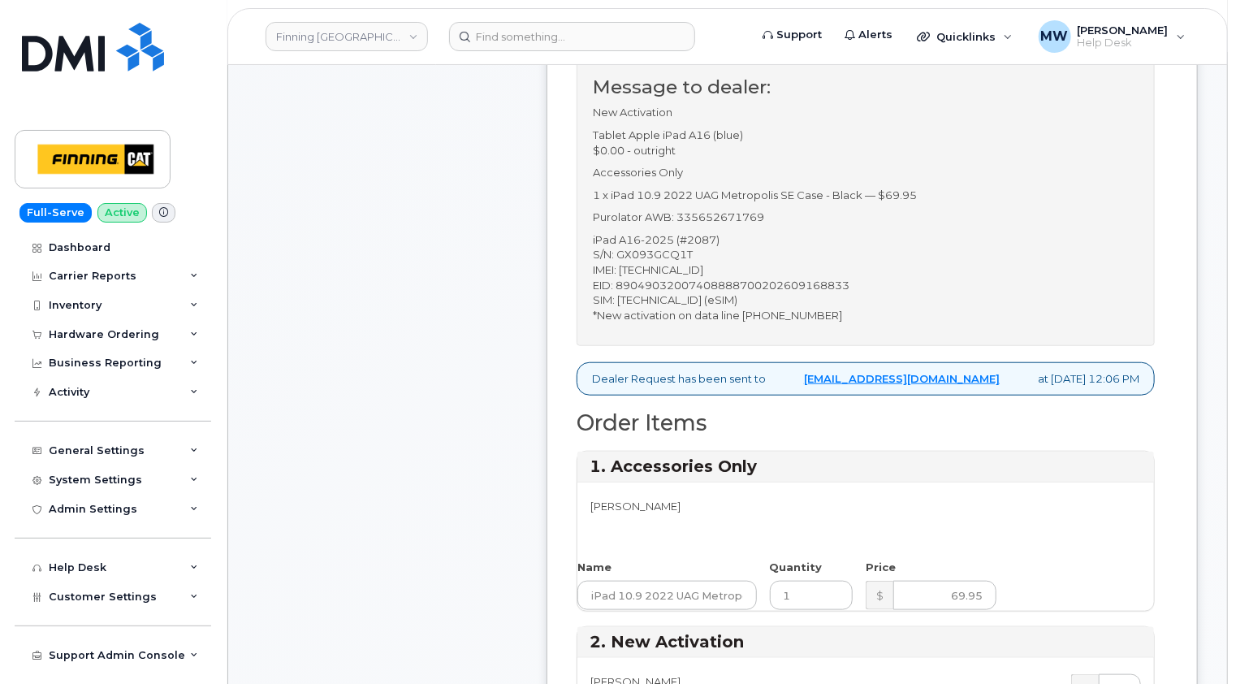
type input "5876452378"
click at [678, 270] on p "iPad A16-2025 (#2087) S/N: GX093GCQ1T IMEI: [TECHNICAL_ID] EID: 890490320074088…" at bounding box center [866, 277] width 546 height 90
copy p "358382812928703"
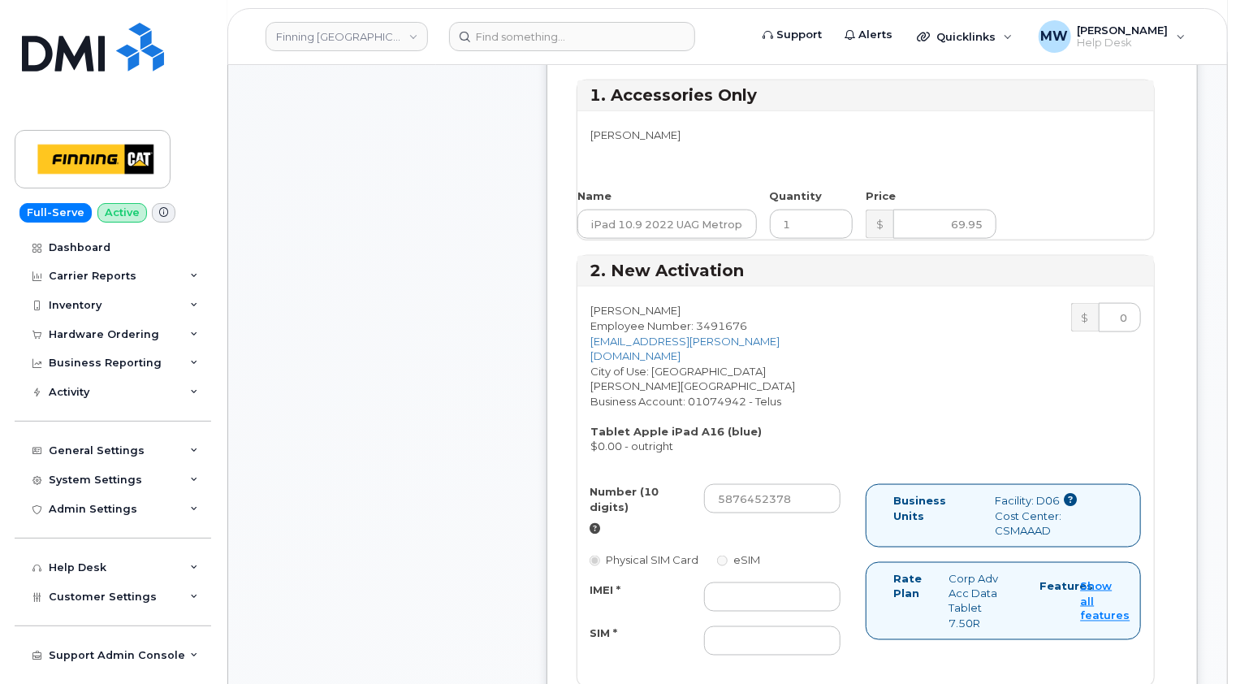
scroll to position [1056, 0]
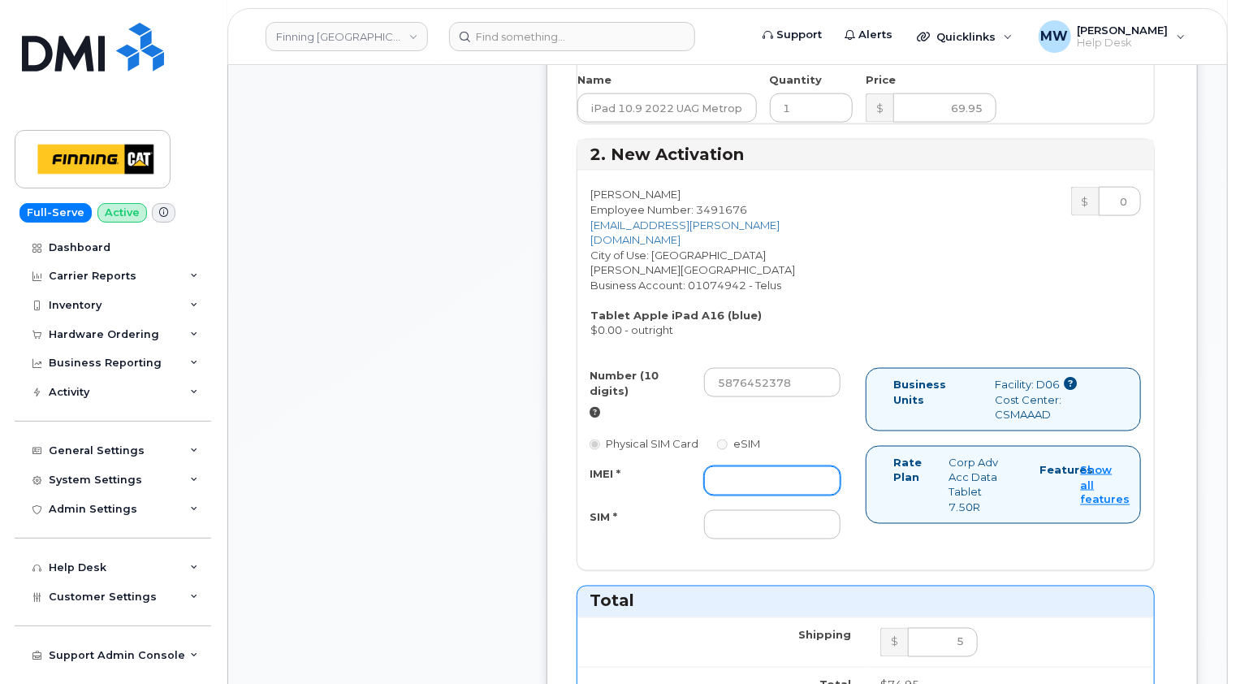
click at [737, 466] on input "IMEI *" at bounding box center [772, 480] width 136 height 29
paste input "358382812928703"
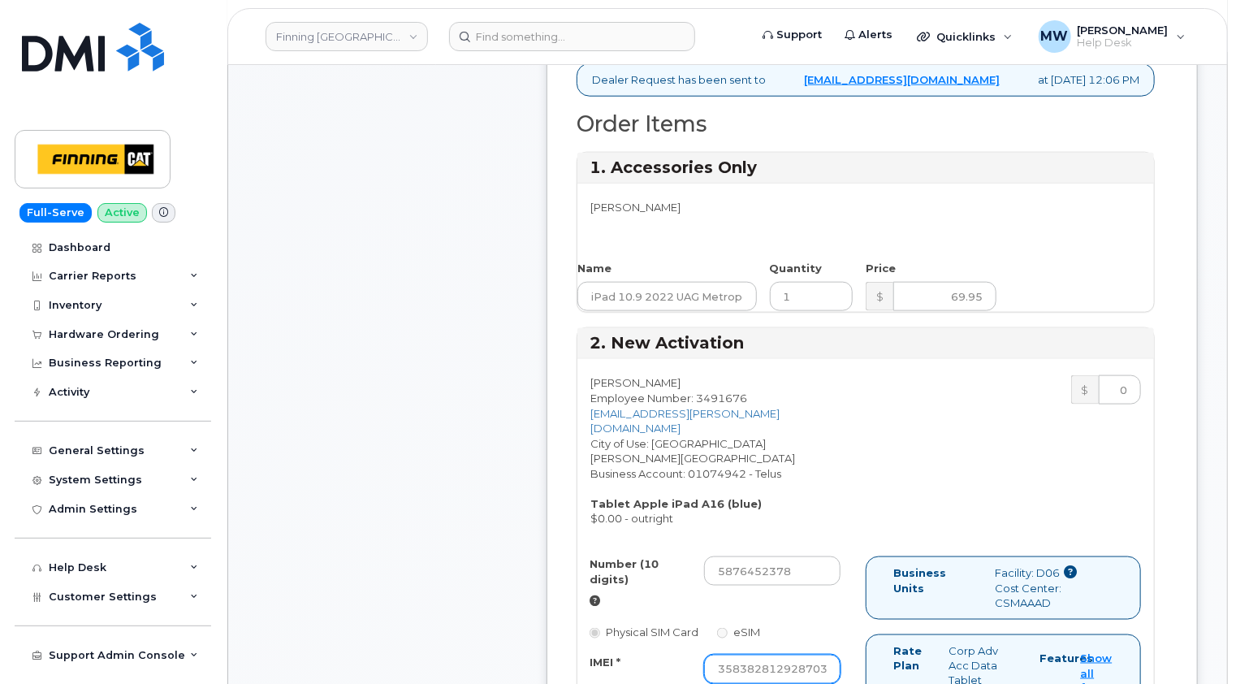
scroll to position [731, 0]
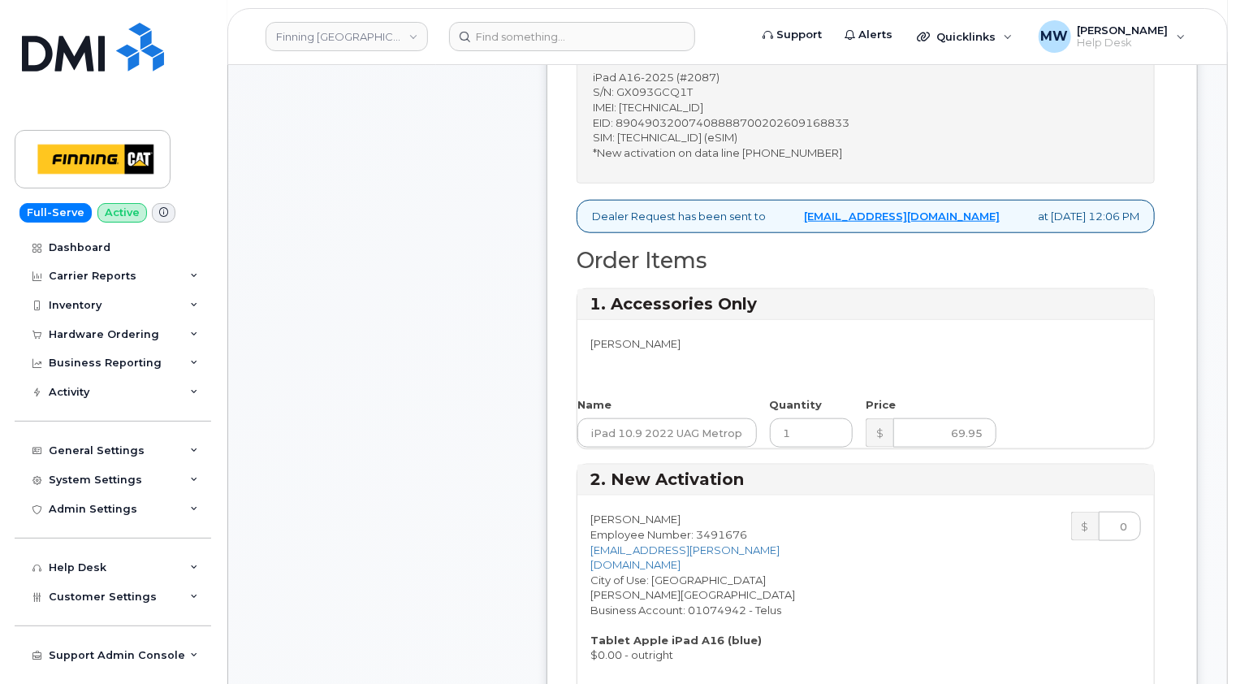
type input "358382812928703"
click at [708, 136] on p "iPad A16-2025 (#2087) S/N: GX093GCQ1T IMEI: [TECHNICAL_ID] EID: 890490320074088…" at bounding box center [866, 115] width 546 height 90
copy p "[TECHNICAL_ID]"
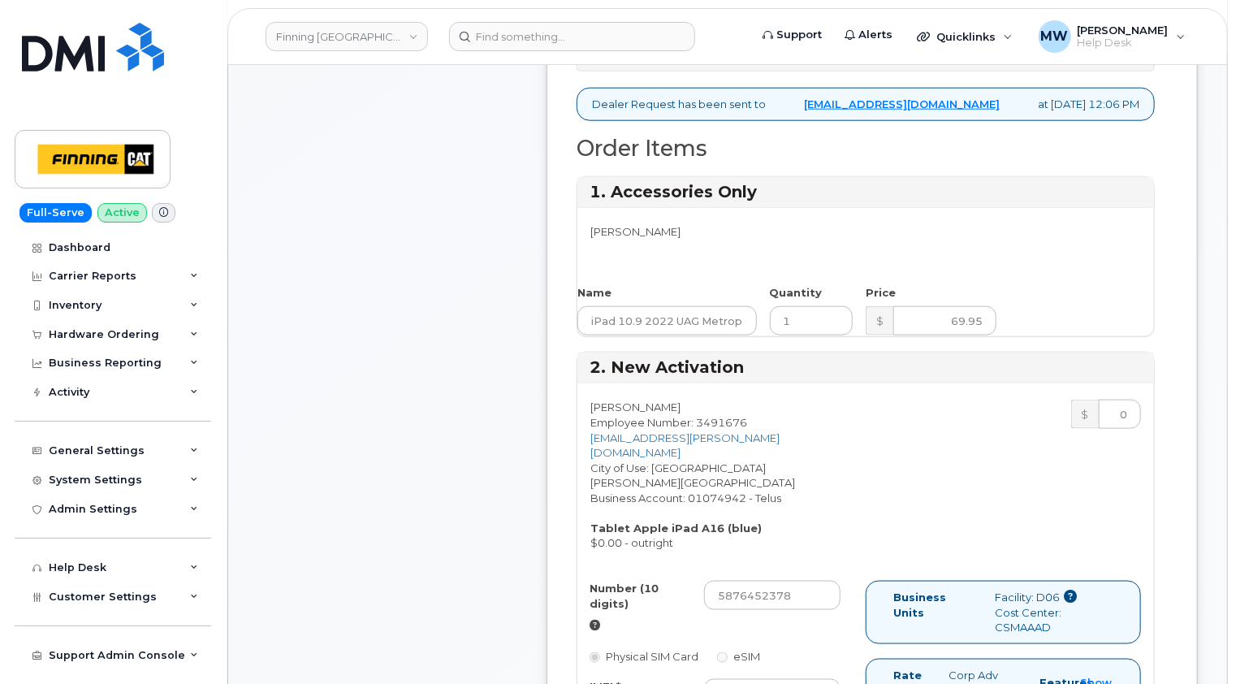
scroll to position [974, 0]
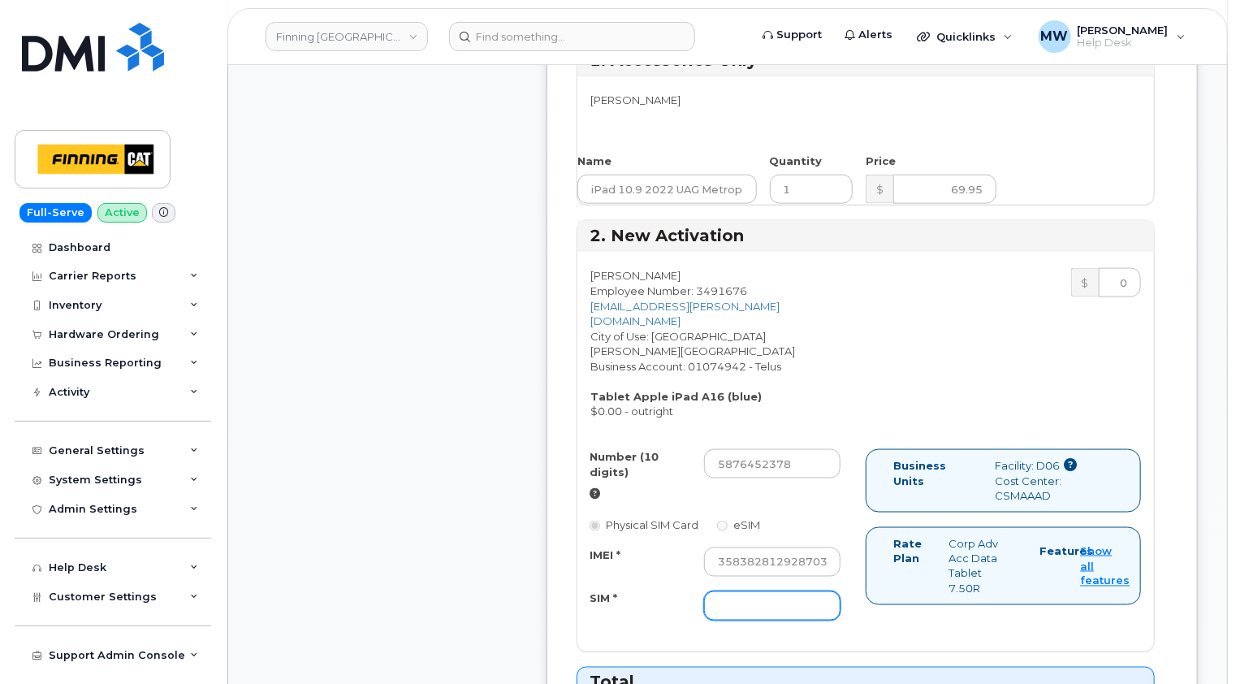
click at [719, 591] on input "SIM *" at bounding box center [772, 605] width 136 height 29
paste input "[TECHNICAL_ID]"
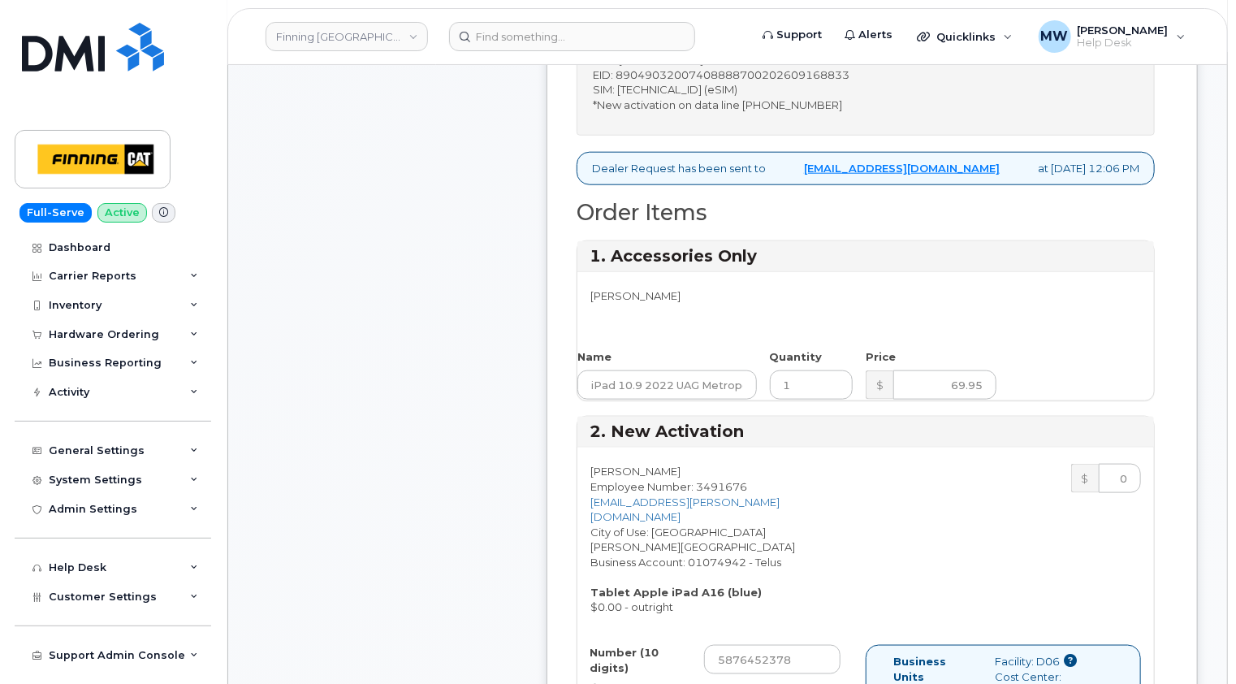
scroll to position [568, 0]
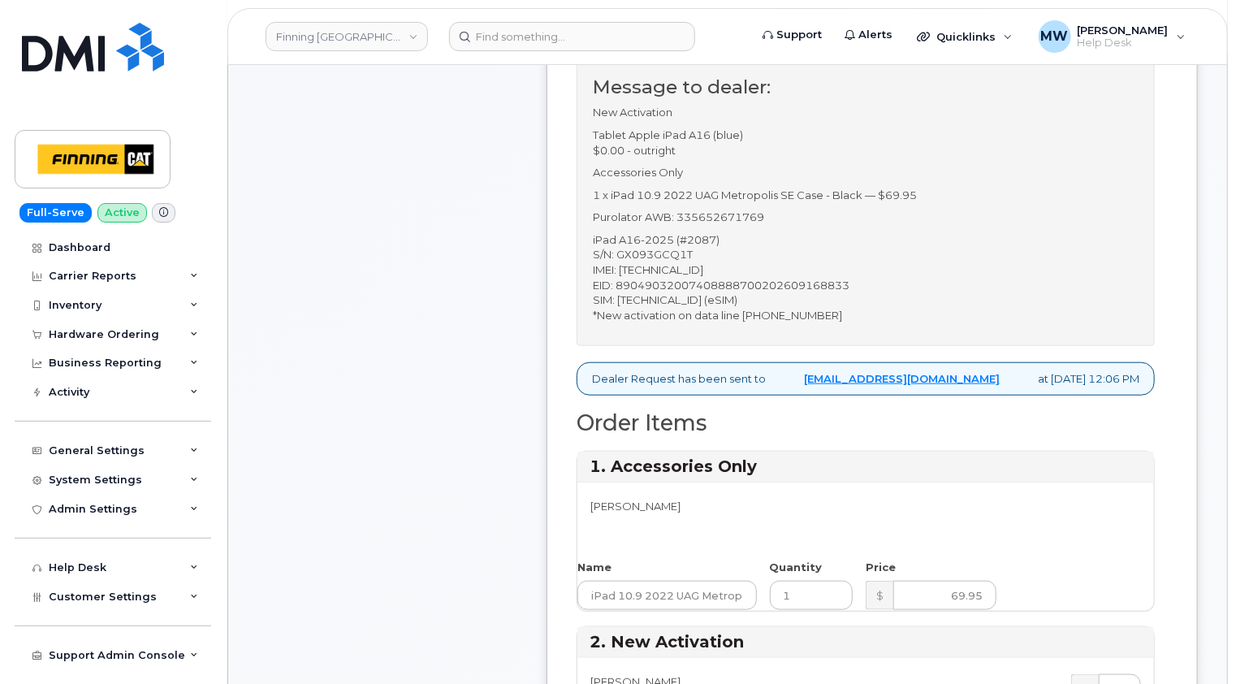
type input "[TECHNICAL_ID]"
click at [744, 218] on p "Purolator AWB: 335652671769" at bounding box center [866, 216] width 546 height 15
copy p "335652671769"
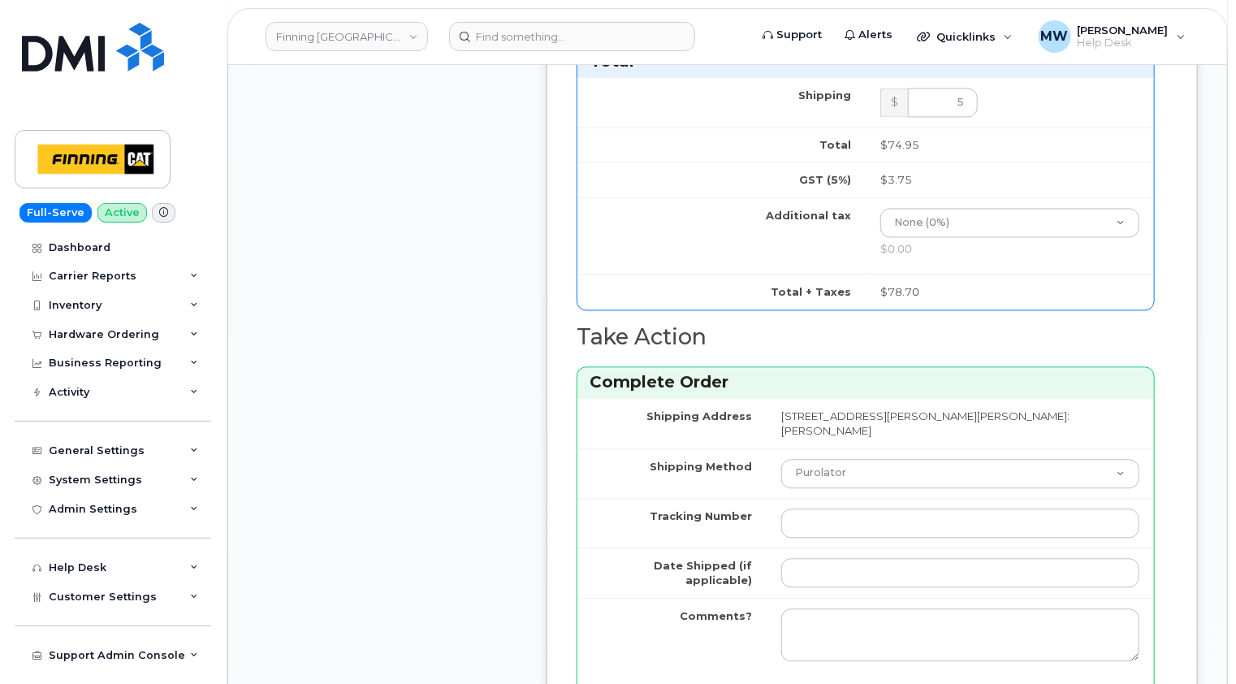
scroll to position [1624, 0]
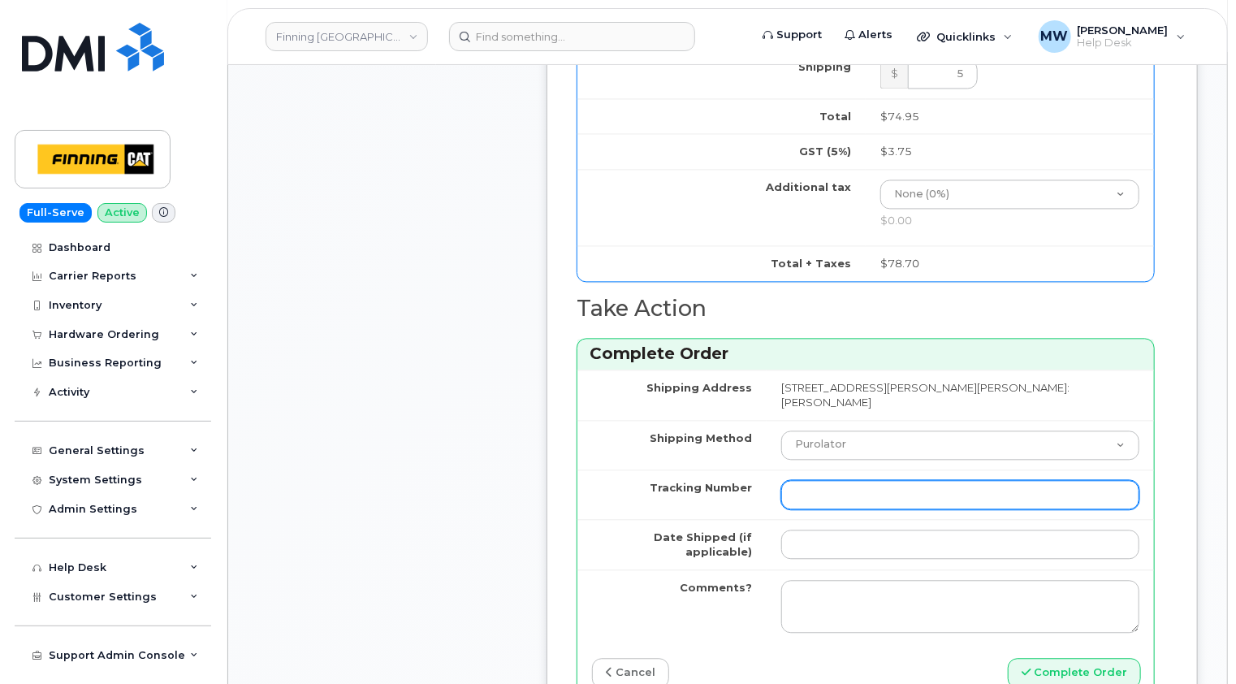
click at [784, 480] on input "Tracking Number" at bounding box center [960, 494] width 358 height 29
paste input "335652671769"
type input "335652671769"
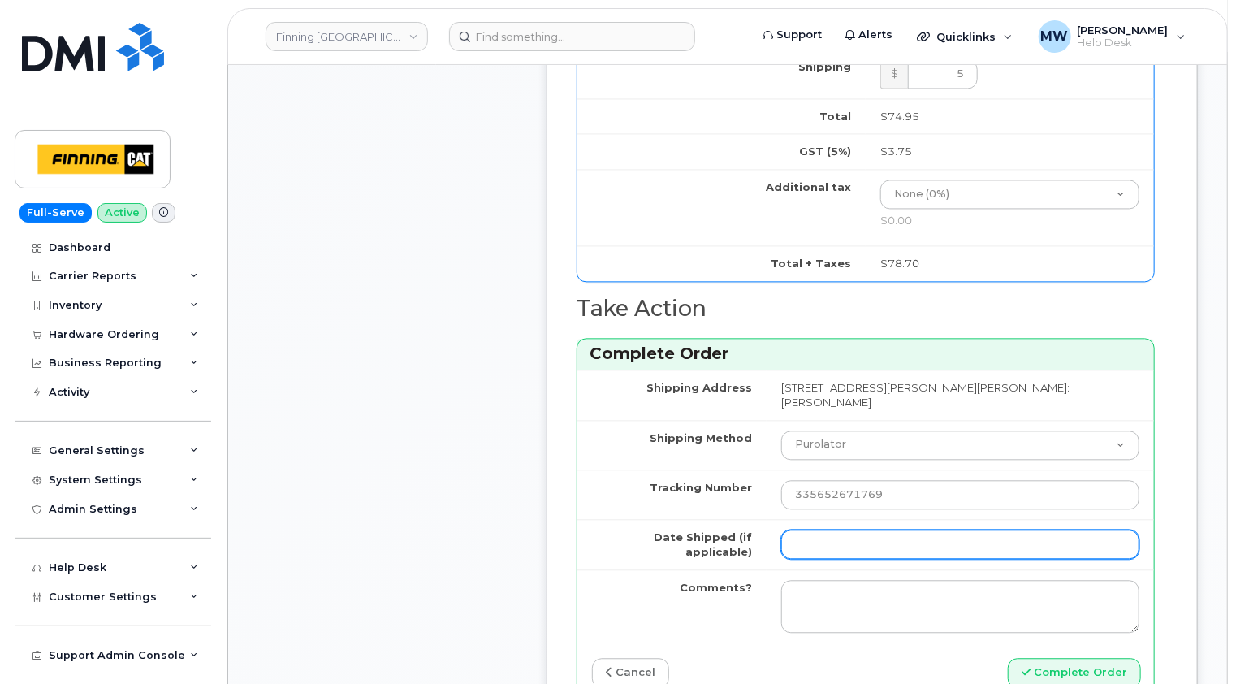
click at [800, 529] on input "Date Shipped (if applicable)" at bounding box center [960, 543] width 358 height 29
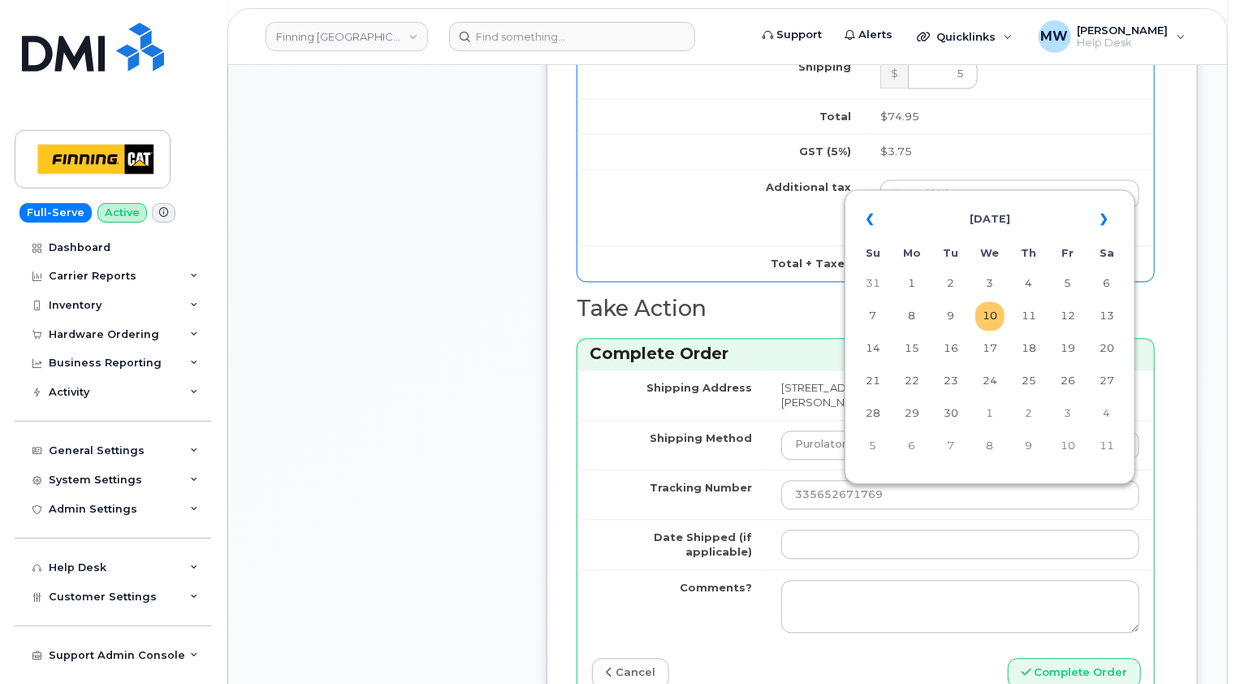
click at [988, 317] on td "10" at bounding box center [989, 315] width 29 height 29
type input "2025-09-10"
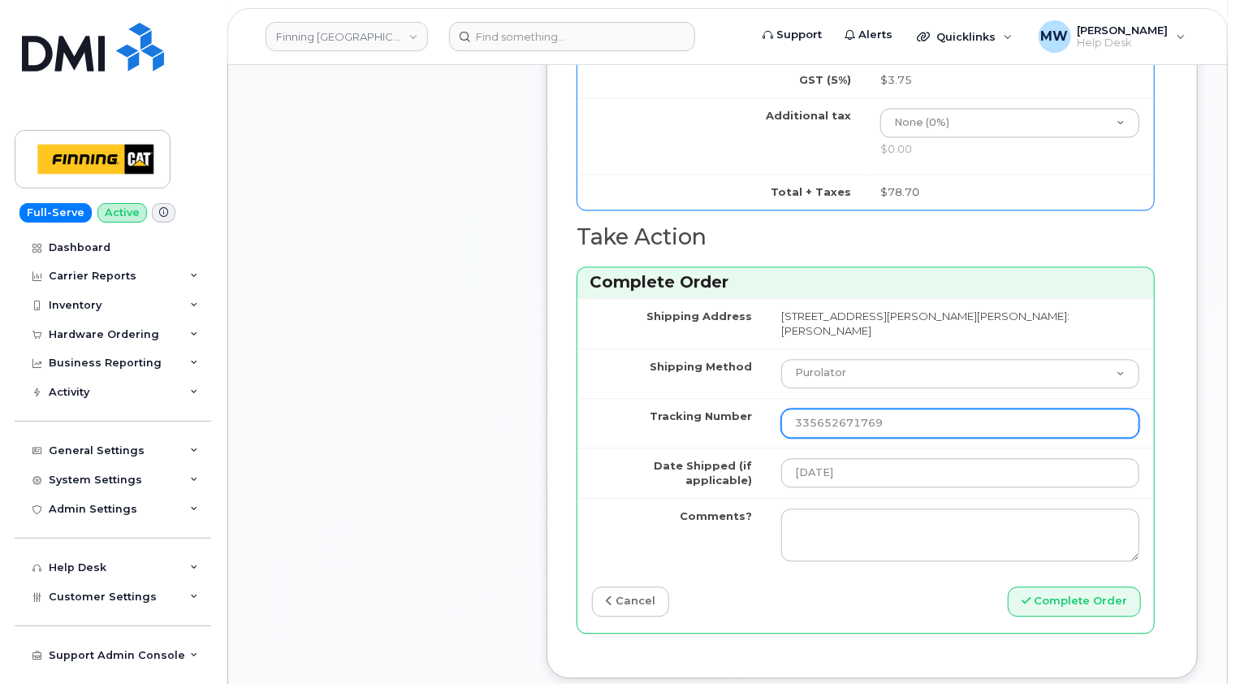
scroll to position [1949, 0]
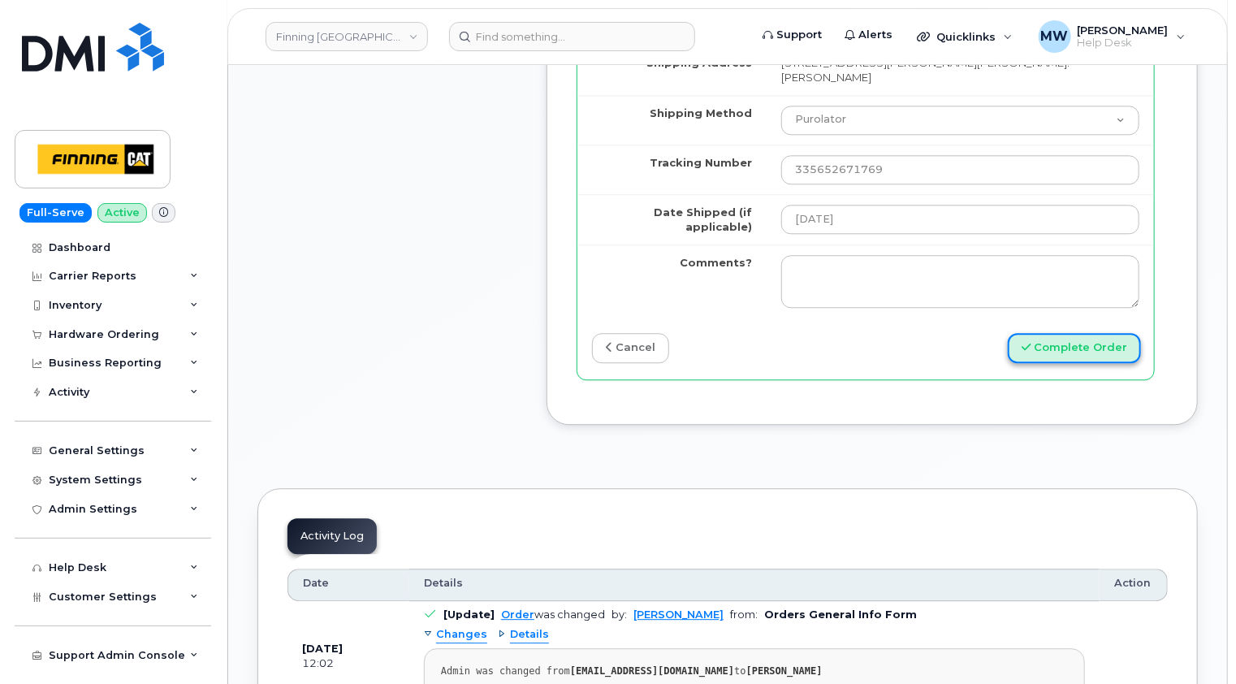
click at [1091, 333] on button "Complete Order" at bounding box center [1074, 348] width 133 height 30
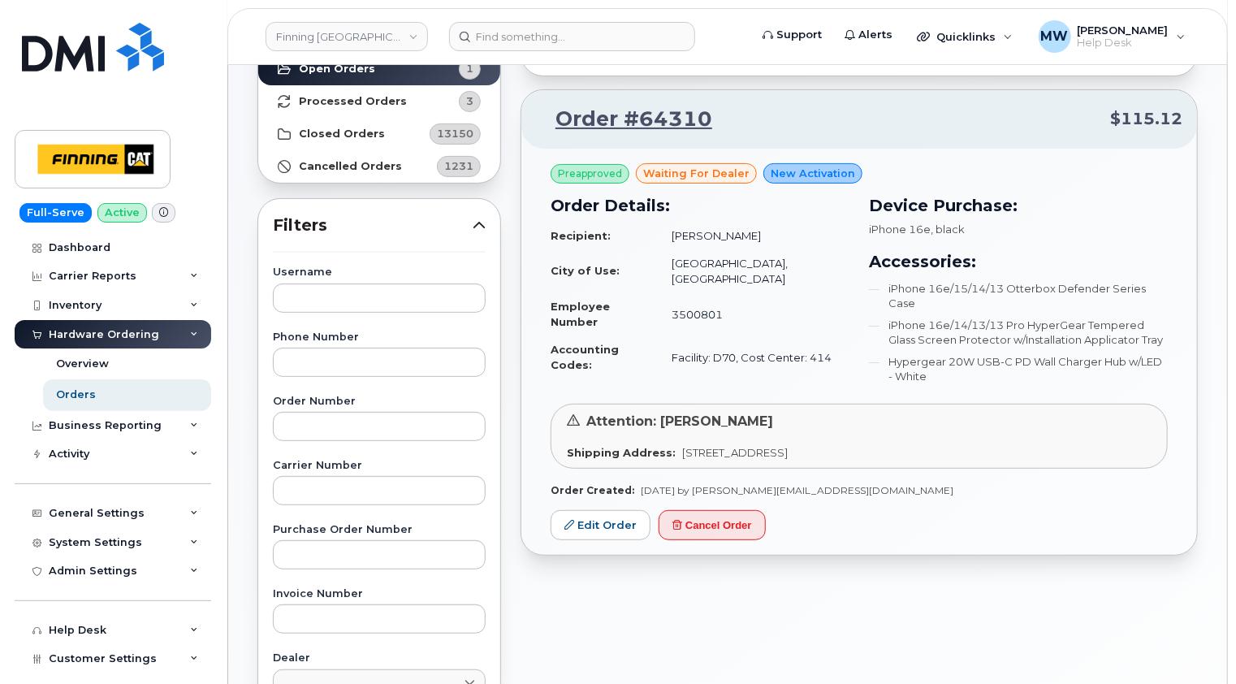
scroll to position [162, 0]
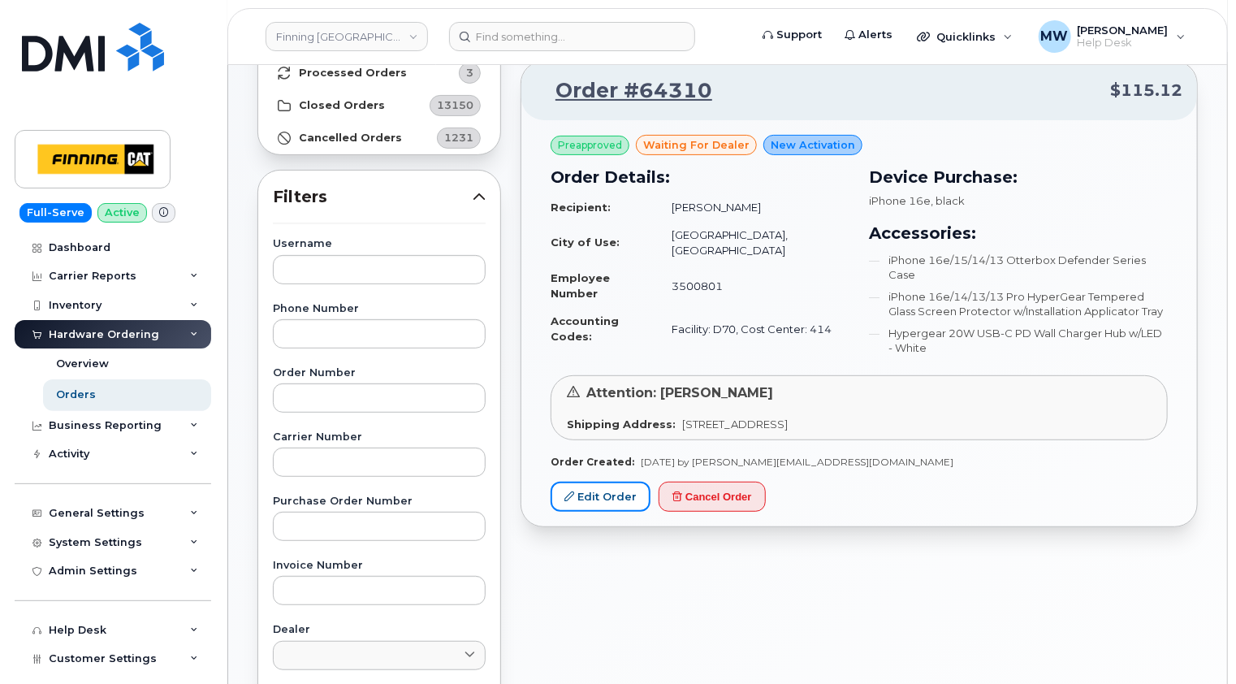
drag, startPoint x: 616, startPoint y: 493, endPoint x: 659, endPoint y: 350, distance: 149.5
click at [616, 493] on link "Edit Order" at bounding box center [601, 497] width 100 height 30
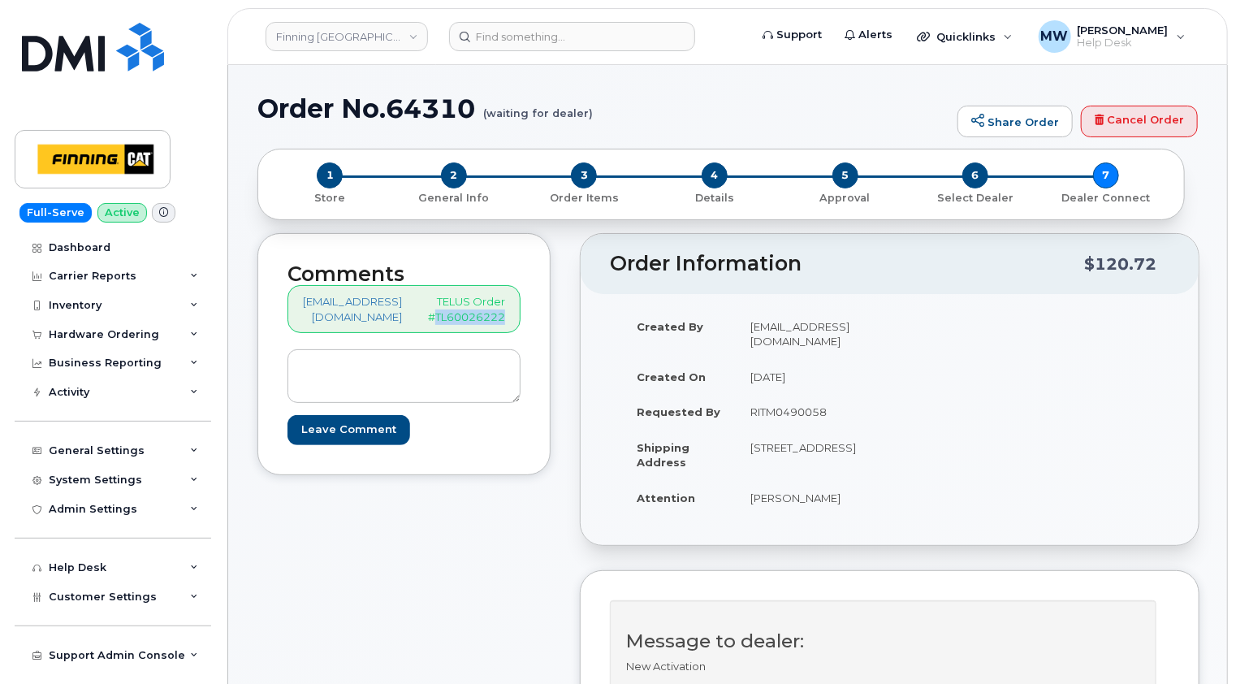
drag, startPoint x: 518, startPoint y: 316, endPoint x: 445, endPoint y: 315, distance: 73.1
click at [445, 315] on div "[EMAIL_ADDRESS][DOMAIN_NAME] TELUS Order #TL60026222" at bounding box center [403, 309] width 233 height 48
copy p "TL60026222"
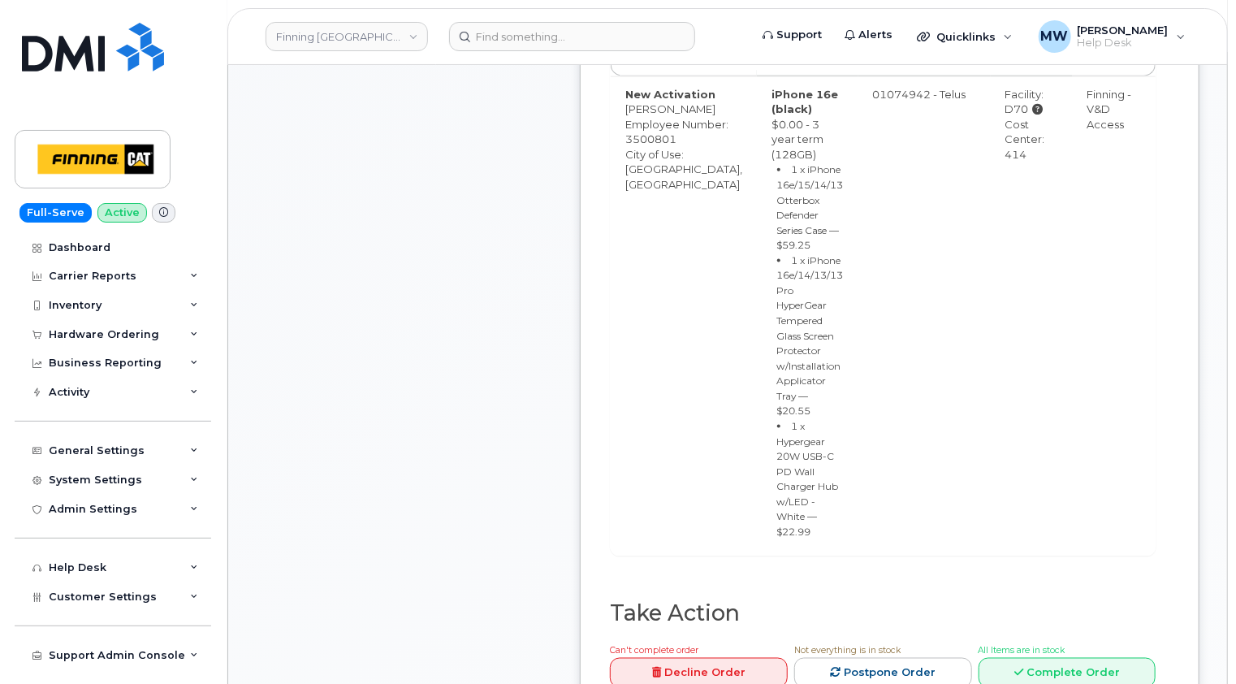
scroll to position [1218, 0]
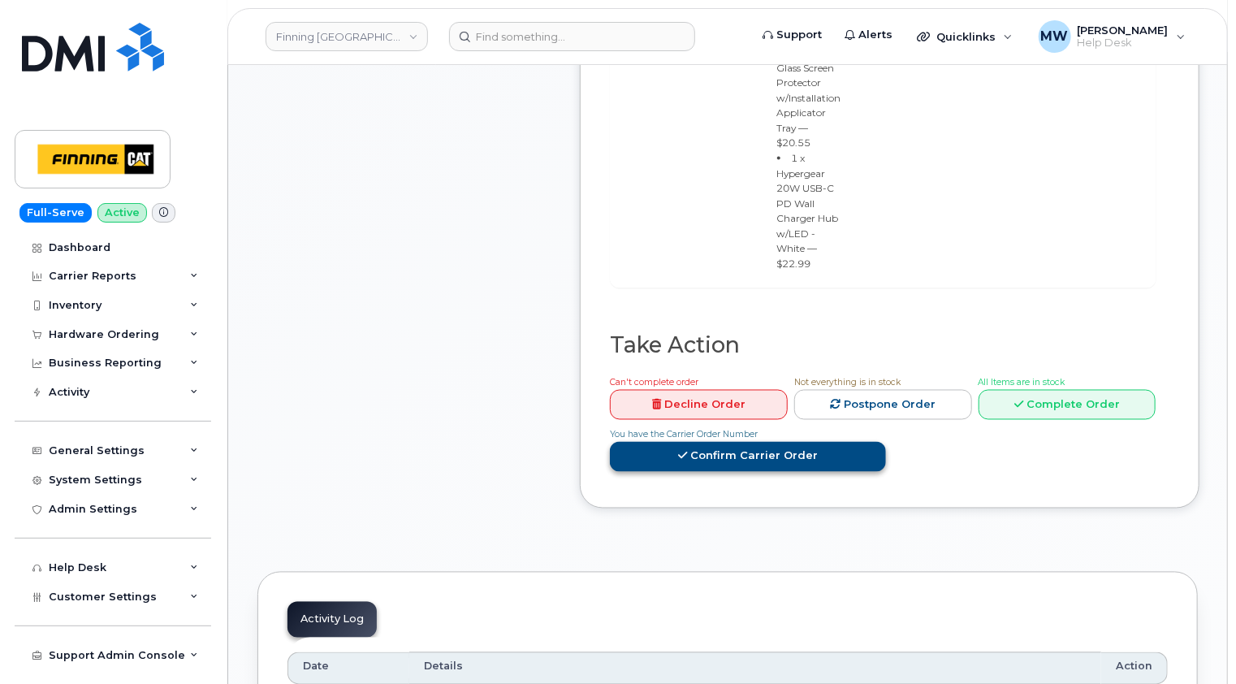
click at [773, 442] on link "Confirm Carrier Order" at bounding box center [748, 457] width 276 height 30
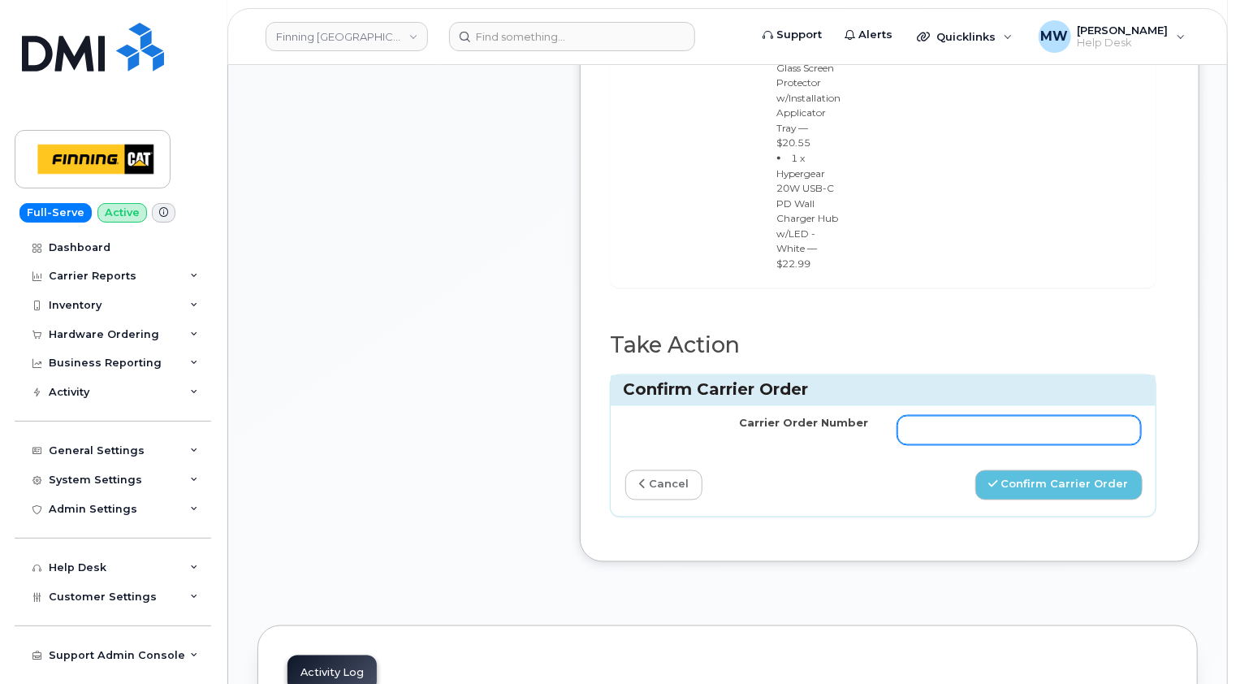
click at [1013, 416] on input "Carrier Order Number" at bounding box center [1018, 430] width 243 height 29
paste input "TL60026222"
type input "TL60026222"
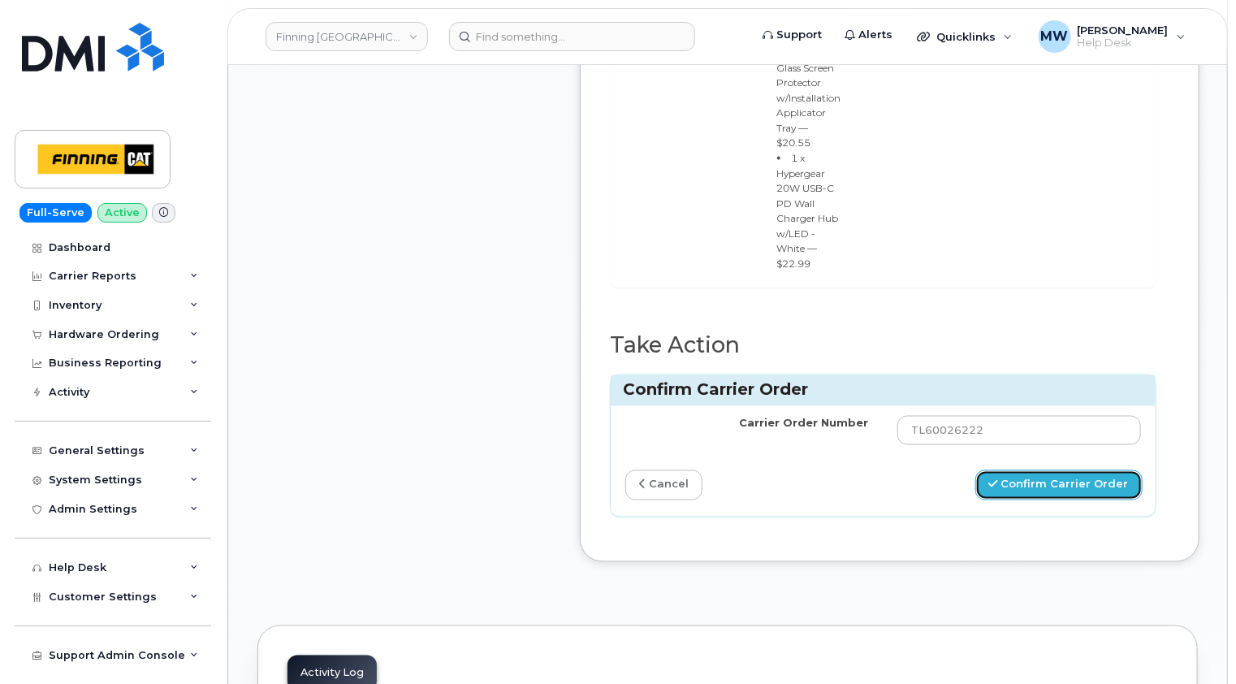
click at [1069, 470] on button "Confirm Carrier Order" at bounding box center [1058, 485] width 167 height 30
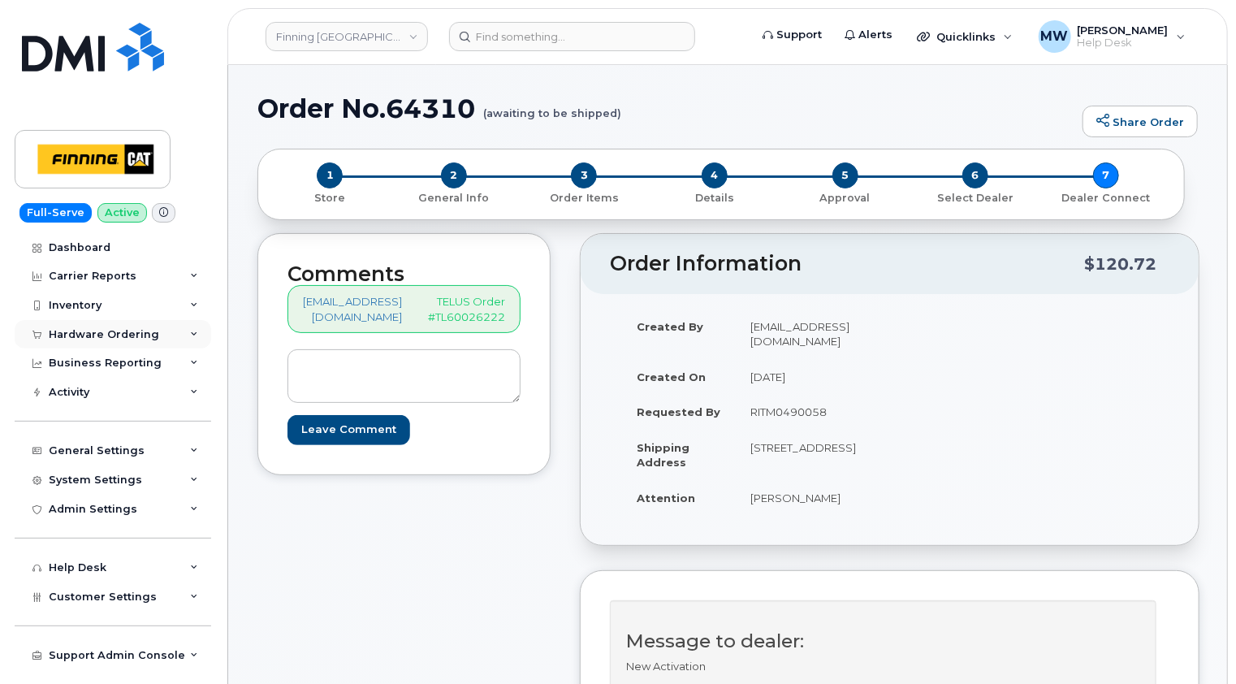
click at [123, 334] on div "Hardware Ordering" at bounding box center [104, 334] width 110 height 13
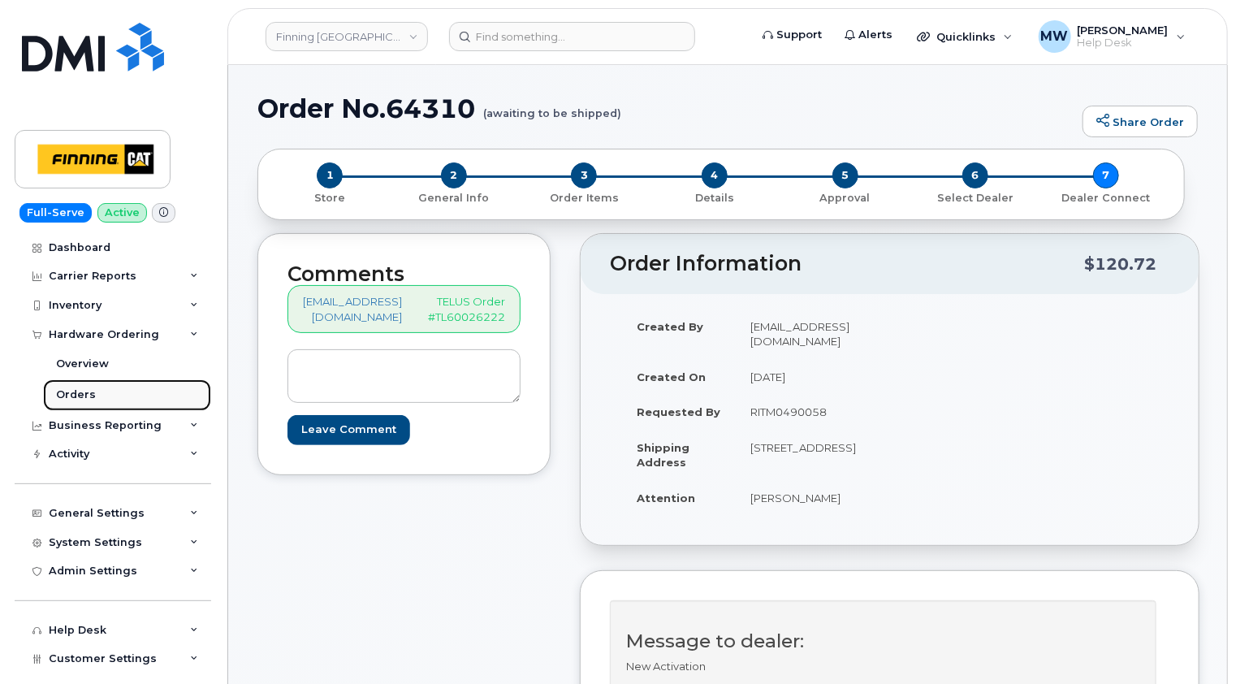
click at [75, 392] on div "Orders" at bounding box center [76, 394] width 40 height 15
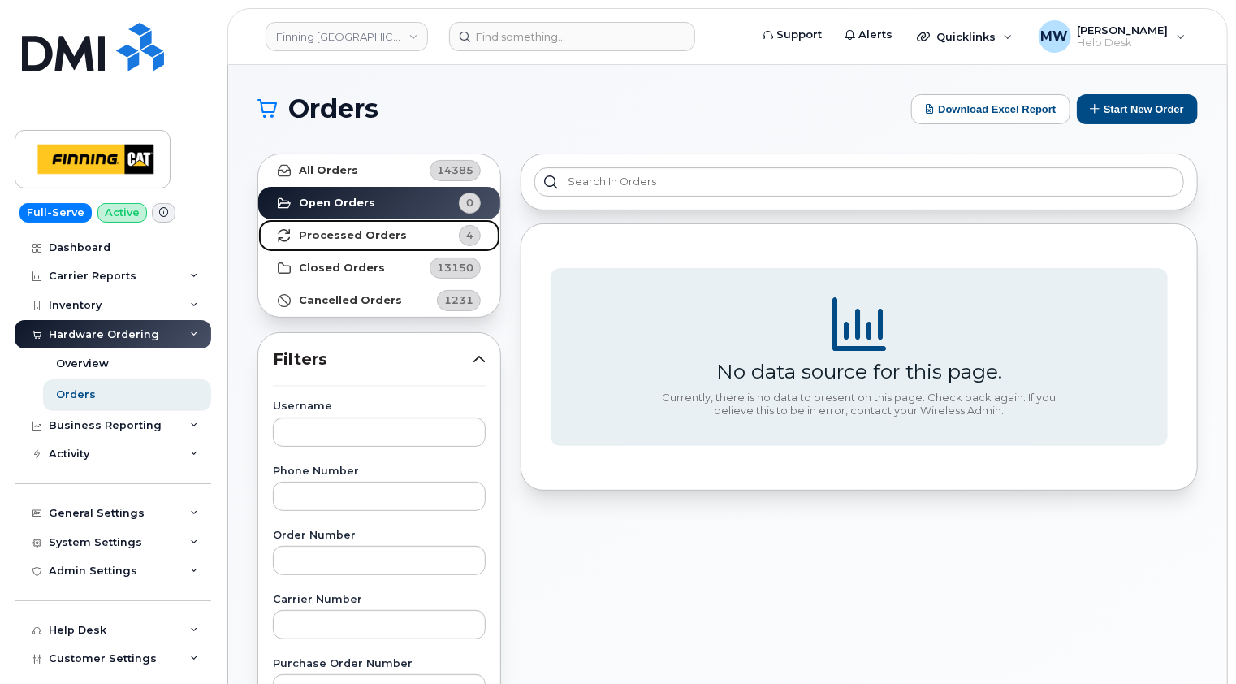
click at [353, 237] on strong "Processed Orders" at bounding box center [353, 235] width 108 height 13
